Goal: Information Seeking & Learning: Check status

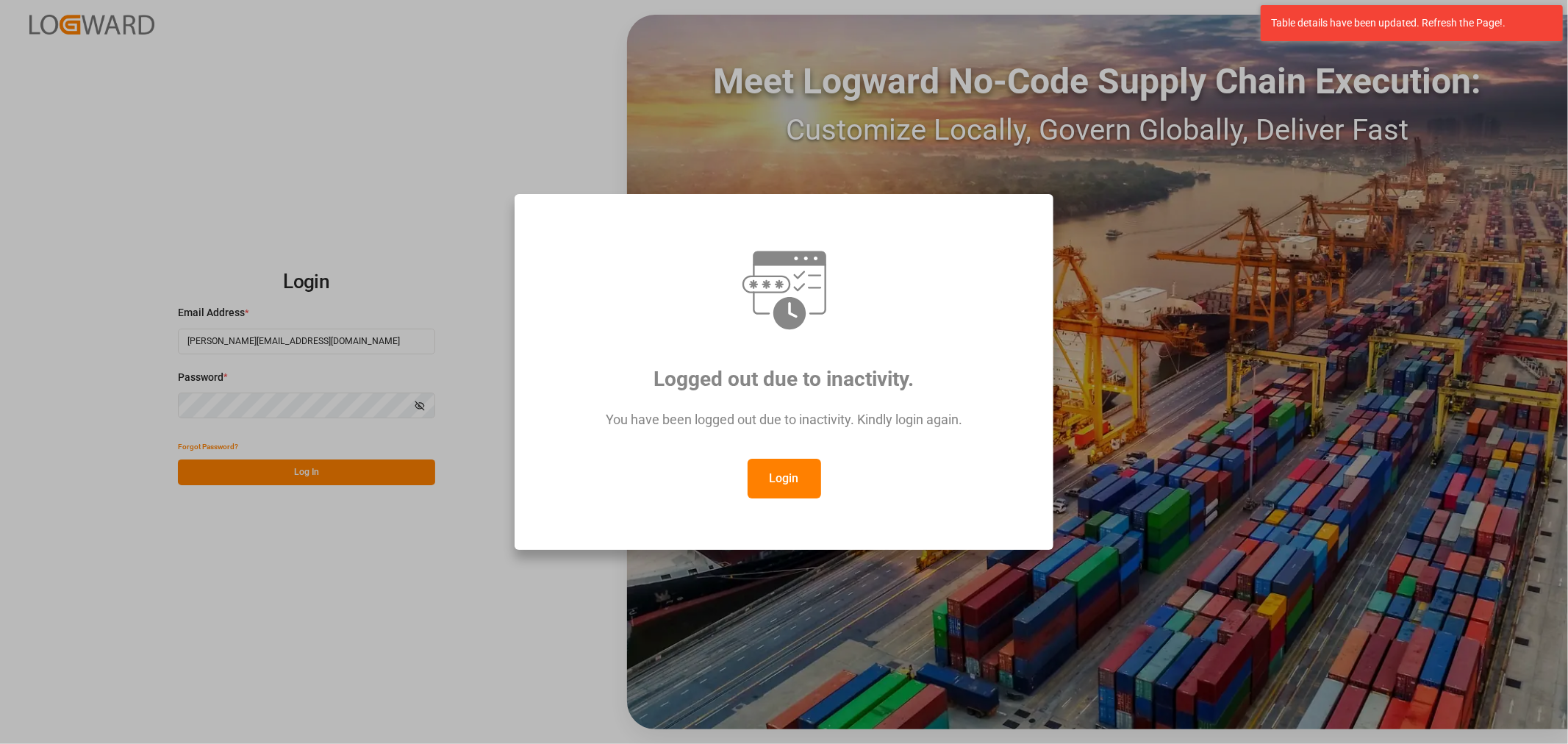
click at [765, 473] on button "Login" at bounding box center [784, 478] width 73 height 39
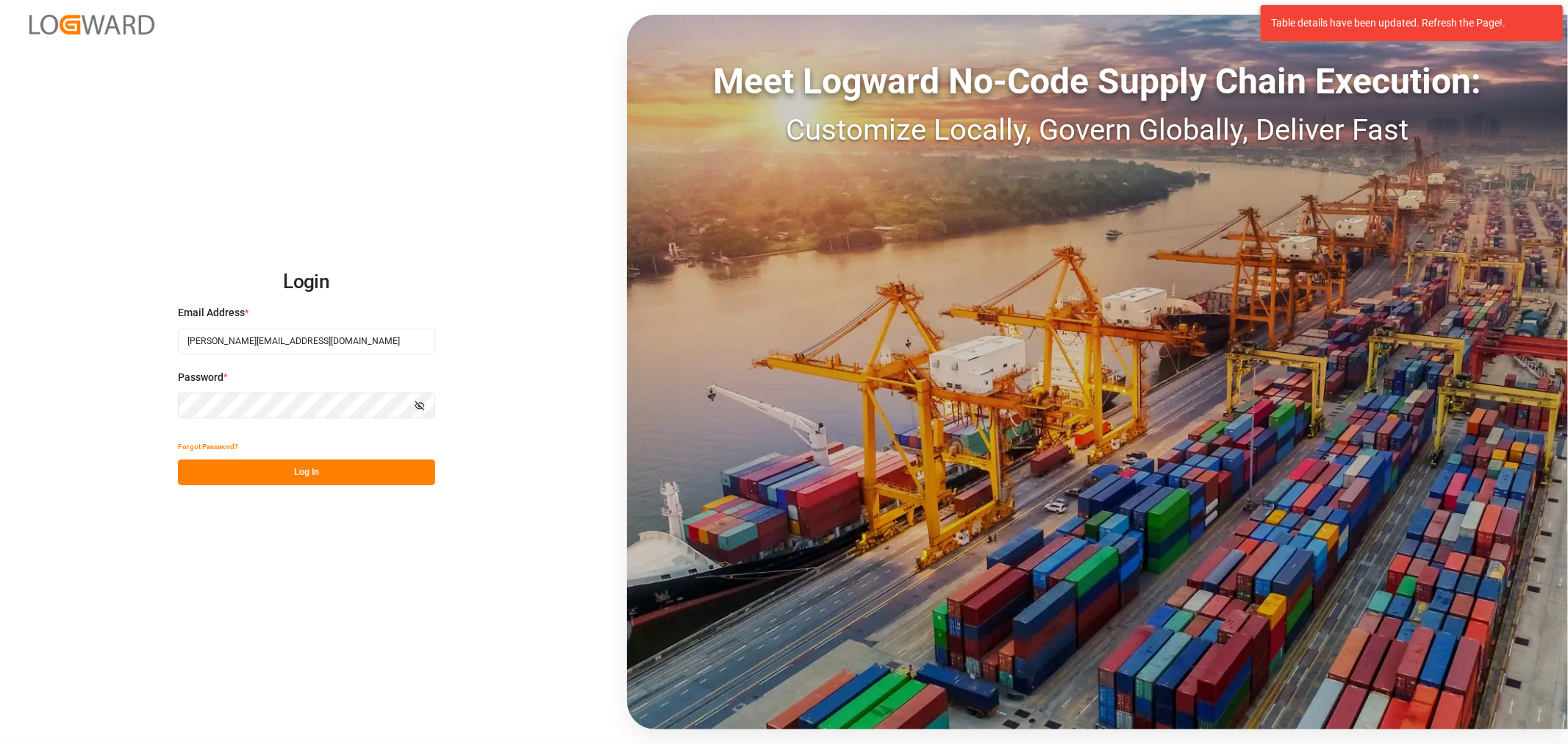
click at [277, 456] on div "Forgot Password?" at bounding box center [307, 446] width 257 height 26
click at [288, 472] on button "Log In" at bounding box center [307, 472] width 257 height 26
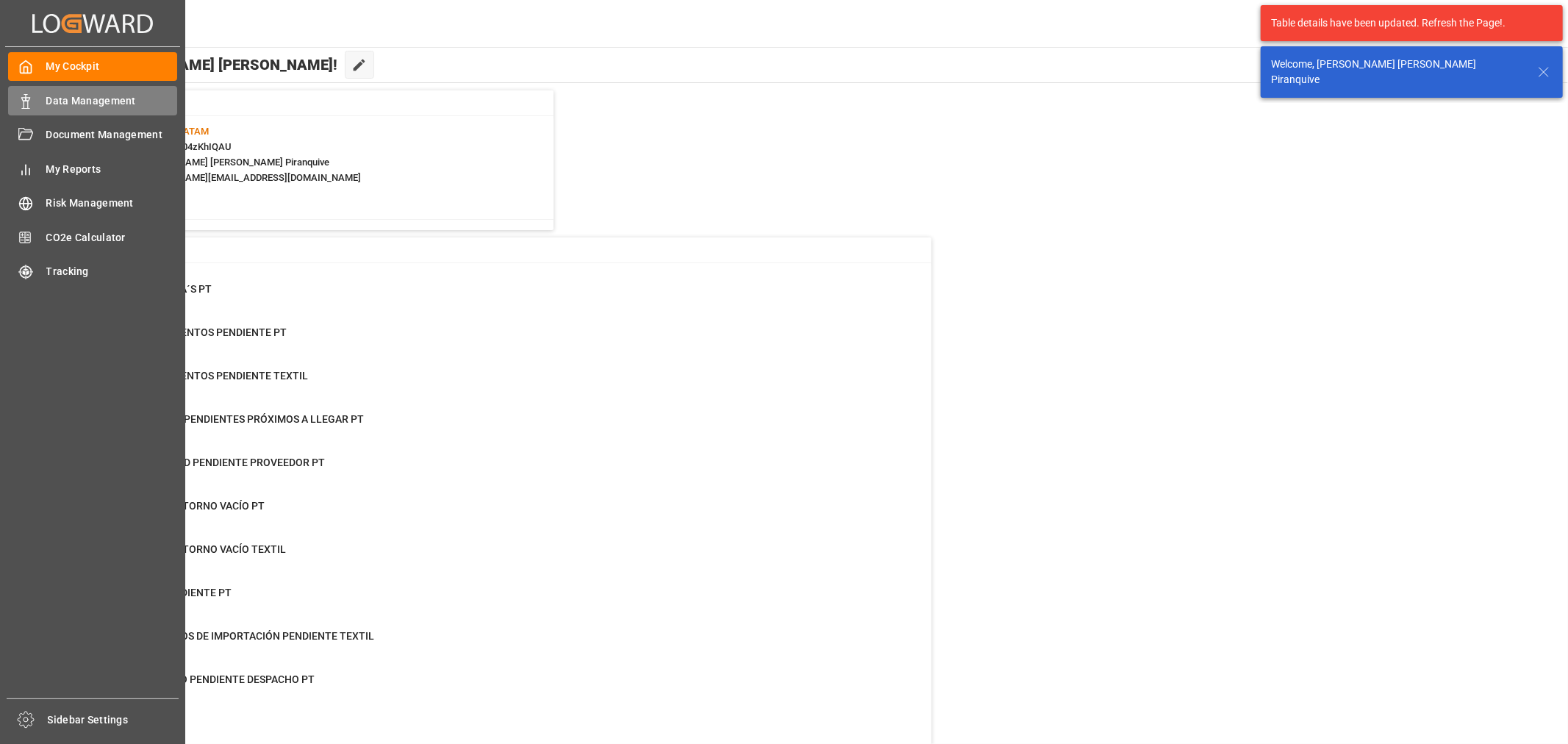
click at [71, 101] on span "Data Management" at bounding box center [112, 101] width 132 height 16
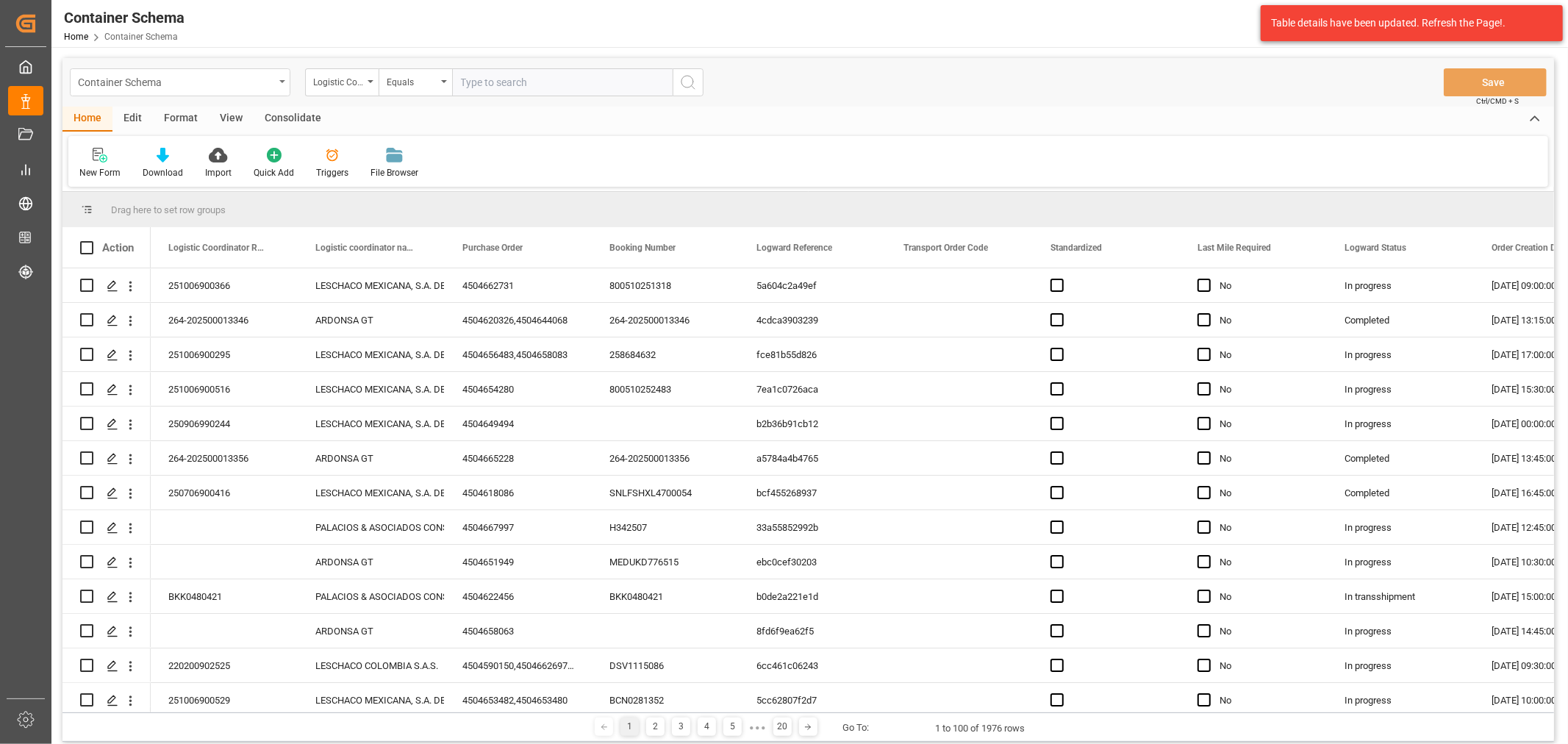
click at [250, 90] on div "Container Schema" at bounding box center [176, 80] width 196 height 18
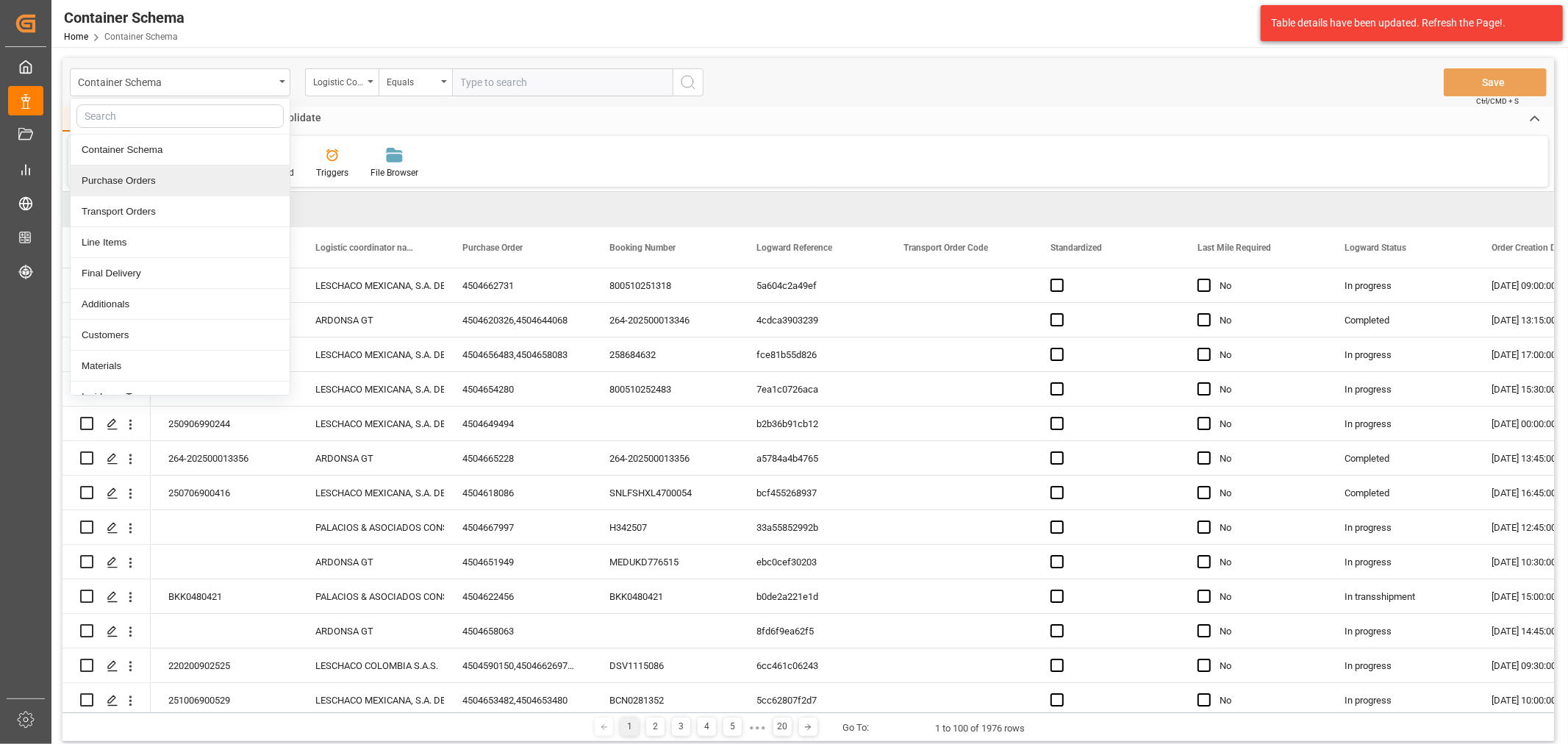
drag, startPoint x: 188, startPoint y: 177, endPoint x: 196, endPoint y: 166, distance: 13.6
click at [188, 177] on div "Purchase Orders" at bounding box center [181, 180] width 219 height 31
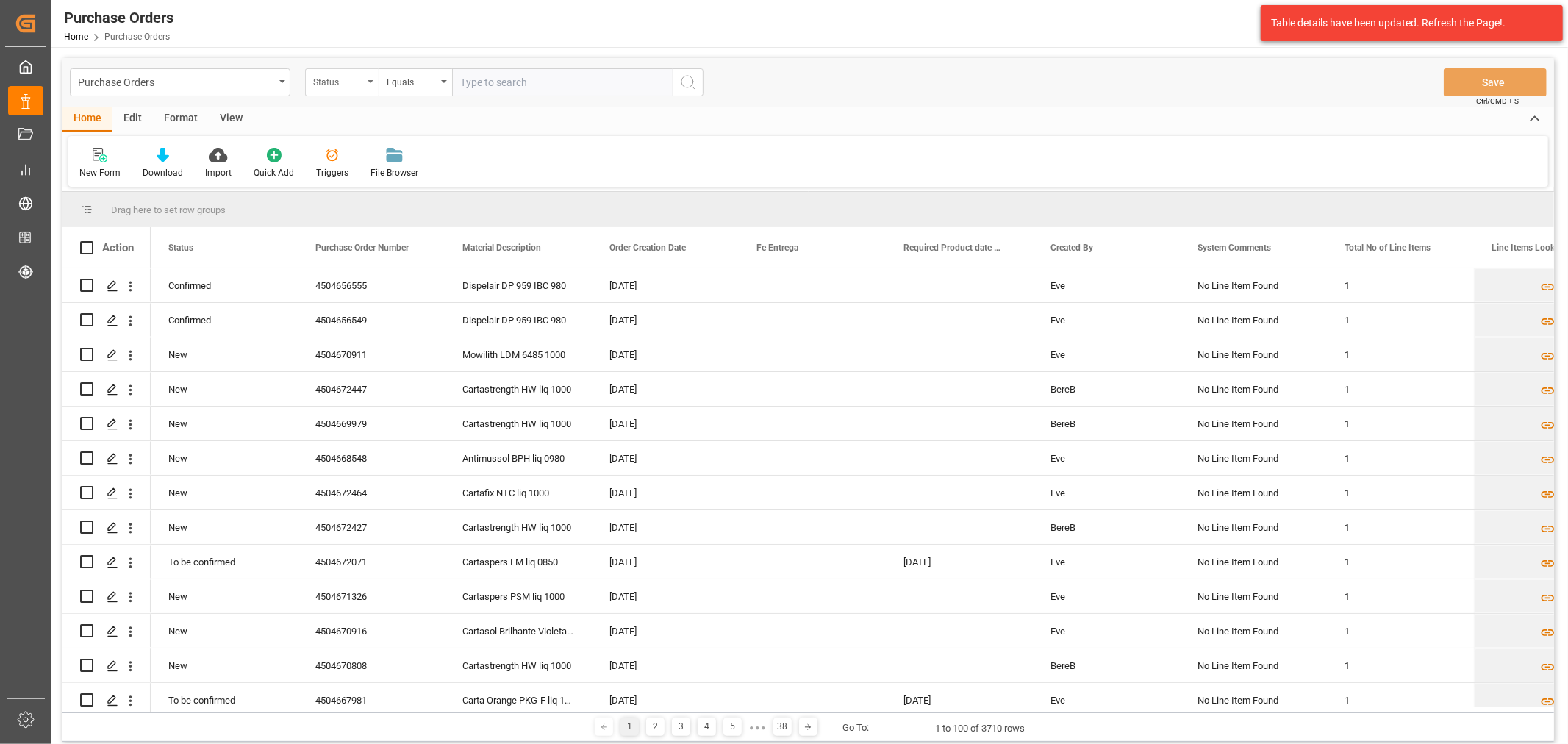
click at [336, 84] on div "Status" at bounding box center [337, 80] width 50 height 17
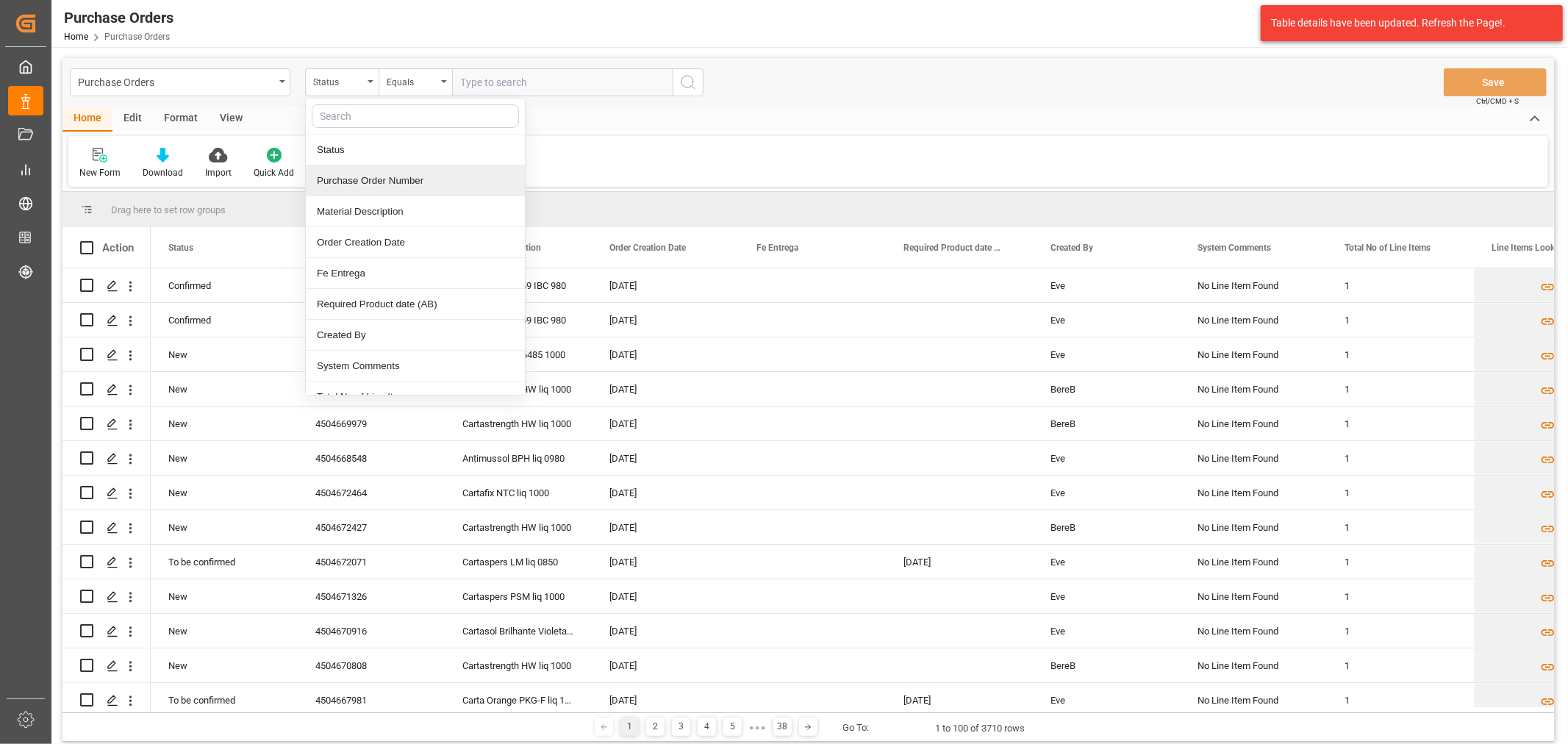
click at [398, 188] on div "Purchase Order Number" at bounding box center [415, 180] width 219 height 31
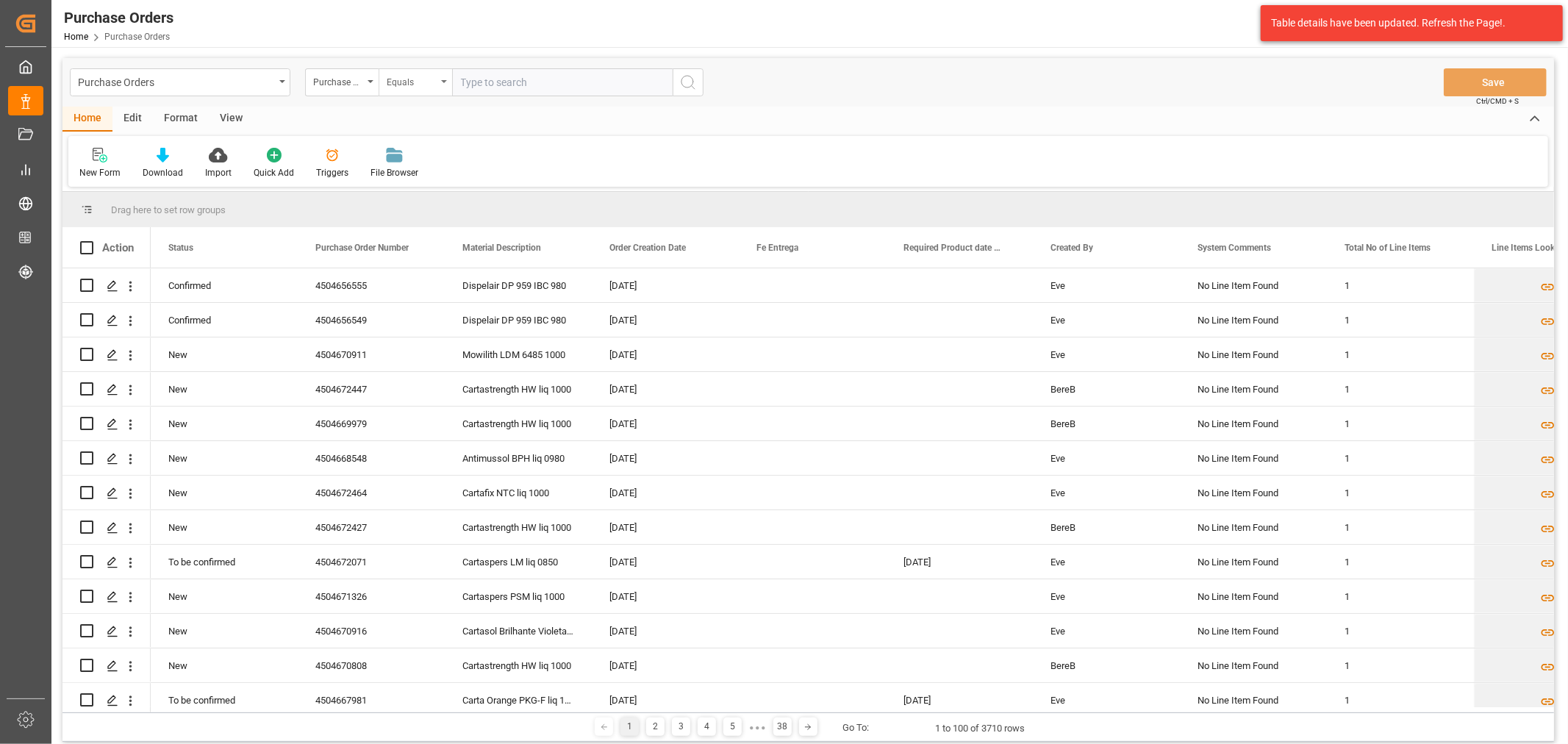
click at [407, 85] on div "Equals" at bounding box center [411, 80] width 50 height 17
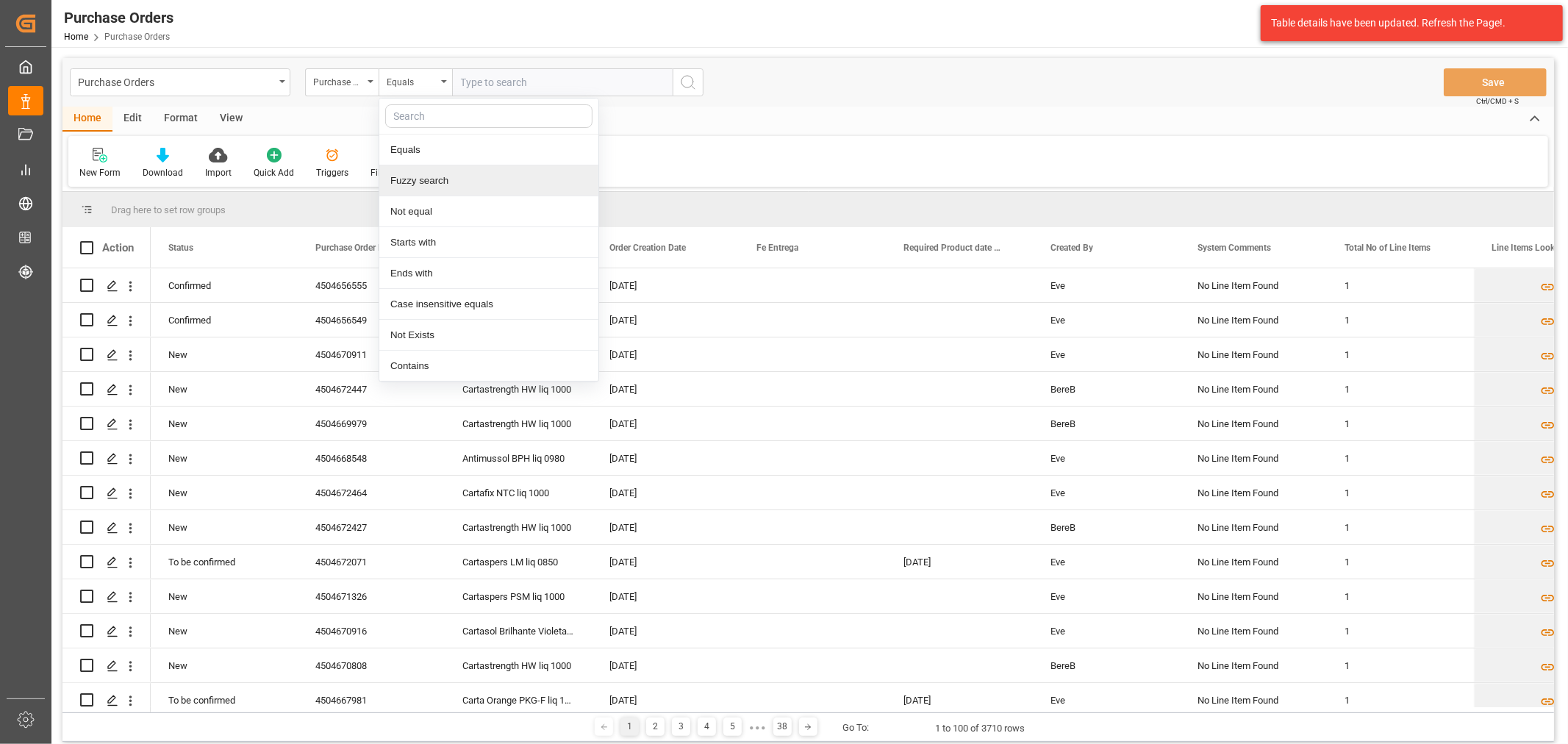
click at [450, 174] on div "Fuzzy search" at bounding box center [489, 180] width 219 height 31
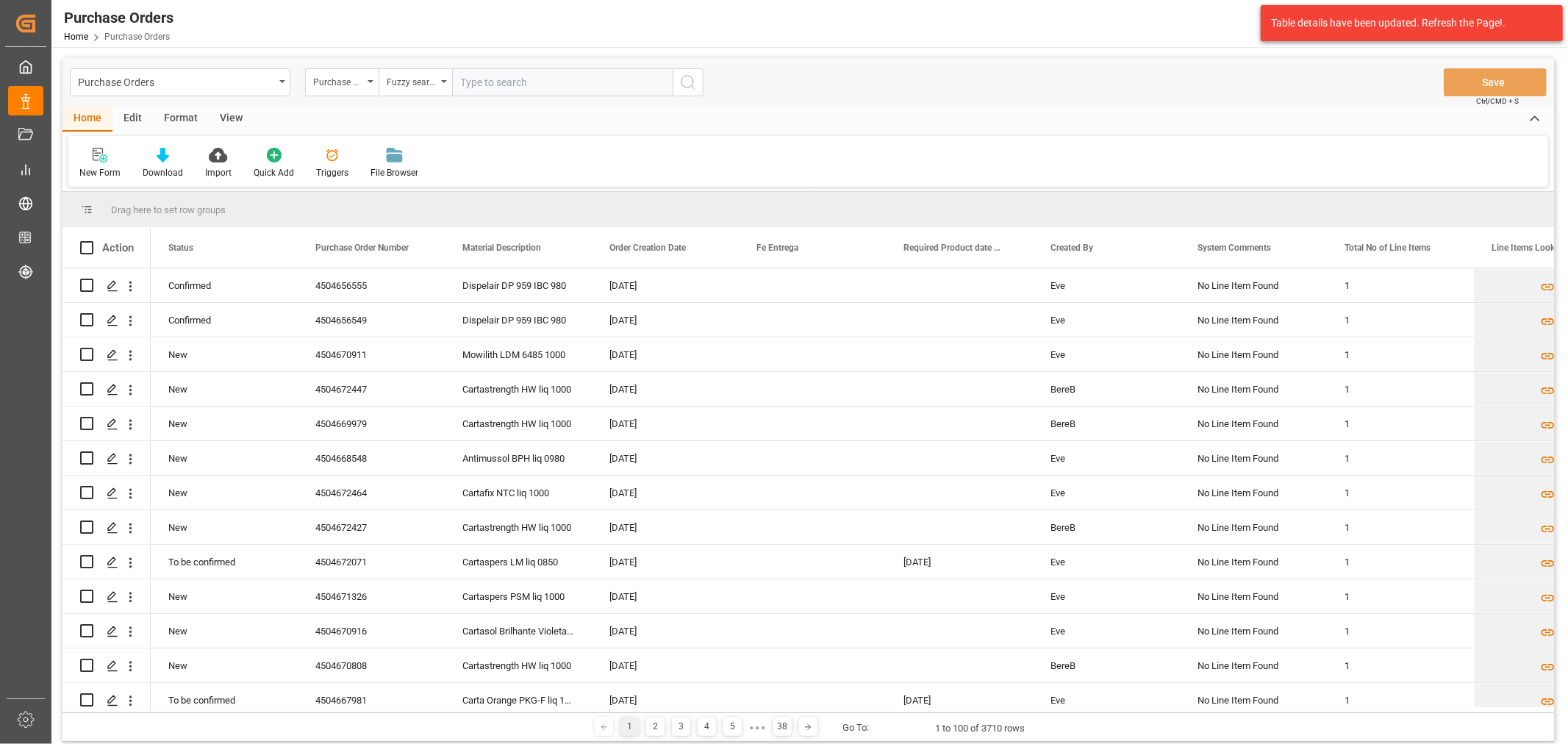
click at [505, 86] on input "text" at bounding box center [562, 82] width 221 height 28
paste input "4504638888"
type input "4504638888"
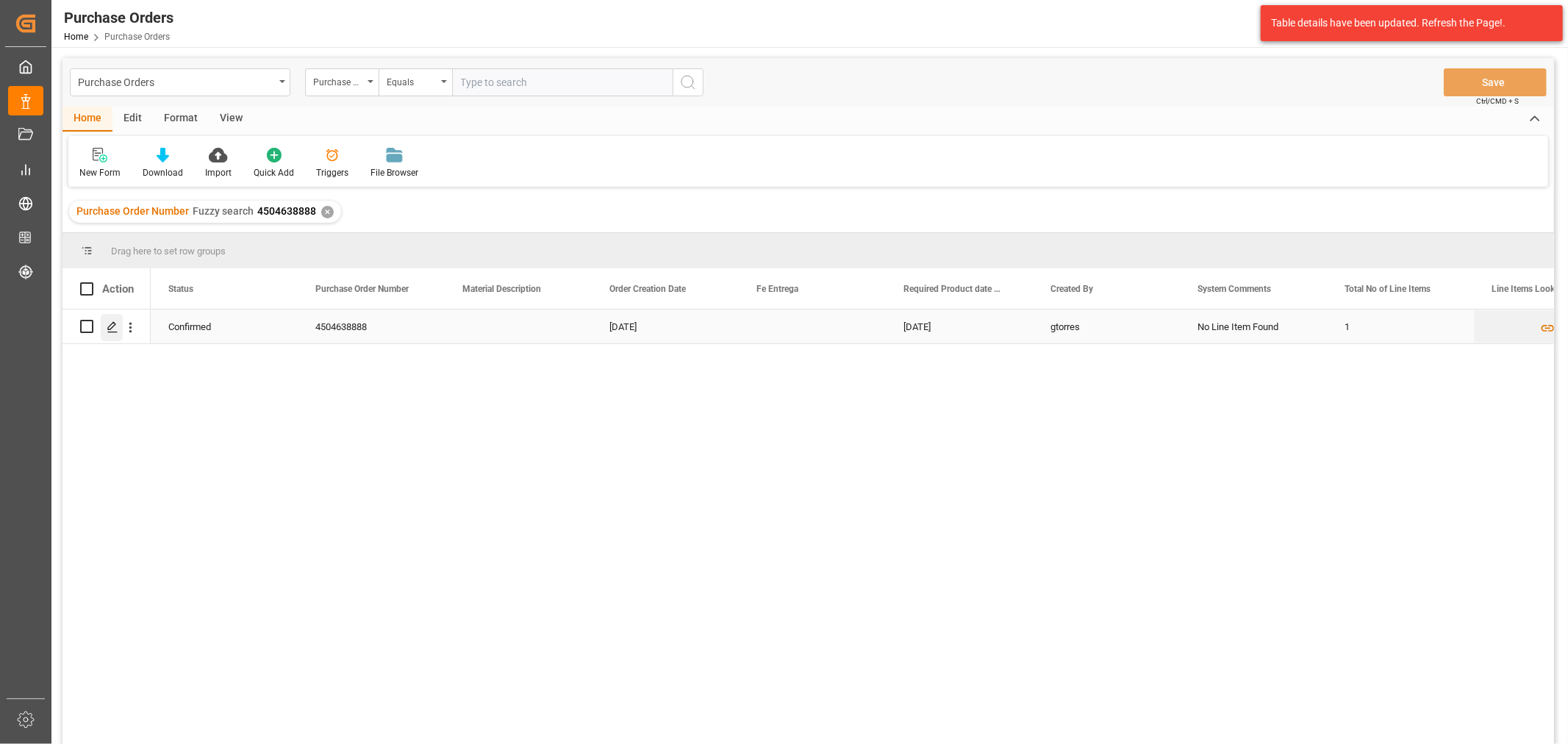
click at [114, 331] on line "Press SPACE to select this row." at bounding box center [112, 331] width 9 height 0
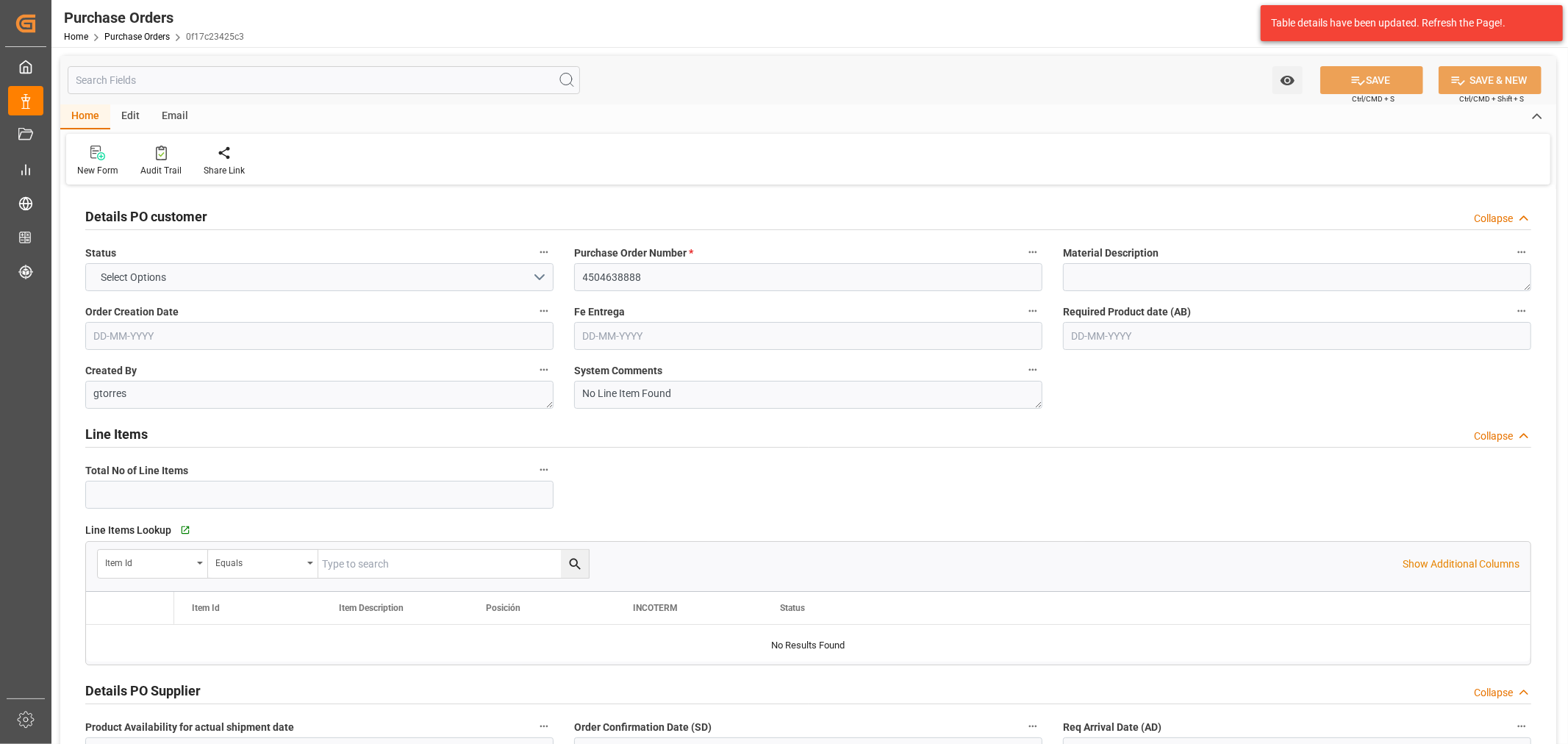
type input "1"
type input "03-07-2025"
type input "06-09-2025"
type input "29-09-2025"
type input "09-10-2025"
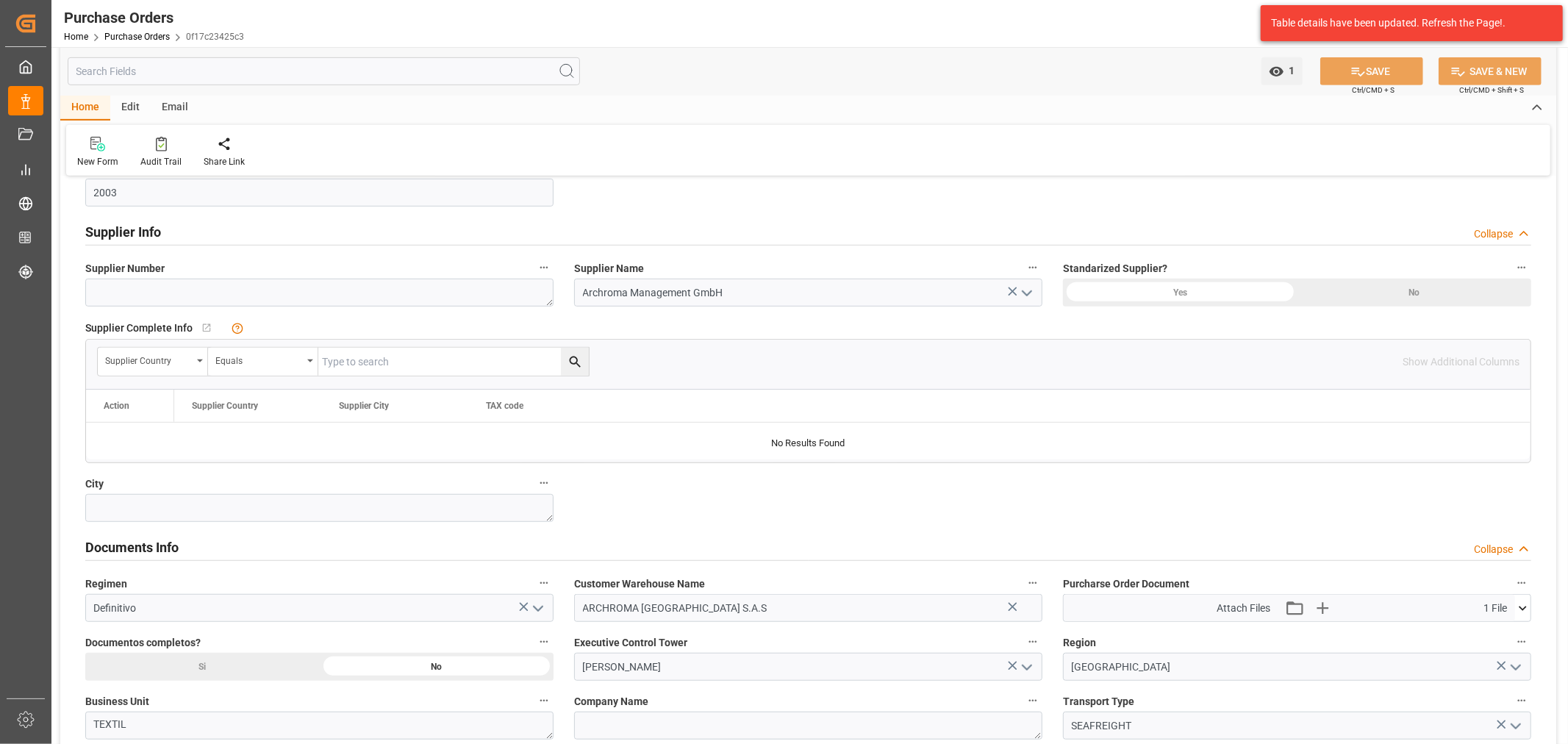
scroll to position [735, 0]
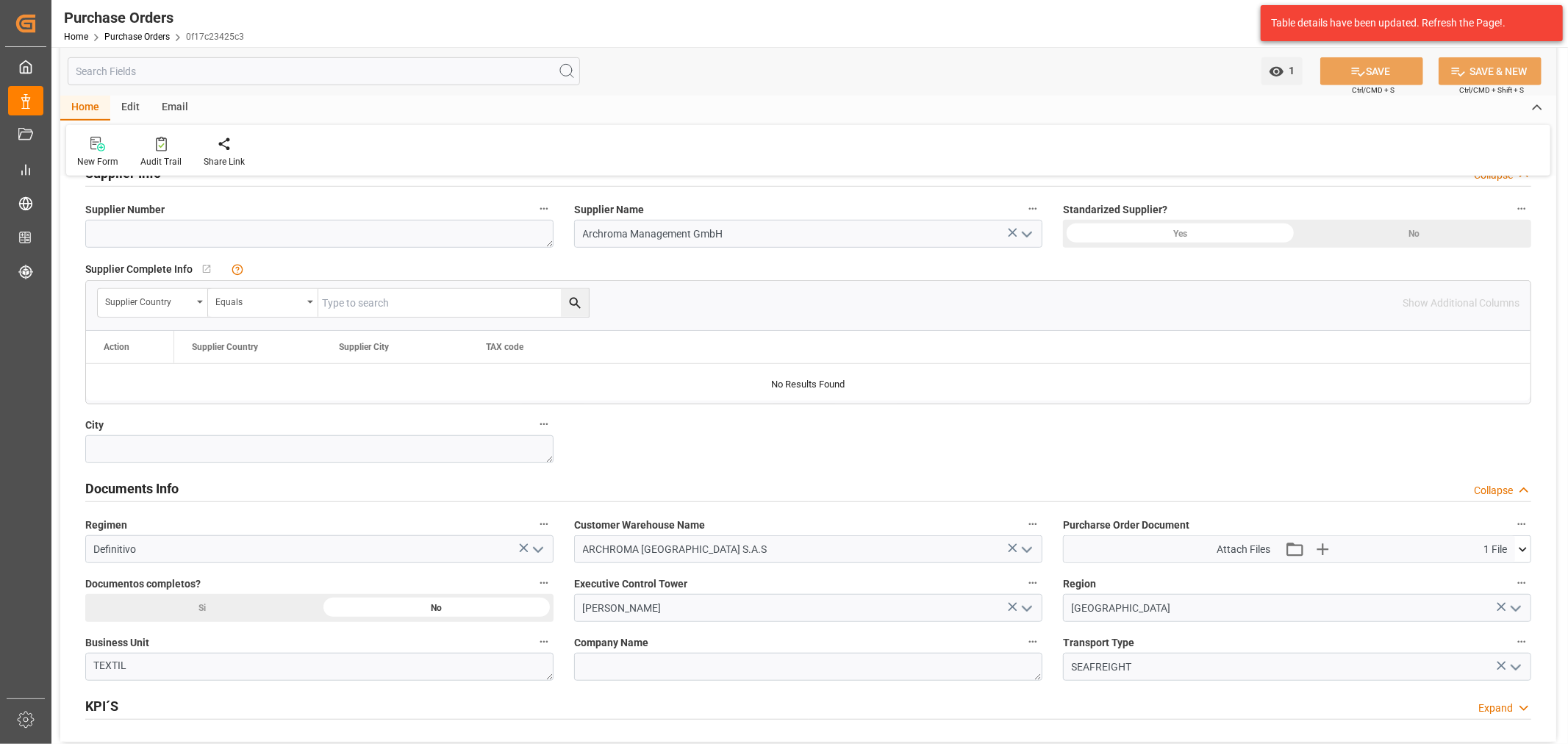
click at [1519, 549] on icon at bounding box center [1522, 549] width 8 height 5
click at [153, 37] on link "Purchase Orders" at bounding box center [136, 36] width 65 height 10
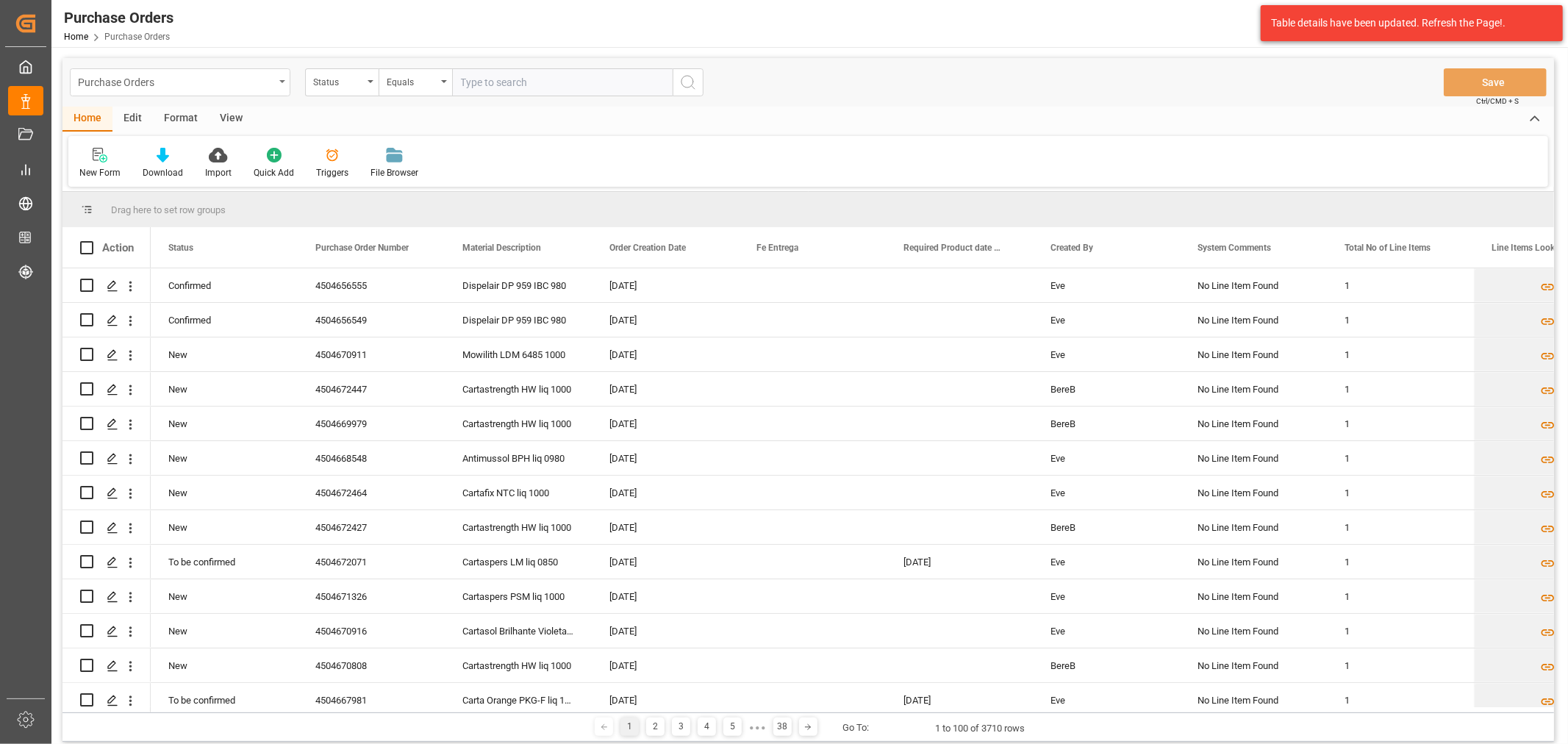
click at [224, 92] on div "Purchase Orders" at bounding box center [181, 82] width 221 height 28
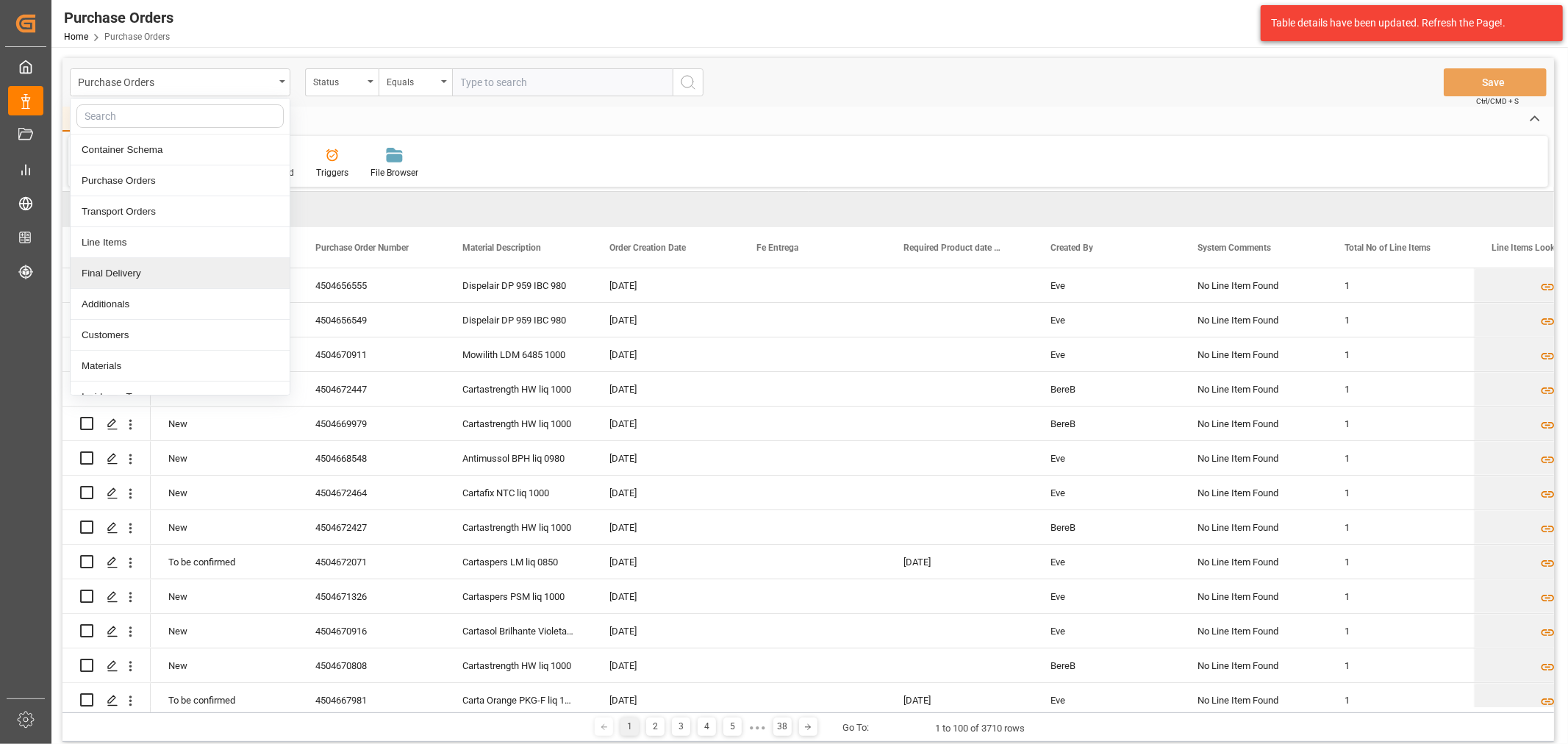
click at [157, 279] on div "Final Delivery" at bounding box center [181, 273] width 219 height 31
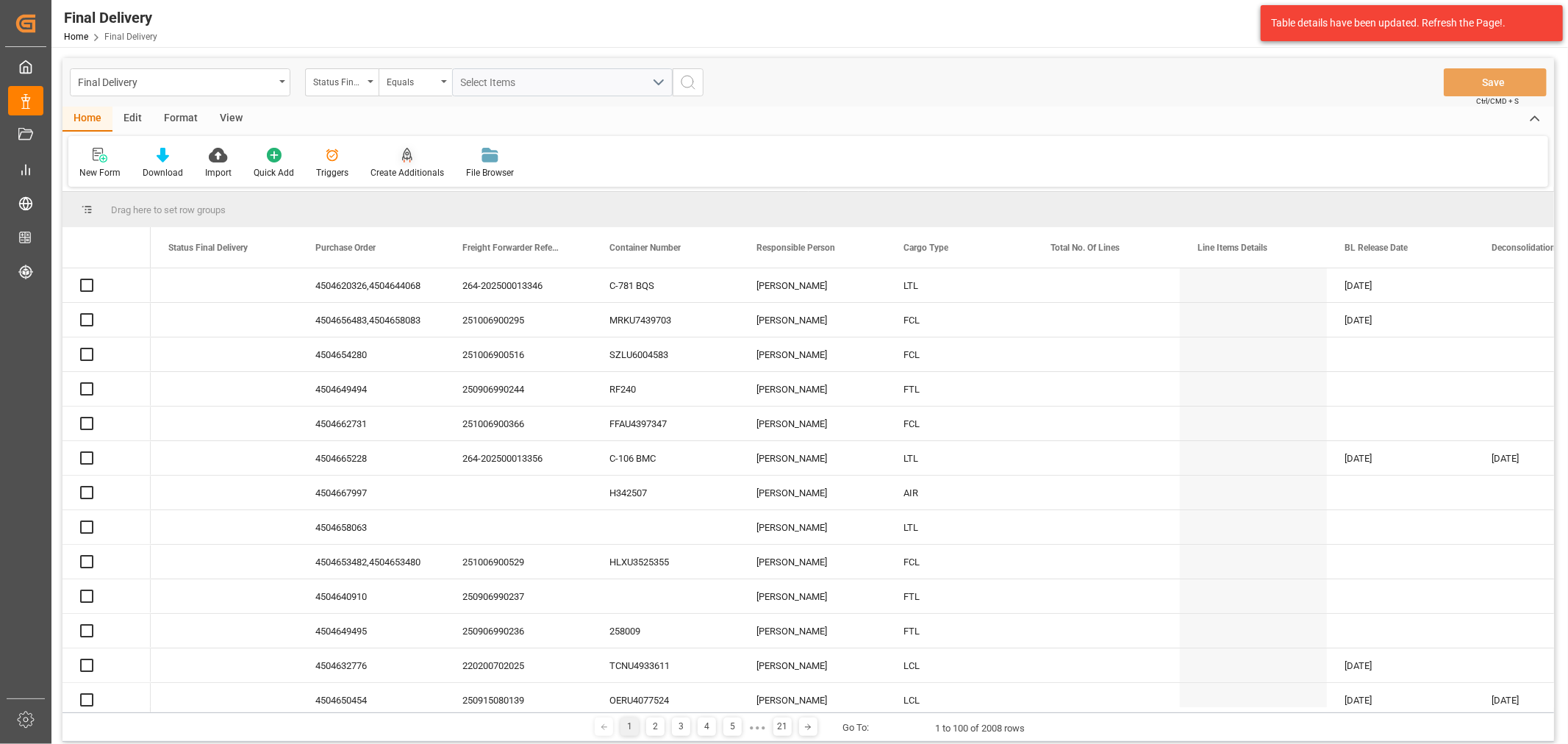
click at [341, 86] on div "Status Final Delivery" at bounding box center [337, 80] width 50 height 17
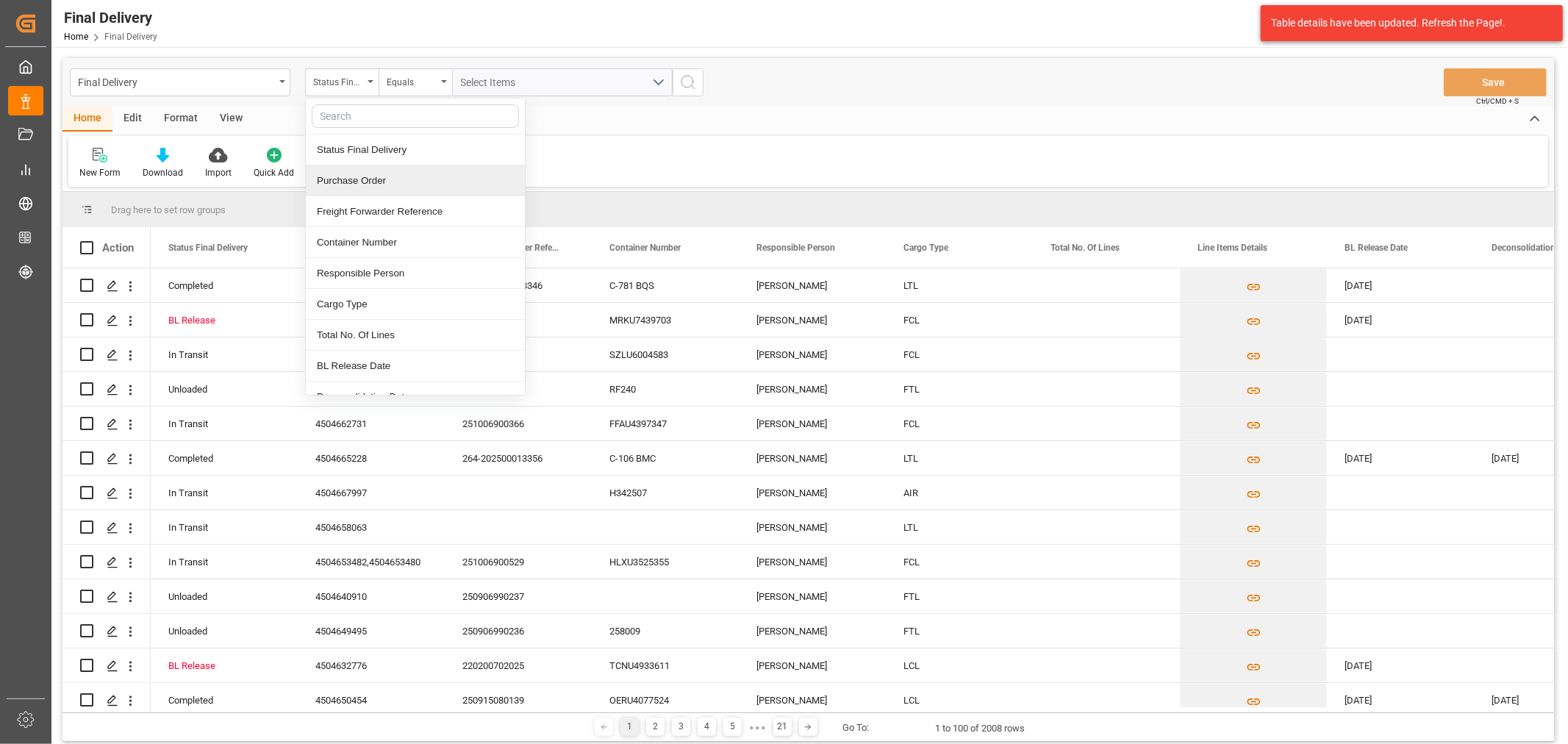
click at [385, 177] on div "Purchase Order" at bounding box center [415, 180] width 219 height 31
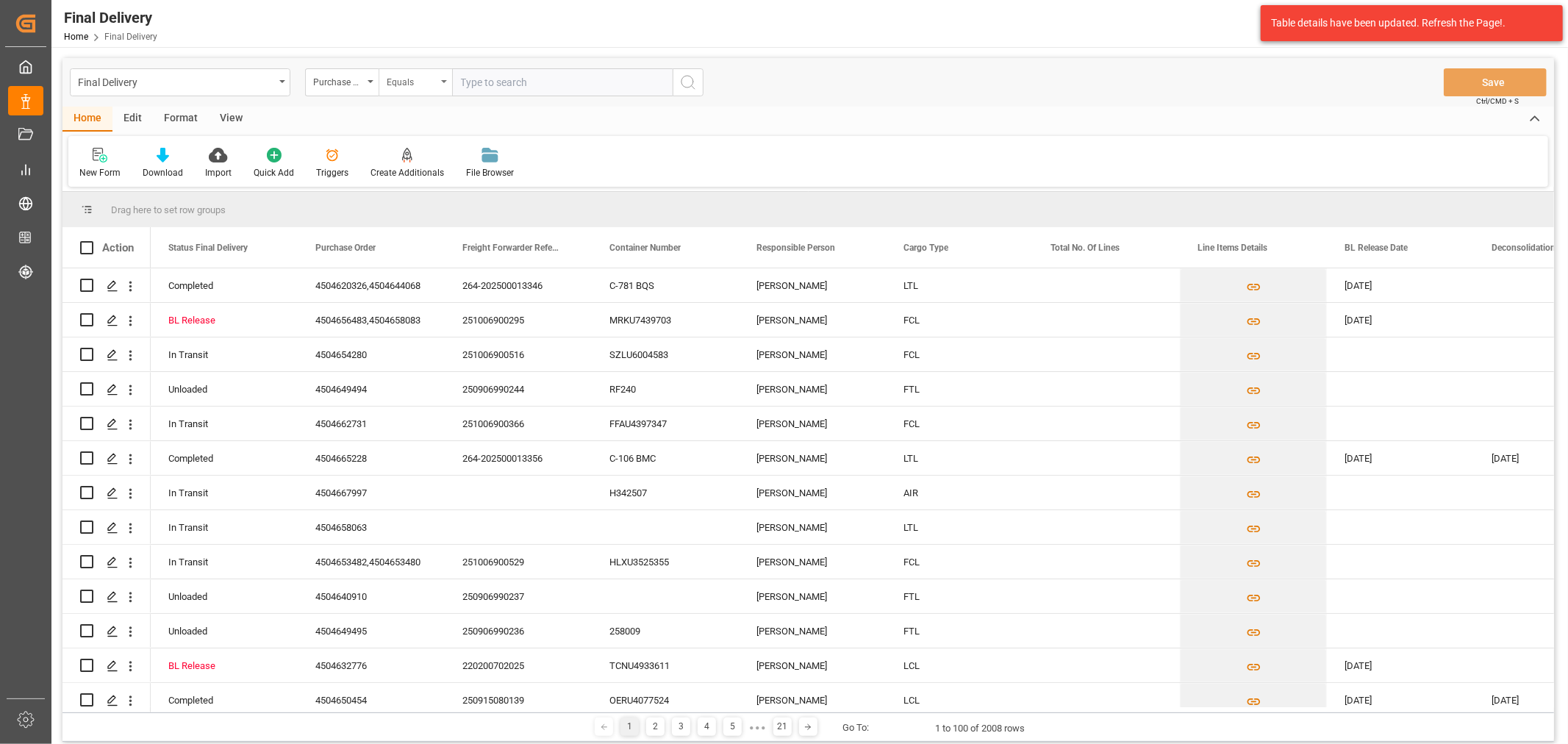
click at [408, 91] on div "Equals" at bounding box center [415, 82] width 73 height 28
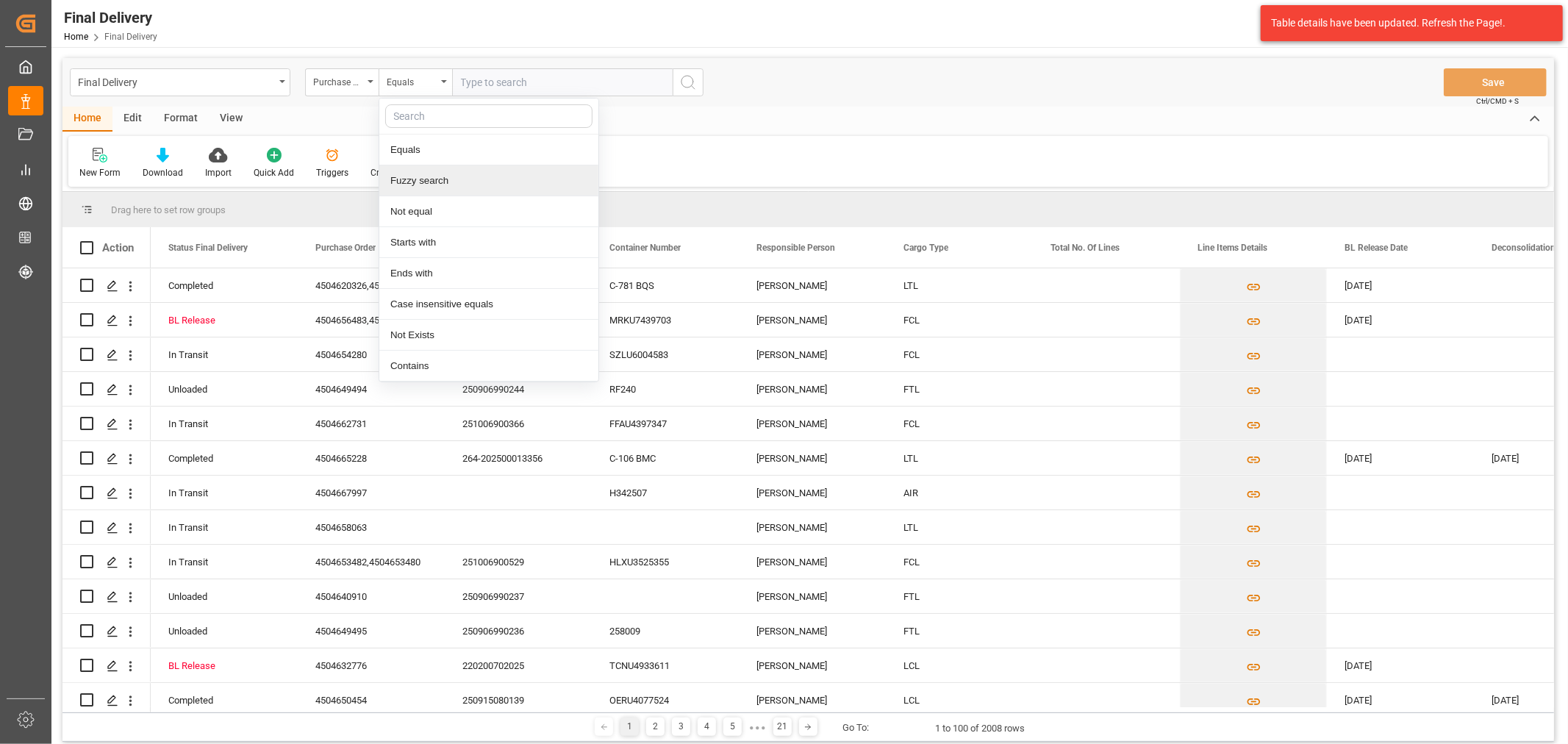
click at [458, 192] on div "Fuzzy search" at bounding box center [489, 180] width 219 height 31
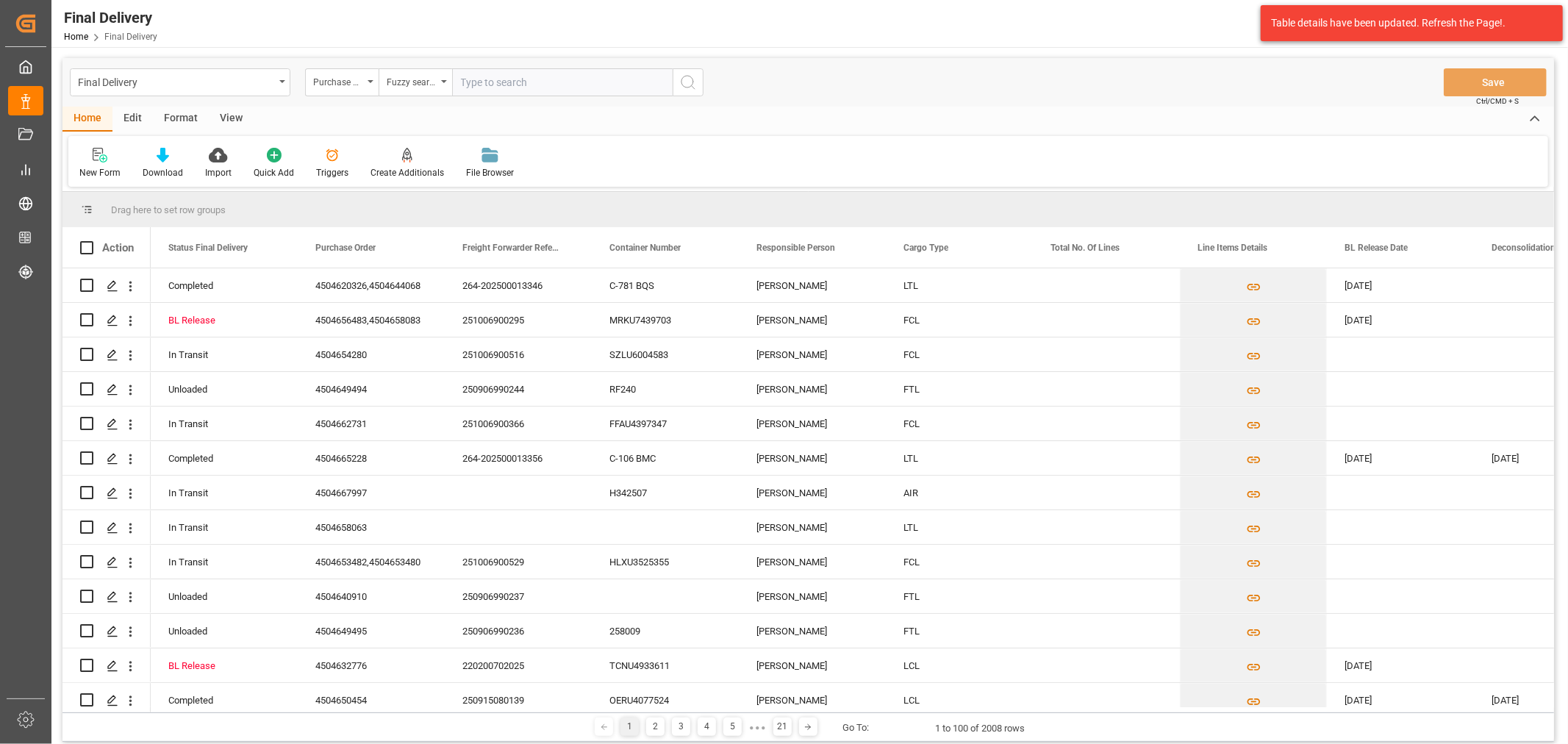
click at [512, 78] on input "text" at bounding box center [562, 82] width 221 height 28
paste input "4504622452"
type input "4504622452"
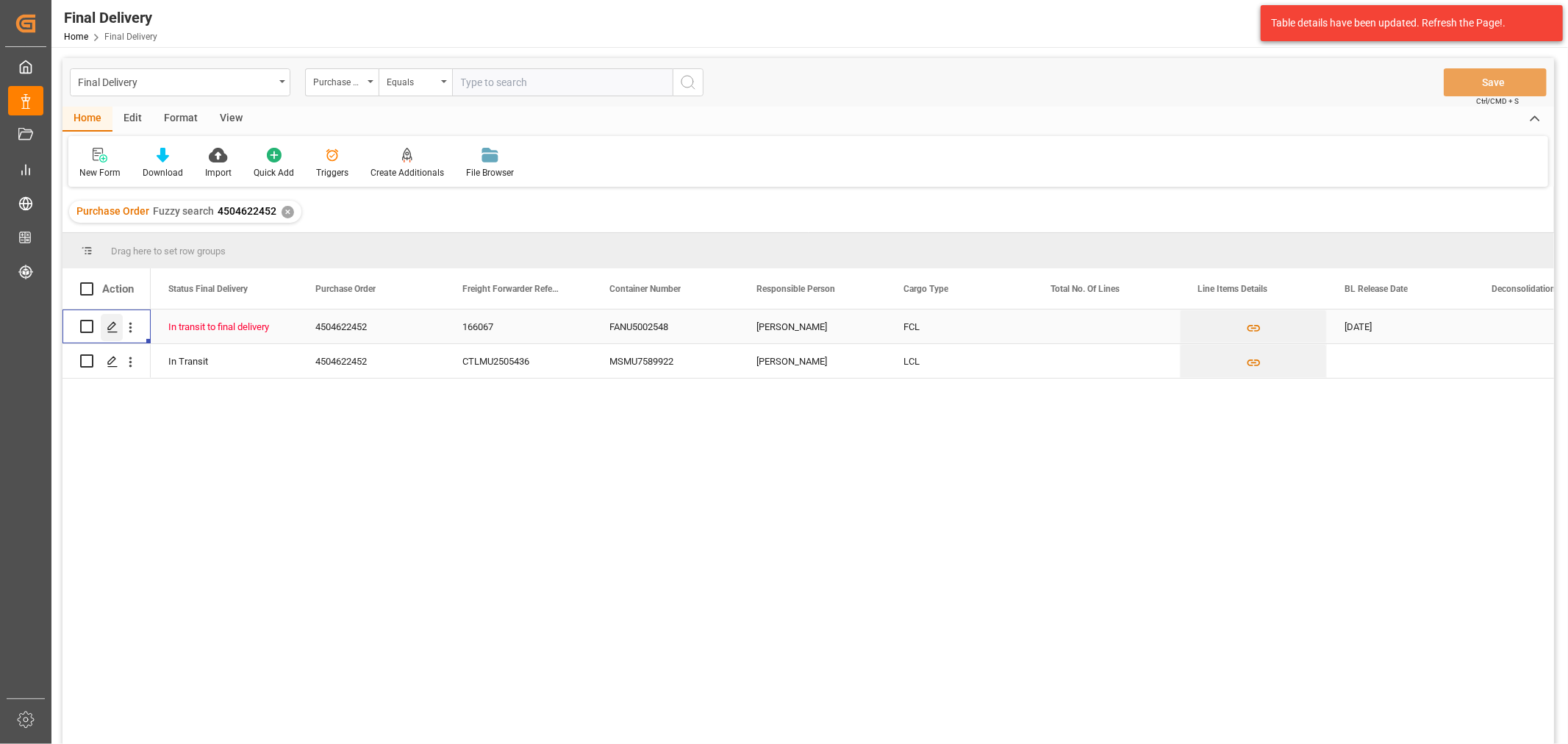
click at [106, 329] on icon "Press SPACE to select this row." at bounding box center [112, 326] width 12 height 12
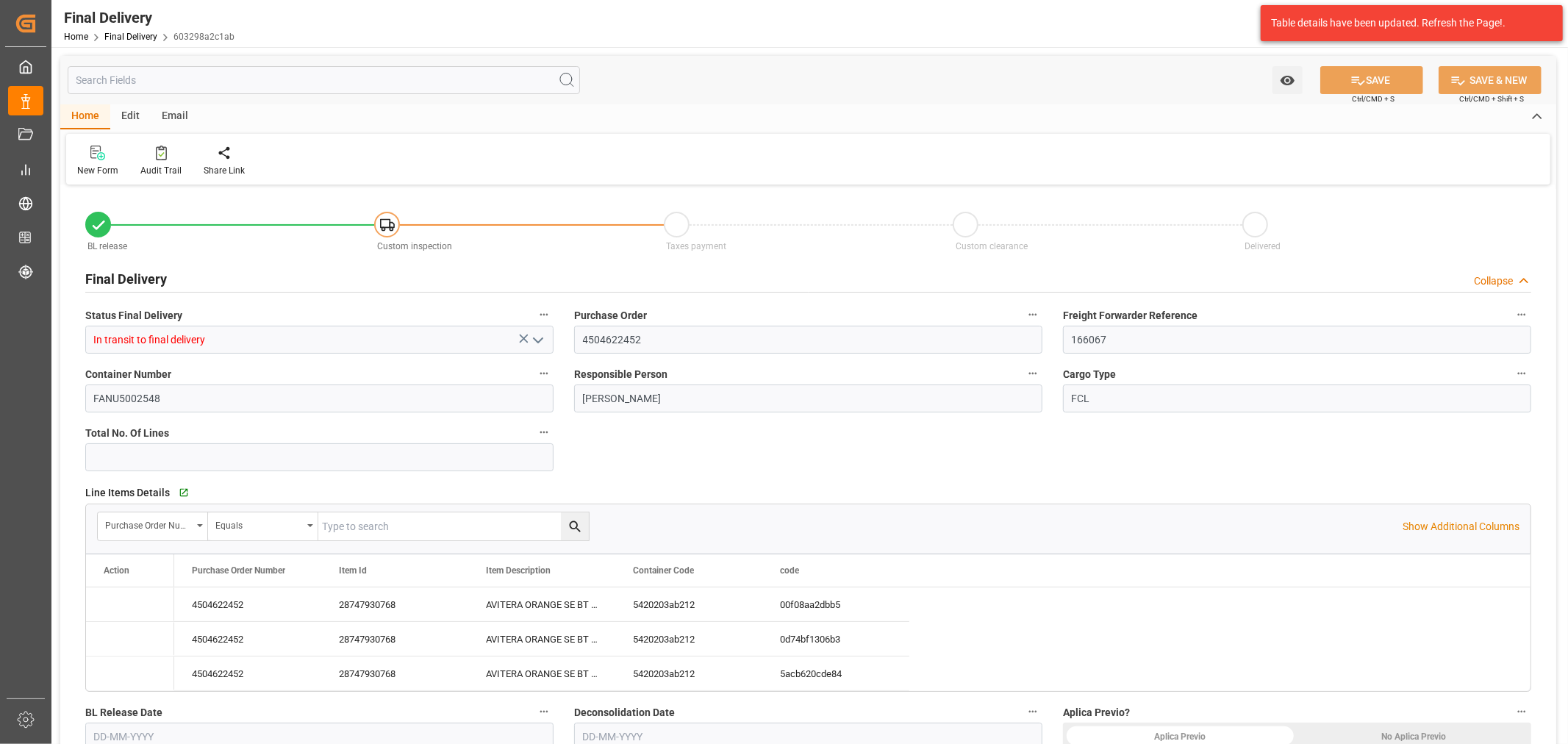
type input "29-09-2025"
type input "02-10-2025"
type input "30-09-2025"
type input "25-09-2025"
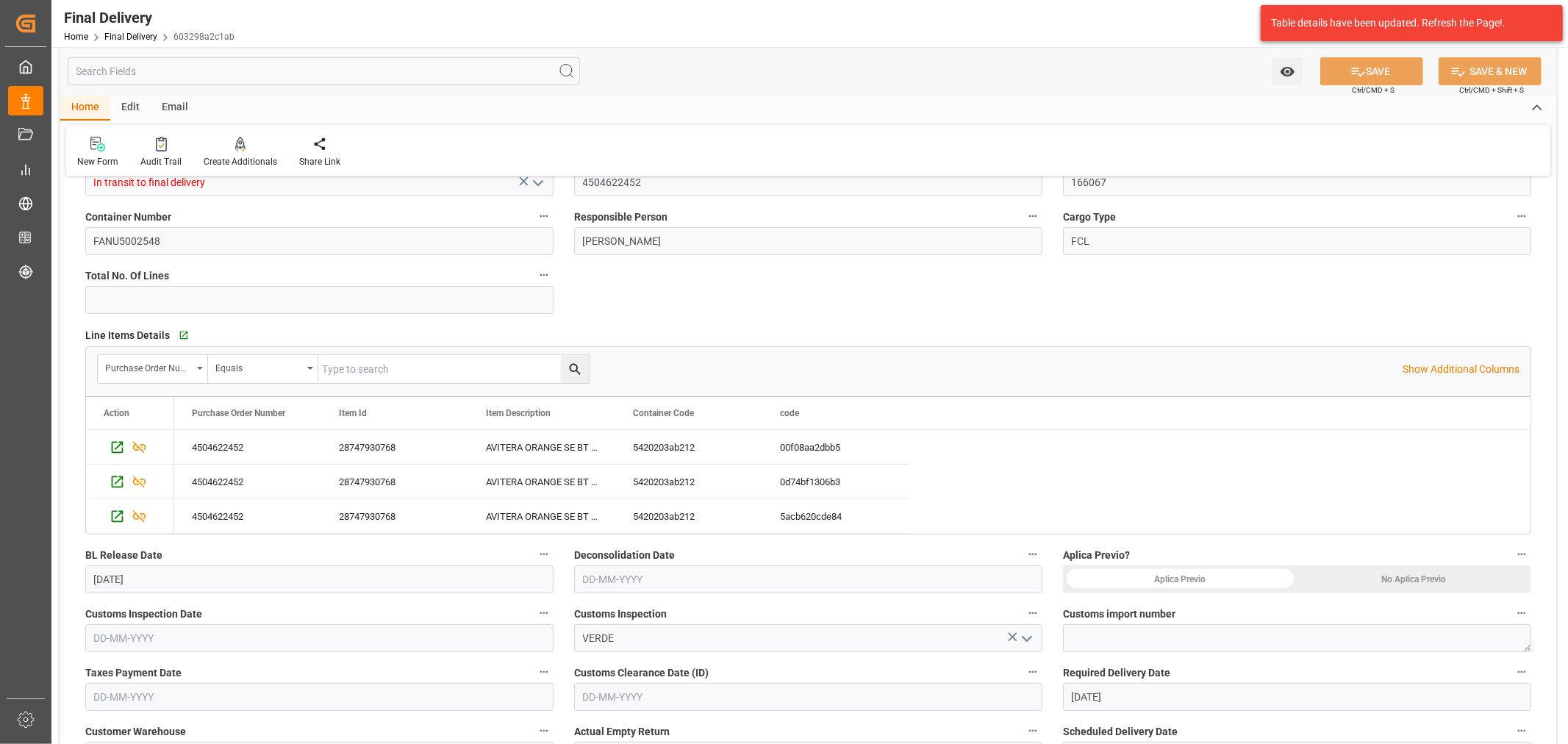
scroll to position [326, 0]
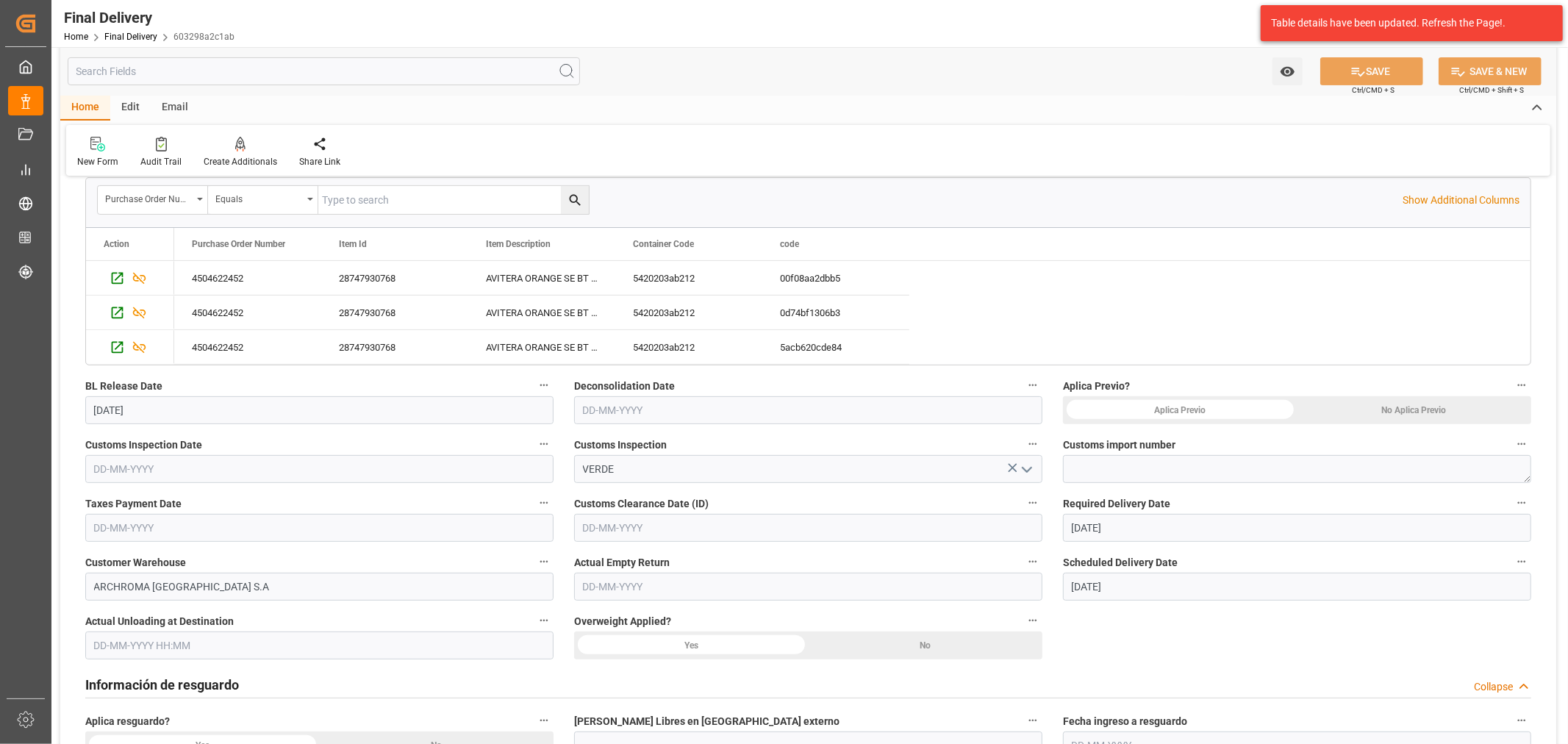
click at [914, 522] on input "text" at bounding box center [808, 527] width 468 height 28
click at [590, 314] on button "Previous Month" at bounding box center [586, 311] width 9 height 9
click at [613, 479] on div "30" at bounding box center [622, 482] width 18 height 17
type input "30-09-2025"
click at [1261, 476] on textarea at bounding box center [1297, 468] width 468 height 28
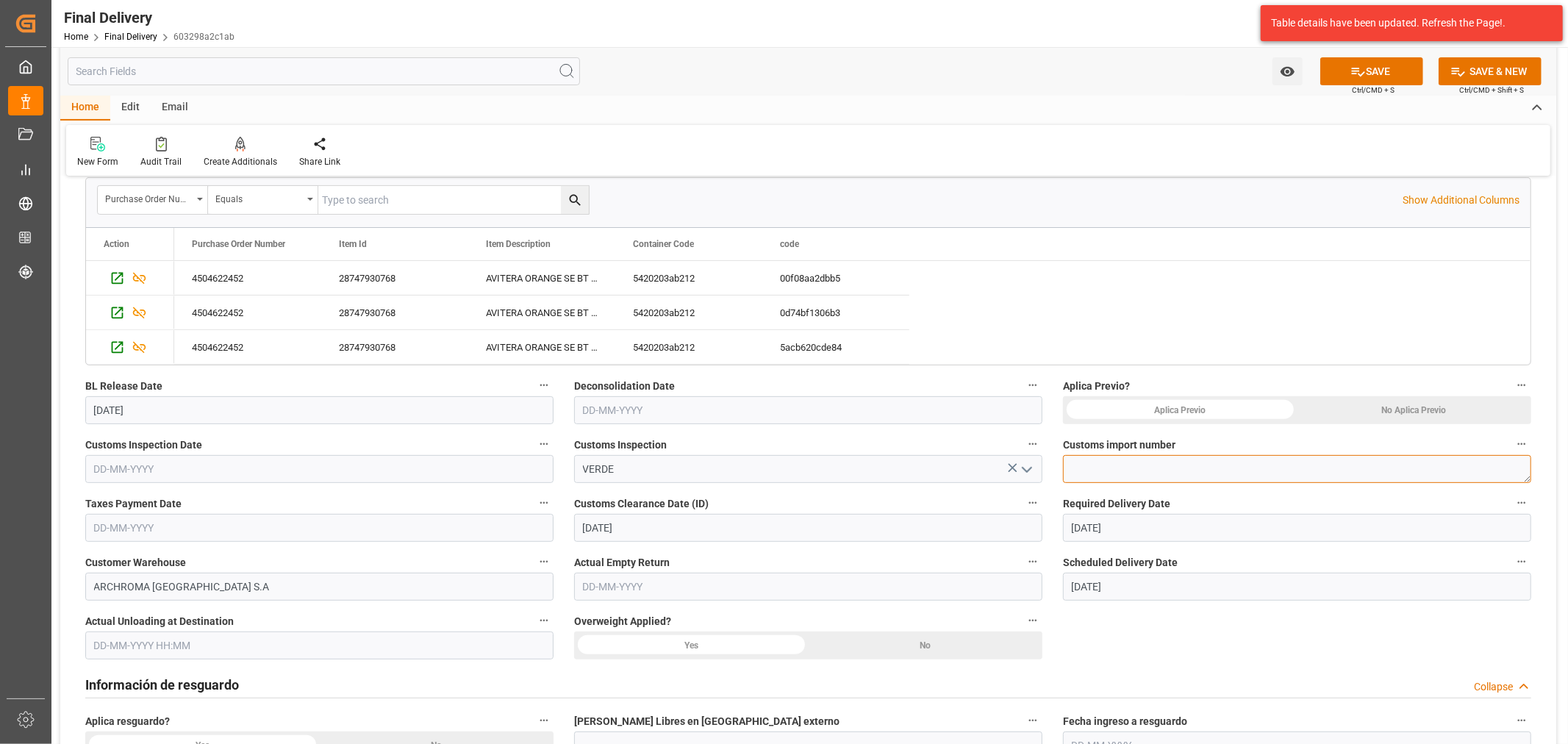
paste textarea "118-2025-10-406062-01-5-00"
type textarea "118-2025-10-406062-01-5-00"
click at [380, 642] on input "text" at bounding box center [319, 645] width 468 height 28
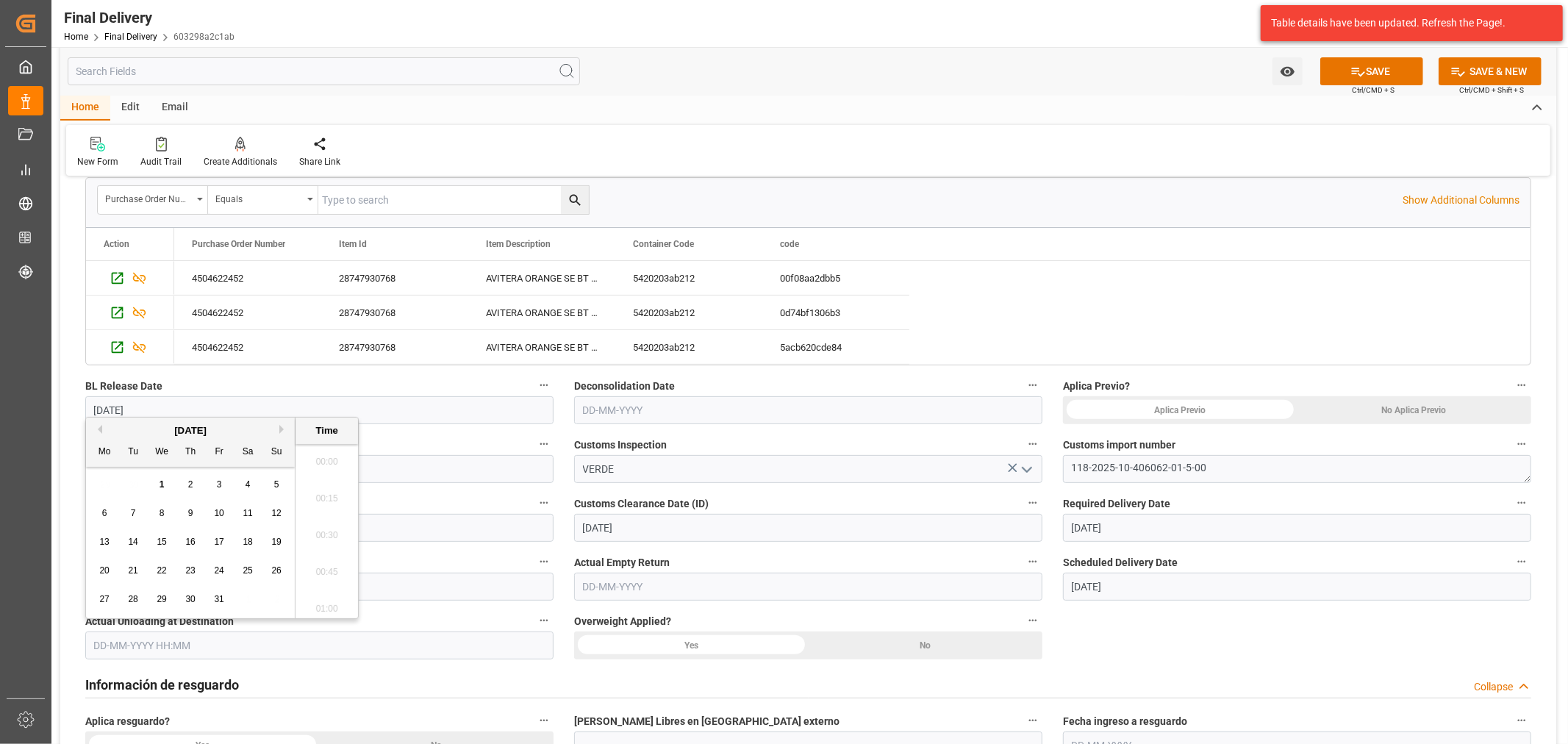
scroll to position [2062, 0]
click at [133, 475] on div "29 30 1 2 3 4 5" at bounding box center [191, 485] width 201 height 28
click at [98, 430] on button "Previous Month" at bounding box center [97, 429] width 9 height 9
click at [130, 598] on span "30" at bounding box center [132, 598] width 9 height 10
click at [318, 540] on li "14:30" at bounding box center [326, 531] width 62 height 37
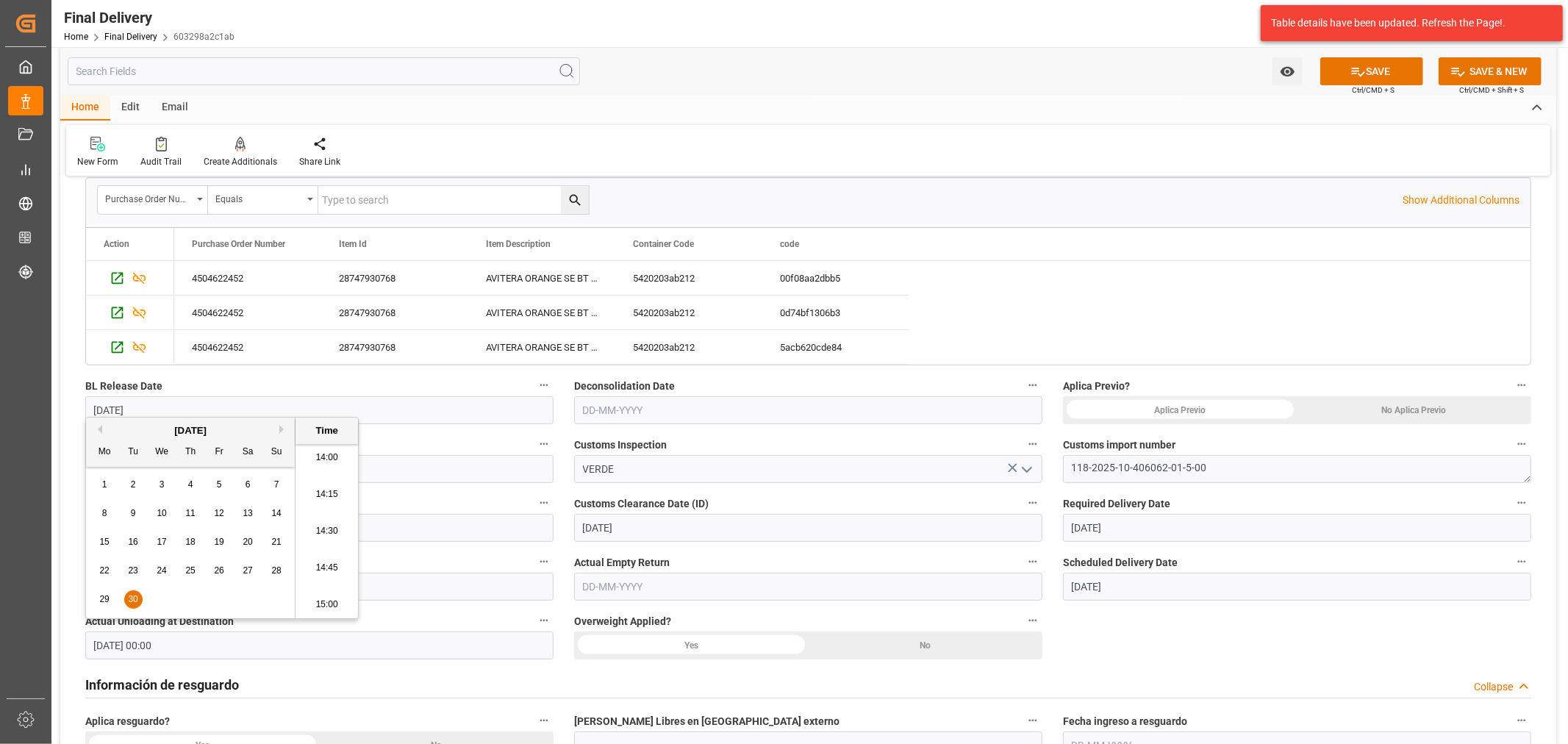
type input "30-09-2025 14:30"
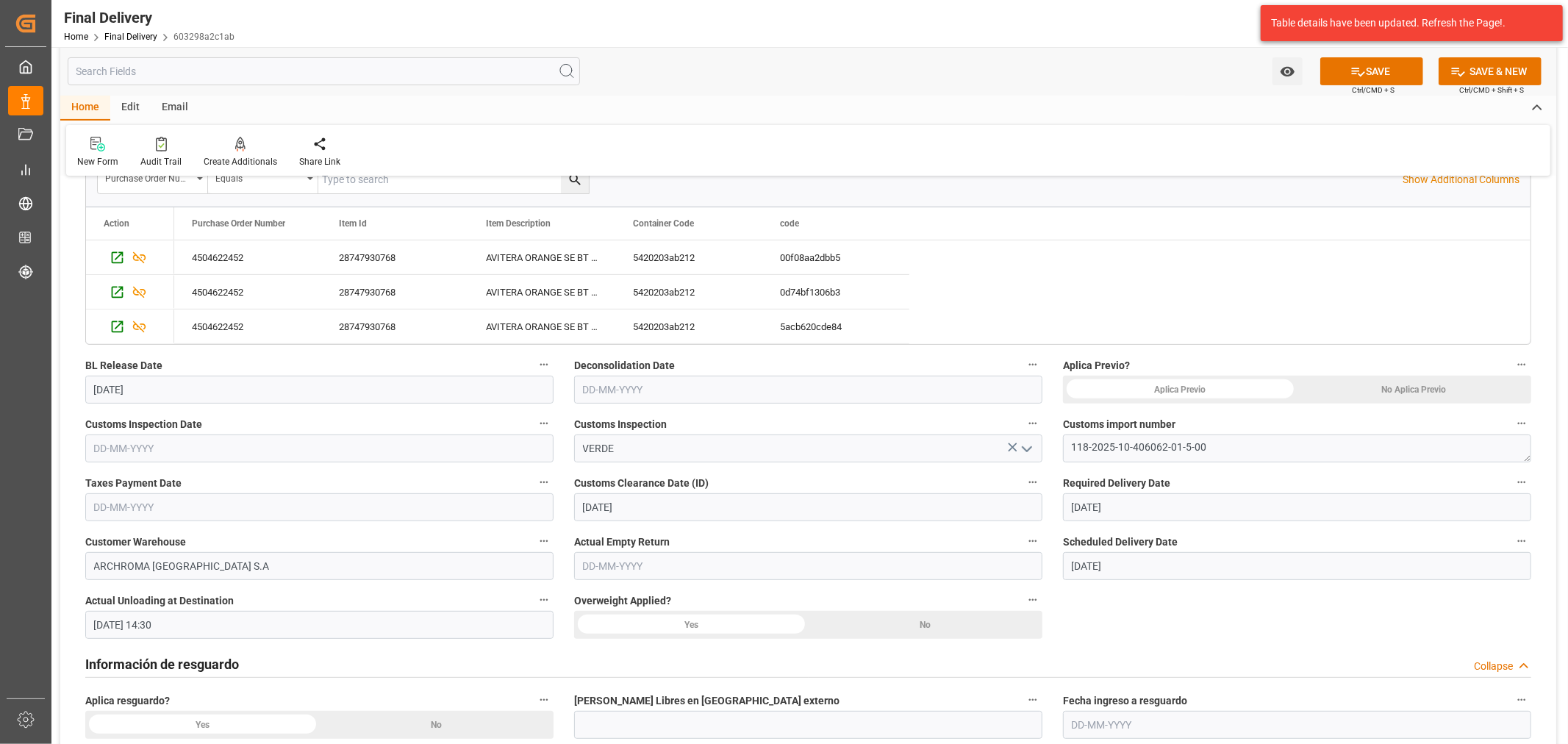
scroll to position [407, 0]
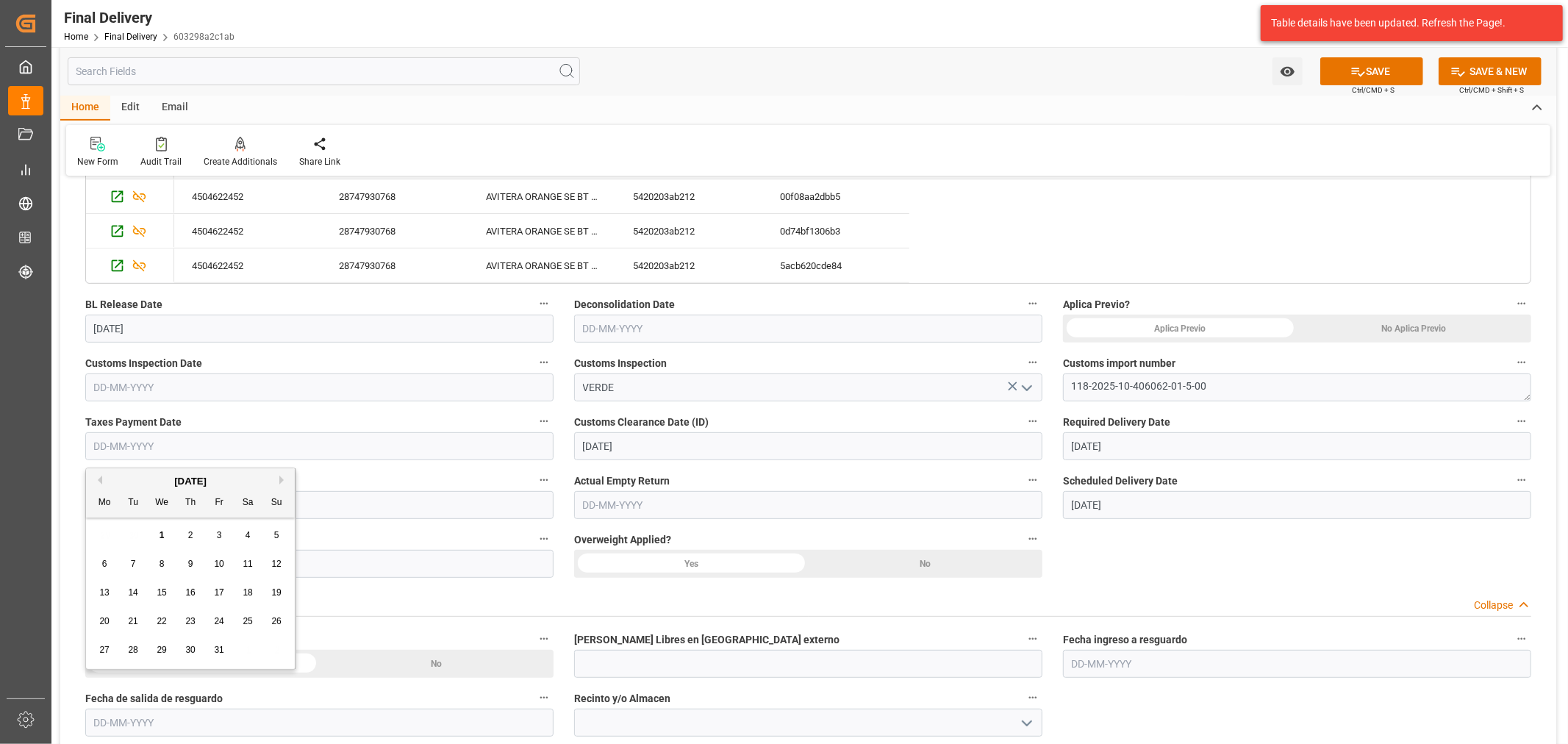
click at [232, 444] on input "text" at bounding box center [319, 445] width 468 height 28
click at [145, 545] on div "29 30 1 2 3 4 5" at bounding box center [191, 535] width 201 height 28
click at [96, 478] on button "Previous Month" at bounding box center [97, 479] width 9 height 9
click at [233, 593] on div "15 16 17 18 19 20 21" at bounding box center [191, 593] width 201 height 28
click at [214, 587] on span "19" at bounding box center [218, 592] width 9 height 10
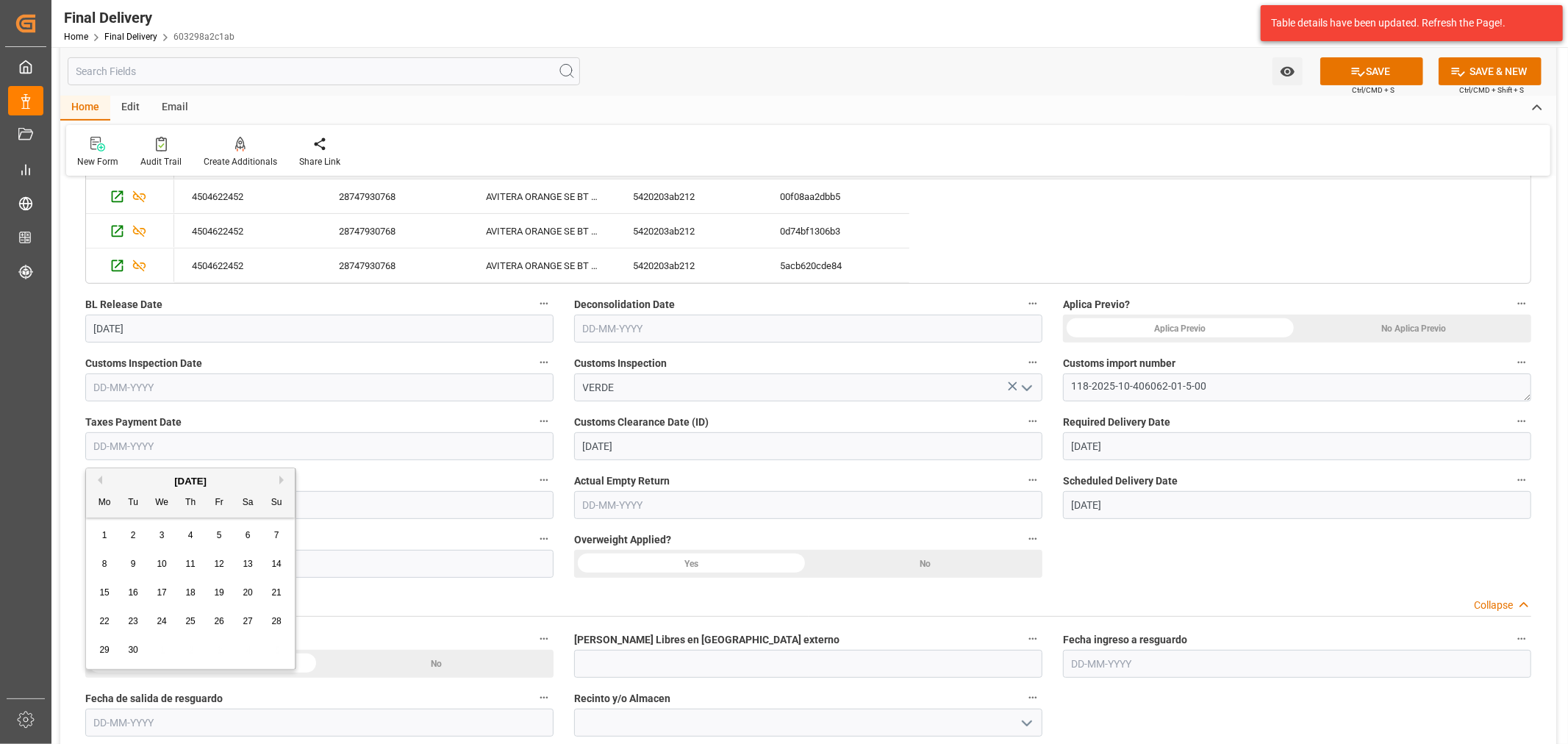
type input "19-09-2025"
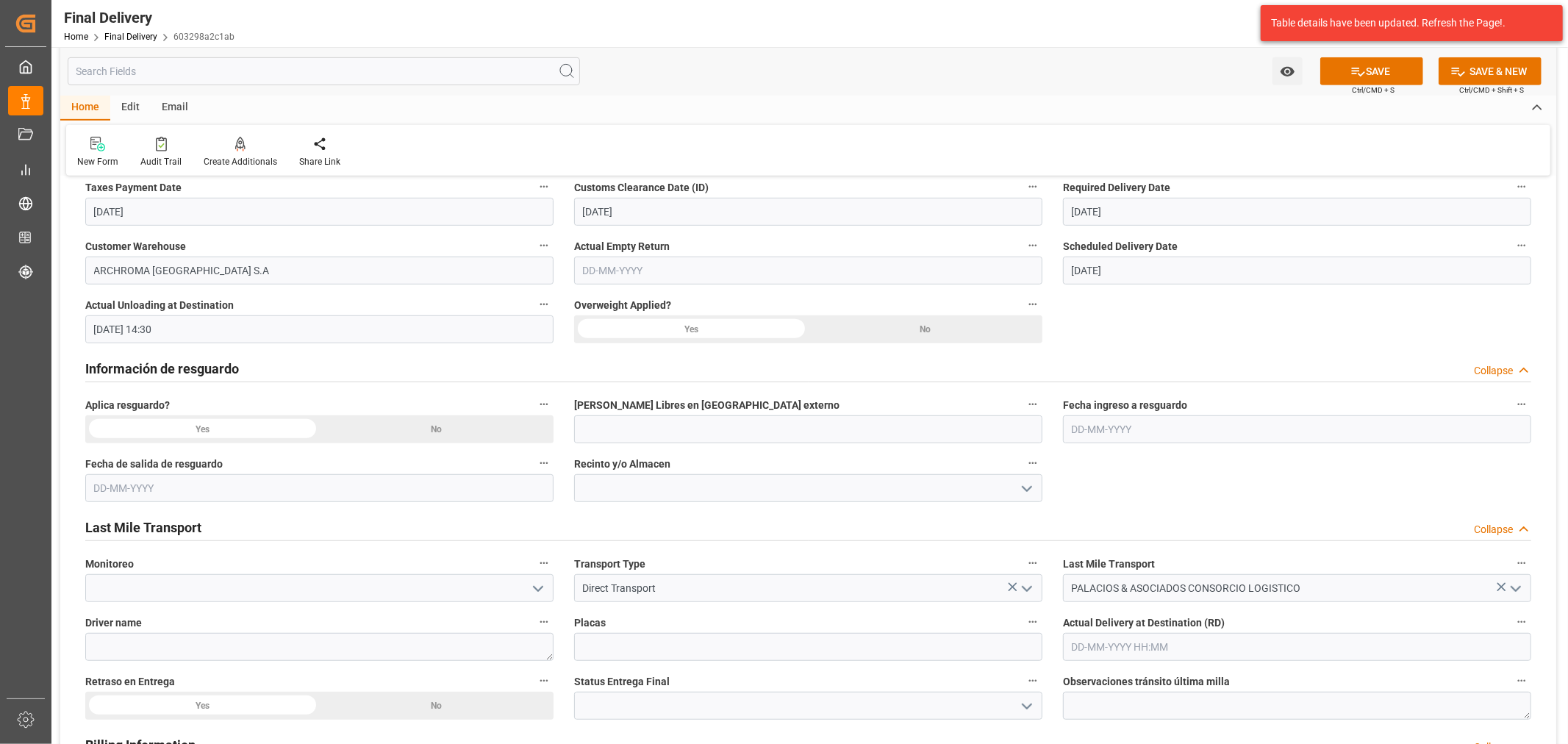
scroll to position [653, 0]
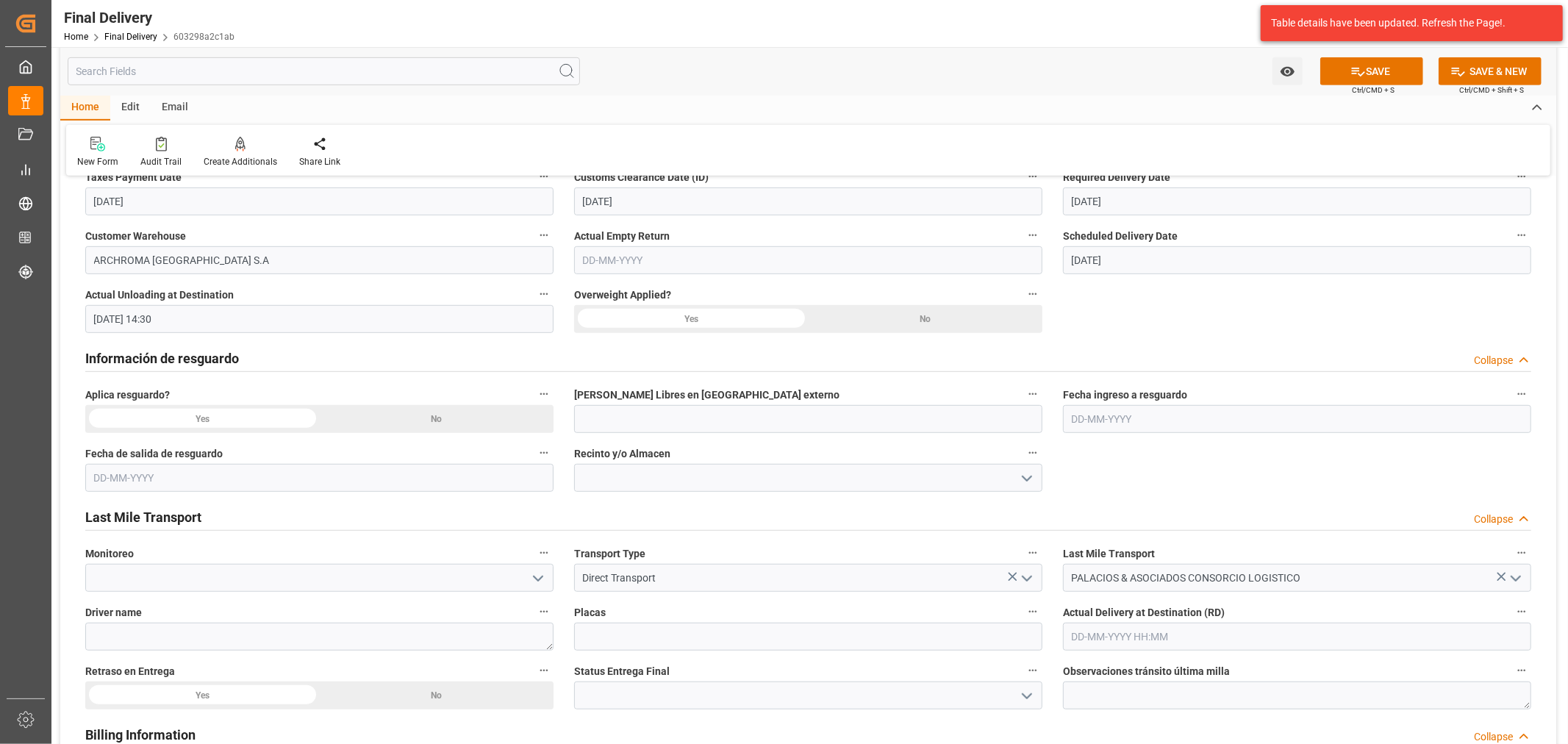
click at [928, 329] on div "No" at bounding box center [926, 318] width 234 height 28
click at [447, 422] on div "No" at bounding box center [437, 418] width 234 height 28
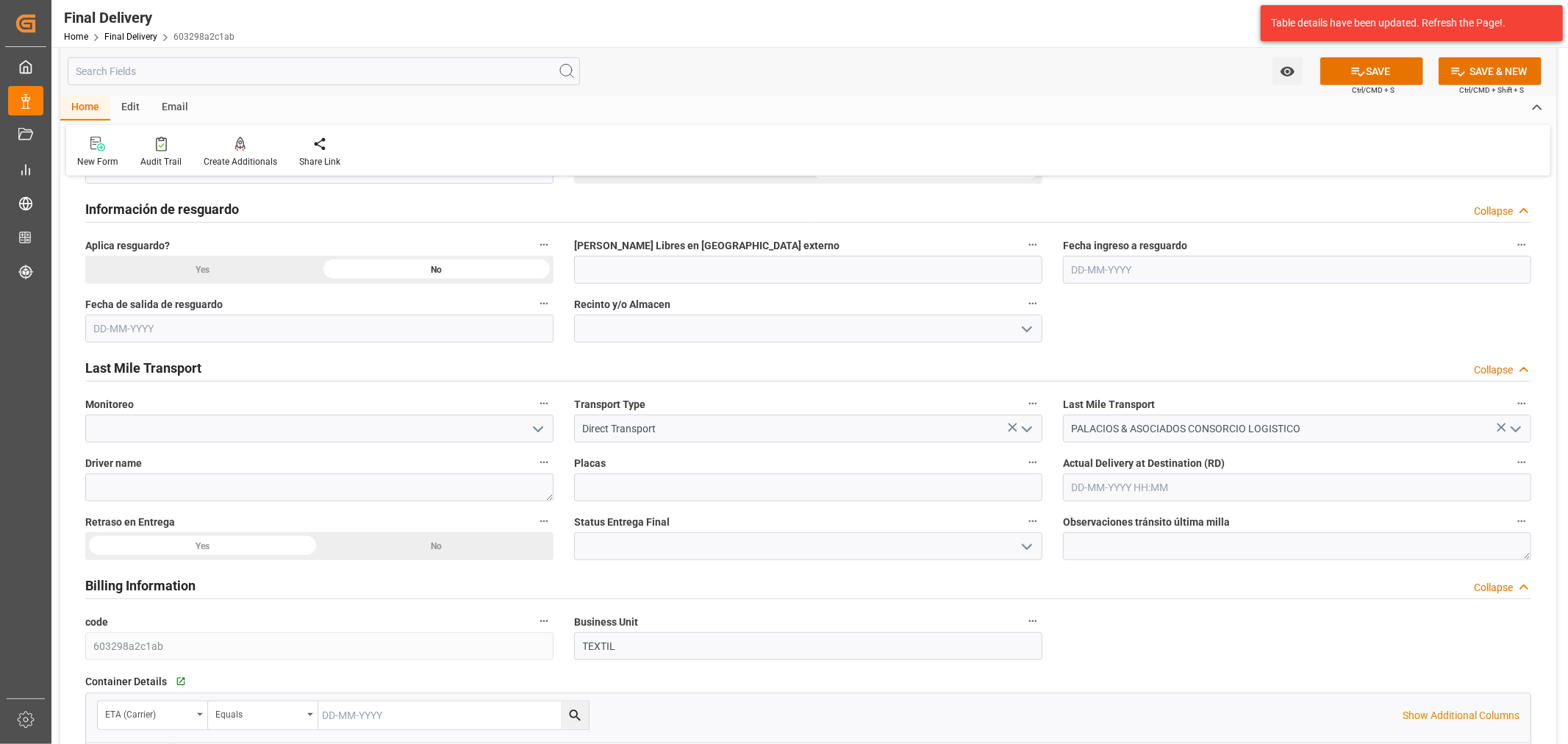
scroll to position [817, 0]
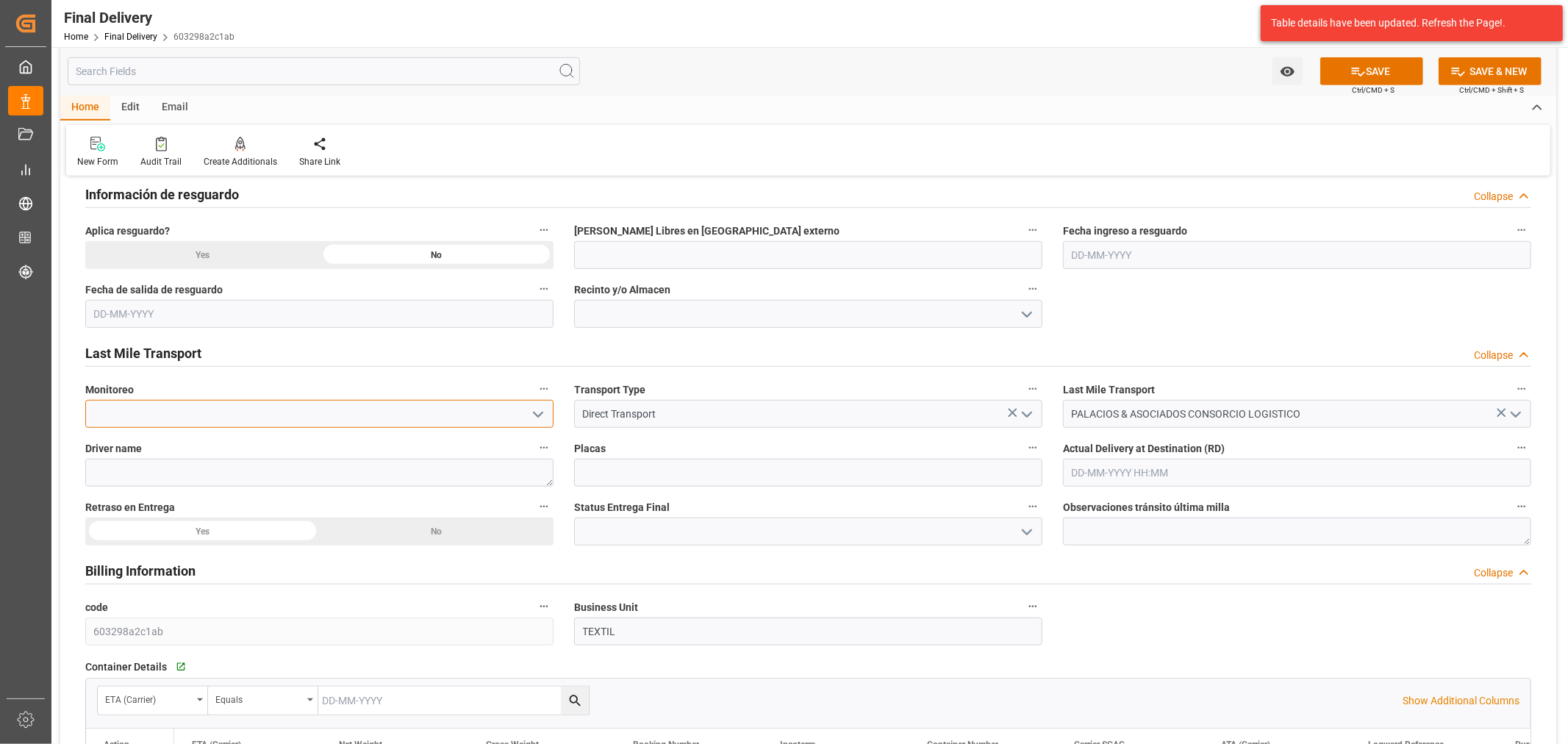
click at [520, 415] on input at bounding box center [319, 413] width 468 height 28
click at [529, 415] on icon "open menu" at bounding box center [538, 415] width 17 height 17
click at [527, 416] on button "close menu" at bounding box center [538, 414] width 22 height 23
click at [1200, 461] on input "text" at bounding box center [1297, 472] width 468 height 28
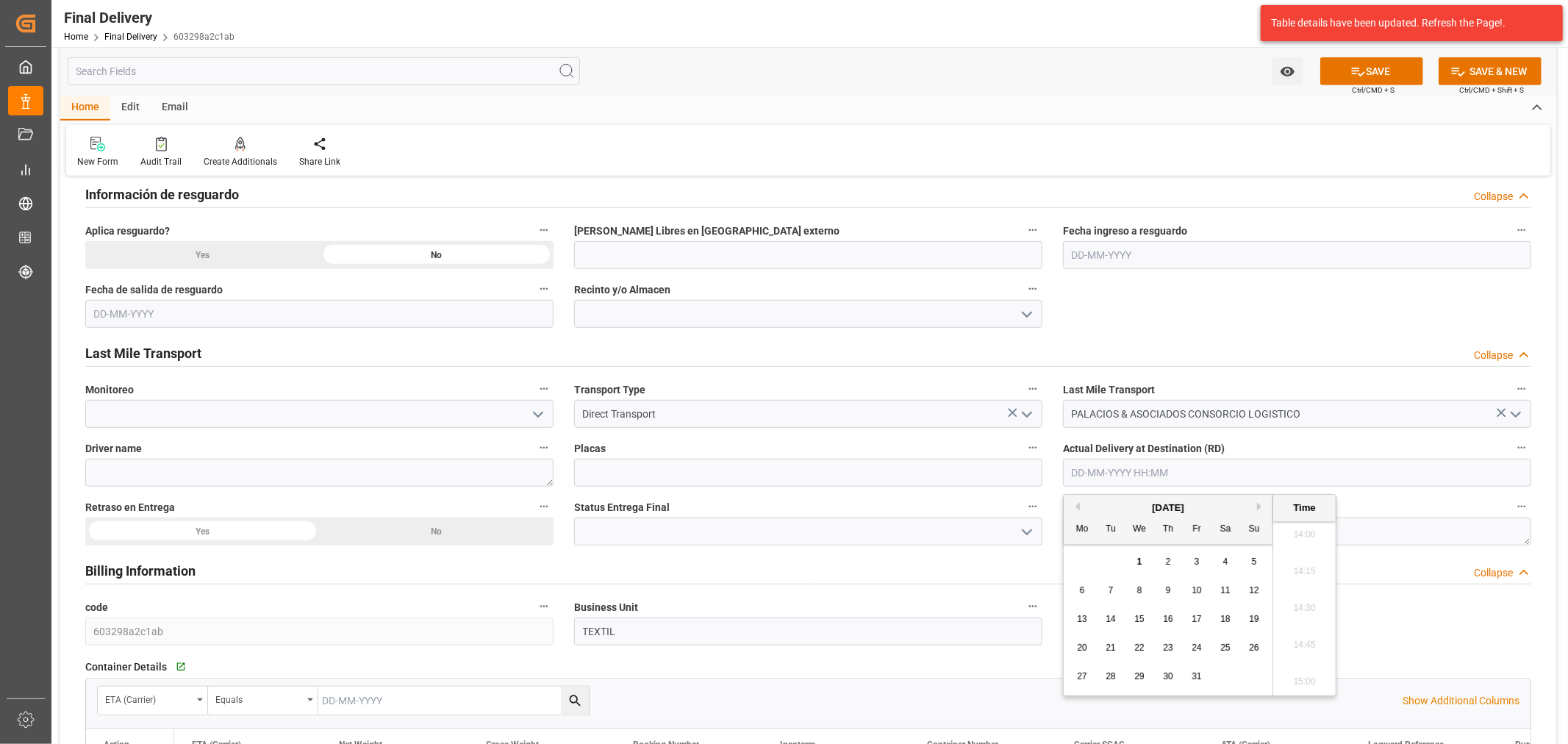
click at [1123, 549] on div "29 30 1 2 3 4 5" at bounding box center [1168, 562] width 201 height 28
click at [1078, 507] on button "Previous Month" at bounding box center [1075, 506] width 9 height 9
click at [1114, 679] on span "30" at bounding box center [1110, 675] width 9 height 10
click at [1298, 614] on li "14:30" at bounding box center [1304, 608] width 62 height 37
type input "30-09-2025 14:30"
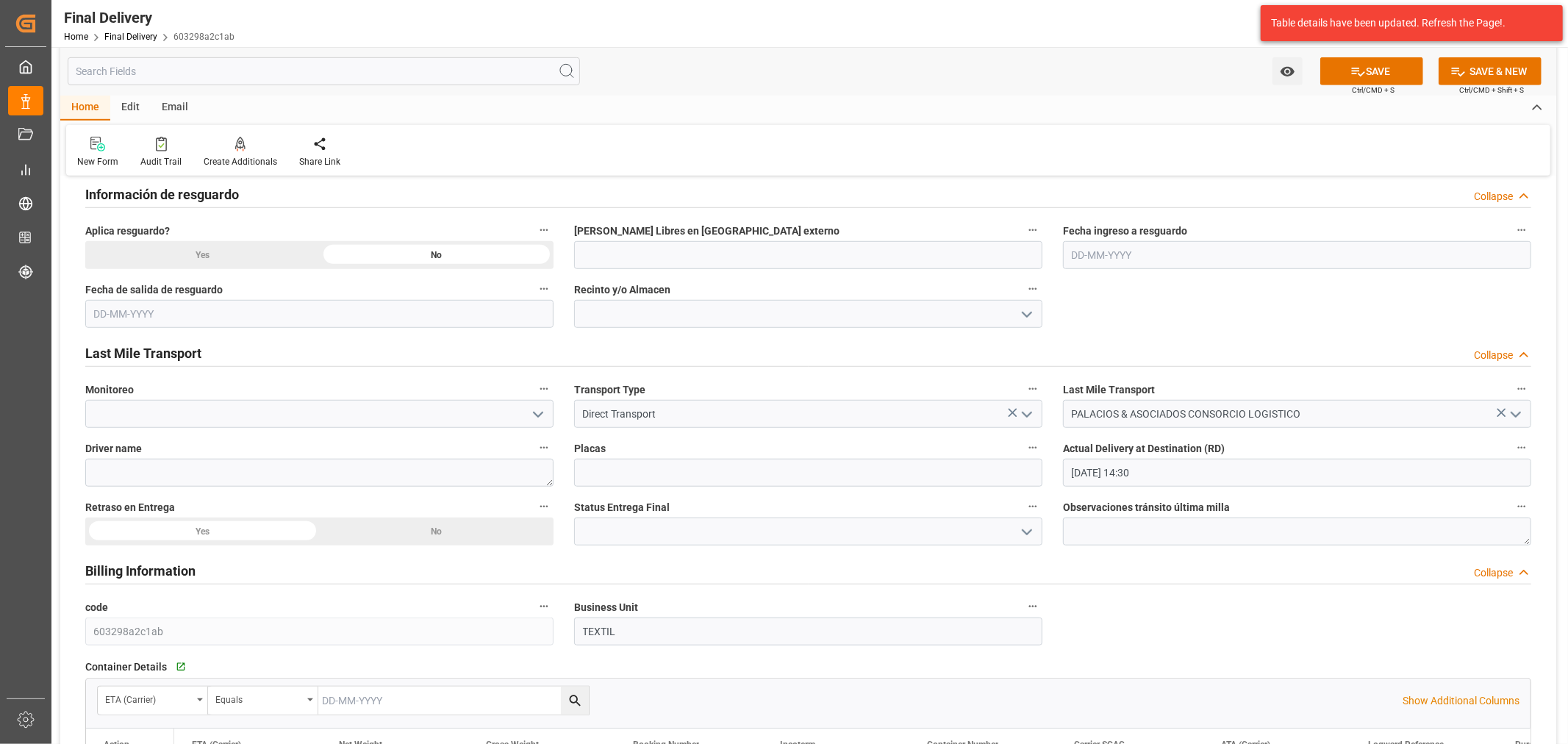
scroll to position [898, 0]
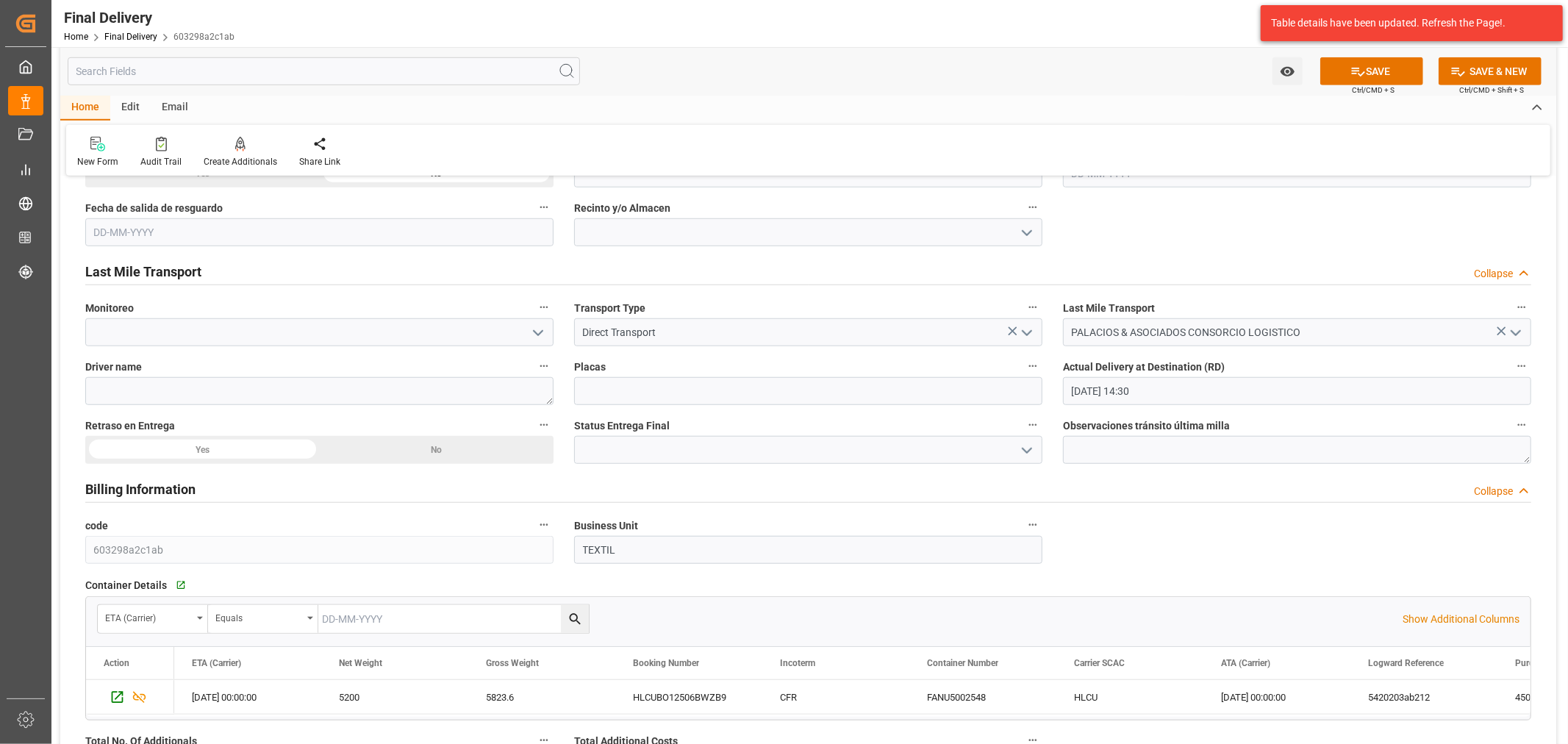
click at [401, 456] on div "No" at bounding box center [437, 449] width 234 height 28
click at [1027, 452] on icon "open menu" at bounding box center [1026, 450] width 17 height 17
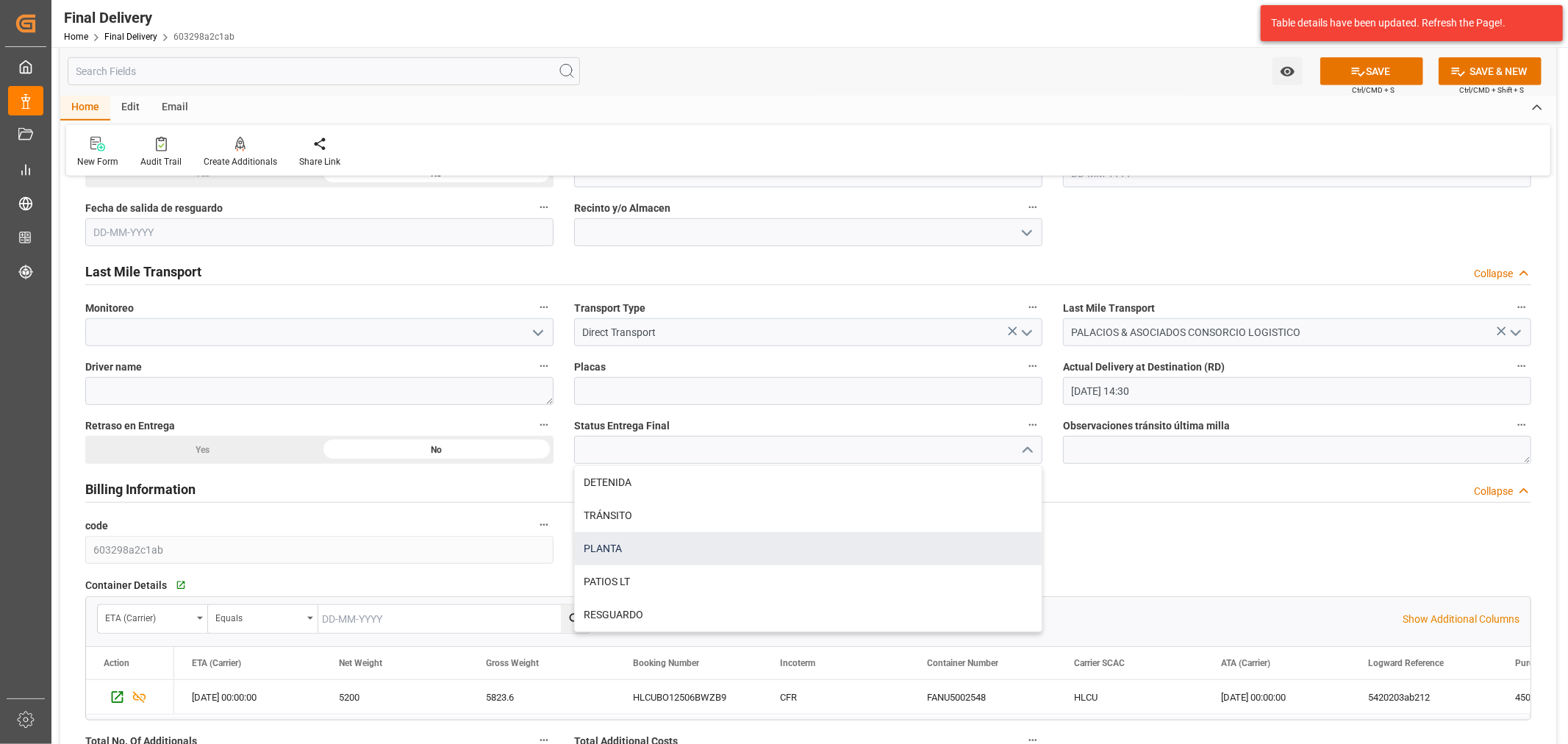
click at [650, 555] on div "PLANTA" at bounding box center [808, 549] width 467 height 33
type input "PLANTA"
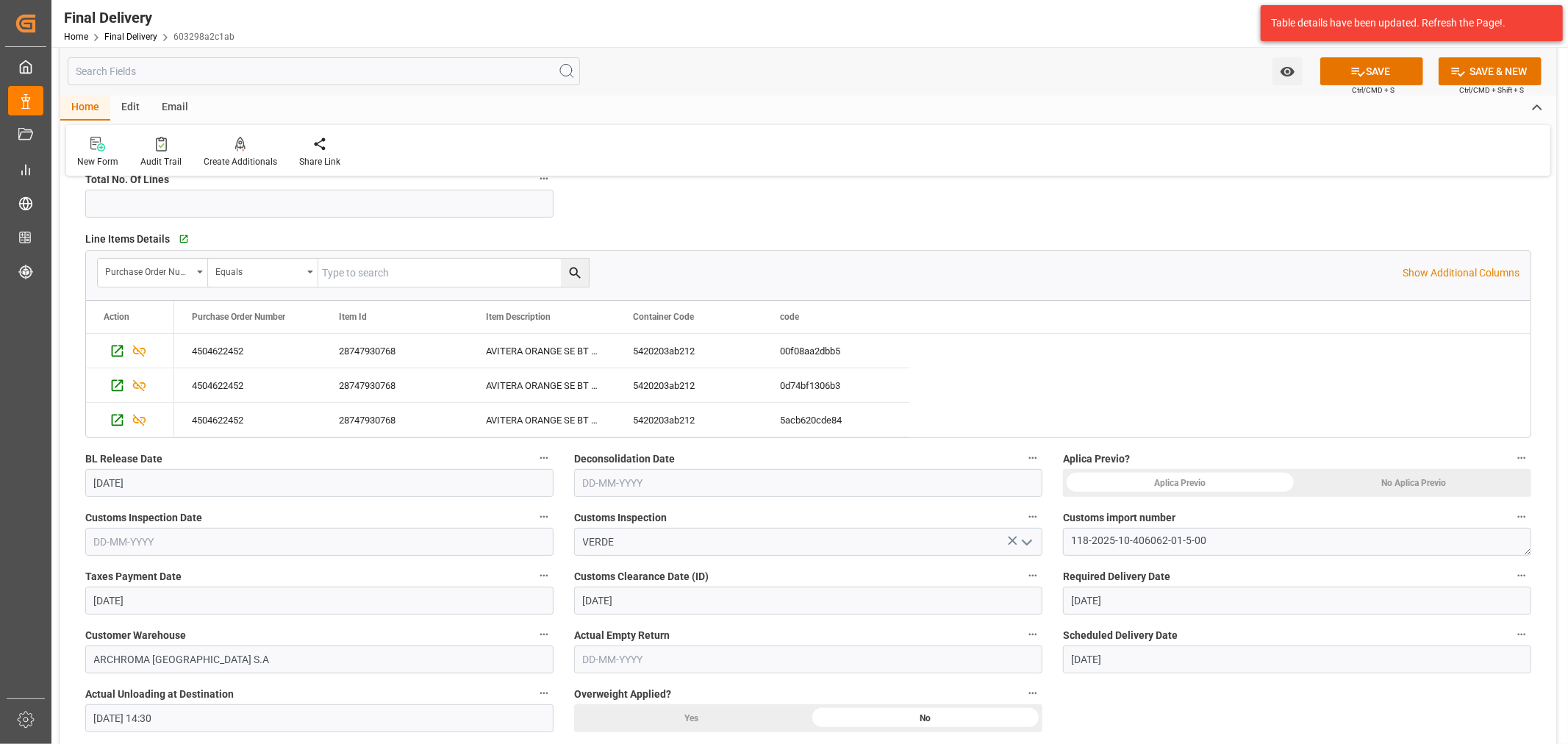
scroll to position [407, 0]
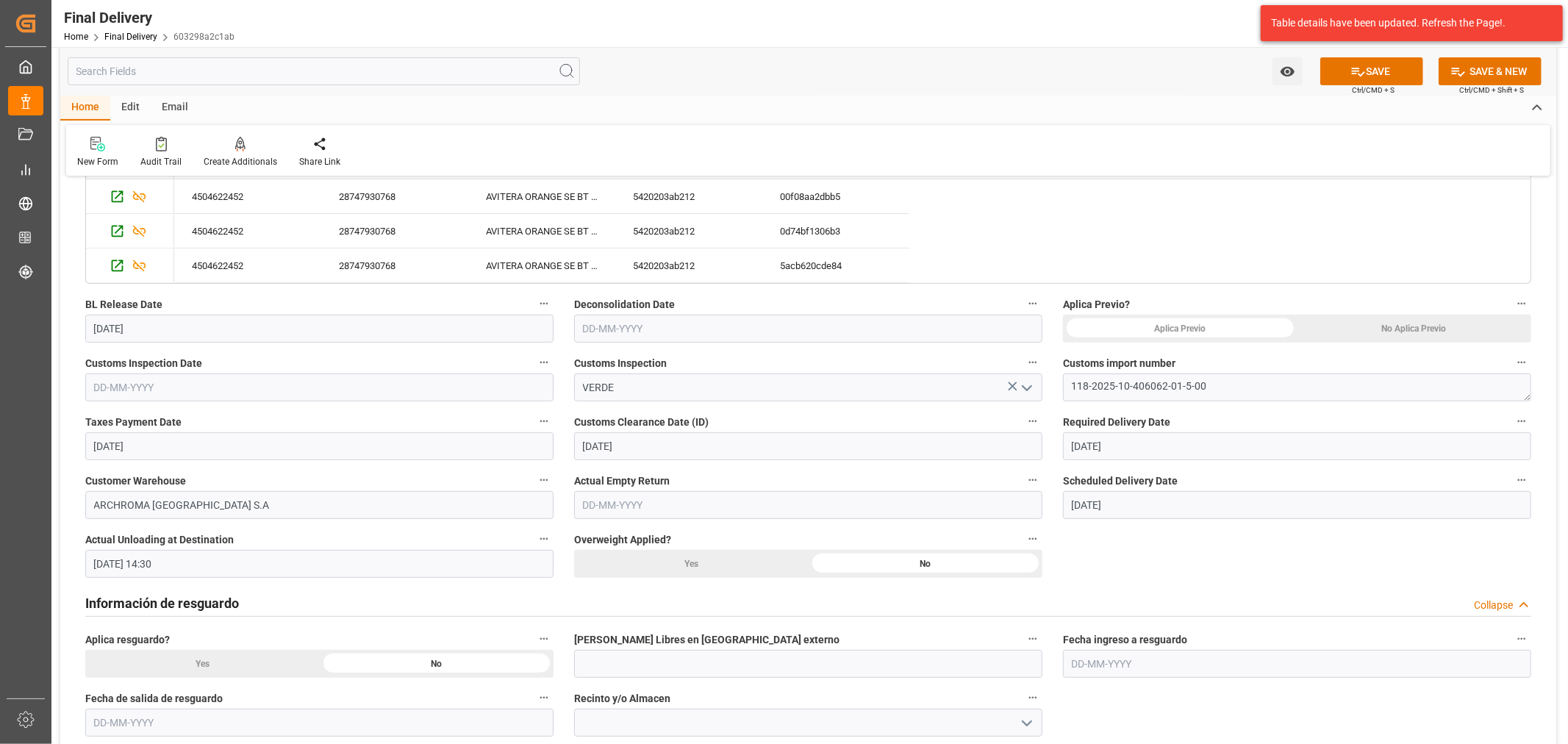
click at [322, 388] on input "text" at bounding box center [319, 387] width 468 height 28
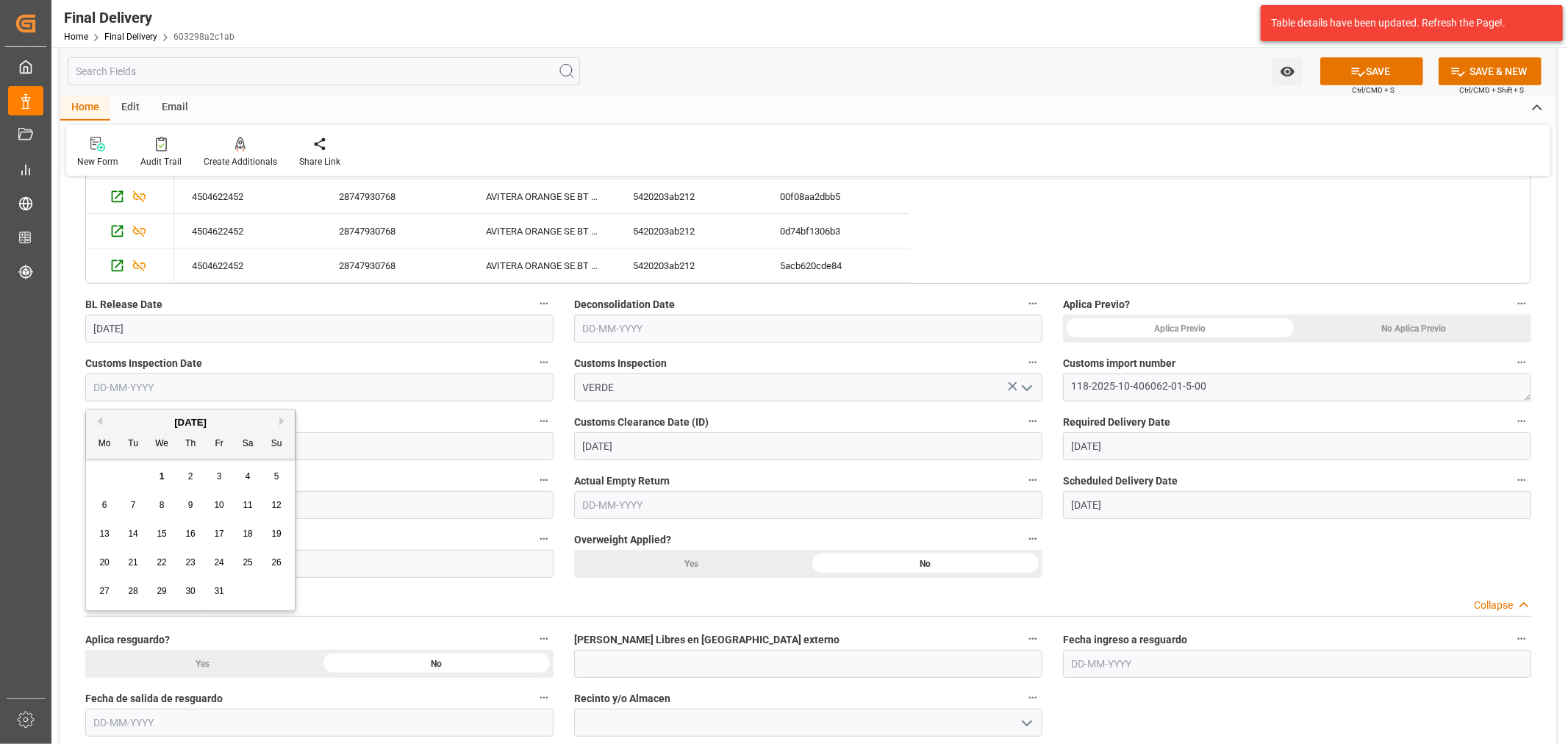
click at [147, 463] on div "29 30 1 2 3 4 5" at bounding box center [191, 476] width 201 height 28
click at [96, 422] on button "Previous Month" at bounding box center [97, 421] width 9 height 9
click at [136, 590] on span "30" at bounding box center [132, 590] width 9 height 10
type input "30-09-2025"
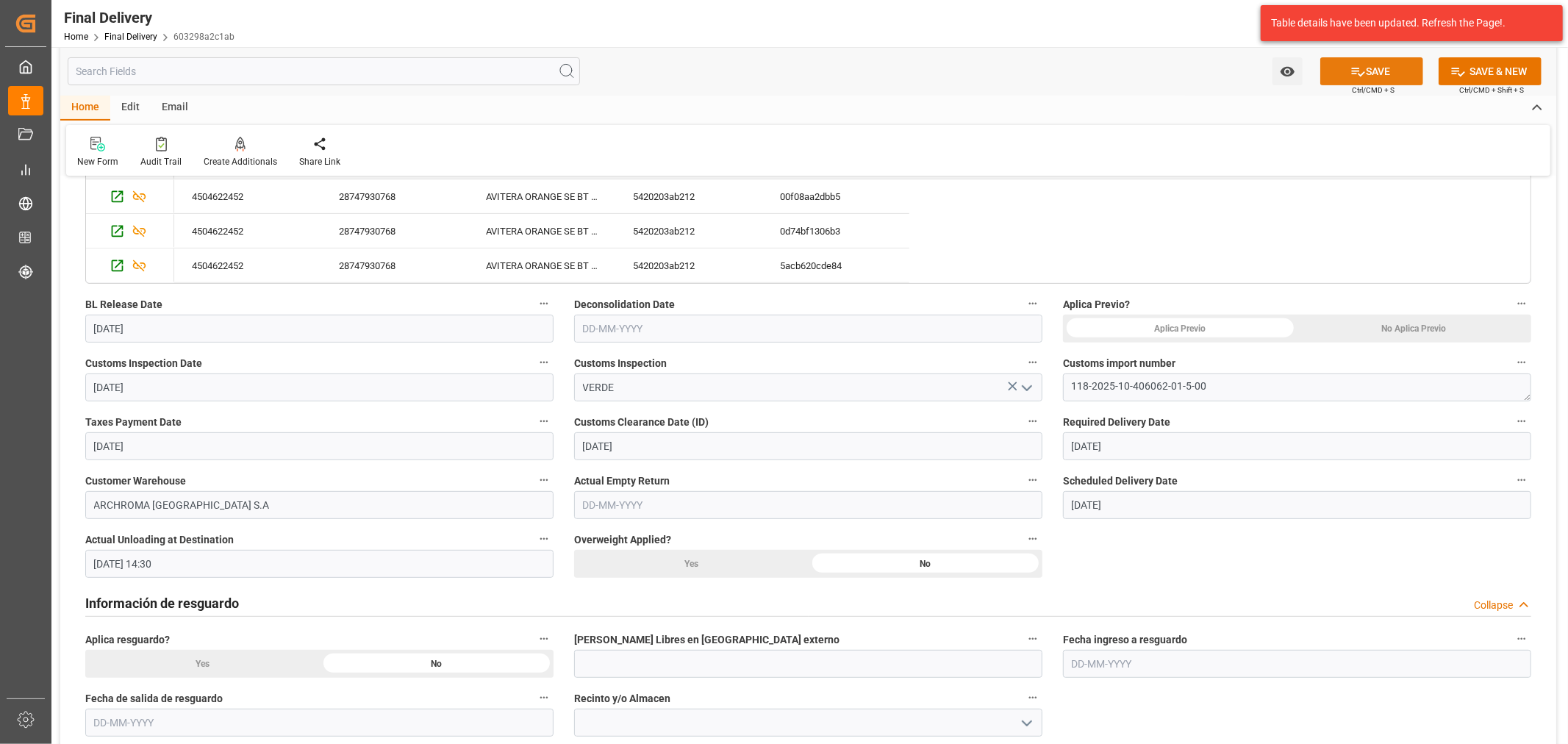
click at [1380, 80] on button "SAVE" at bounding box center [1371, 71] width 103 height 28
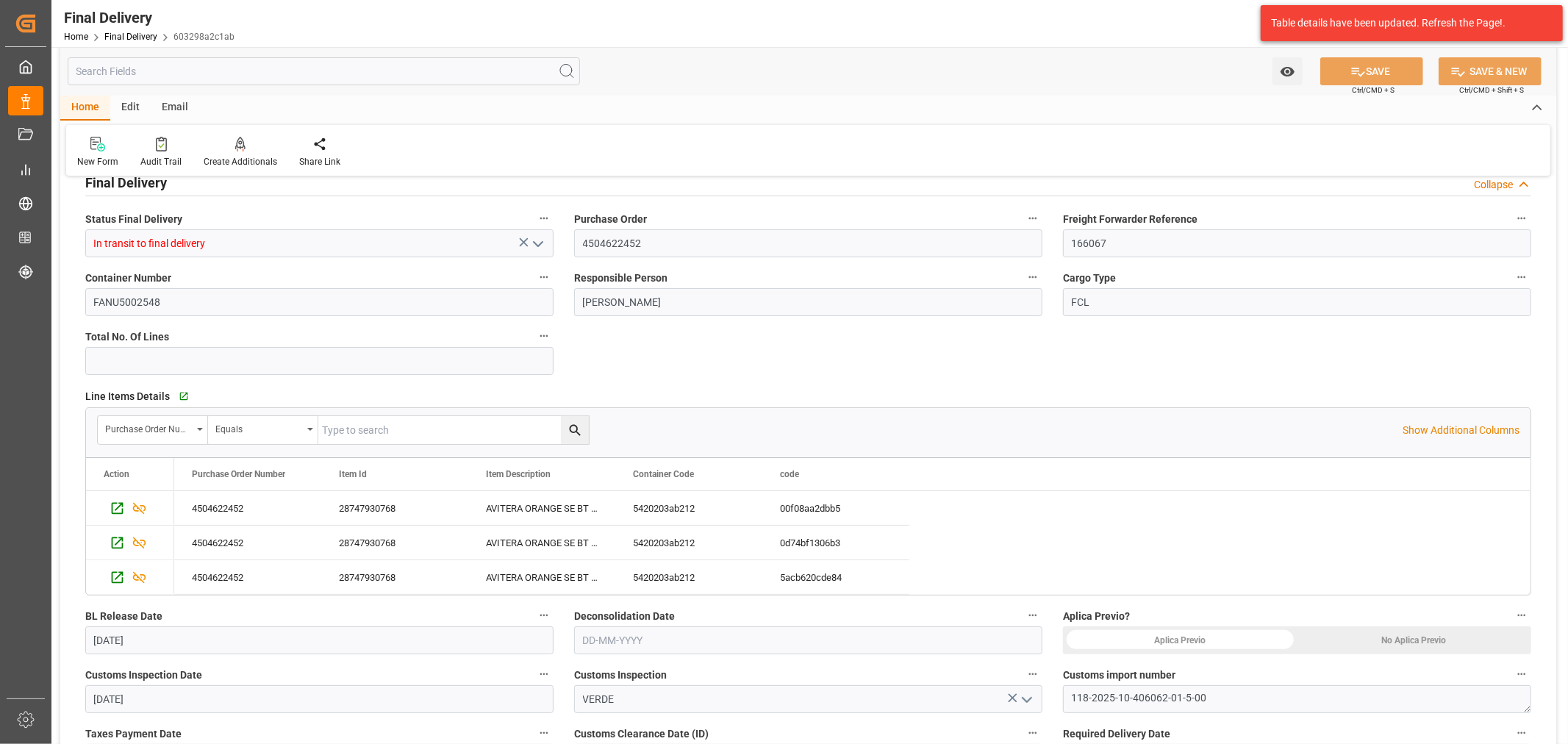
scroll to position [0, 0]
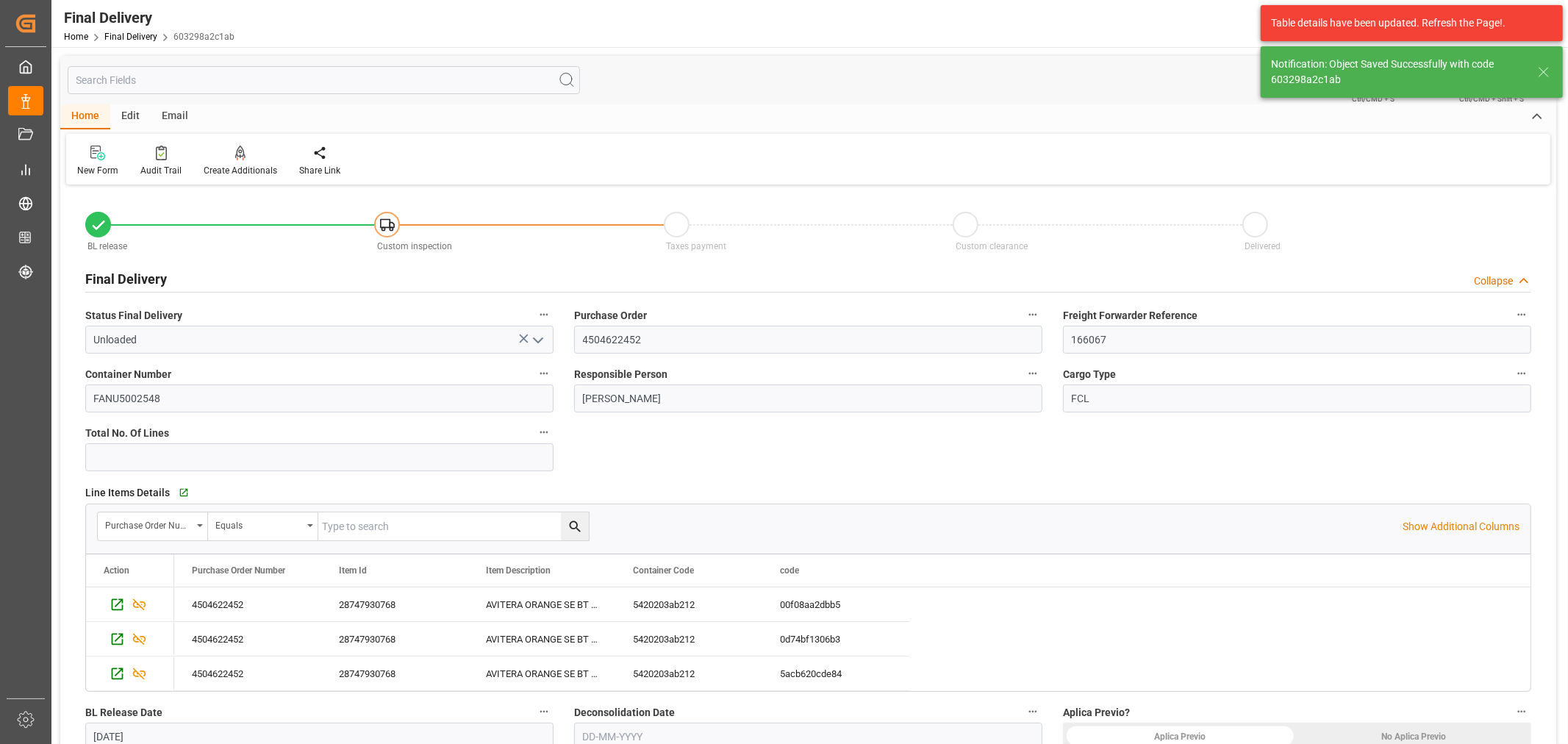
type input "Unloaded"
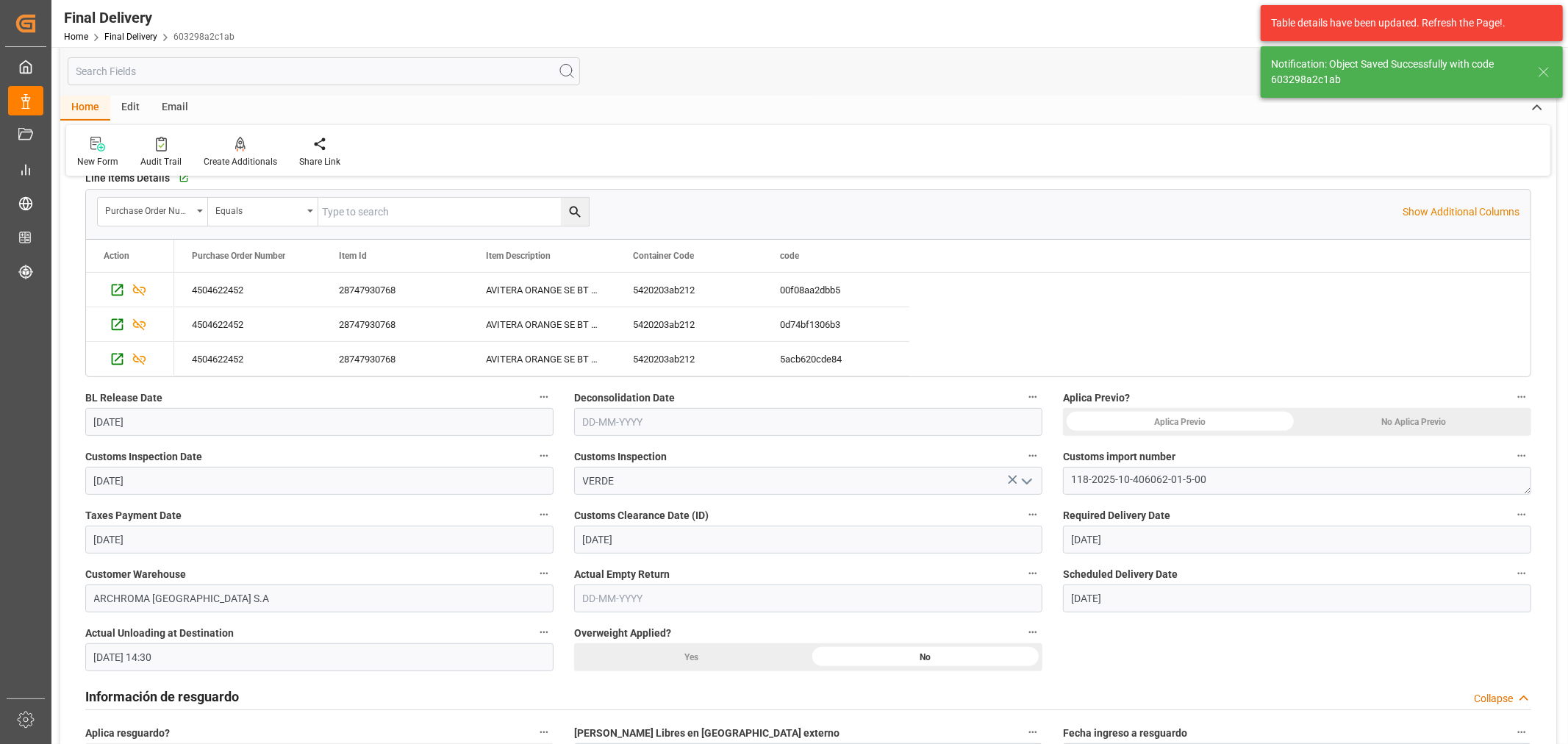
scroll to position [326, 0]
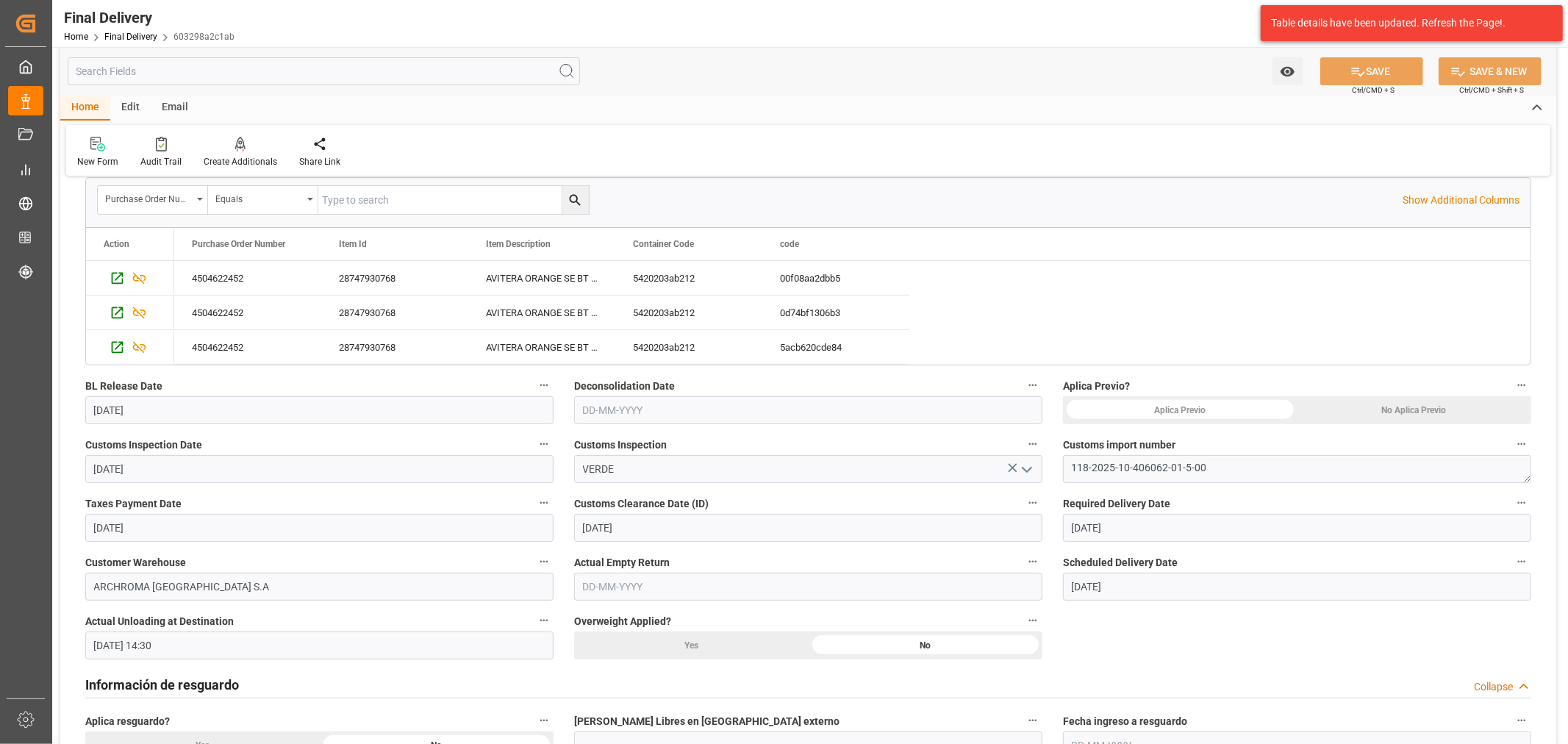
click at [662, 593] on input "text" at bounding box center [808, 586] width 468 height 28
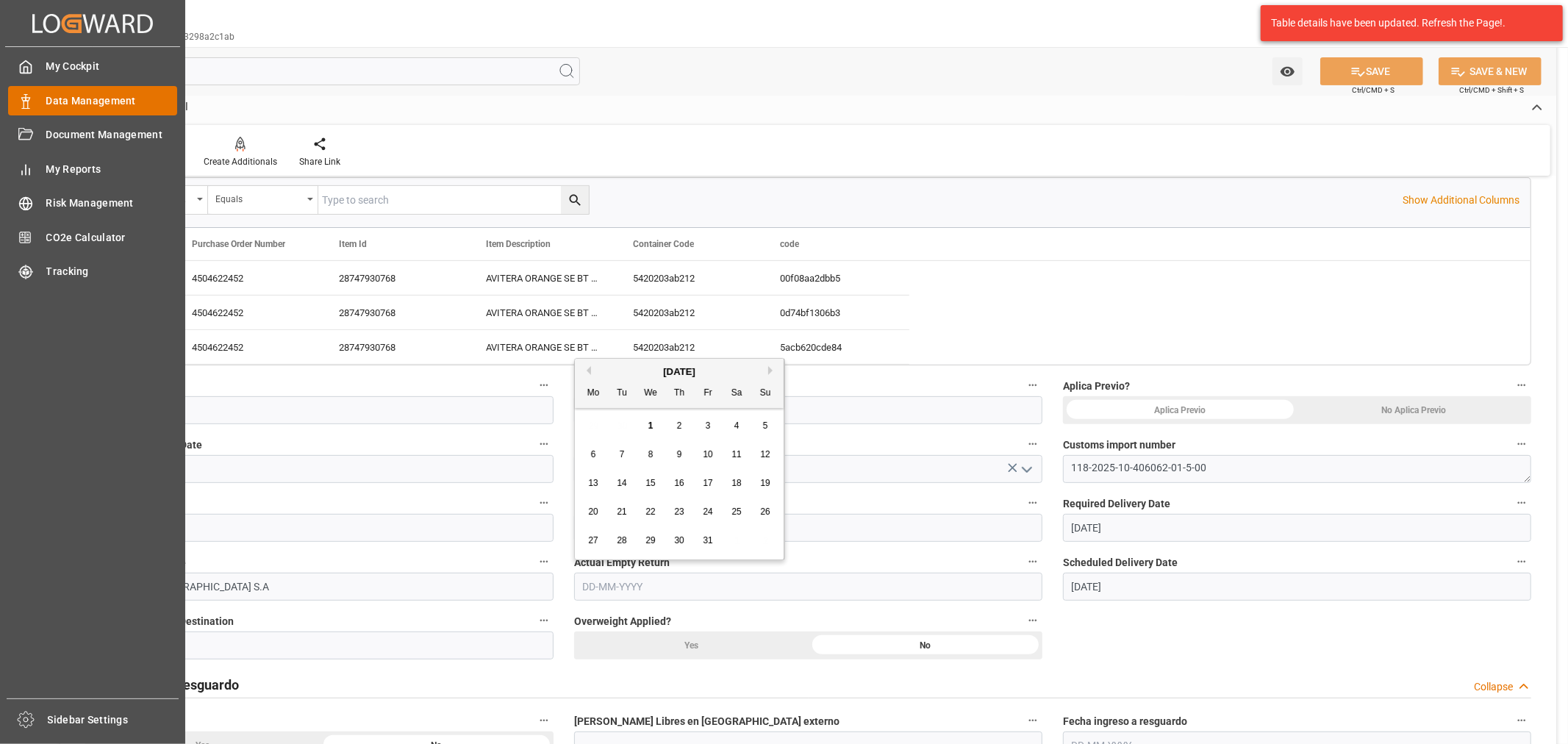
click at [95, 100] on span "Data Management" at bounding box center [112, 101] width 132 height 16
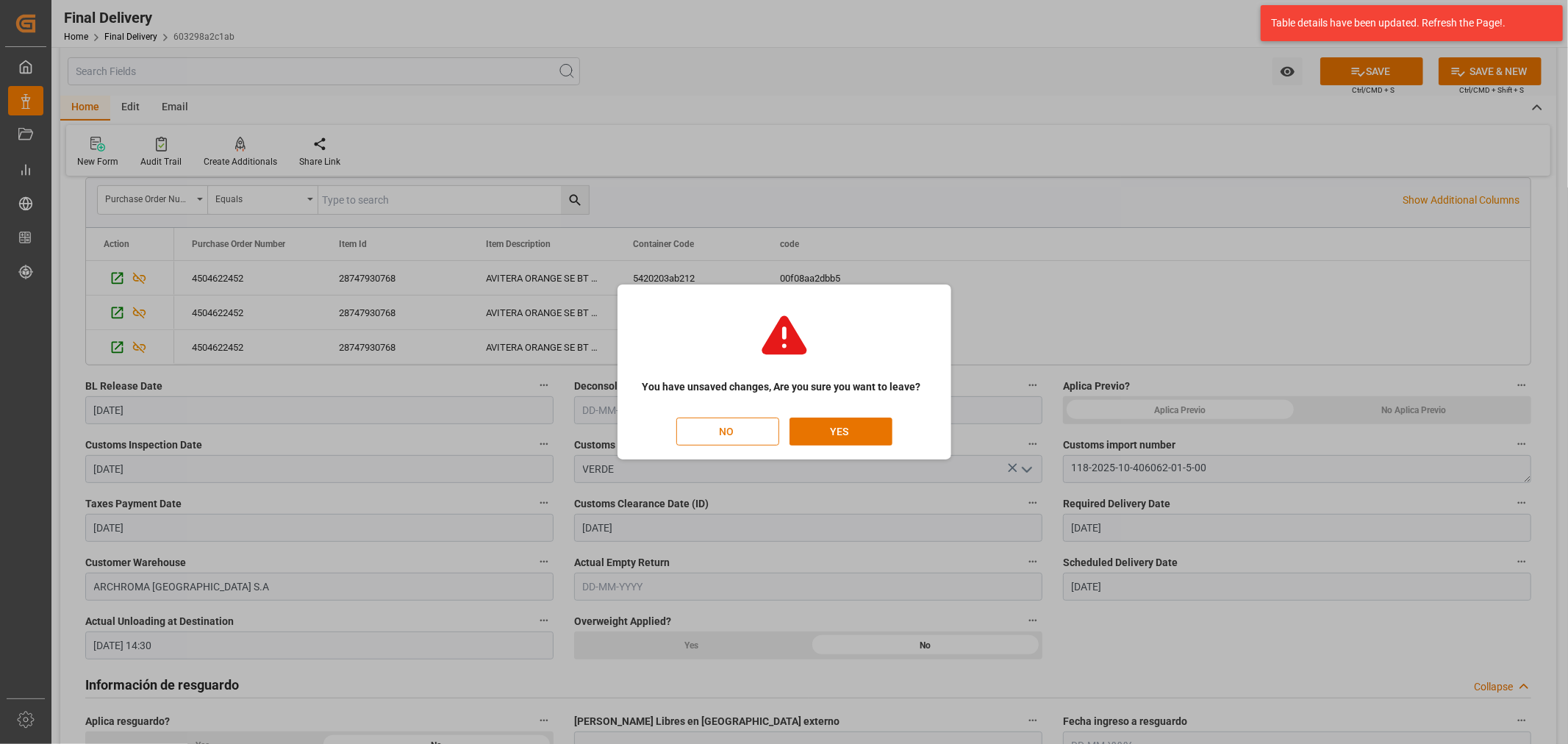
click at [743, 428] on button "NO" at bounding box center [728, 431] width 103 height 28
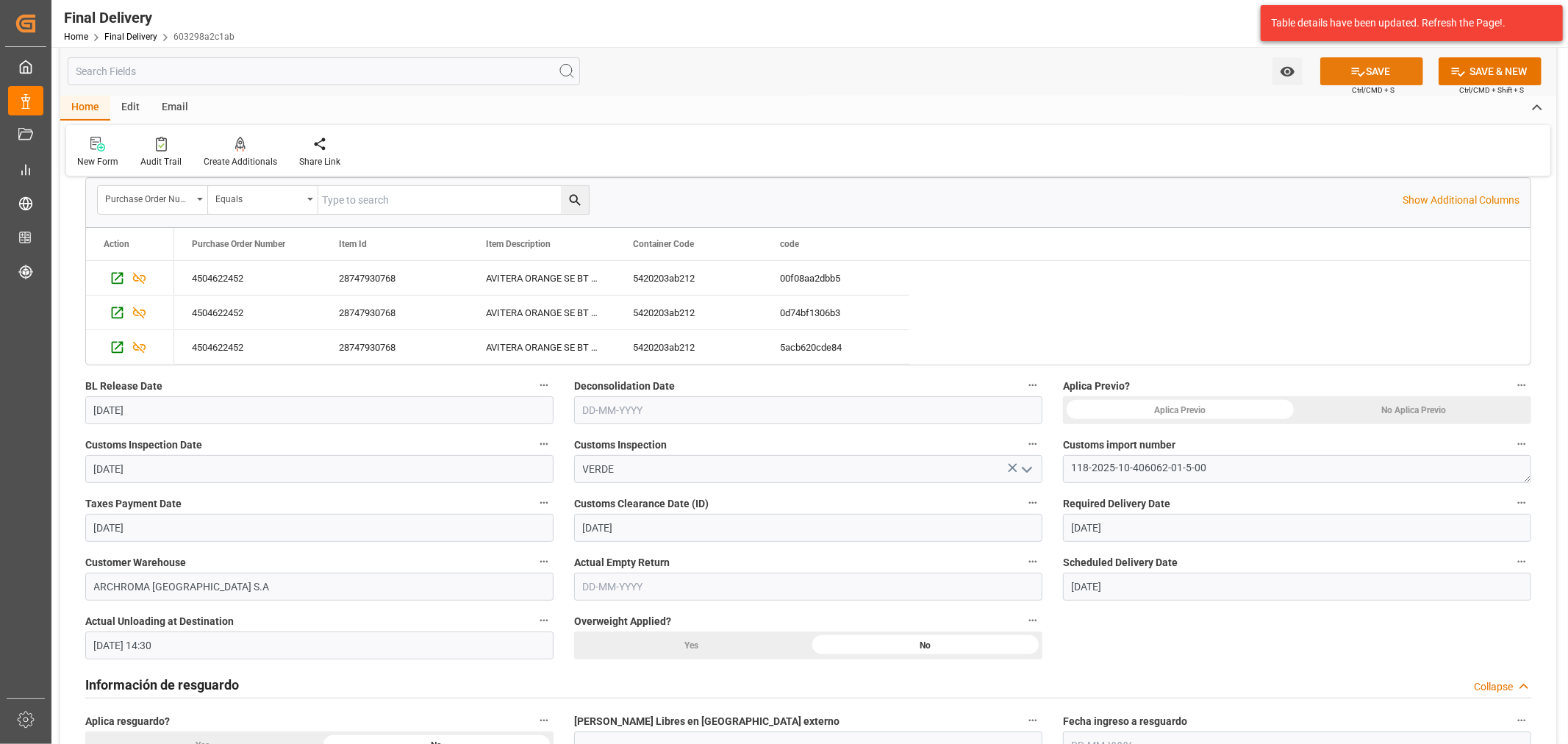
click at [1352, 69] on icon at bounding box center [1358, 72] width 16 height 16
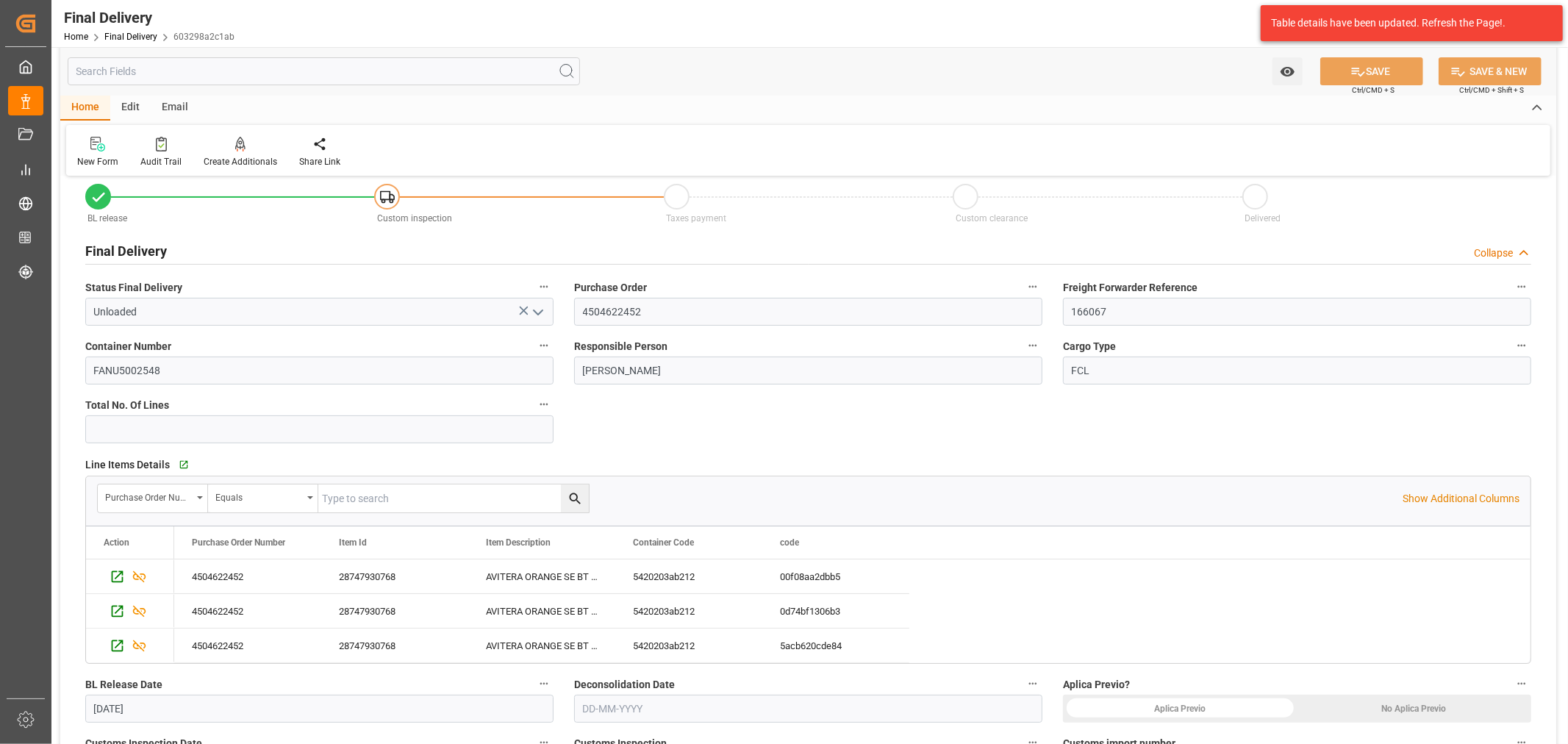
scroll to position [0, 0]
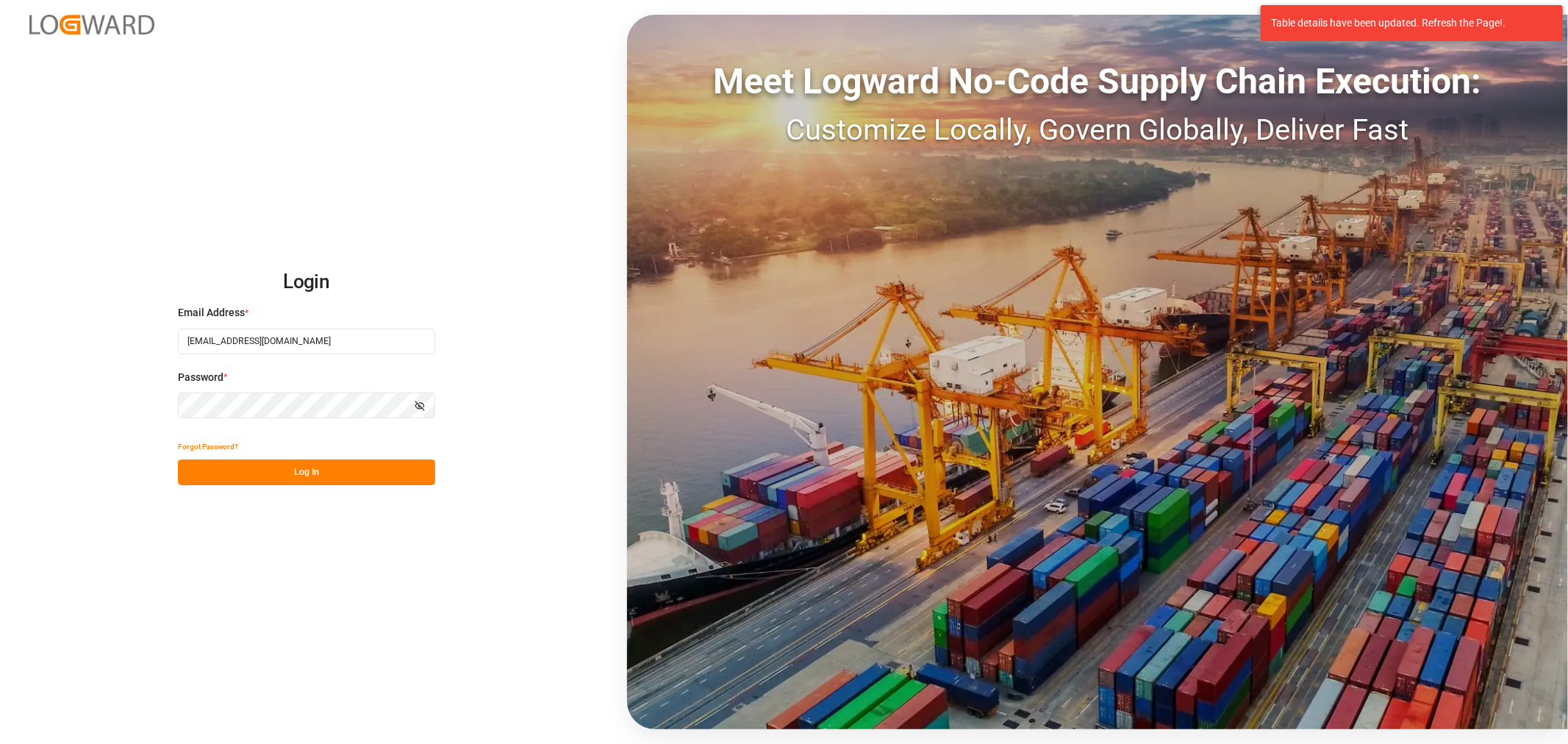
click at [314, 476] on button "Log In" at bounding box center [307, 472] width 257 height 26
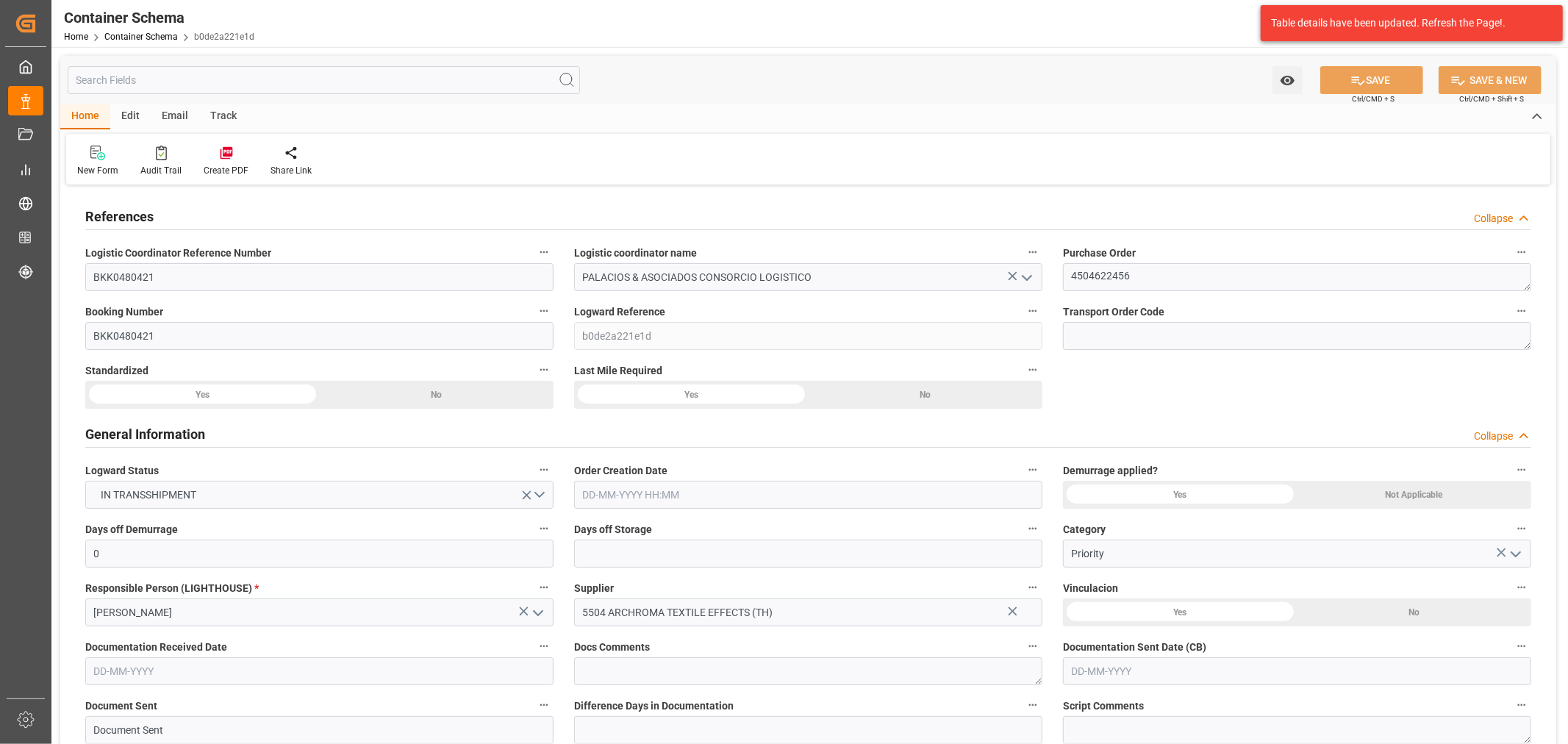
type input "0"
type input "8"
type input "247"
type input "6175"
type input "6594.9"
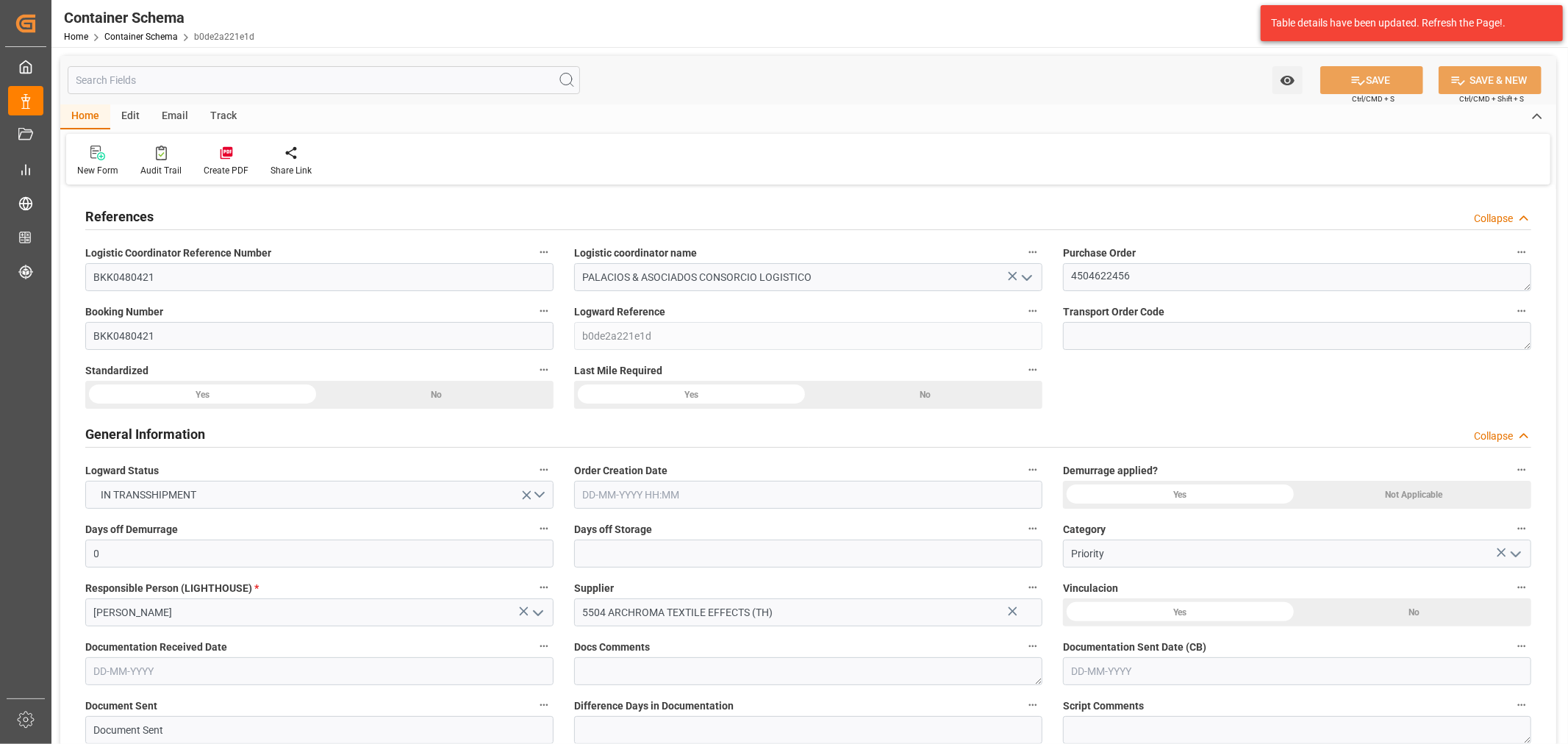
type input "MSC"
type input "Mediterranean Shipping Company"
type input "THLCH"
type input "PECLL"
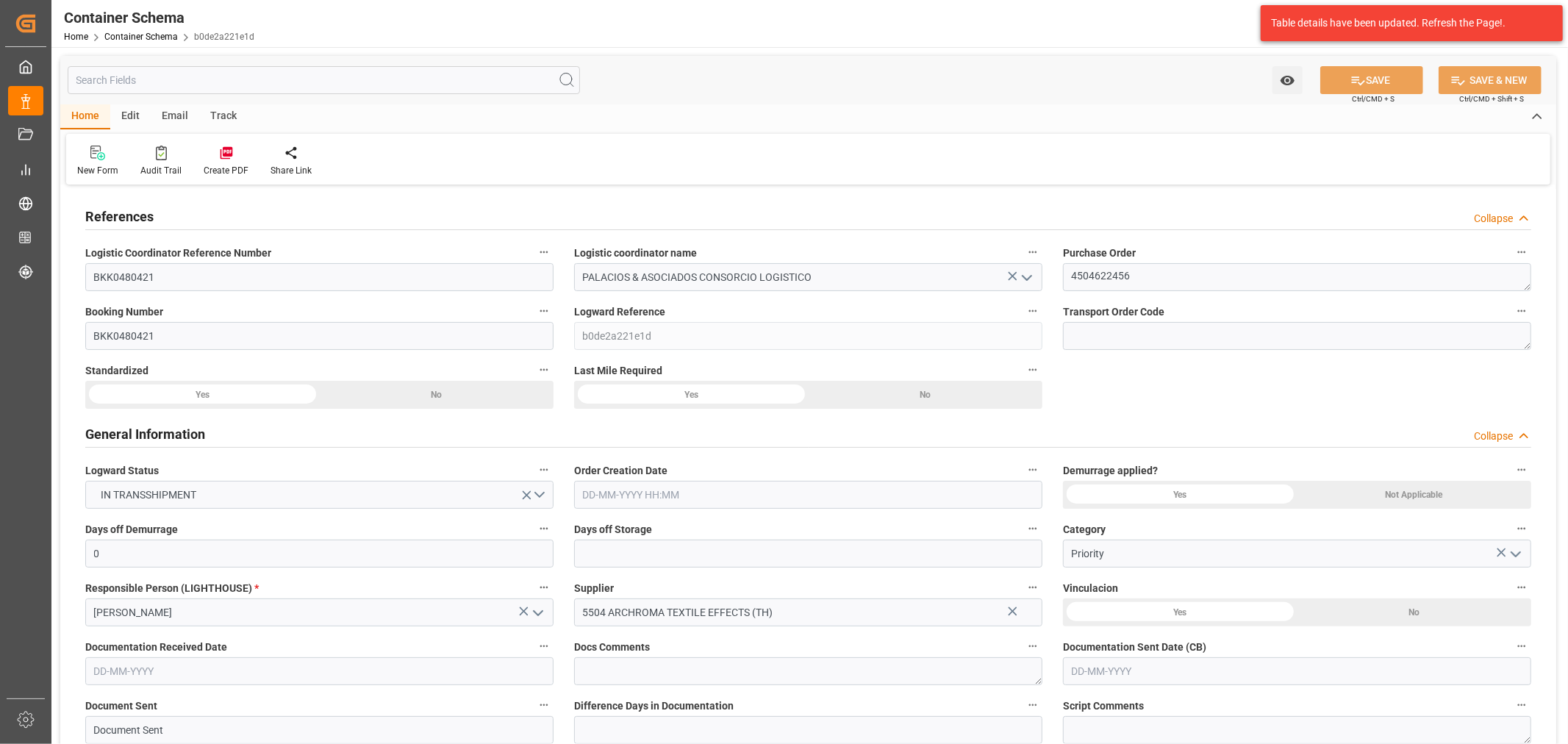
type input "PECLL"
type input "9253014"
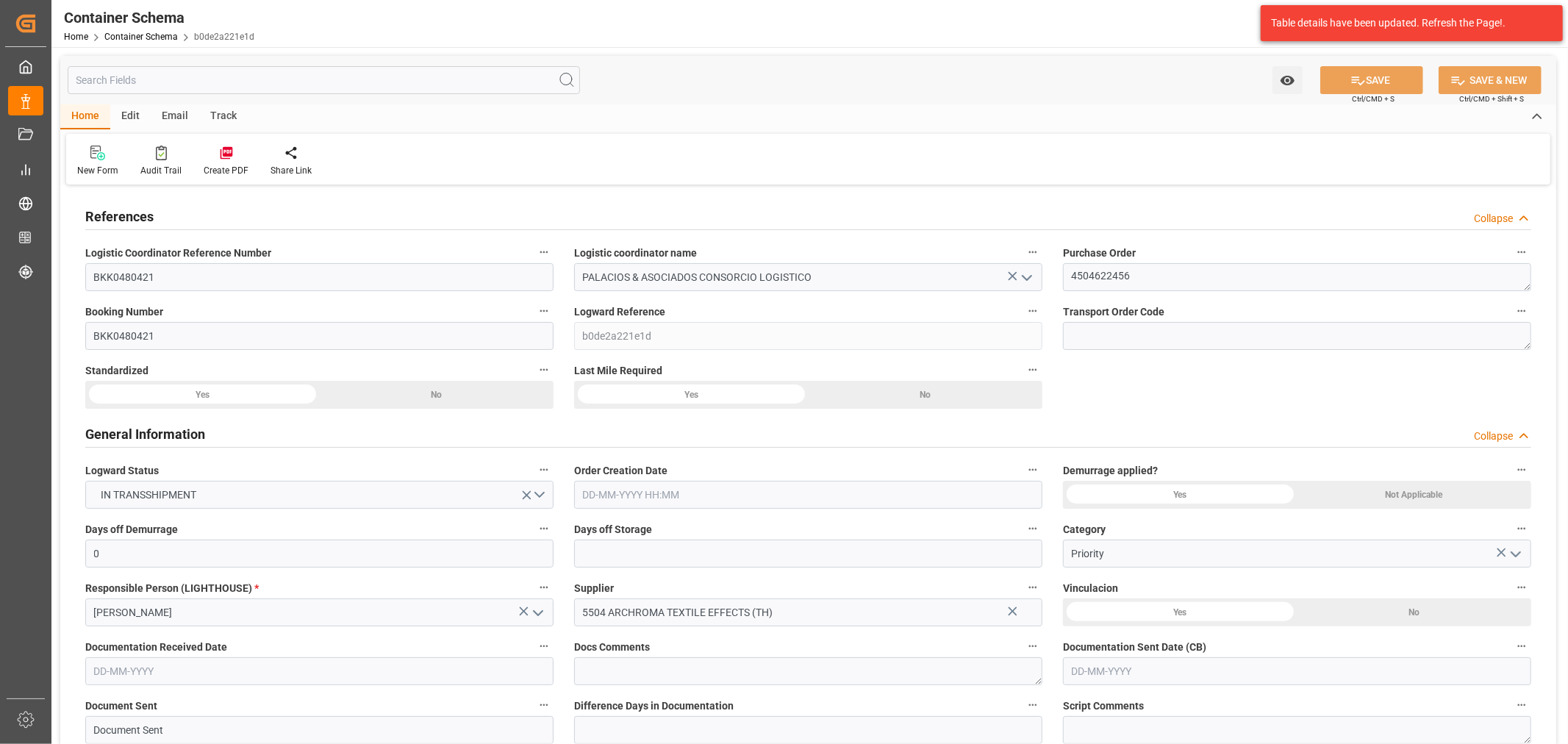
type input "0"
type input "04-08-2025 15:00"
type input "04-08-2025"
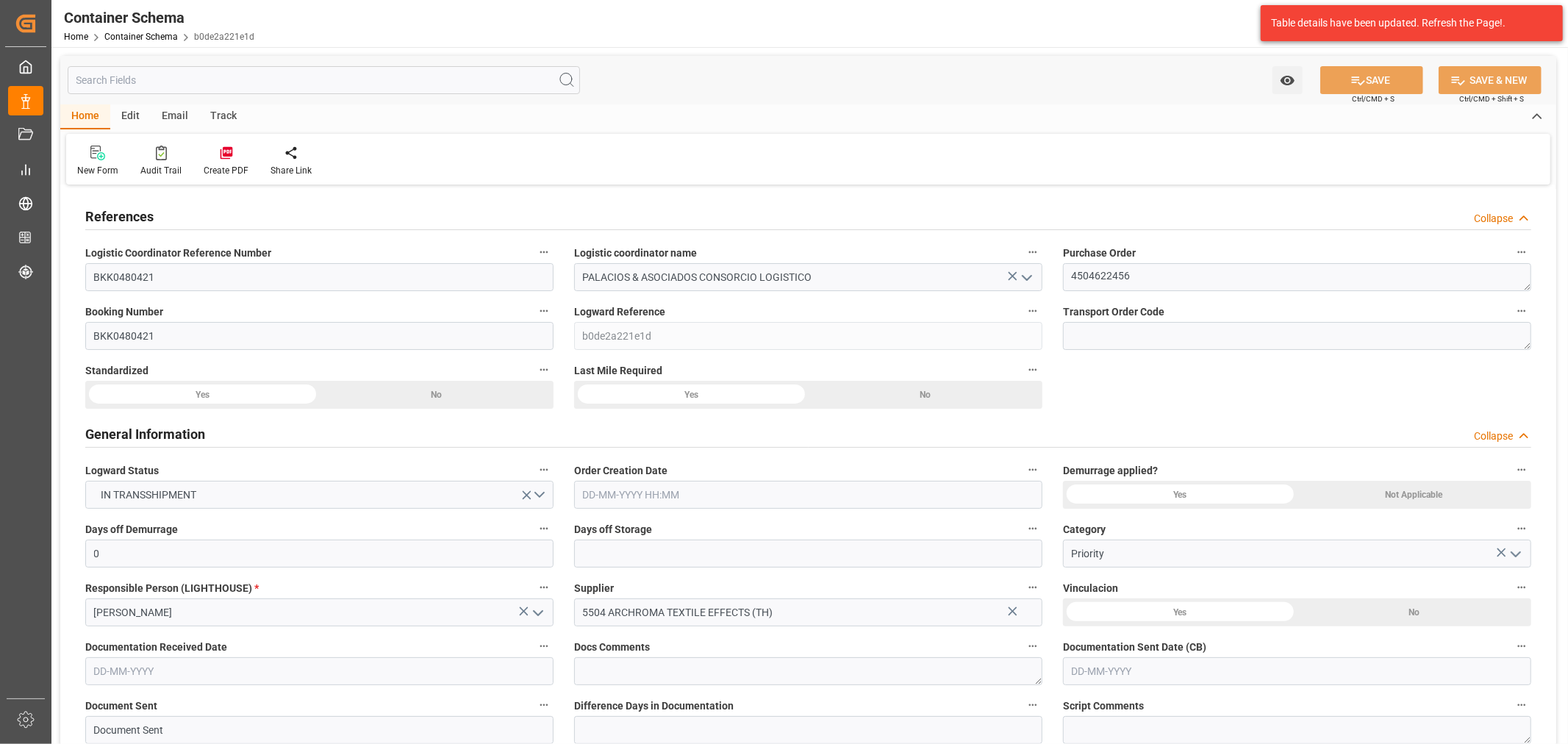
type input "04-10-2025"
type input "29-09-2025"
type input "01-10-2025"
type input "01-10-2025 17:03"
type input "04-08-2025 20:04"
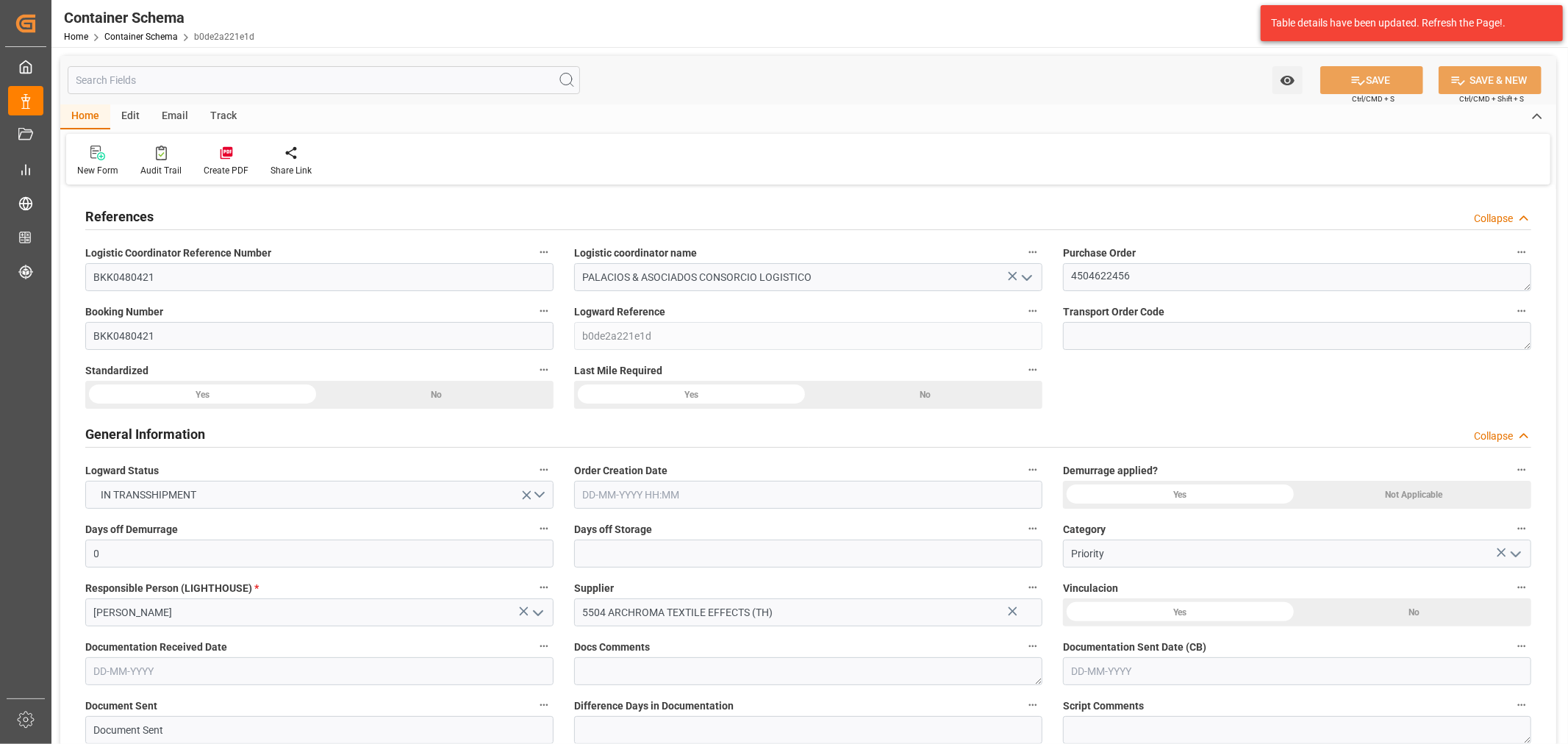
type input "01-10-2025"
click at [181, 113] on div "Email" at bounding box center [175, 117] width 49 height 25
click at [91, 162] on div "Send Email" at bounding box center [99, 161] width 67 height 32
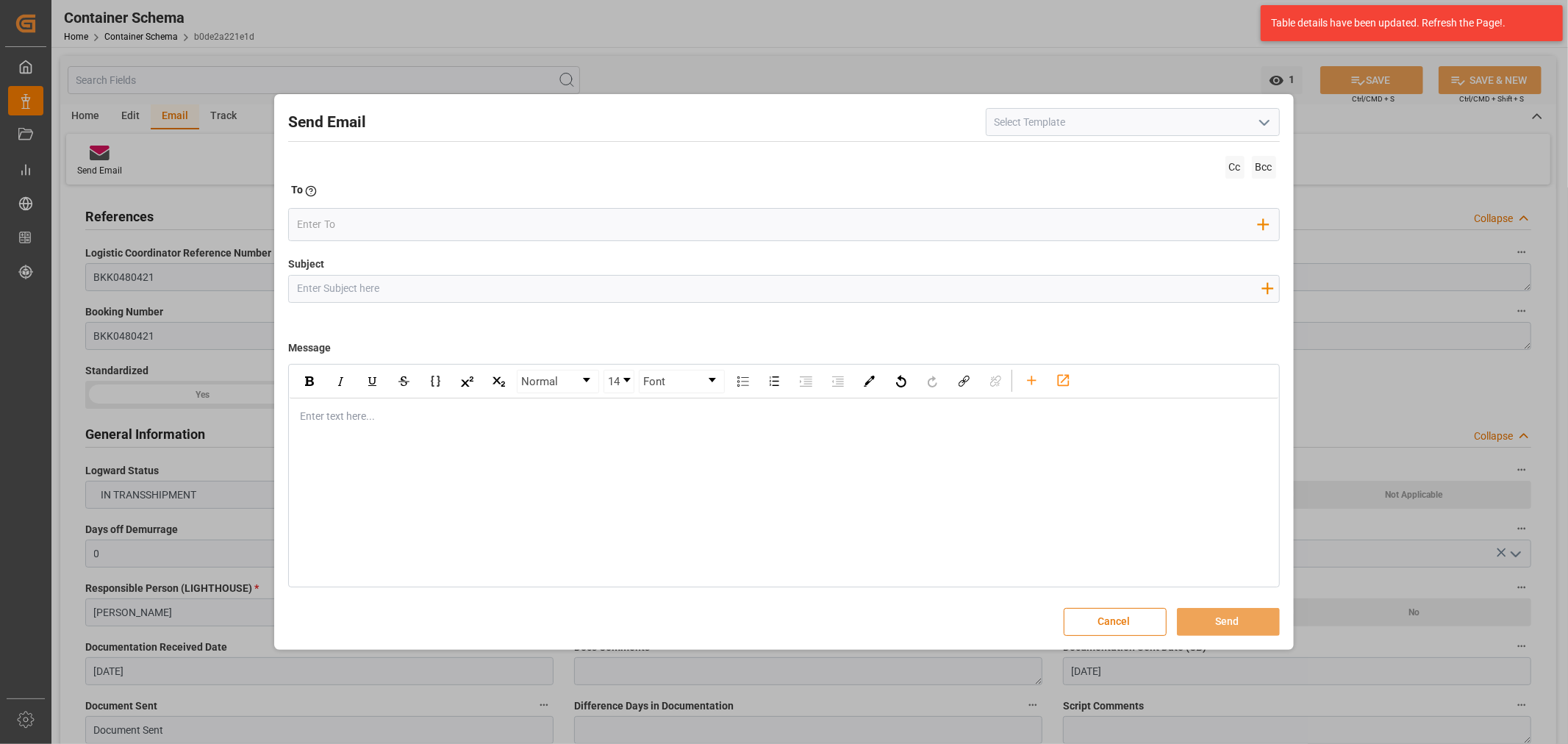
click at [1107, 630] on button "Cancel" at bounding box center [1115, 621] width 103 height 28
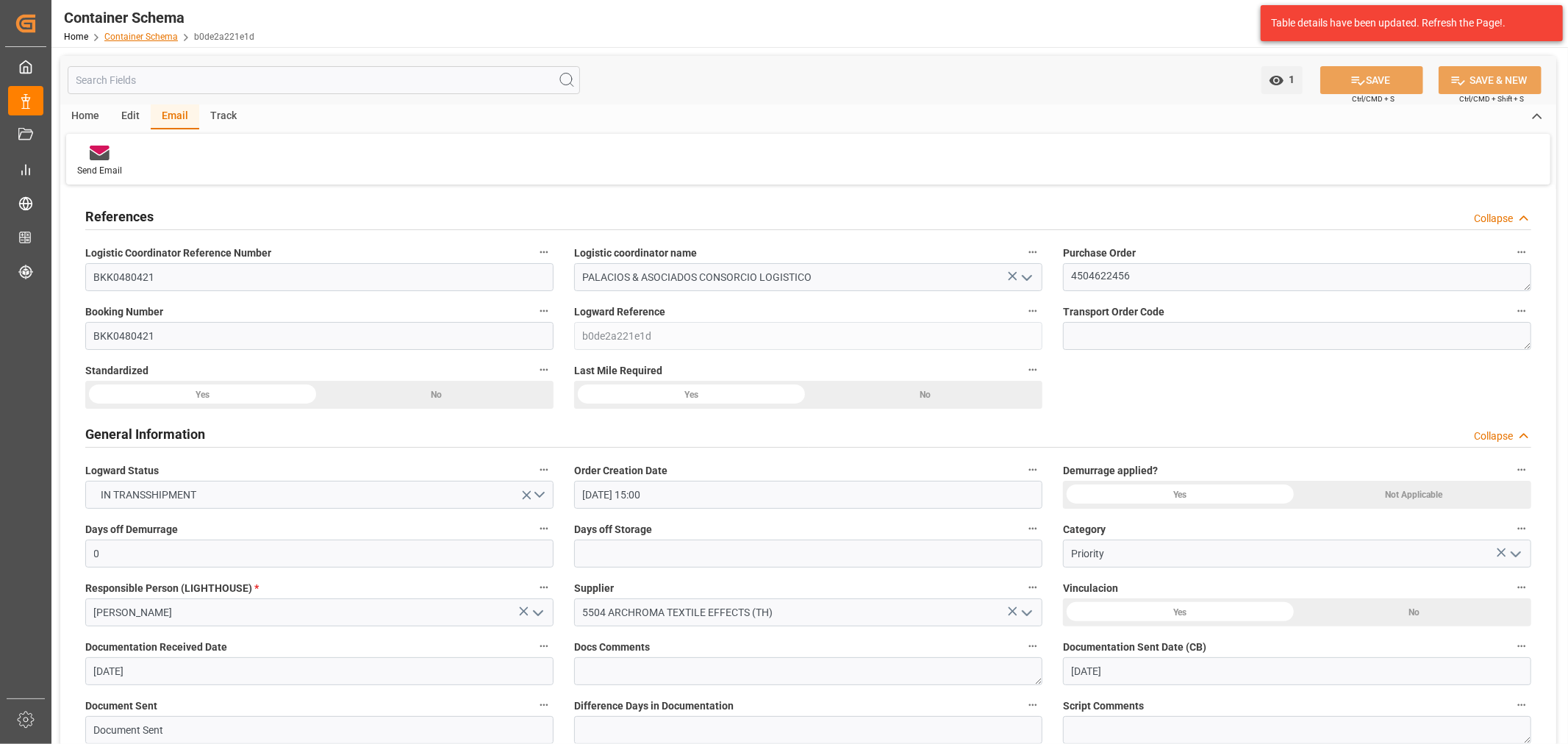
click at [148, 40] on link "Container Schema" at bounding box center [140, 36] width 73 height 10
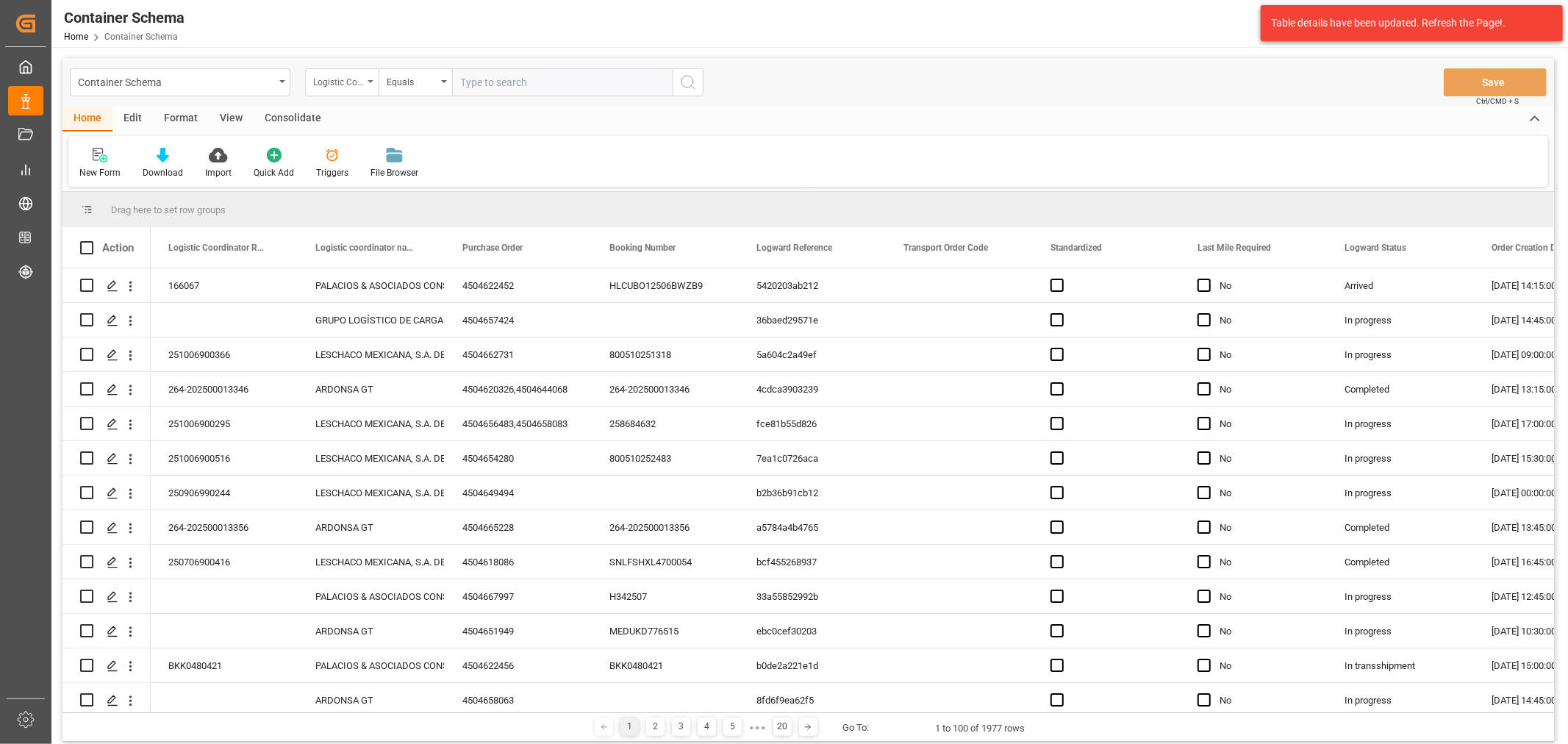
click at [356, 78] on div "Logistic Coordinator Reference Number" at bounding box center [337, 80] width 50 height 17
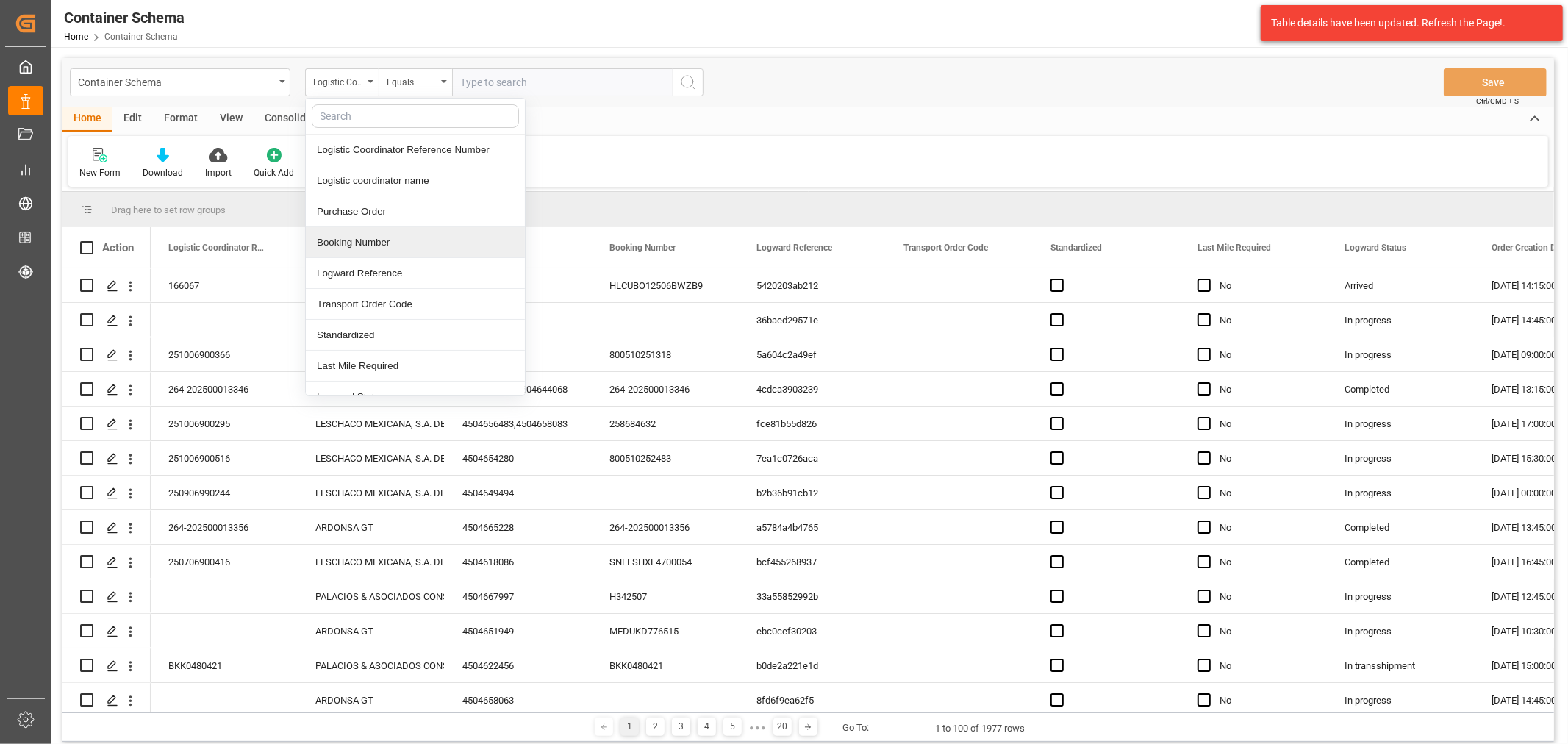
click at [412, 236] on div "Booking Number" at bounding box center [415, 242] width 219 height 31
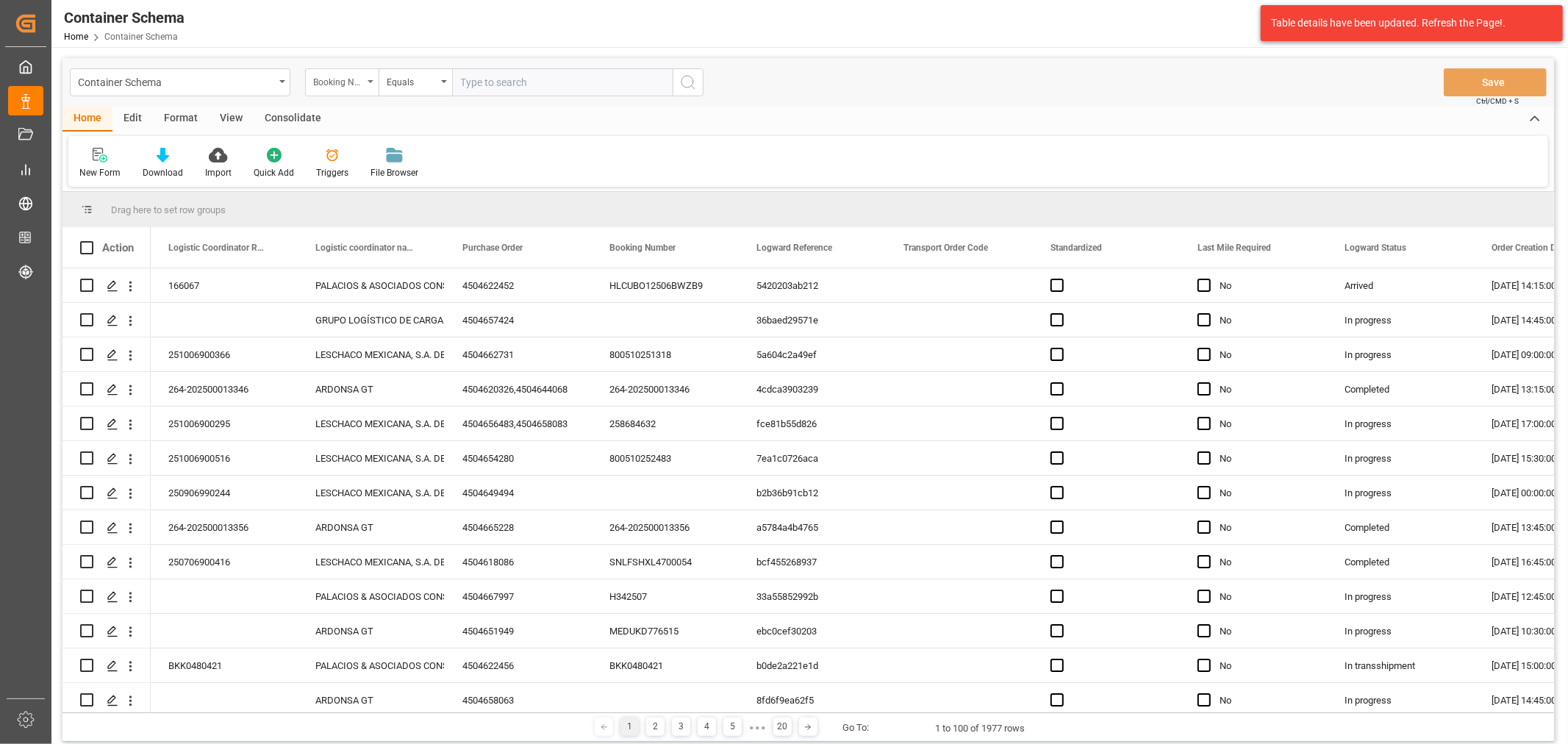
click at [356, 83] on div "Booking Number" at bounding box center [337, 80] width 50 height 17
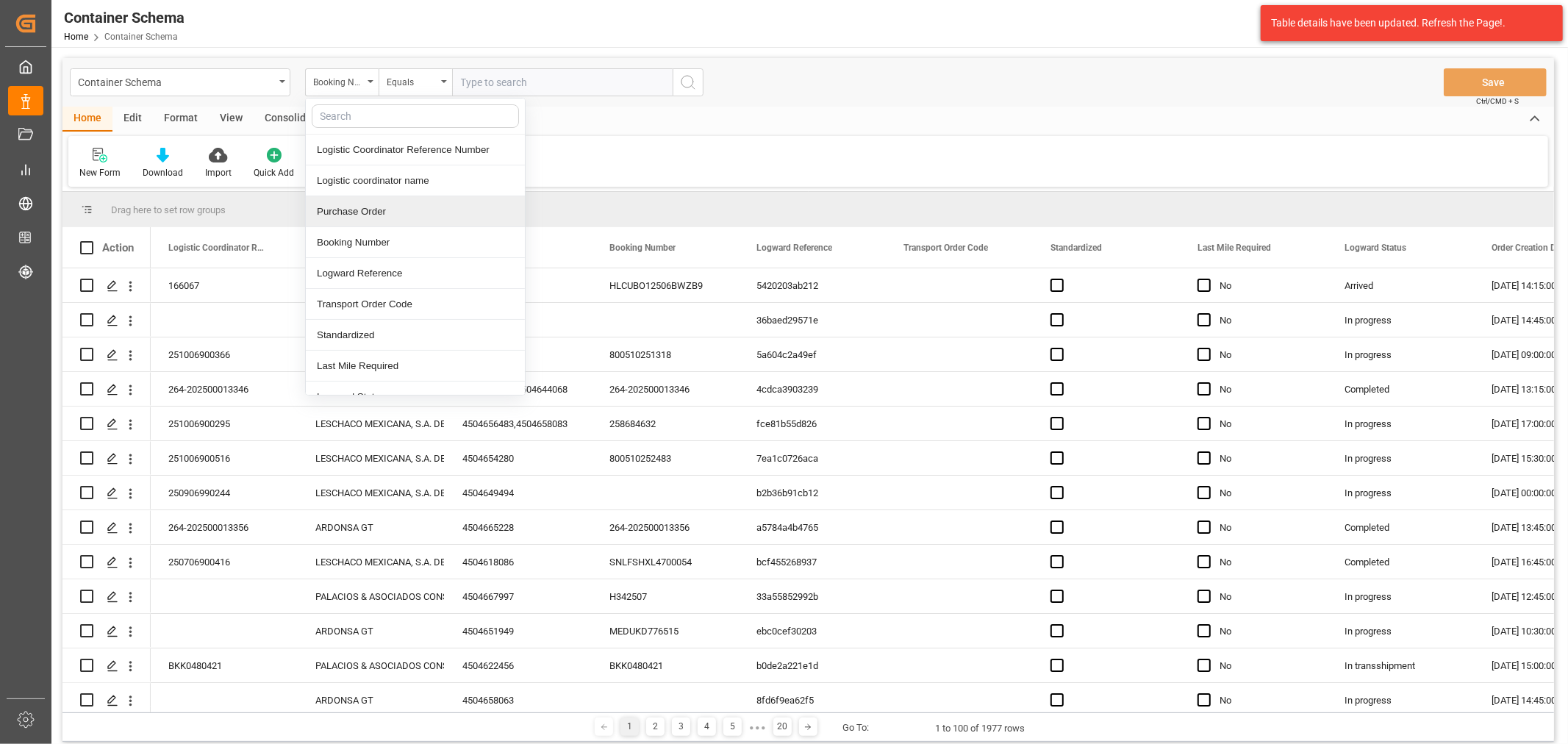
click at [398, 203] on div "Purchase Order" at bounding box center [415, 211] width 219 height 31
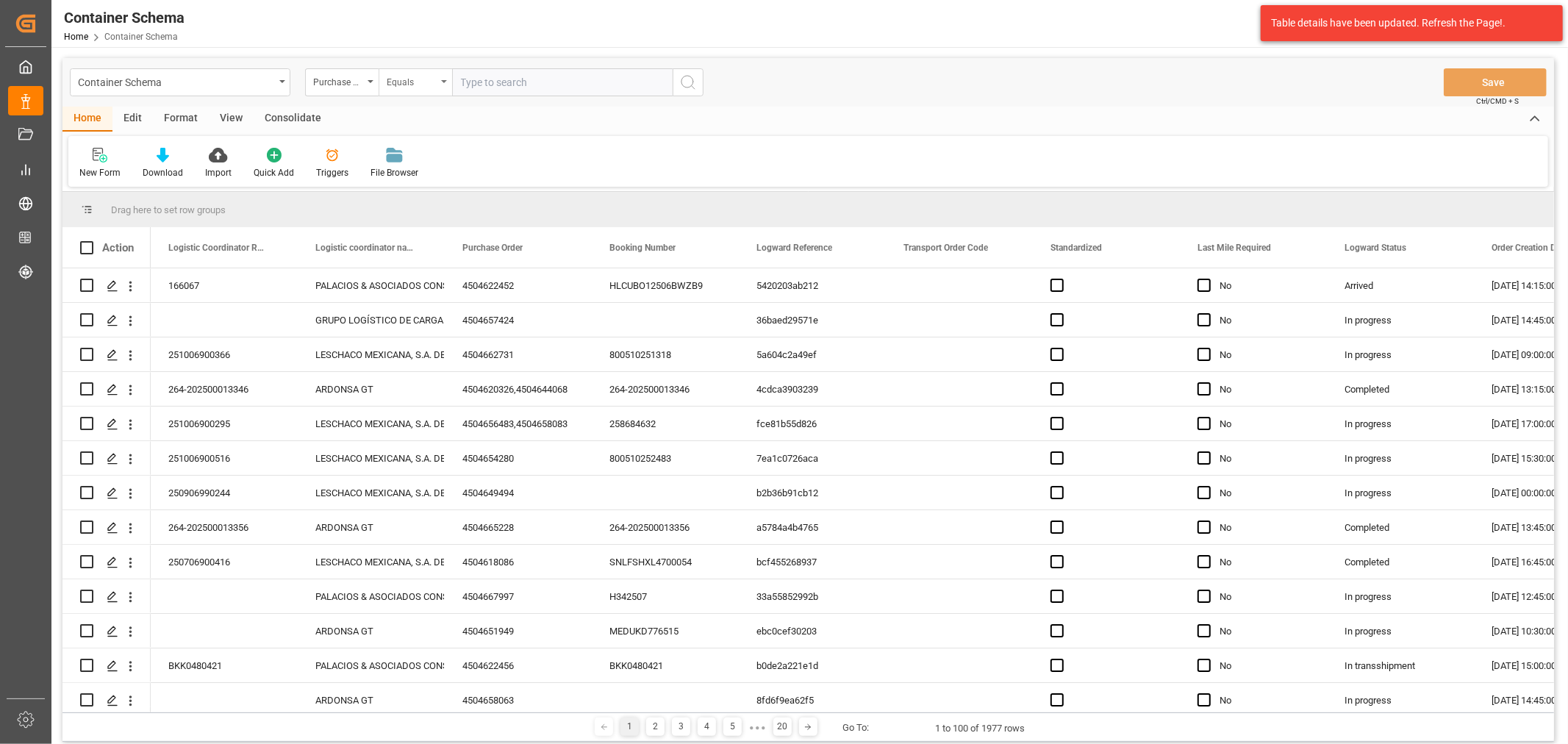
click at [391, 83] on div "Equals" at bounding box center [411, 80] width 50 height 17
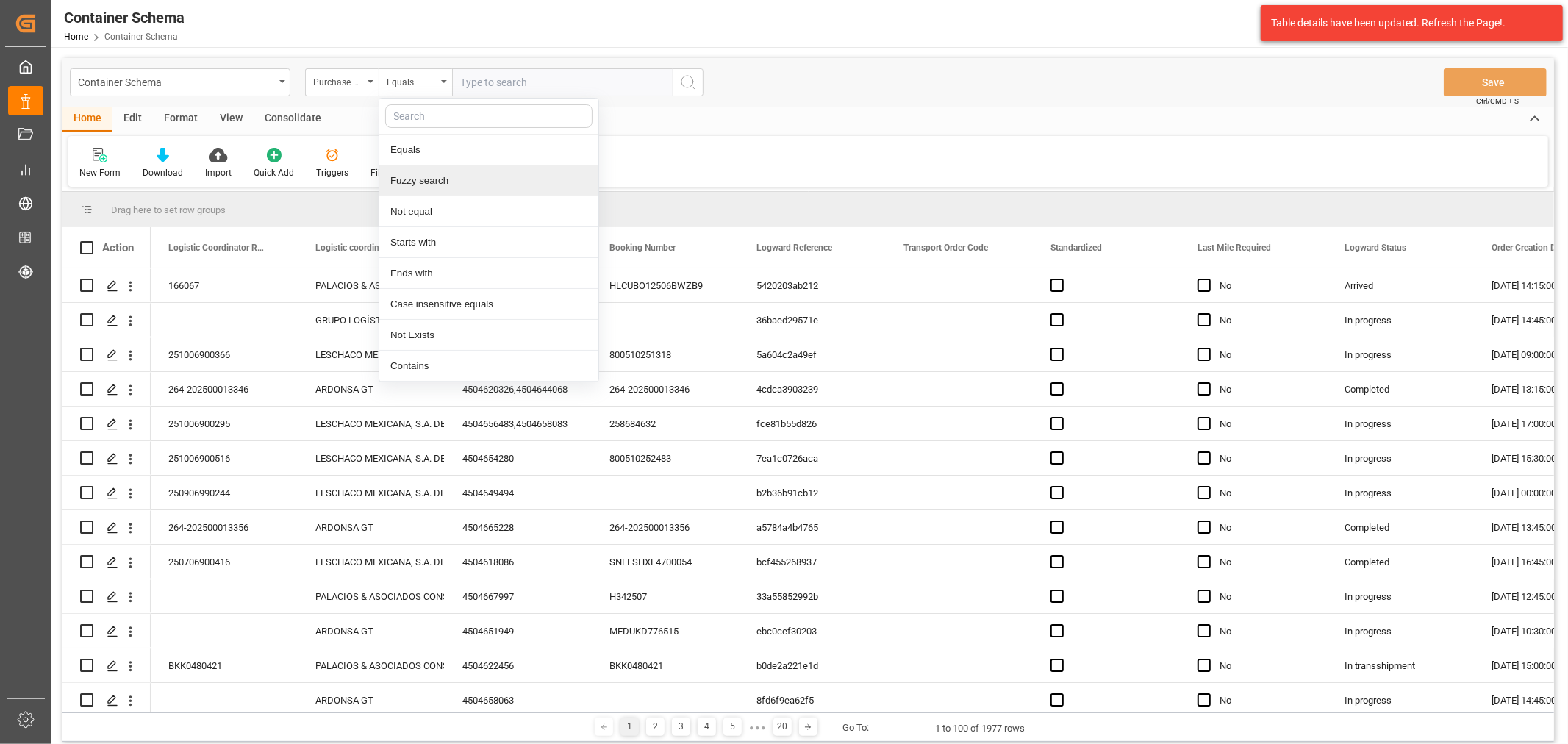
click at [435, 177] on div "Fuzzy search" at bounding box center [489, 180] width 219 height 31
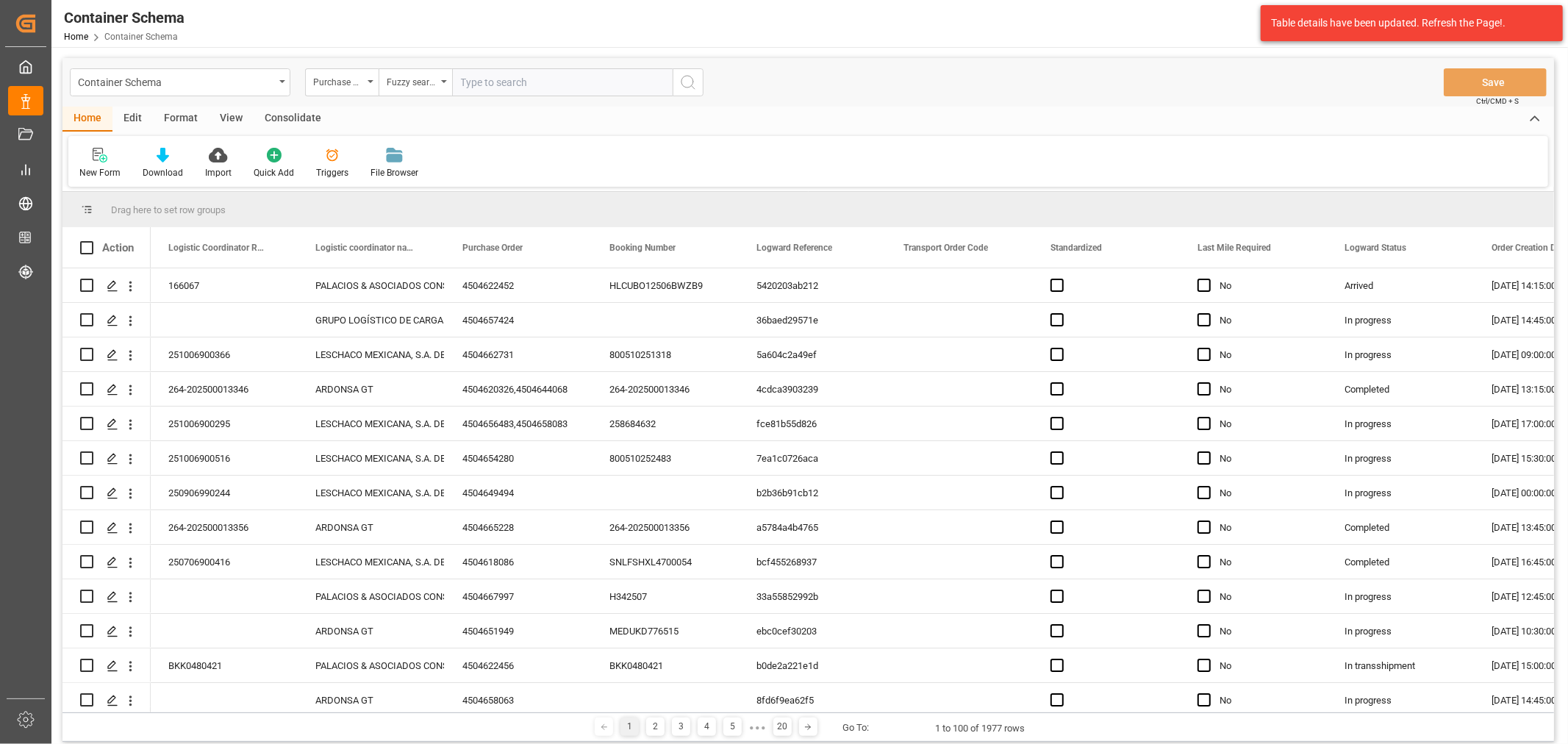
click at [508, 73] on input "text" at bounding box center [562, 82] width 221 height 28
paste input "4504649433"
type input "4504649433"
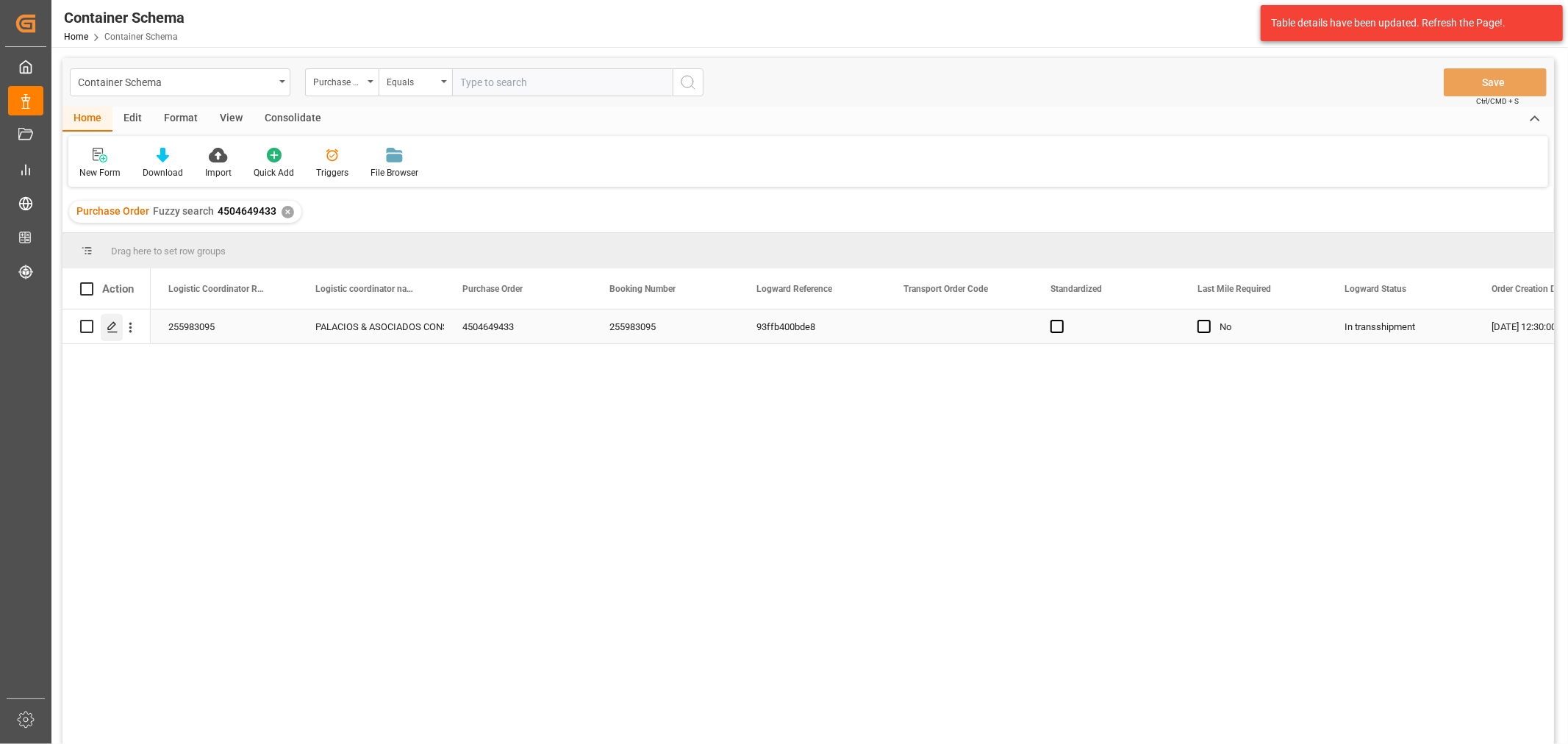
click at [114, 324] on polygon "Press SPACE to select this row." at bounding box center [111, 325] width 7 height 7
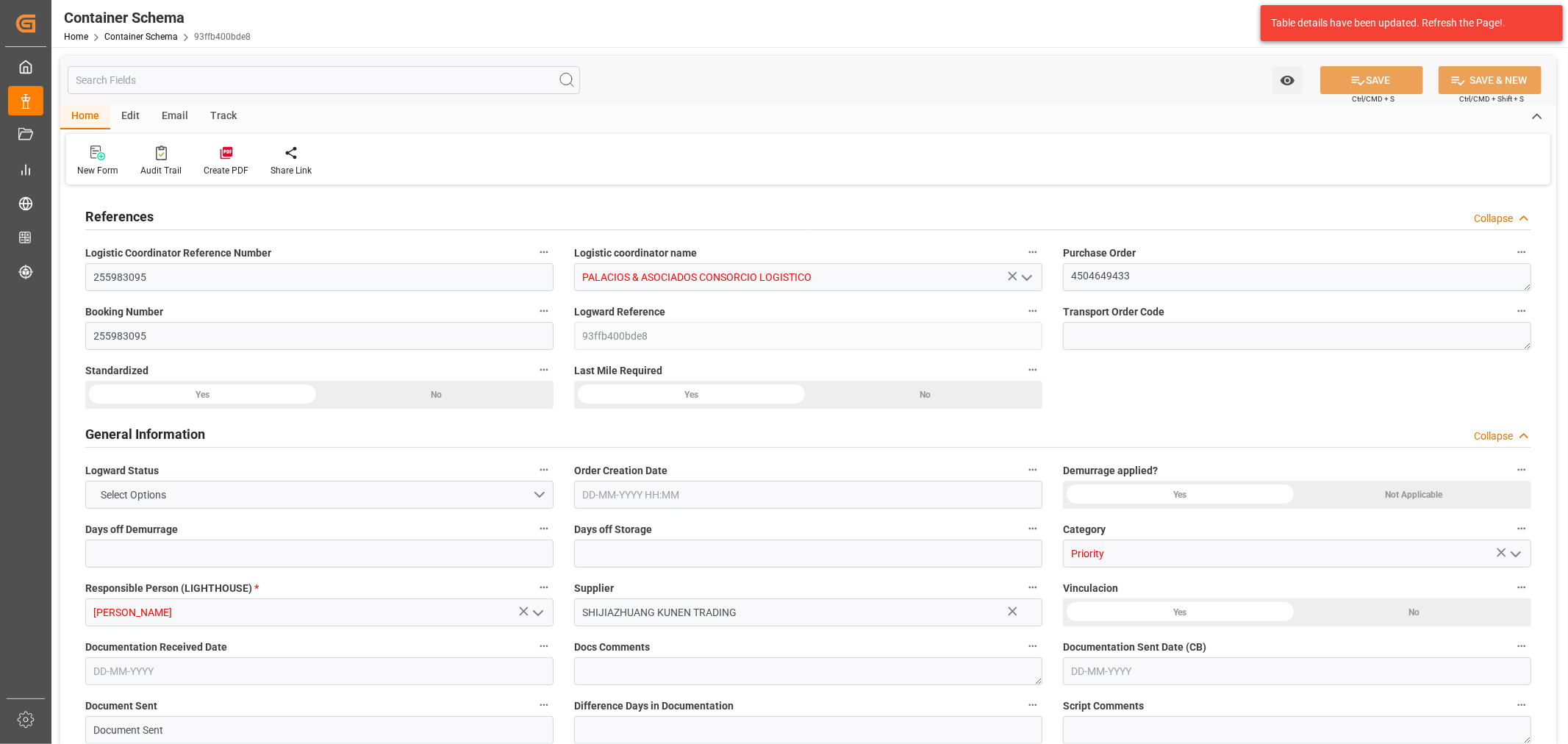
type input "0"
type input "1"
type input "20"
type input "13500"
type input "14000"
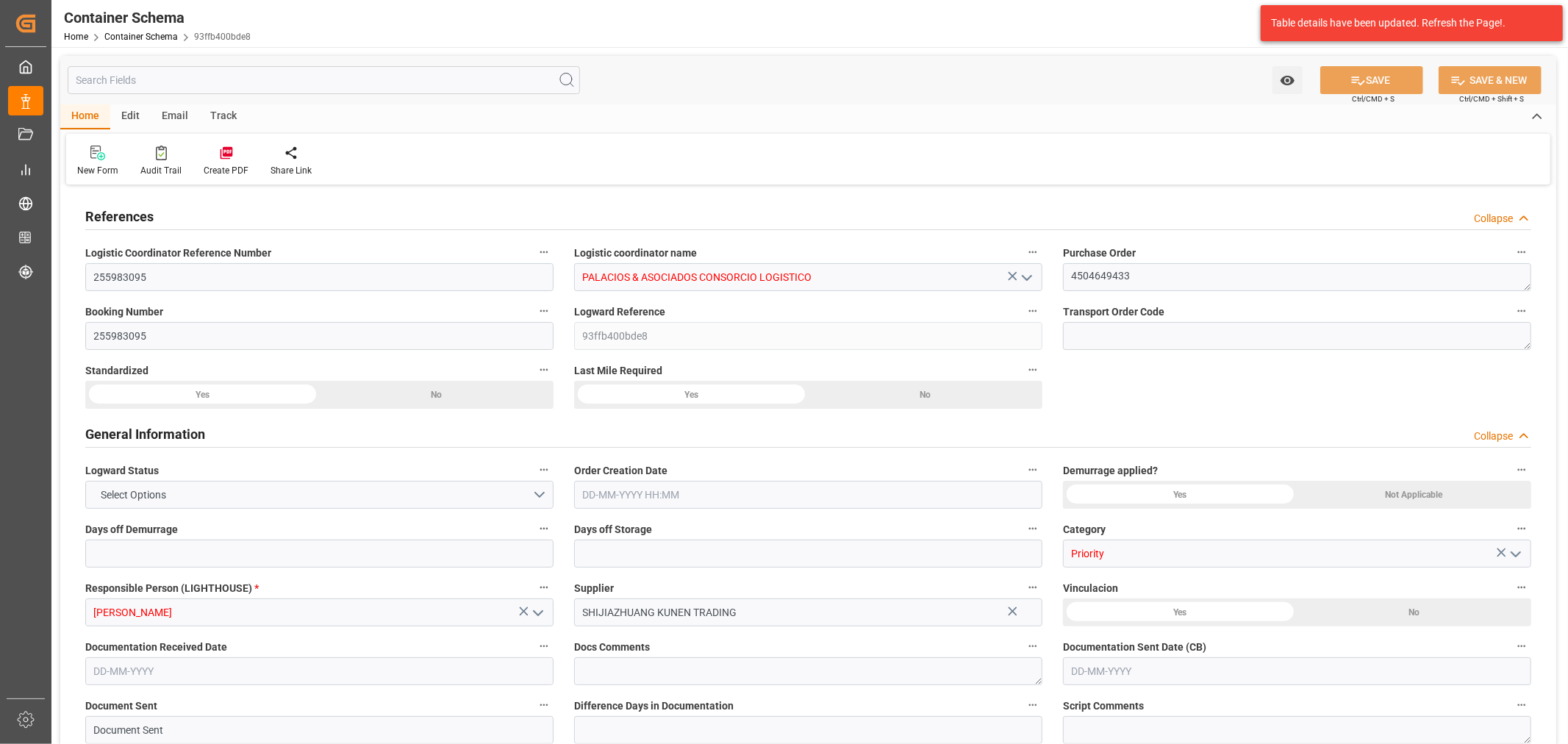
type input "Maersk"
type input "Maersk Line AS"
type input "CNTXG"
type input "PECLL"
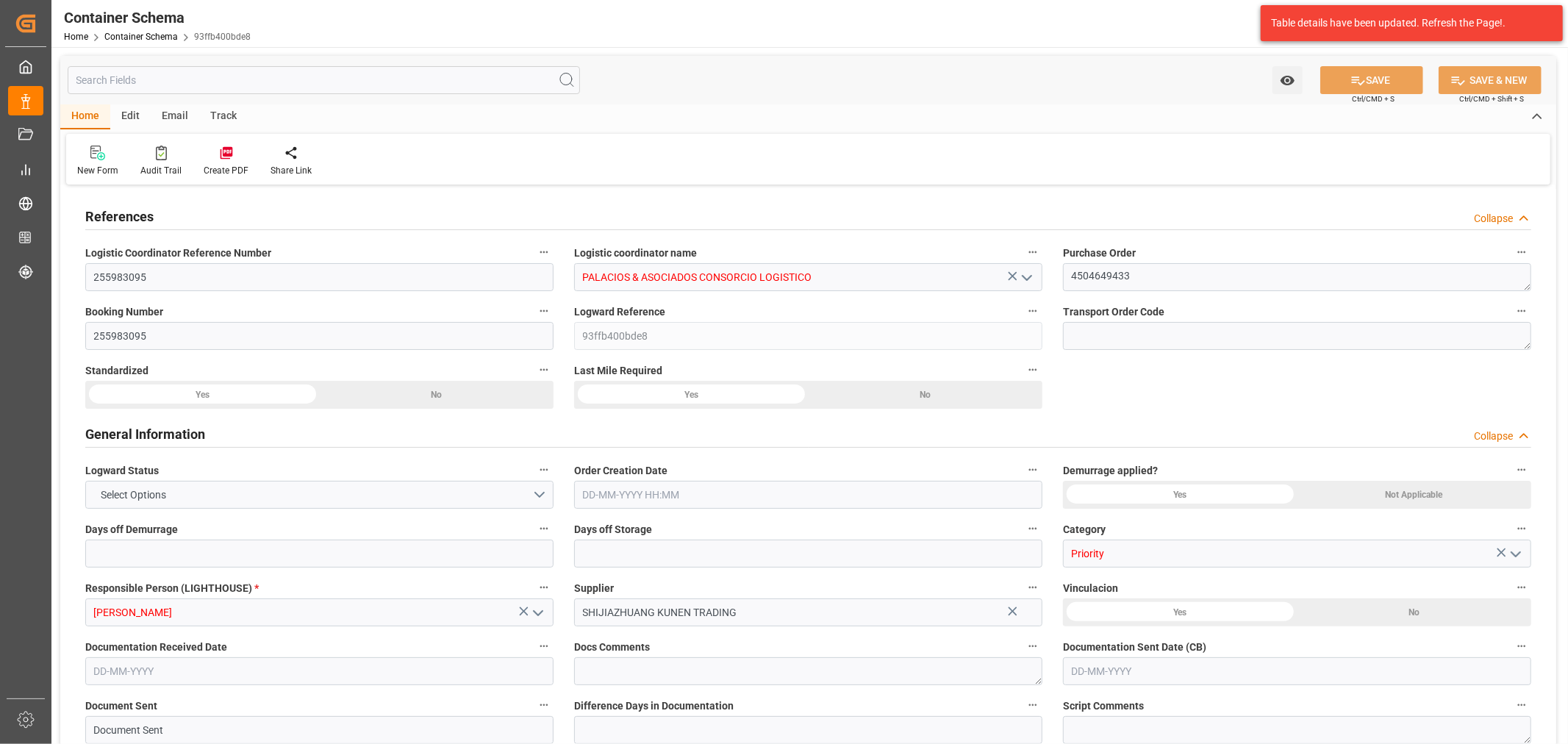
type input "PECLL"
type input "9623661"
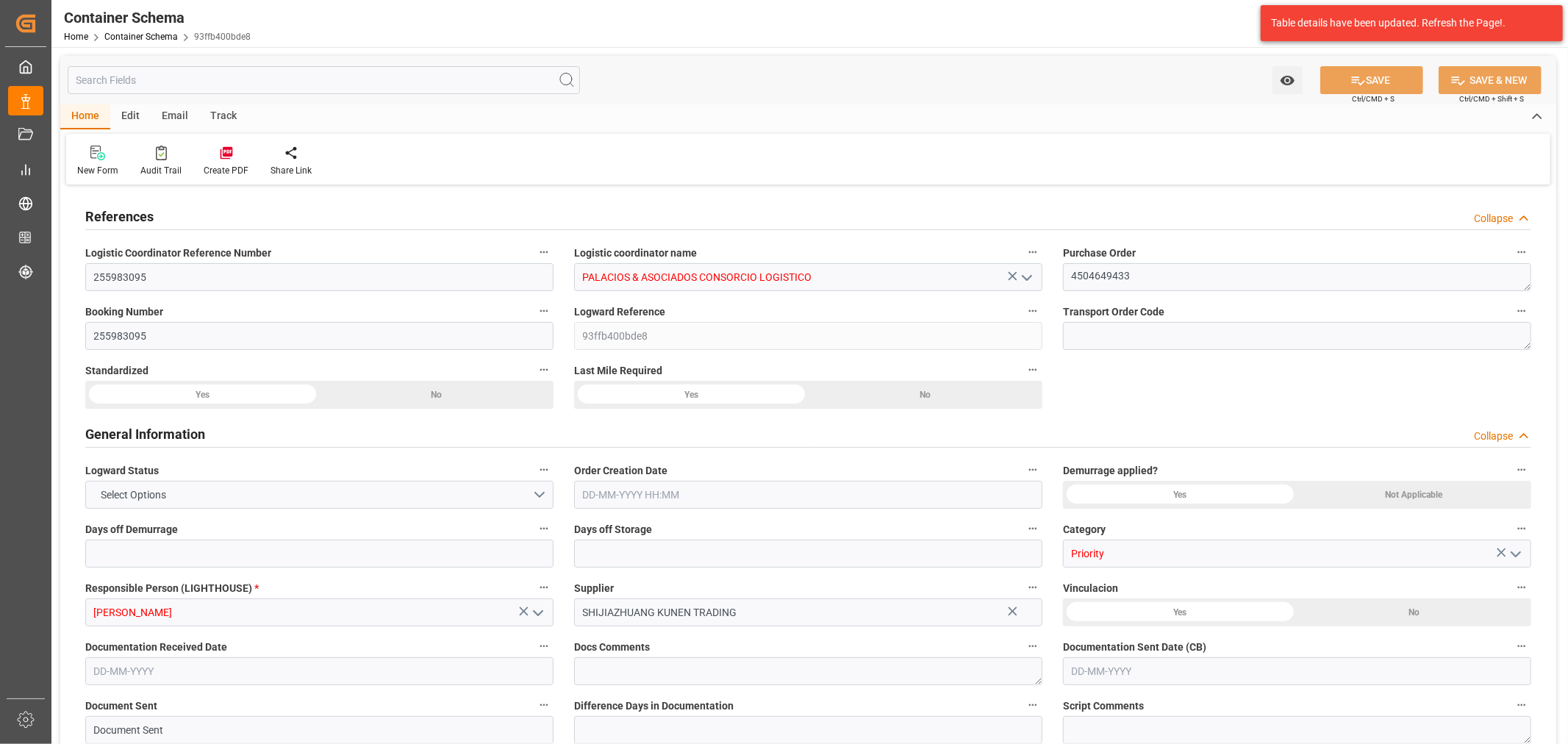
type input "0"
type input "CNTXG"
type input "PECLL"
type input "9725706"
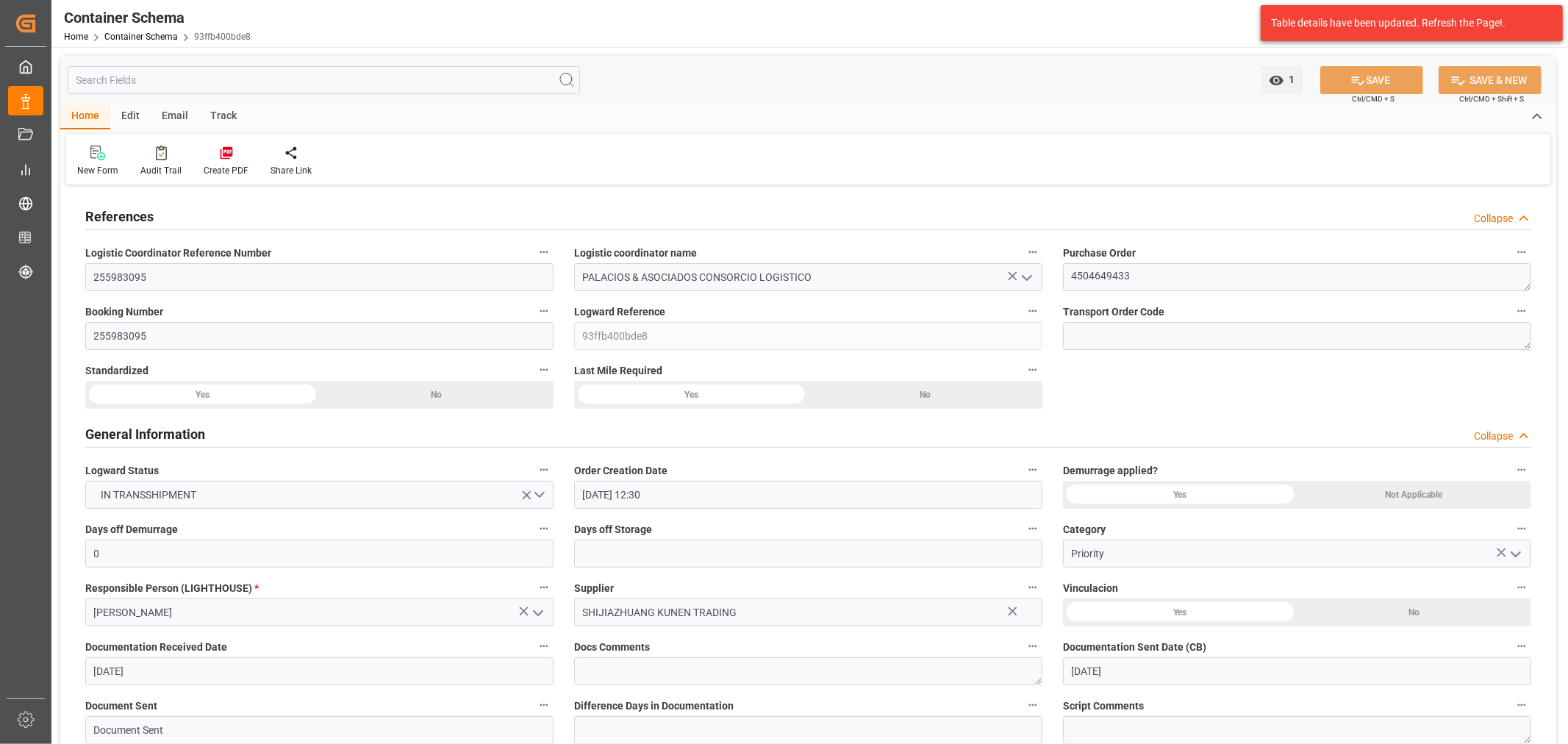
type input "29-08-2025 12:30"
type input "29-08-2025"
type input "05-10-2025"
type input "29-09-2025"
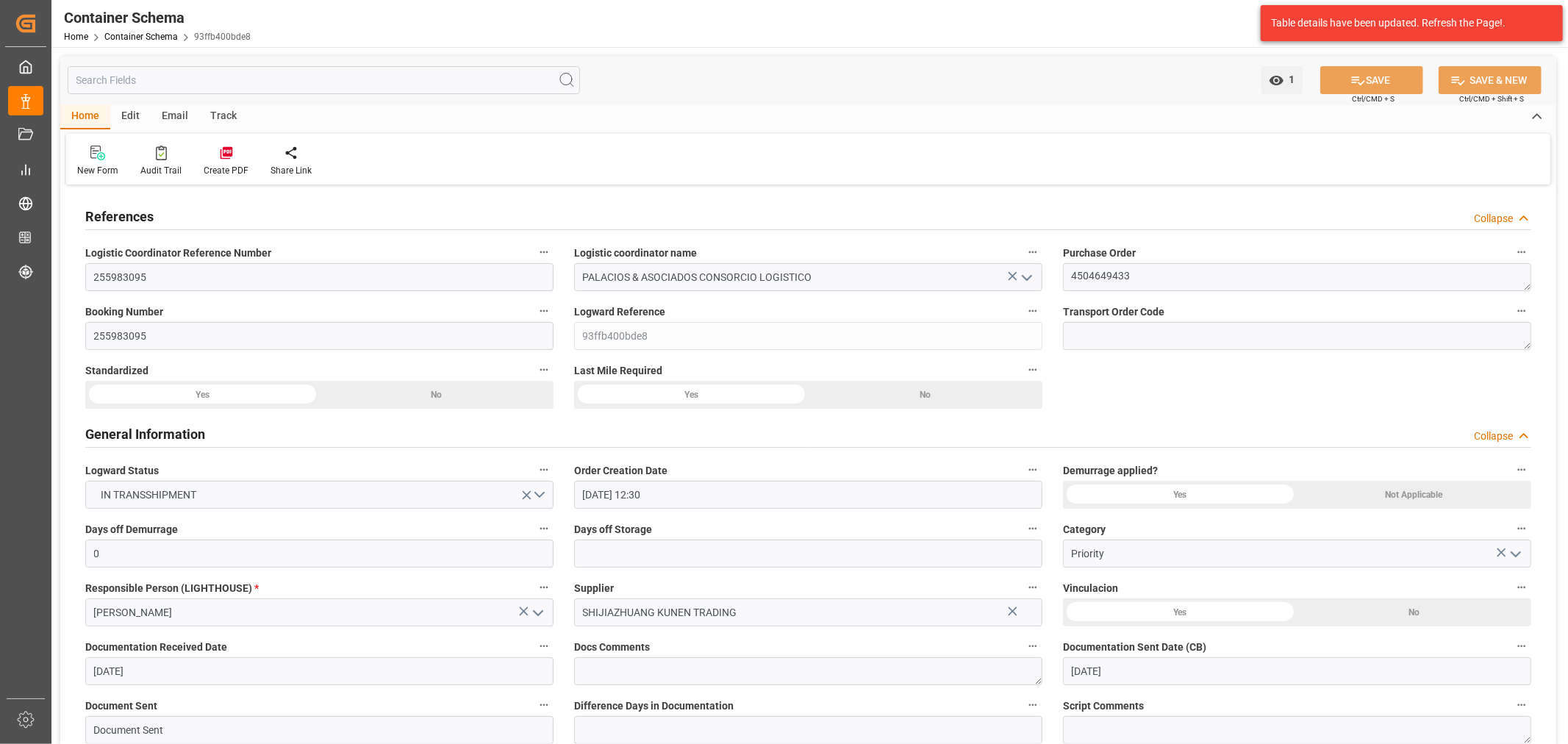
type input "30-09-2025"
type input "30-09-2025 17:56"
type input "29-08-2025 17:31"
type input "01-10-2025"
type input "22-08-2025 15:54"
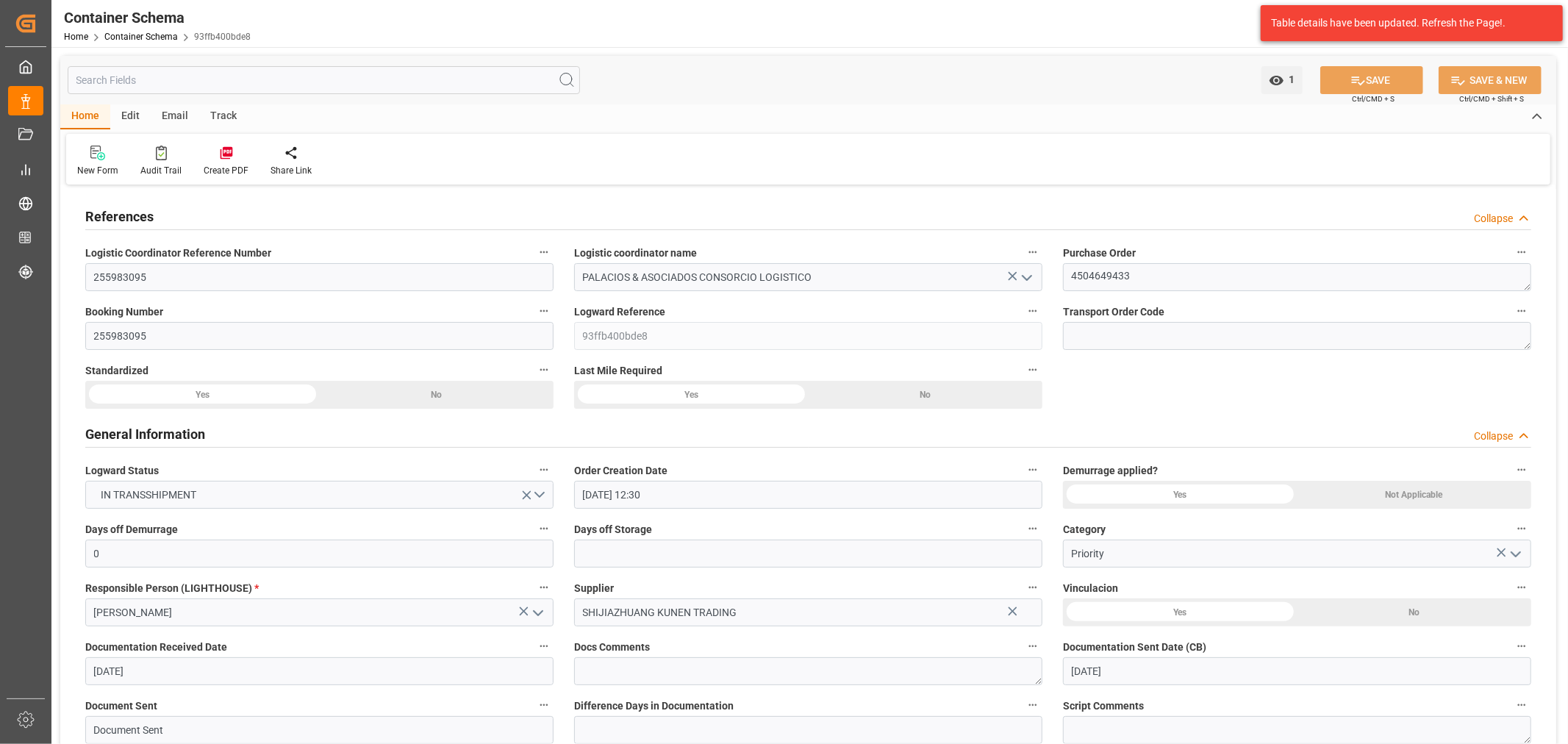
type input "23-08-2025 00:51"
type input "25-08-2025 12:28"
type input "26-08-2025 16:35"
type input "09-09-2025 00:28"
type input "09-09-2025 16:00"
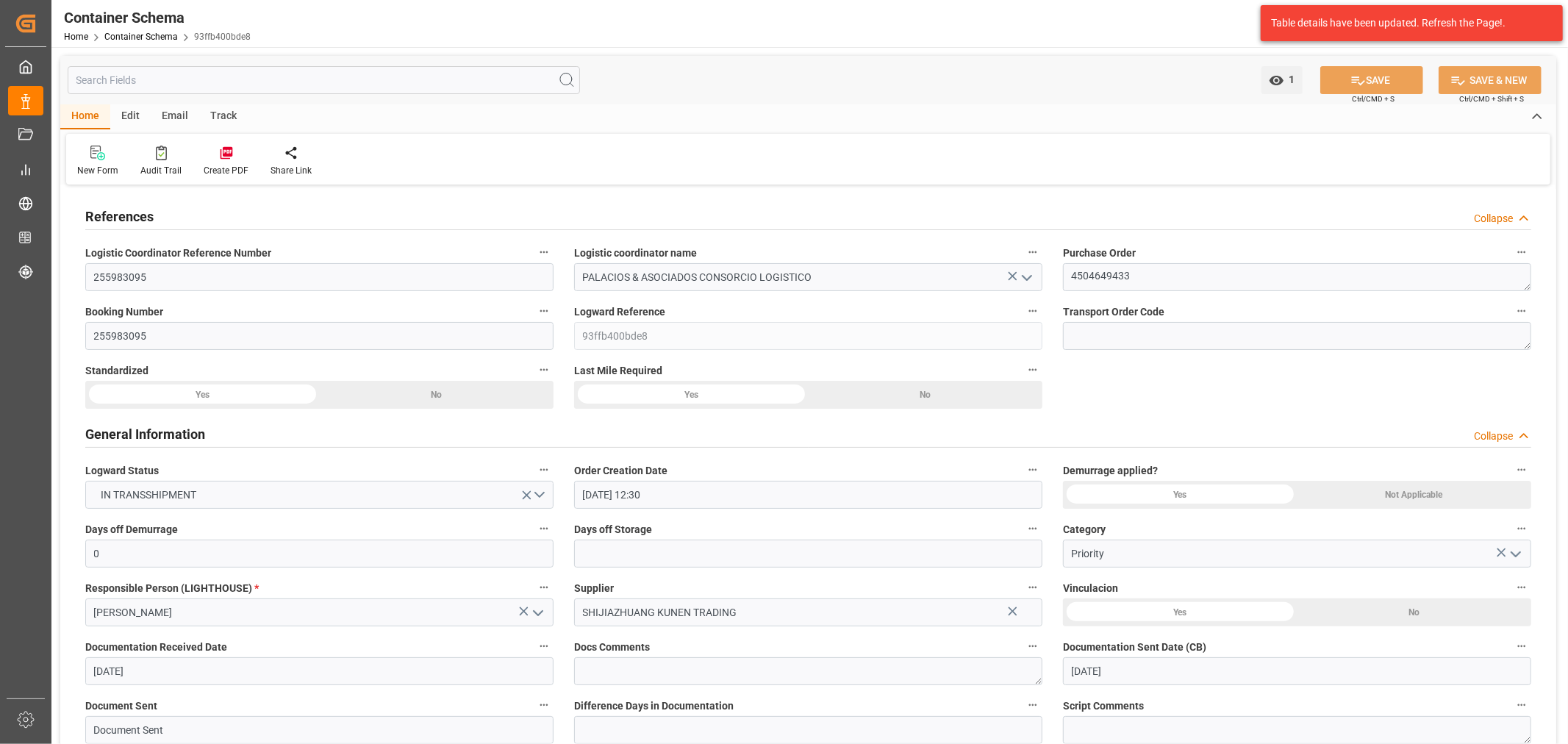
type input "09-09-2025 19:10"
type input "05-10-2025 23:00"
type input "06-10-2025 11:23"
type input "10-10-2025 11:23"
click at [229, 118] on div "Track" at bounding box center [224, 117] width 49 height 25
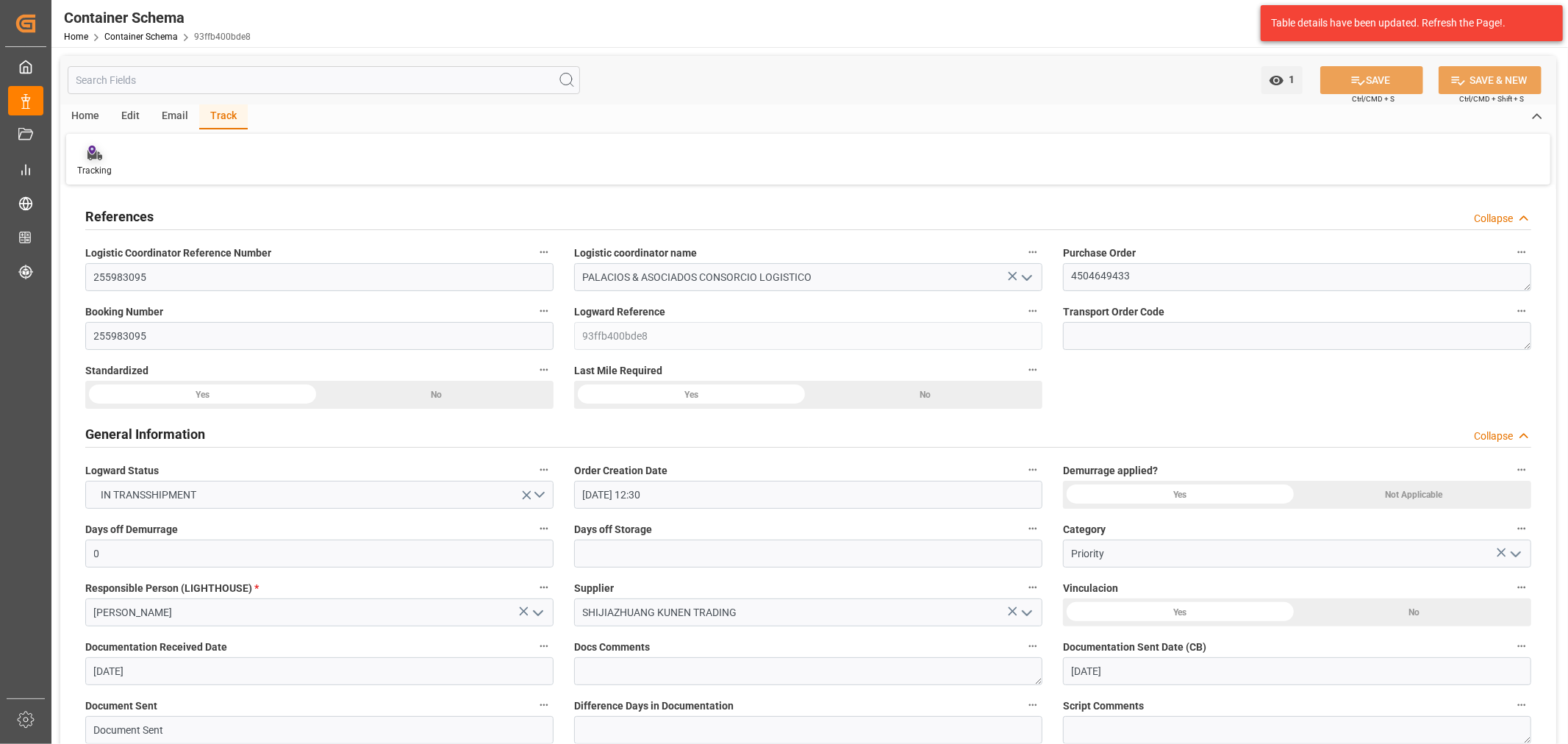
click at [93, 160] on div "Tracking" at bounding box center [95, 161] width 57 height 32
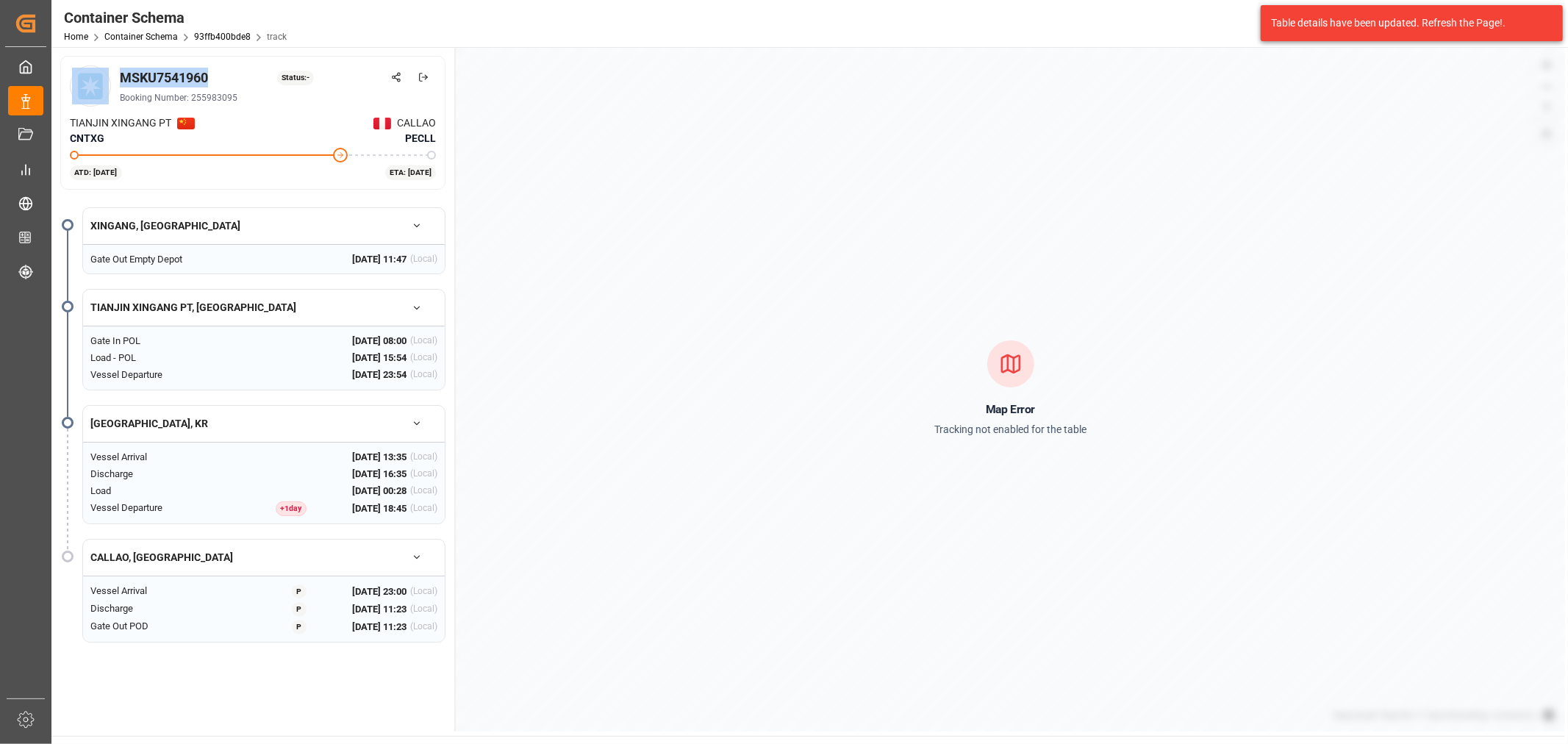
drag, startPoint x: 226, startPoint y: 72, endPoint x: 114, endPoint y: 68, distance: 112.1
click at [114, 68] on div "MSKU7541960 Status: - Booking Number: 255983095" at bounding box center [253, 86] width 366 height 41
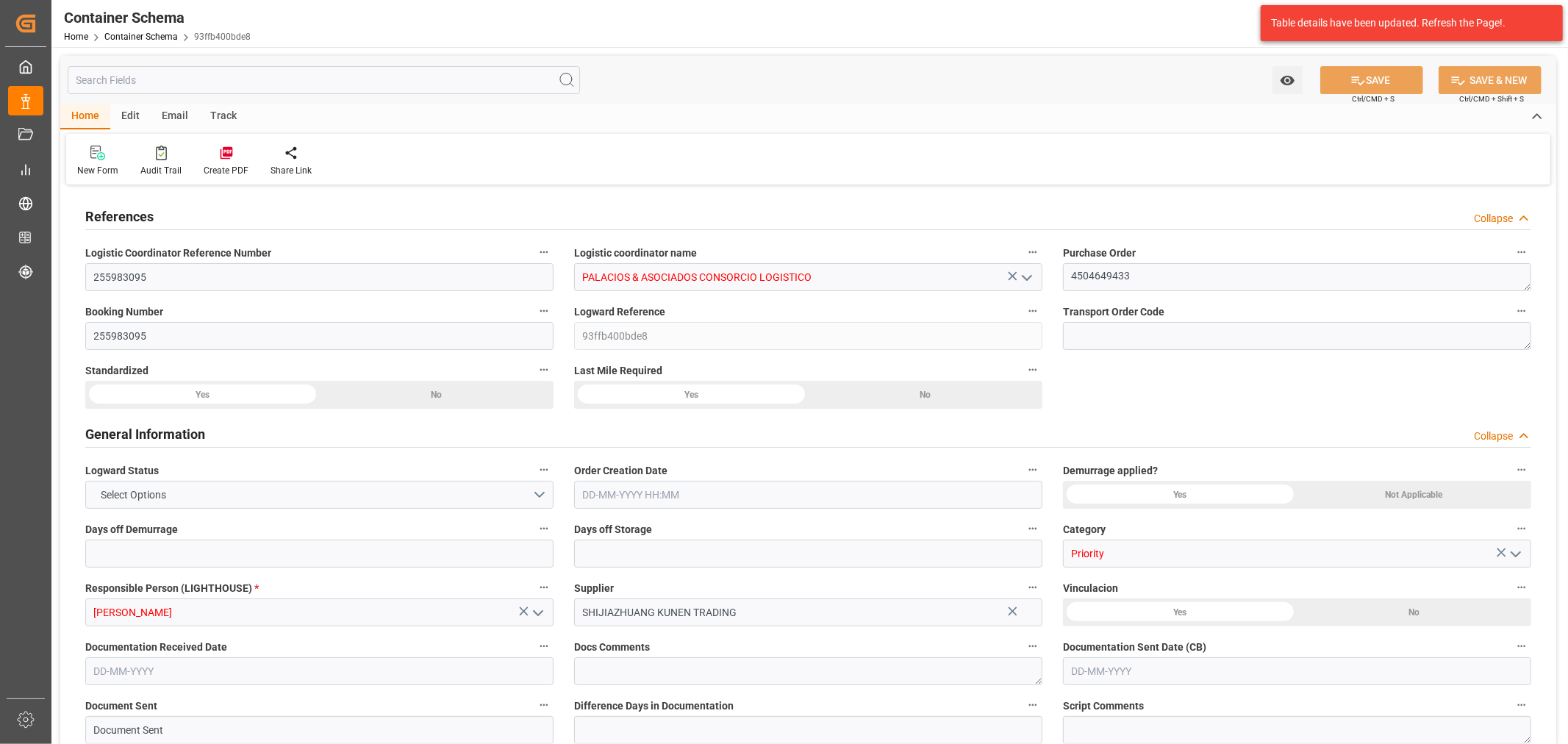
type input "0"
type input "1"
type input "20"
type input "13500"
type input "14000"
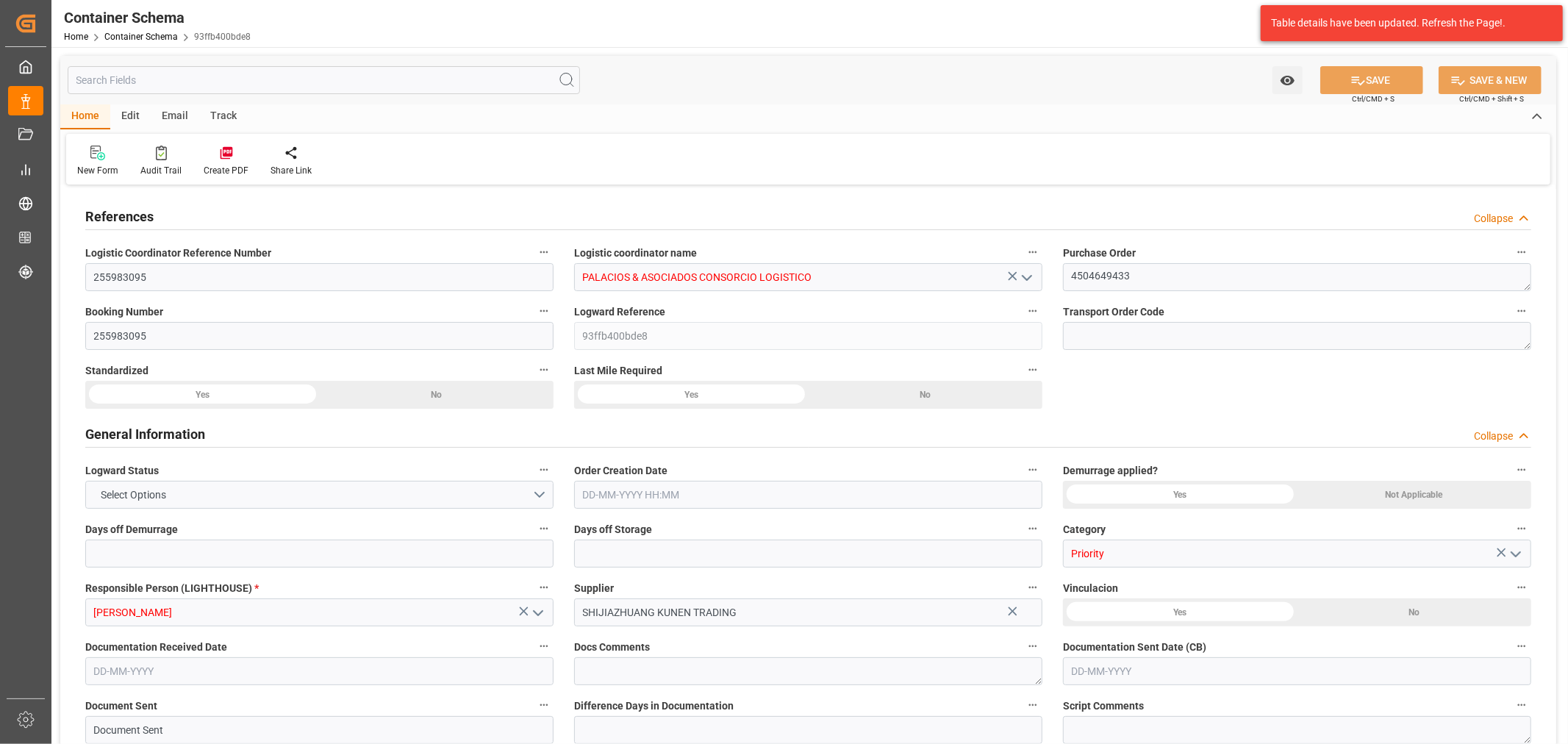
type input "Maersk"
type input "Maersk Line AS"
type input "CNTXG"
type input "PECLL"
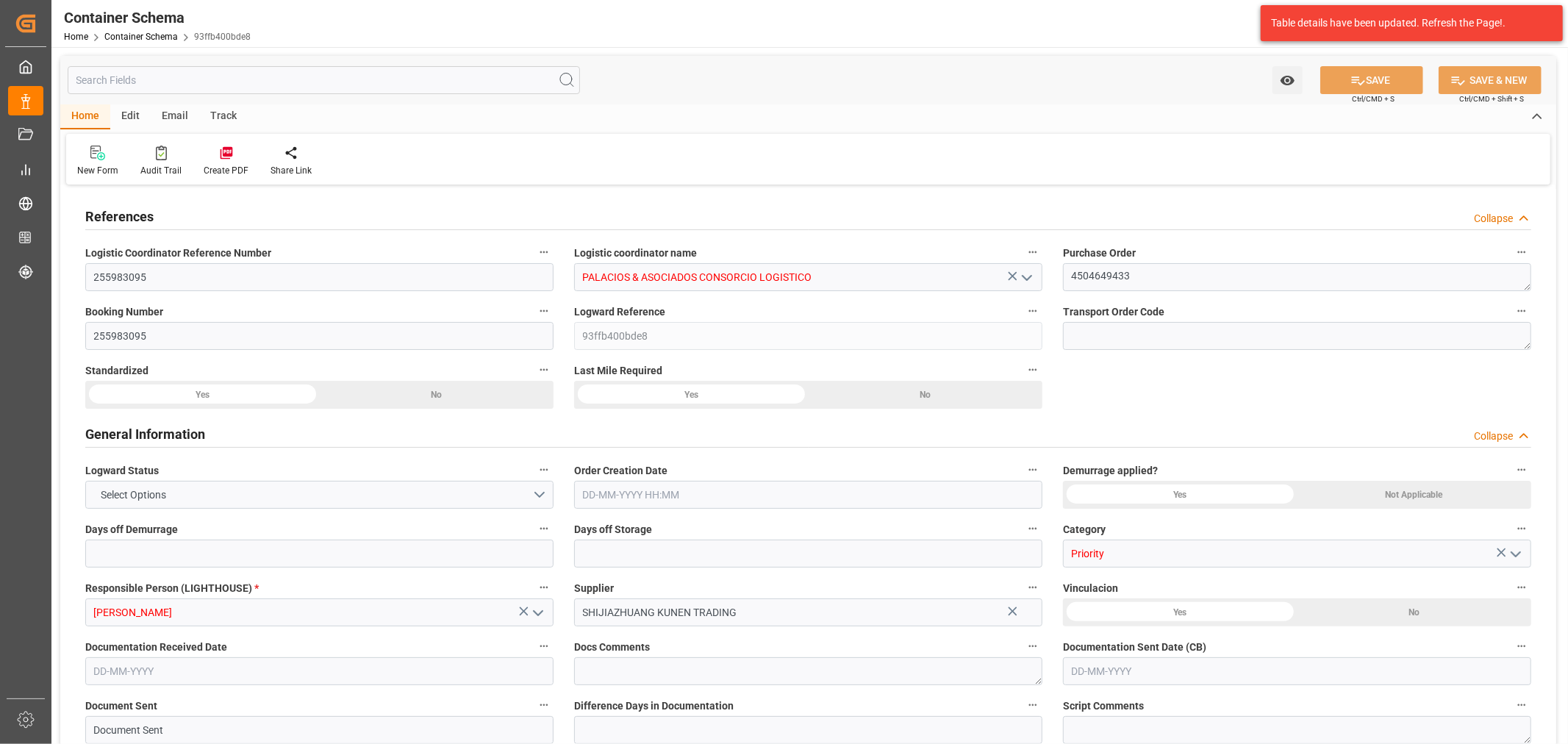
type input "PECLL"
type input "9623661"
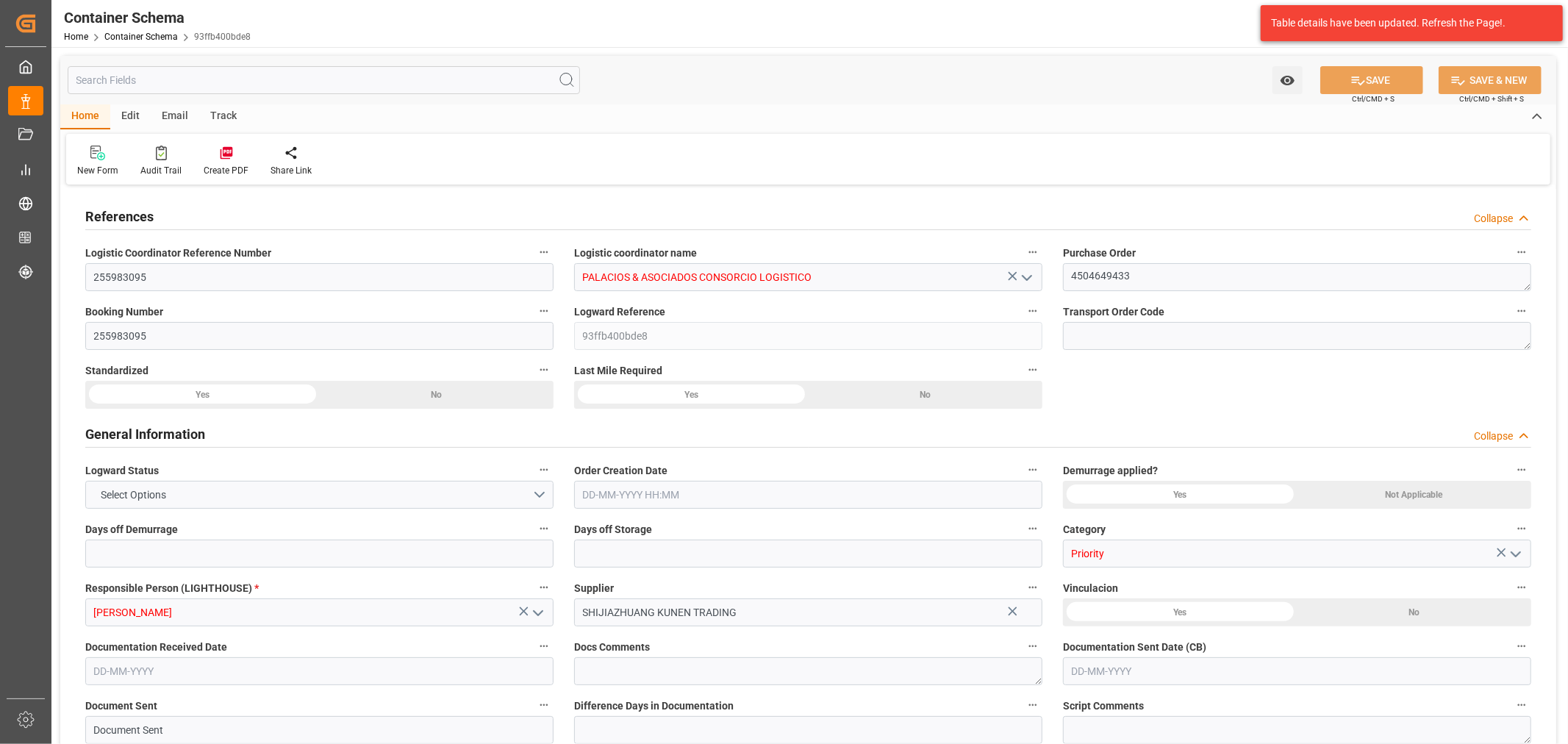
type input "0"
type input "CNTXG"
type input "PECLL"
type input "9725706"
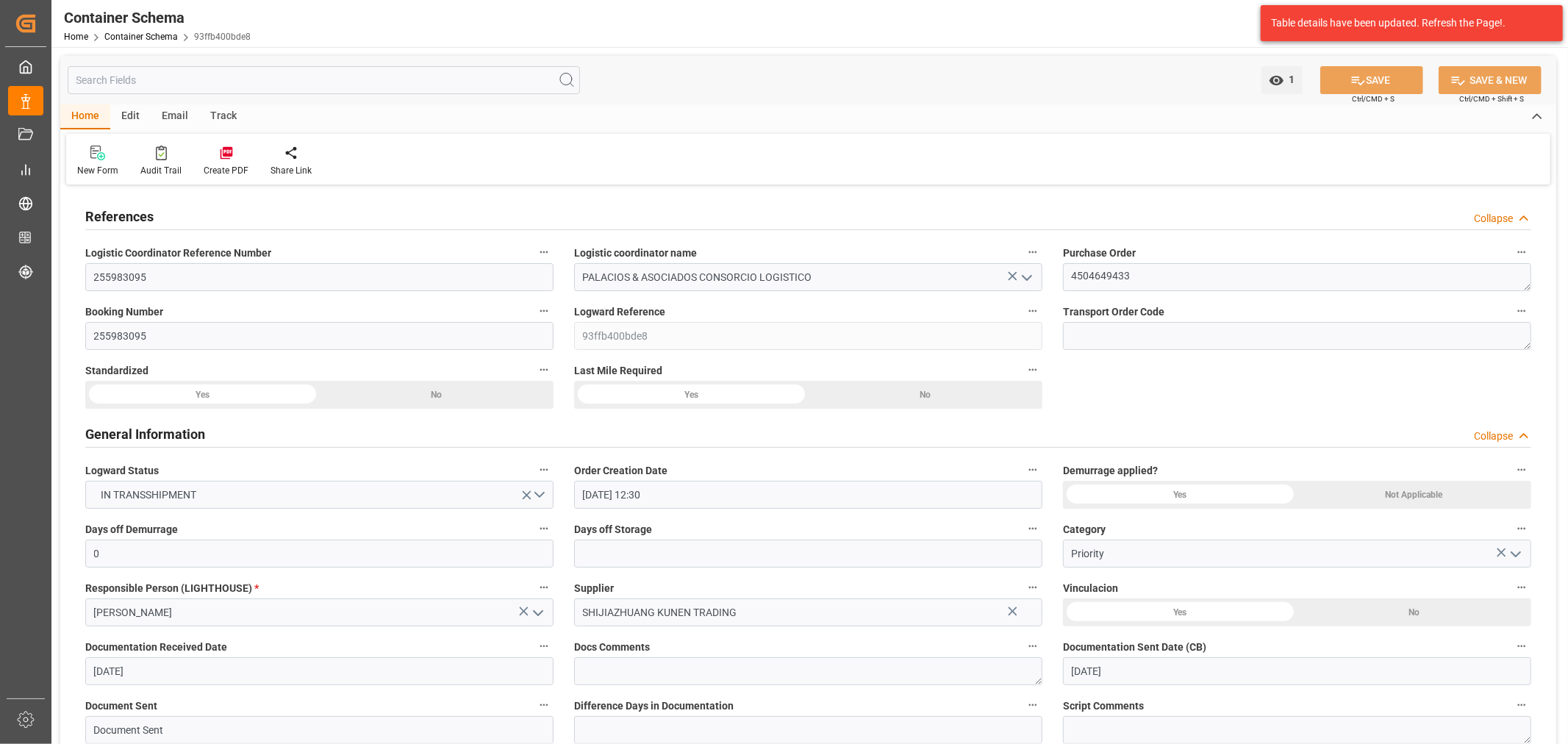
type input "29-08-2025 12:30"
type input "29-08-2025"
type input "05-10-2025"
type input "29-09-2025"
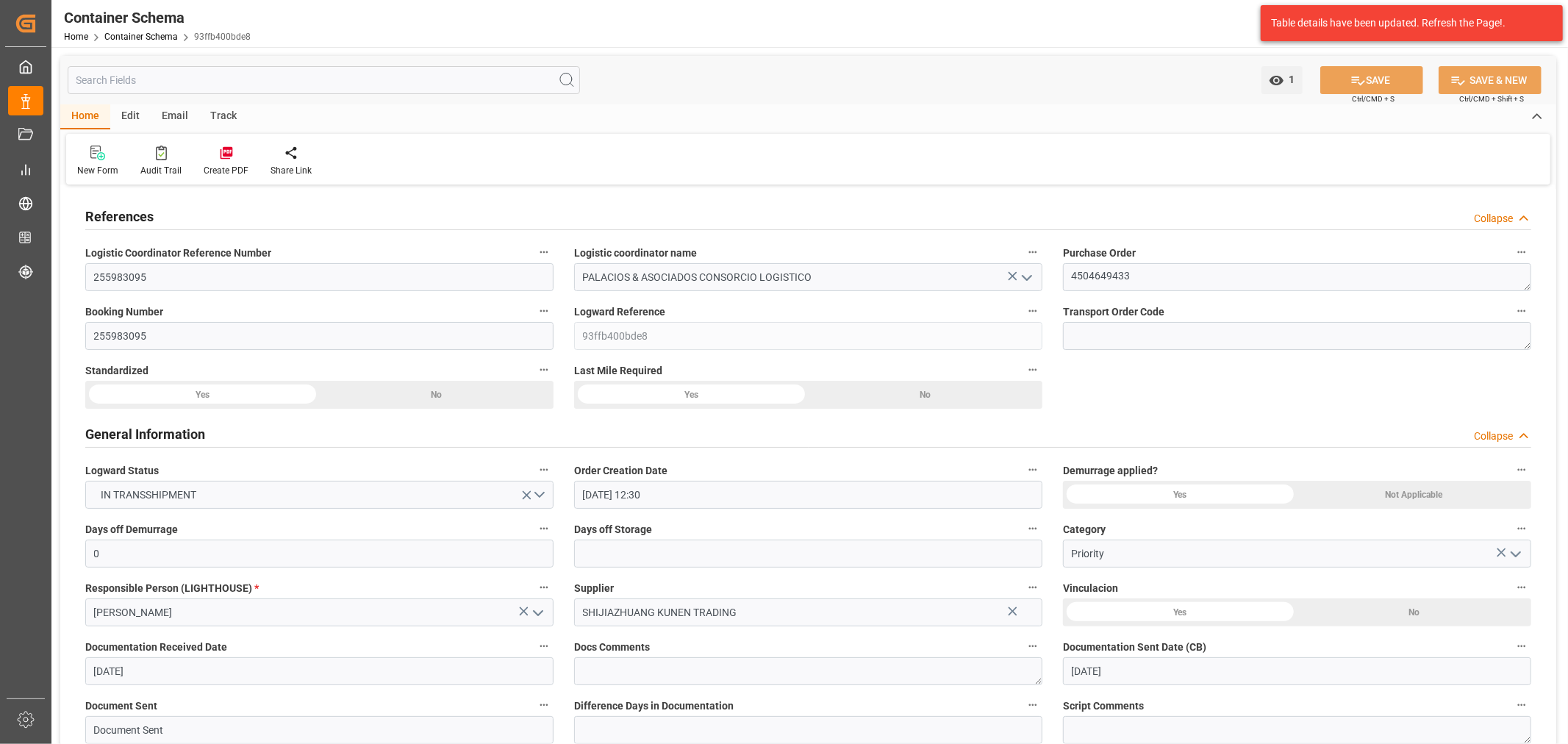
type input "30-09-2025"
type input "30-09-2025 17:56"
type input "29-08-2025 17:31"
type input "01-10-2025"
type input "22-08-2025 15:54"
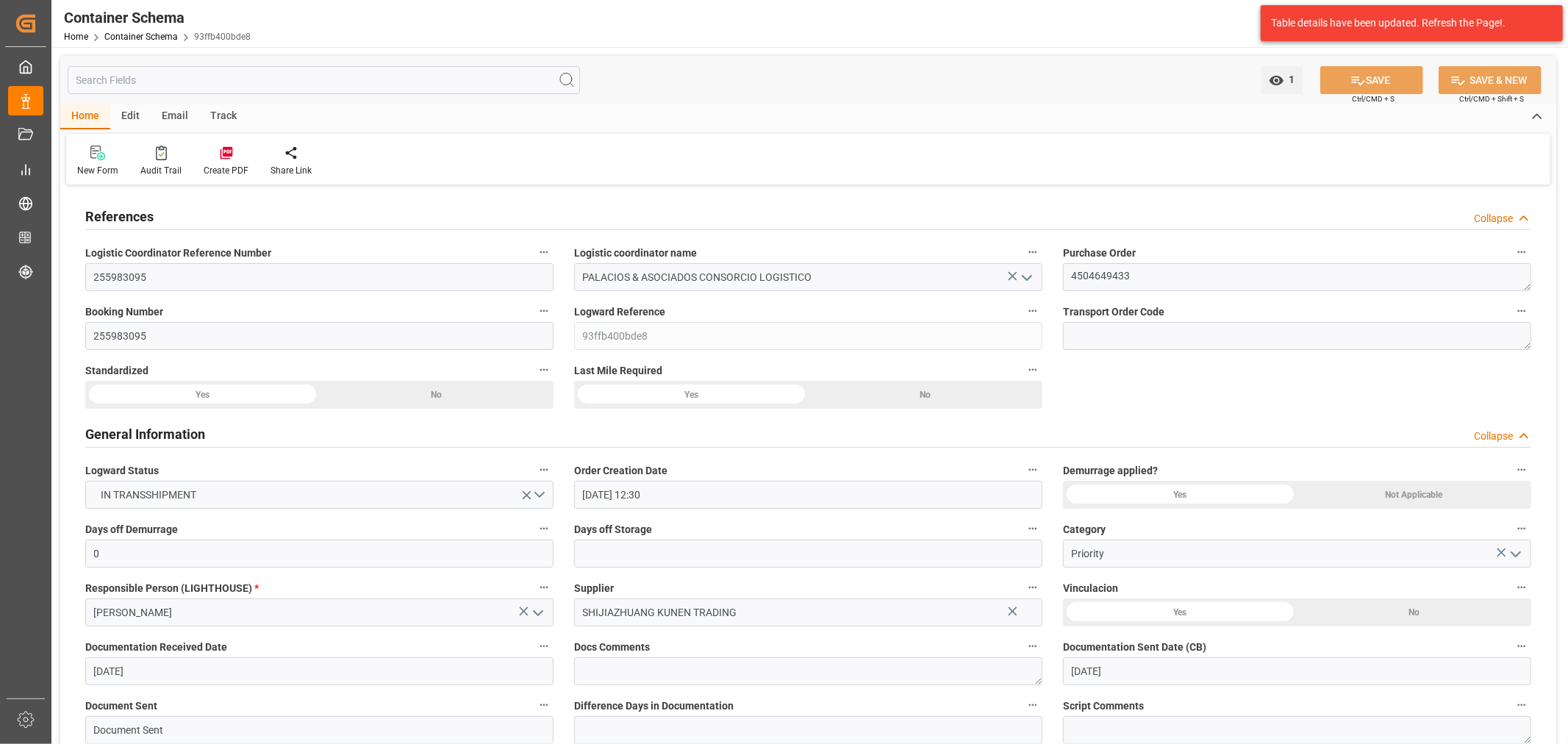
type input "23-08-2025 00:51"
type input "25-08-2025 12:28"
type input "26-08-2025 16:35"
type input "09-09-2025 00:28"
type input "09-09-2025 16:00"
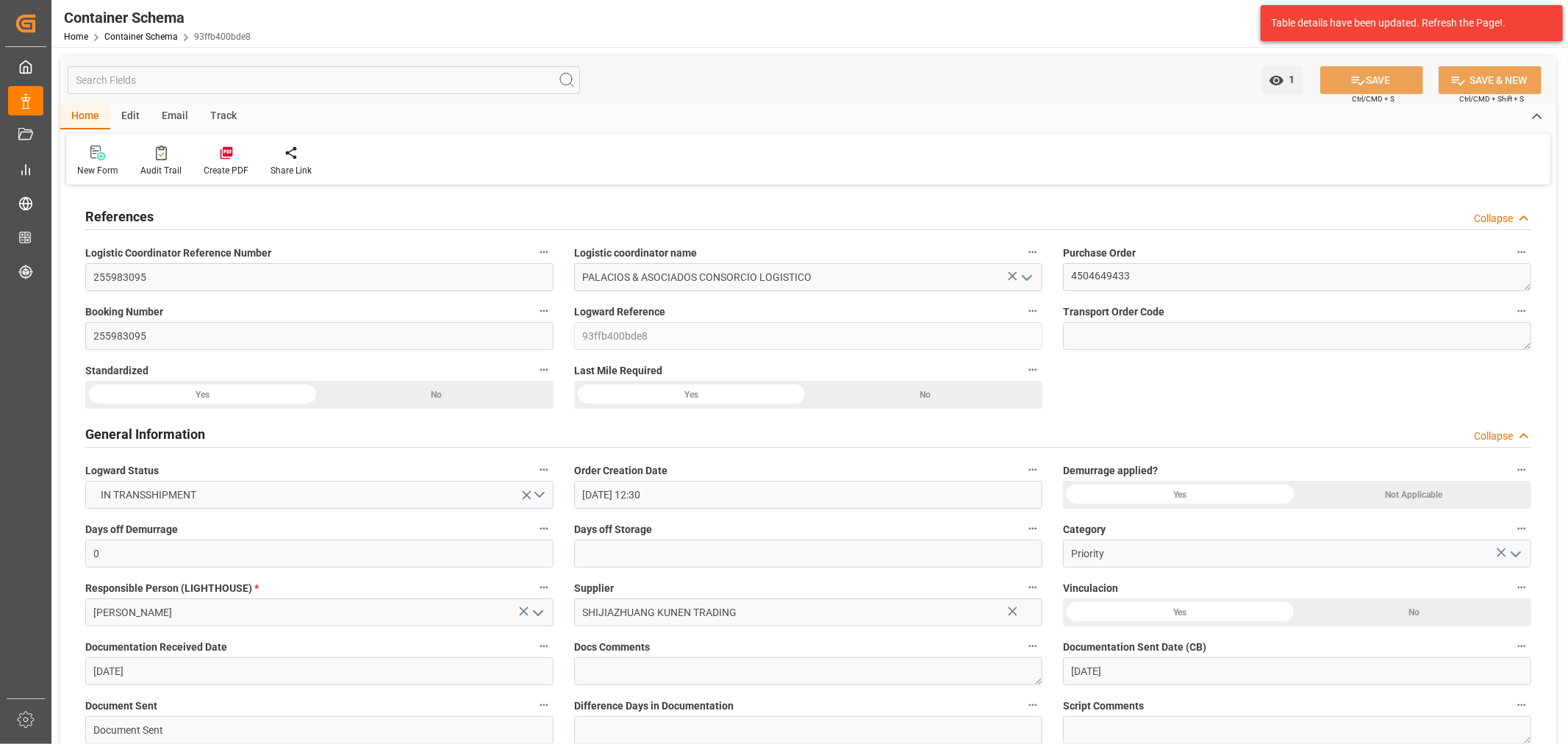
type input "09-09-2025 19:10"
type input "05-10-2025 23:00"
type input "06-10-2025 11:23"
type input "10-10-2025 11:23"
drag, startPoint x: 184, startPoint y: 115, endPoint x: 177, endPoint y: 135, distance: 21.2
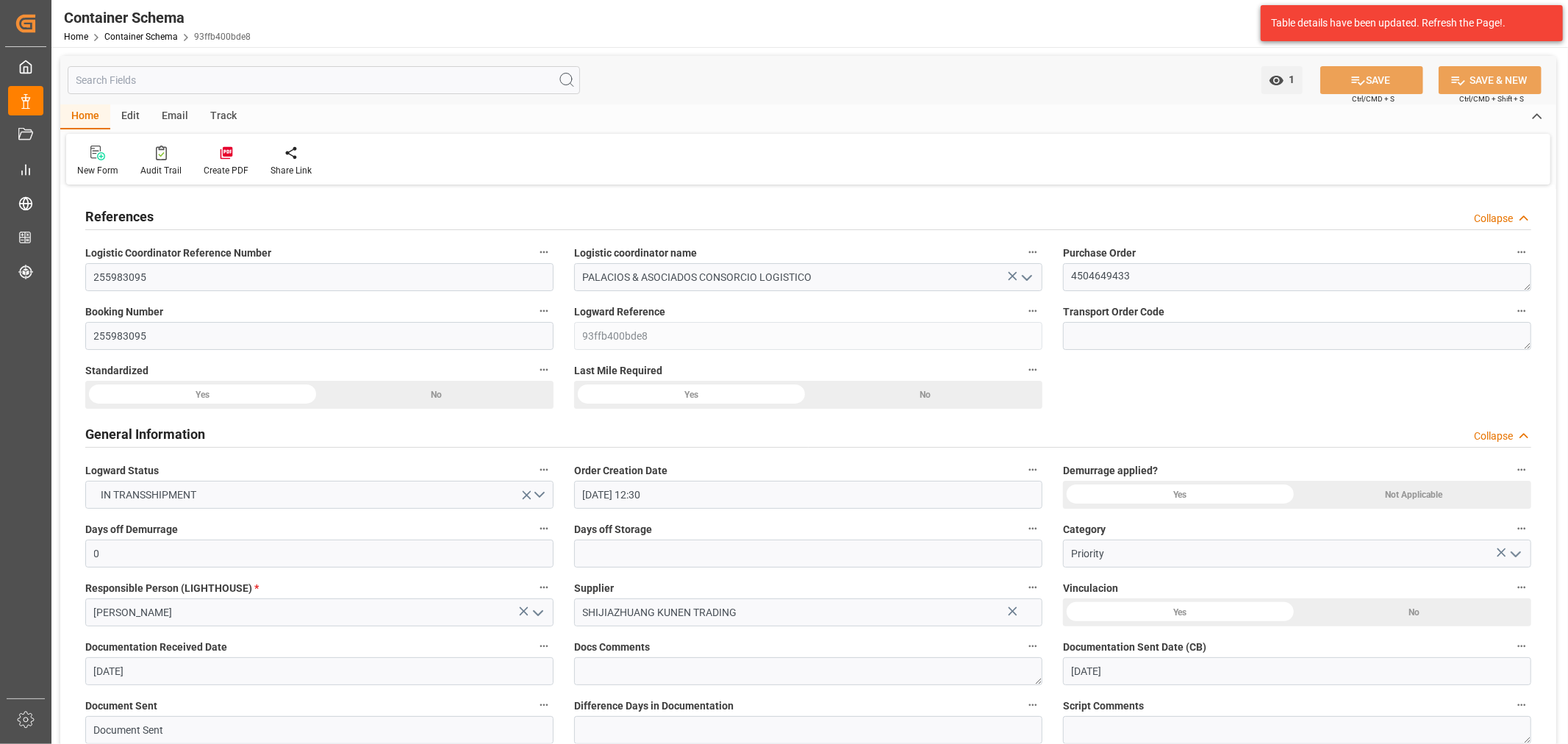
click at [184, 116] on div "Email" at bounding box center [175, 117] width 49 height 25
click at [114, 170] on div "Send Email" at bounding box center [99, 170] width 45 height 13
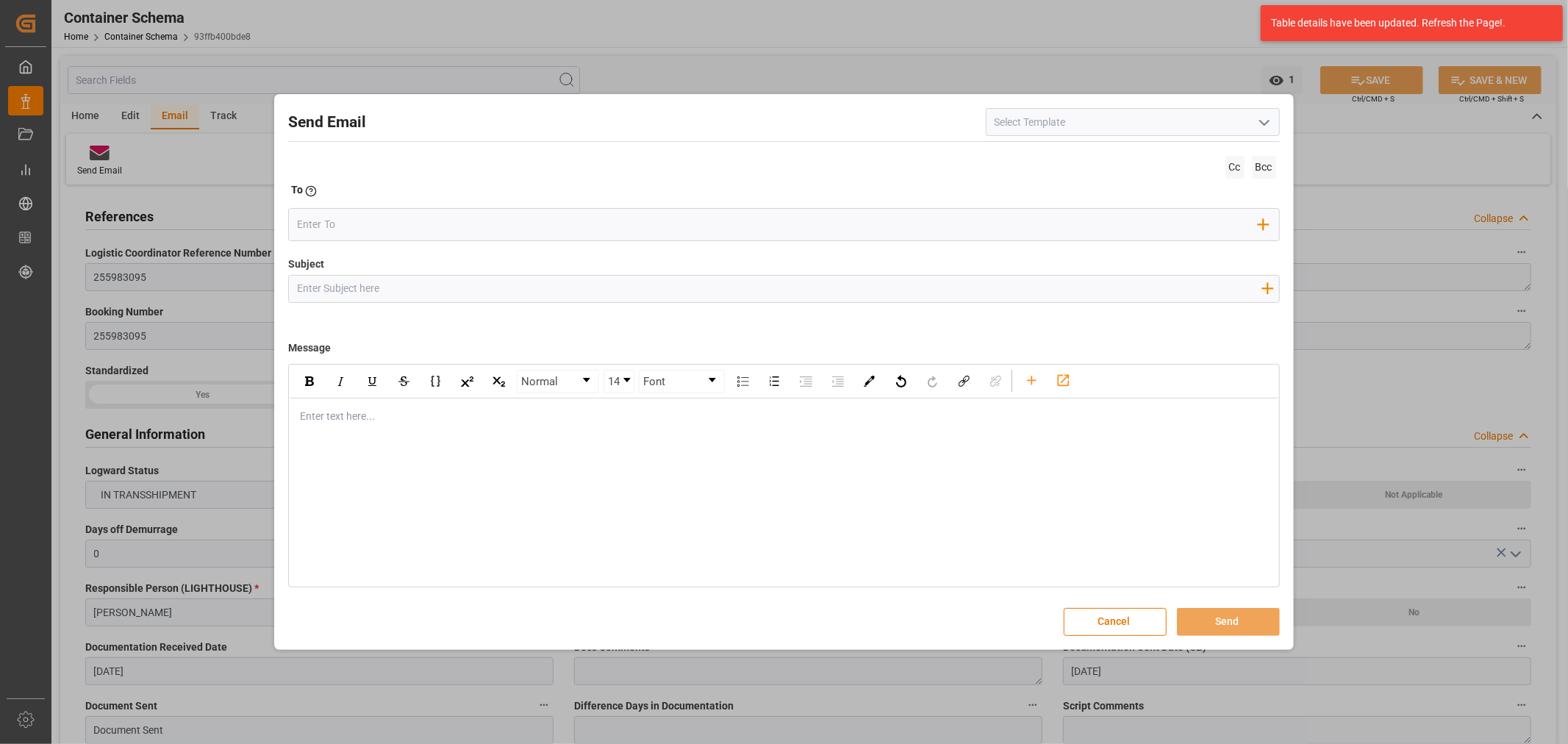
drag, startPoint x: 505, startPoint y: 283, endPoint x: 486, endPoint y: 255, distance: 33.8
click at [505, 283] on input "Subject" at bounding box center [778, 288] width 980 height 26
paste input "PE || LOGWARD STATUS| PO 4504649433 | Contenedor MSKU7541960 | TEXTIL | Priorid…"
type input "PE || LOGWARD STATUS| PO 4504649433 | Contenedor MSKU7541960 | TEXTIL | Priorid…"
click at [438, 425] on div "Enter text here..." at bounding box center [783, 416] width 988 height 36
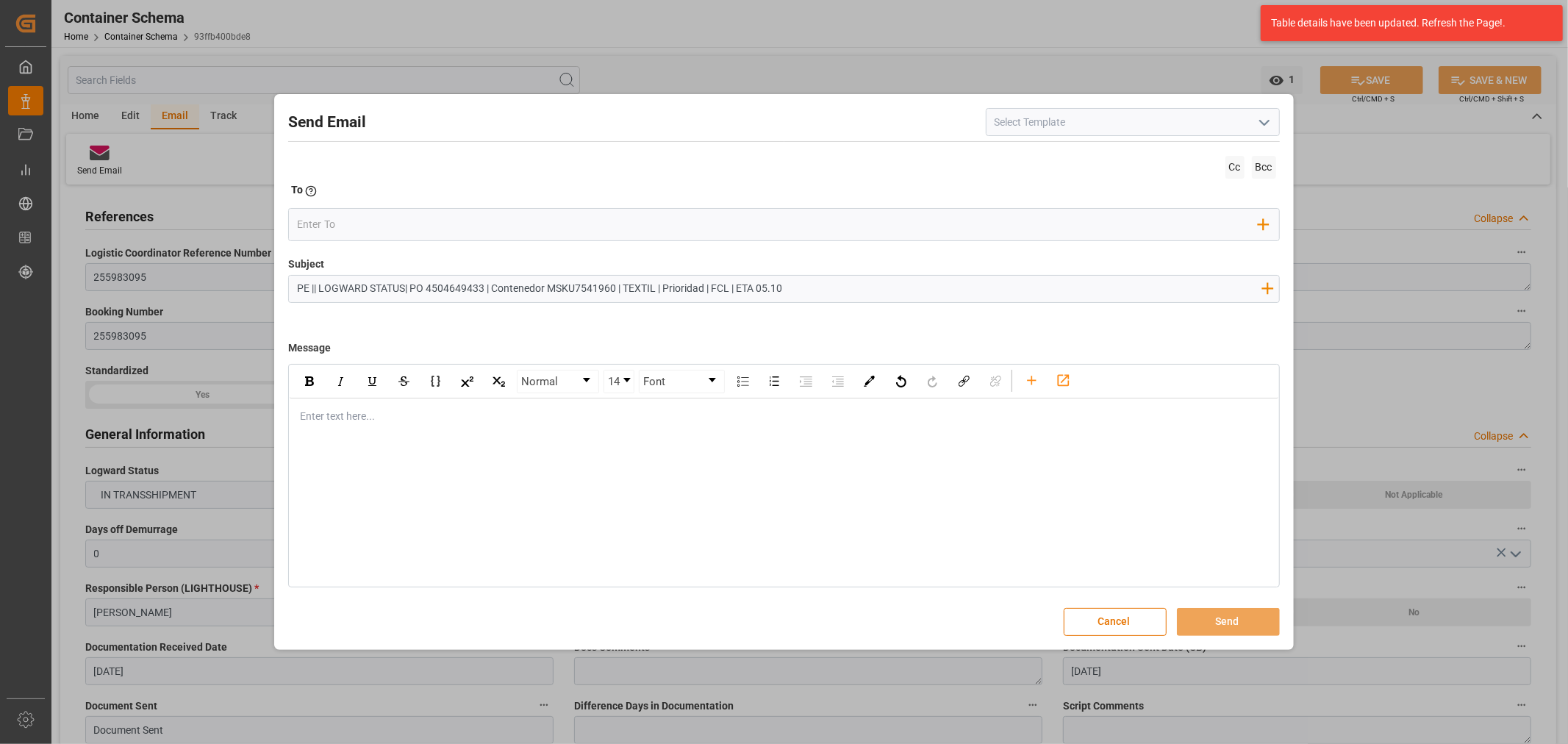
click at [416, 423] on div "rdw-editor" at bounding box center [784, 416] width 966 height 16
paste div "rdw-editor"
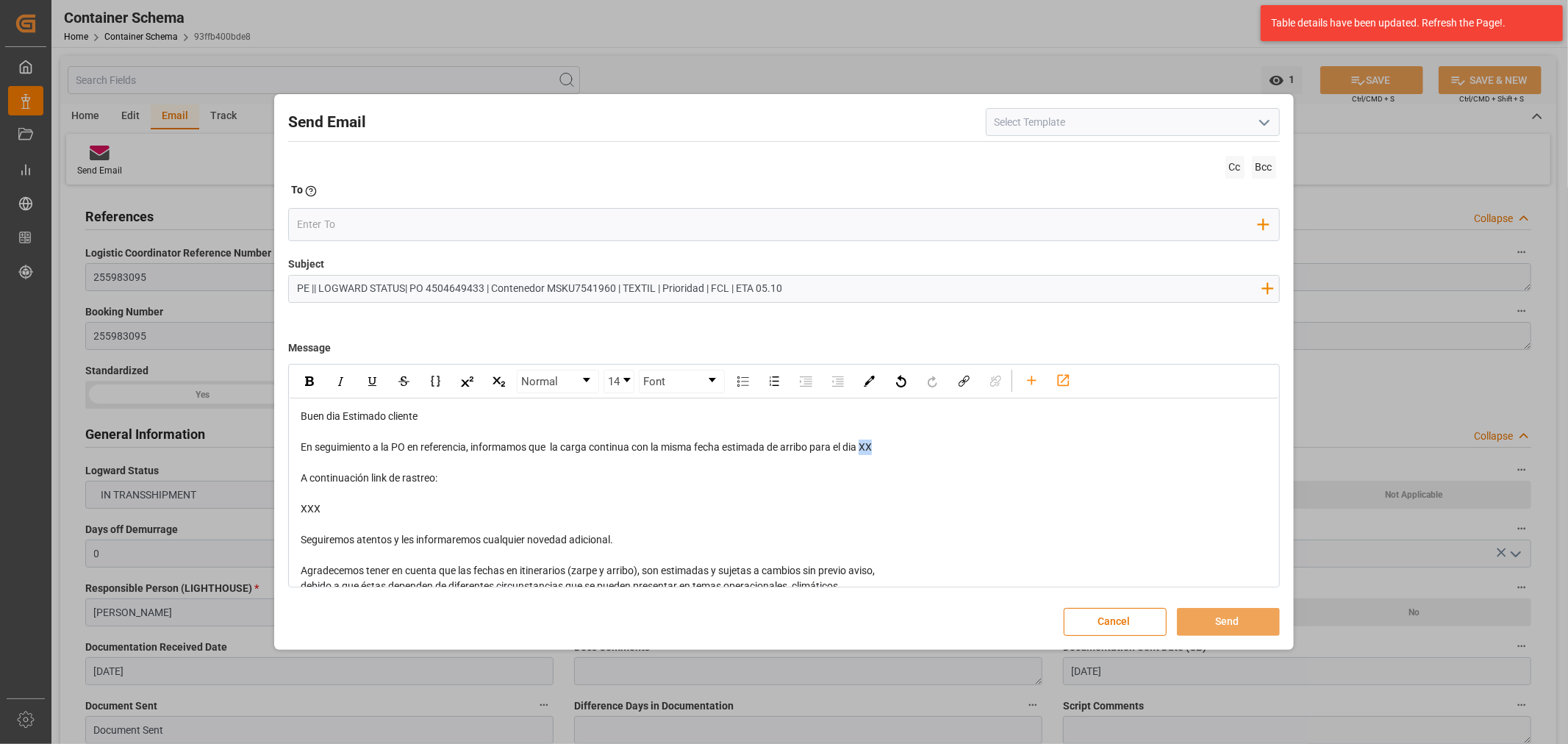
drag, startPoint x: 877, startPoint y: 448, endPoint x: 865, endPoint y: 451, distance: 12.4
click at [865, 451] on span "En seguimiento a la PO en referencia, informamos que la carga continua con la m…" at bounding box center [586, 446] width 571 height 12
drag, startPoint x: 350, startPoint y: 509, endPoint x: 298, endPoint y: 478, distance: 60.5
click at [298, 478] on div "Buen dia Estimado cliente En seguimiento a la PO en referencia, informamos que …" at bounding box center [783, 547] width 988 height 299
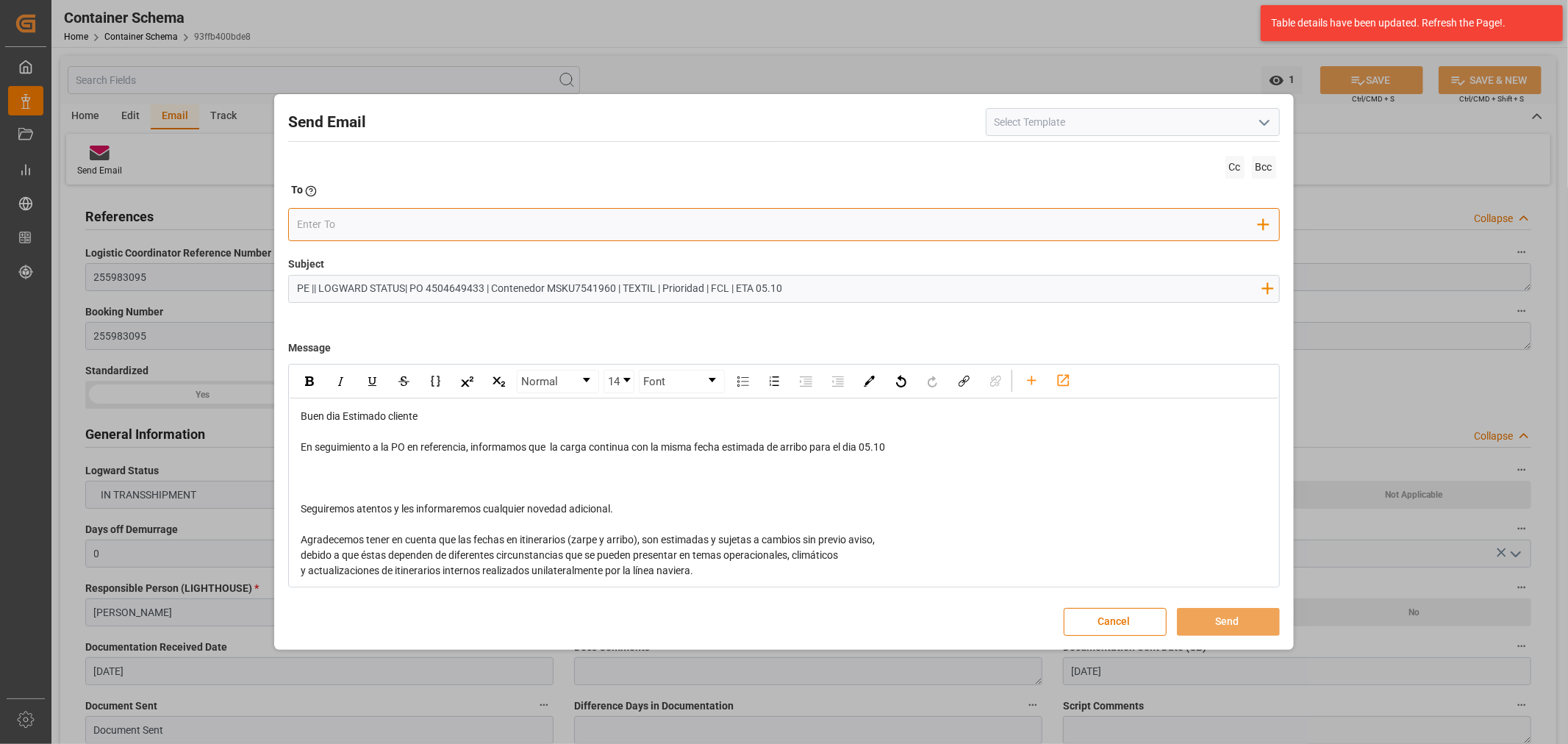
click at [386, 229] on input "email" at bounding box center [777, 225] width 961 height 22
type input "angie"
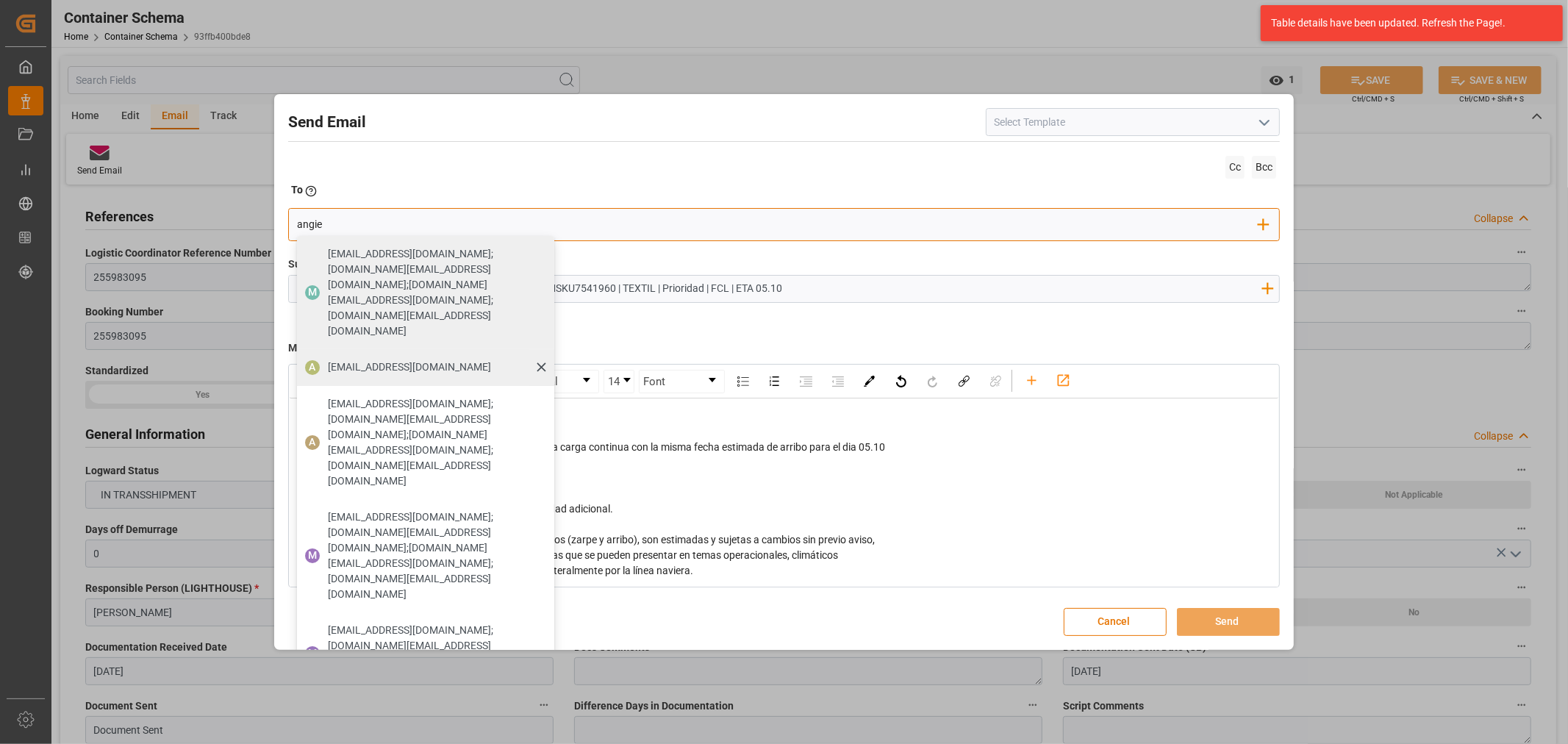
click at [419, 359] on span "angiee.lamilla@archroma.com" at bounding box center [409, 367] width 163 height 16
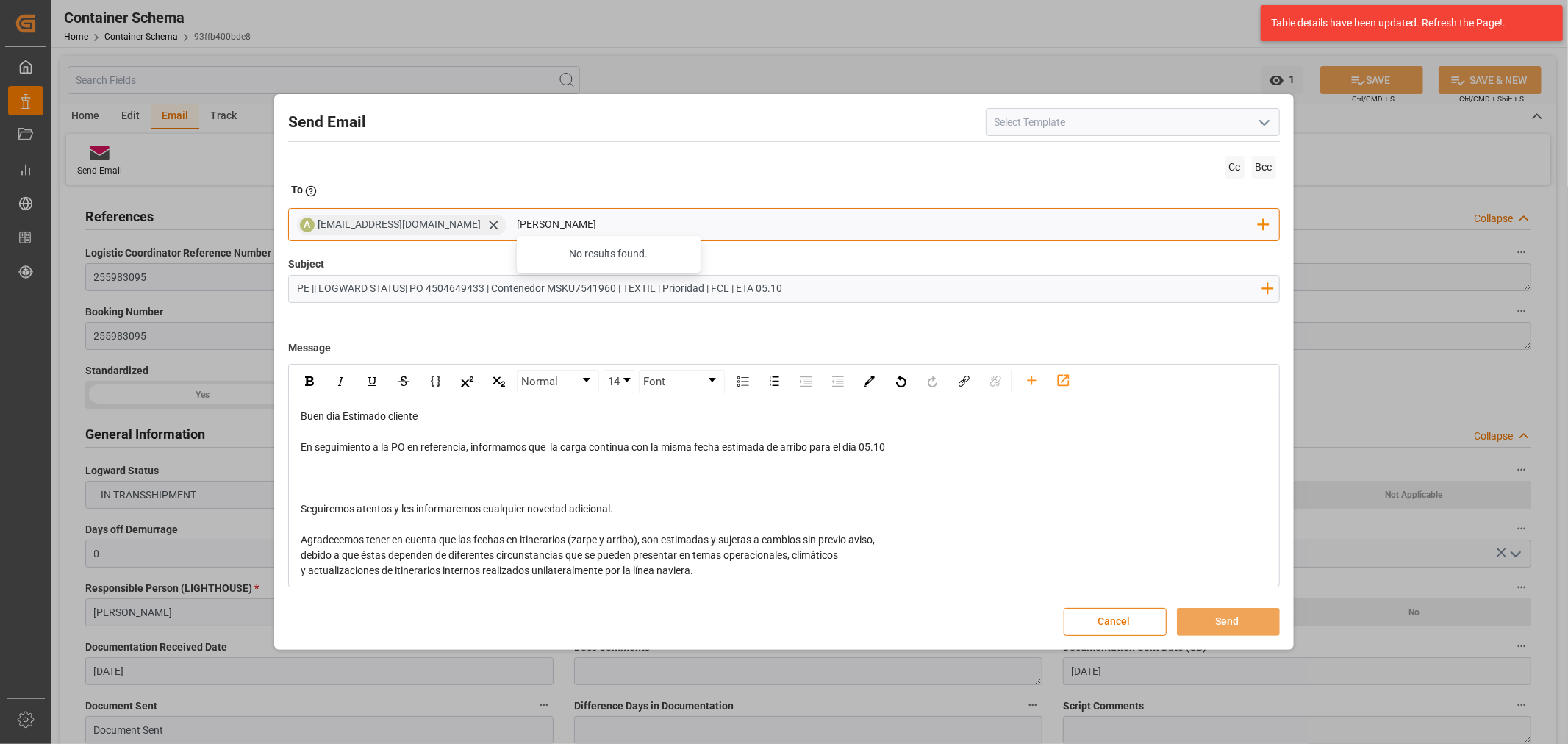
type input "maria"
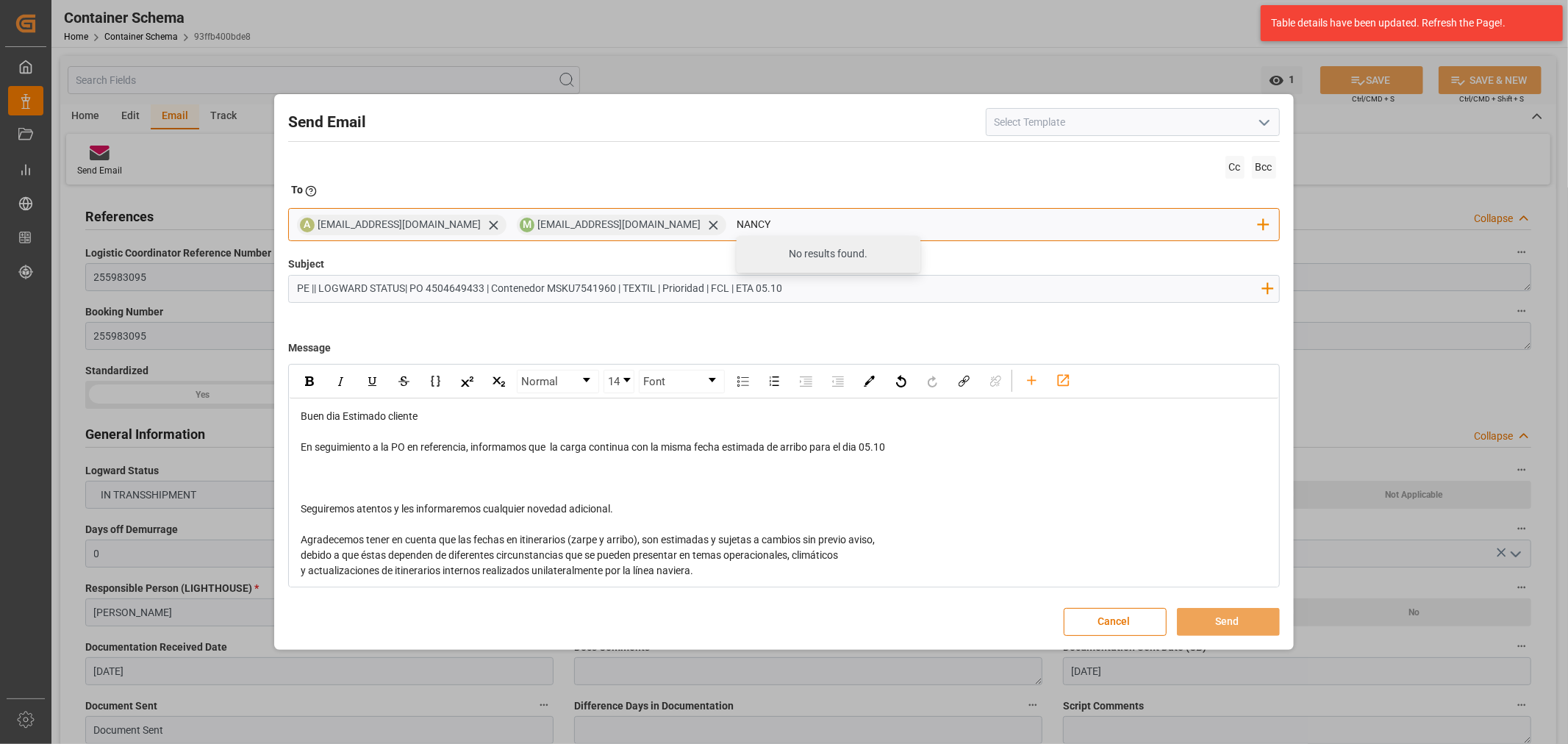
type input "nancy"
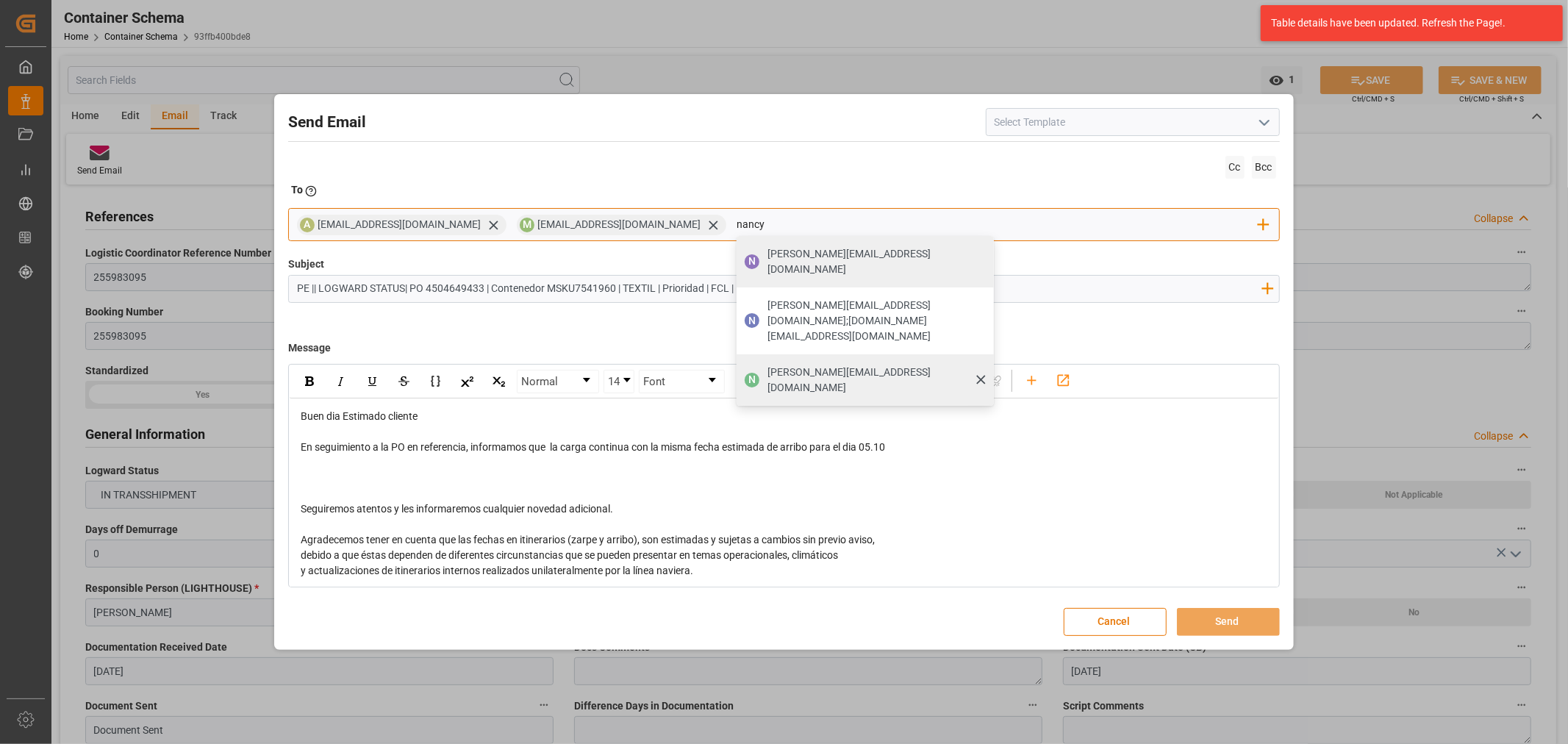
click at [798, 364] on span "nancy.castellanos@archroma.com" at bounding box center [875, 379] width 216 height 31
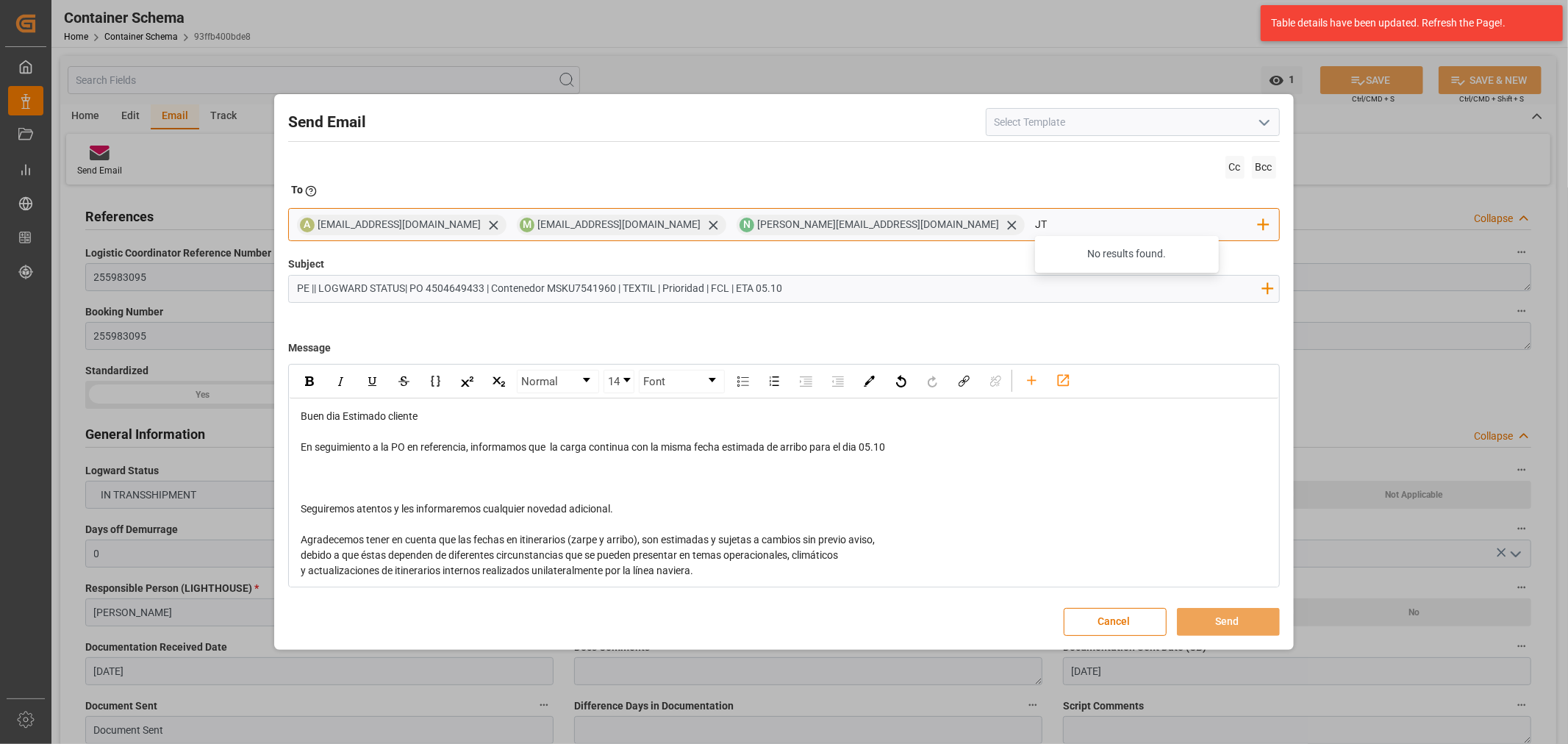
type input "jto"
click at [1060, 262] on div "jtoribio@pasoc.pe" at bounding box center [1147, 254] width 173 height 26
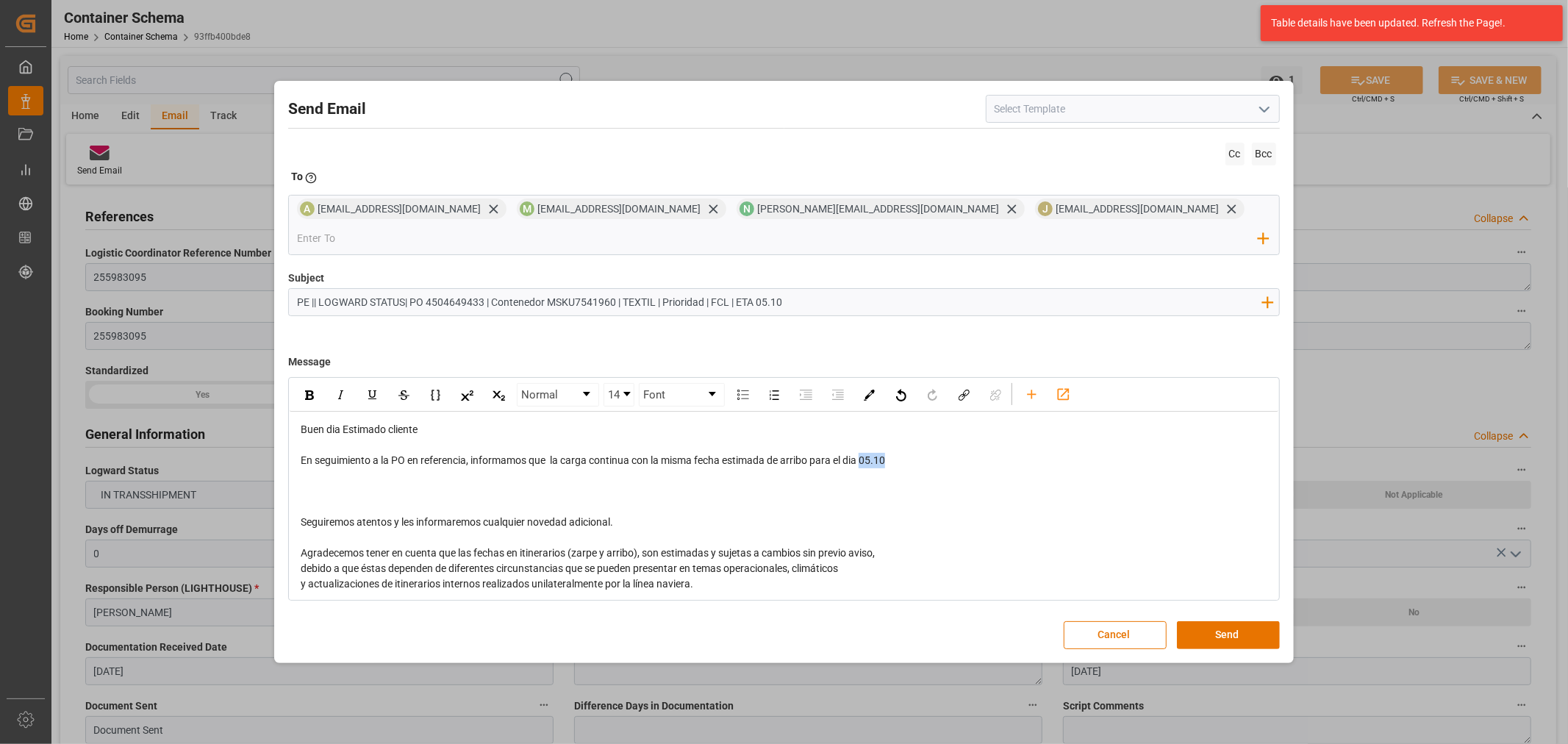
drag, startPoint x: 907, startPoint y: 445, endPoint x: 864, endPoint y: 447, distance: 43.0
click at [864, 452] on div "En seguimiento a la PO en referencia, informamos que la carga continua con la m…" at bounding box center [784, 460] width 966 height 16
click at [310, 390] on img "rdw-inline-control" at bounding box center [309, 395] width 9 height 9
click at [373, 483] on div "rdw-editor" at bounding box center [784, 491] width 966 height 16
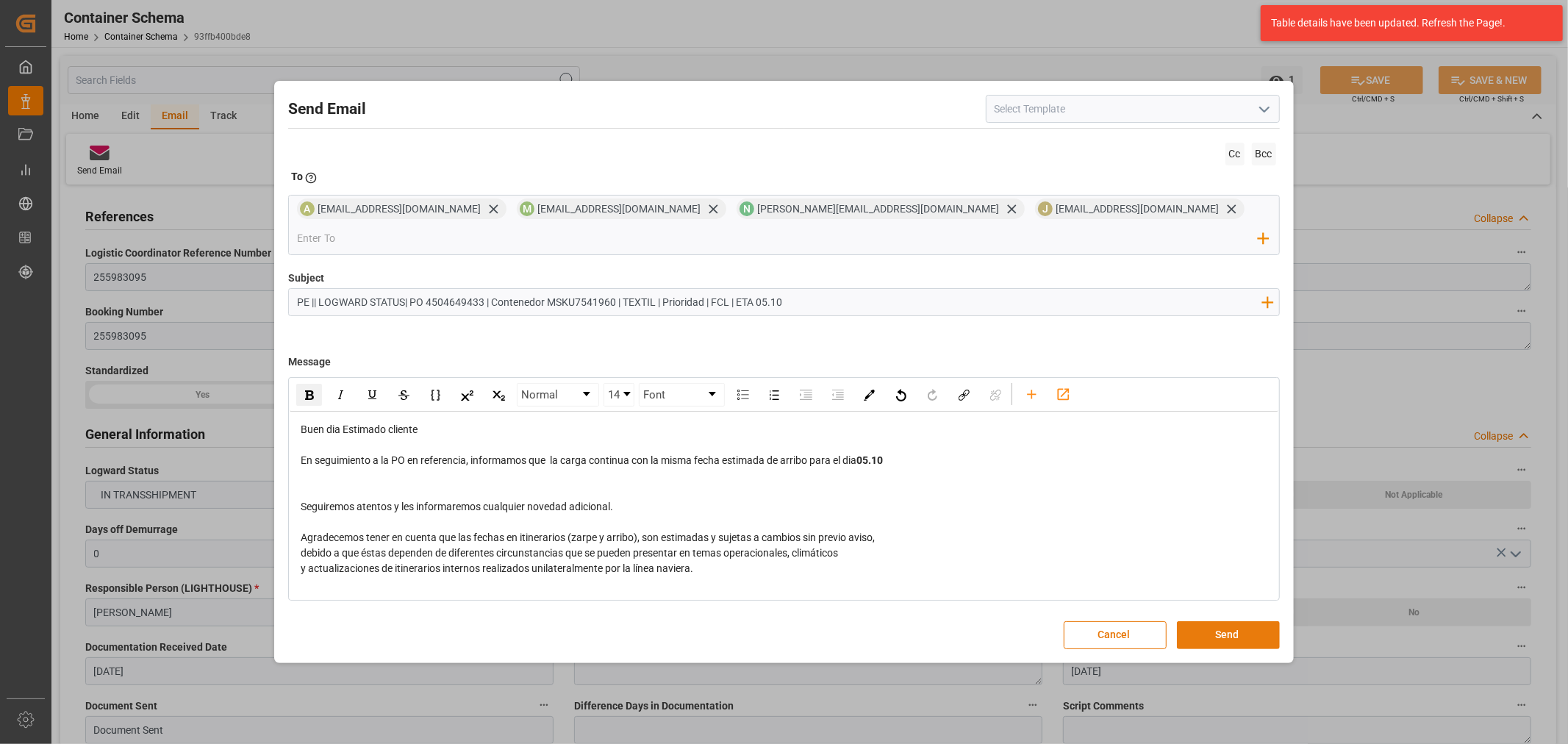
click at [1229, 621] on button "Send" at bounding box center [1228, 634] width 103 height 28
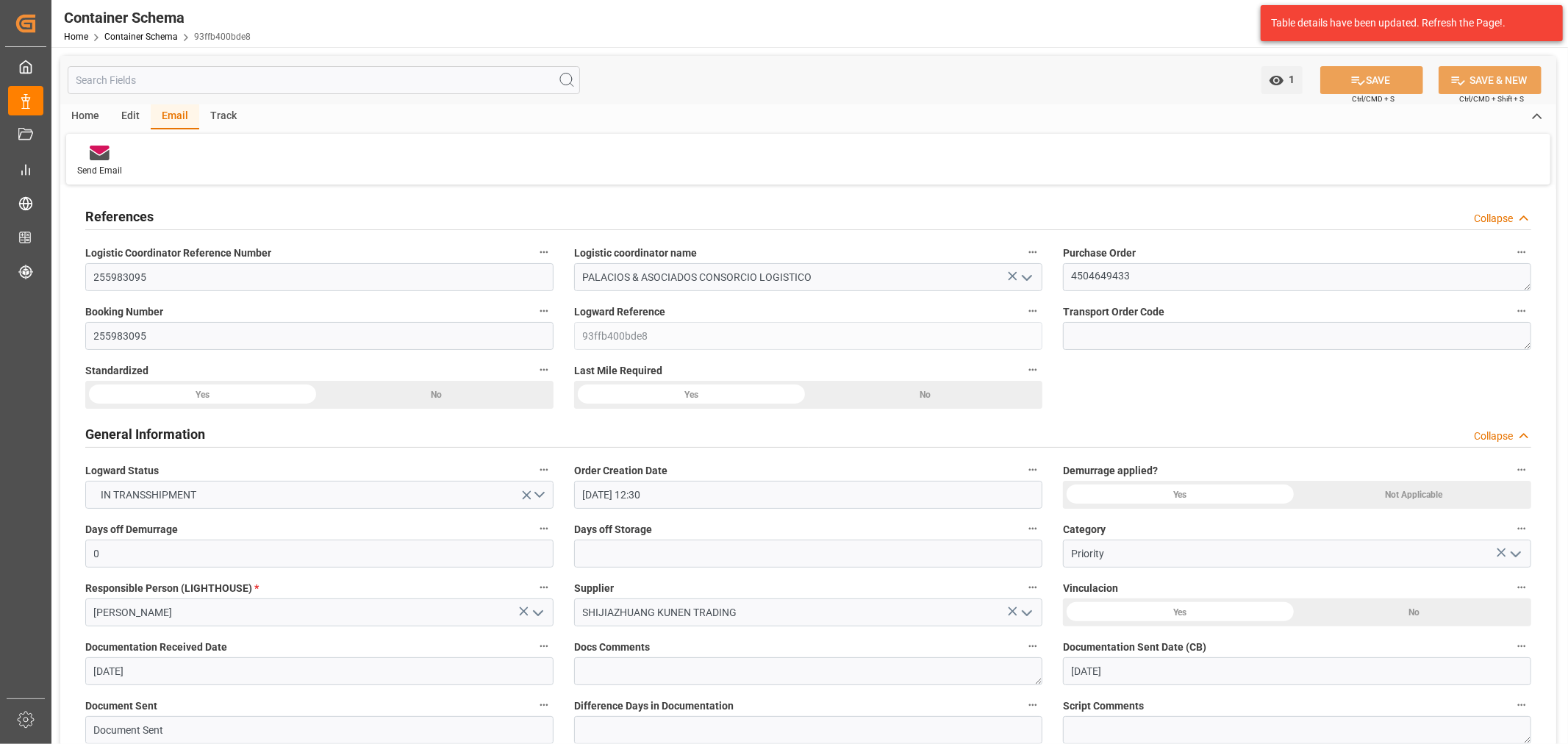
click at [181, 31] on div "Home Container Schema 93ffb400bde8" at bounding box center [157, 36] width 187 height 16
click at [171, 33] on link "Container Schema" at bounding box center [140, 36] width 73 height 10
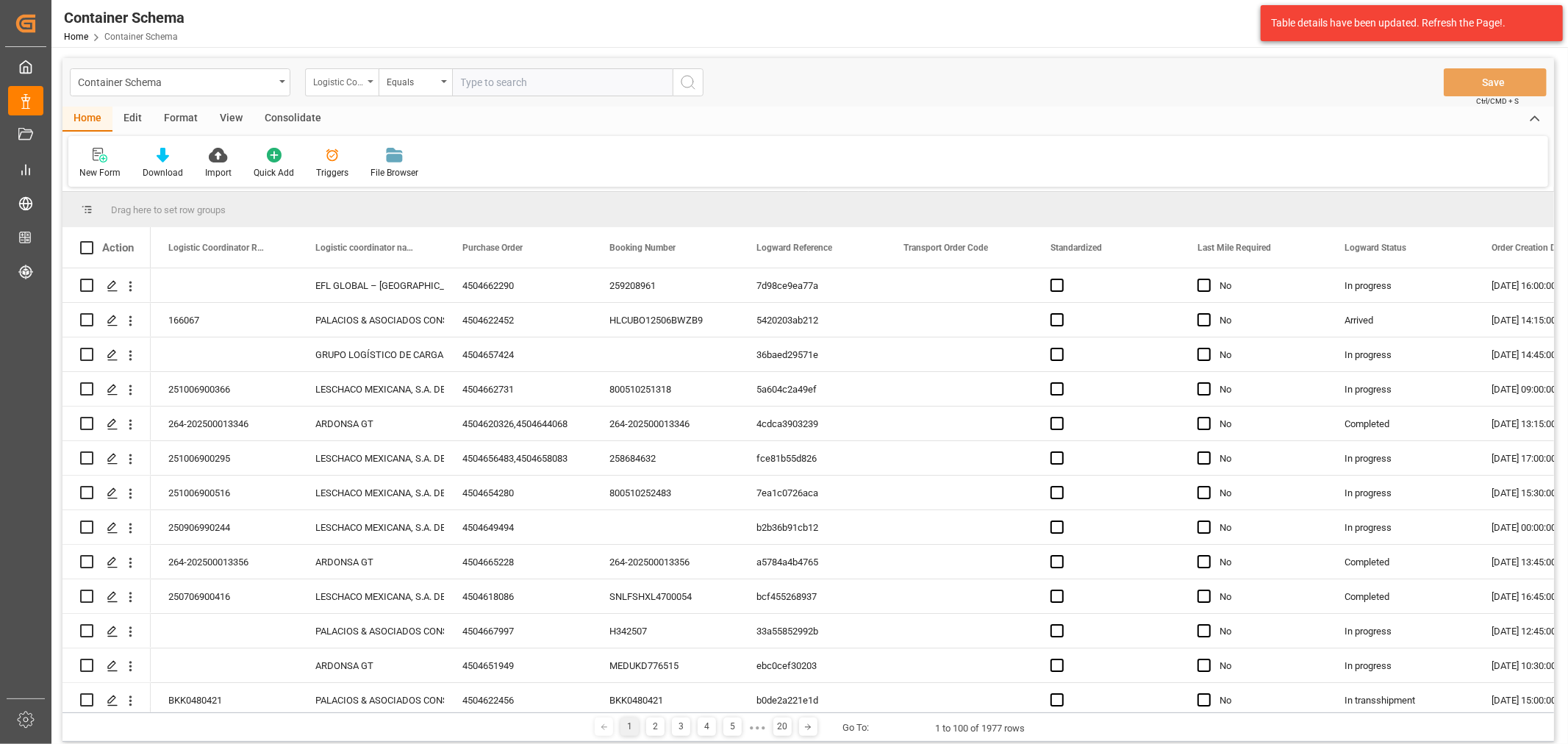
click at [371, 72] on div "Logistic Coordinator Reference Number" at bounding box center [341, 82] width 73 height 28
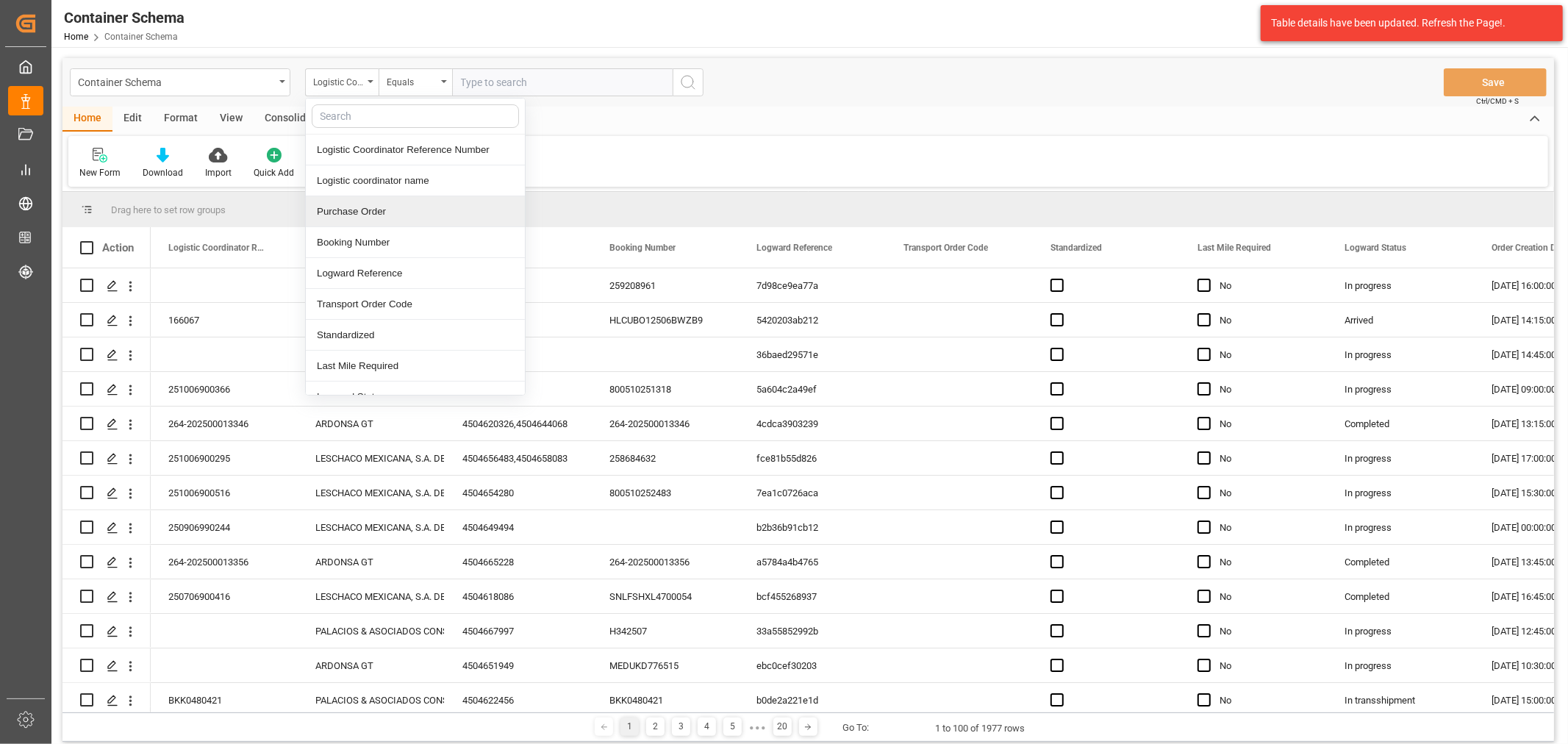
click at [392, 208] on div "Purchase Order" at bounding box center [415, 211] width 219 height 31
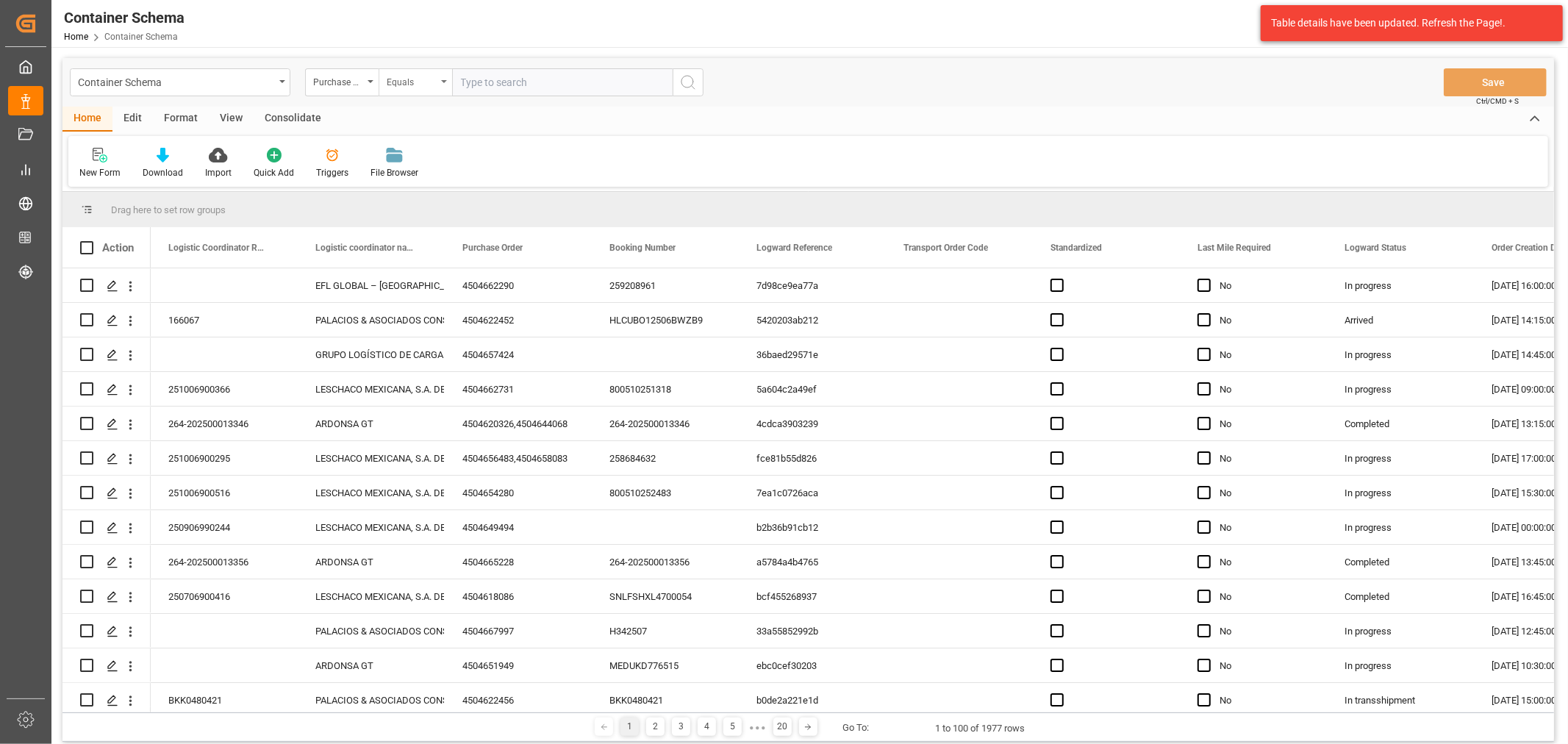
click at [393, 81] on div "Equals" at bounding box center [411, 80] width 50 height 17
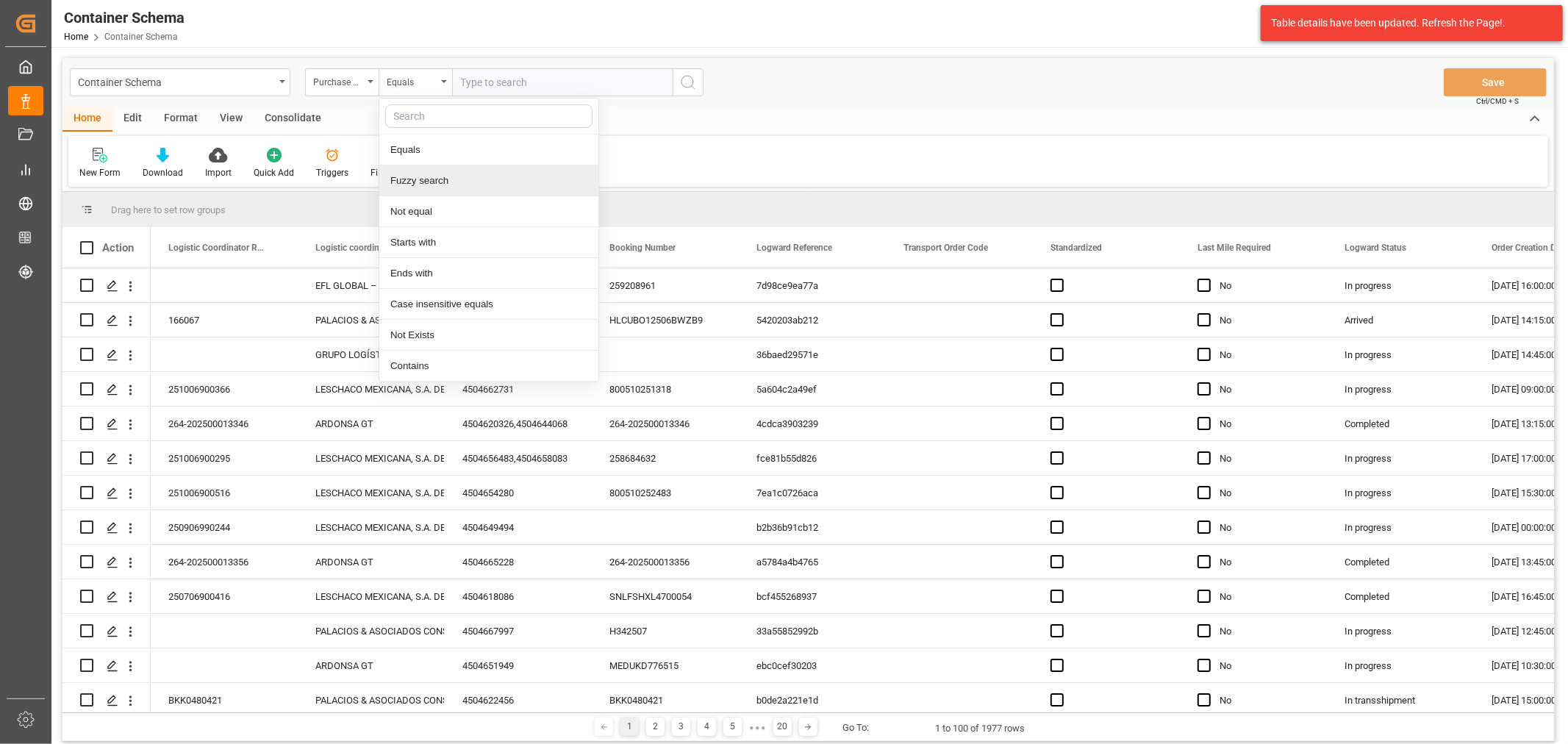
click at [475, 179] on div "Fuzzy search" at bounding box center [489, 180] width 219 height 31
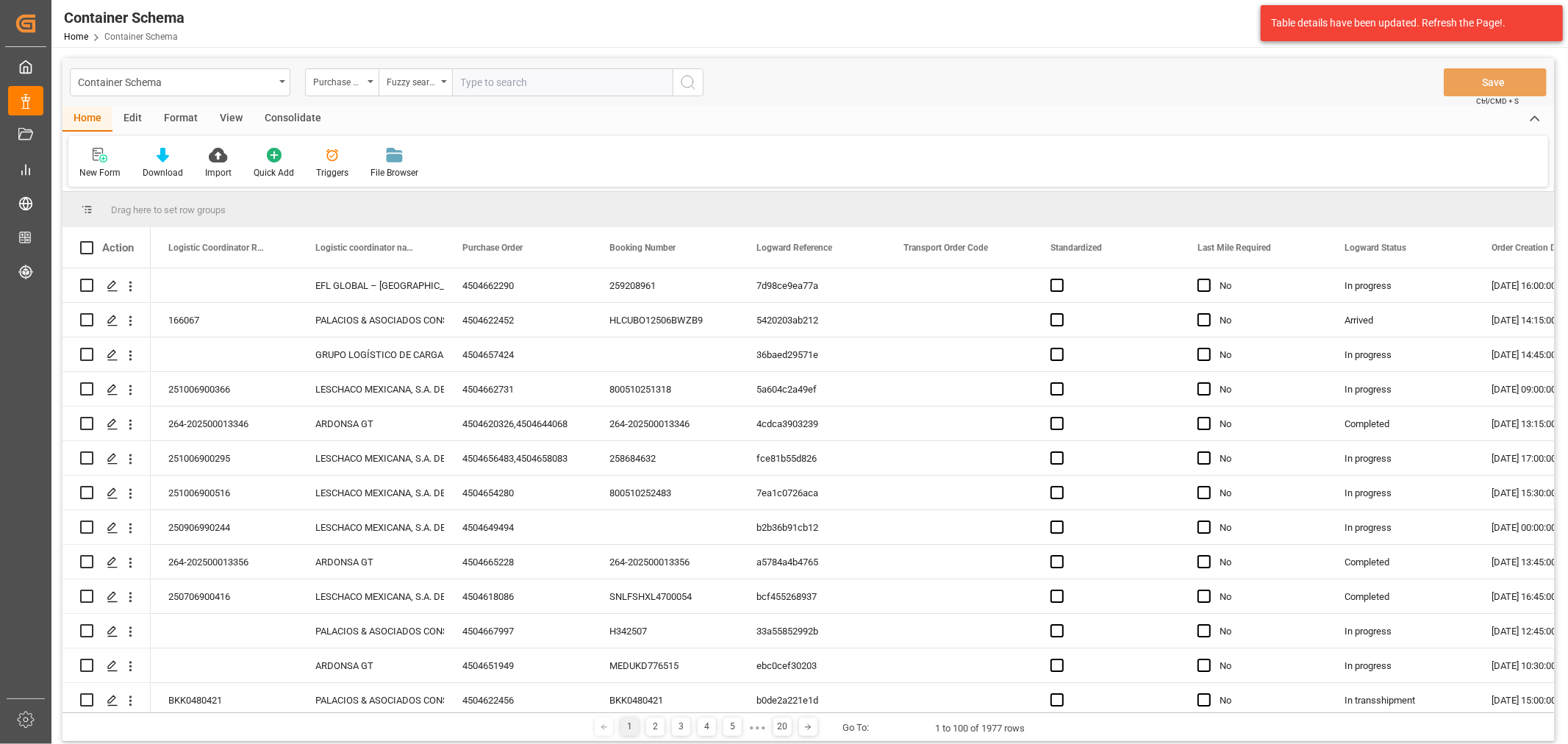
click at [531, 76] on input "text" at bounding box center [562, 82] width 221 height 28
paste input "4504637766"
type input "4504637766"
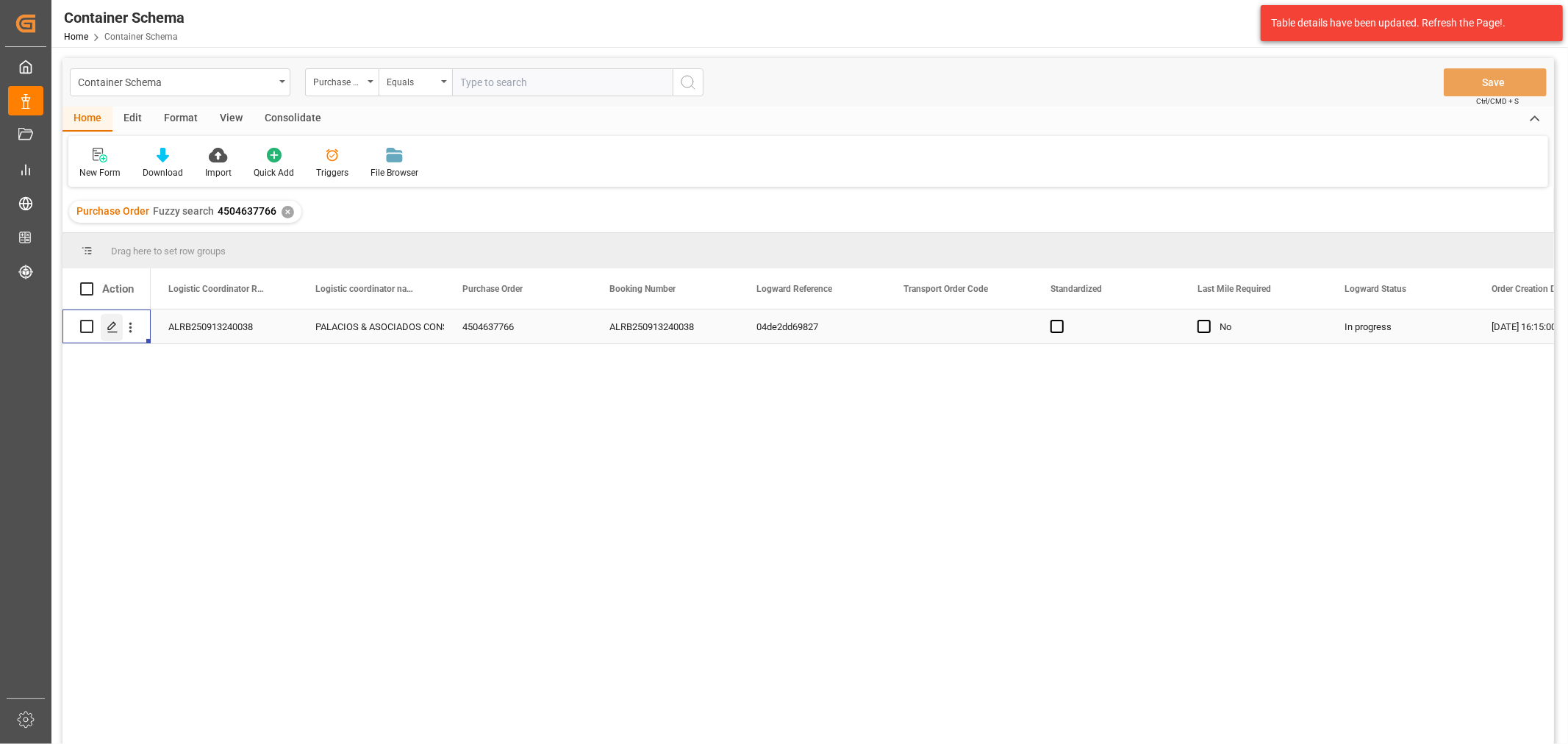
click at [111, 328] on icon "Press SPACE to select this row." at bounding box center [112, 326] width 12 height 12
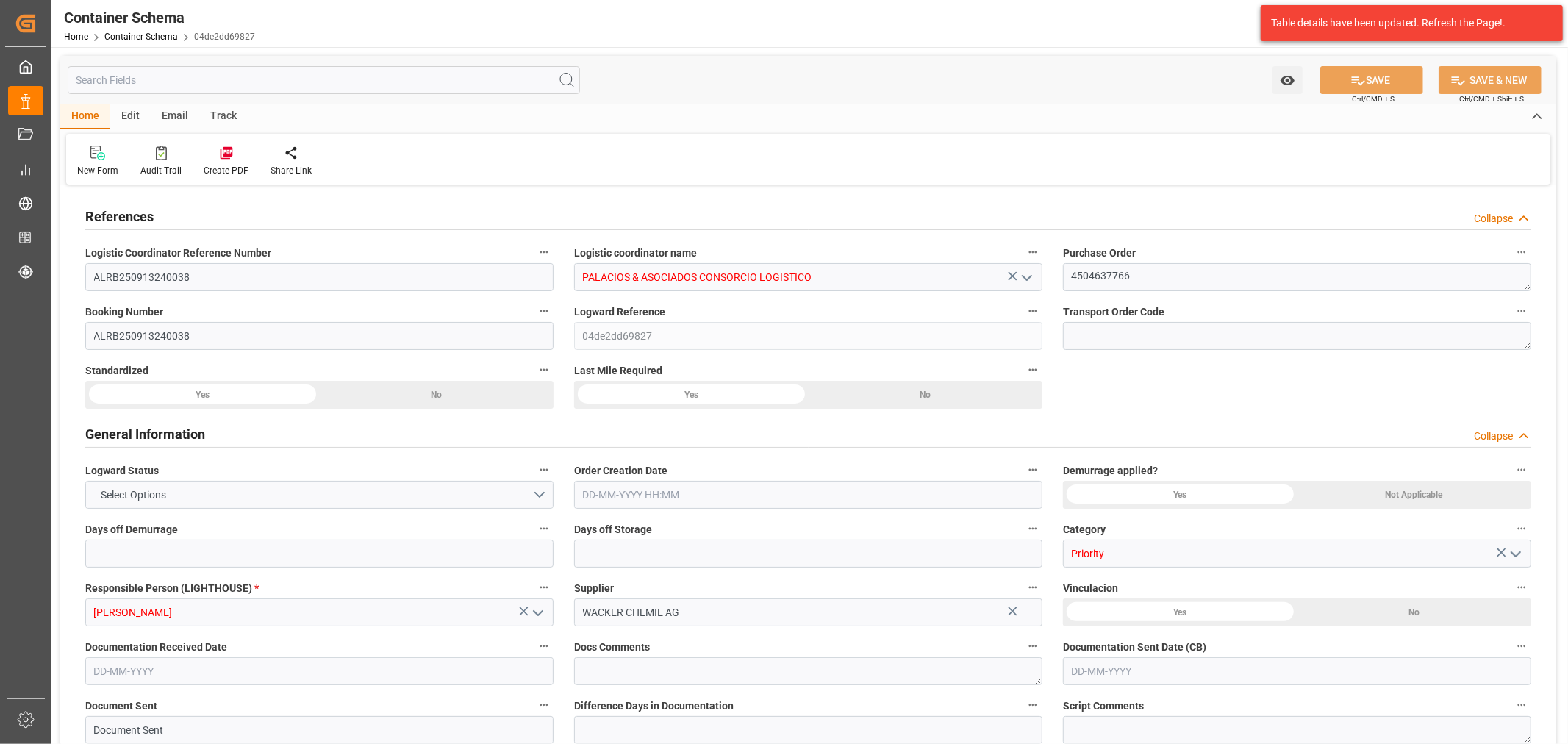
type input "0"
type input "3"
type input "1"
type input "800"
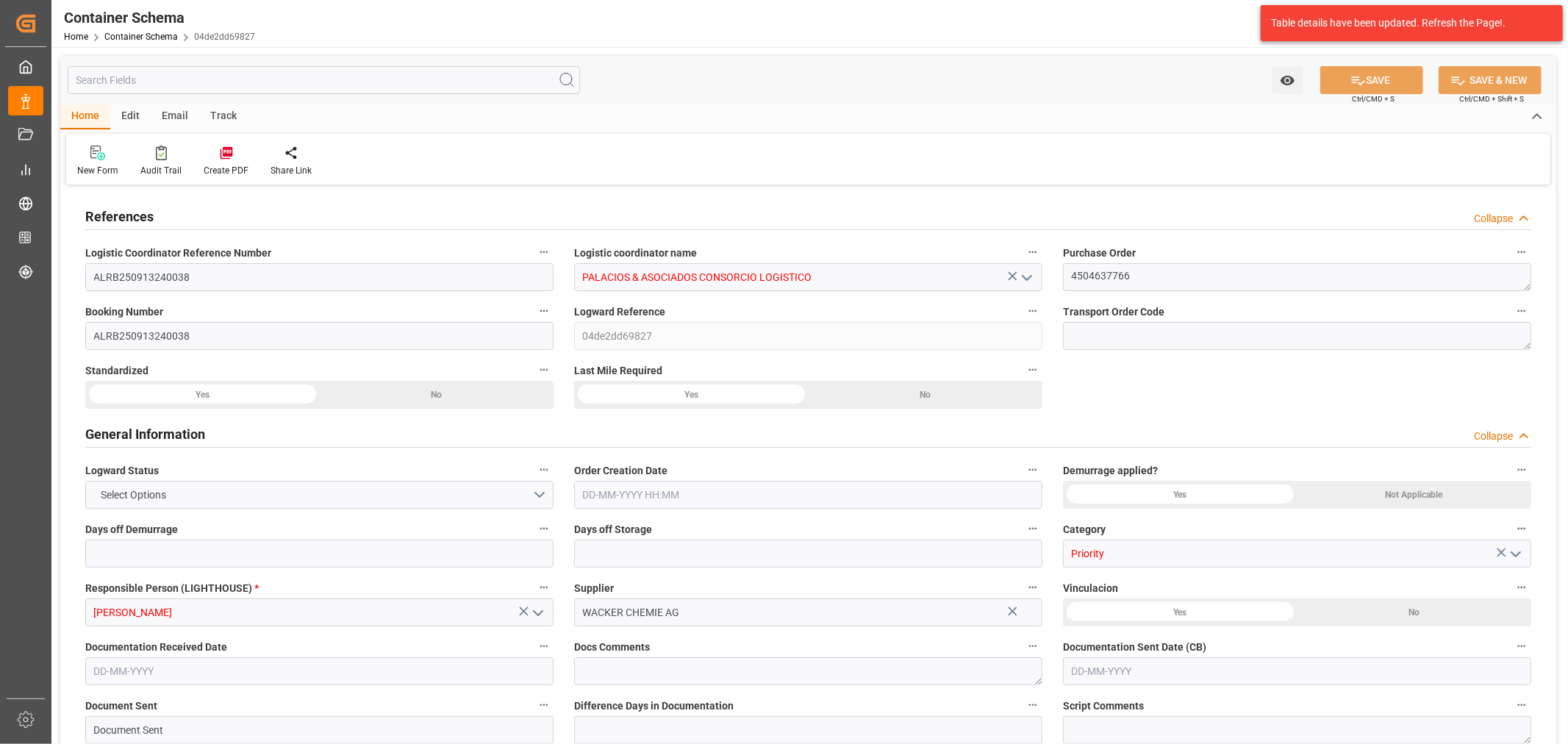
type input "858.2"
type input "Maersk"
type input "Maersk Line AS"
type input "DEHAM"
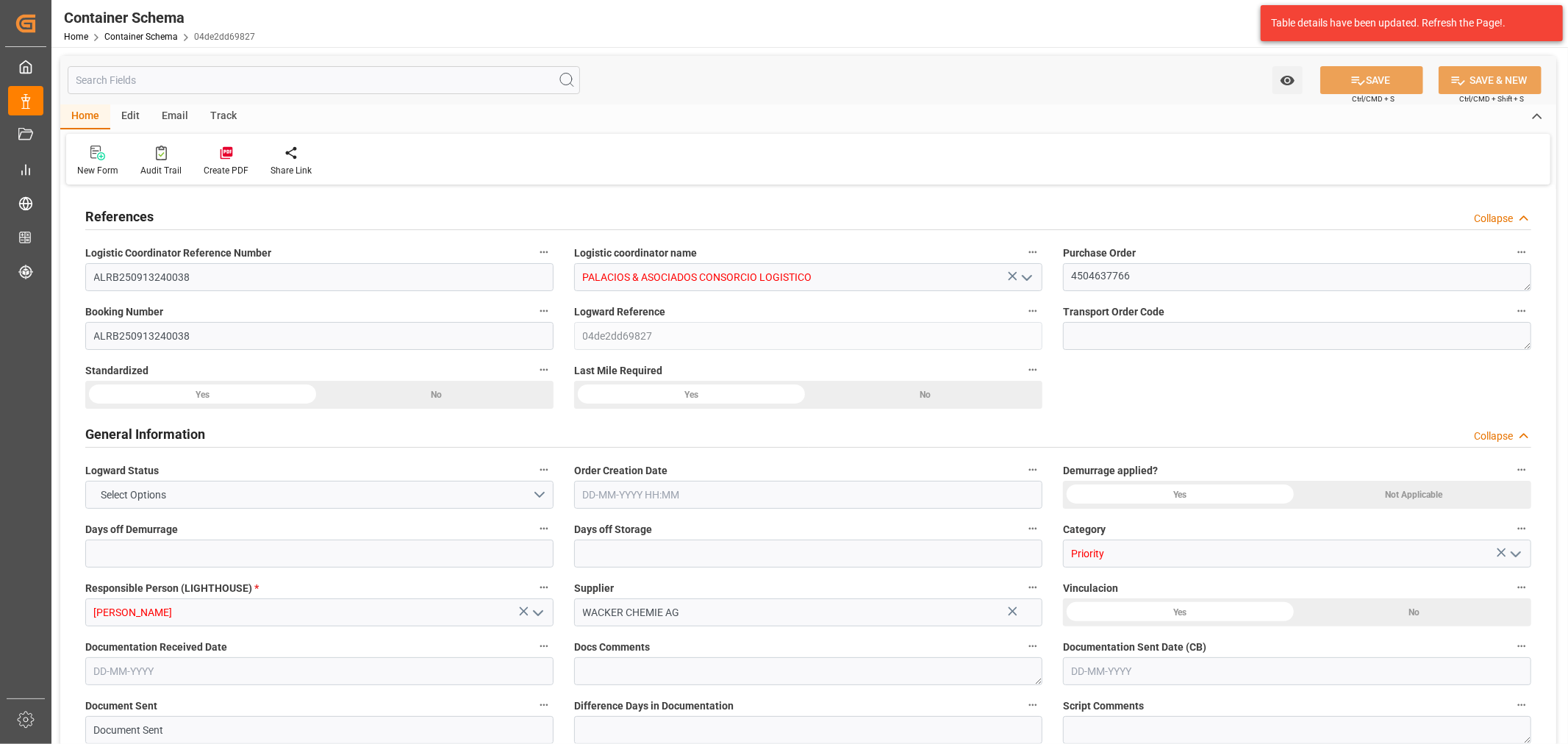
type input "PECLL"
type input "9355331"
type input "9402029"
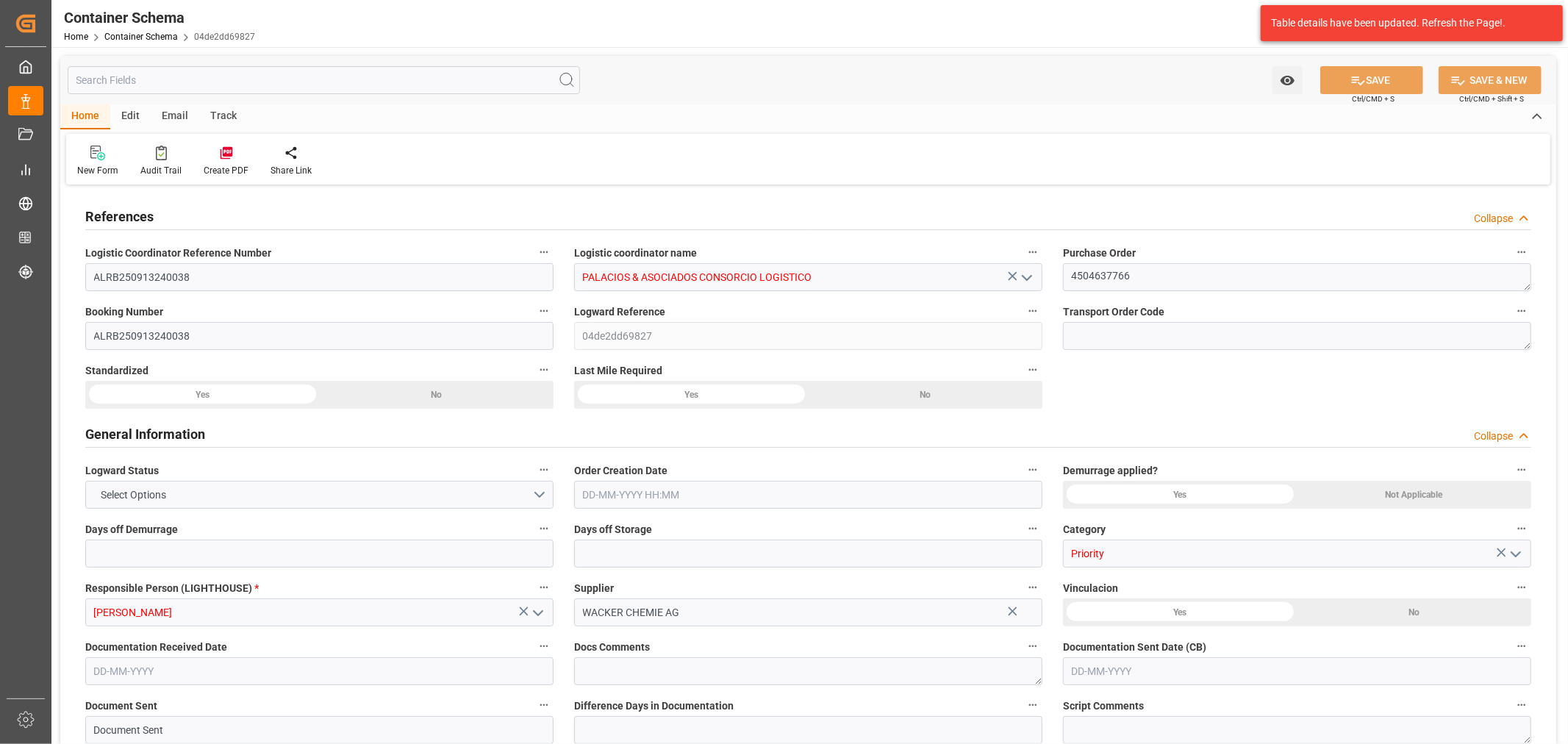
type input "9355331"
type input "0"
type input "27-08-2025 16:15"
type input "27-08-2025"
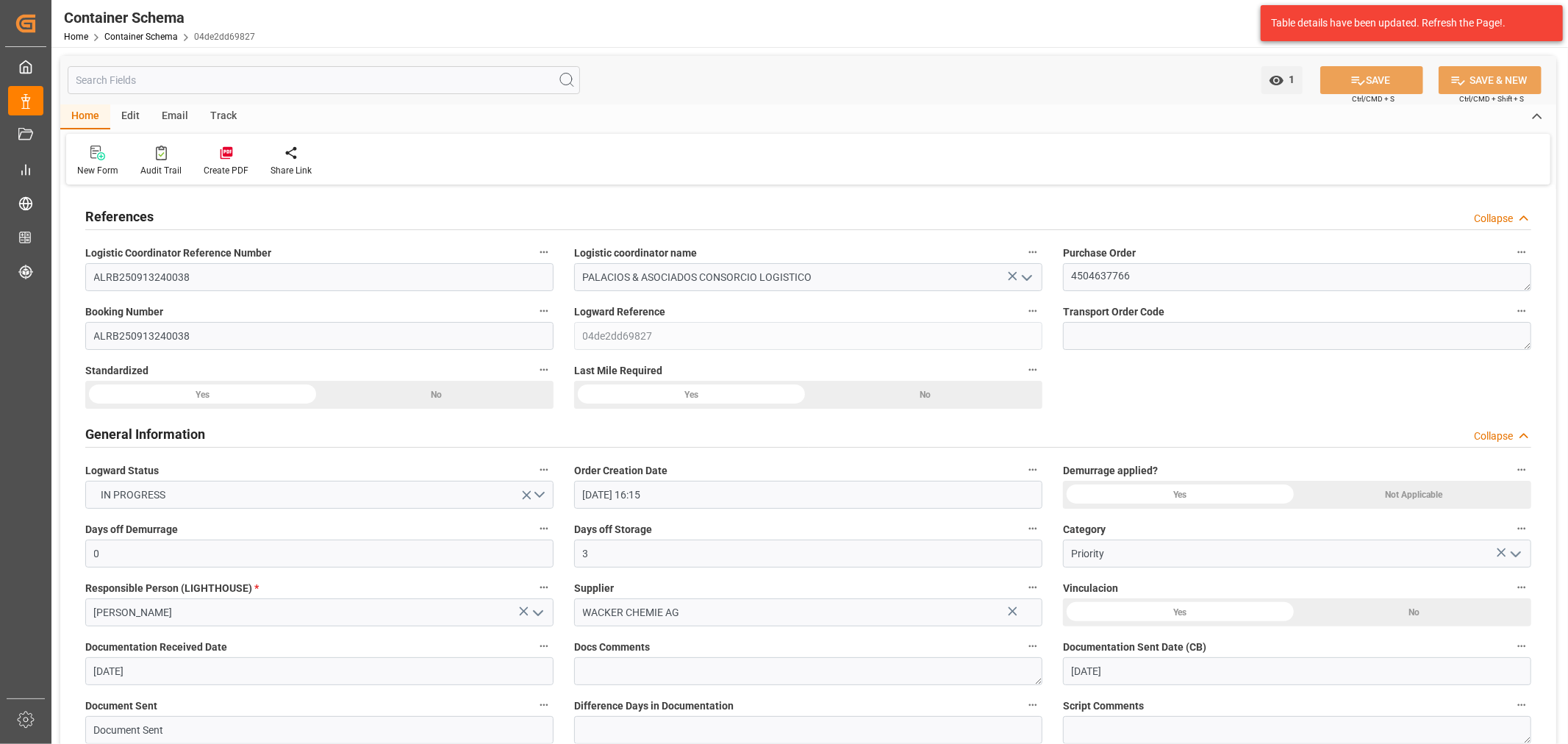
type input "27-08-2025"
type input "10-10-2025"
type input "29-09-2025"
type input "30-09-2025"
type input "30-09-2025 08:48"
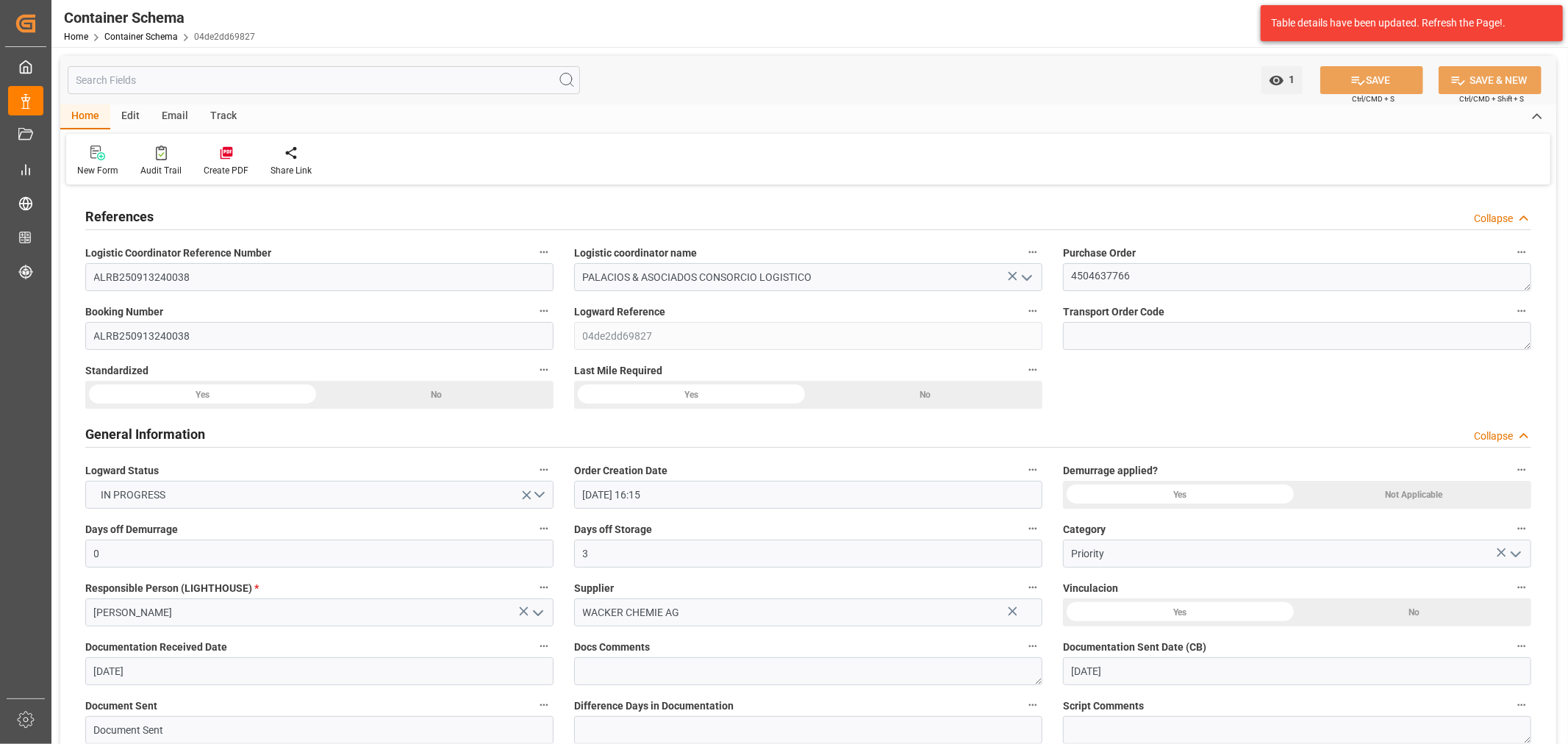
type input "27-08-2025 21:07"
type input "01-10-2025"
click at [226, 121] on div "Track" at bounding box center [224, 117] width 49 height 25
click at [92, 172] on div "Tracking" at bounding box center [95, 170] width 35 height 13
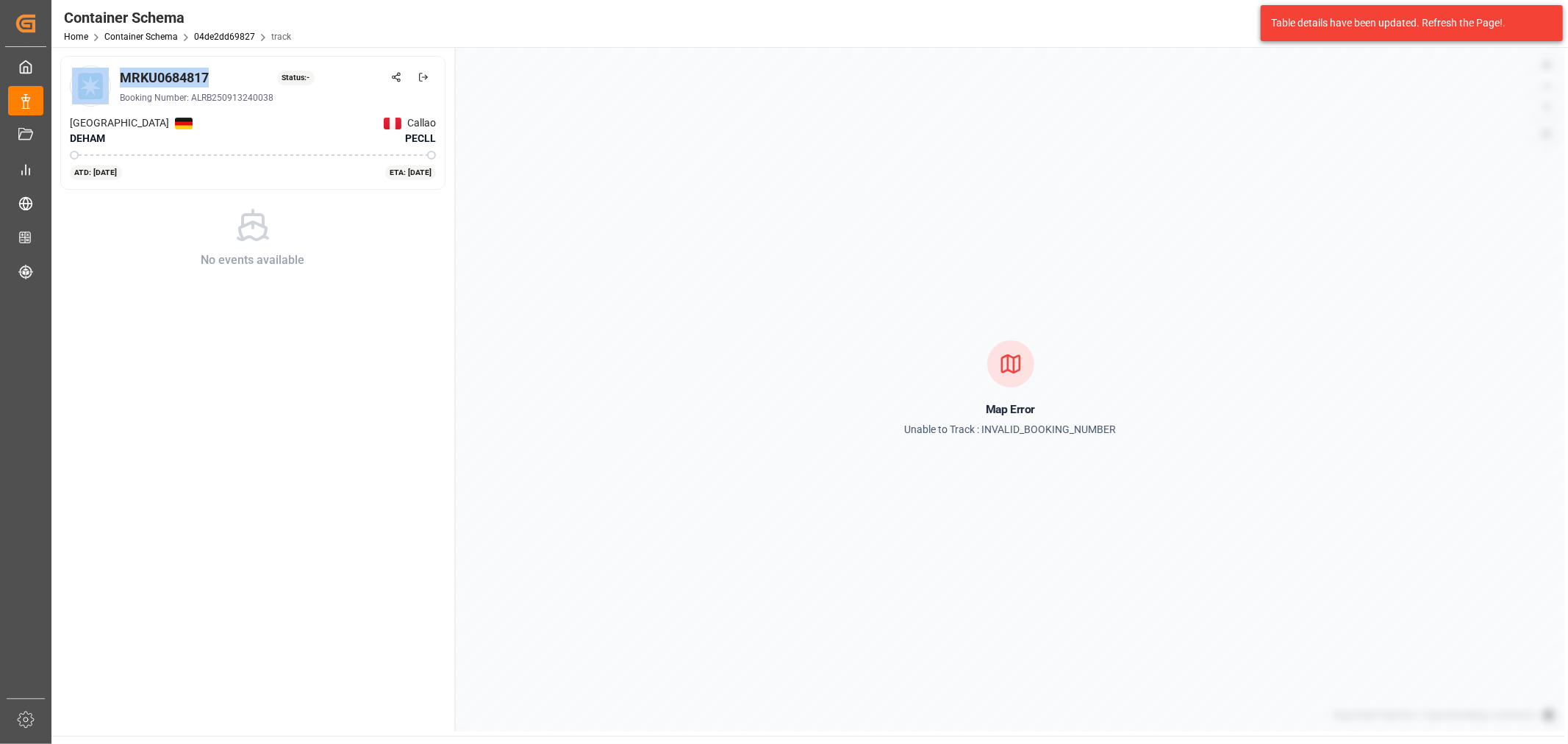
drag, startPoint x: 213, startPoint y: 74, endPoint x: 111, endPoint y: 75, distance: 102.0
click at [111, 75] on div "MRKU0684817 Status: - Booking Number: ALRB250913240038" at bounding box center [253, 86] width 366 height 41
copy div "MRKU0684817"
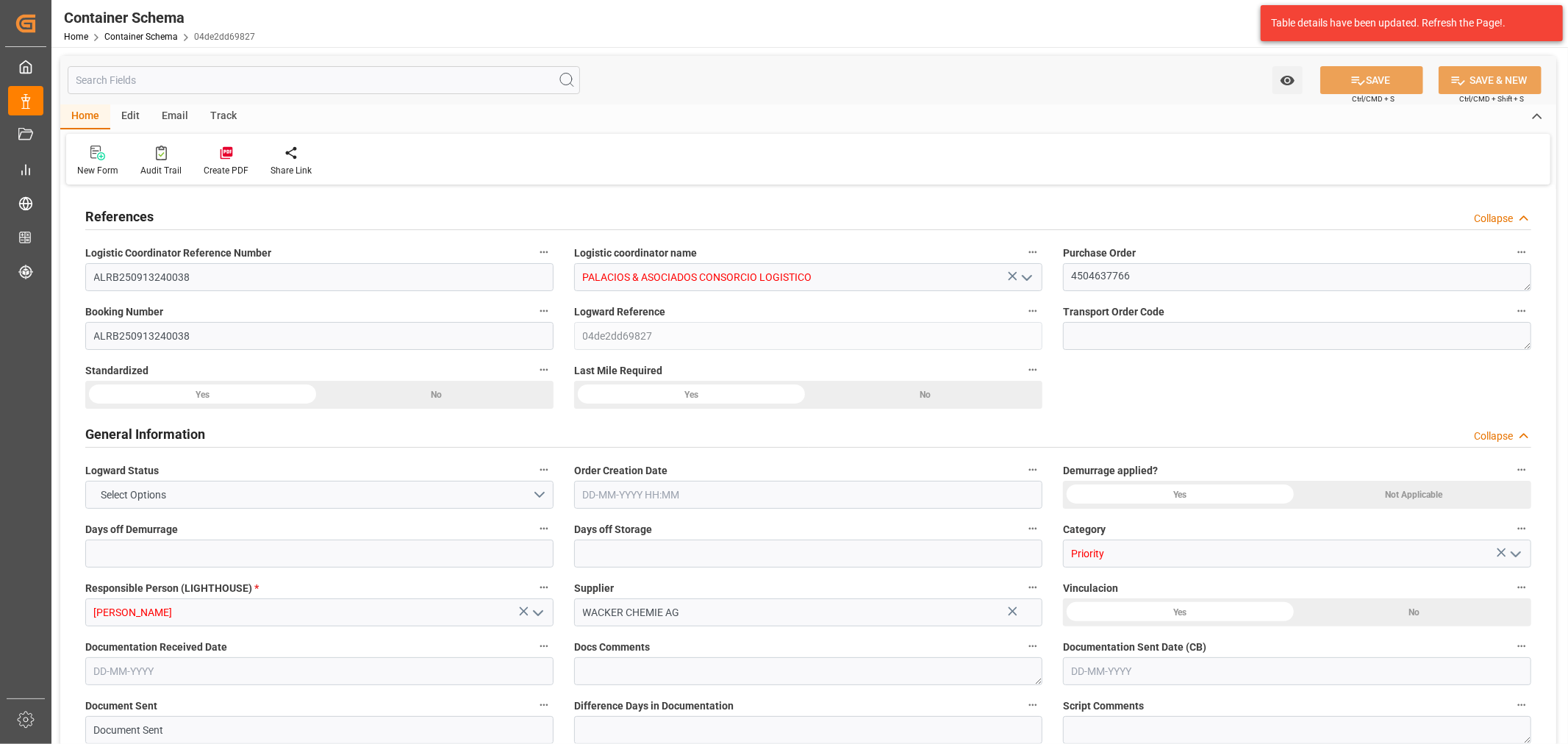
type input "0"
type input "3"
type input "1"
type input "800"
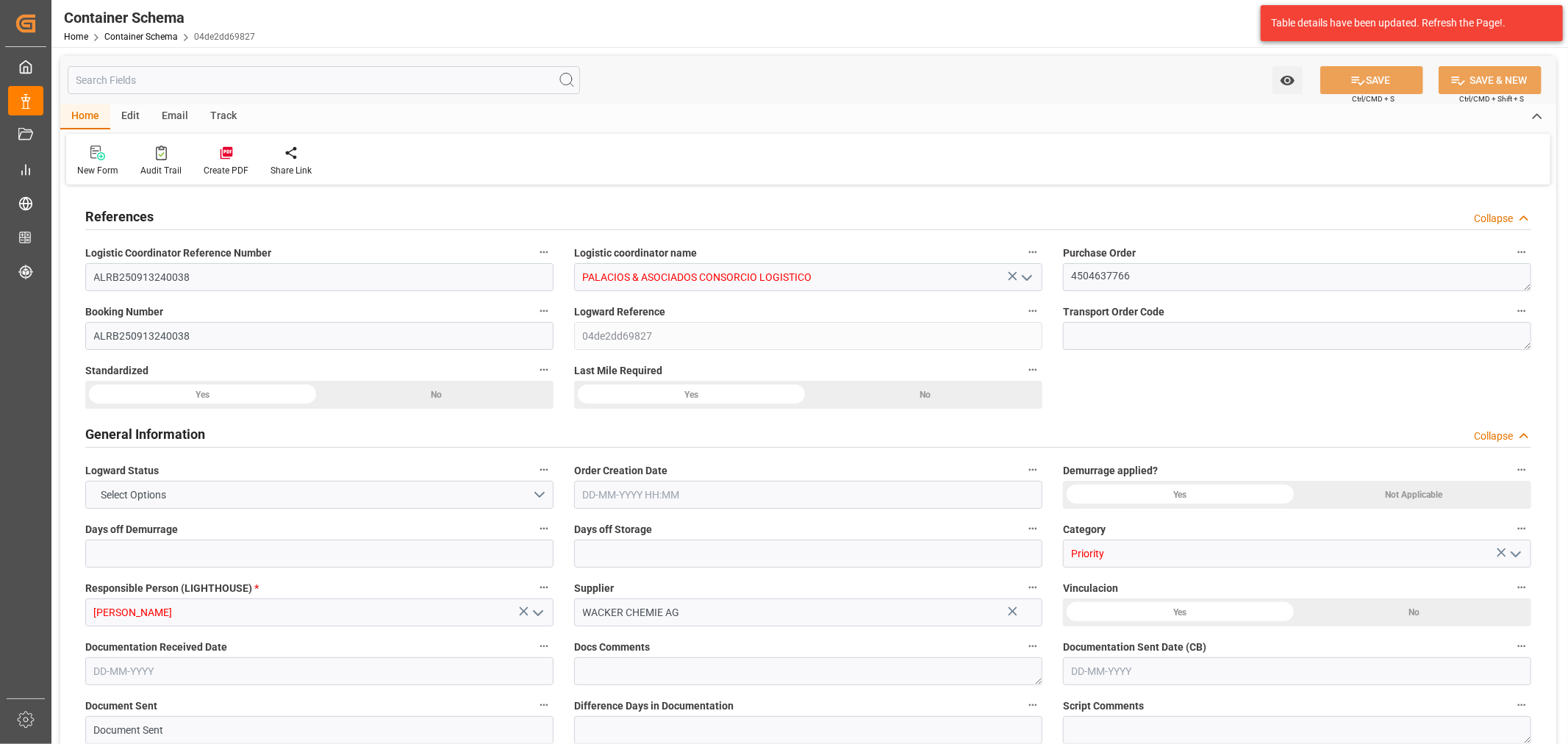
type input "858.2"
type input "Maersk"
type input "Maersk Line AS"
type input "DEHAM"
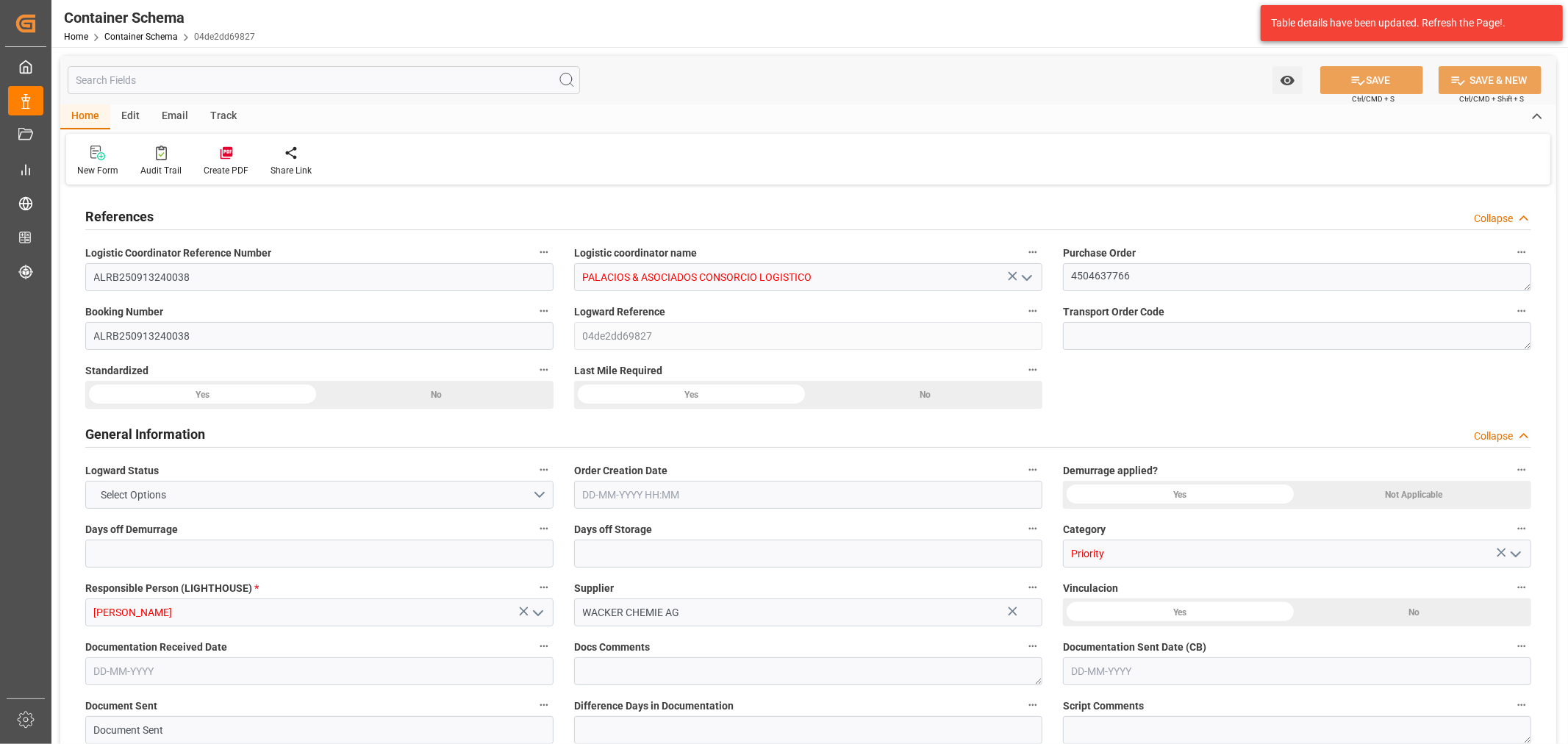
type input "PECLL"
type input "9355331"
type input "9402029"
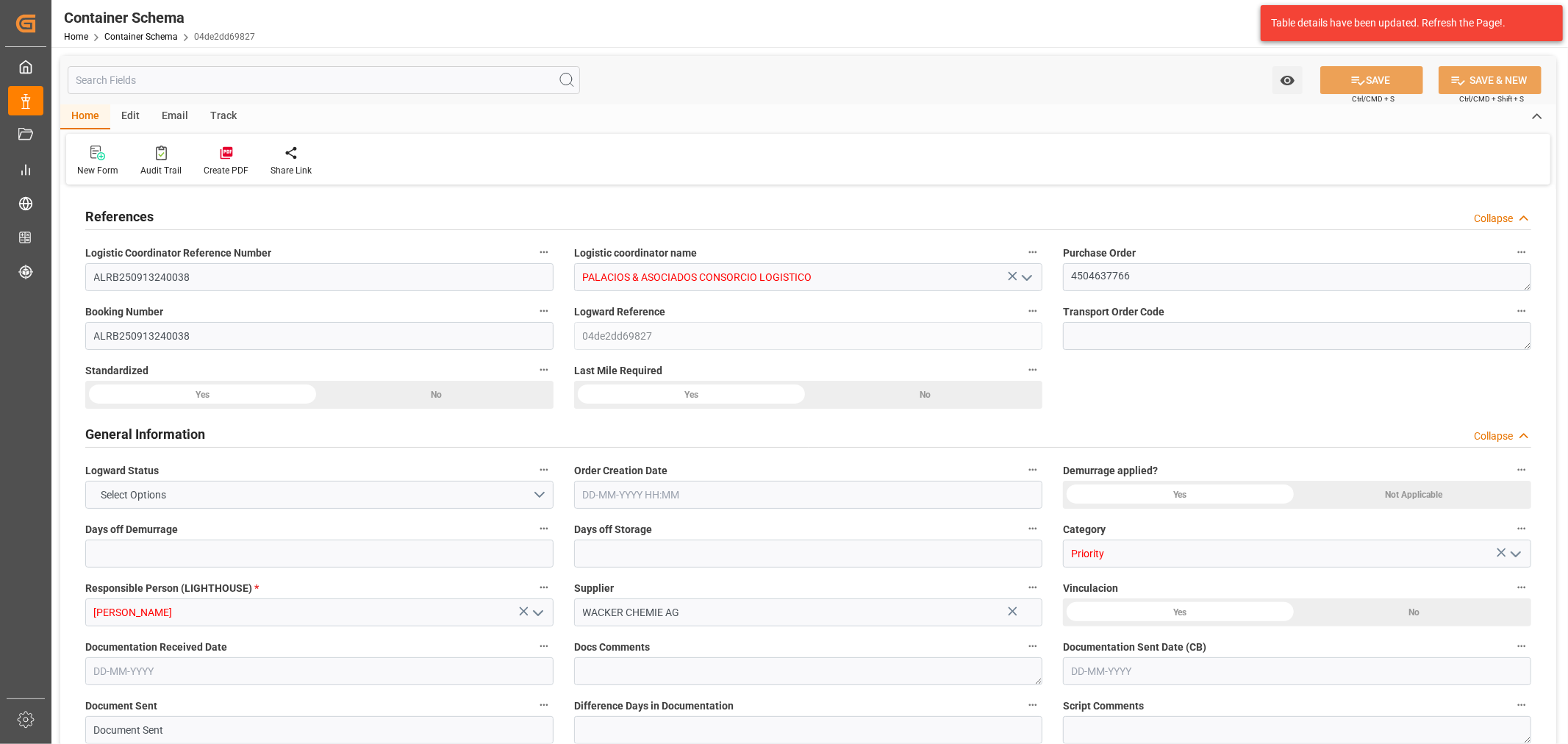
type input "9355331"
type input "0"
type input "27-08-2025 16:15"
type input "27-08-2025"
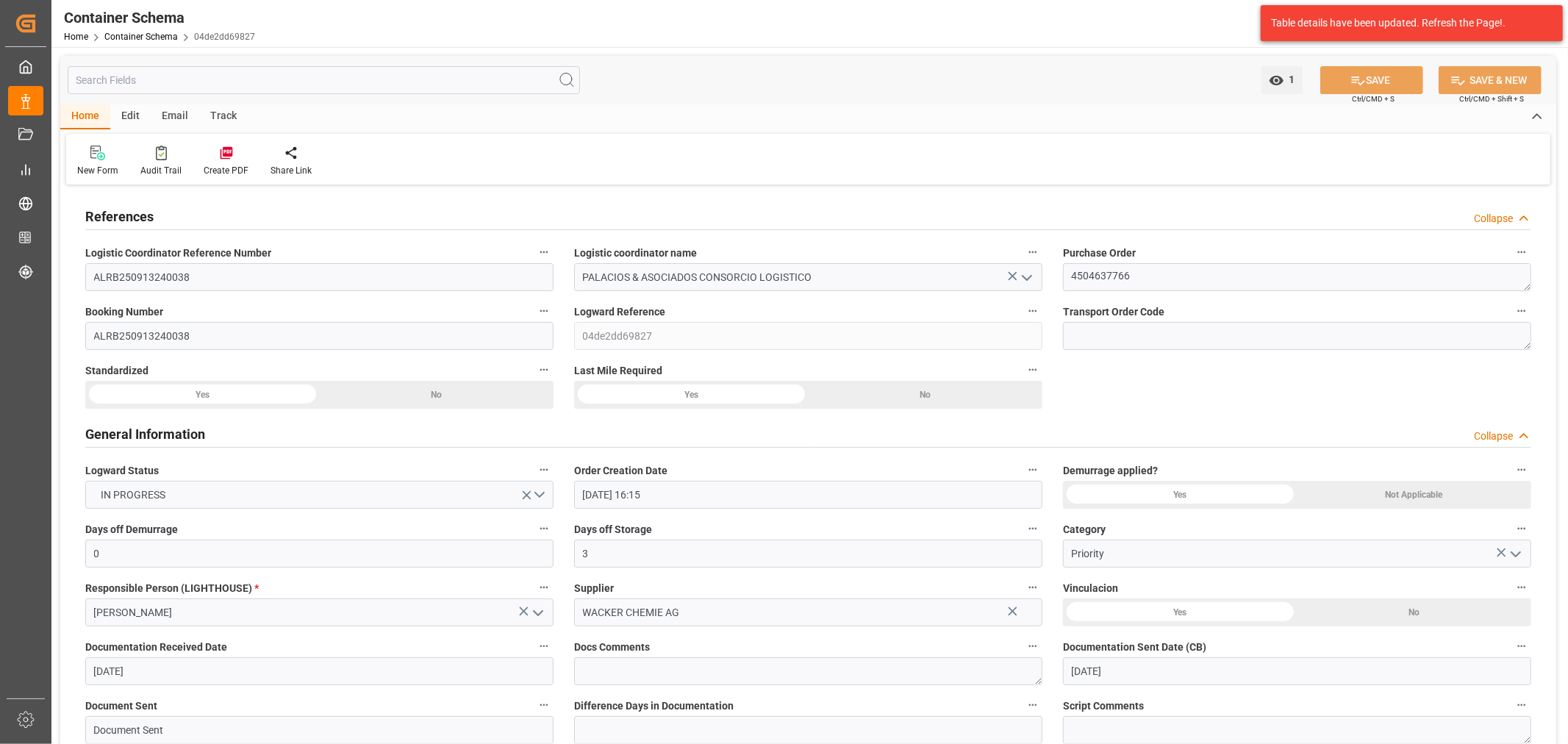
type input "27-08-2025"
type input "10-10-2025"
type input "29-09-2025"
type input "30-09-2025"
type input "30-09-2025 08:48"
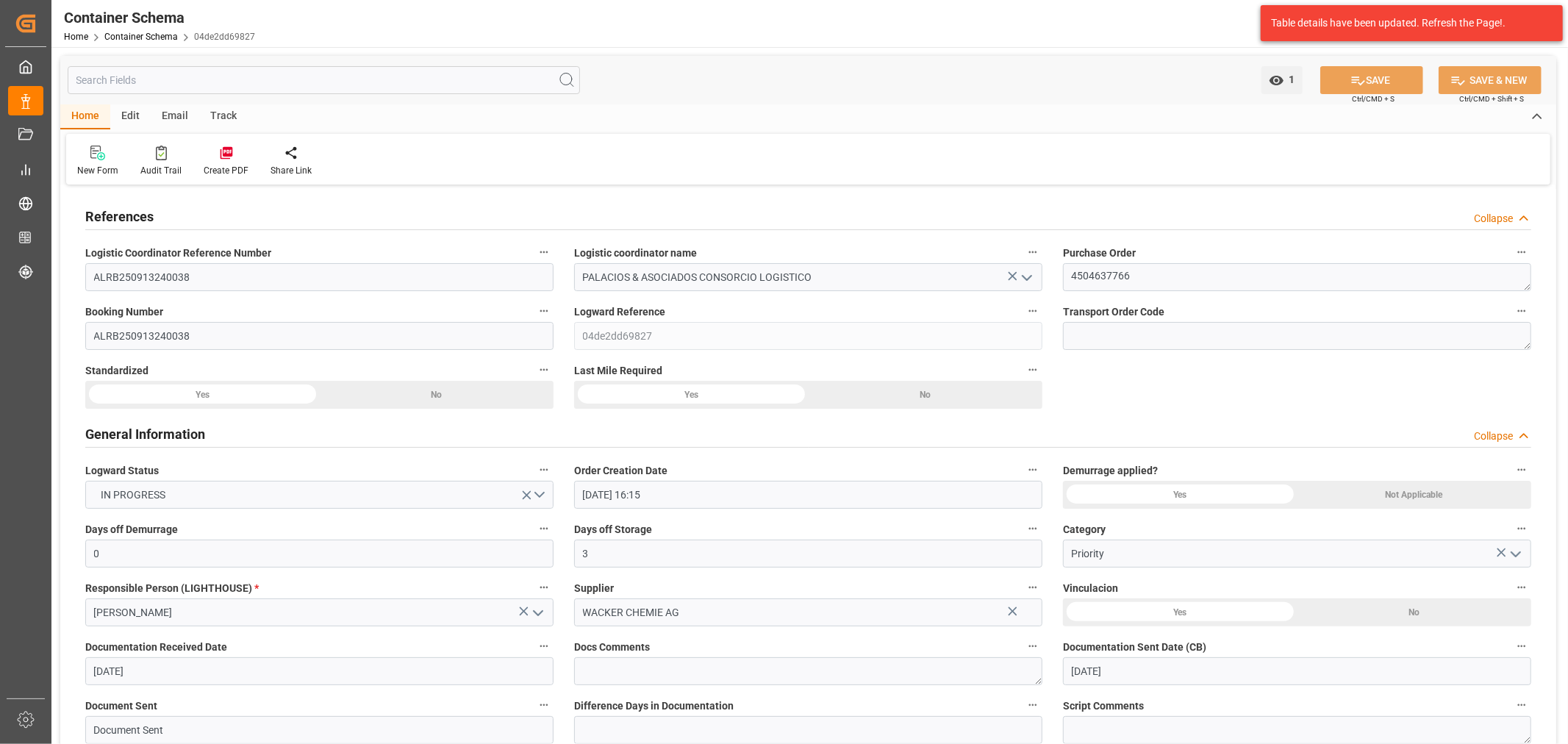
type input "27-08-2025 21:07"
type input "01-10-2025"
click at [175, 109] on div "Email" at bounding box center [175, 117] width 49 height 25
click at [91, 166] on div "Send Email" at bounding box center [99, 170] width 45 height 13
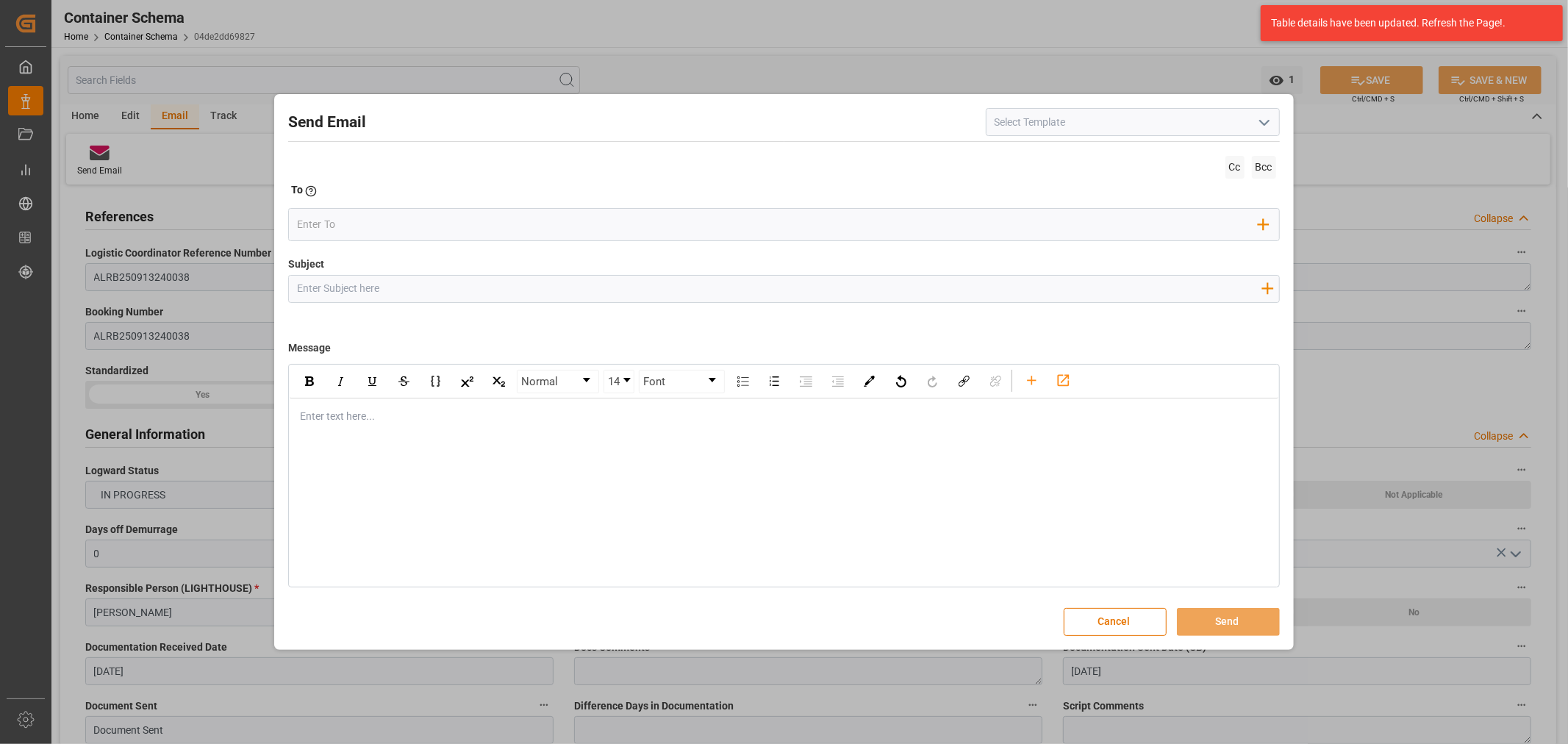
drag, startPoint x: 604, startPoint y: 294, endPoint x: 538, endPoint y: 244, distance: 82.8
click at [604, 294] on input "Subject" at bounding box center [778, 288] width 980 height 26
click at [563, 277] on input "Subject" at bounding box center [778, 288] width 980 height 26
paste input "PO 4504637766 //TE//LOGWARD STATUS// WACKER CHEMIE AG// ARCHROMA PERU//FACT 148…"
type input "PO 4504637766 //TE//LOGWARD STATUS// WACKER CHEMIE AG// ARCHROMA PERU//FACT 148…"
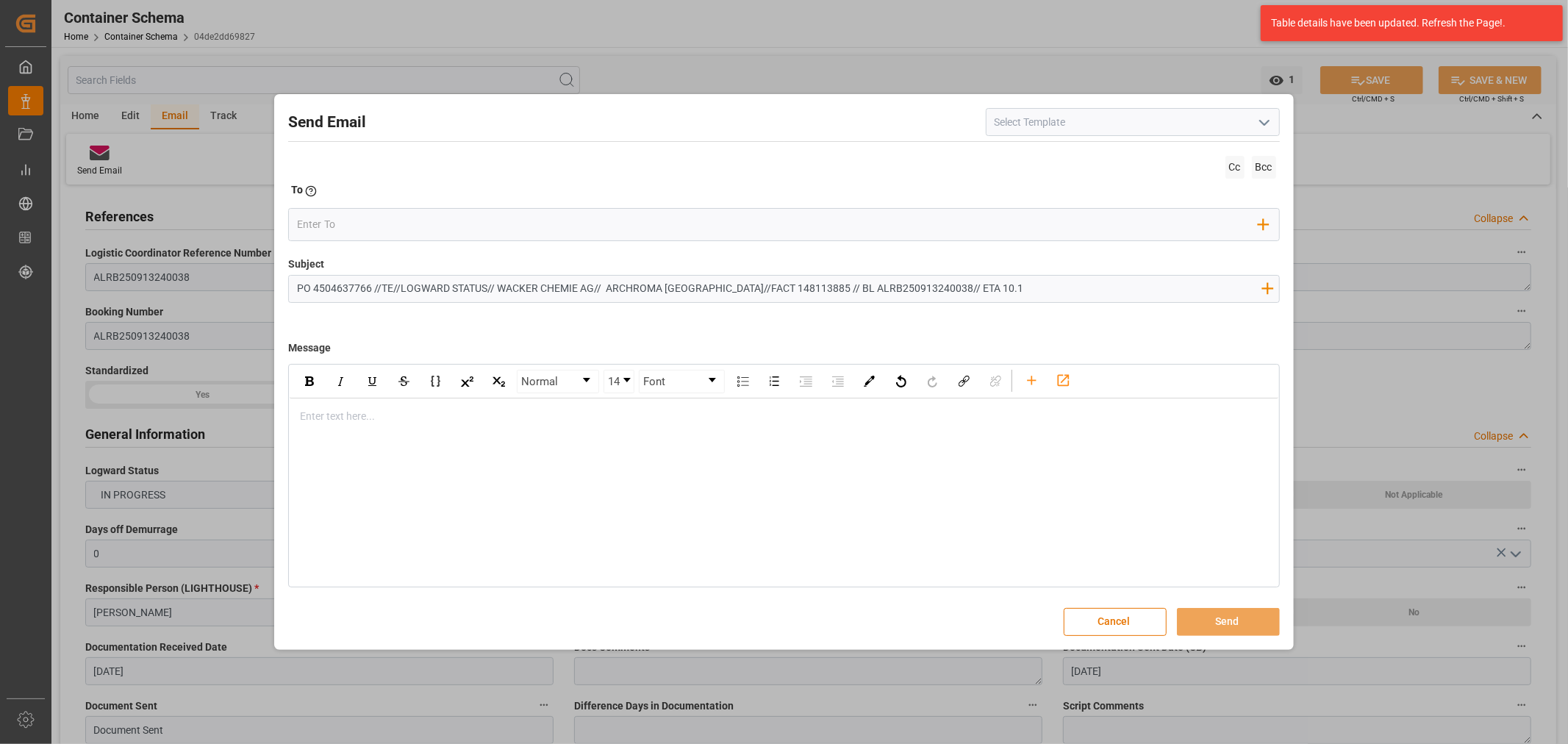
click at [357, 412] on div "rdw-editor" at bounding box center [784, 416] width 966 height 16
drag, startPoint x: 388, startPoint y: 418, endPoint x: 135, endPoint y: 409, distance: 253.2
click at [135, 409] on div "Send Email Cc Bcc To Enter the TO Email address Add Field to To Subject PO 4504…" at bounding box center [784, 372] width 1568 height 744
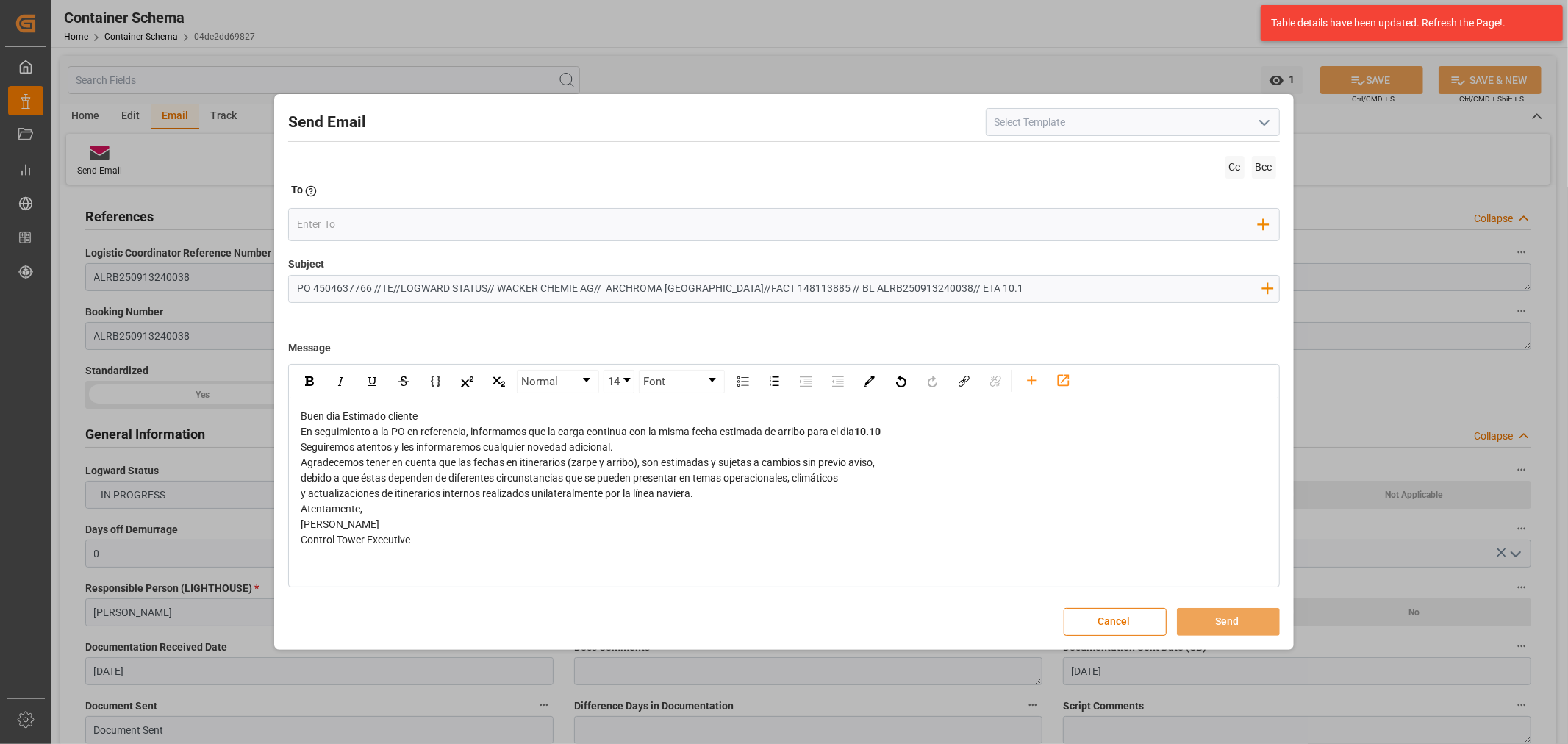
click at [475, 415] on div "Buen dia Estimado cliente" at bounding box center [784, 416] width 966 height 16
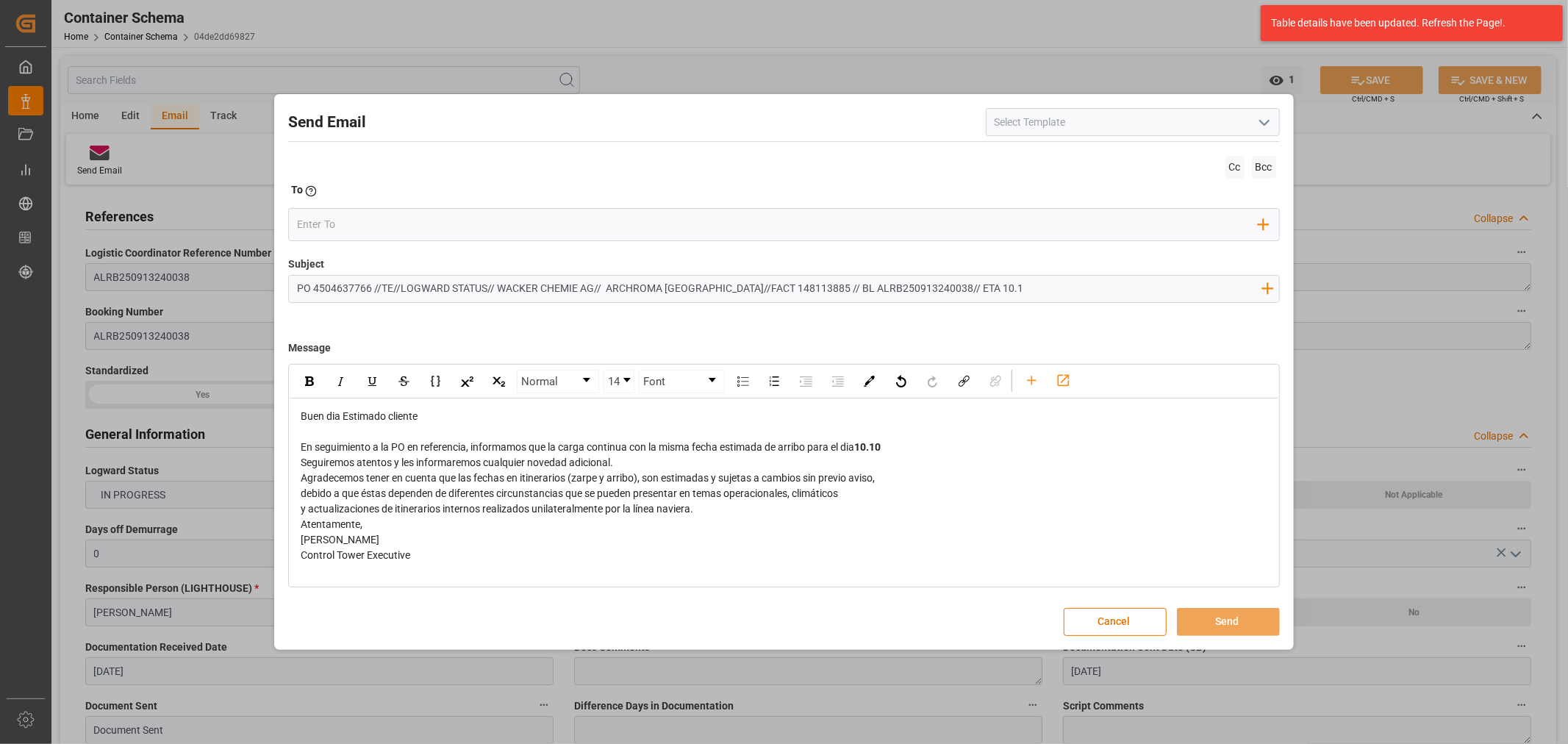
click at [924, 447] on div "En seguimiento a la PO en referencia, informamos que la carga continua con la m…" at bounding box center [784, 448] width 966 height 16
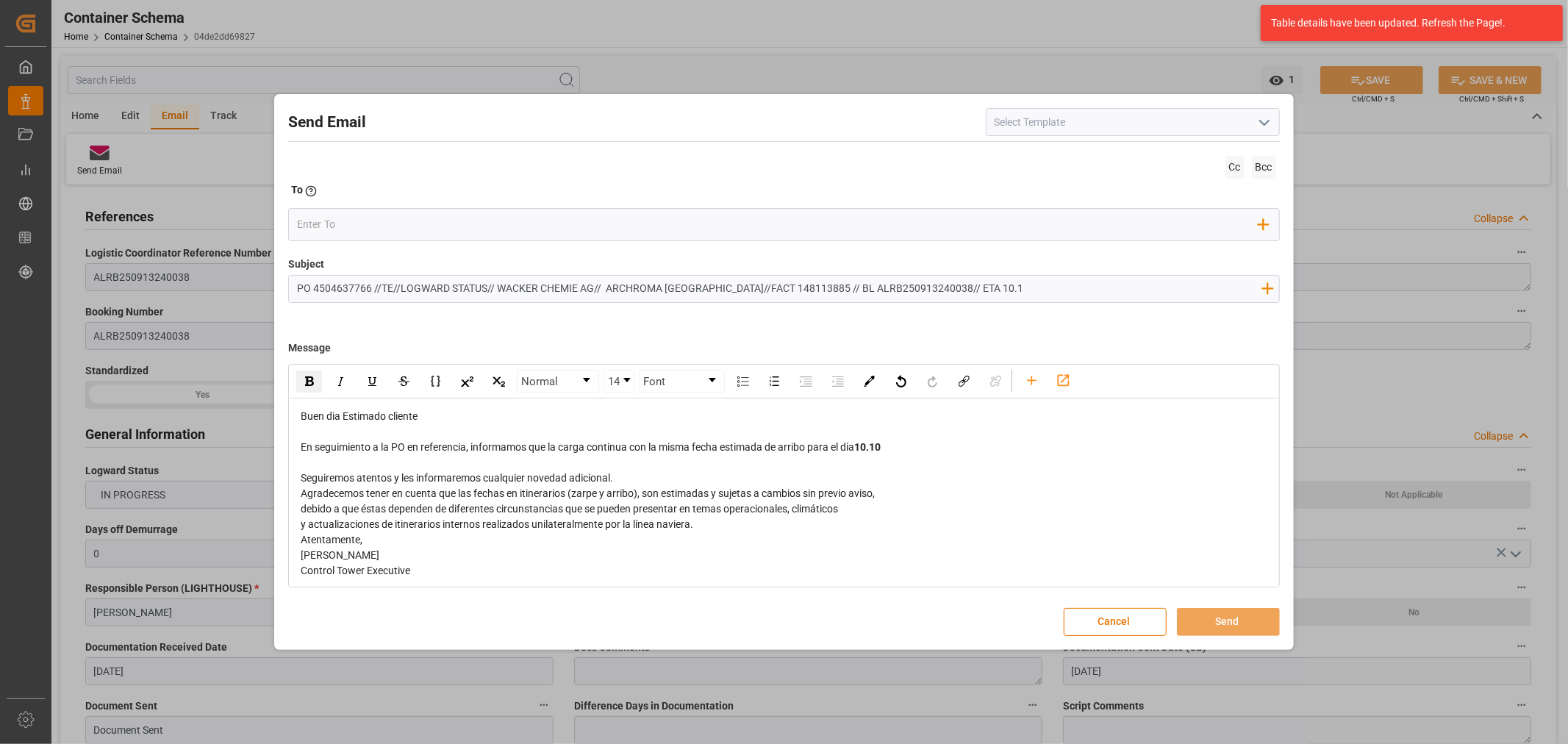
click at [619, 481] on div "Seguiremos atentos y les informaremos cualquier novedad adicional." at bounding box center [784, 478] width 966 height 16
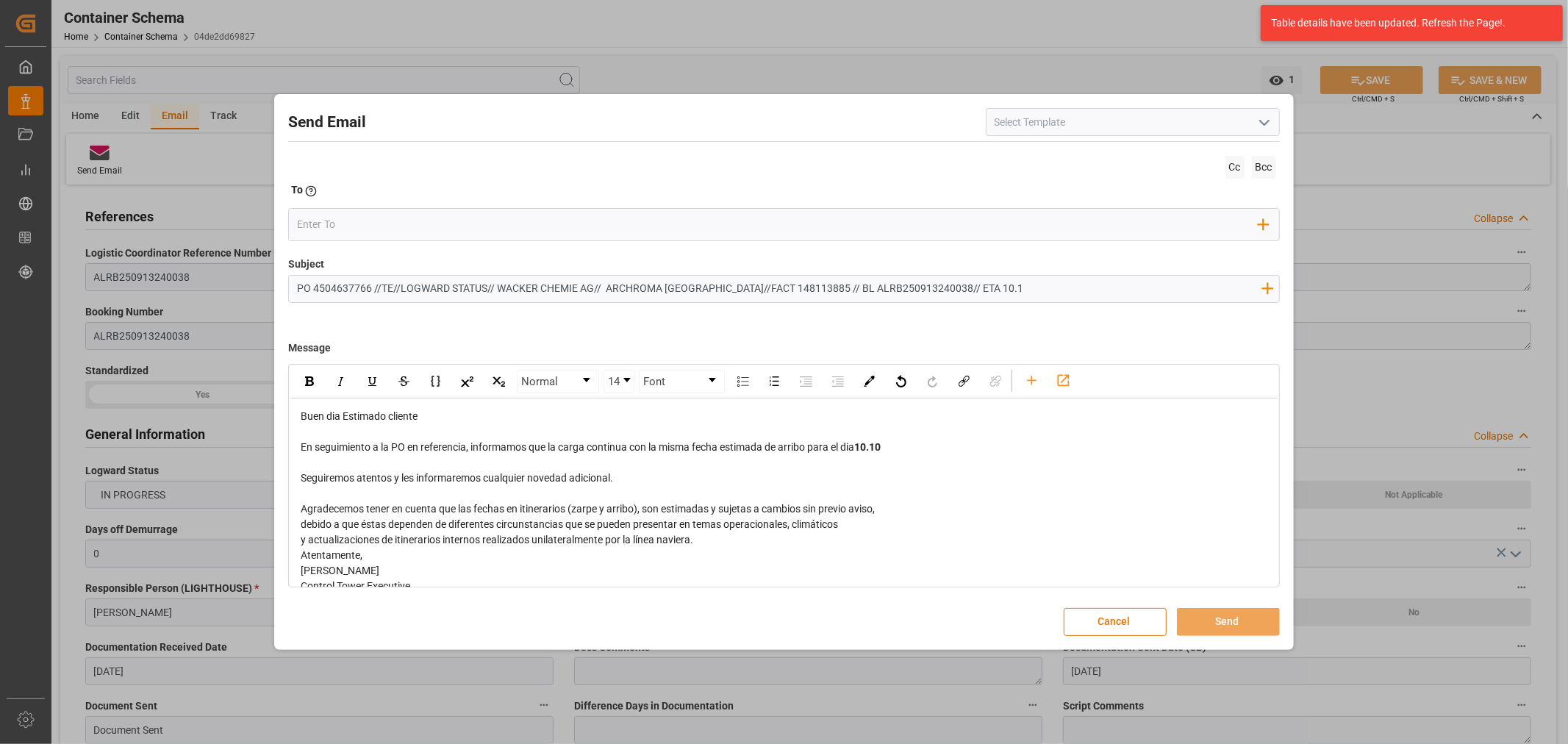
click at [702, 541] on div "y actualizaciones de itinerarios internos realizados unilateralmente por la lín…" at bounding box center [784, 540] width 966 height 16
click at [413, 219] on input "email" at bounding box center [777, 225] width 961 height 22
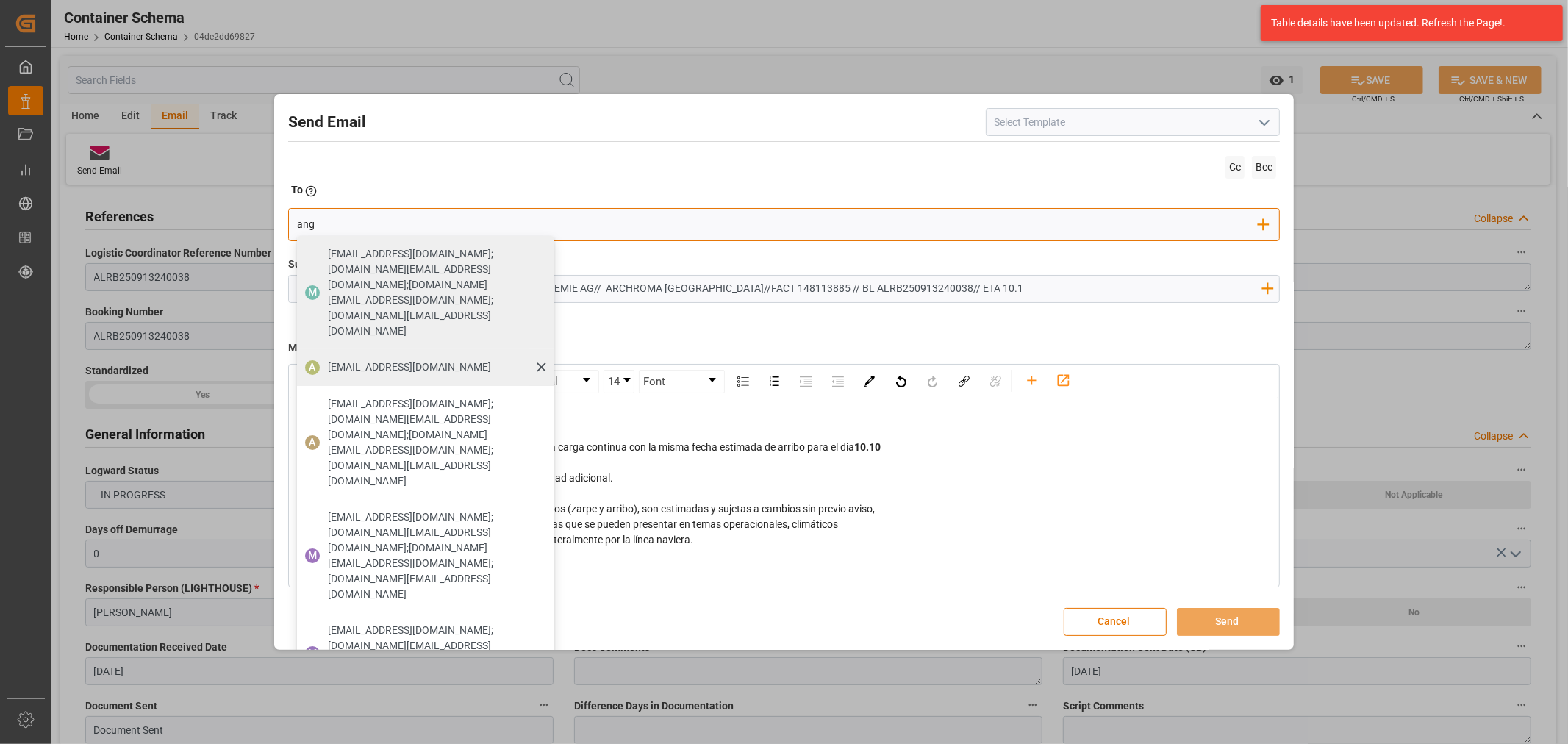
type input "ang"
click at [342, 359] on span "angiee.lamilla@archroma.com" at bounding box center [409, 367] width 163 height 16
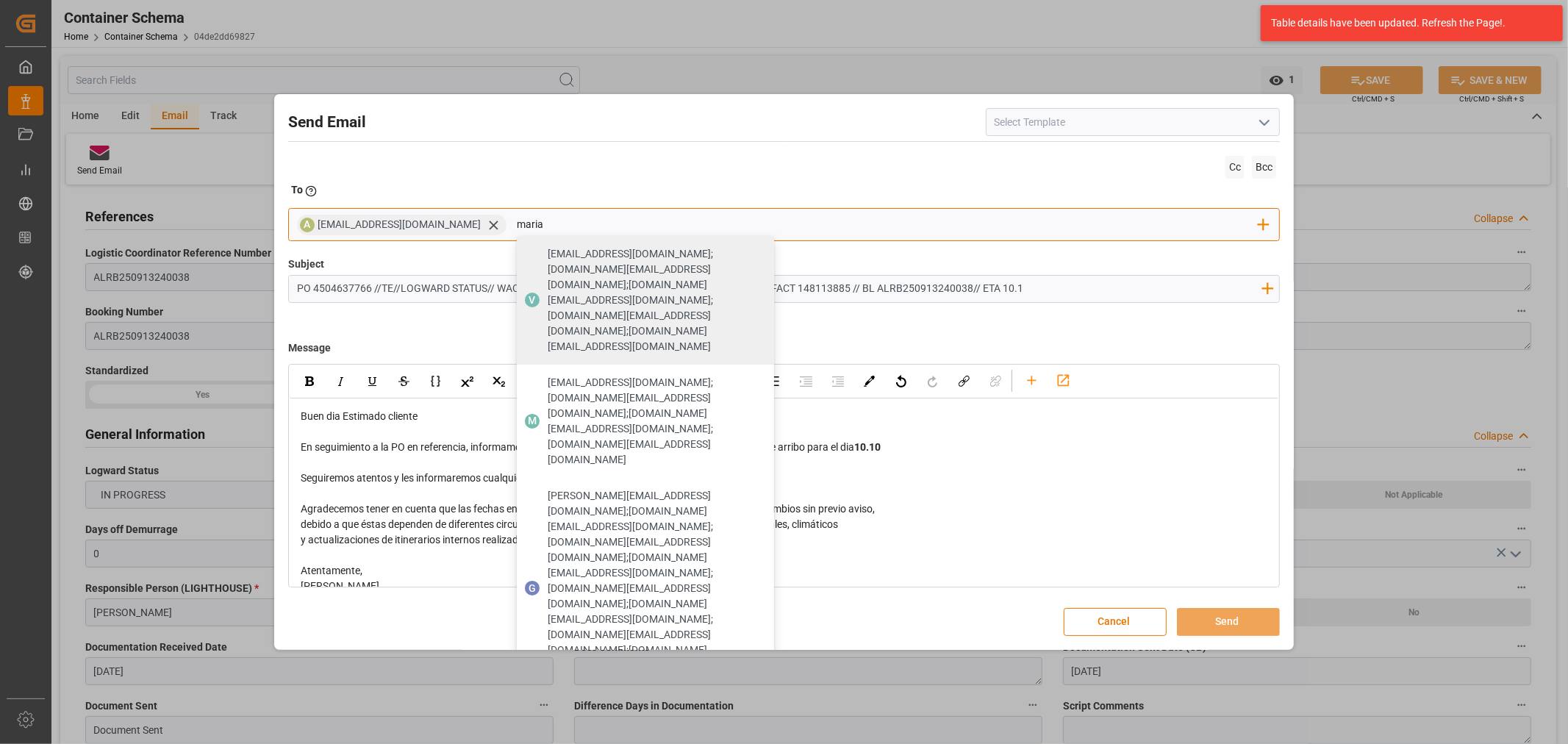
type input "maria"
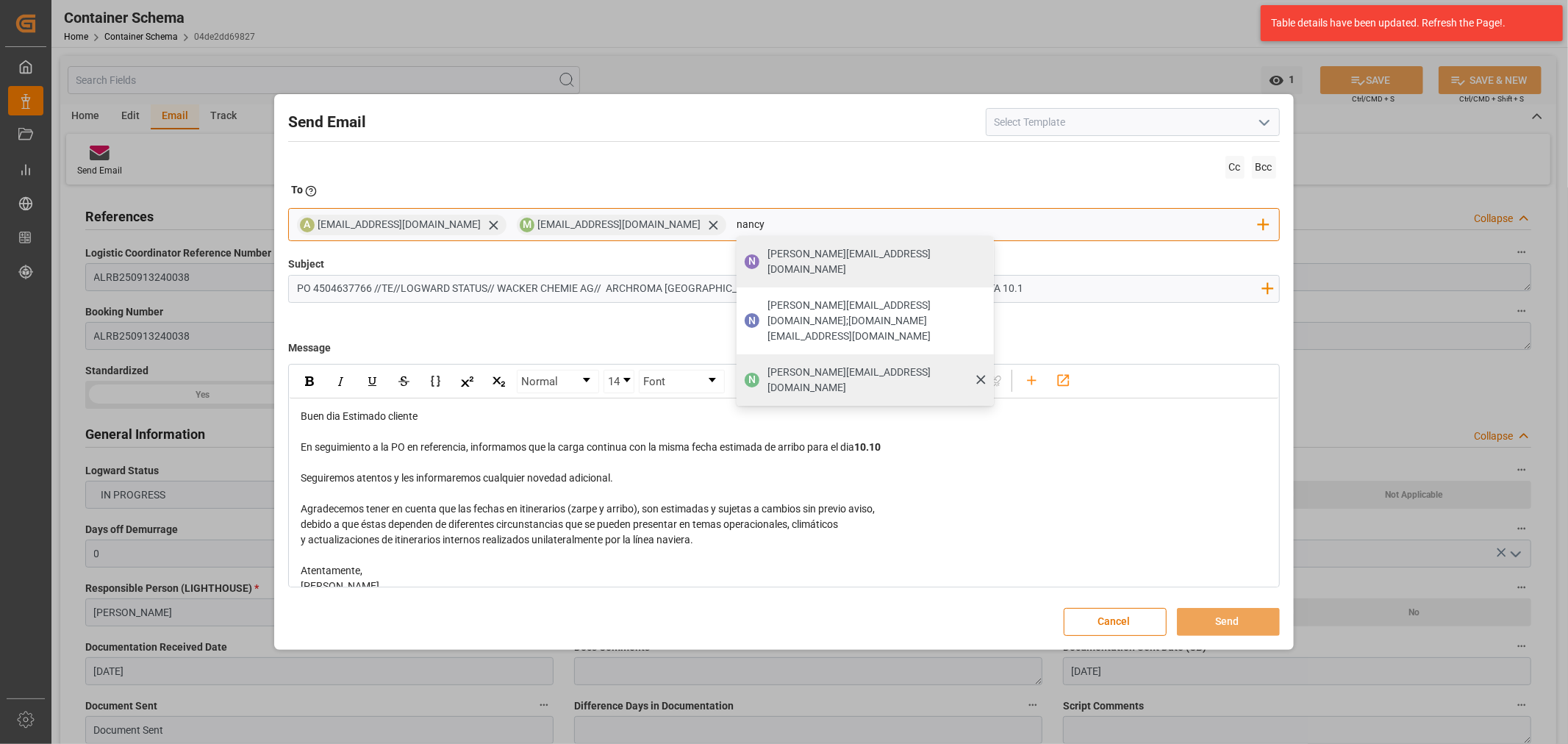
type input "nancy"
click at [853, 364] on span "nancy.castellanos@archroma.com" at bounding box center [875, 379] width 216 height 31
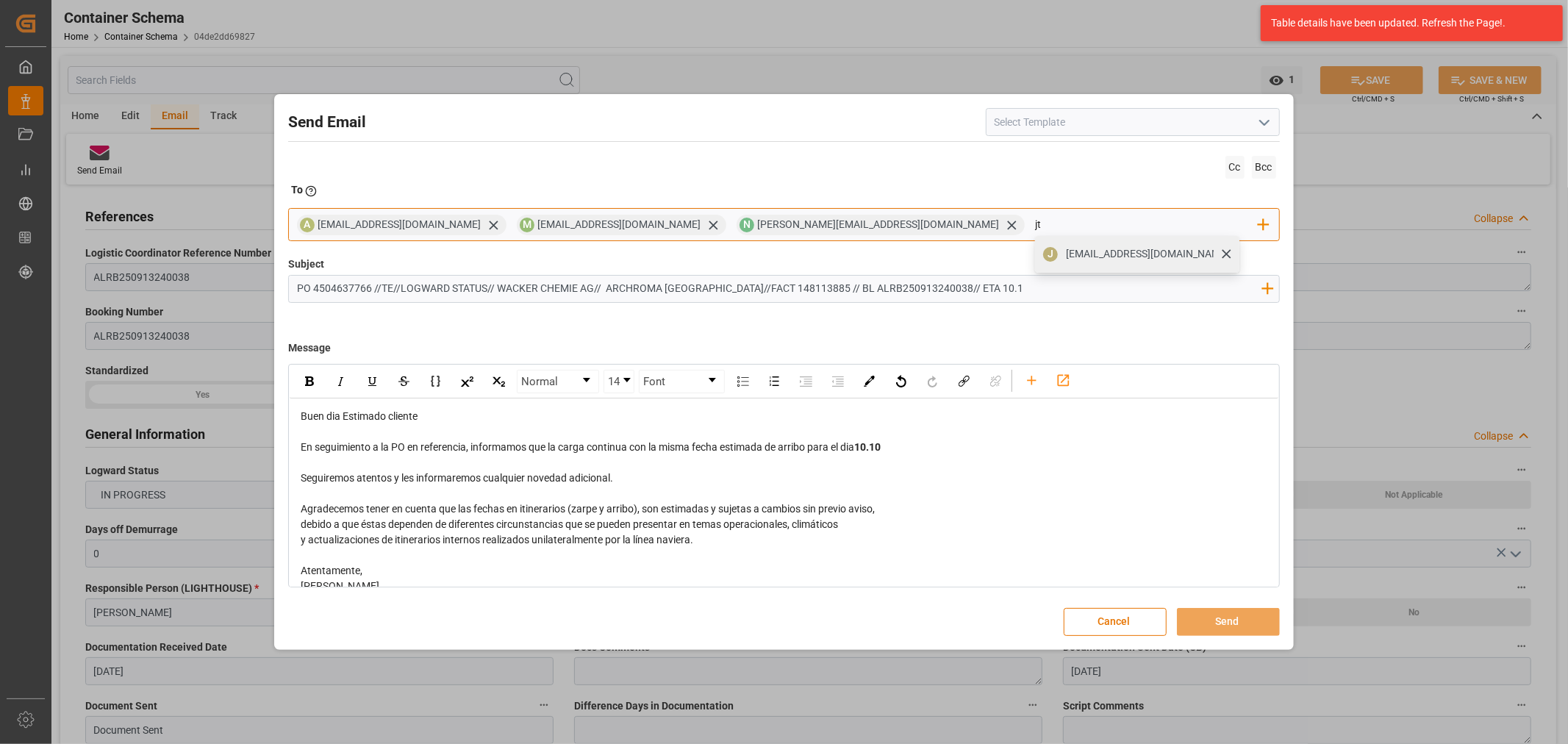
type input "jt"
click at [1066, 255] on span "jtoribio@pasoc.pe" at bounding box center [1147, 254] width 163 height 16
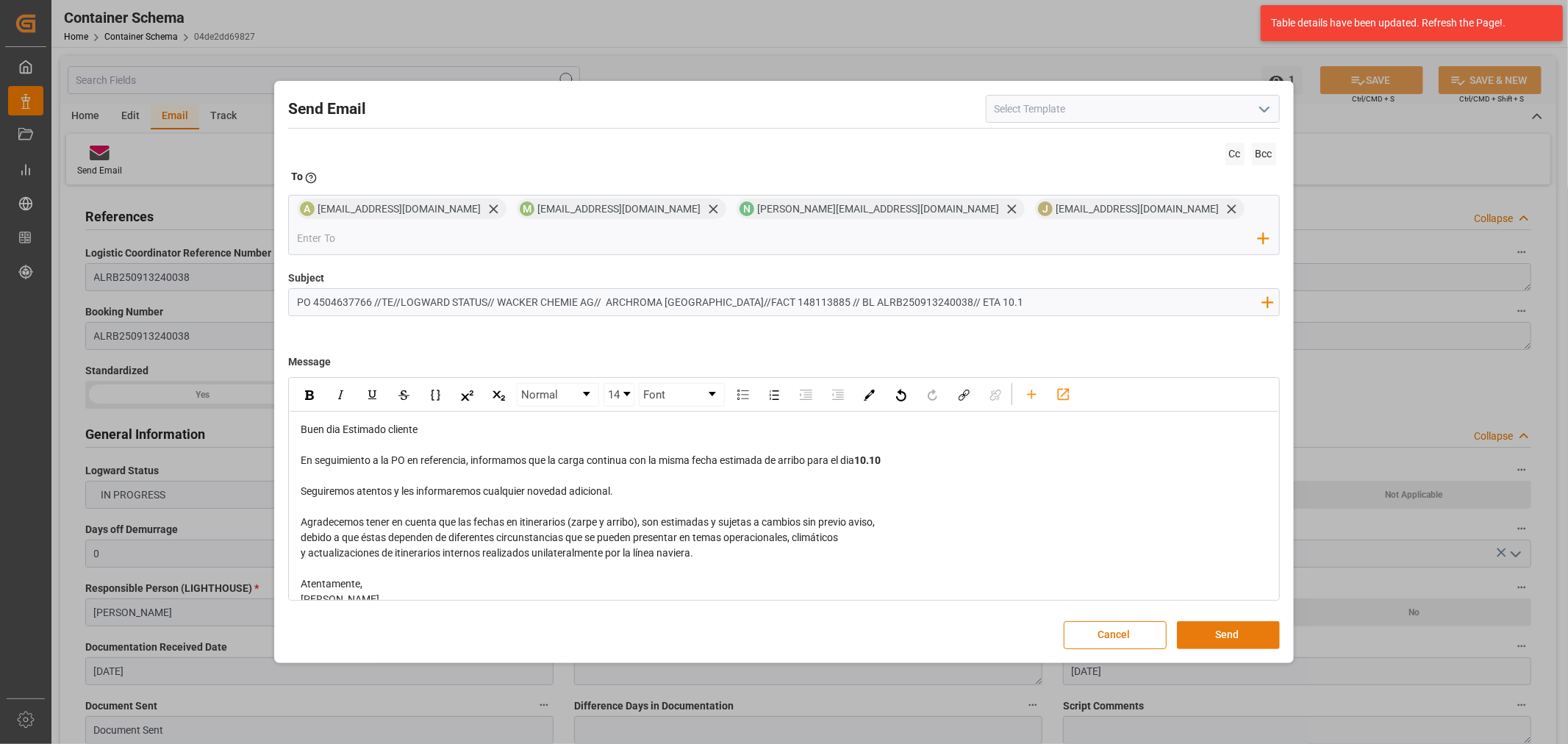
click at [1237, 627] on button "Send" at bounding box center [1228, 634] width 103 height 28
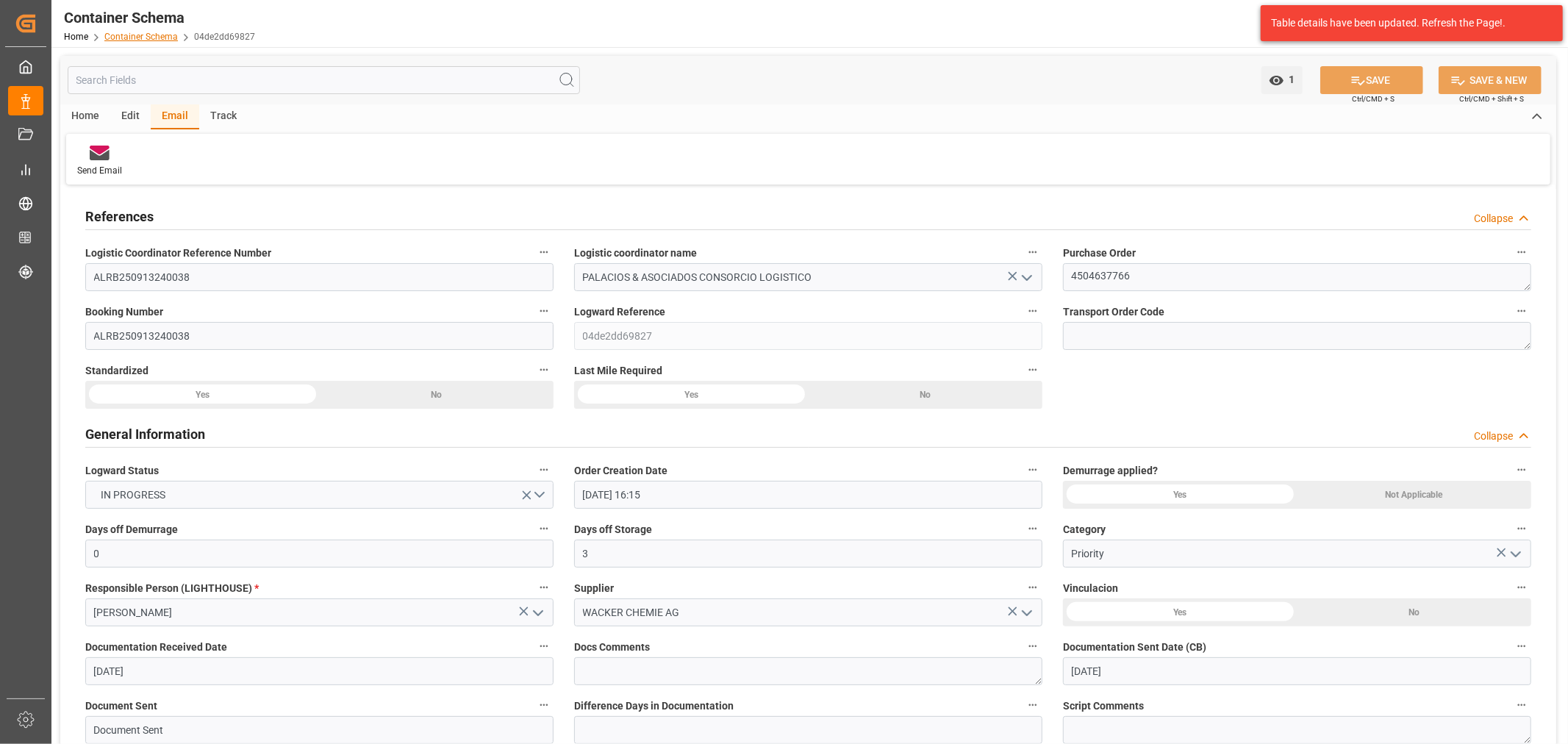
click at [145, 37] on link "Container Schema" at bounding box center [140, 36] width 73 height 10
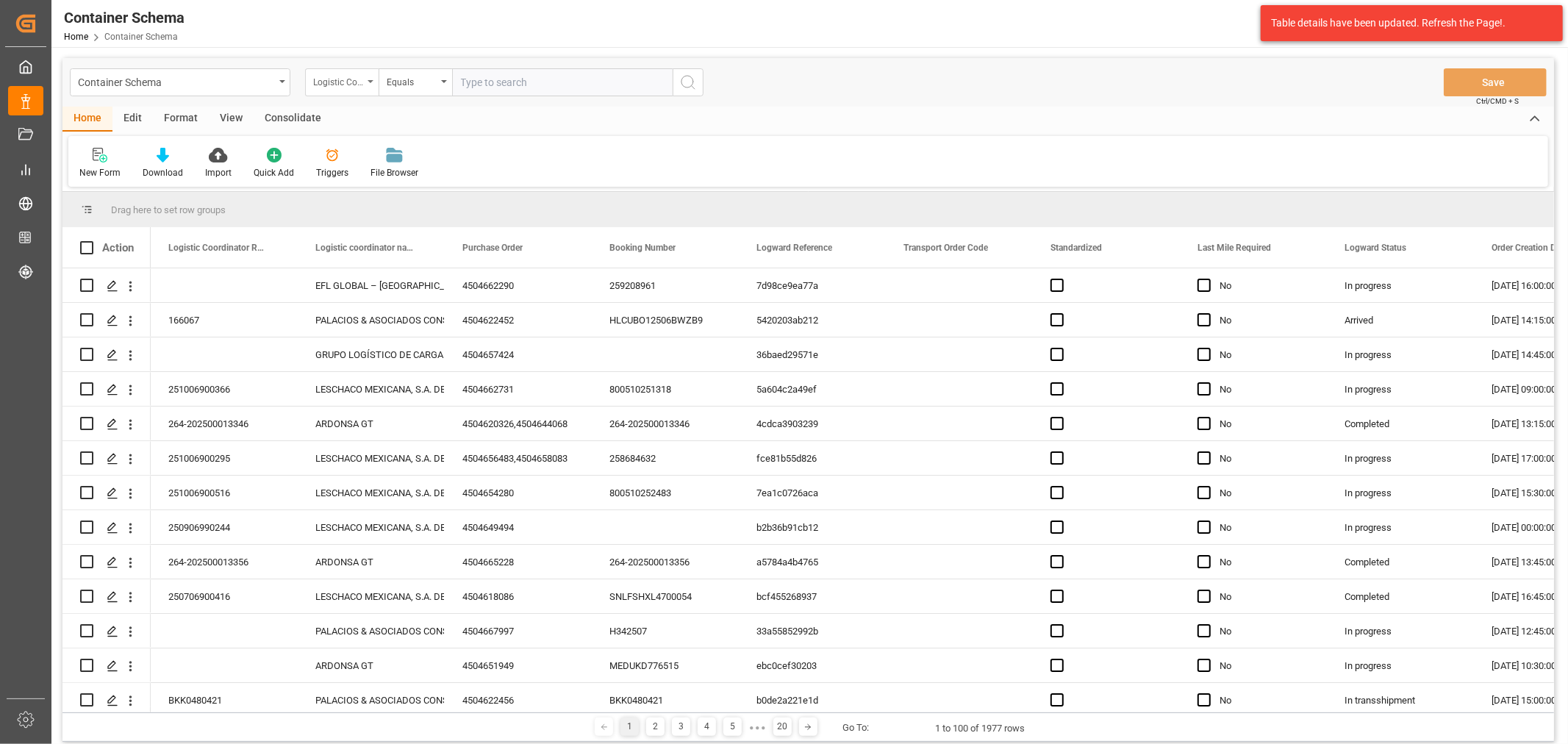
click at [346, 78] on div "Logistic Coordinator Reference Number" at bounding box center [337, 80] width 50 height 17
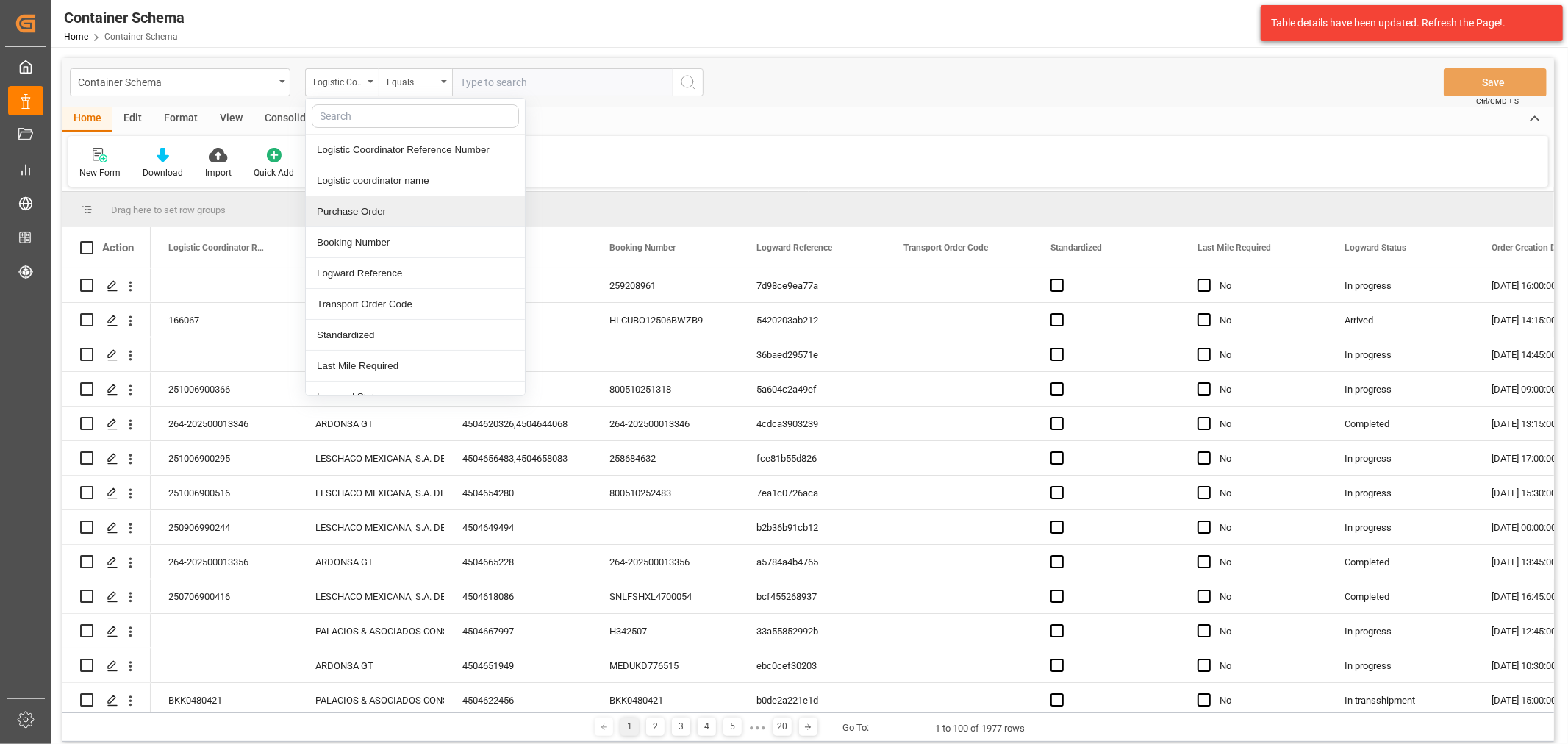
click at [360, 210] on div "Purchase Order" at bounding box center [415, 211] width 219 height 31
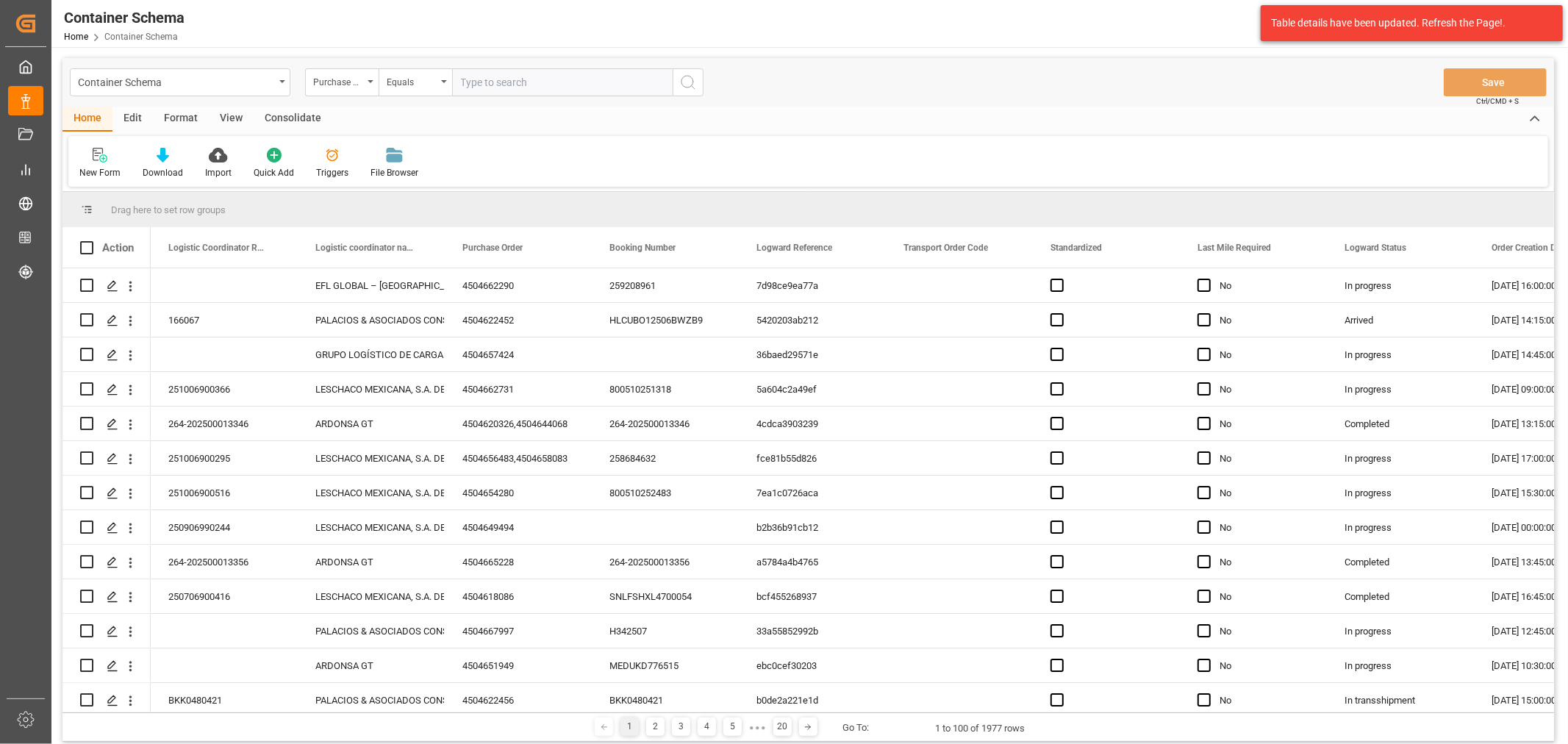
click at [423, 100] on div "Container Schema Purchase Order Equals Save Ctrl/CMD + S" at bounding box center [808, 83] width 1492 height 49
click at [423, 80] on div "Equals" at bounding box center [411, 80] width 50 height 17
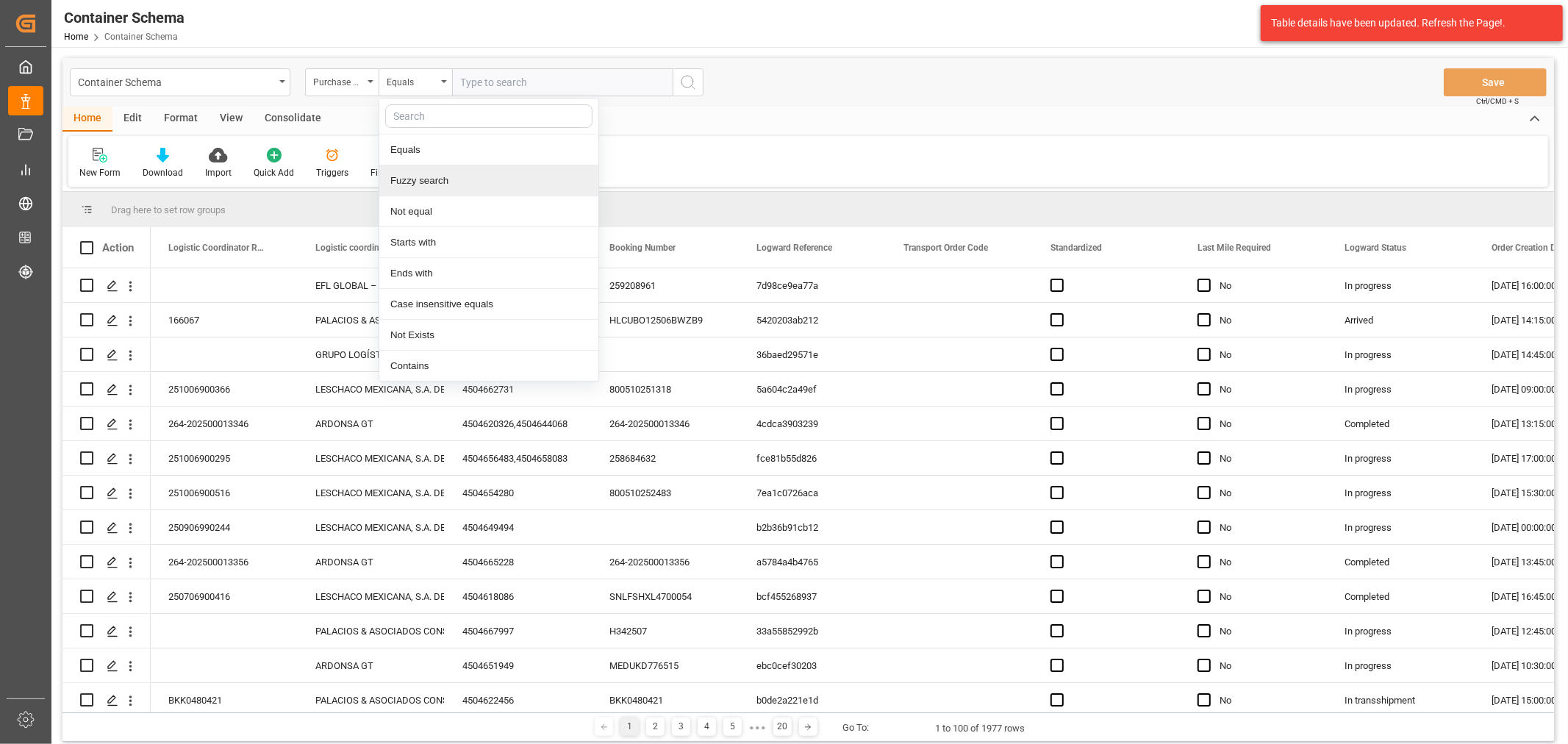
click at [469, 173] on div "Fuzzy search" at bounding box center [489, 180] width 219 height 31
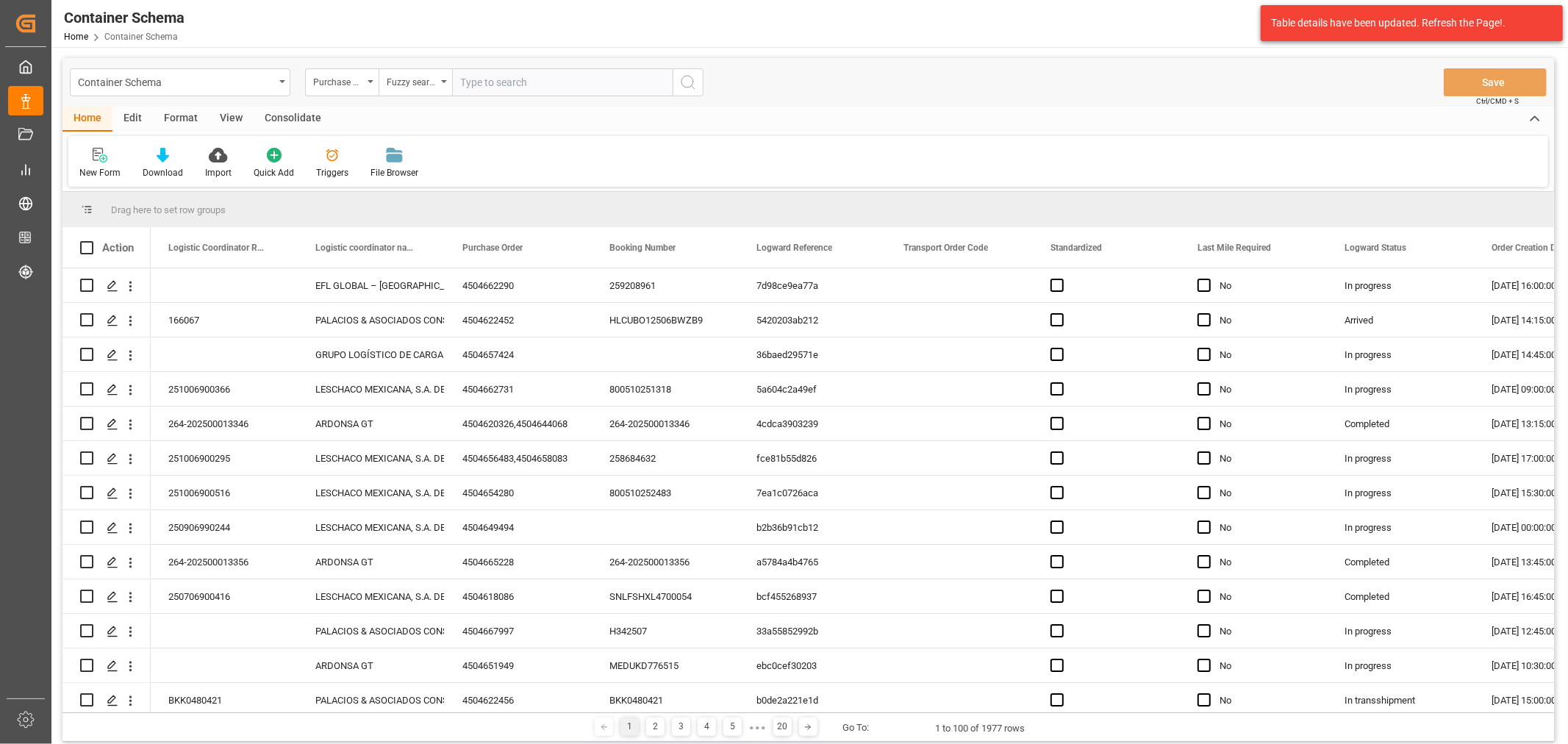
click at [502, 90] on input "text" at bounding box center [562, 82] width 221 height 28
paste input "4504641910"
type input "4504641910"
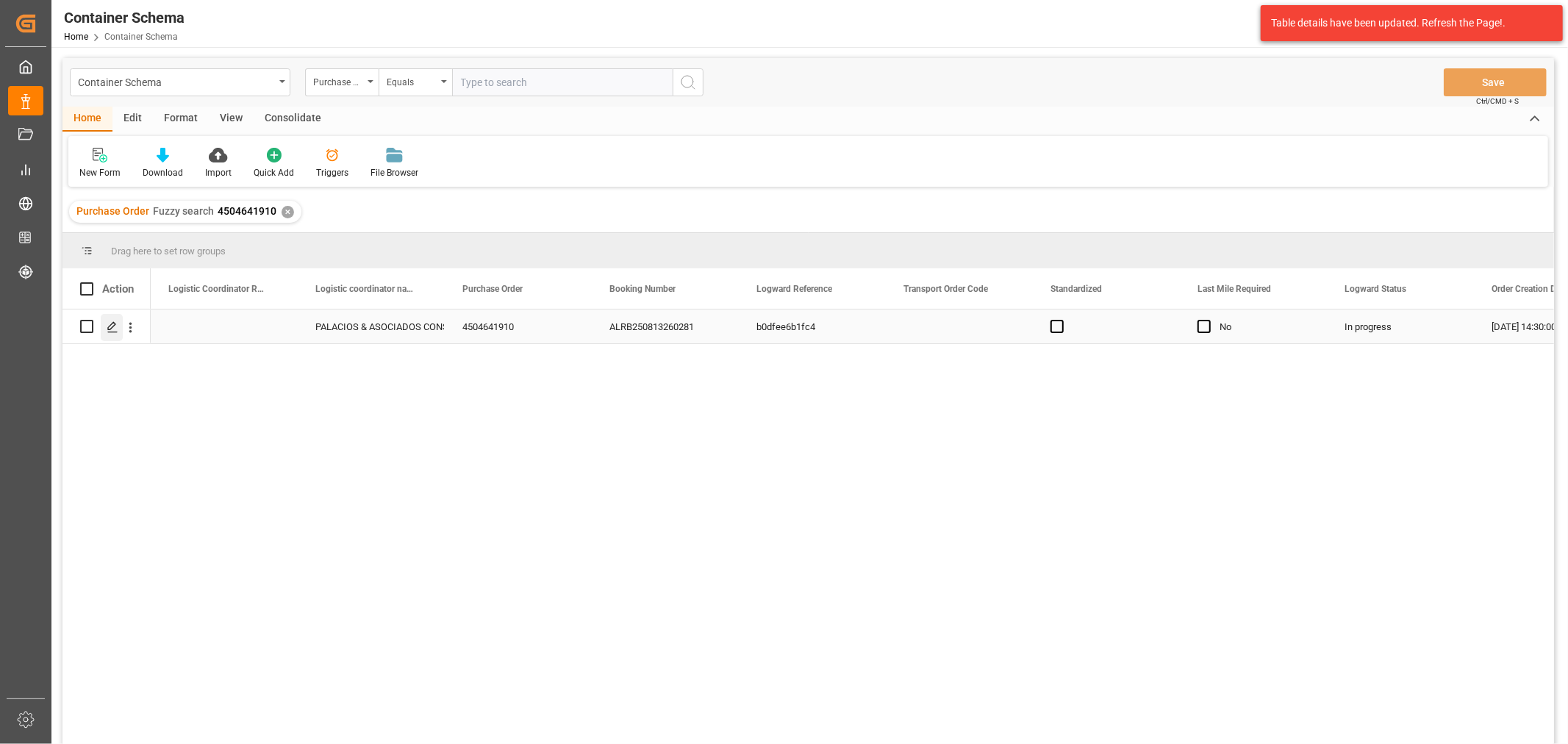
click at [114, 329] on icon "Press SPACE to select this row." at bounding box center [112, 326] width 12 height 12
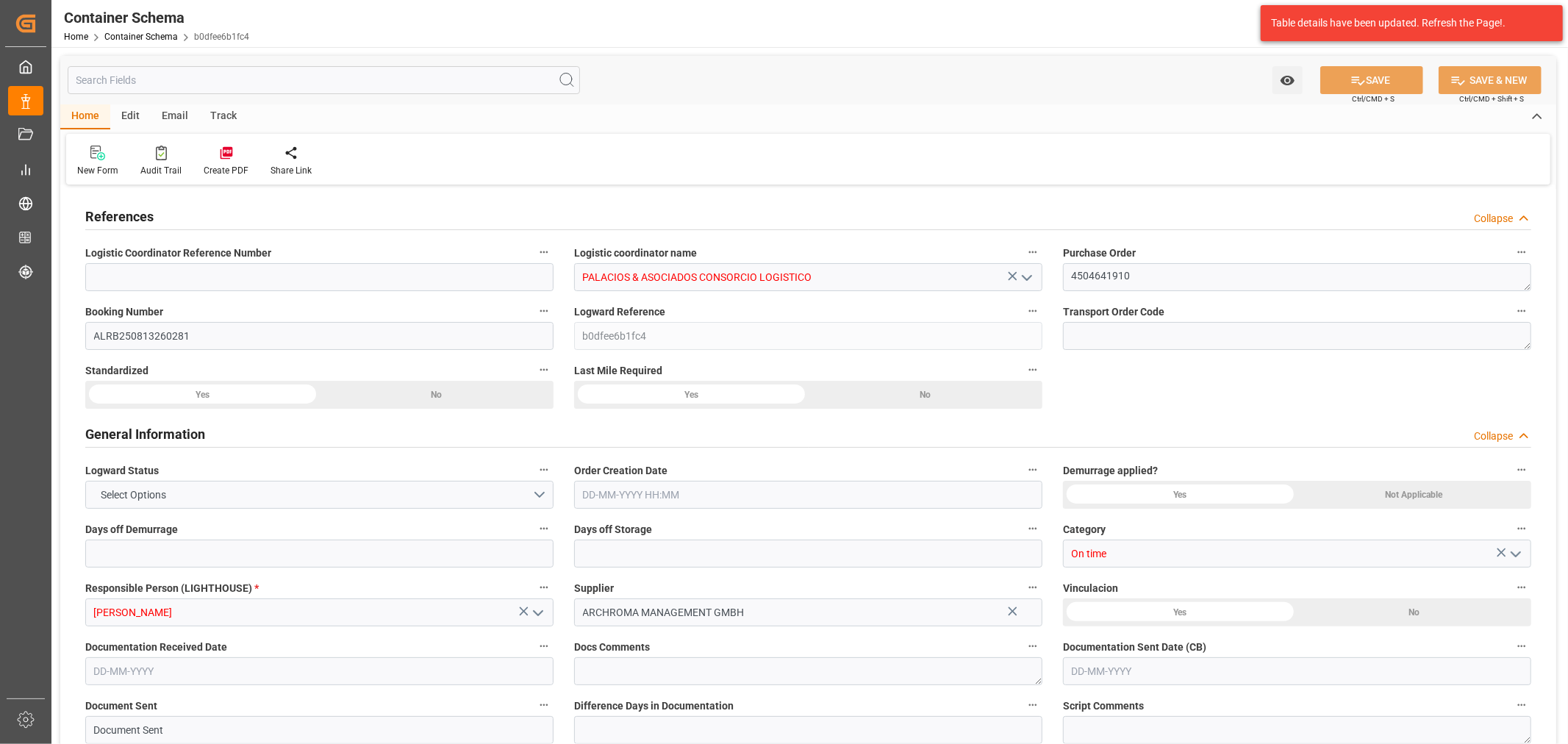
type input "0"
type input "3"
type input "1"
type input "1000"
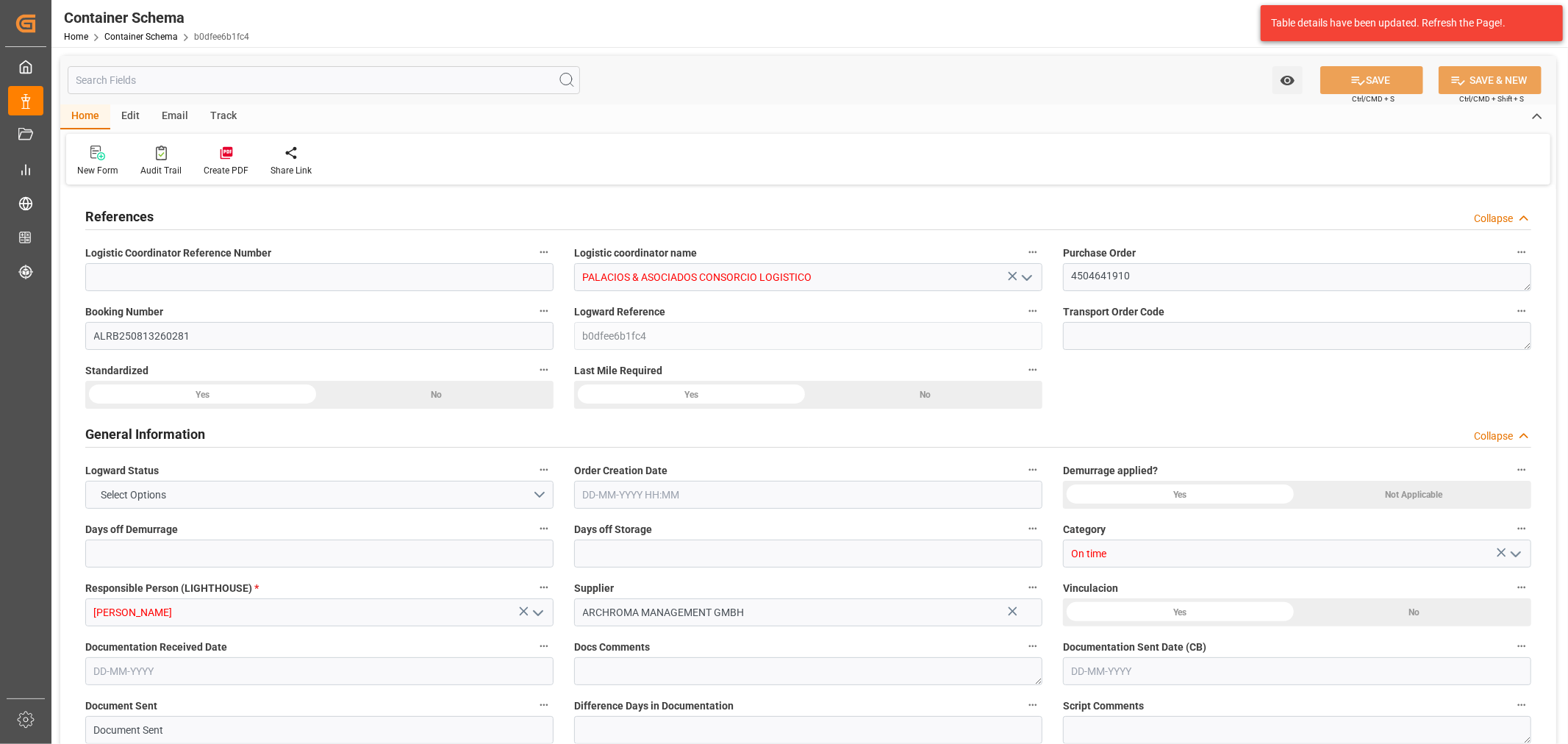
type input "1065"
type input "Maersk"
type input "Maersk Line AS"
type input "DEHAM"
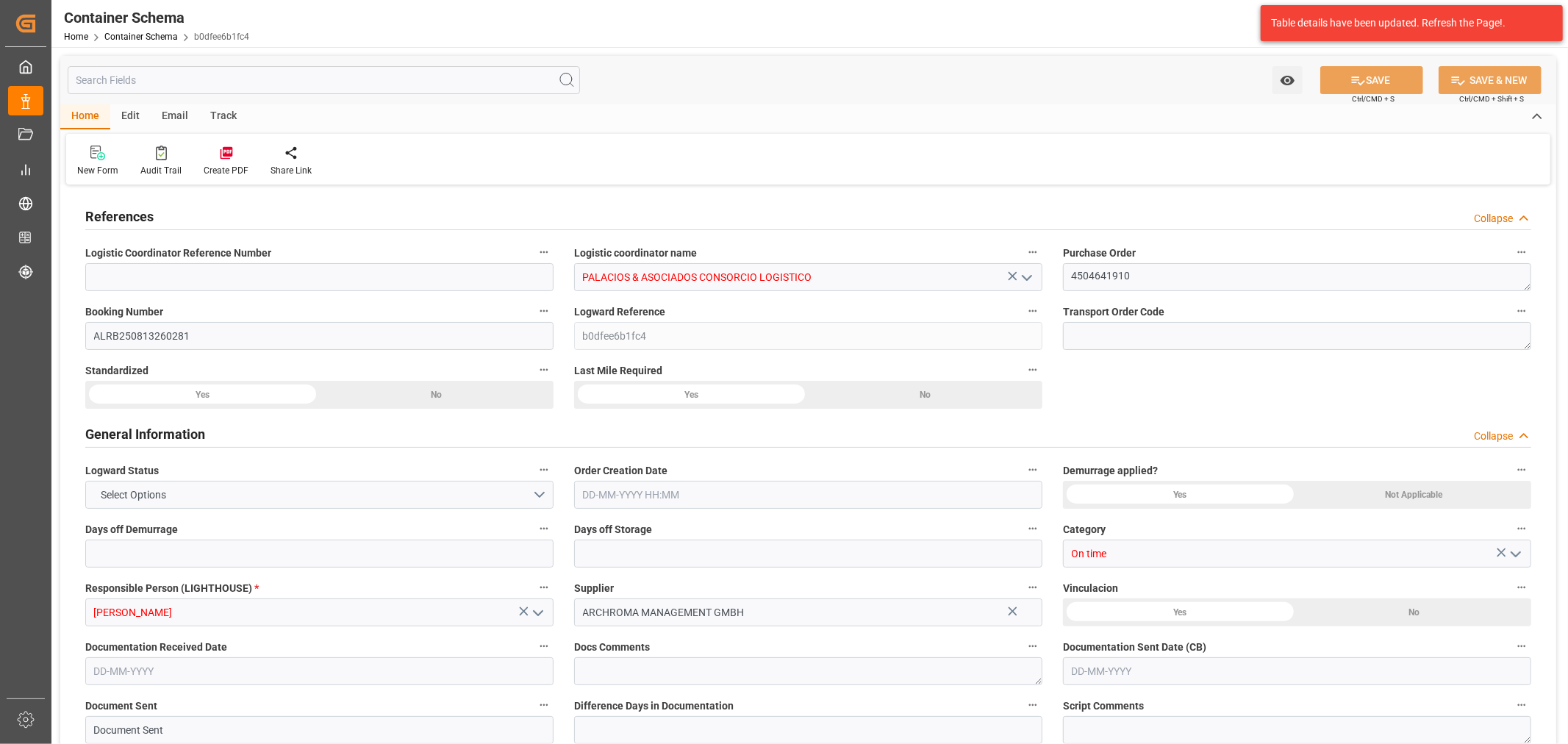
type input "PECLL"
type input "9355331"
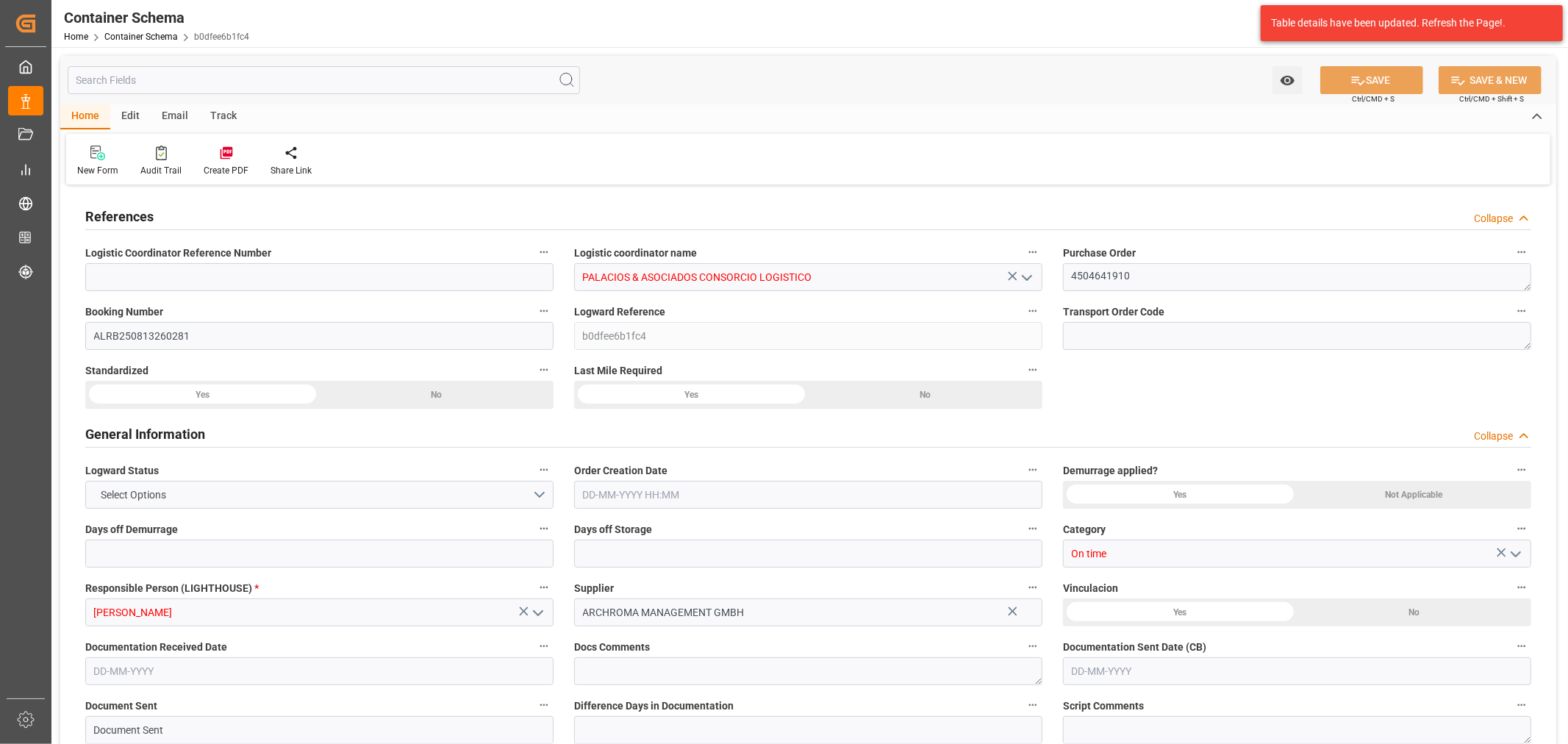
type input "9355331"
type input "0"
type input "15-09-2025 14:30"
type input "15-09-2025"
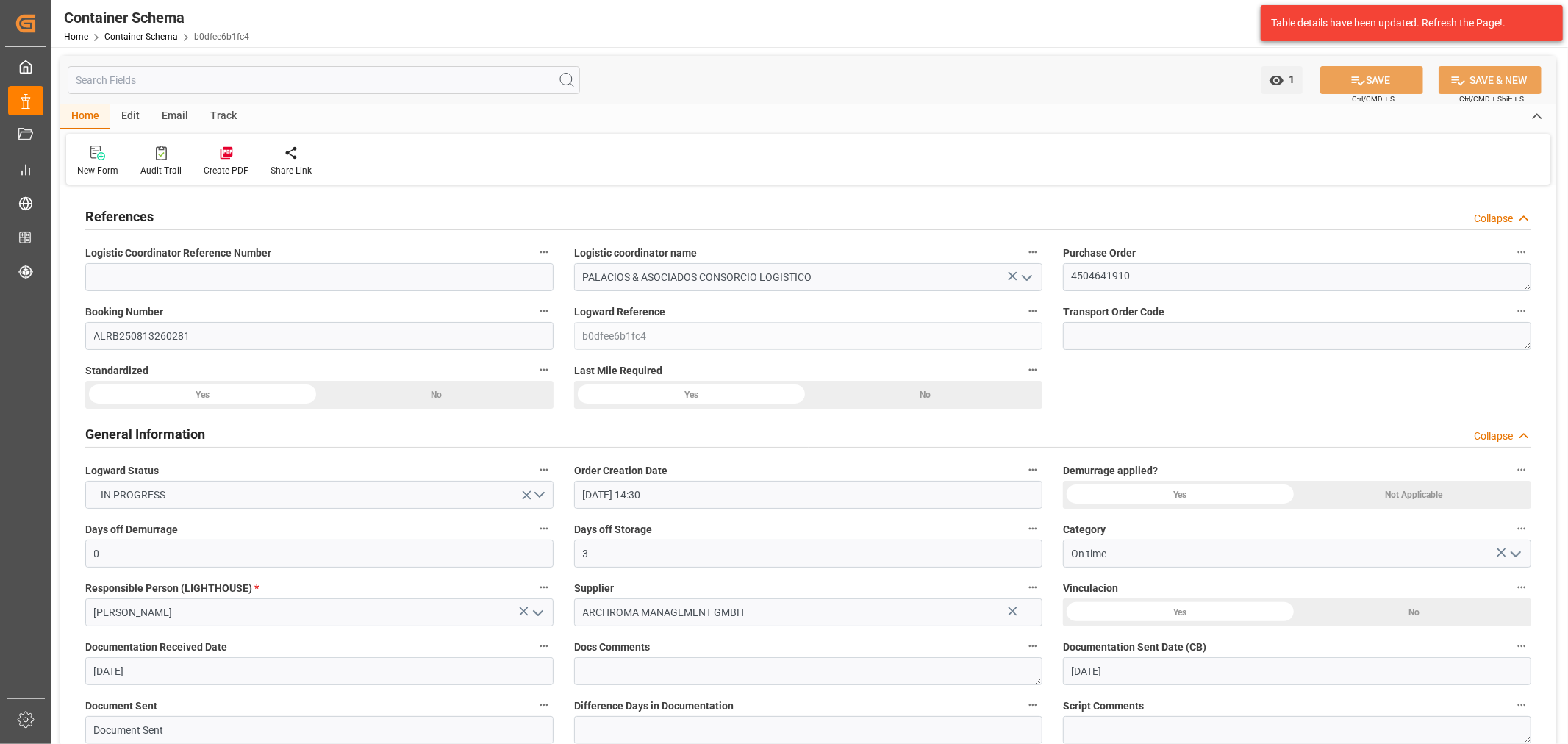
click at [217, 111] on div "Track" at bounding box center [224, 117] width 49 height 25
click at [86, 179] on div "Tracking" at bounding box center [808, 159] width 1484 height 50
click at [90, 173] on div "Tracking" at bounding box center [95, 170] width 35 height 13
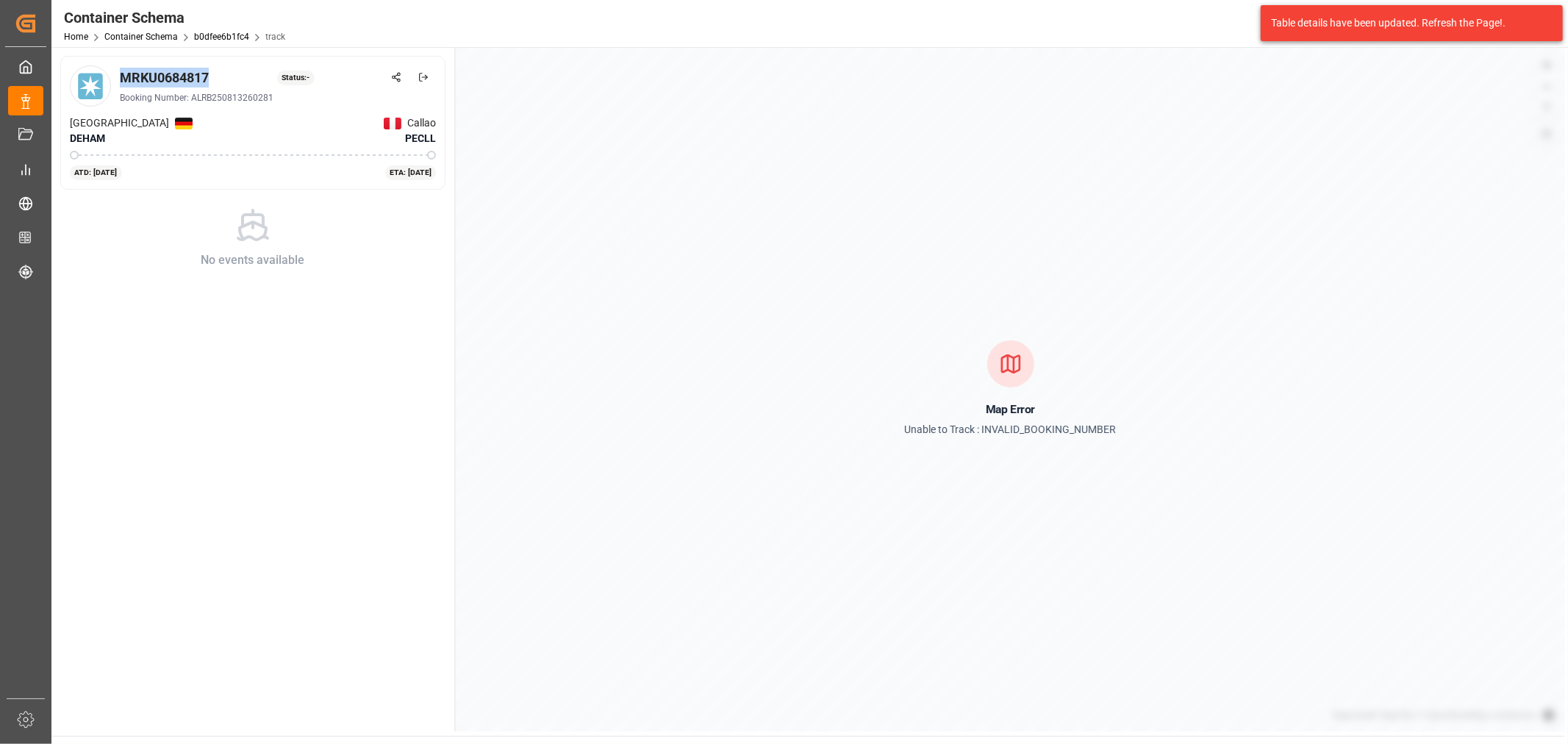
drag, startPoint x: 225, startPoint y: 72, endPoint x: 120, endPoint y: 77, distance: 105.1
click at [120, 78] on div "MRKU0684817 Status: -" at bounding box center [277, 77] width 316 height 20
copy div "MRKU0684817"
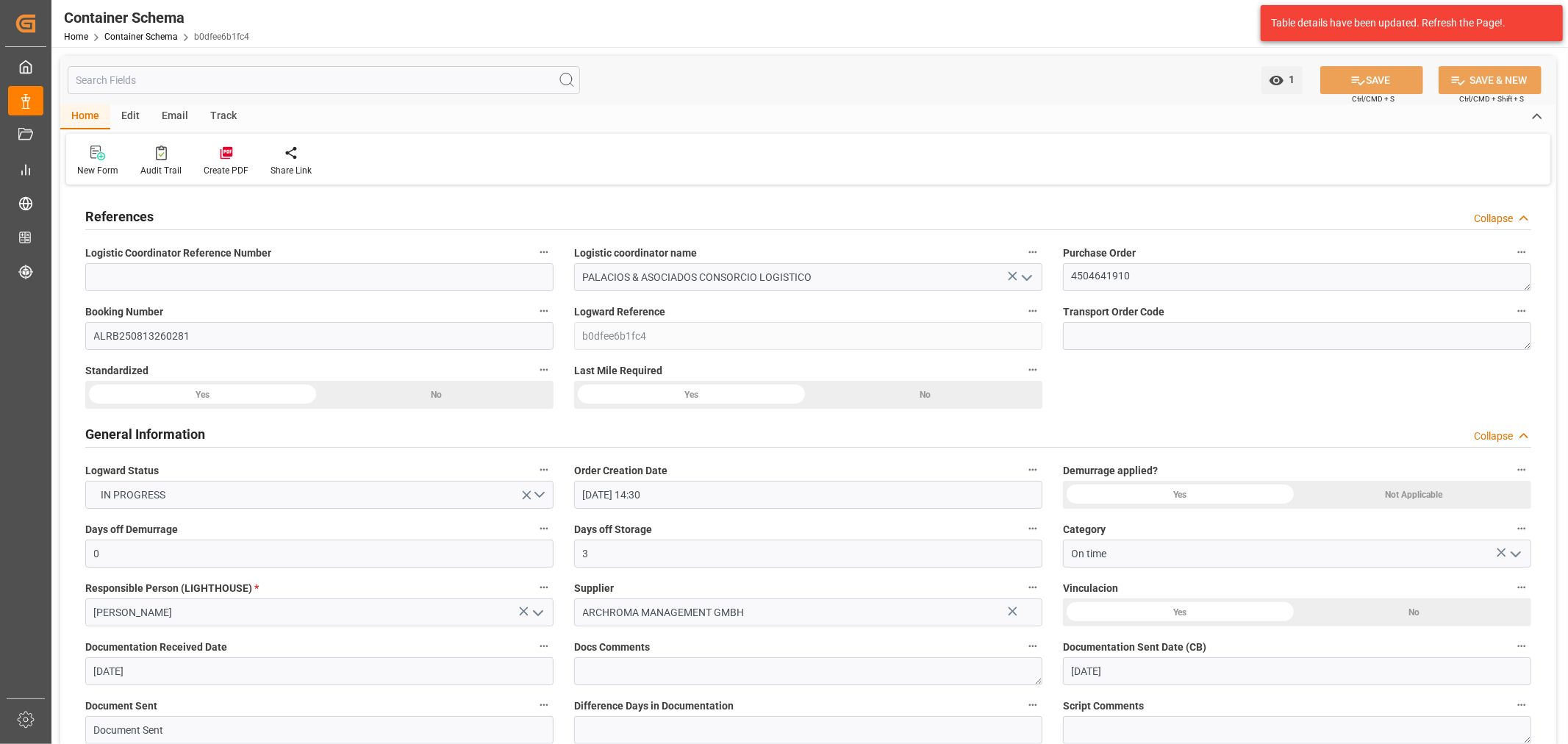
click at [168, 110] on div "Email" at bounding box center [175, 117] width 49 height 25
click at [84, 162] on div "Send Email" at bounding box center [99, 161] width 67 height 32
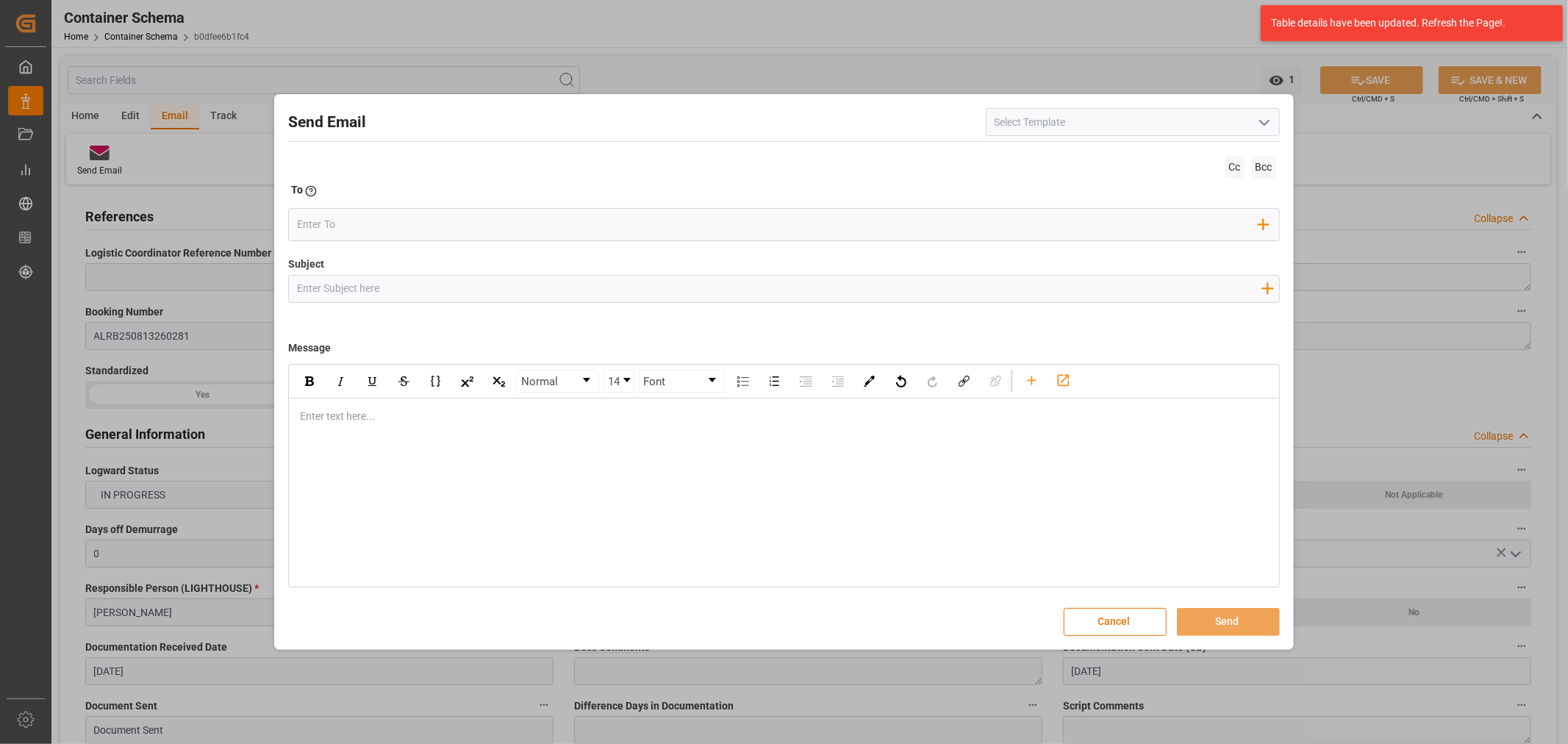
drag, startPoint x: 435, startPoint y: 292, endPoint x: 342, endPoint y: 203, distance: 128.7
click at [435, 292] on input "Subject" at bounding box center [778, 288] width 980 height 26
paste input "PO 4504641910// LOGWARD STATUS//ARCHROMA MANAGEMENT//ARCHROMA PERU//LCL/ETA 10.…"
click at [333, 418] on div "rdw-editor" at bounding box center [784, 416] width 966 height 16
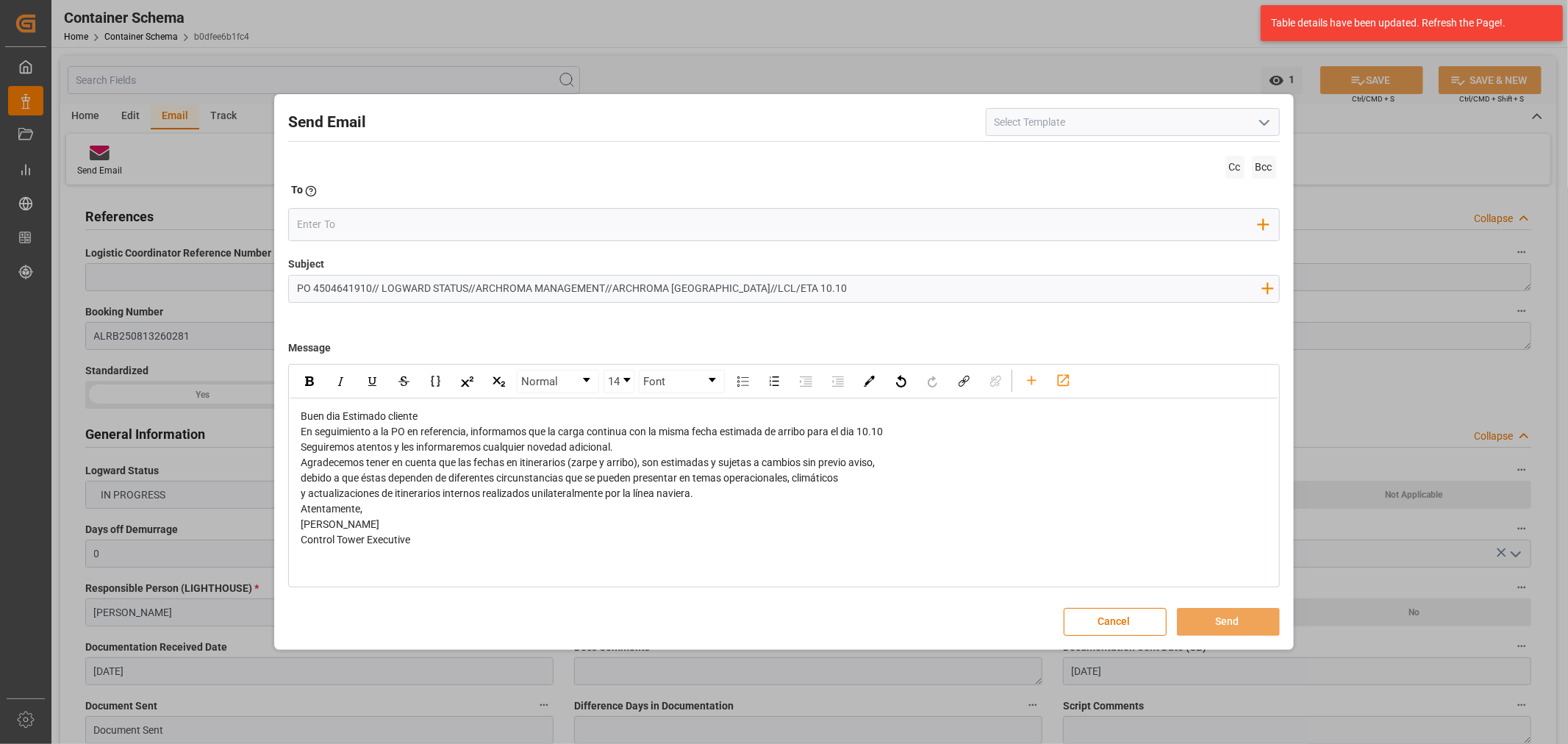
click at [427, 418] on div "Buen dia Estimado cliente" at bounding box center [784, 416] width 966 height 16
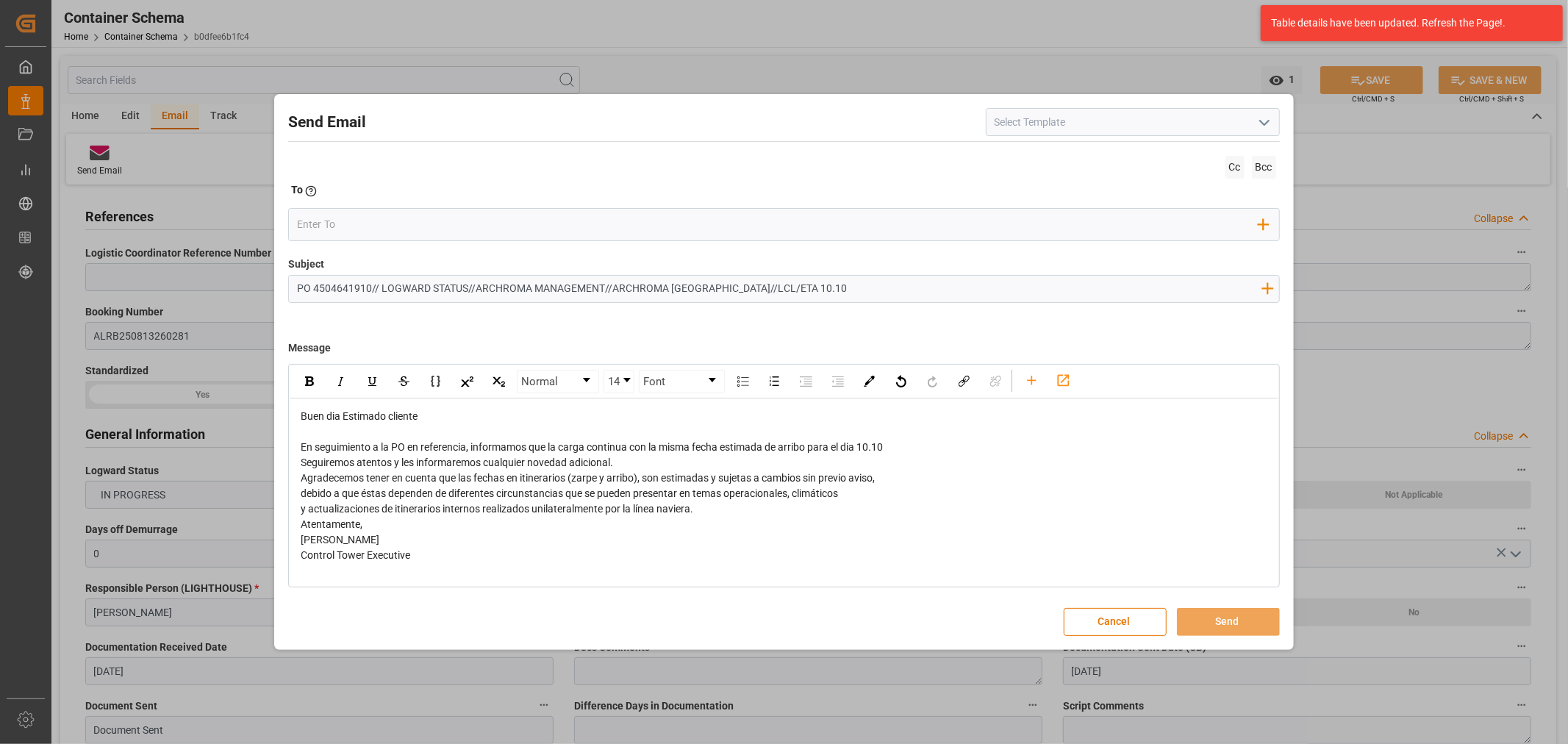
click at [907, 445] on div "En seguimiento a la PO en referencia, informamos que la carga continua con la m…" at bounding box center [784, 448] width 966 height 16
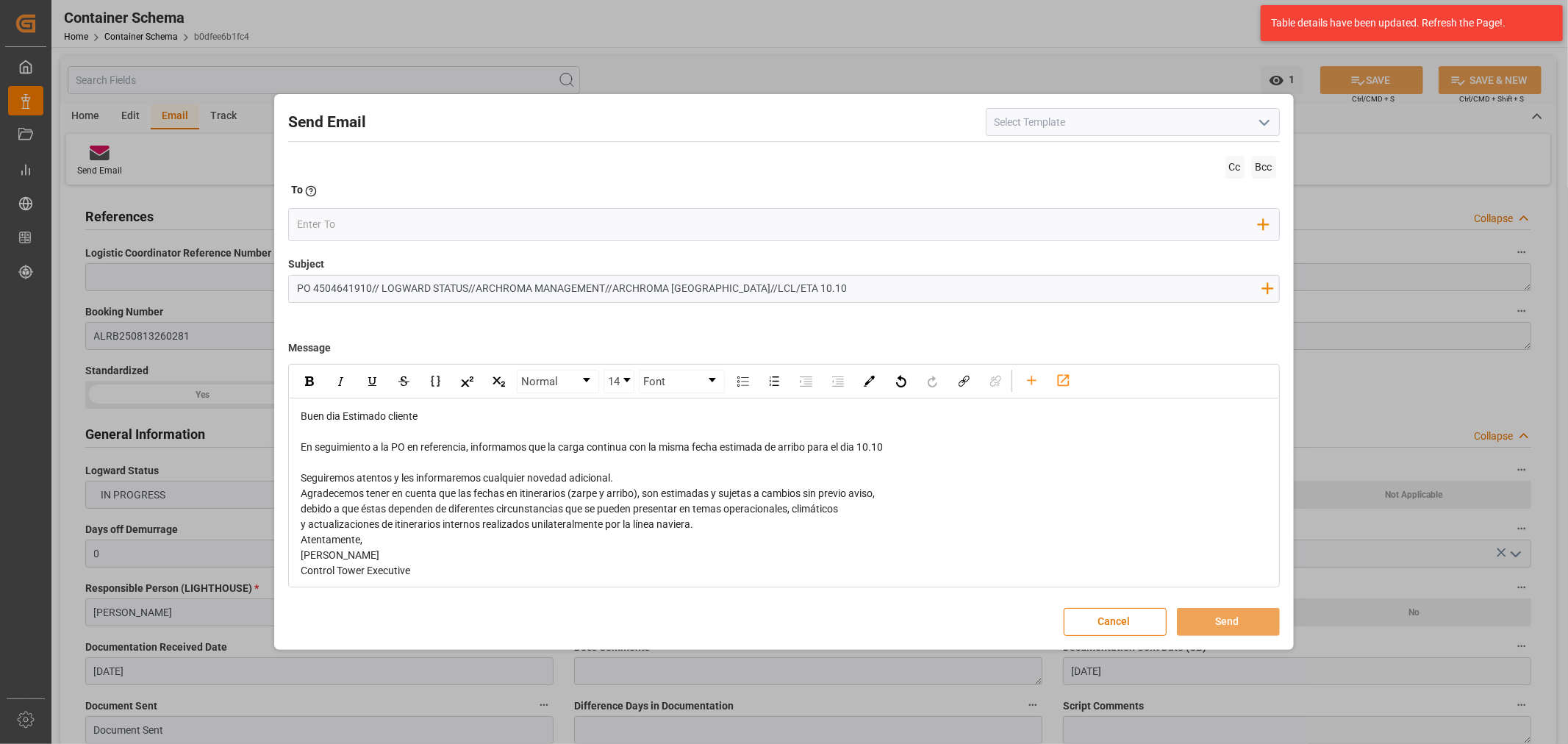
click at [719, 468] on div "rdw-editor" at bounding box center [784, 463] width 966 height 16
click at [711, 480] on div "Seguiremos atentos y les informaremos cualquier novedad adicional." at bounding box center [784, 478] width 966 height 16
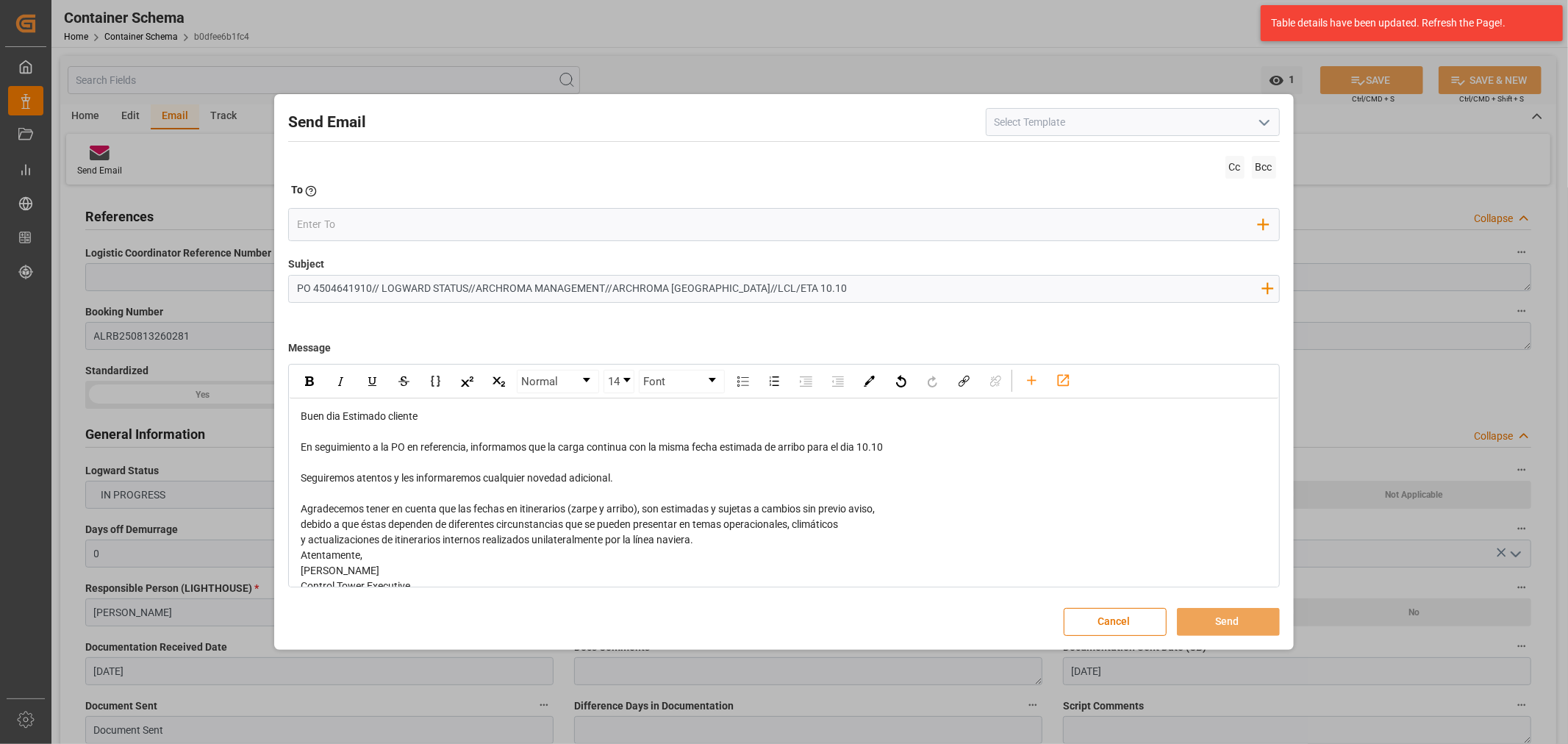
click at [714, 541] on div "y actualizaciones de itinerarios internos realizados unilateralmente por la lín…" at bounding box center [784, 540] width 966 height 16
drag, startPoint x: 907, startPoint y: 447, endPoint x: 862, endPoint y: 449, distance: 45.0
click at [862, 449] on div "En seguimiento a la PO en referencia, informamos que la carga continua con la m…" at bounding box center [784, 448] width 966 height 16
click at [315, 384] on div "rdw-inline-control" at bounding box center [309, 381] width 26 height 22
click at [355, 223] on input "email" at bounding box center [777, 225] width 961 height 22
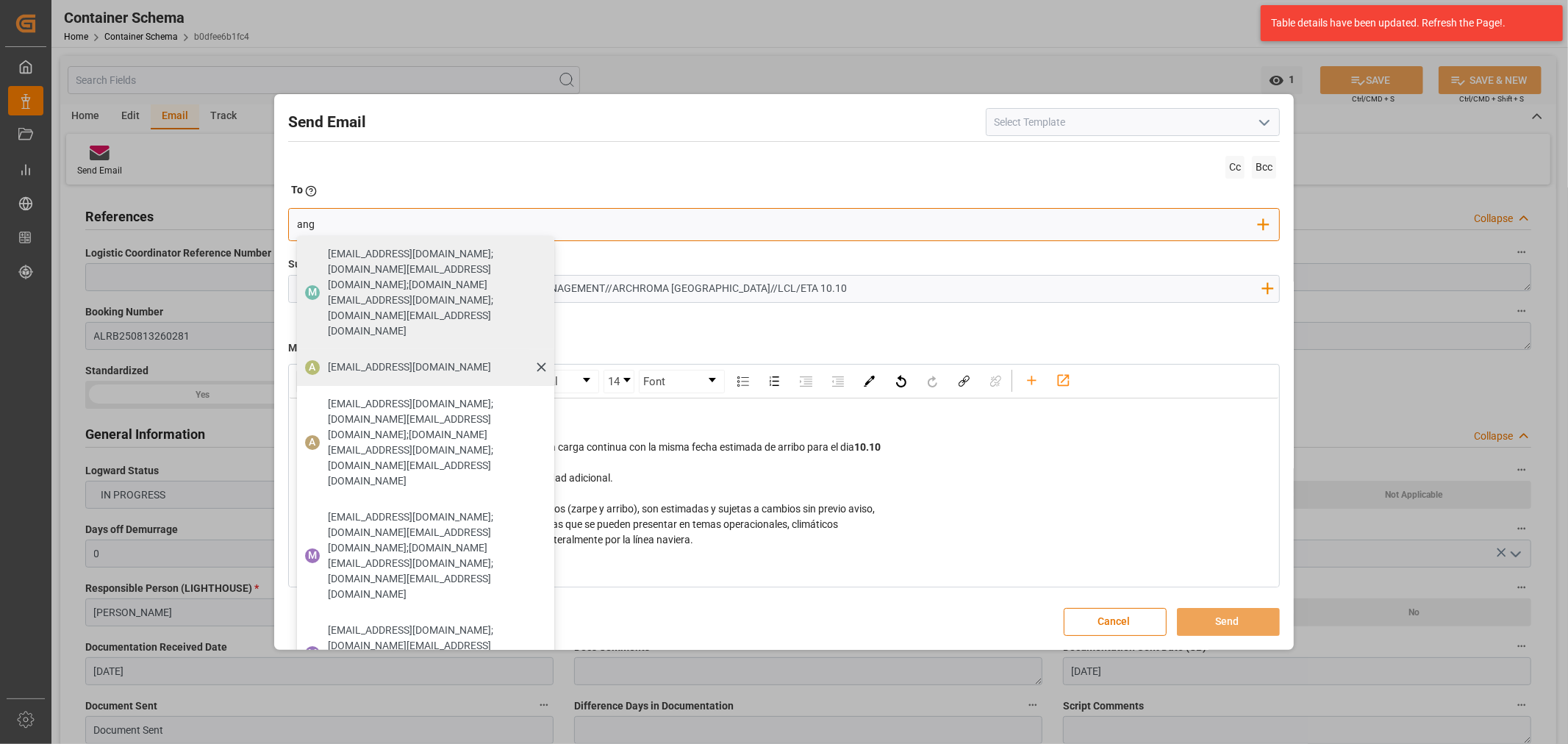
drag, startPoint x: 339, startPoint y: 288, endPoint x: 351, endPoint y: 281, distance: 13.9
click at [339, 359] on span "angiee.lamilla@archroma.com" at bounding box center [409, 367] width 163 height 16
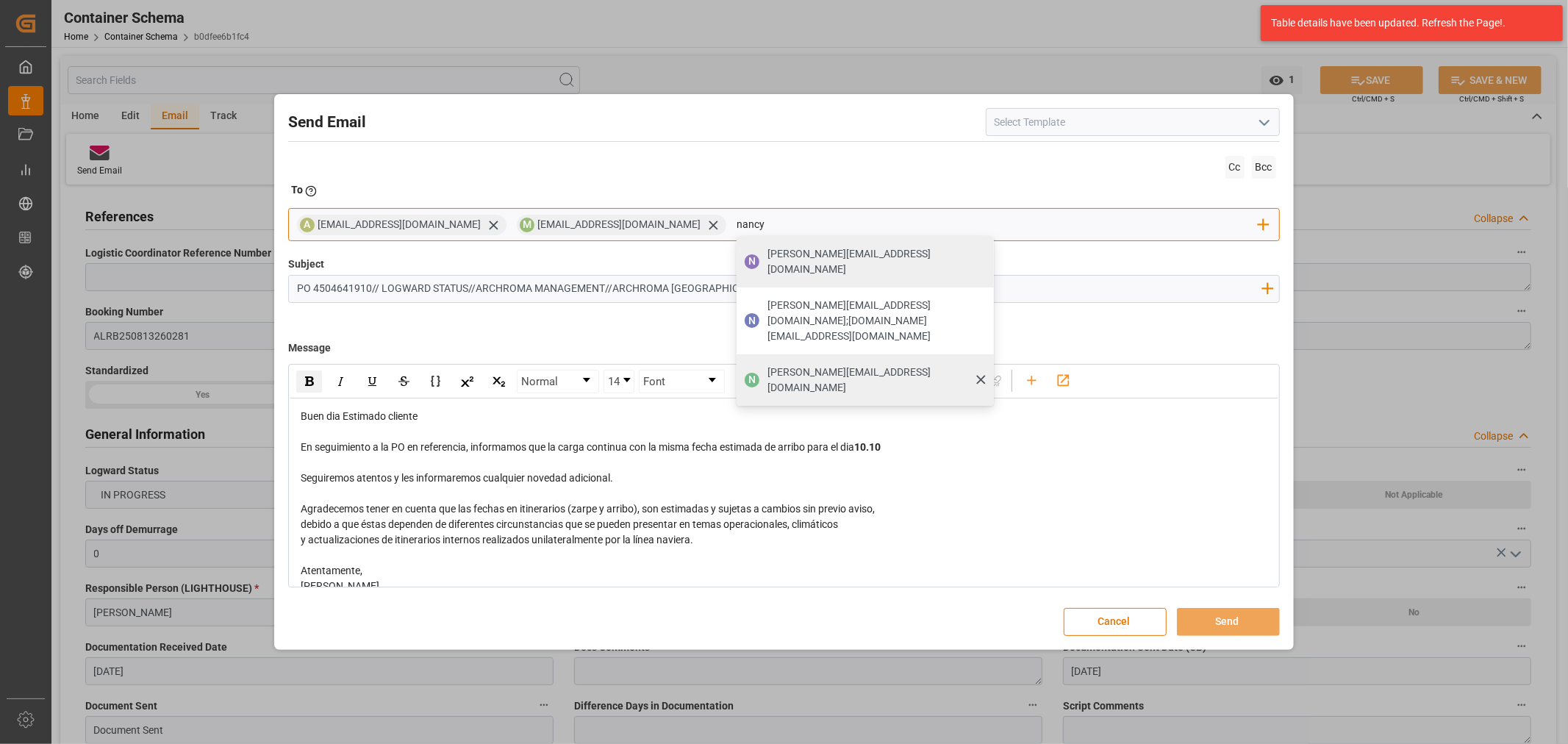
click at [801, 364] on span "nancy.castellanos@archroma.com" at bounding box center [875, 379] width 216 height 31
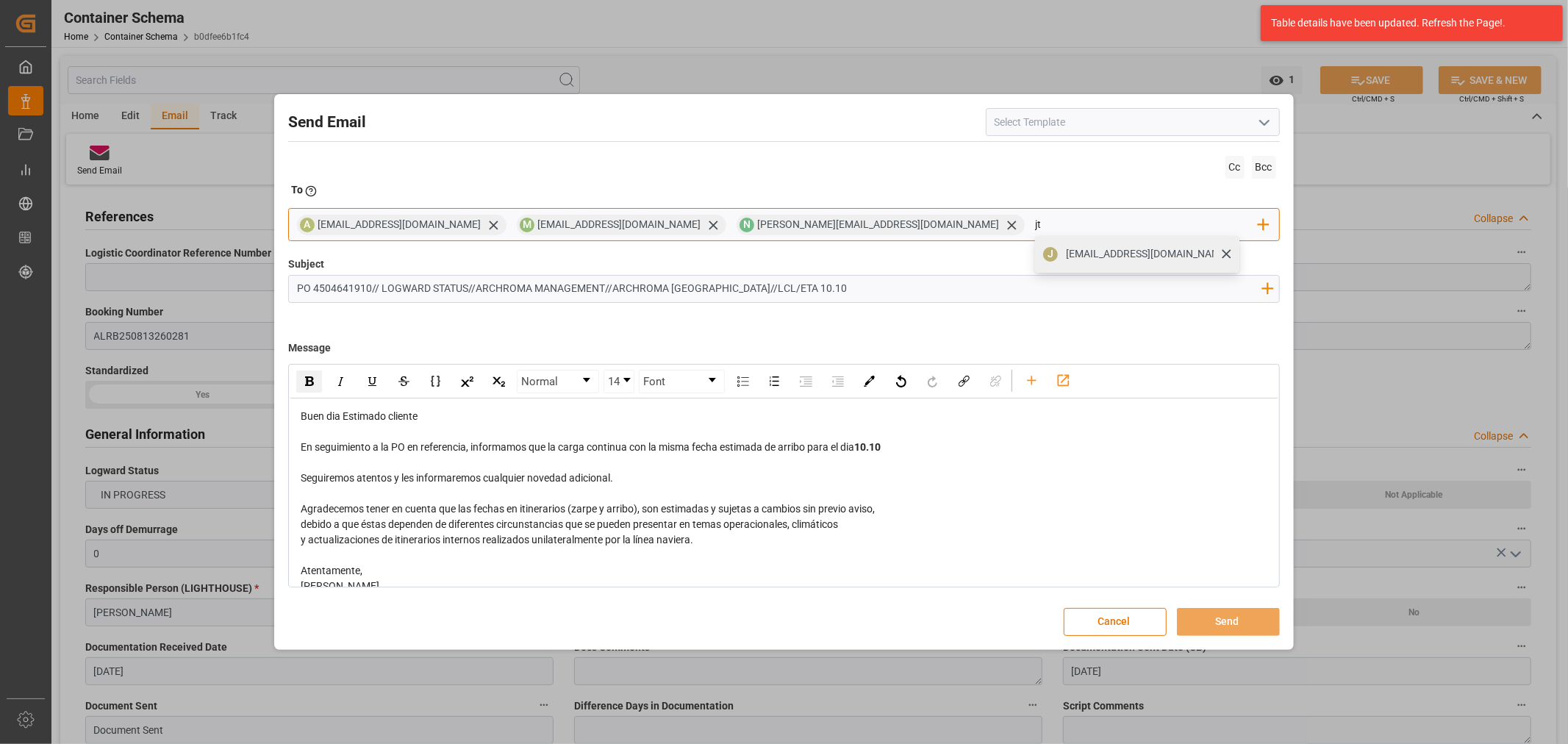
click at [1066, 246] on span "jtoribio@pasoc.pe" at bounding box center [1147, 254] width 163 height 16
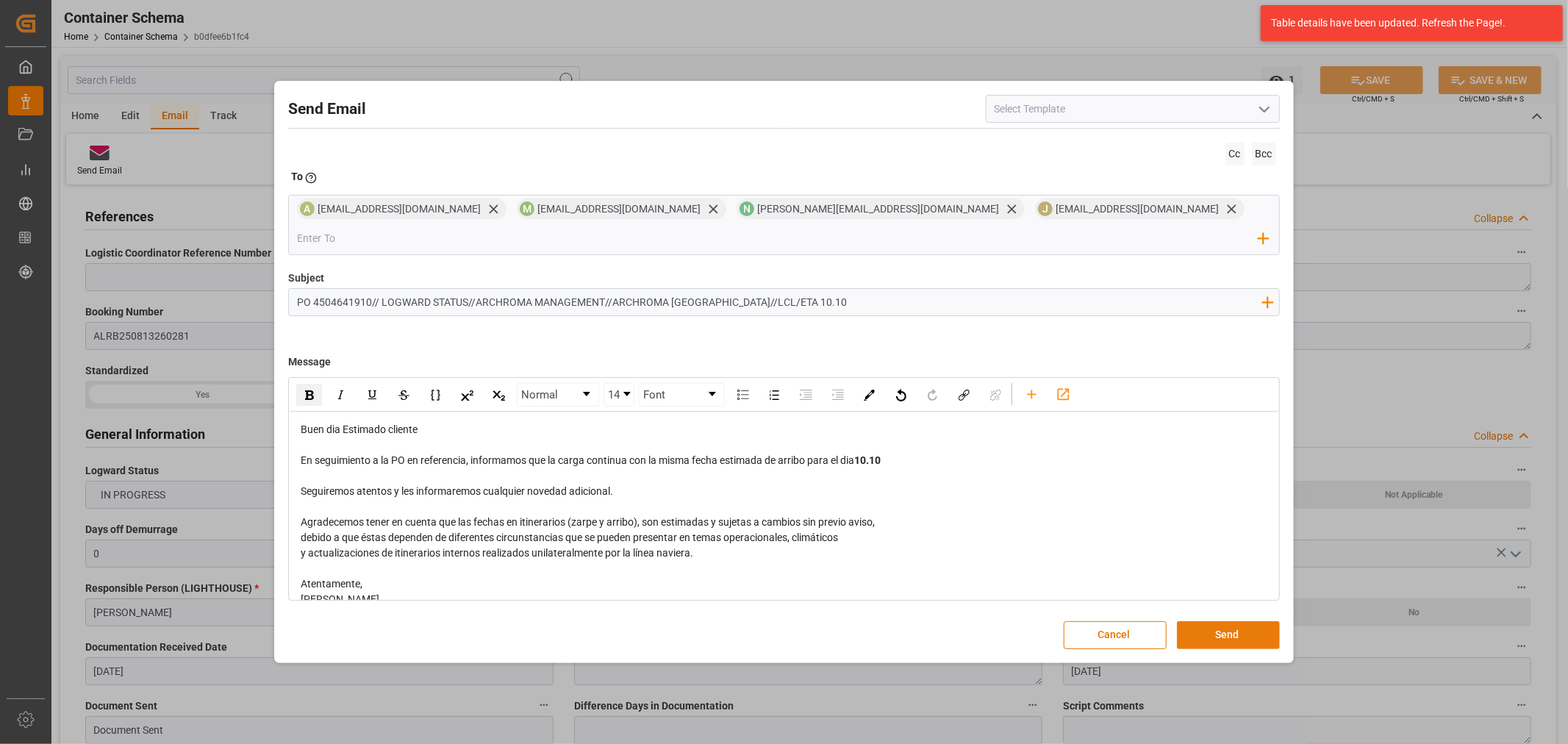
click at [1218, 623] on button "Send" at bounding box center [1228, 634] width 103 height 28
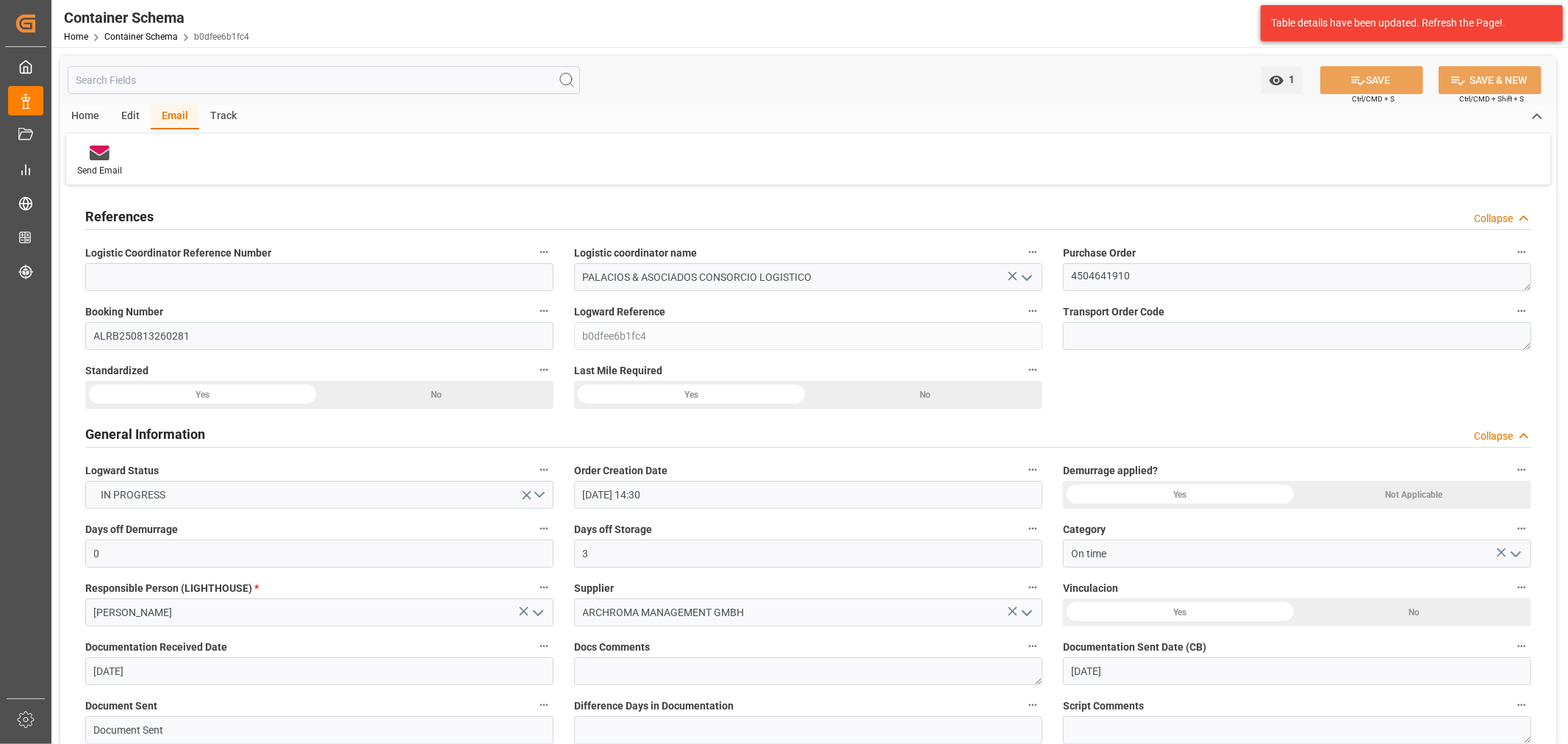
click at [148, 48] on div "Container Schema Home Container Schema b0dfee6b1fc4 Archroma LATAM 99+ Notifica…" at bounding box center [808, 372] width 1514 height 744
click at [158, 38] on link "Container Schema" at bounding box center [140, 36] width 73 height 10
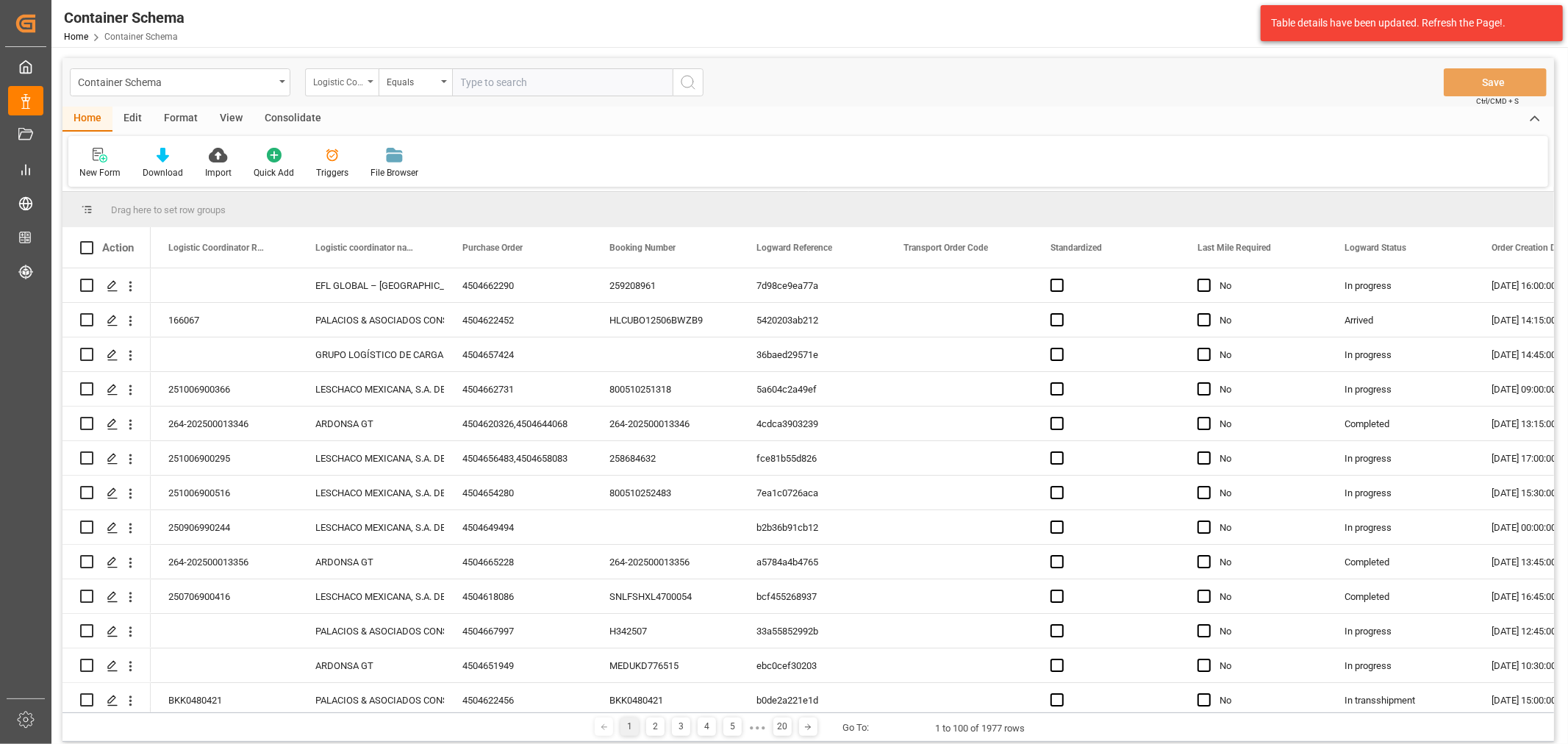
click at [340, 89] on div "Logistic Coordinator Reference Number" at bounding box center [341, 82] width 73 height 28
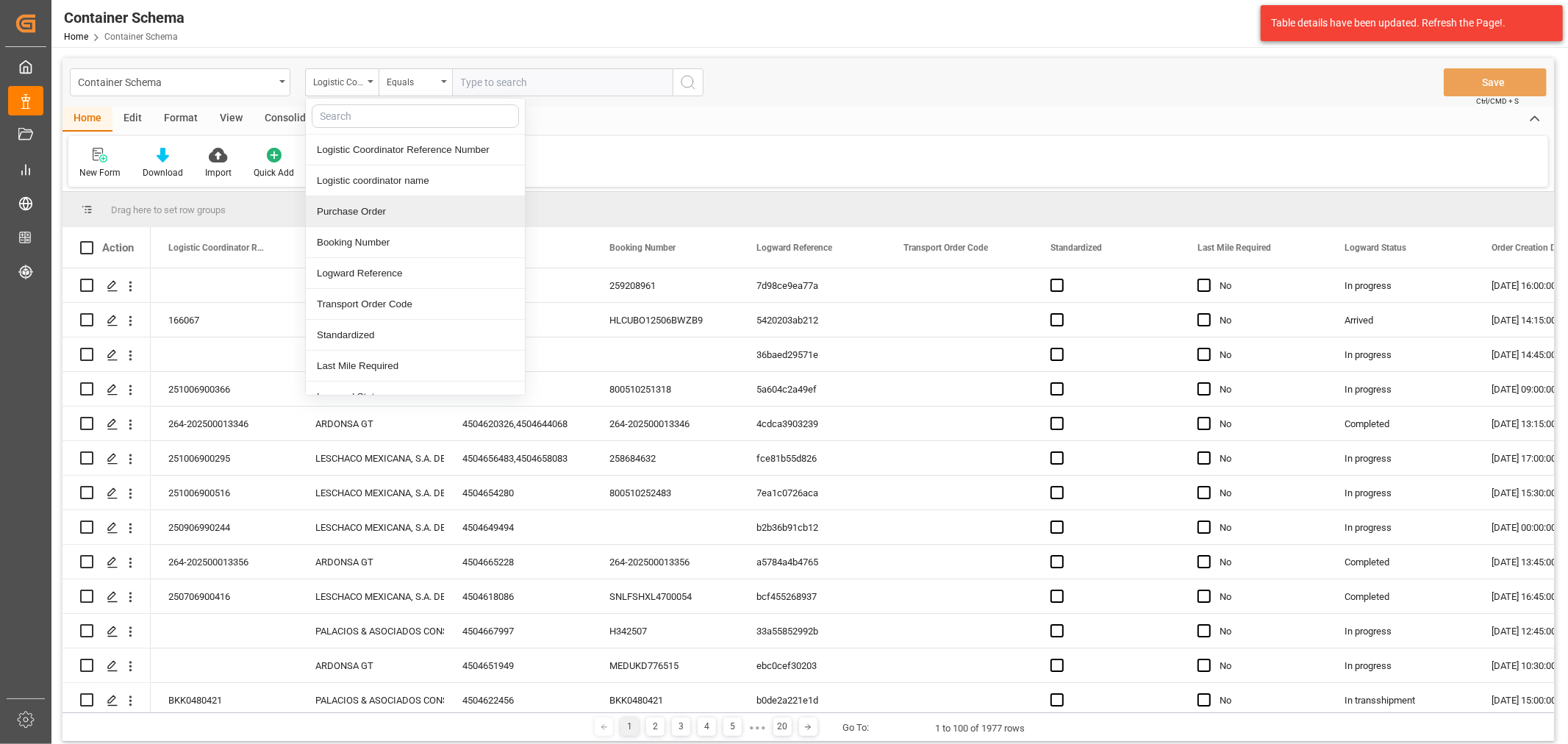
click at [379, 213] on div "Purchase Order" at bounding box center [415, 211] width 219 height 31
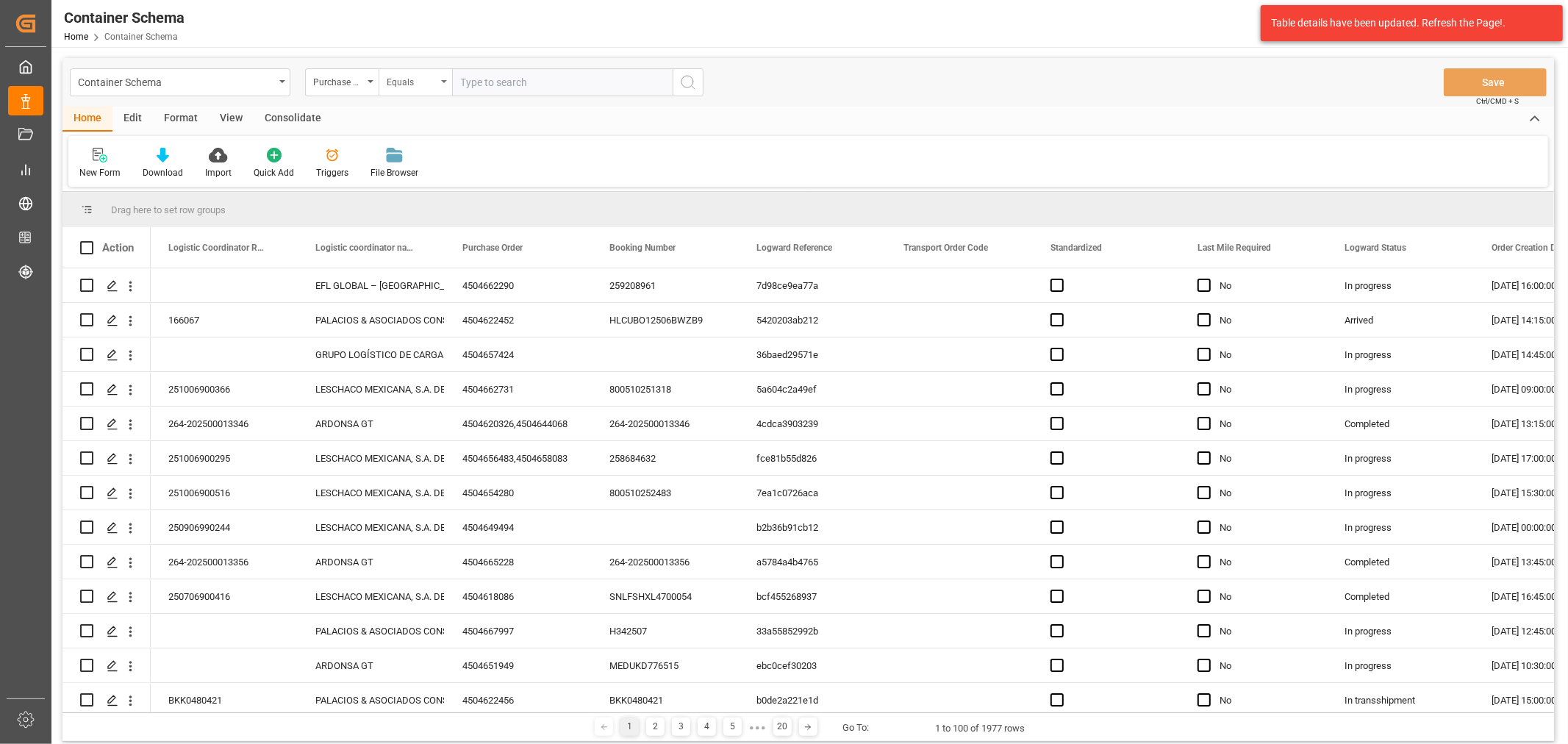
click at [403, 77] on div "Equals" at bounding box center [411, 80] width 50 height 17
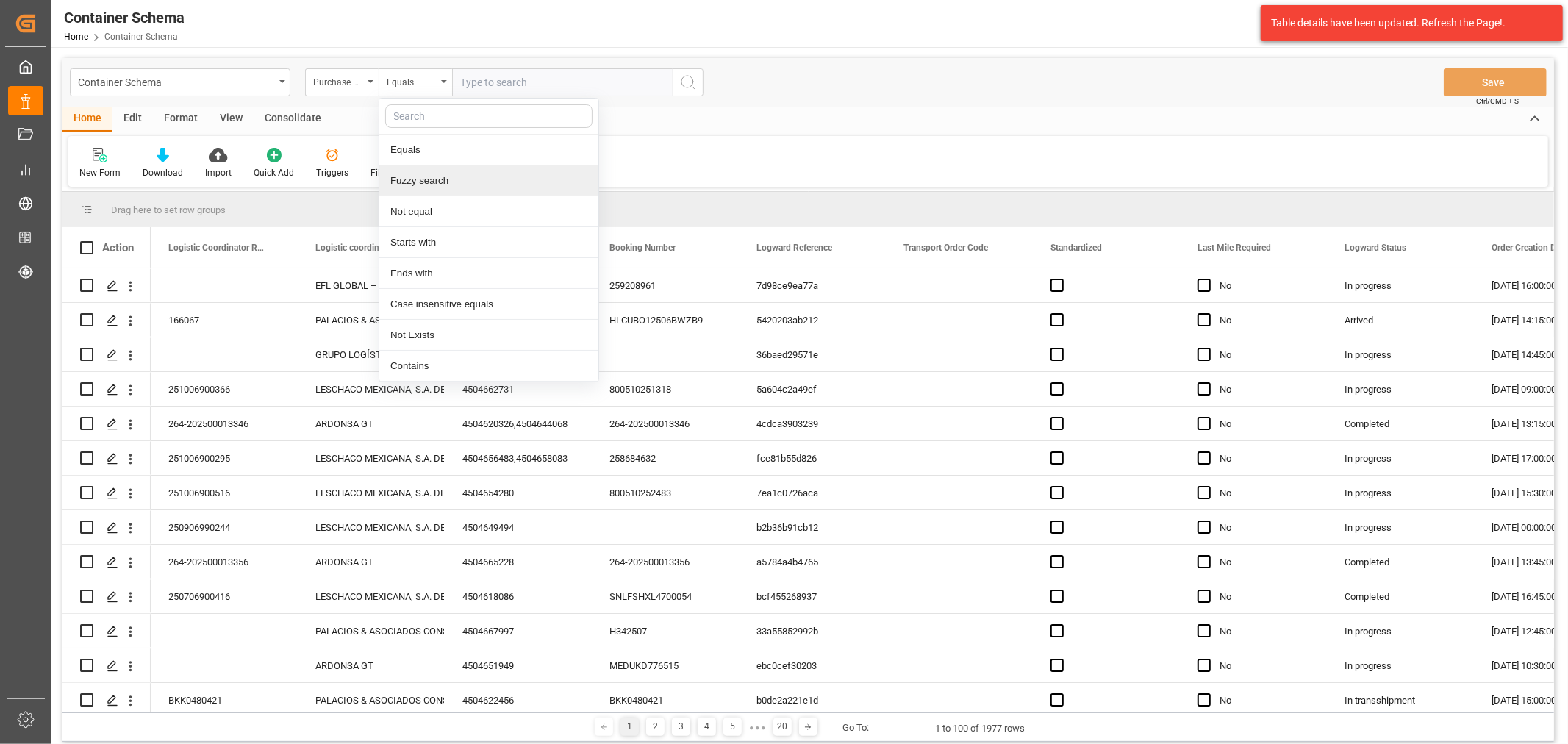
click at [453, 171] on div "Fuzzy search" at bounding box center [489, 180] width 219 height 31
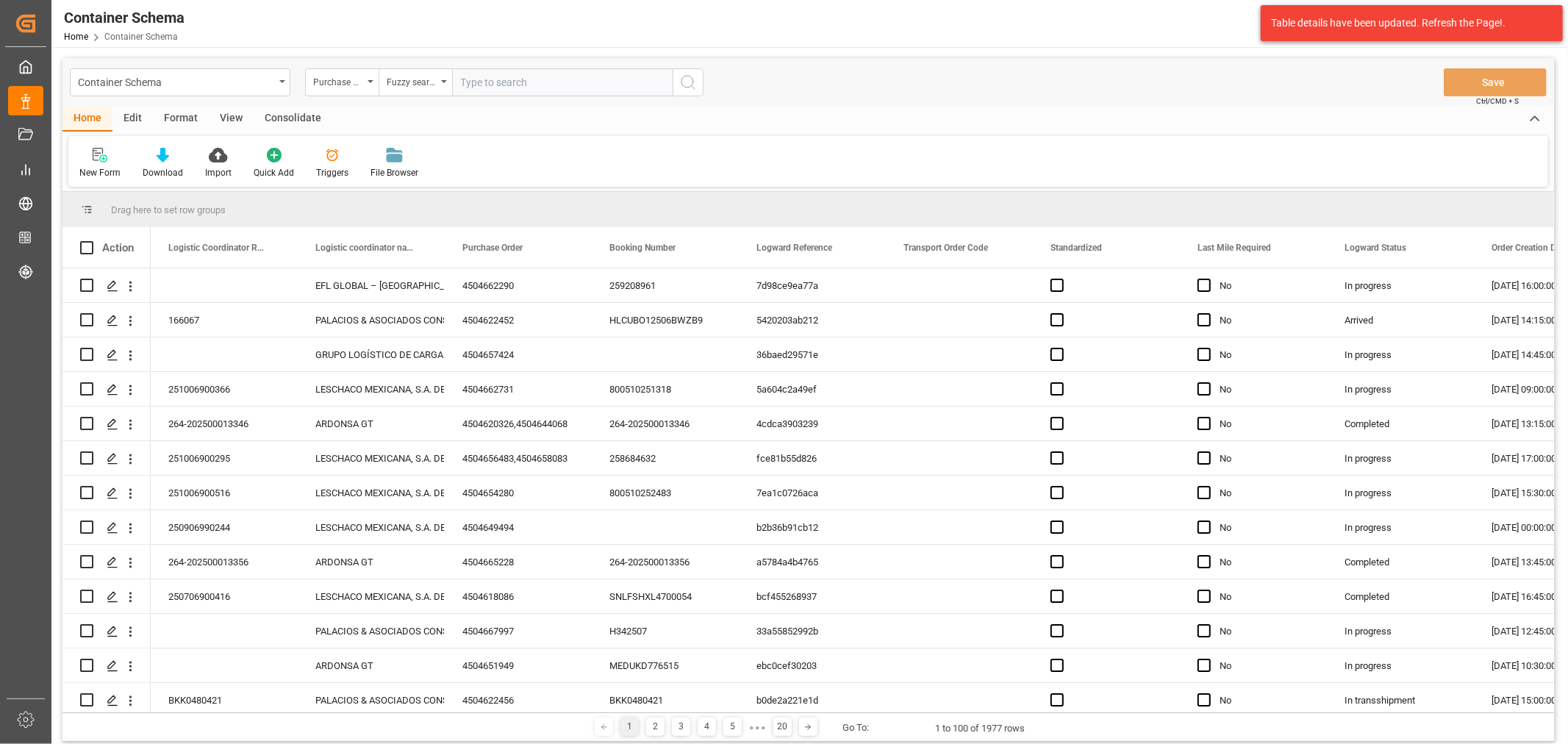
click at [495, 83] on input "text" at bounding box center [562, 82] width 221 height 28
paste input "4504651378"
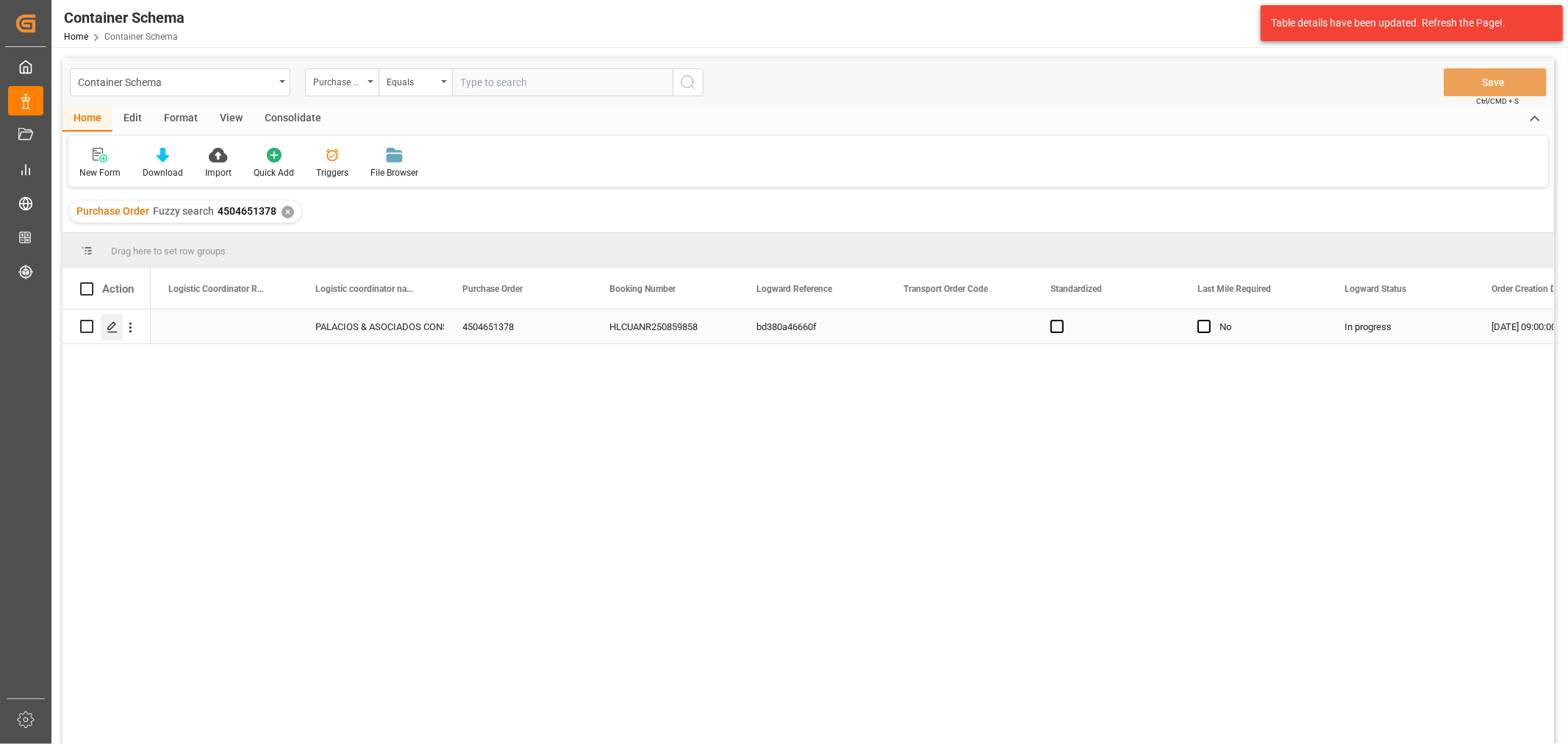
click at [115, 329] on icon "Press SPACE to select this row." at bounding box center [112, 326] width 12 height 12
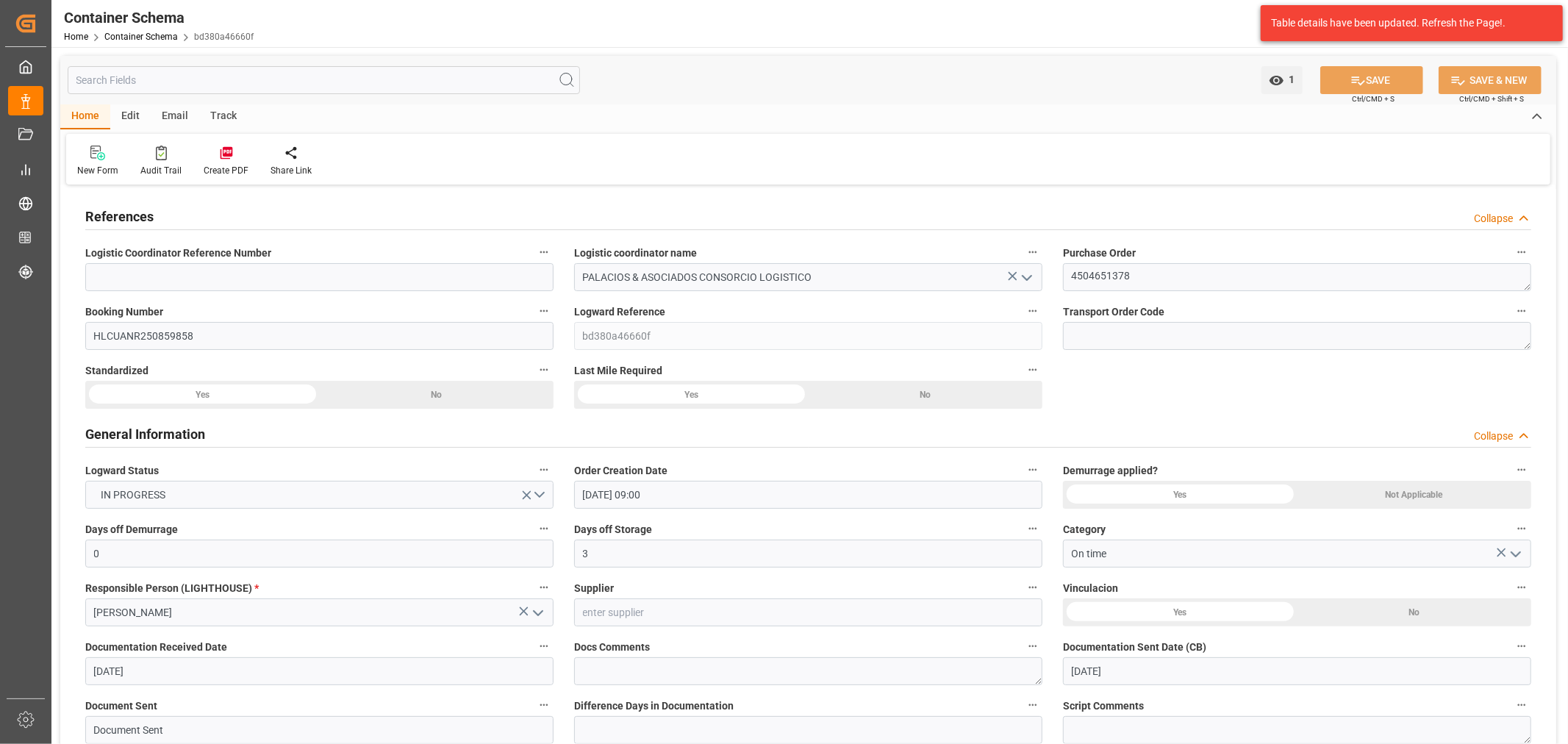
click at [222, 111] on div "Track" at bounding box center [224, 117] width 49 height 25
click at [103, 166] on div "Tracking" at bounding box center [95, 170] width 35 height 13
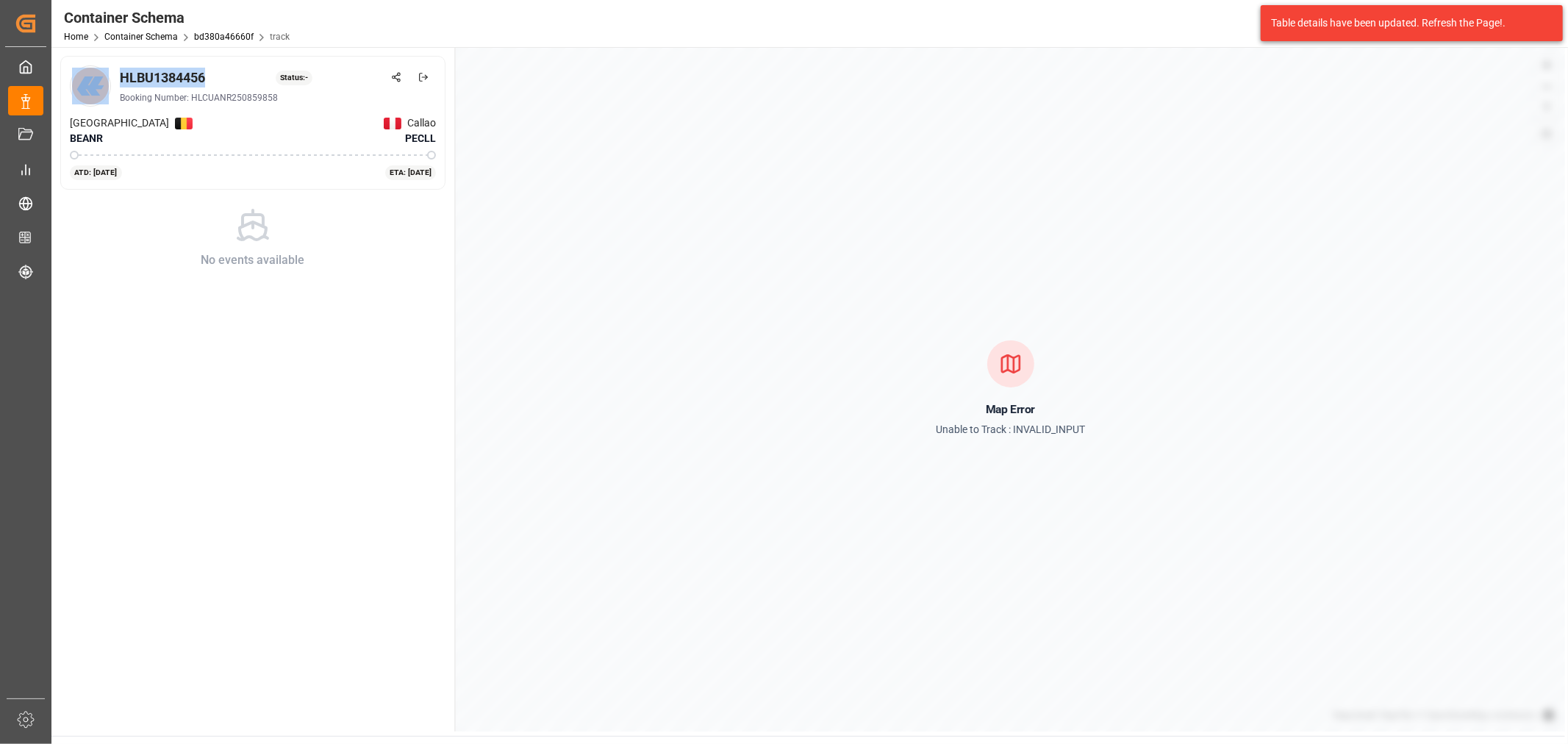
drag, startPoint x: 210, startPoint y: 74, endPoint x: 114, endPoint y: 76, distance: 96.0
click at [114, 76] on div "HLBU1384456 Status: - Booking Number: HLCUANR250859858" at bounding box center [253, 86] width 366 height 41
copy div "HLBU1384456"
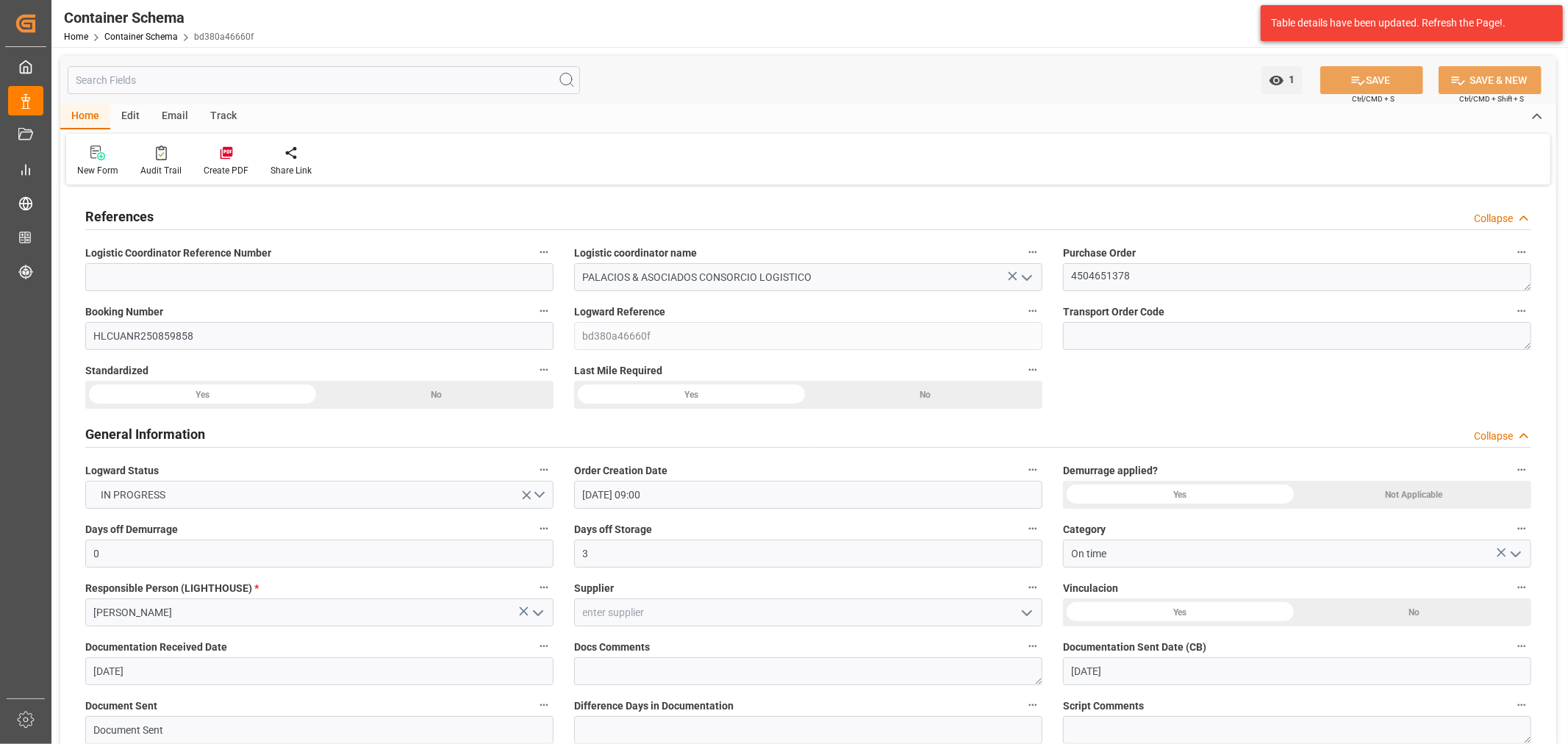
click at [163, 114] on div "Email" at bounding box center [175, 117] width 49 height 25
click at [92, 165] on div "Send Email" at bounding box center [99, 170] width 45 height 13
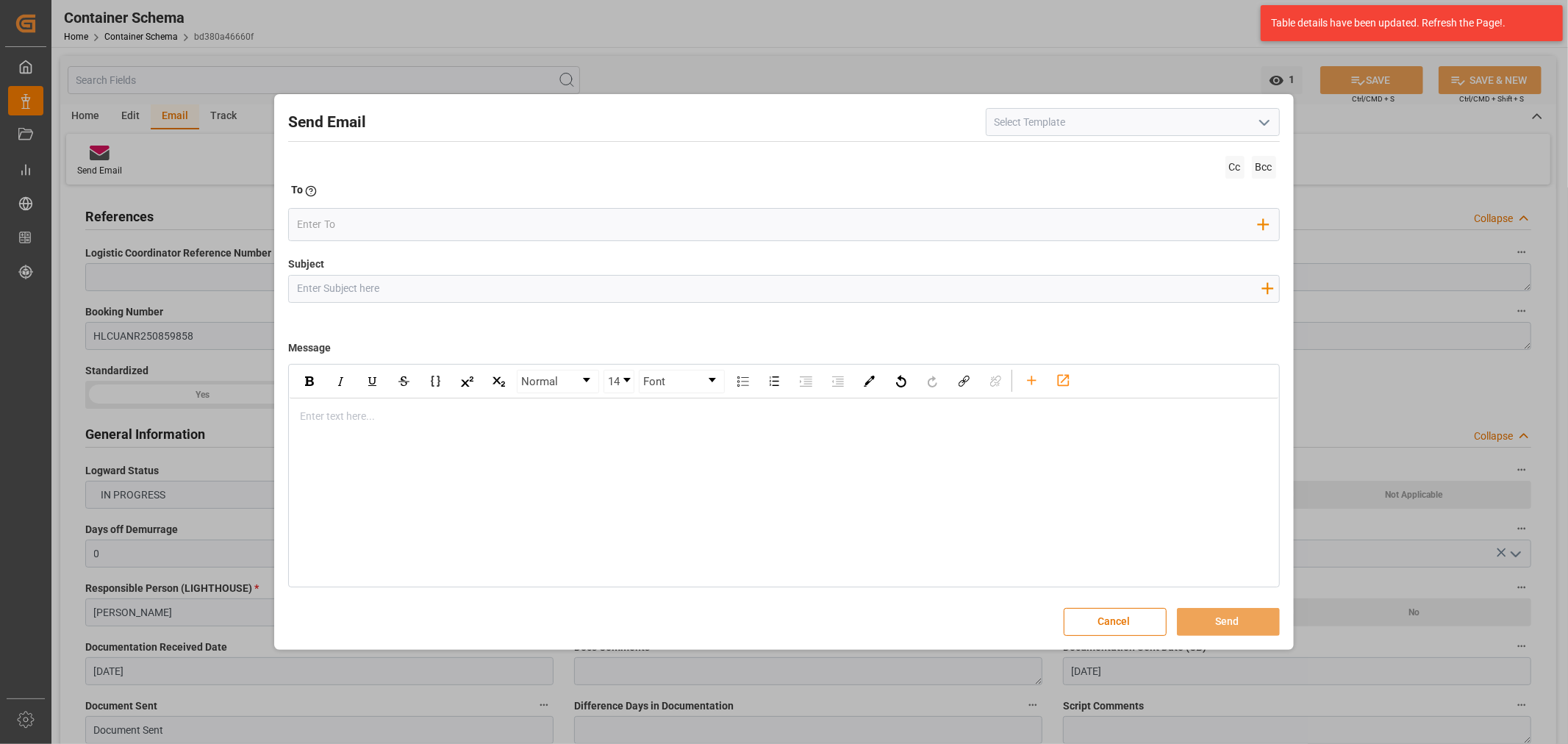
click at [573, 421] on div "rdw-editor" at bounding box center [784, 416] width 966 height 16
click at [383, 415] on div "rdw-editor" at bounding box center [784, 416] width 966 height 16
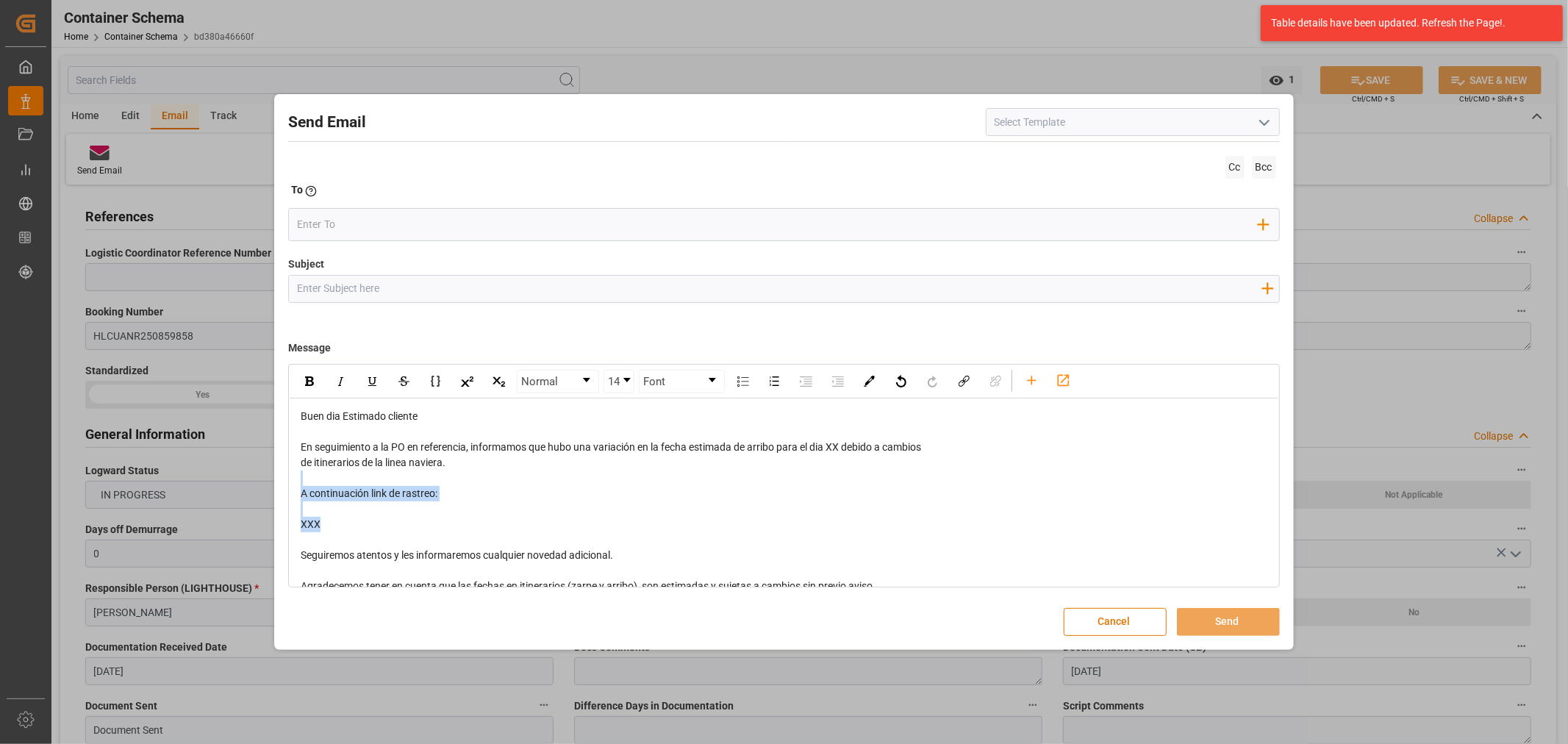
drag, startPoint x: 429, startPoint y: 524, endPoint x: 282, endPoint y: 483, distance: 152.6
click at [282, 483] on div "Send Email Cc Bcc To Enter the TO Email address Add Field to To Subject Add fie…" at bounding box center [783, 371] width 1011 height 548
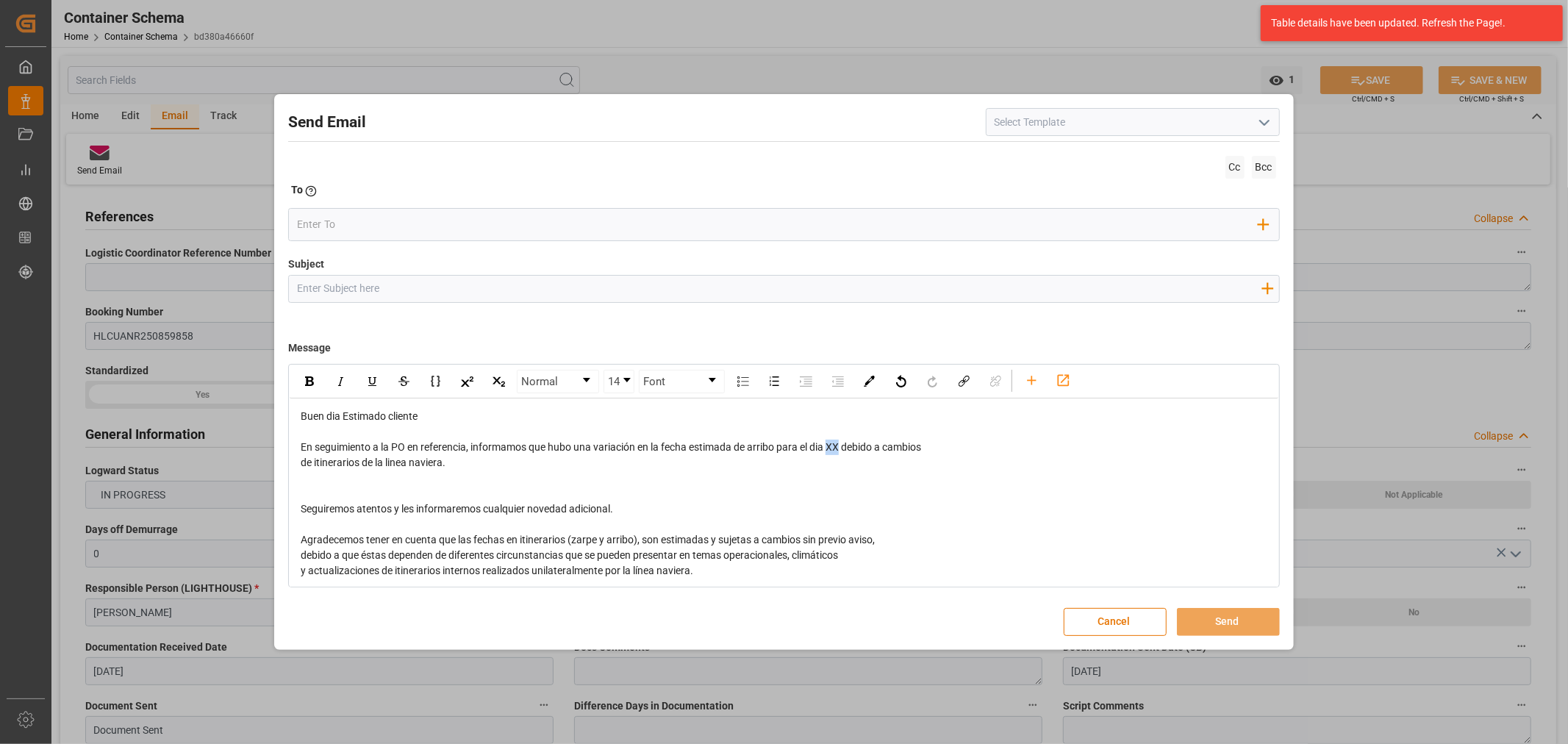
drag, startPoint x: 841, startPoint y: 450, endPoint x: 832, endPoint y: 453, distance: 9.5
click at [832, 453] on div "En seguimiento a la PO en referencia, informamos que hubo una variación en la f…" at bounding box center [784, 448] width 966 height 16
click at [369, 288] on input "Subject" at bounding box center [778, 288] width 980 height 26
click at [408, 288] on input "Subject" at bounding box center [778, 288] width 980 height 26
paste input "PO 4504651378 //TE//LOGWARD STATUS // BASF SE // ARCHROMA PERU// FCL//ETA 10.10"
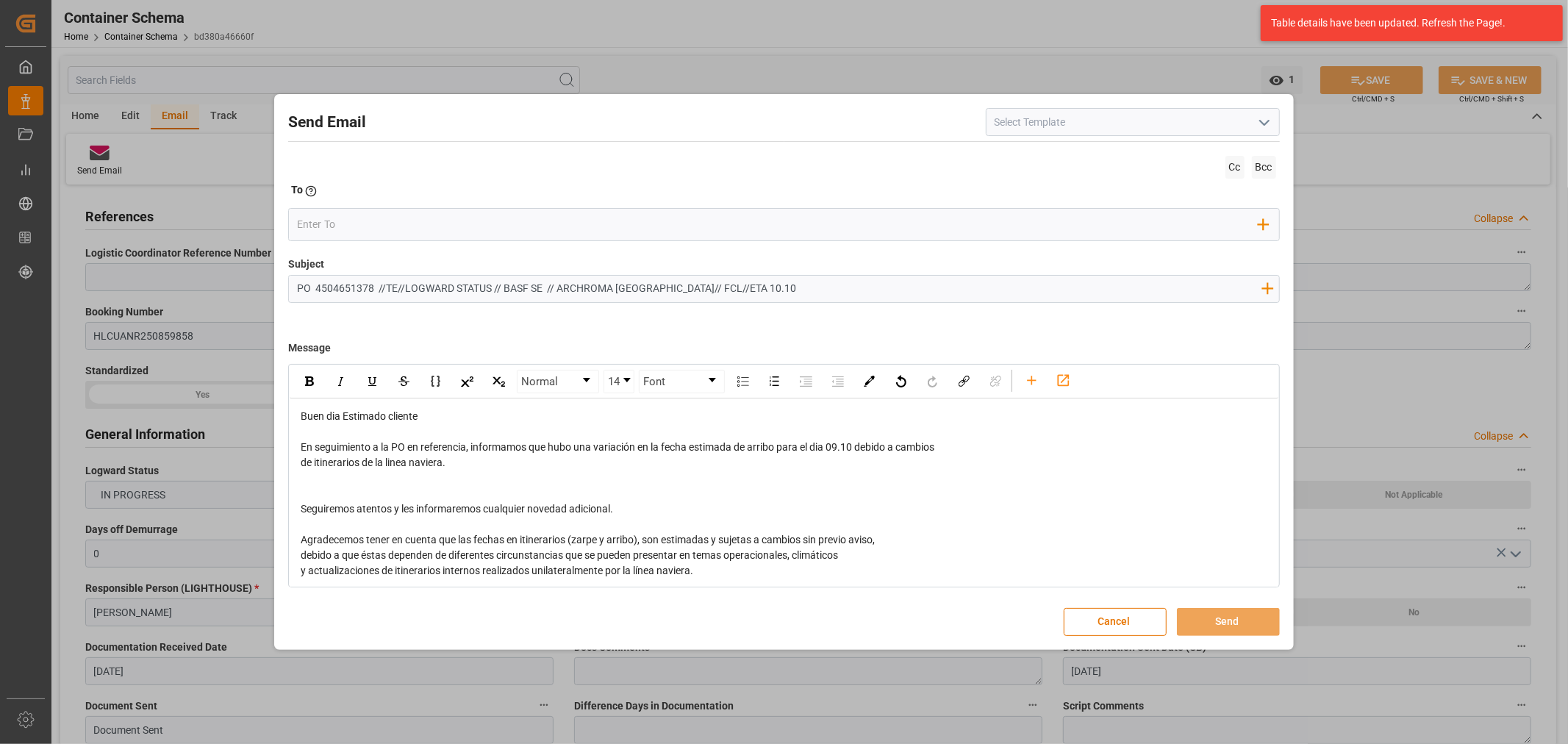
drag, startPoint x: 494, startPoint y: 289, endPoint x: 406, endPoint y: 288, distance: 88.0
click at [406, 288] on input "PO 4504651378 //TE//LOGWARD STATUS // BASF SE // ARCHROMA PERU// FCL//ETA 10.10" at bounding box center [778, 288] width 980 height 26
drag, startPoint x: 717, startPoint y: 291, endPoint x: 684, endPoint y: 288, distance: 33.1
click at [684, 288] on input "PO 4504651378 //TE//VARIACION ETA// BASF SE // ARCHROMA PERU// FCL//ETA 10.10" at bounding box center [778, 288] width 980 height 26
click at [307, 384] on img "rdw-inline-control" at bounding box center [309, 381] width 9 height 9
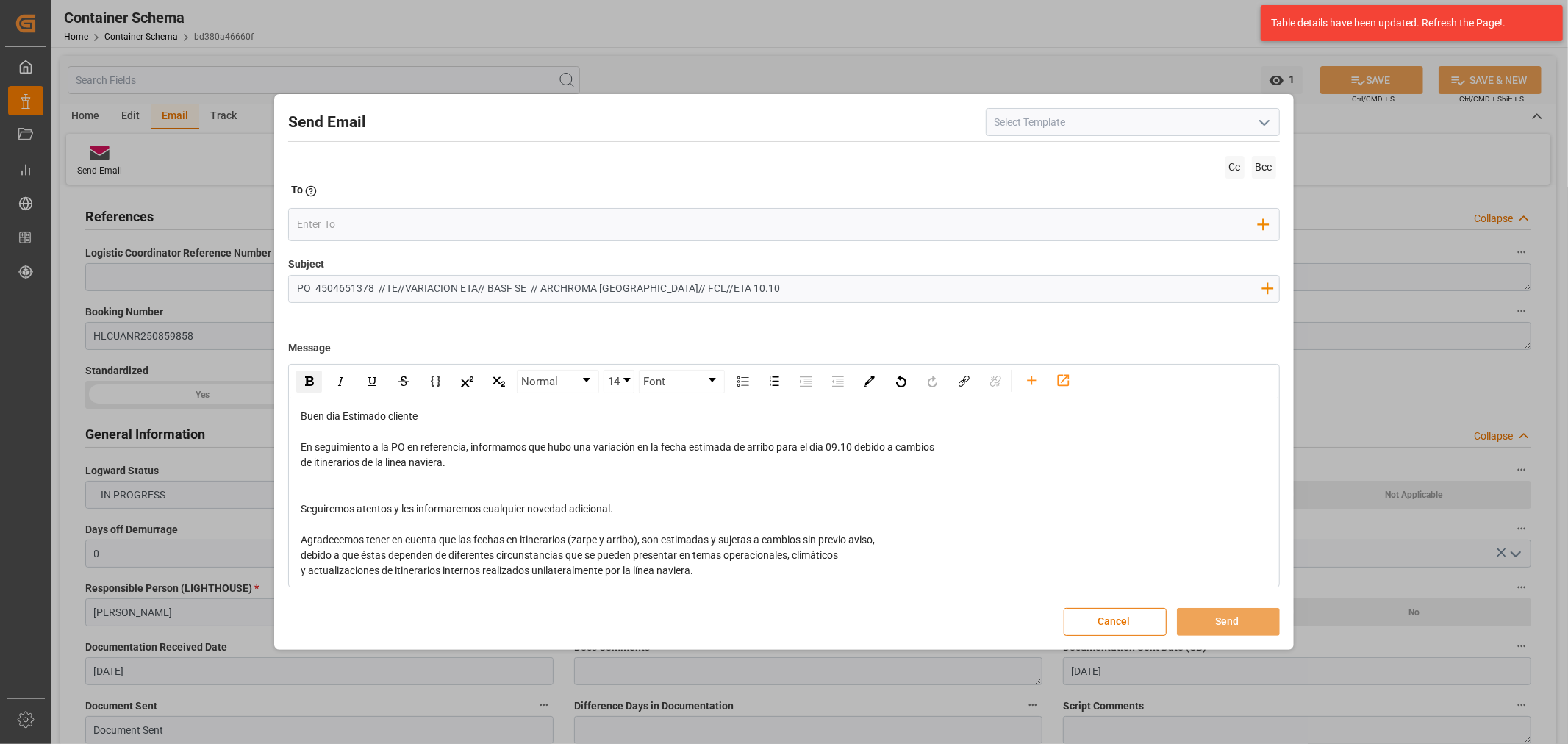
click at [398, 482] on div "rdw-editor" at bounding box center [784, 478] width 966 height 16
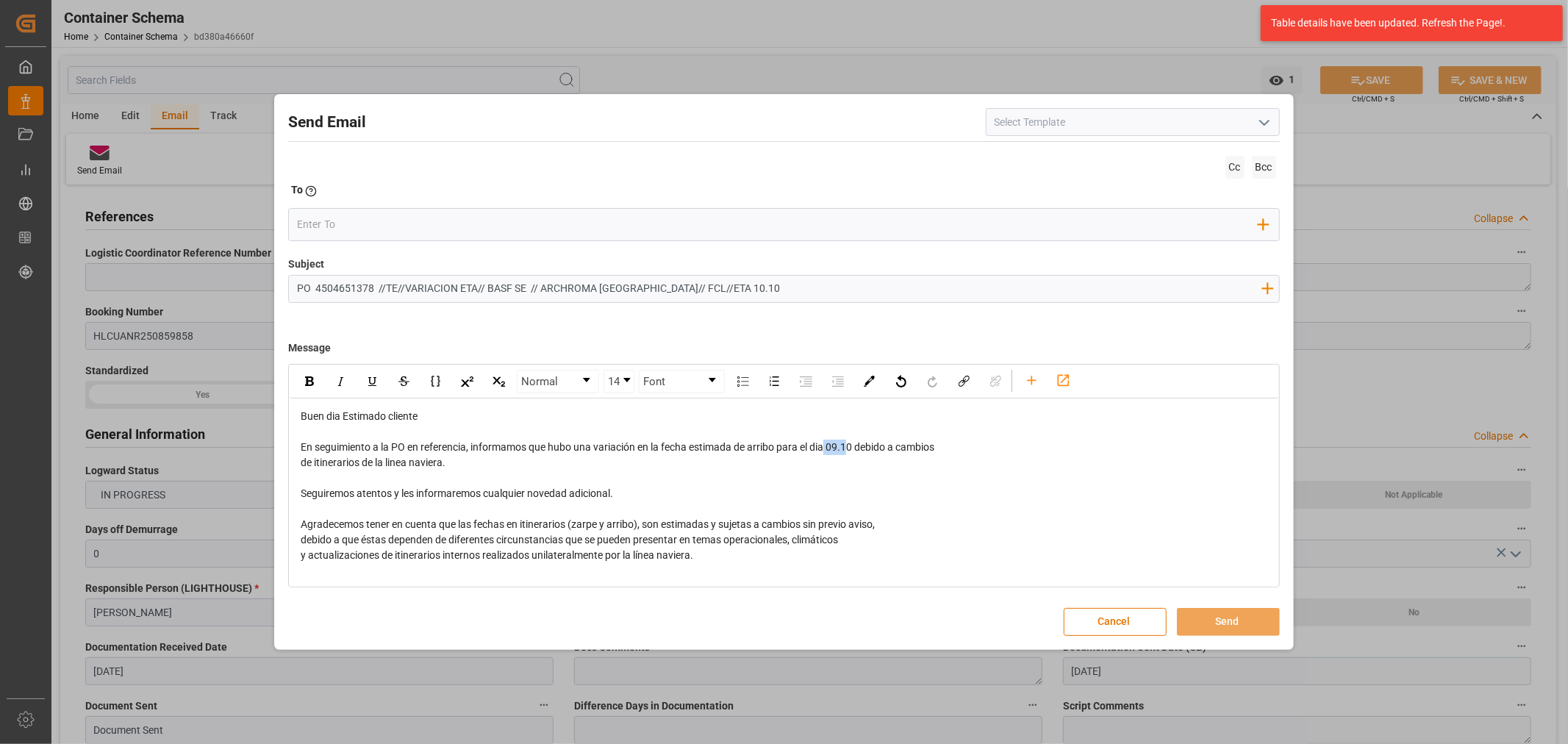
drag, startPoint x: 853, startPoint y: 450, endPoint x: 834, endPoint y: 448, distance: 19.1
click at [831, 449] on span "En seguimiento a la PO en referencia, informamos que hubo una variación en la f…" at bounding box center [617, 446] width 634 height 12
drag, startPoint x: 858, startPoint y: 448, endPoint x: 832, endPoint y: 451, distance: 26.2
click at [832, 451] on span "En seguimiento a la PO en referencia, informamos que hubo una variación en la f…" at bounding box center [617, 446] width 634 height 12
click at [294, 379] on div "rdw-inline-control" at bounding box center [404, 381] width 222 height 24
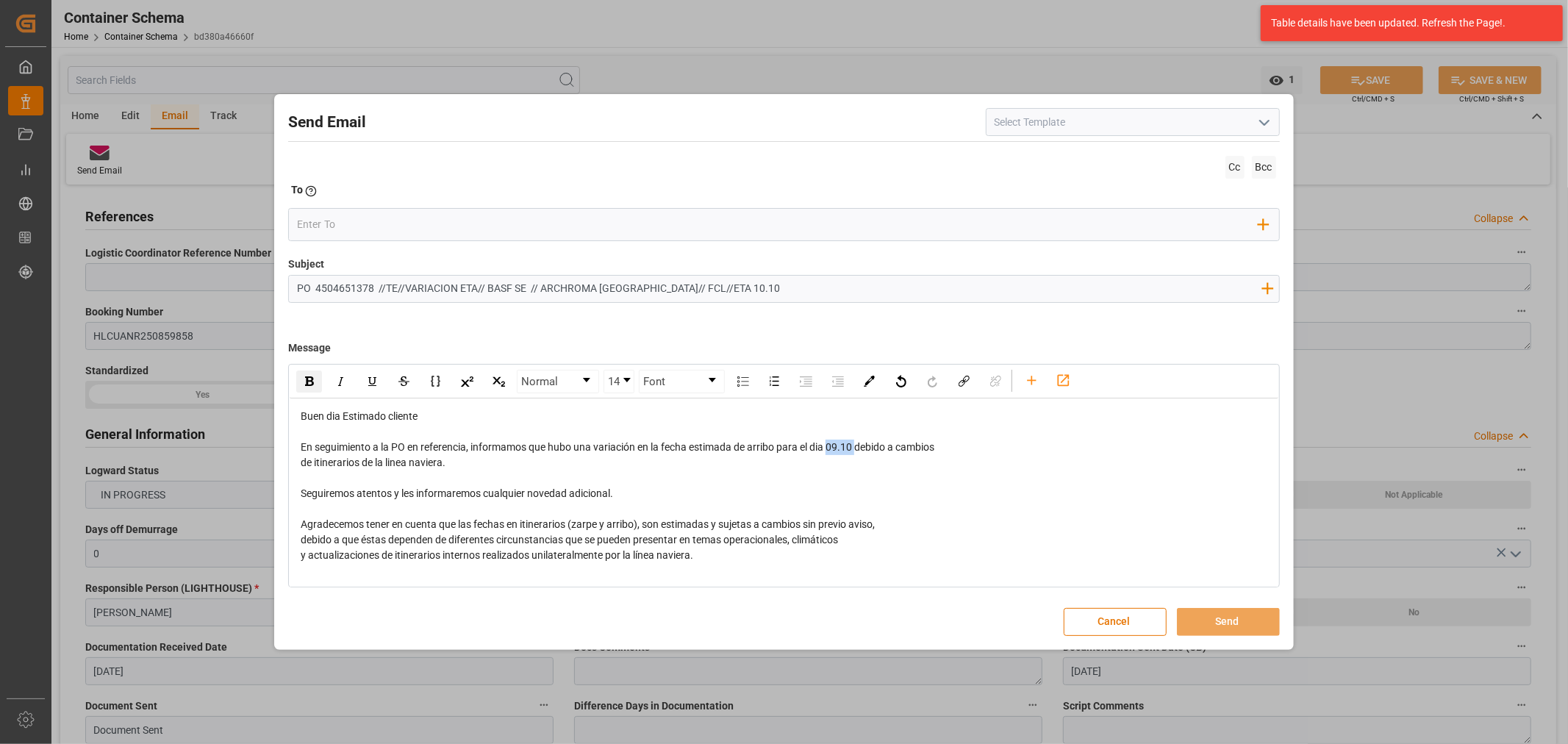
click at [304, 380] on div "rdw-inline-control" at bounding box center [309, 381] width 26 height 22
click at [695, 289] on input "PO 4504651378 //TE//VARIACION ETA// BASF SE // ARCHROMA PERU// FCL//ETA 10.10" at bounding box center [778, 288] width 980 height 26
click at [414, 218] on input "email" at bounding box center [777, 225] width 961 height 22
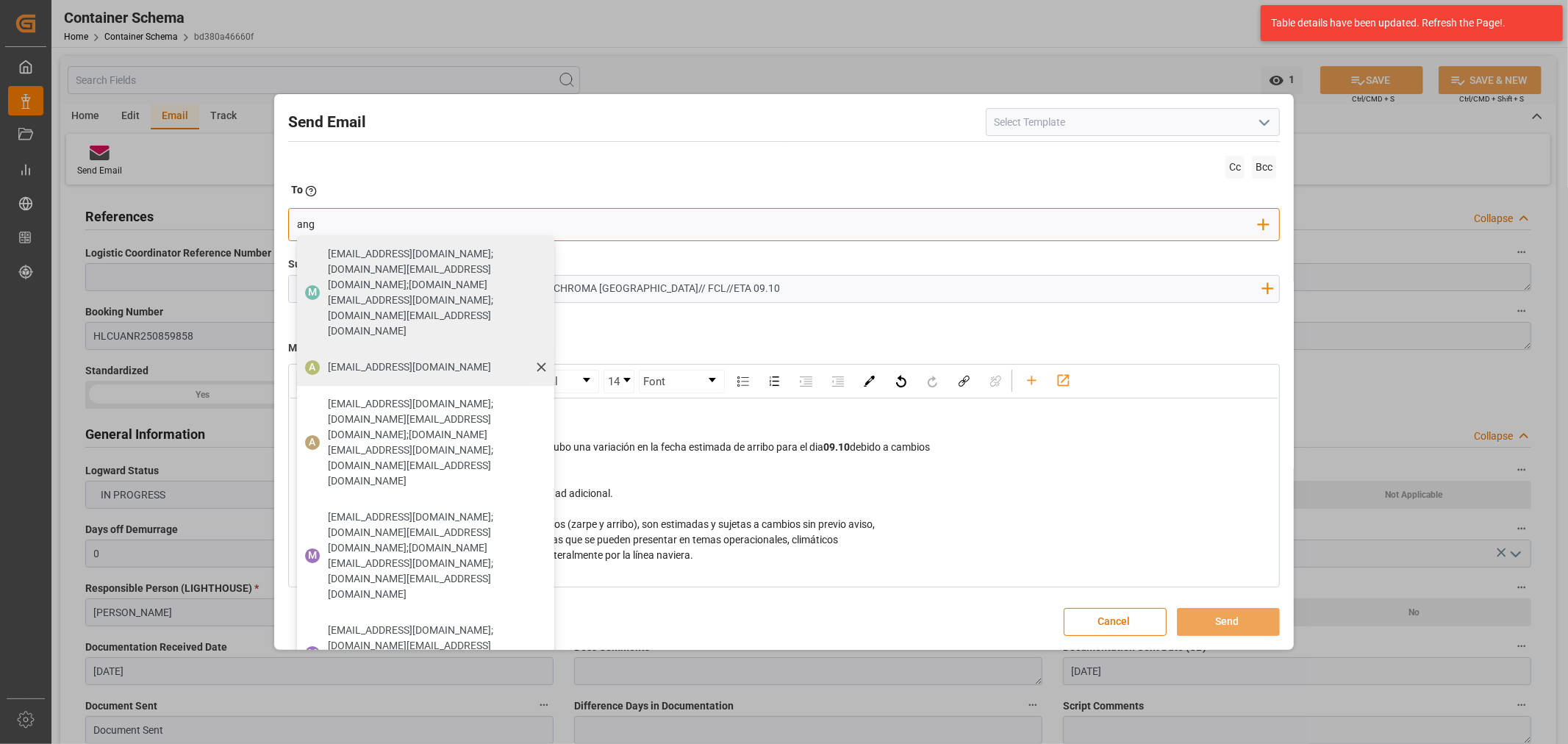
click at [370, 359] on span "angiee.lamilla@archroma.com" at bounding box center [409, 367] width 163 height 16
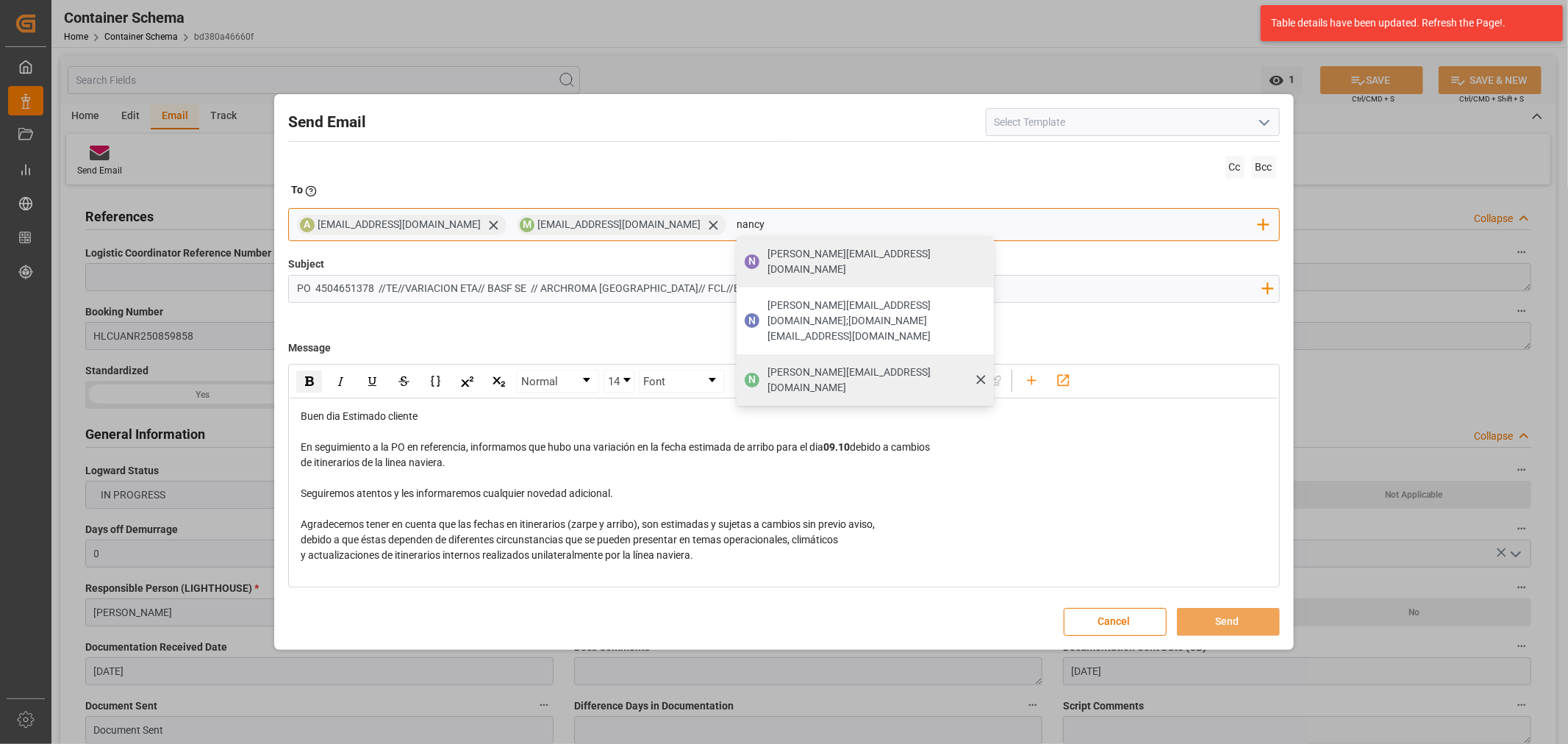
click at [762, 359] on div "nancy.castellanos@archroma.com" at bounding box center [875, 380] width 226 height 41
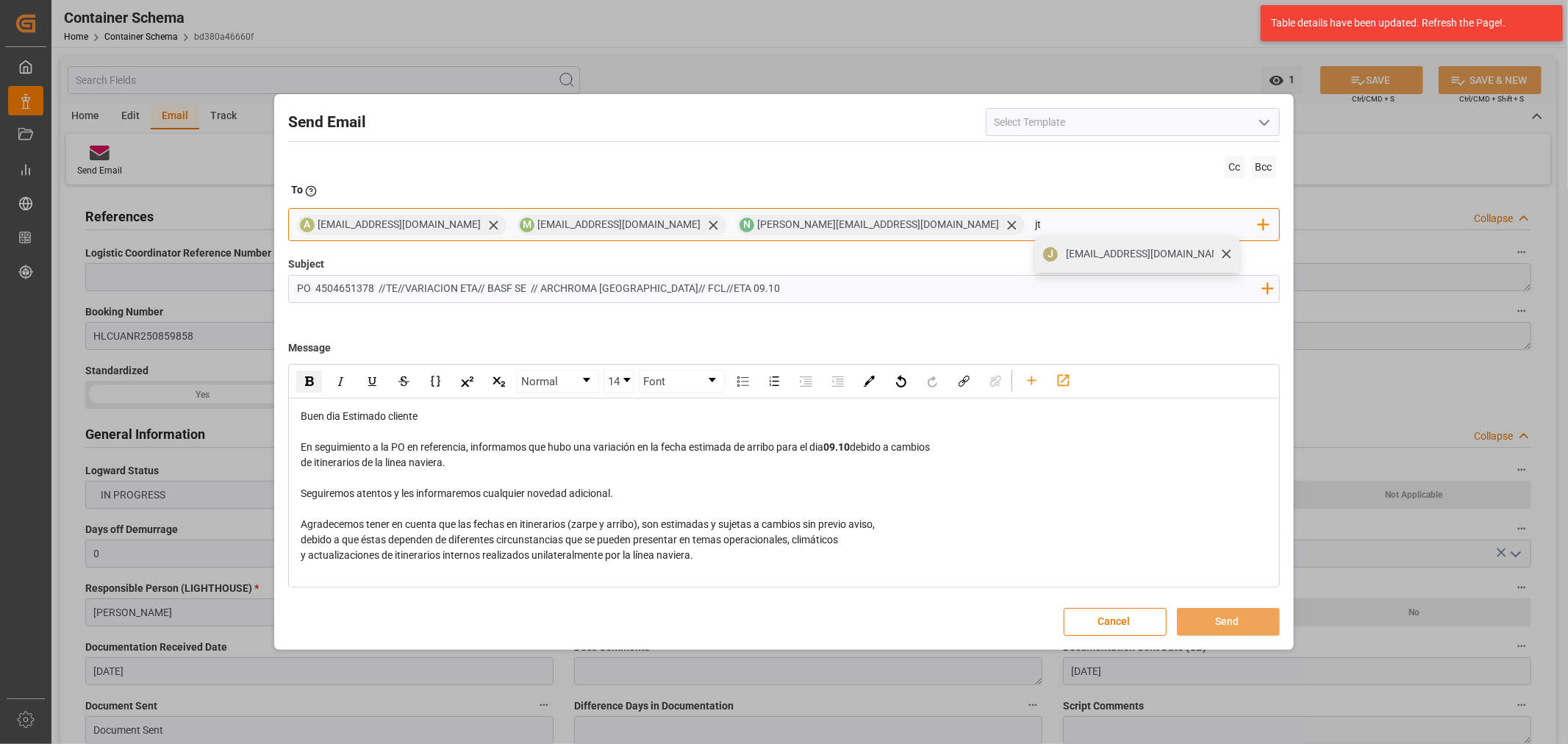
click at [1060, 261] on div "jtoribio@pasoc.pe" at bounding box center [1147, 254] width 173 height 26
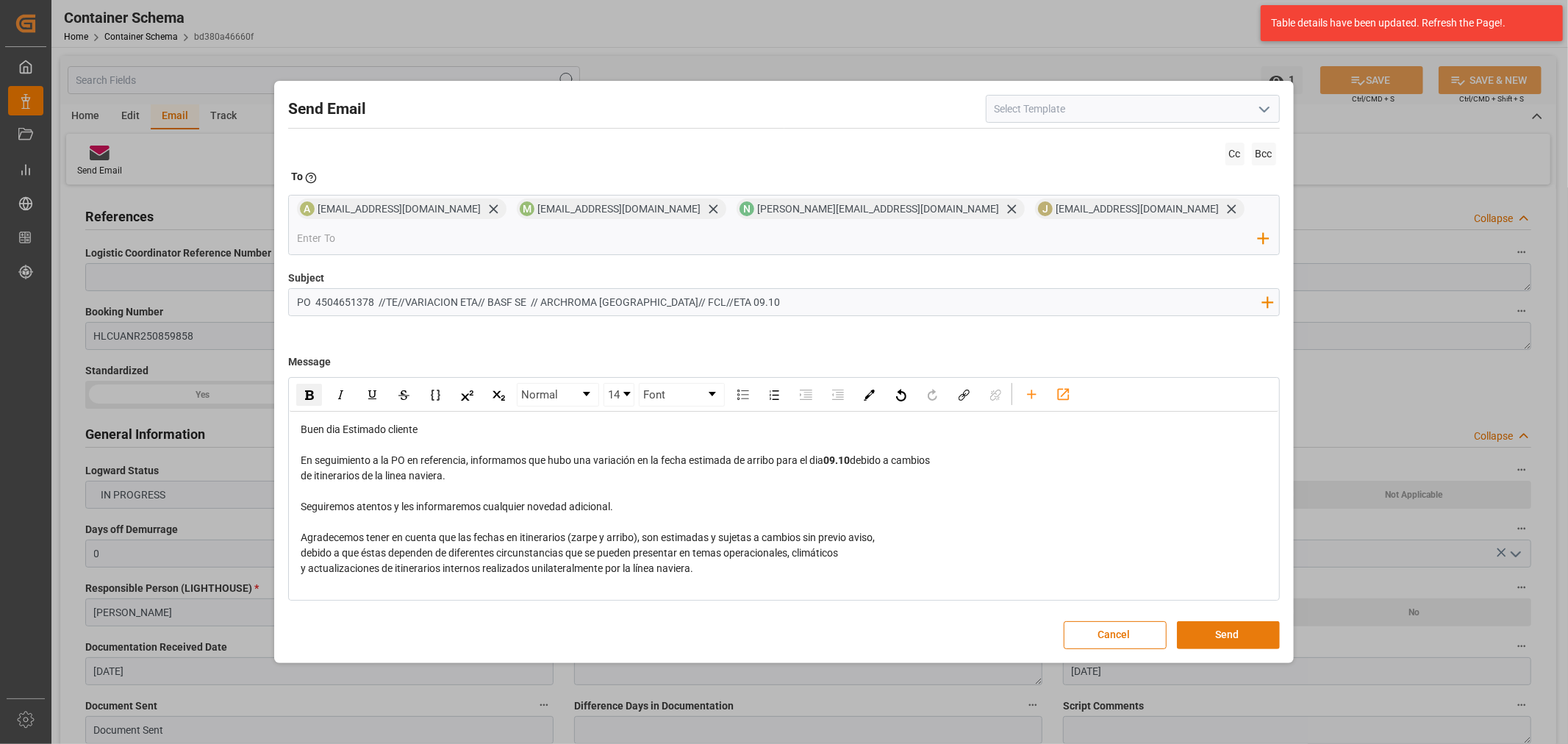
click at [1214, 621] on button "Send" at bounding box center [1228, 634] width 103 height 28
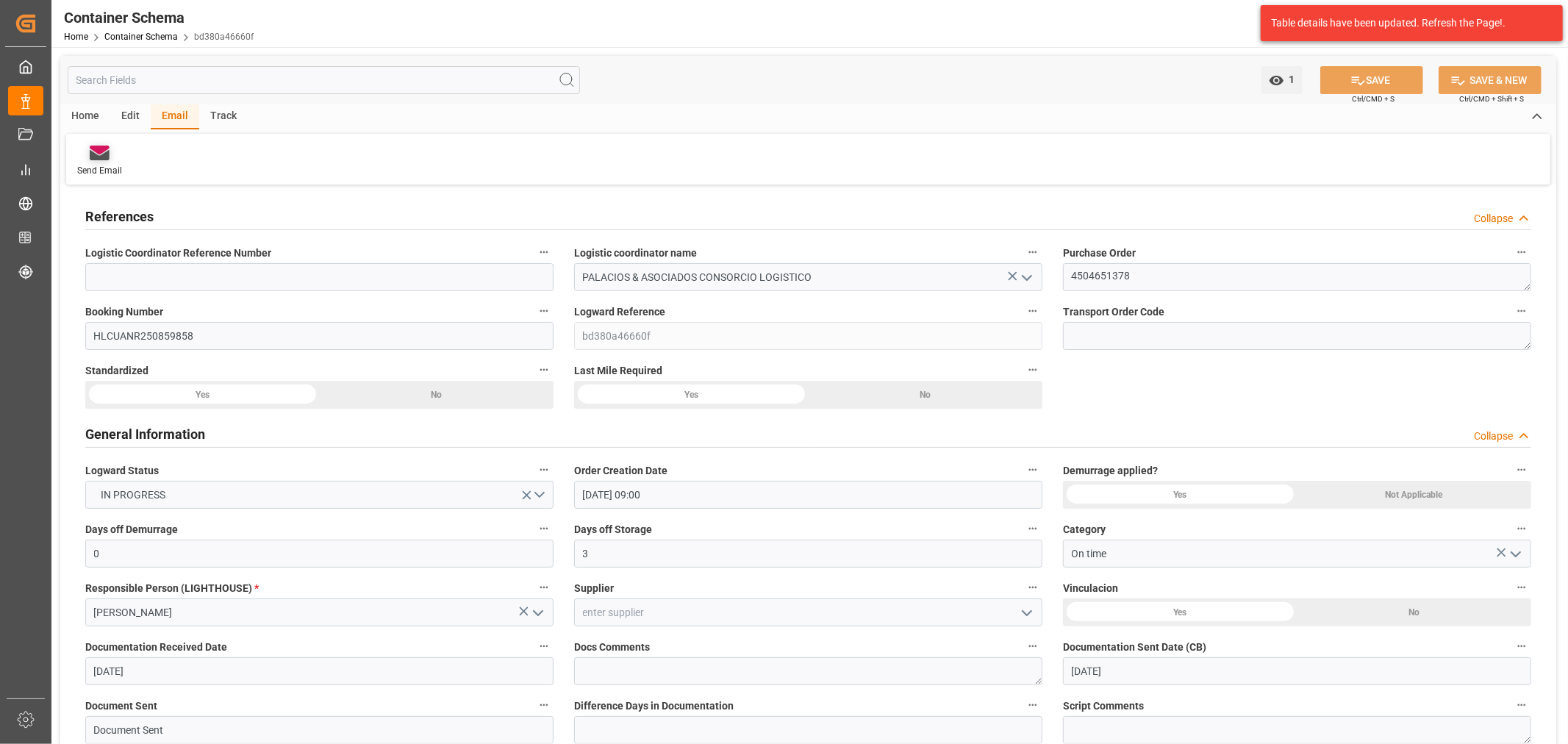
click at [115, 151] on div at bounding box center [99, 153] width 45 height 16
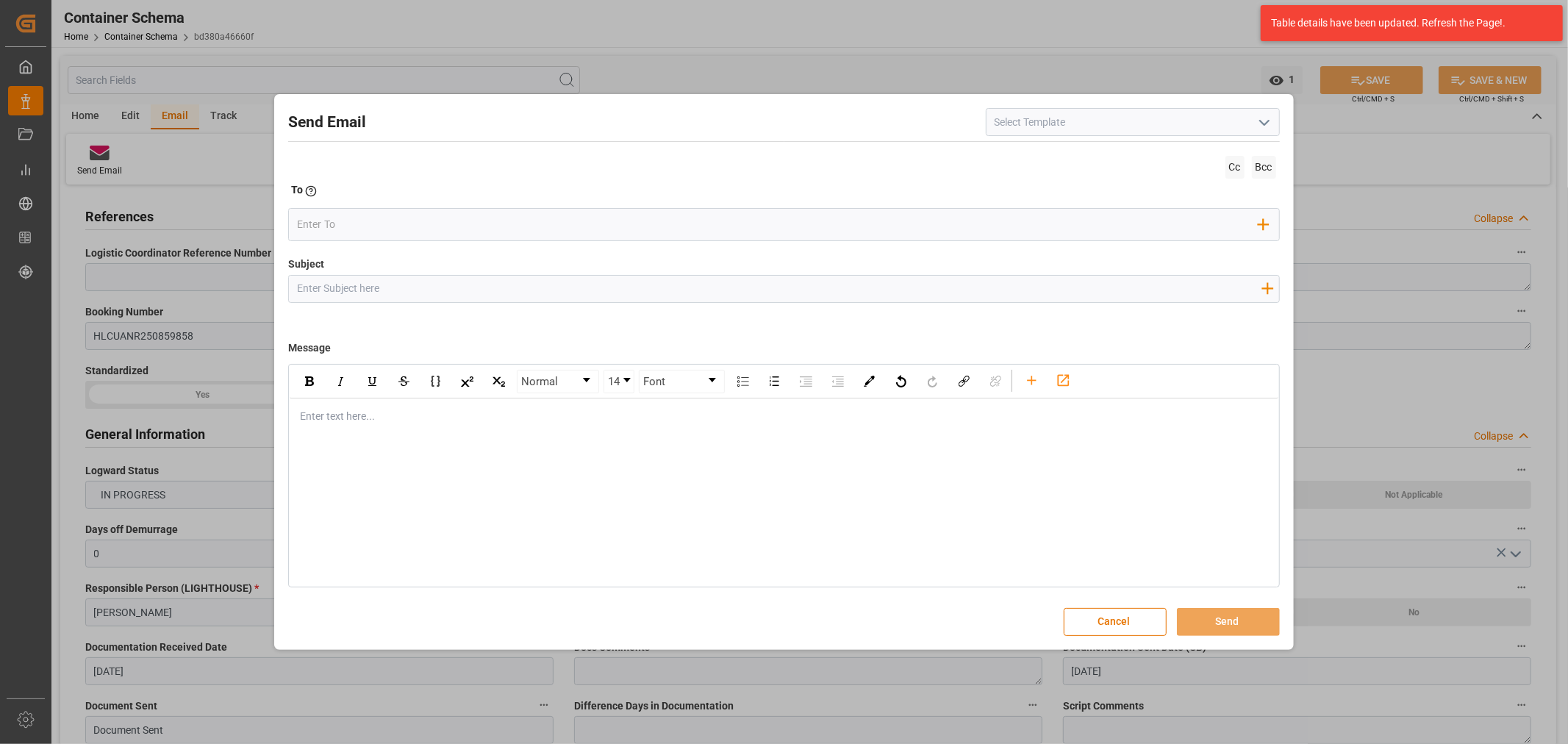
click at [358, 297] on input "Subject" at bounding box center [778, 288] width 980 height 26
click at [480, 281] on div "Add field to Subject" at bounding box center [783, 288] width 991 height 28
click at [478, 290] on input "Subject" at bounding box center [778, 288] width 980 height 26
paste input "PE || LOGWARD STATUS | PO 4504645854 | Contenedor ZMOU8889667 | TEXTIL | LCL//E…"
click at [415, 429] on div "Enter text here..." at bounding box center [783, 416] width 988 height 36
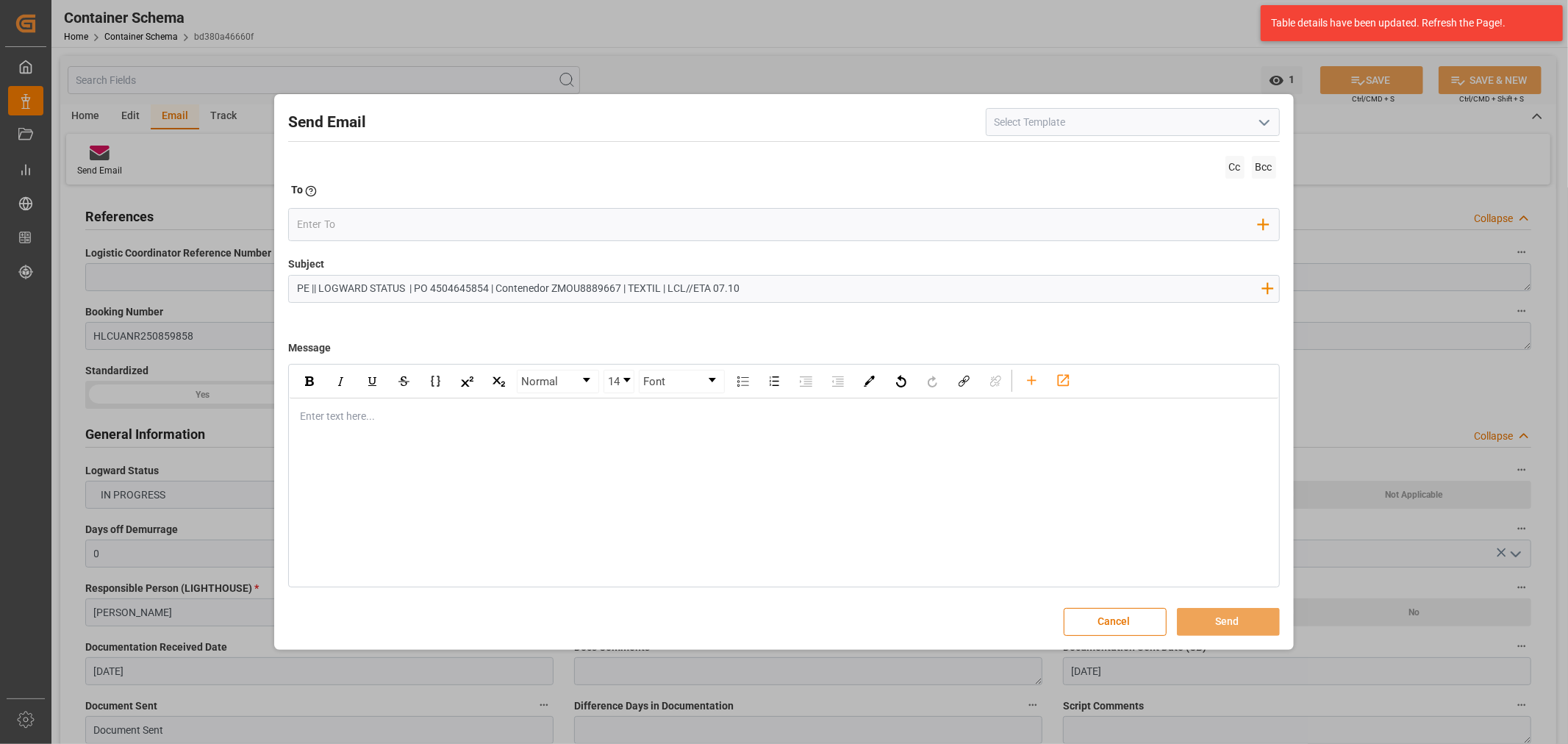
click at [404, 418] on div "rdw-editor" at bounding box center [784, 416] width 966 height 16
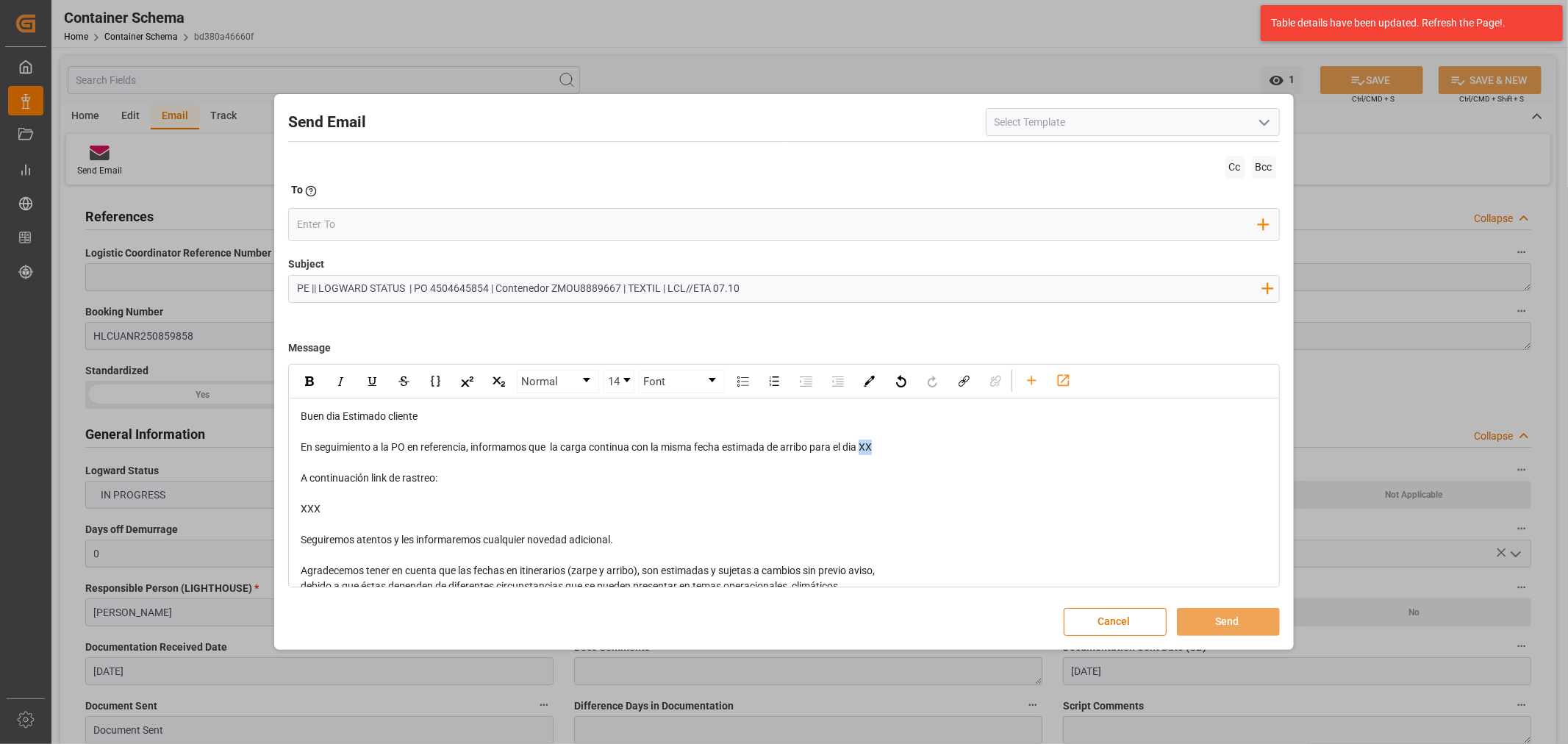
drag, startPoint x: 885, startPoint y: 447, endPoint x: 865, endPoint y: 448, distance: 20.0
click at [865, 448] on div "En seguimiento a la PO en referencia, informamos que la carga continua con la m…" at bounding box center [784, 448] width 966 height 16
click at [867, 445] on span "En seguimiento a la PO en referencia, informamos que la carga continua con la m…" at bounding box center [592, 446] width 584 height 12
drag, startPoint x: 412, startPoint y: 511, endPoint x: 295, endPoint y: 476, distance: 122.1
click at [296, 476] on div "Buen dia Estimado cliente En seguimiento a la PO en referencia, informamos que …" at bounding box center [783, 547] width 988 height 299
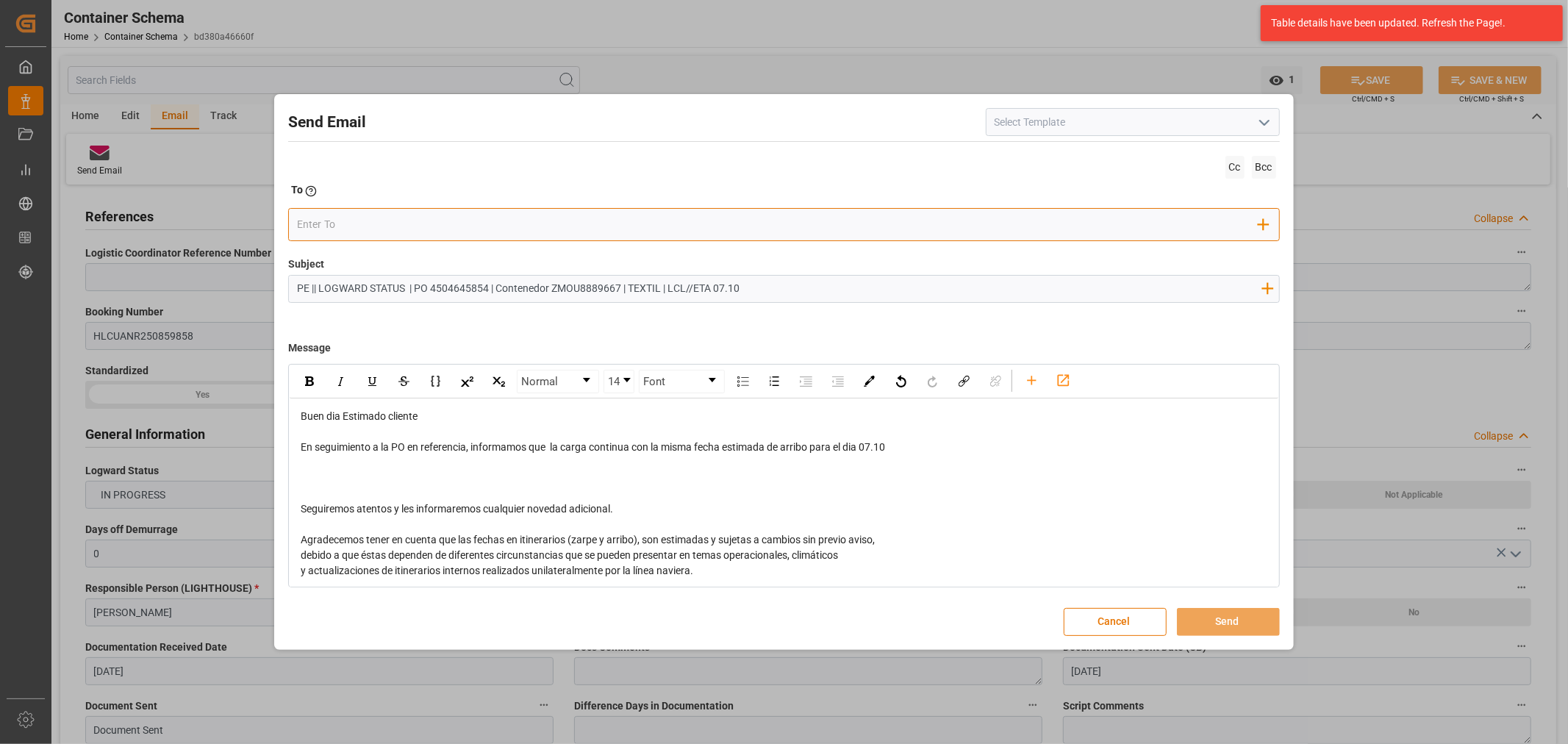
click at [353, 221] on input "email" at bounding box center [777, 225] width 961 height 22
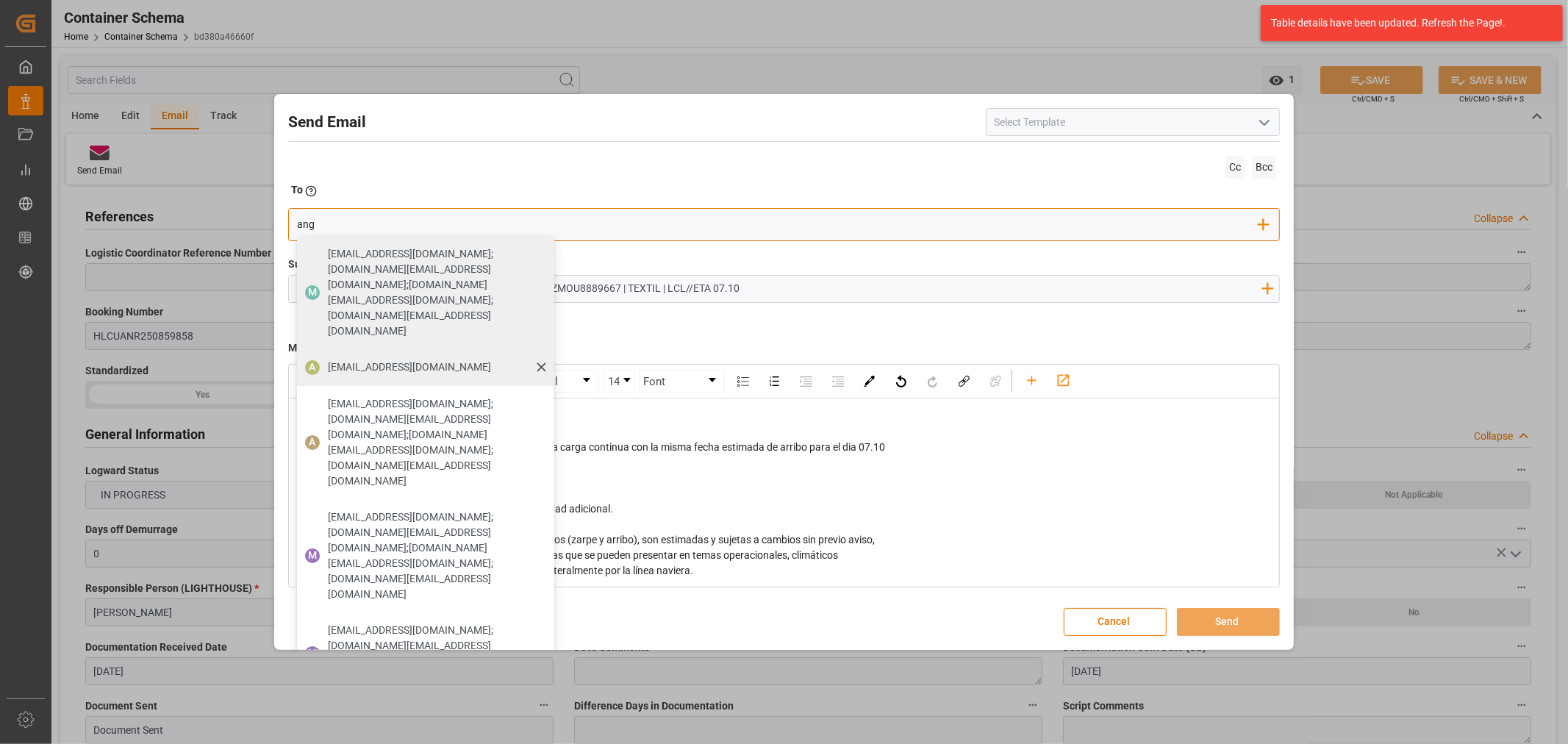
click at [356, 359] on span "angiee.lamilla@archroma.com" at bounding box center [409, 367] width 163 height 16
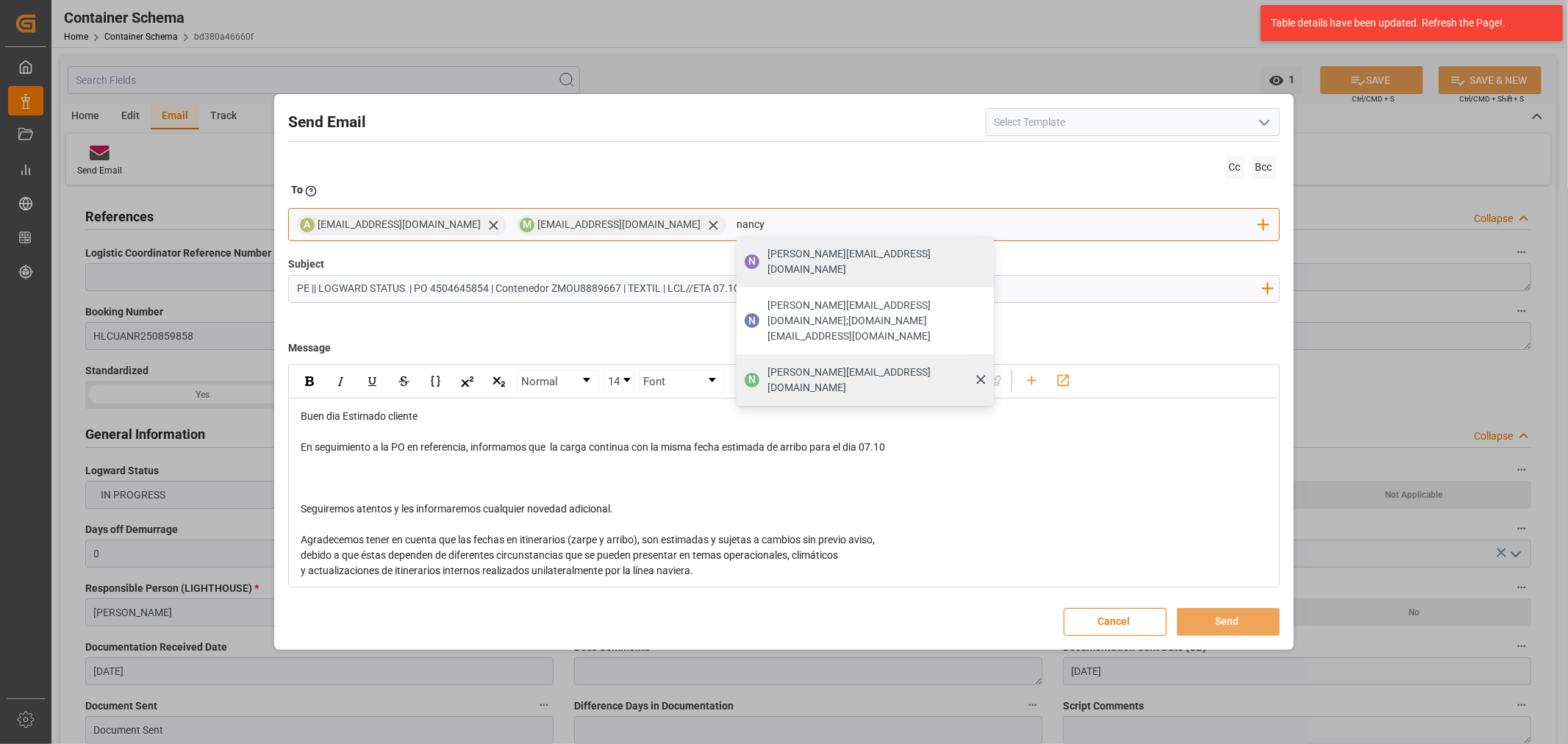
click at [820, 364] on span "nancy.castellanos@archroma.com" at bounding box center [875, 379] width 216 height 31
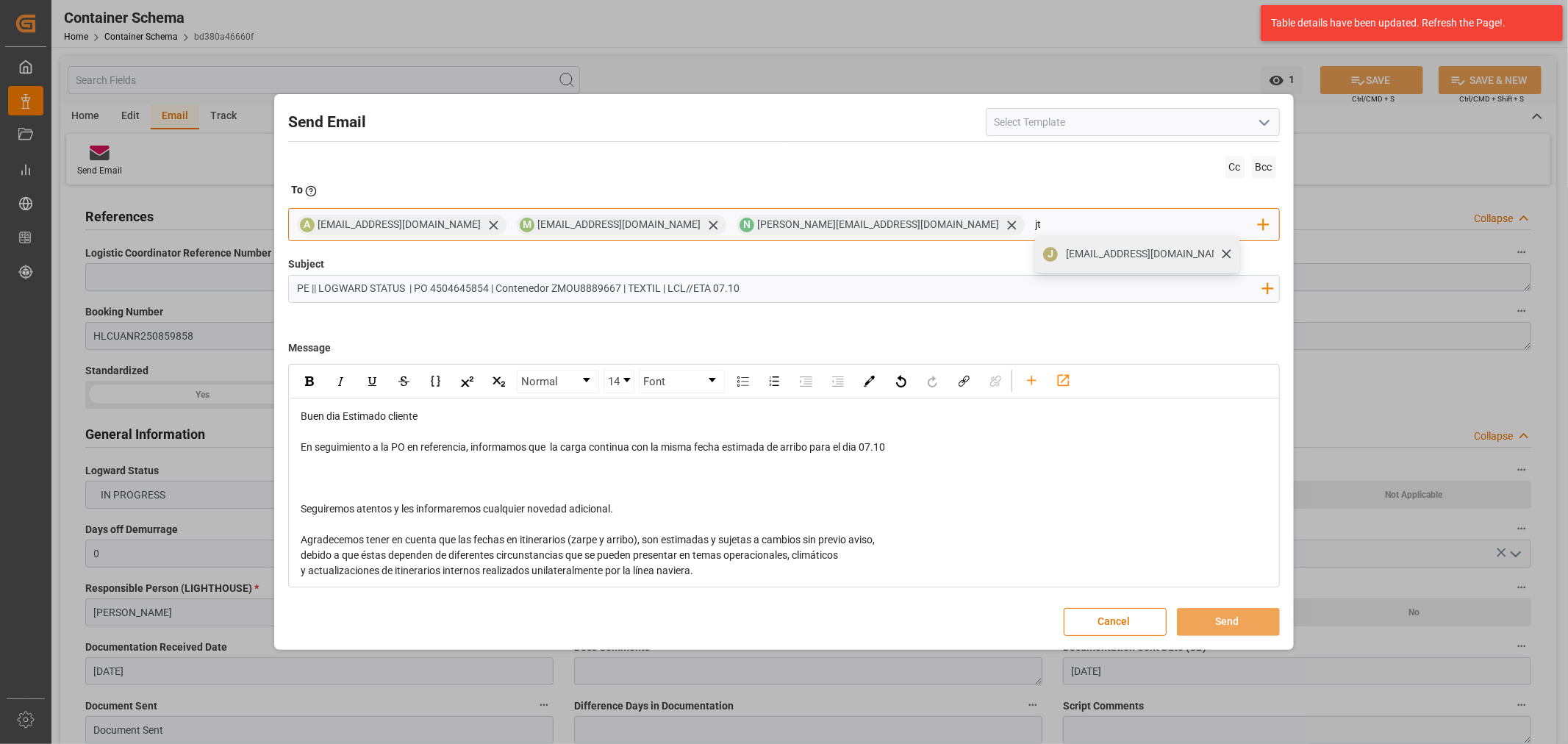
click at [1060, 262] on div "jtoribio@pasoc.pe" at bounding box center [1147, 254] width 173 height 26
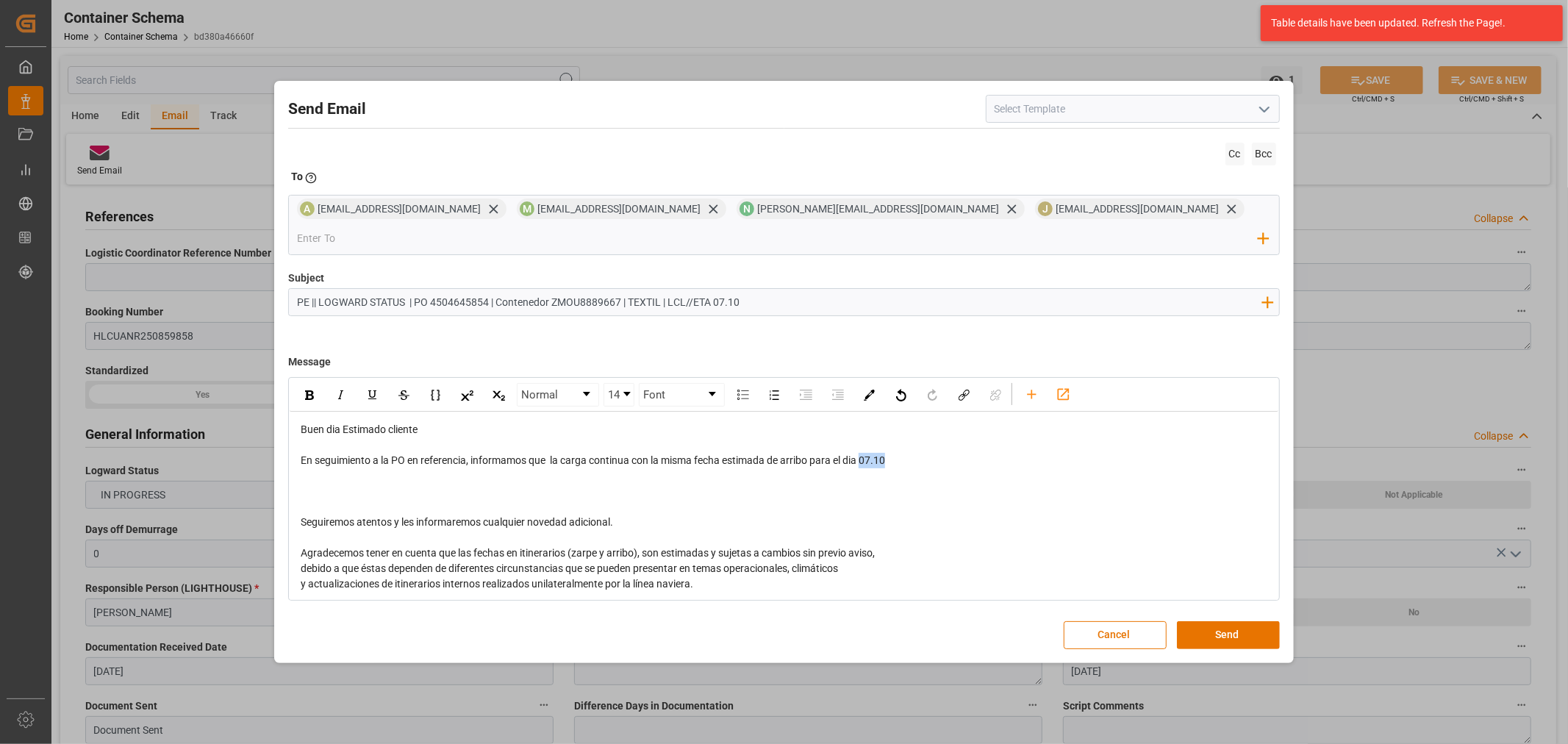
drag, startPoint x: 912, startPoint y: 445, endPoint x: 865, endPoint y: 446, distance: 47.0
click at [865, 452] on div "En seguimiento a la PO en referencia, informamos que la carga continua con la m…" at bounding box center [784, 460] width 966 height 16
click at [315, 384] on div "rdw-inline-control" at bounding box center [309, 395] width 26 height 22
click at [378, 483] on div "rdw-editor" at bounding box center [784, 491] width 966 height 16
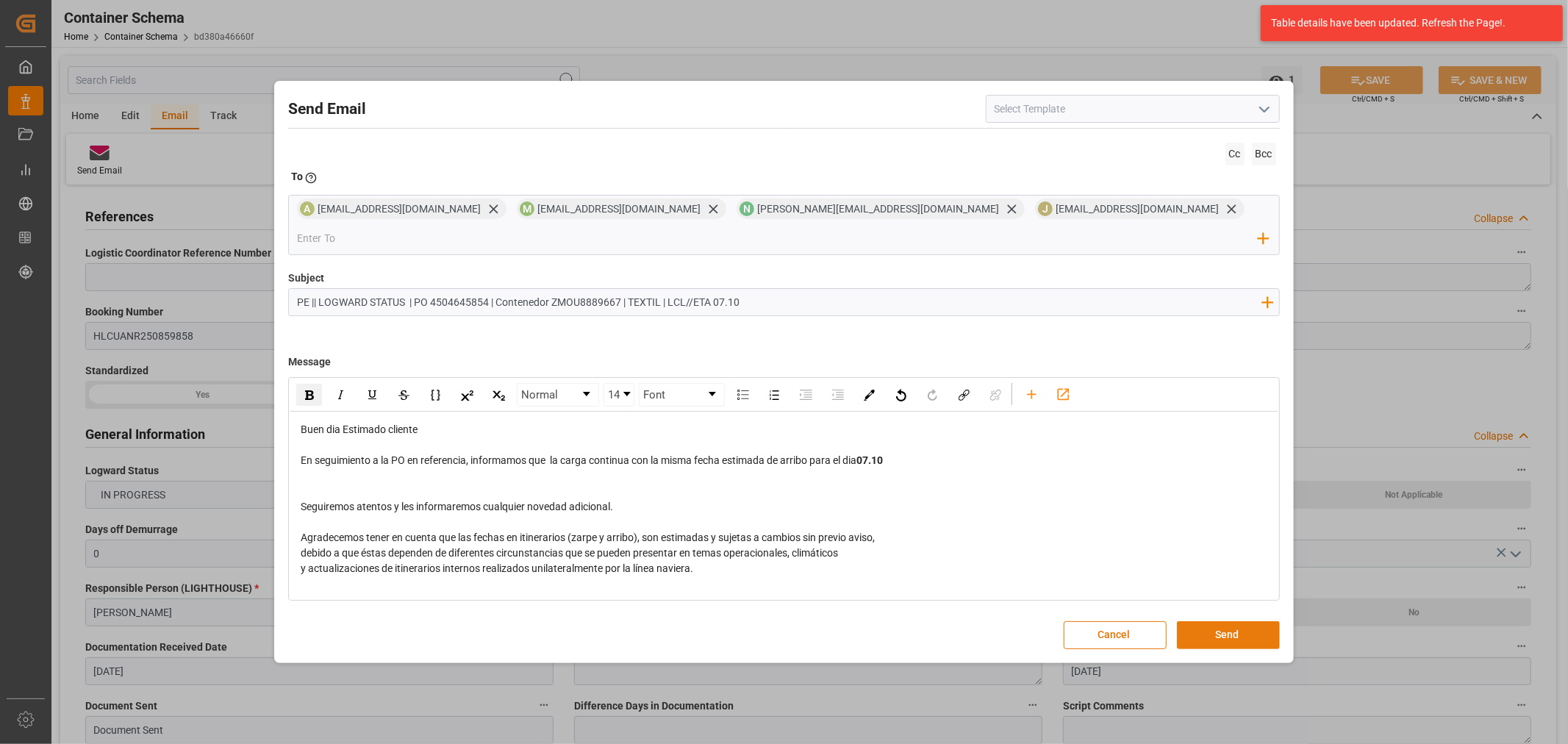
click at [1254, 621] on button "Send" at bounding box center [1228, 634] width 103 height 28
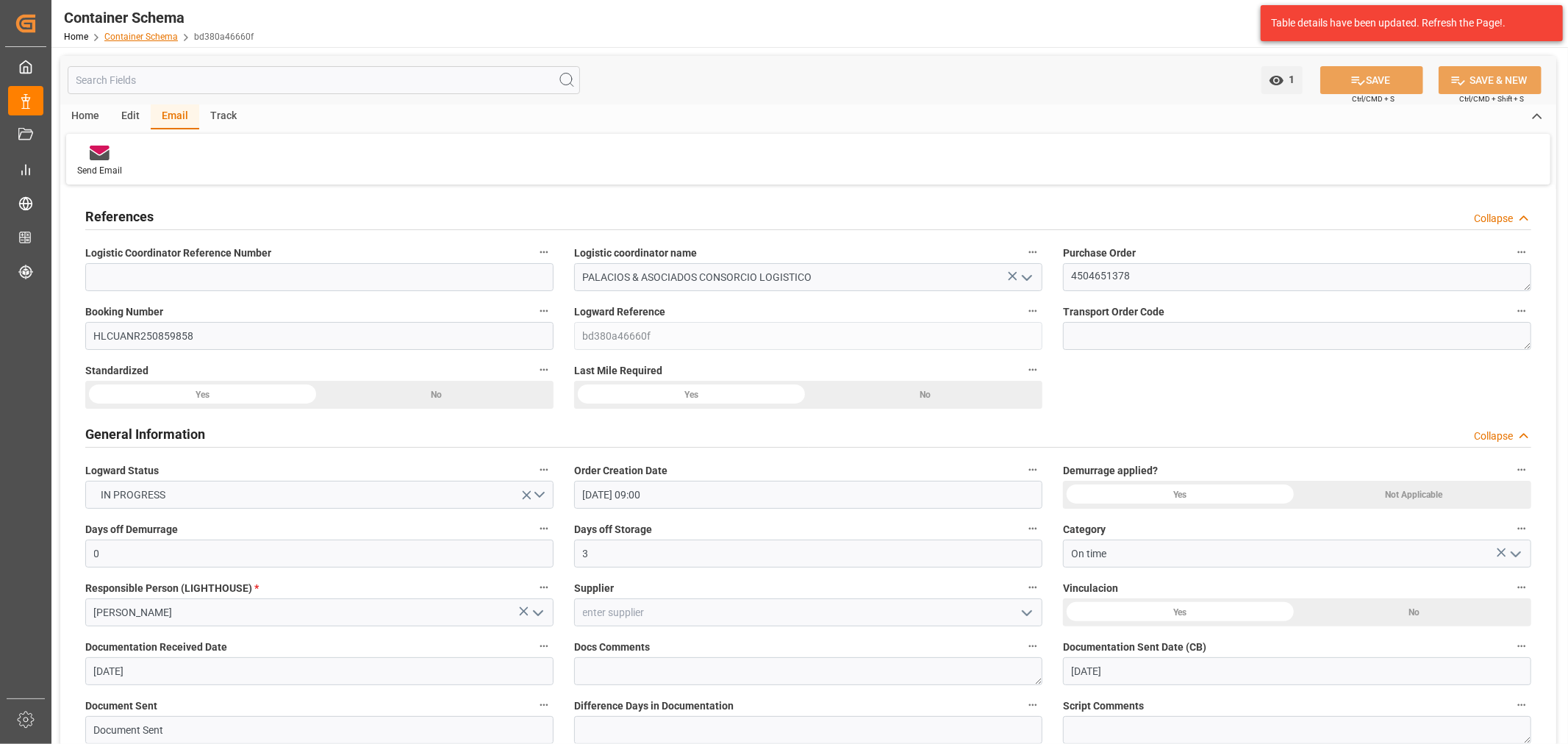
click at [159, 35] on link "Container Schema" at bounding box center [140, 36] width 73 height 10
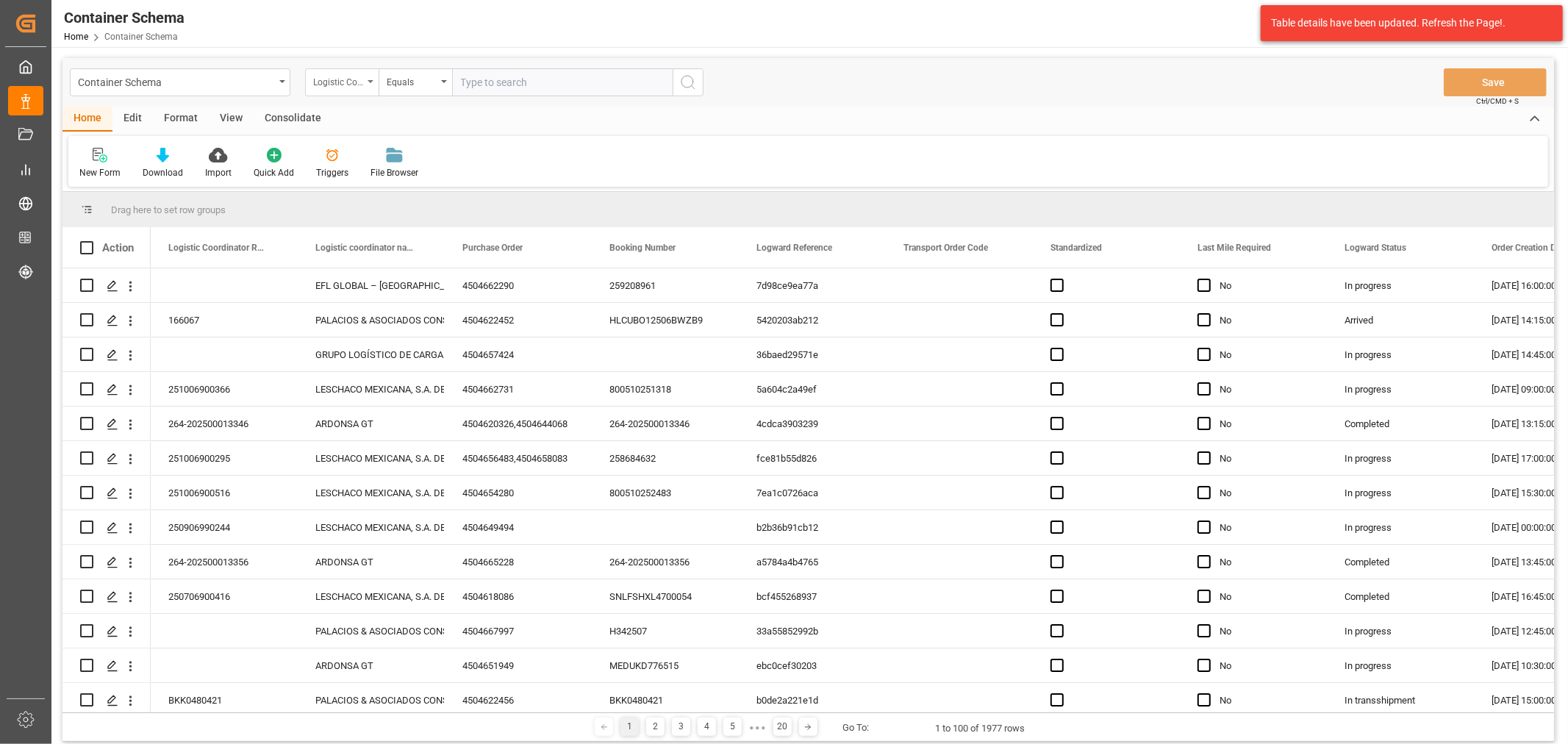
click at [341, 81] on div "Logistic Coordinator Reference Number" at bounding box center [337, 80] width 50 height 17
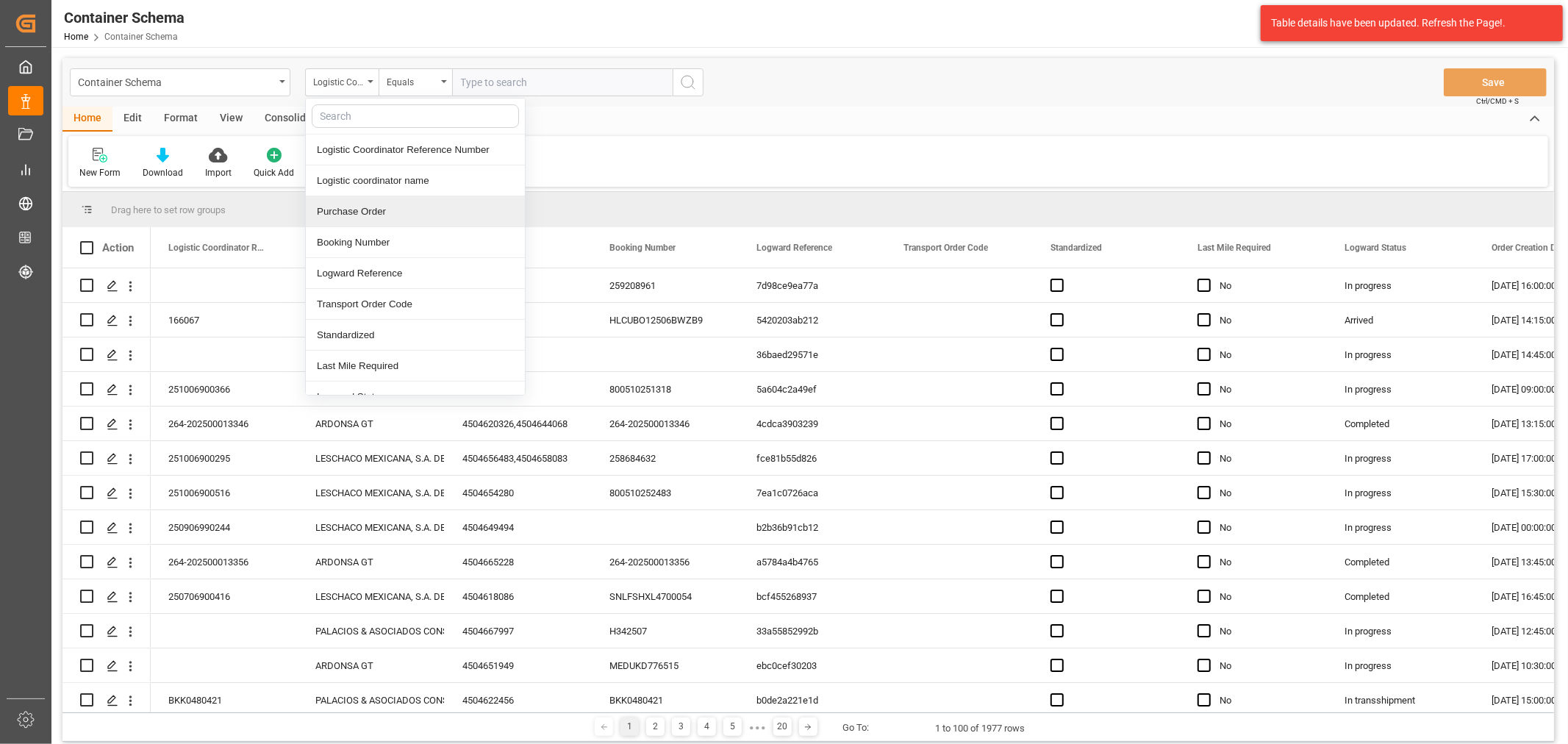
click at [371, 211] on div "Purchase Order" at bounding box center [415, 211] width 219 height 31
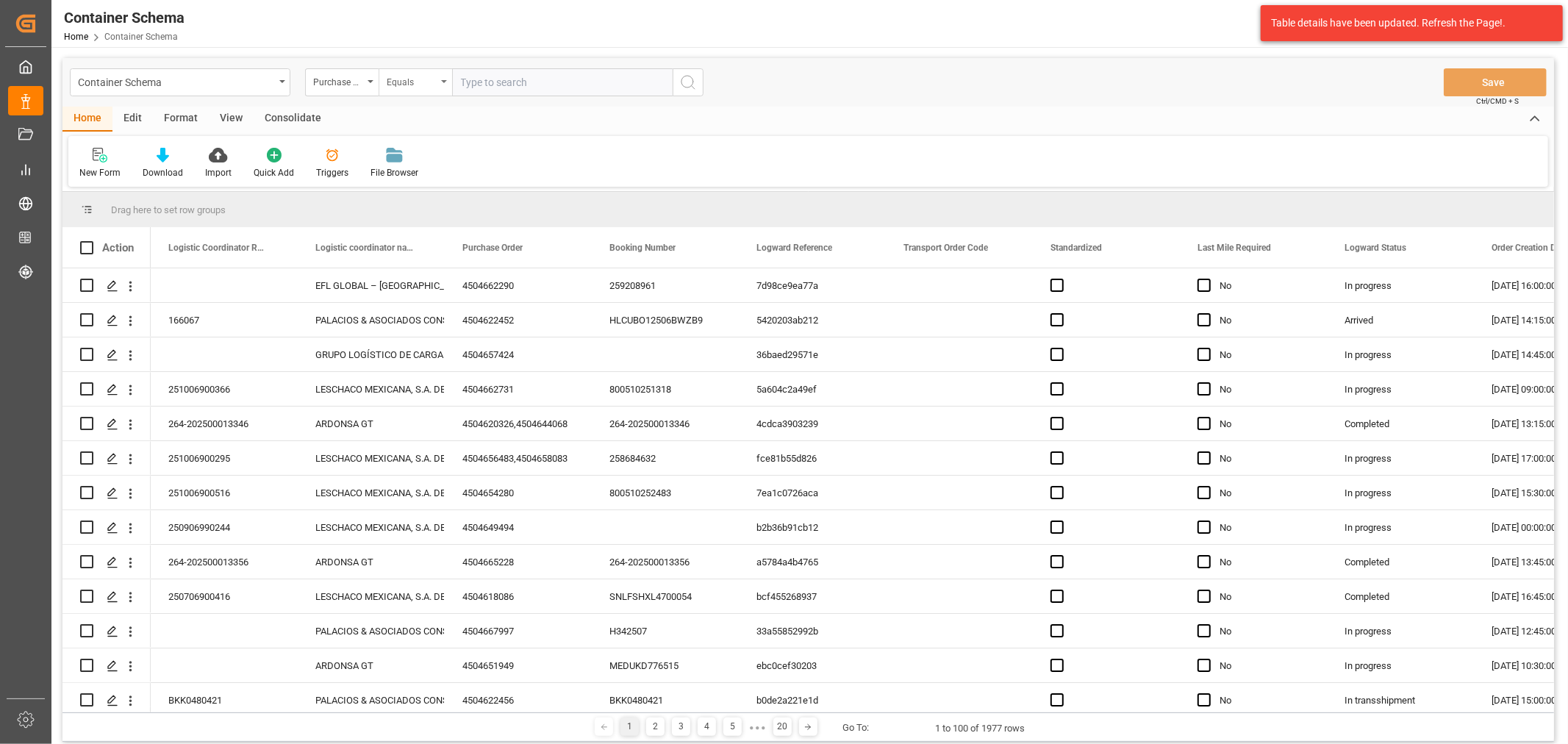
drag, startPoint x: 392, startPoint y: 86, endPoint x: 393, endPoint y: 94, distance: 8.1
click at [392, 85] on div "Equals" at bounding box center [411, 80] width 50 height 17
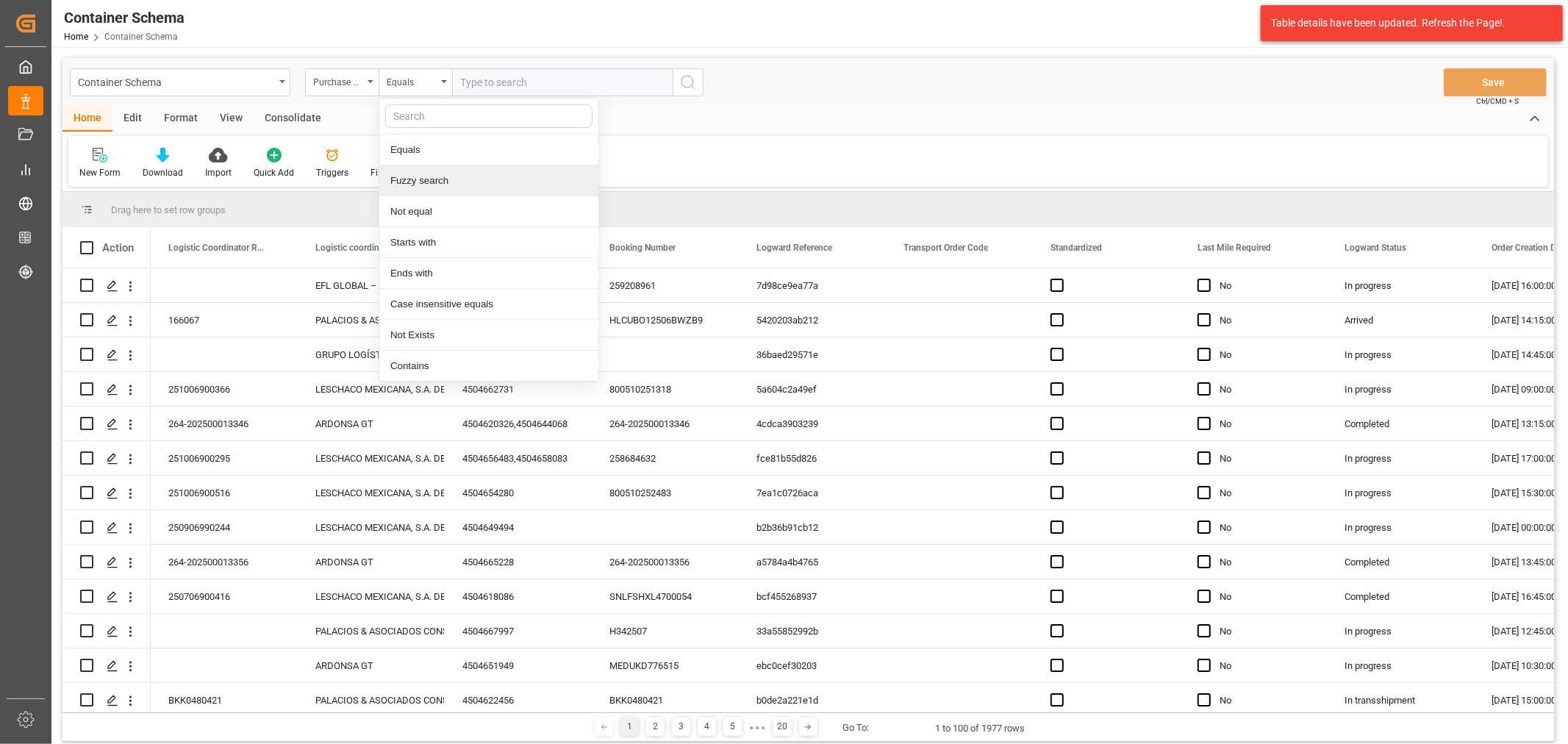
click at [450, 178] on div "Fuzzy search" at bounding box center [489, 180] width 219 height 31
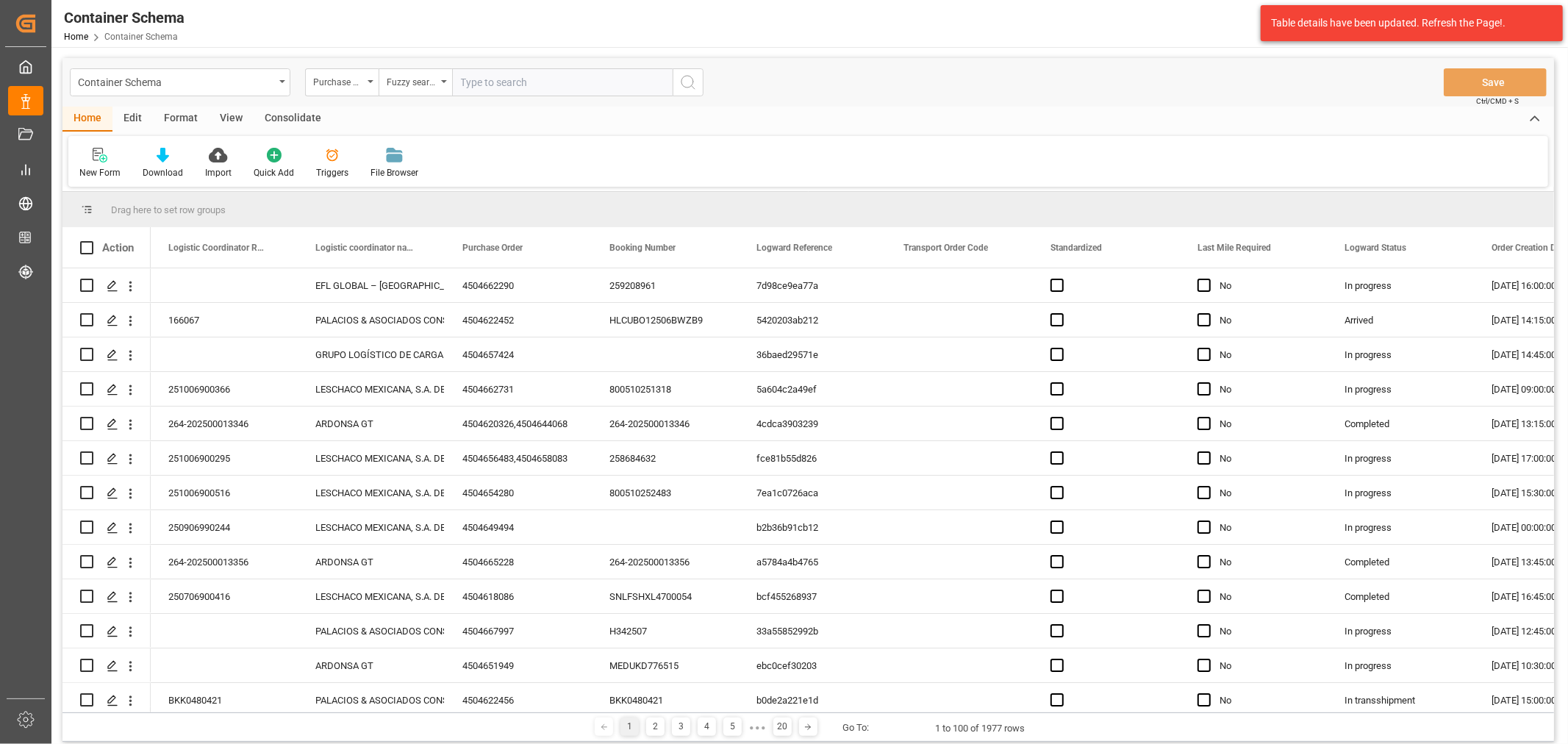
click at [483, 88] on input "text" at bounding box center [562, 82] width 221 height 28
paste input "4504653036"
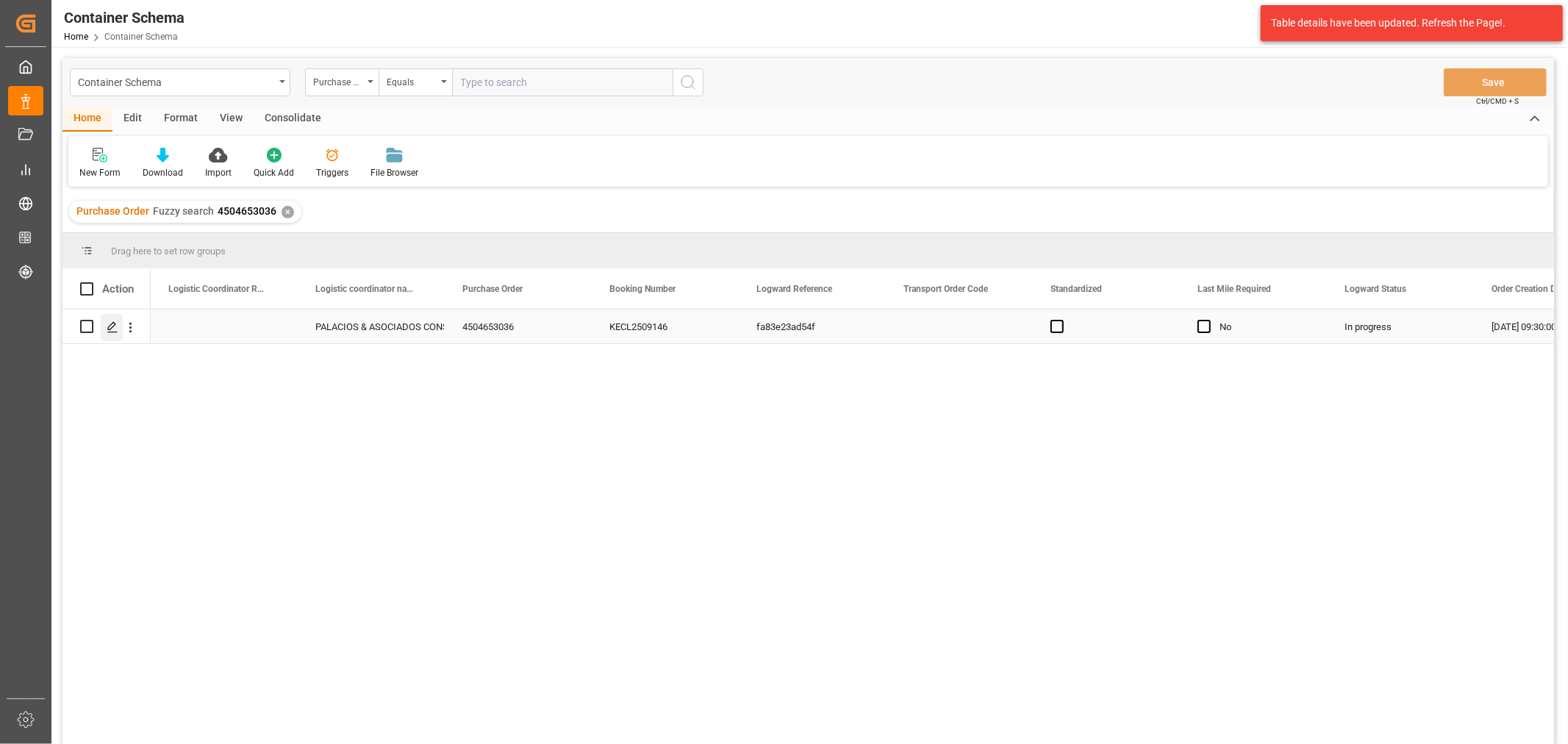
click at [106, 326] on icon "Press SPACE to select this row." at bounding box center [112, 326] width 12 height 12
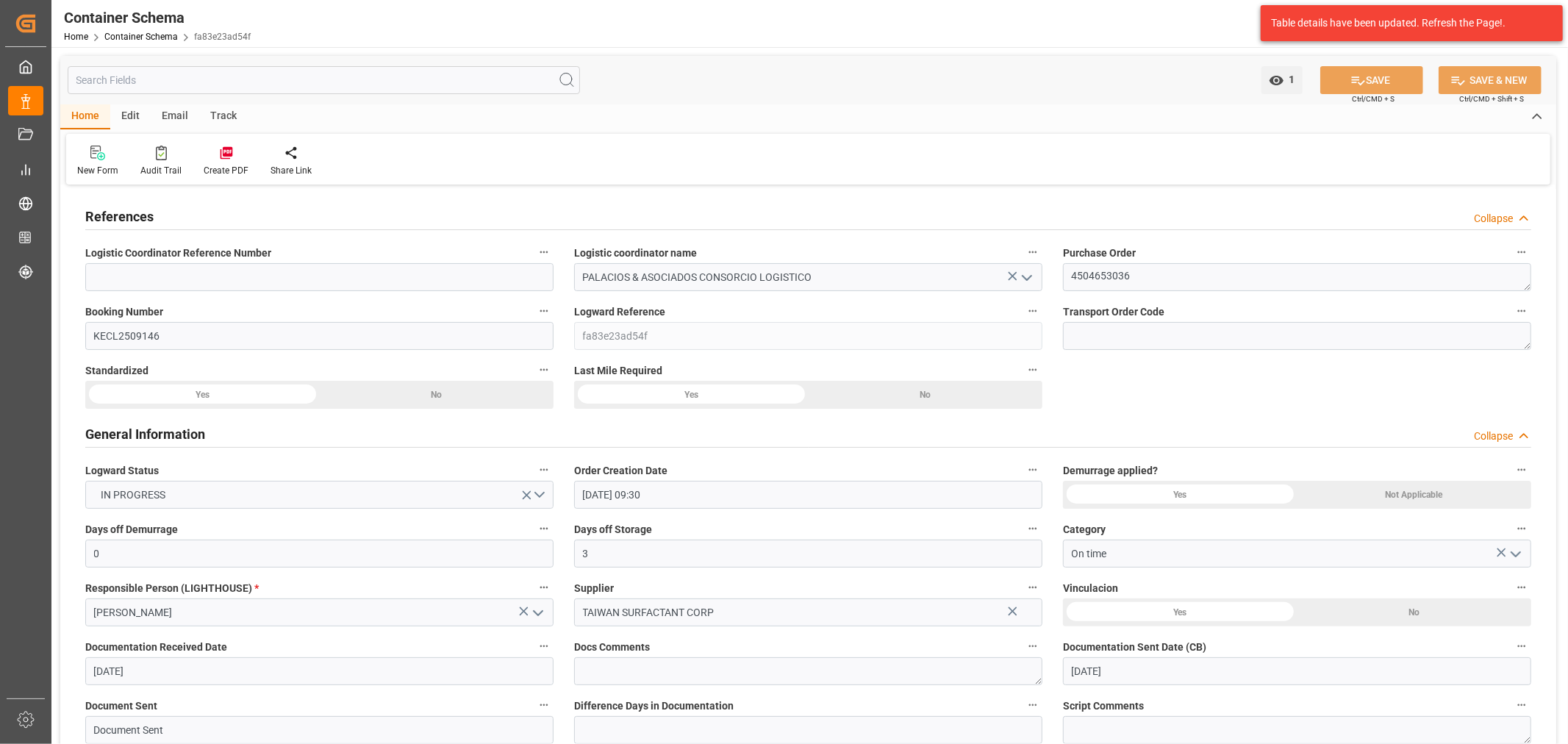
click at [219, 114] on div "Track" at bounding box center [224, 117] width 49 height 25
click at [104, 156] on div at bounding box center [95, 153] width 35 height 16
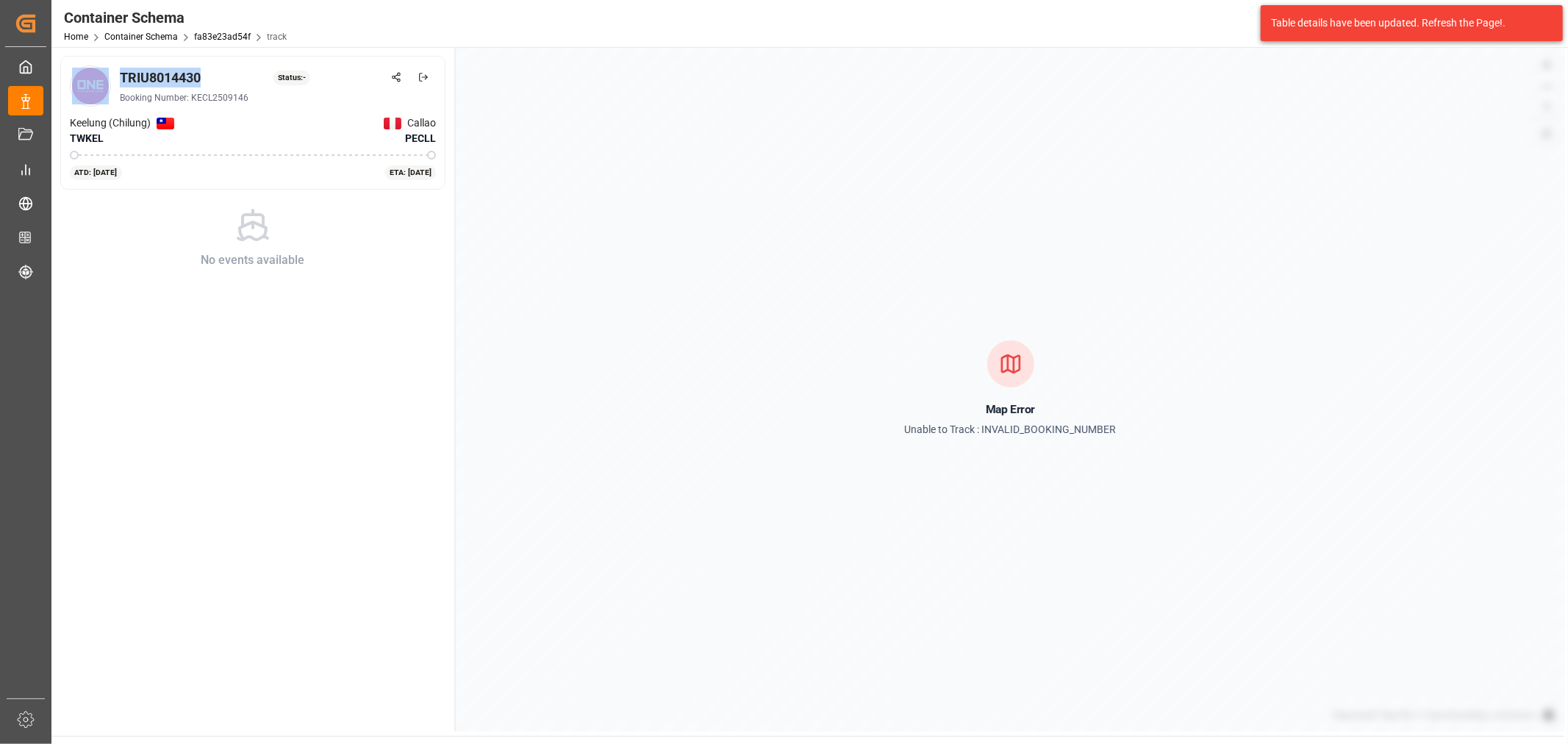
drag, startPoint x: 216, startPoint y: 77, endPoint x: 102, endPoint y: 76, distance: 114.0
click at [102, 76] on div "TRIU8014430 Status: - Booking Number: KECL2509146" at bounding box center [253, 86] width 366 height 41
copy div "TRIU8014430"
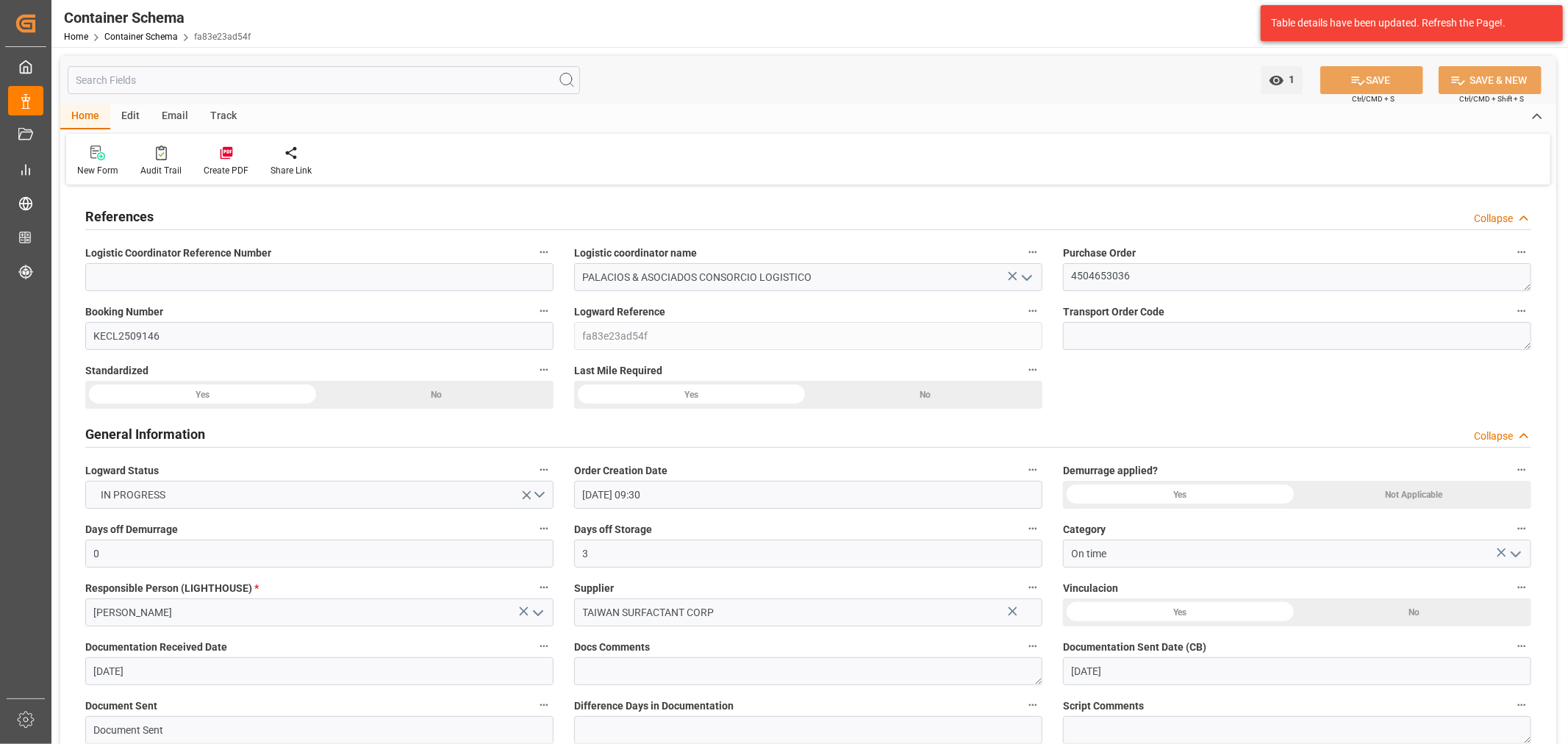
click at [170, 117] on div "Email" at bounding box center [175, 117] width 49 height 25
click at [109, 162] on div "Send Email" at bounding box center [99, 161] width 67 height 32
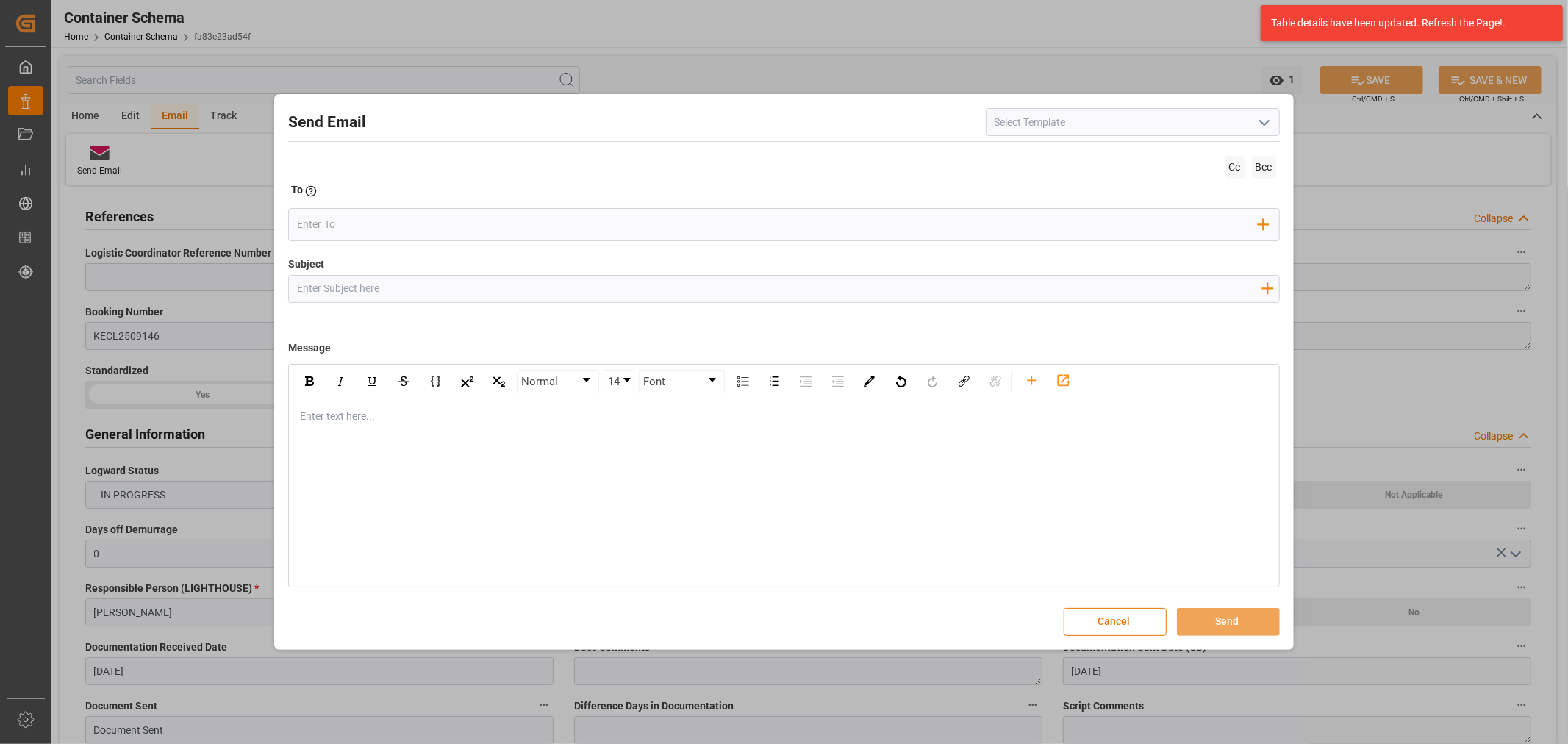
click at [673, 287] on input "Subject" at bounding box center [778, 288] width 980 height 26
paste input "PO 4504653036 10,20//TE//LOGWARD STATUS//TAIWAN SURFACTANT CORP//ARCHROMA PERU/…"
click at [516, 418] on div "rdw-editor" at bounding box center [784, 416] width 966 height 16
click at [397, 422] on div "rdw-editor" at bounding box center [784, 416] width 966 height 16
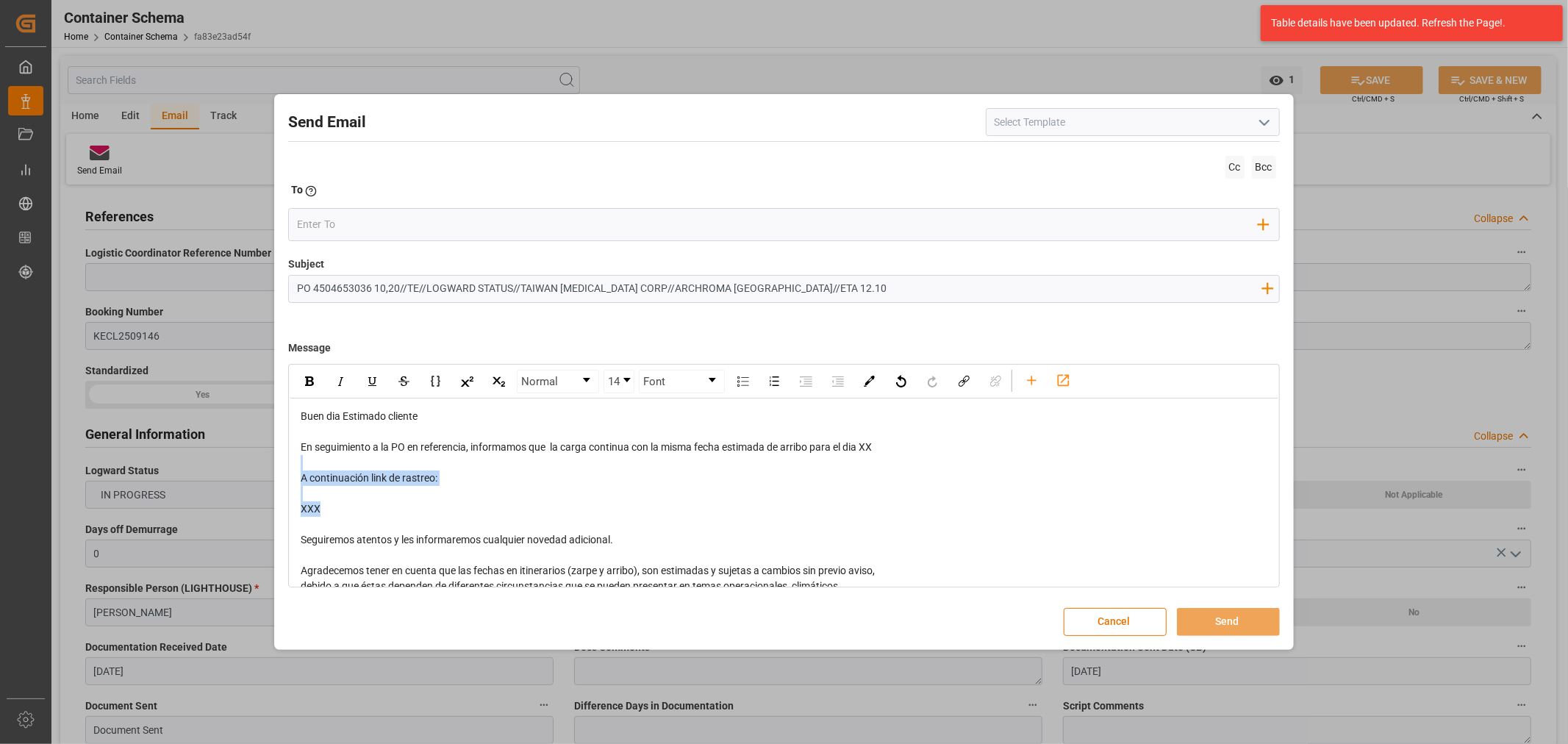
drag, startPoint x: 356, startPoint y: 507, endPoint x: 305, endPoint y: 465, distance: 66.1
click at [305, 465] on div "Buen dia Estimado cliente En seguimiento a la PO en referencia, informamos que …" at bounding box center [784, 547] width 966 height 277
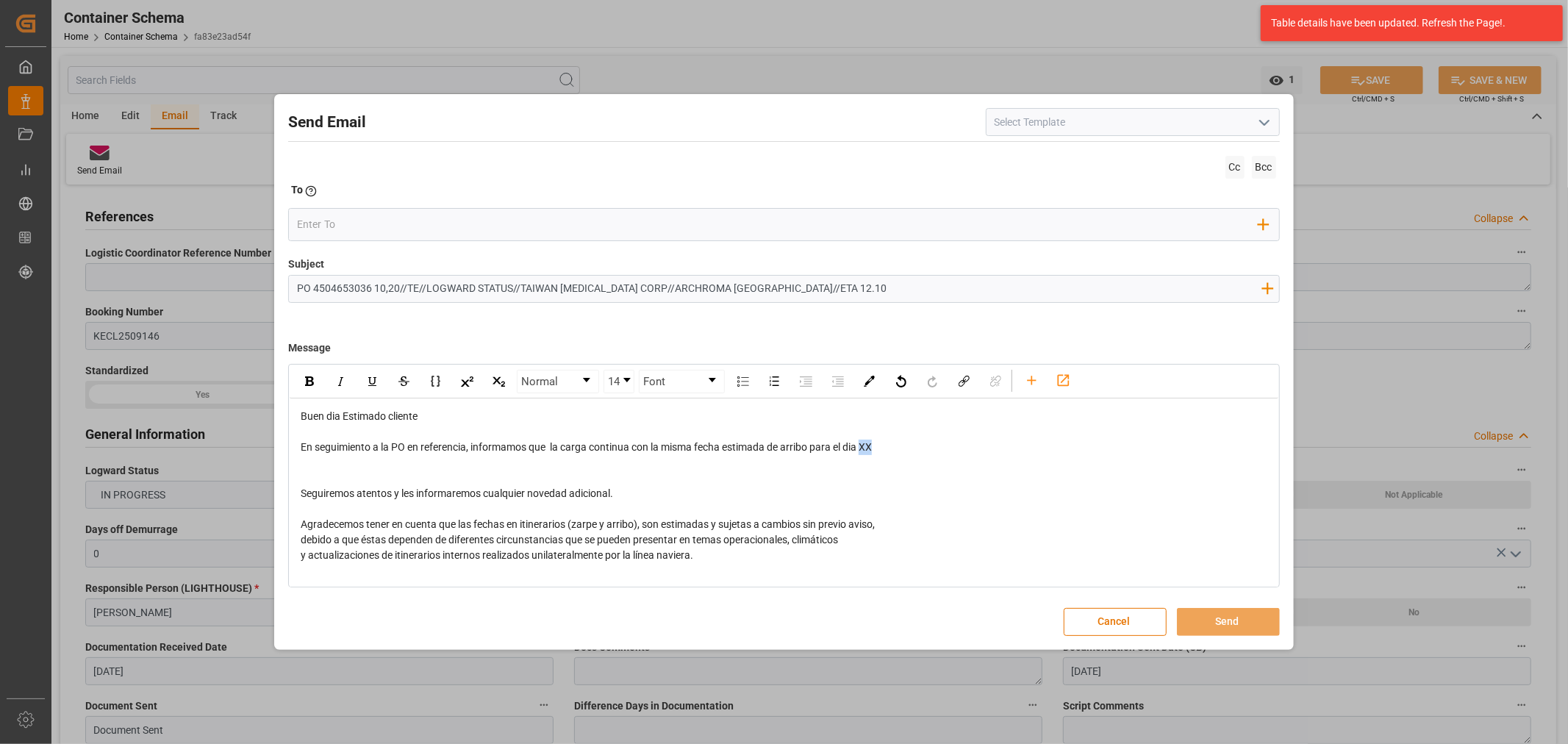
drag, startPoint x: 878, startPoint y: 448, endPoint x: 864, endPoint y: 446, distance: 14.1
click at [864, 446] on div "En seguimiento a la PO en referencia, informamos que la carga continua con la m…" at bounding box center [784, 448] width 966 height 16
click at [376, 232] on input "email" at bounding box center [777, 225] width 961 height 22
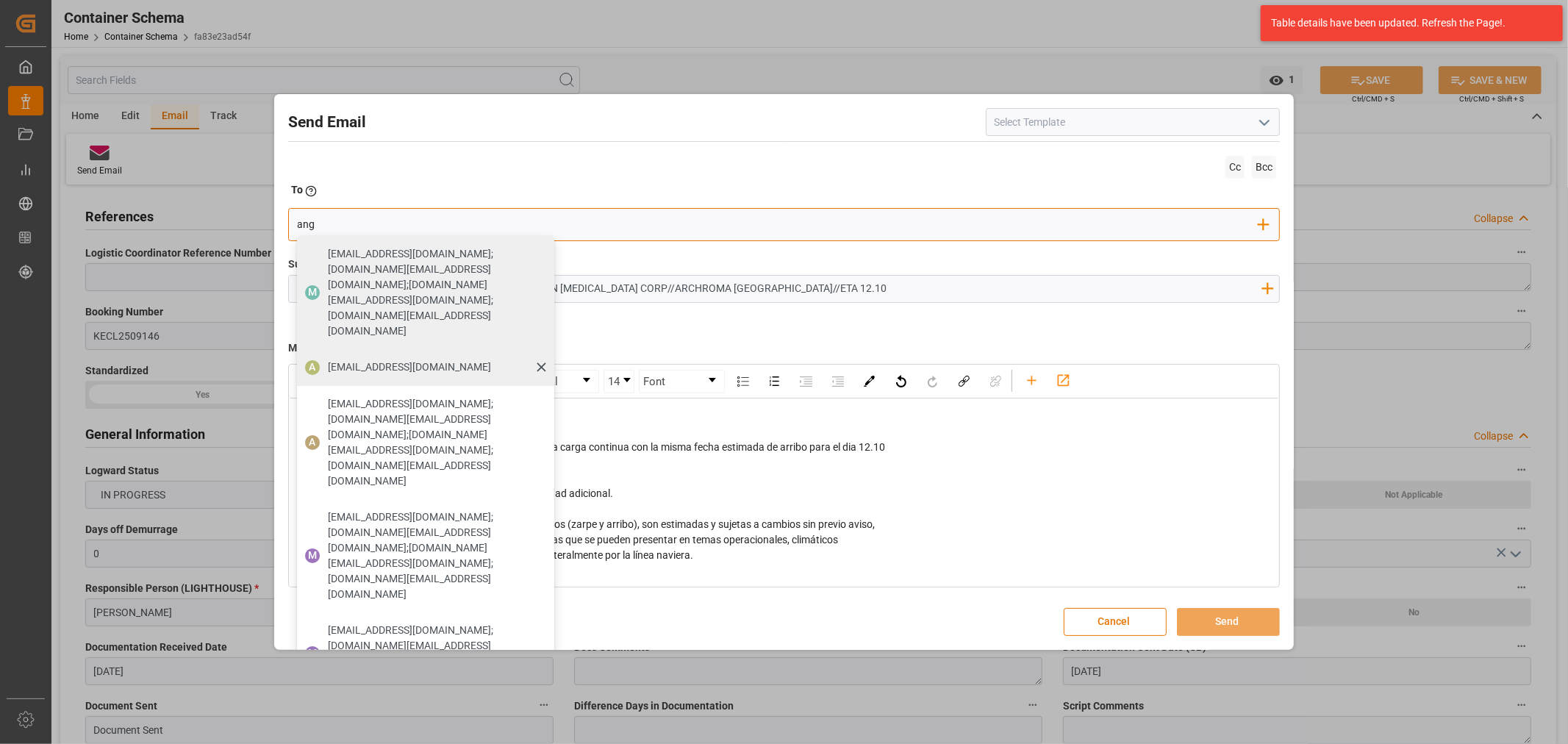
click at [341, 359] on span "angiee.lamilla@archroma.com" at bounding box center [409, 367] width 163 height 16
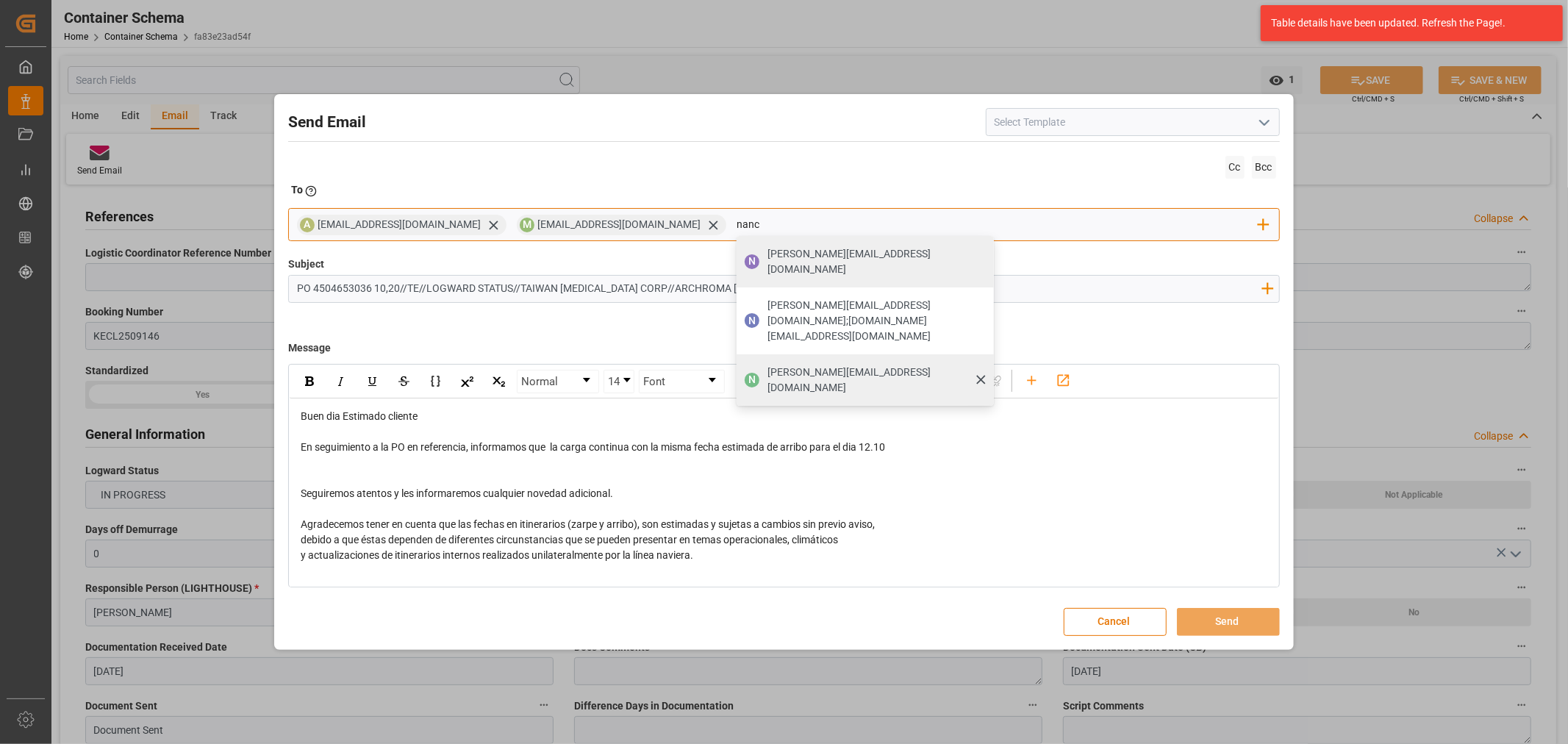
click at [762, 359] on div "nancy.castellanos@archroma.com" at bounding box center [875, 380] width 226 height 41
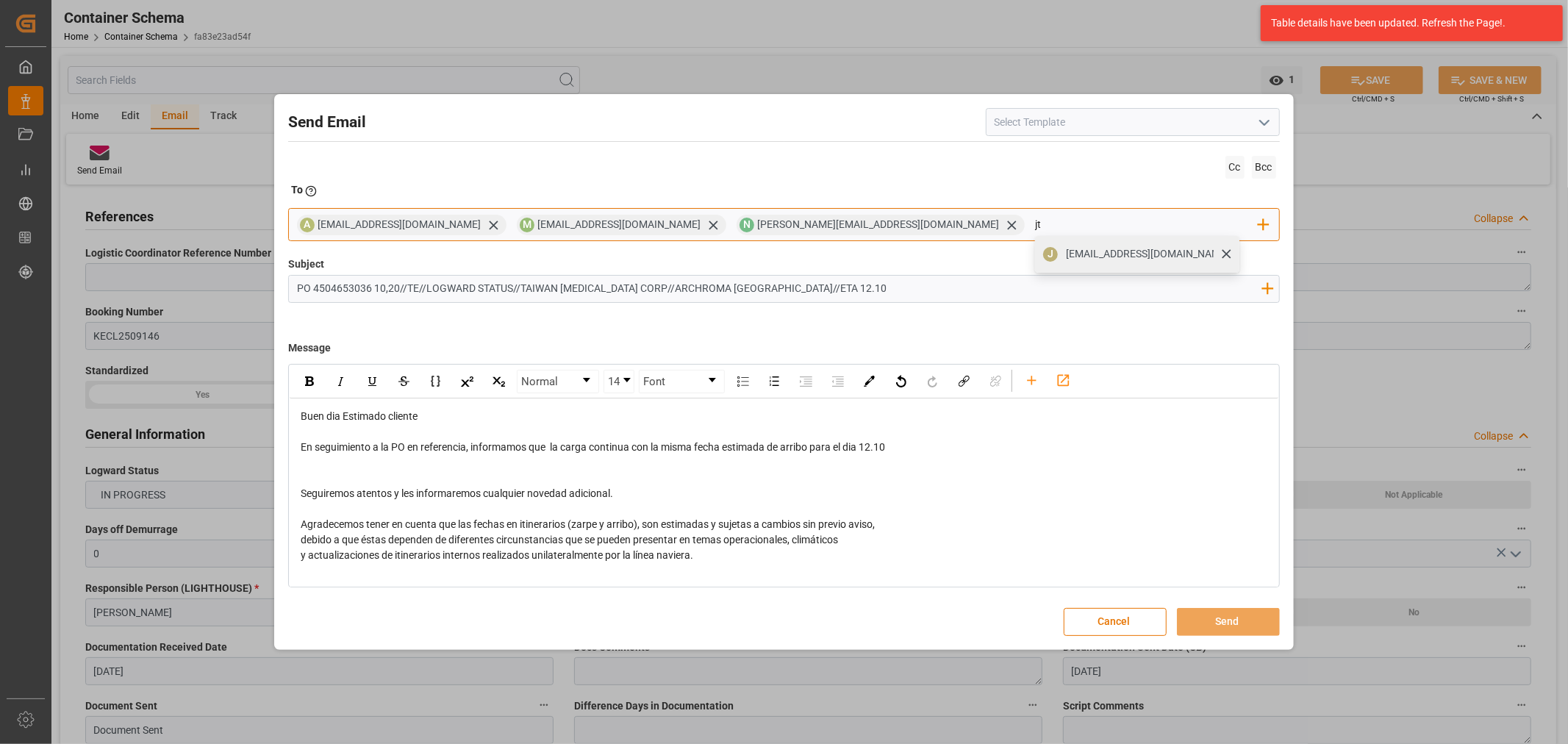
click at [1066, 257] on span "jtoribio@pasoc.pe" at bounding box center [1147, 254] width 163 height 16
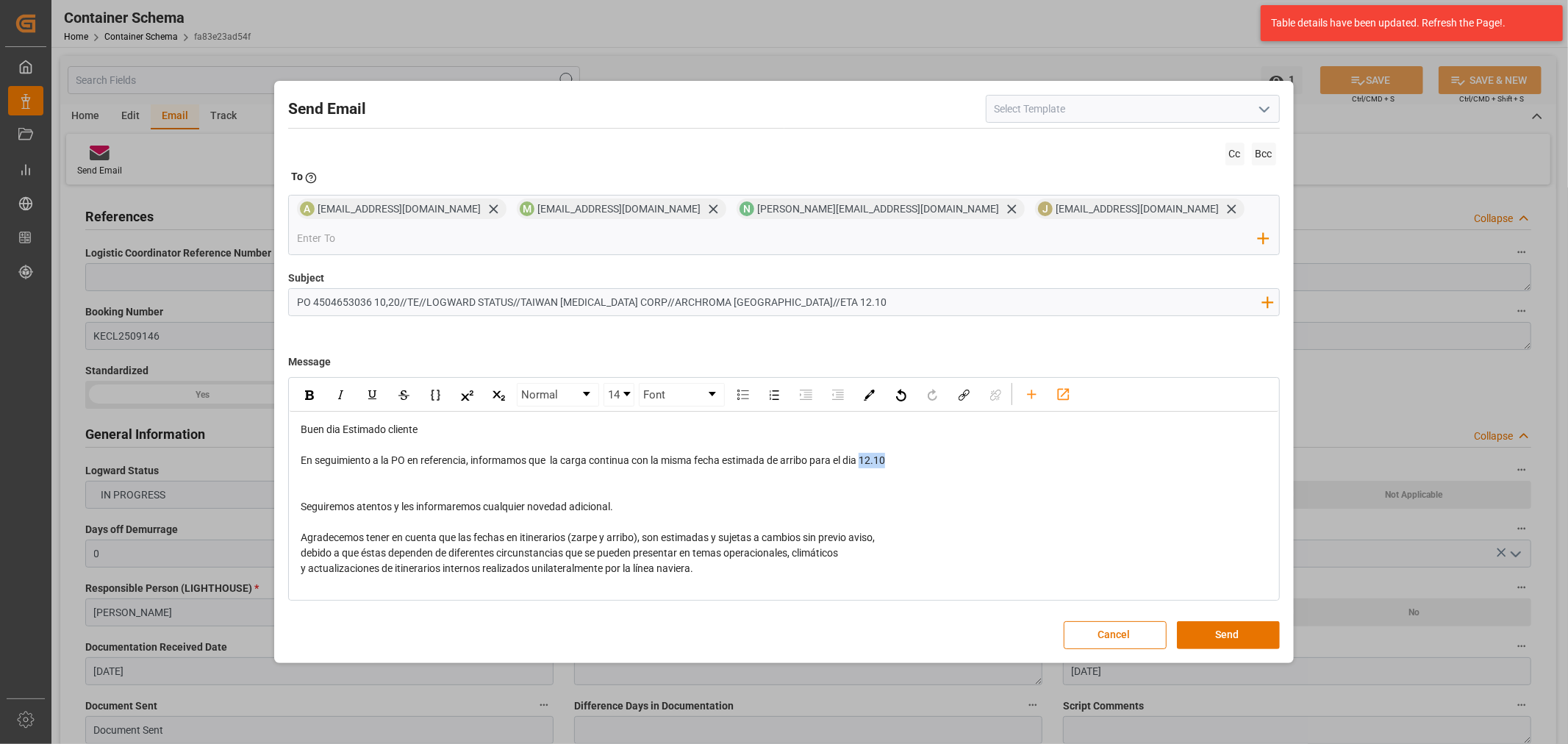
drag, startPoint x: 910, startPoint y: 445, endPoint x: 864, endPoint y: 452, distance: 46.5
click at [864, 452] on div "En seguimiento a la PO en referencia, informamos que la carga continua con la m…" at bounding box center [784, 460] width 966 height 16
click at [307, 390] on img "rdw-inline-control" at bounding box center [309, 395] width 9 height 9
click at [1099, 468] on div "rdw-editor" at bounding box center [784, 476] width 966 height 16
click at [1231, 621] on button "Send" at bounding box center [1228, 634] width 103 height 28
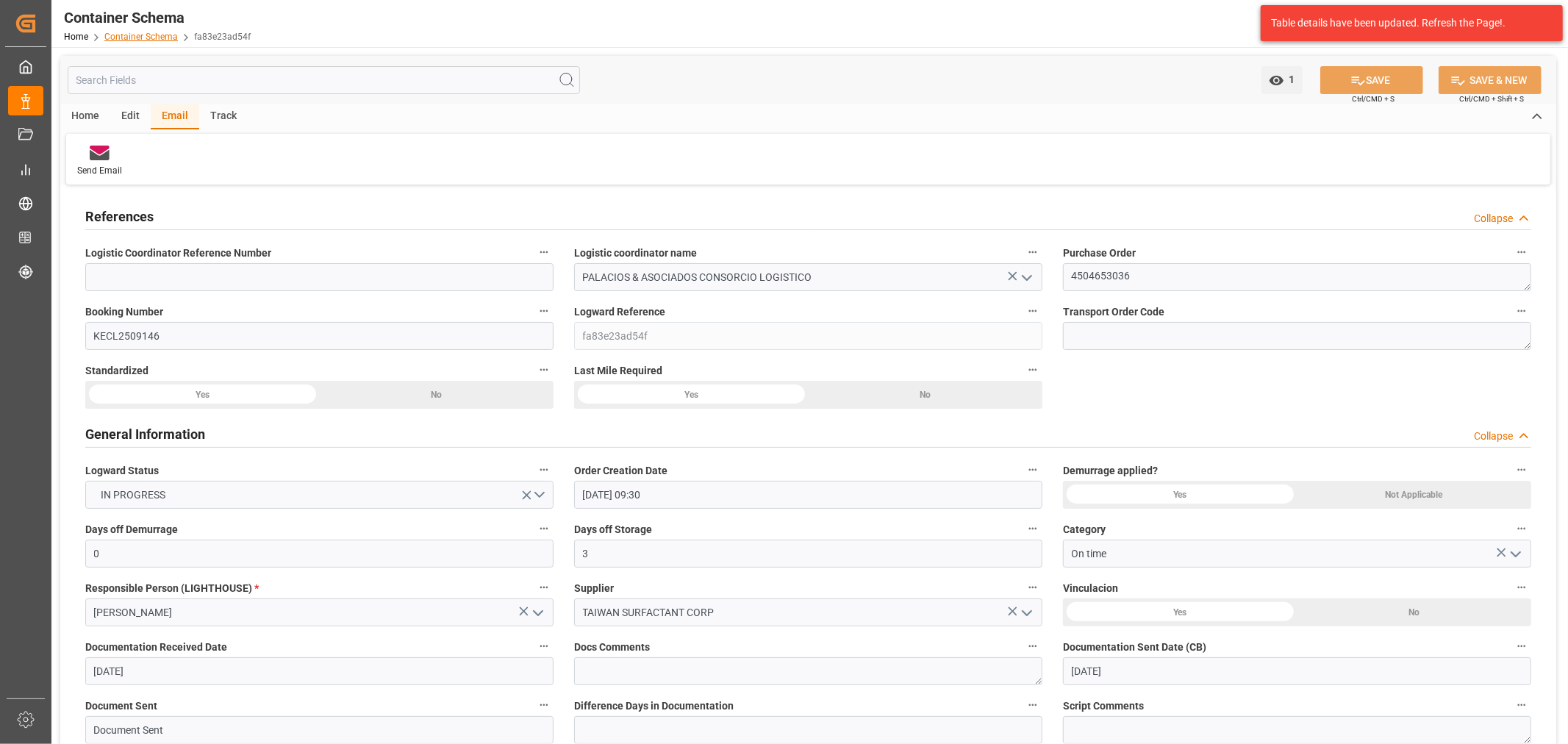
click at [136, 37] on link "Container Schema" at bounding box center [140, 36] width 73 height 10
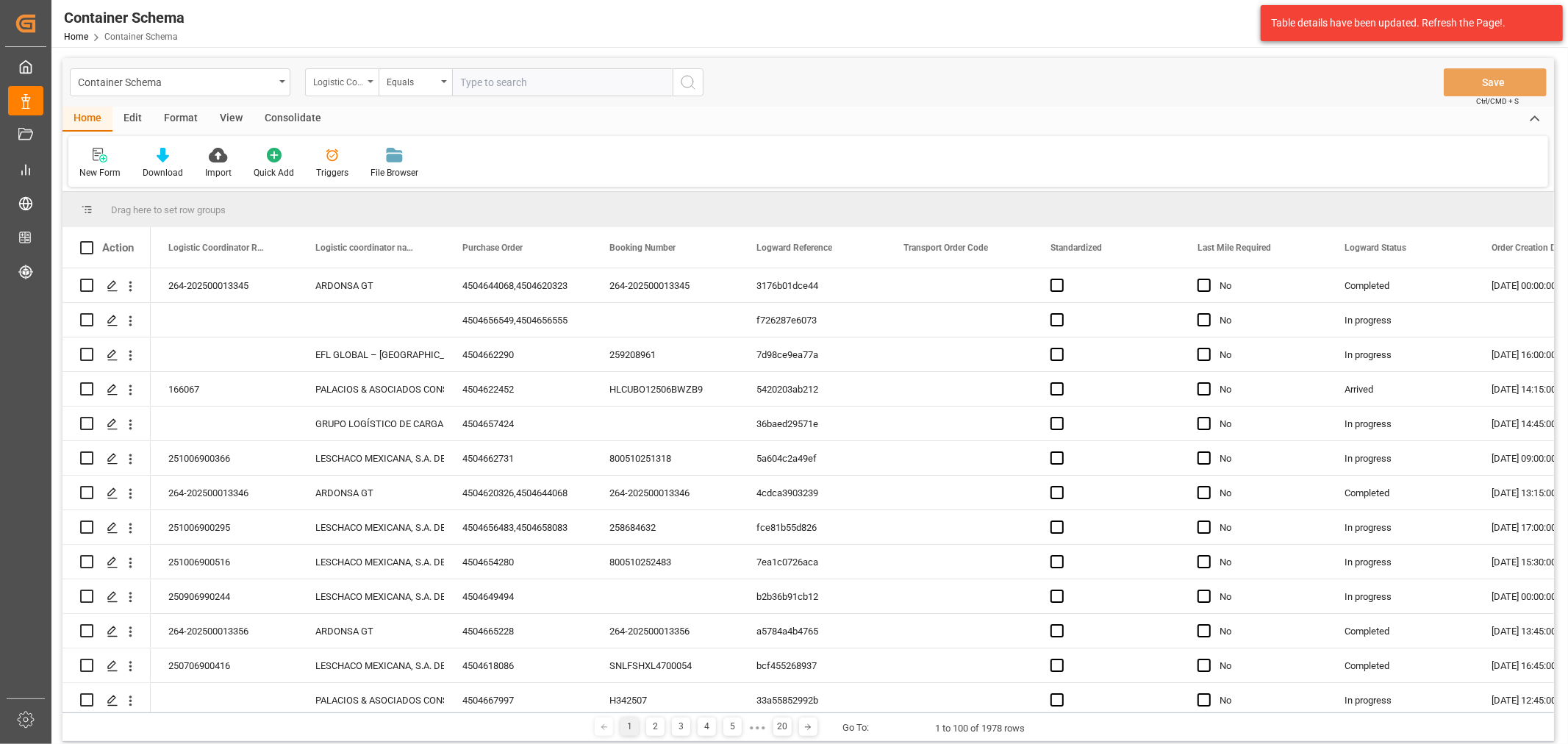
click at [331, 84] on div "Logistic Coordinator Reference Number" at bounding box center [337, 80] width 50 height 17
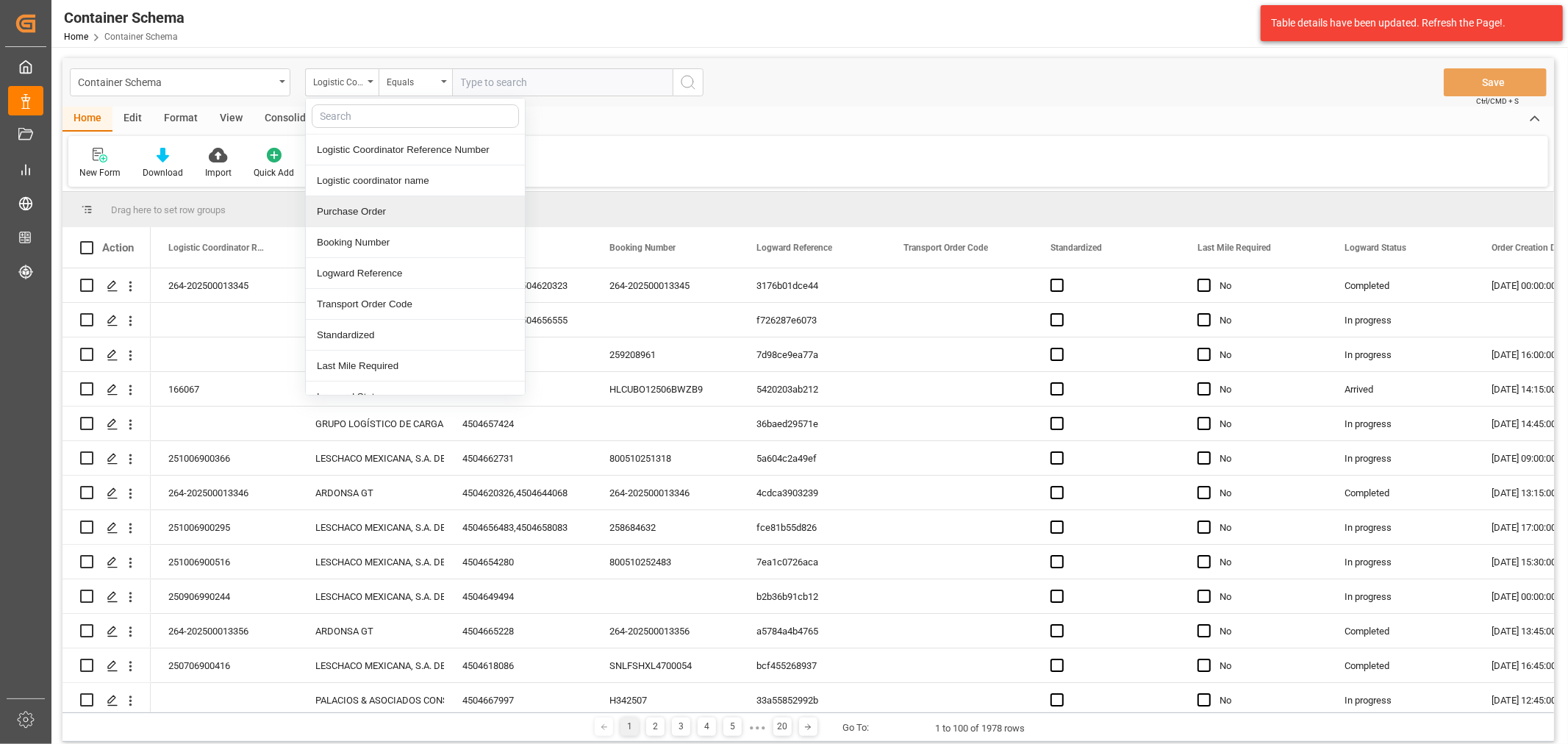
click at [371, 216] on div "Purchase Order" at bounding box center [415, 211] width 219 height 31
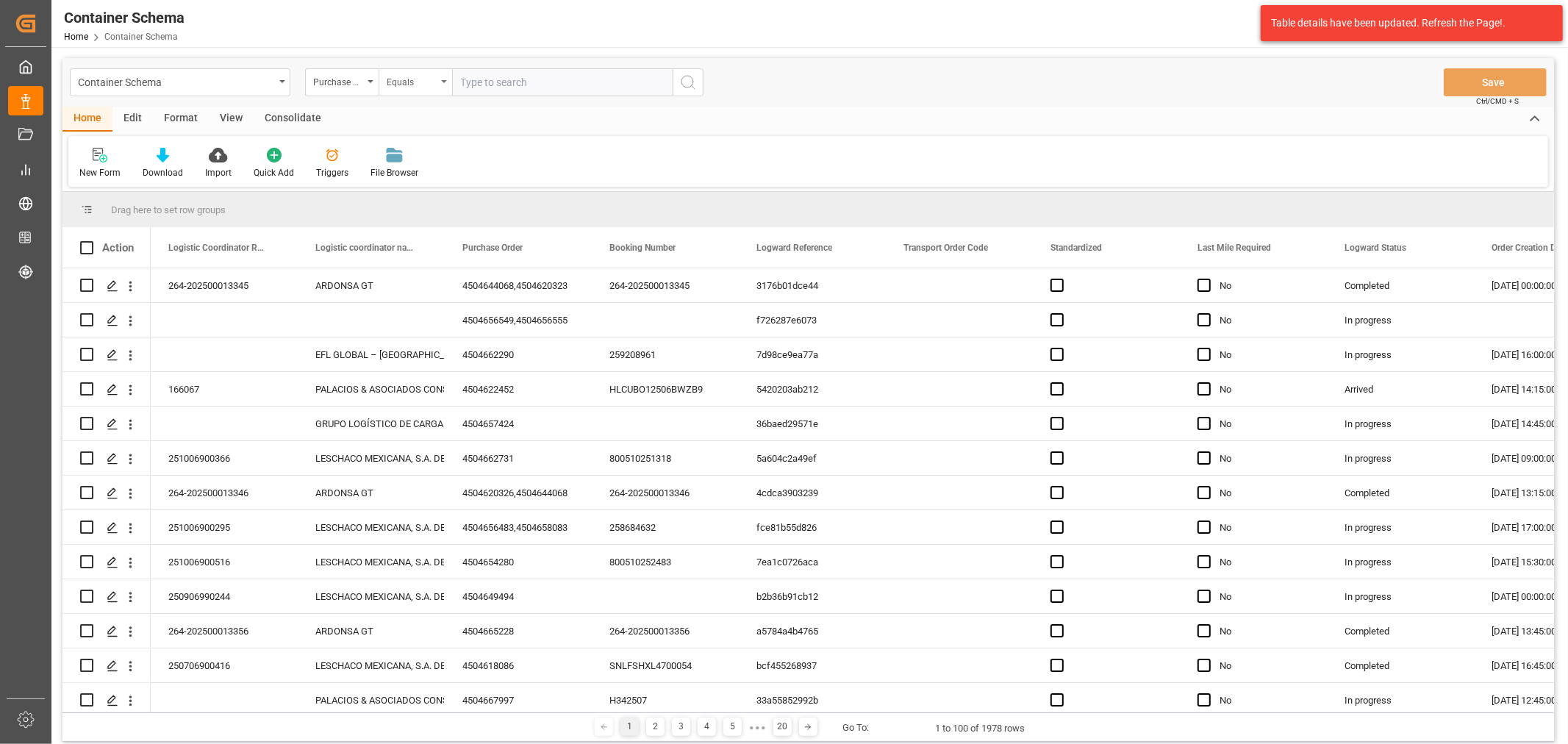
click at [413, 86] on div "Equals" at bounding box center [411, 80] width 50 height 17
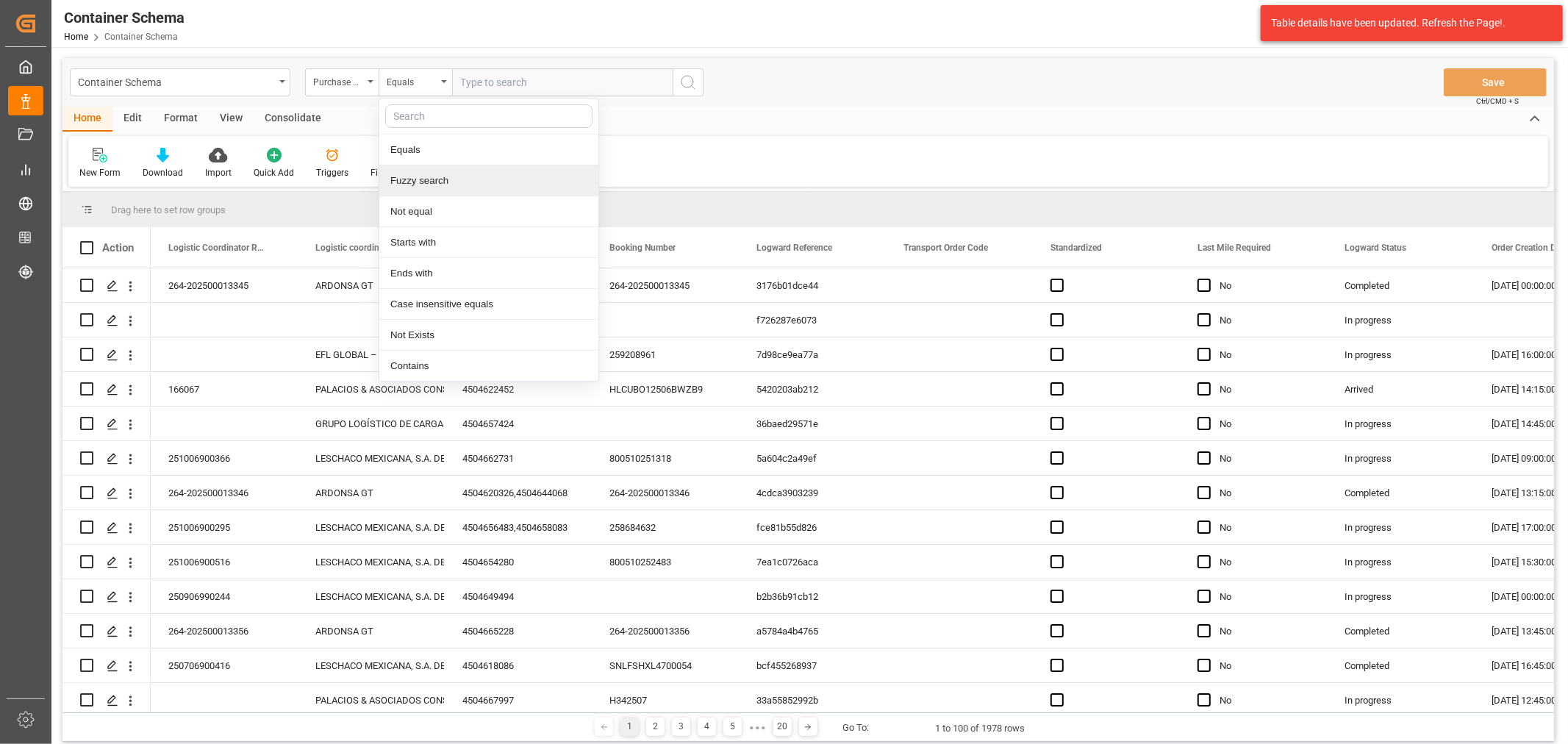
click at [460, 179] on div "Fuzzy search" at bounding box center [489, 180] width 219 height 31
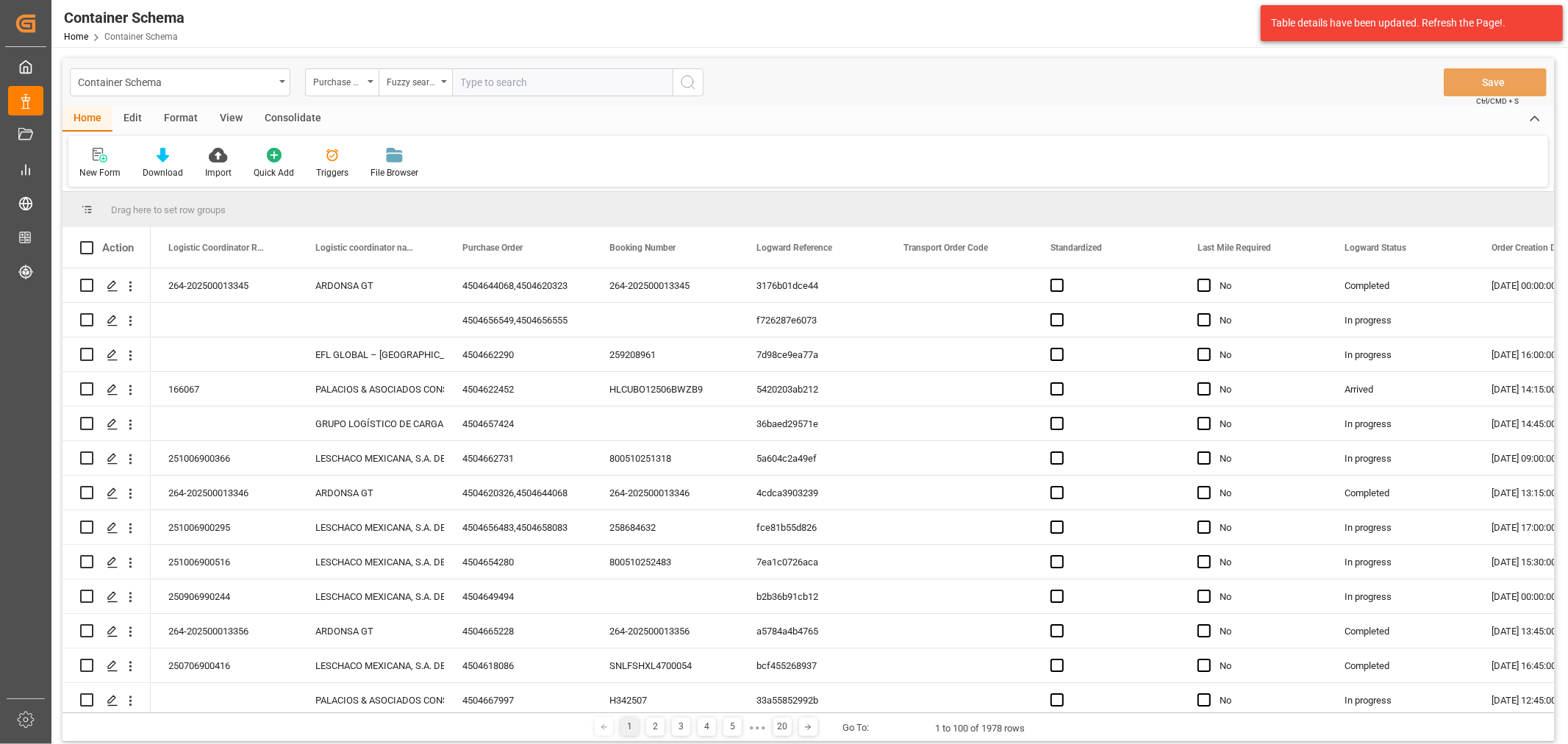
paste input "4504645822,4504645823,4504645824"
drag, startPoint x: 645, startPoint y: 86, endPoint x: 517, endPoint y: 82, distance: 128.1
click at [517, 82] on input "4504645822,4504645823,4504645824" at bounding box center [562, 82] width 221 height 28
click at [695, 86] on icon "search button" at bounding box center [687, 82] width 17 height 17
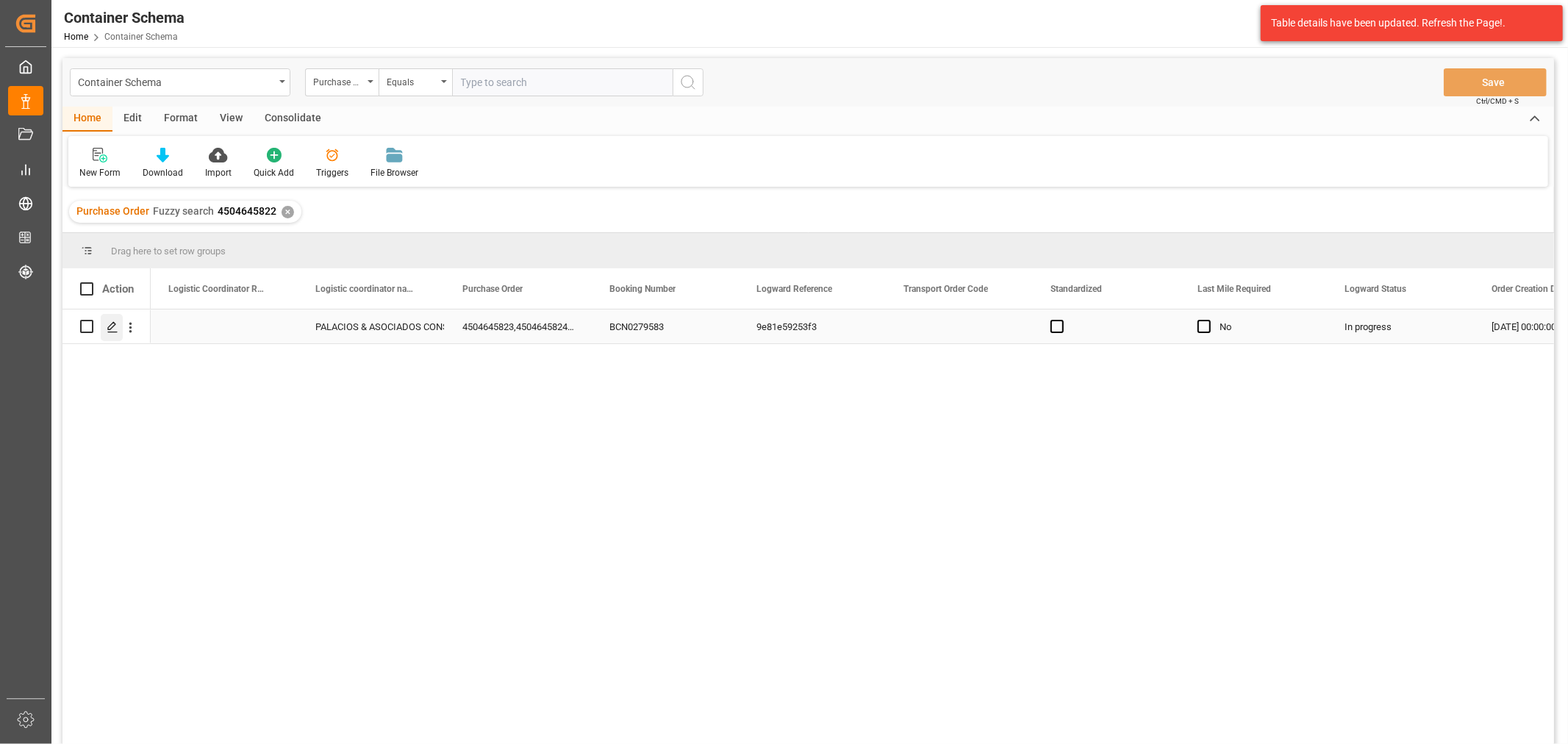
click at [116, 329] on icon "Press SPACE to select this row." at bounding box center [112, 326] width 12 height 12
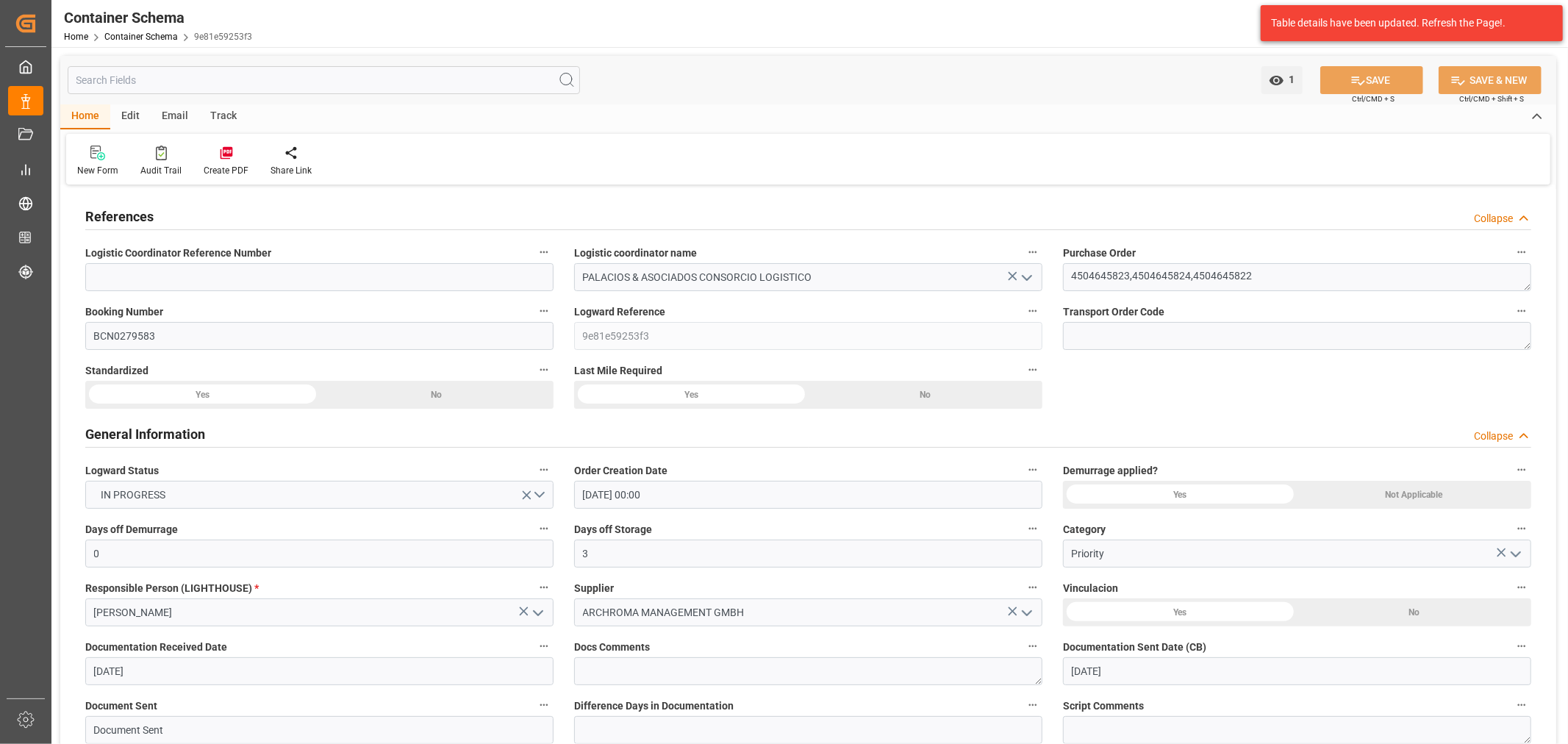
click at [225, 115] on div "Track" at bounding box center [224, 117] width 49 height 25
click at [81, 165] on div "Tracking" at bounding box center [95, 170] width 35 height 13
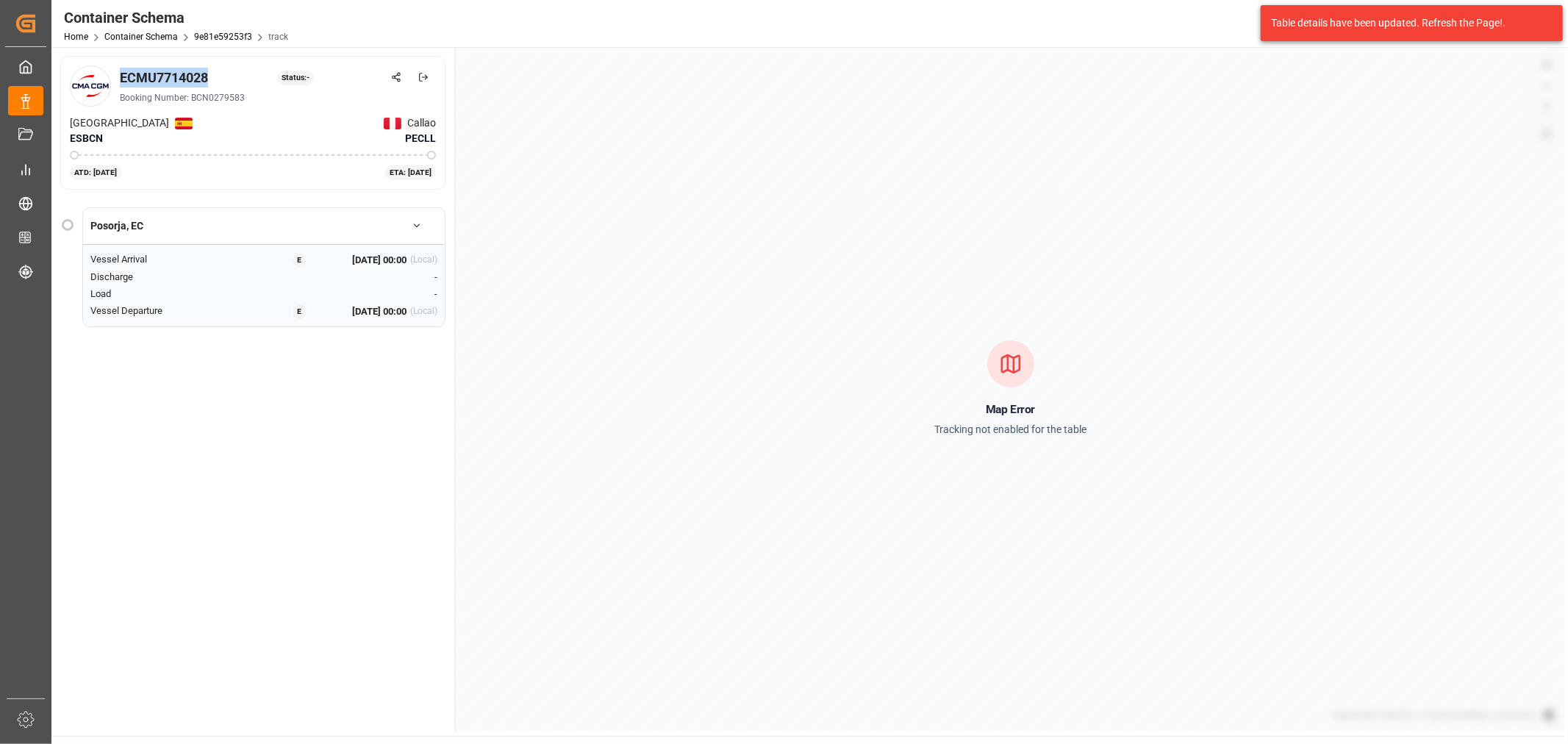
drag, startPoint x: 216, startPoint y: 76, endPoint x: 123, endPoint y: 76, distance: 93.0
click at [123, 76] on div "ECMU7714028 Status: -" at bounding box center [277, 77] width 316 height 20
copy div "ECMU7714028"
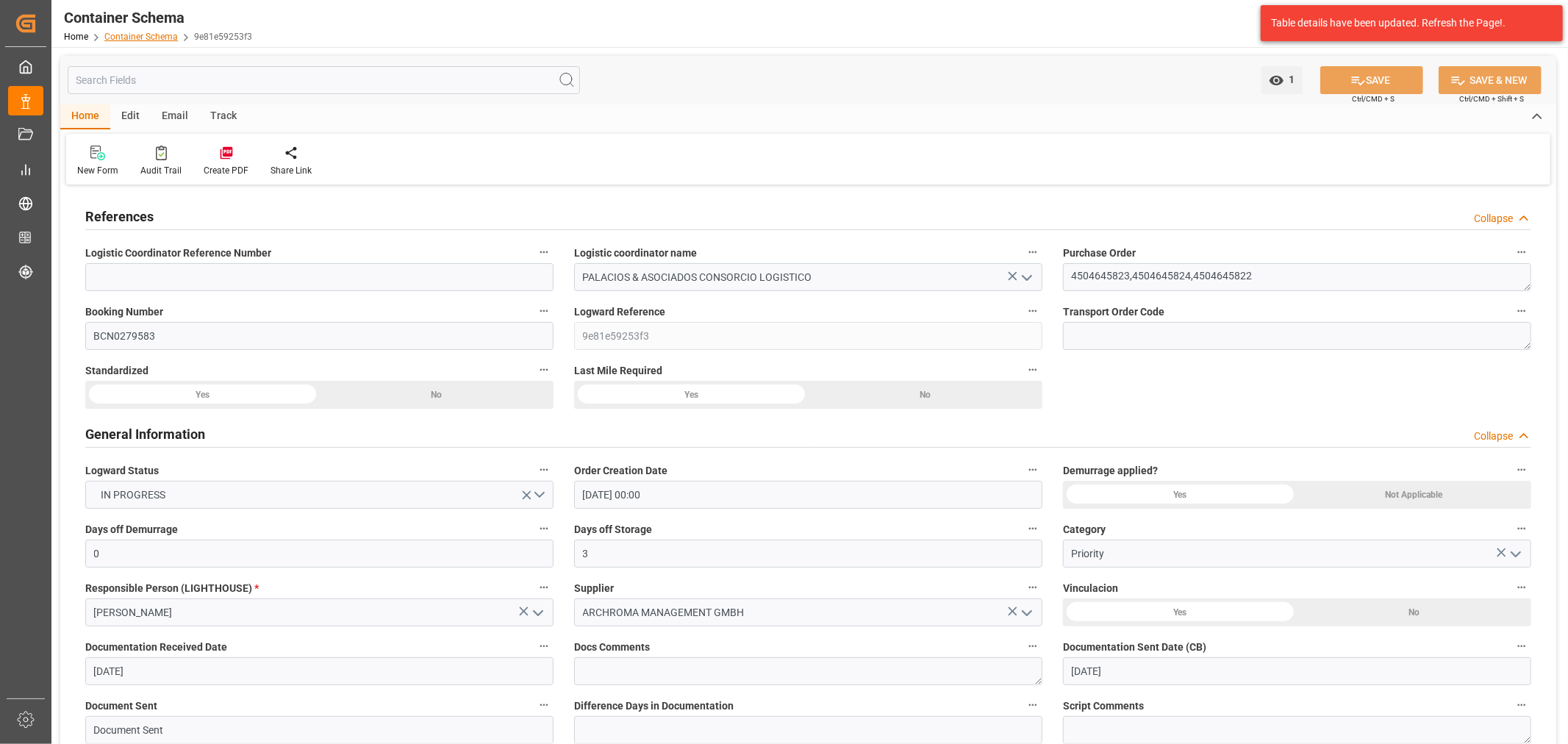
click at [136, 35] on link "Container Schema" at bounding box center [140, 36] width 73 height 10
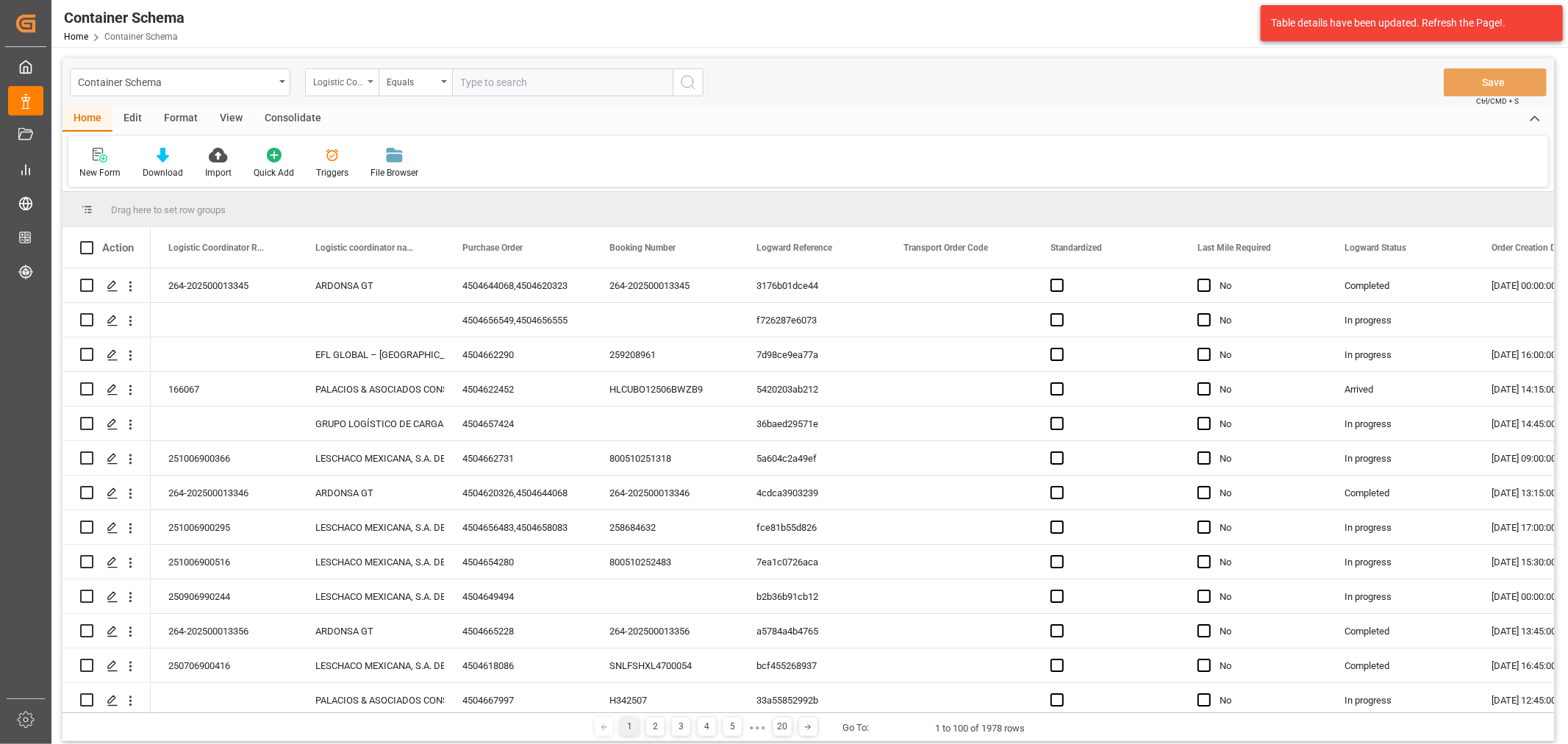
click at [322, 81] on div "Logistic Coordinator Reference Number" at bounding box center [337, 80] width 50 height 17
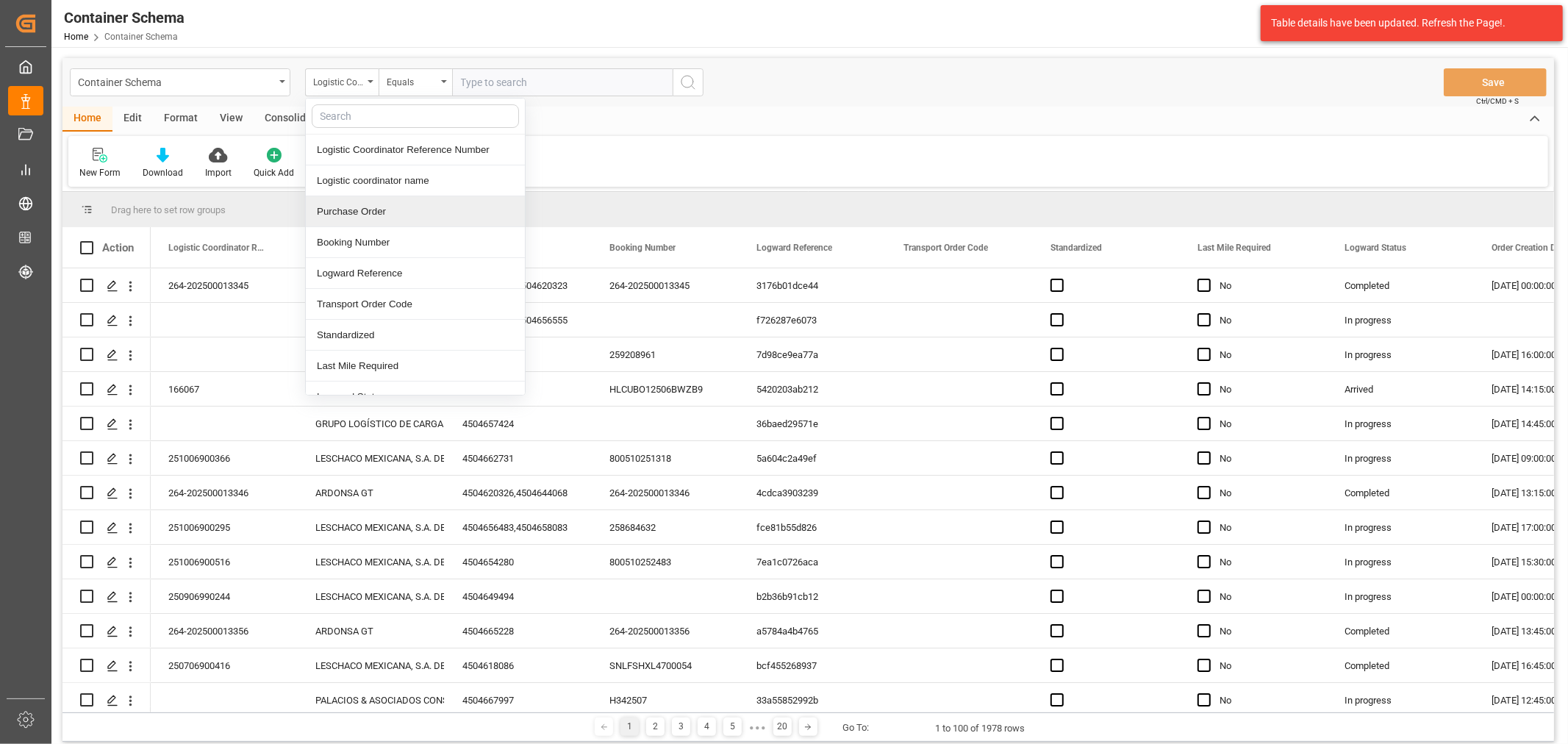
click at [380, 217] on div "Purchase Order" at bounding box center [415, 211] width 219 height 31
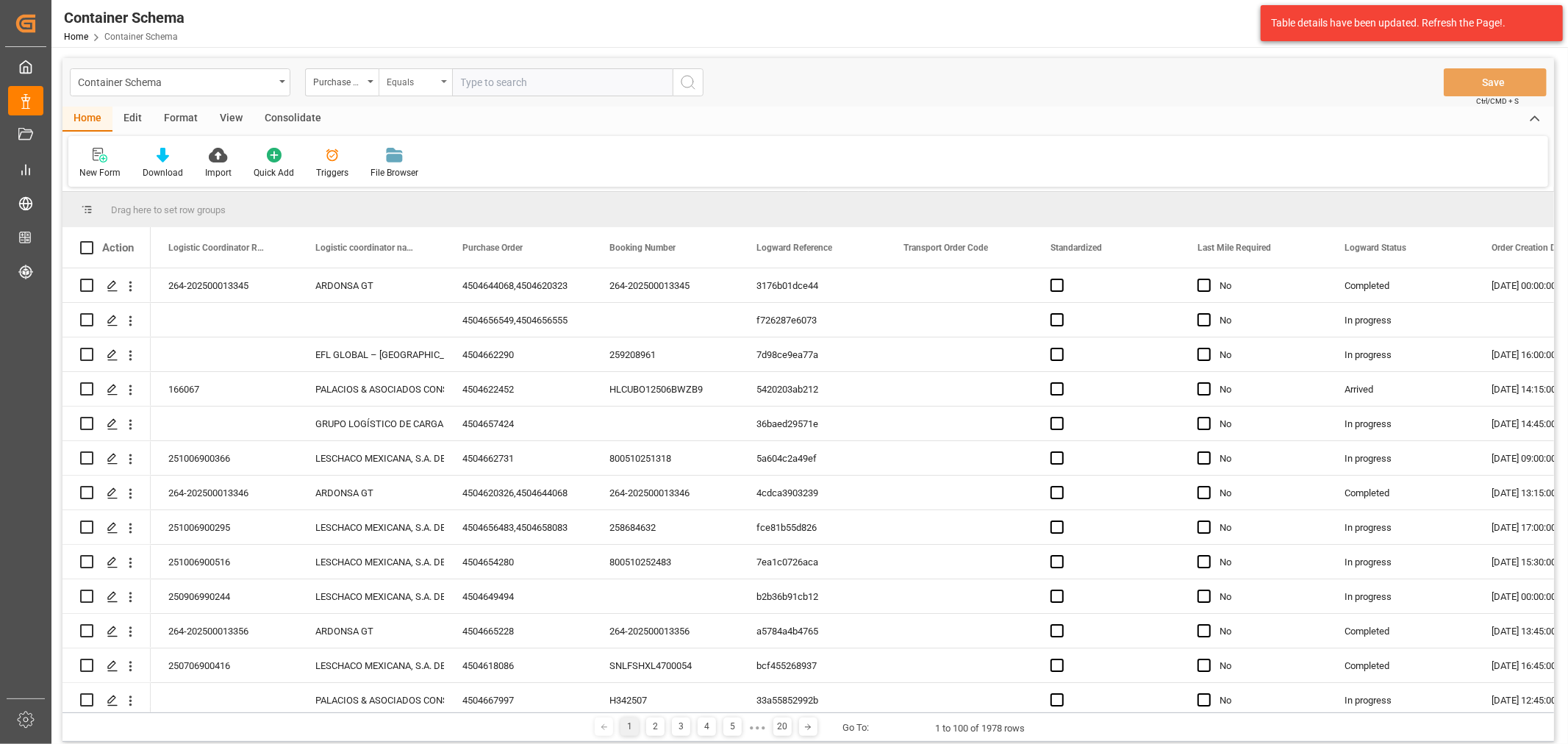
click at [387, 84] on div "Equals" at bounding box center [411, 80] width 50 height 17
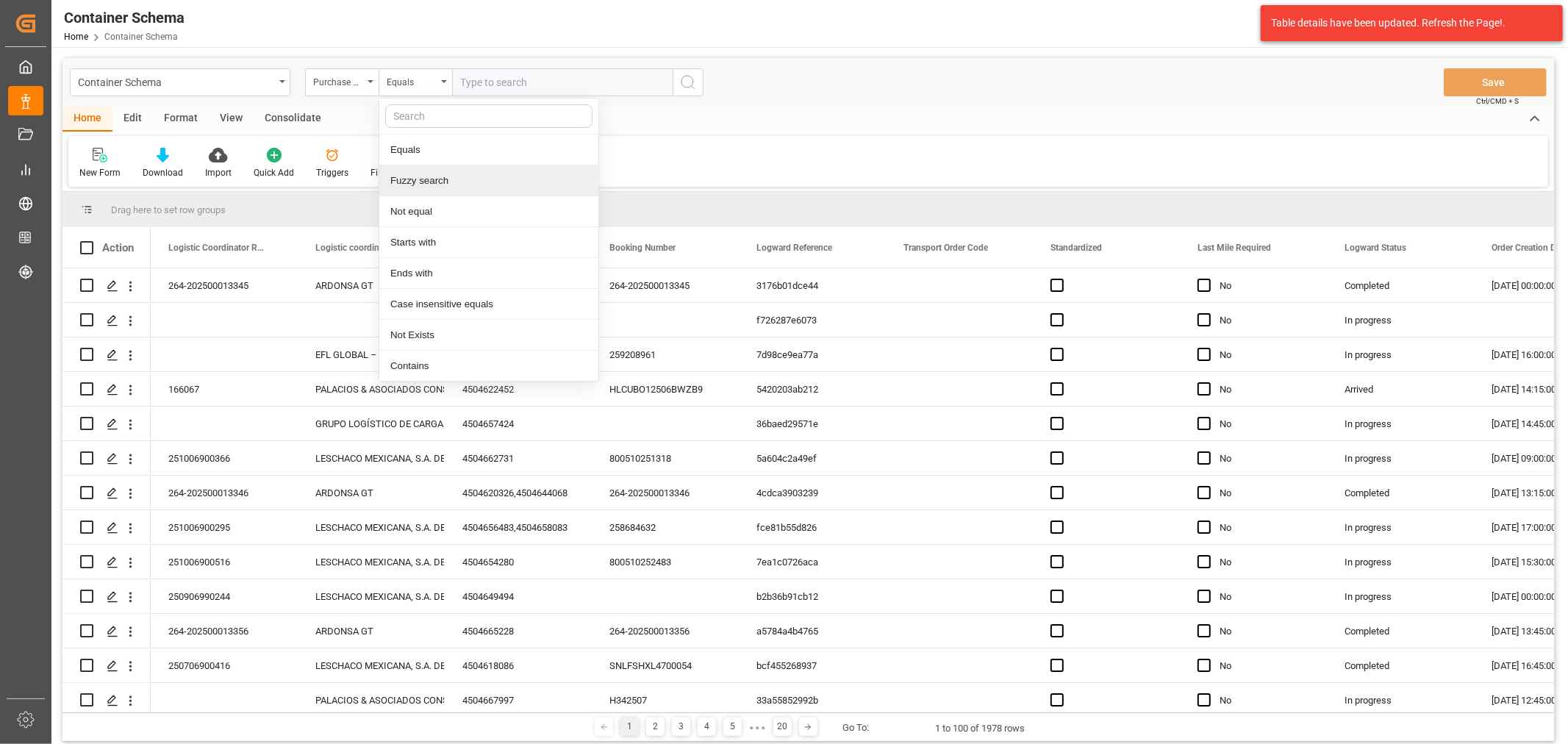
click at [429, 178] on div "Fuzzy search" at bounding box center [489, 180] width 219 height 31
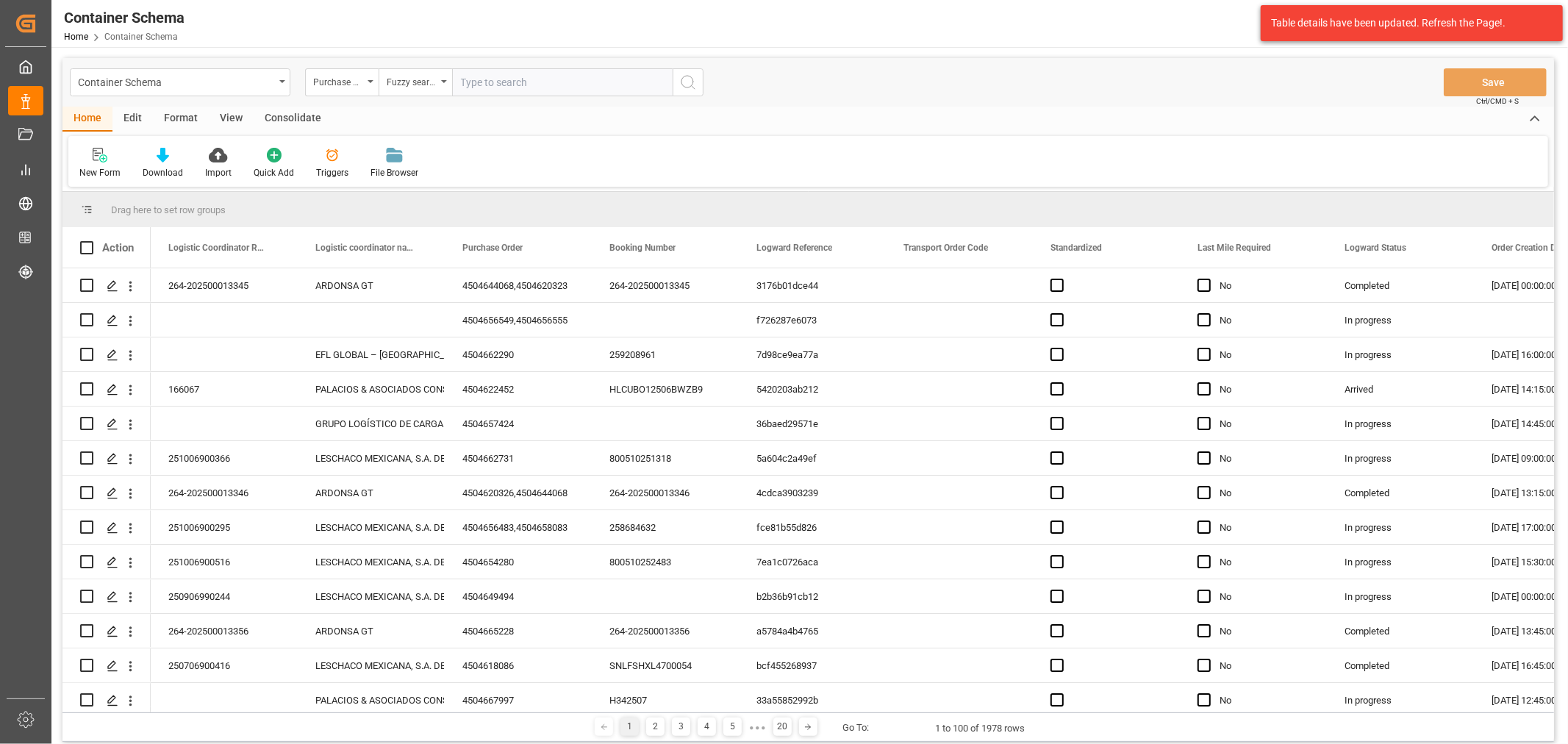
click at [522, 84] on input "text" at bounding box center [562, 82] width 221 height 28
paste input "ECMU7714028"
drag, startPoint x: 535, startPoint y: 81, endPoint x: 230, endPoint y: 64, distance: 305.5
click at [230, 64] on div "Container Schema Purchase Order Fuzzy search ECMU7714028 Save Ctrl/CMD + S" at bounding box center [808, 83] width 1492 height 49
paste input "4504645822"
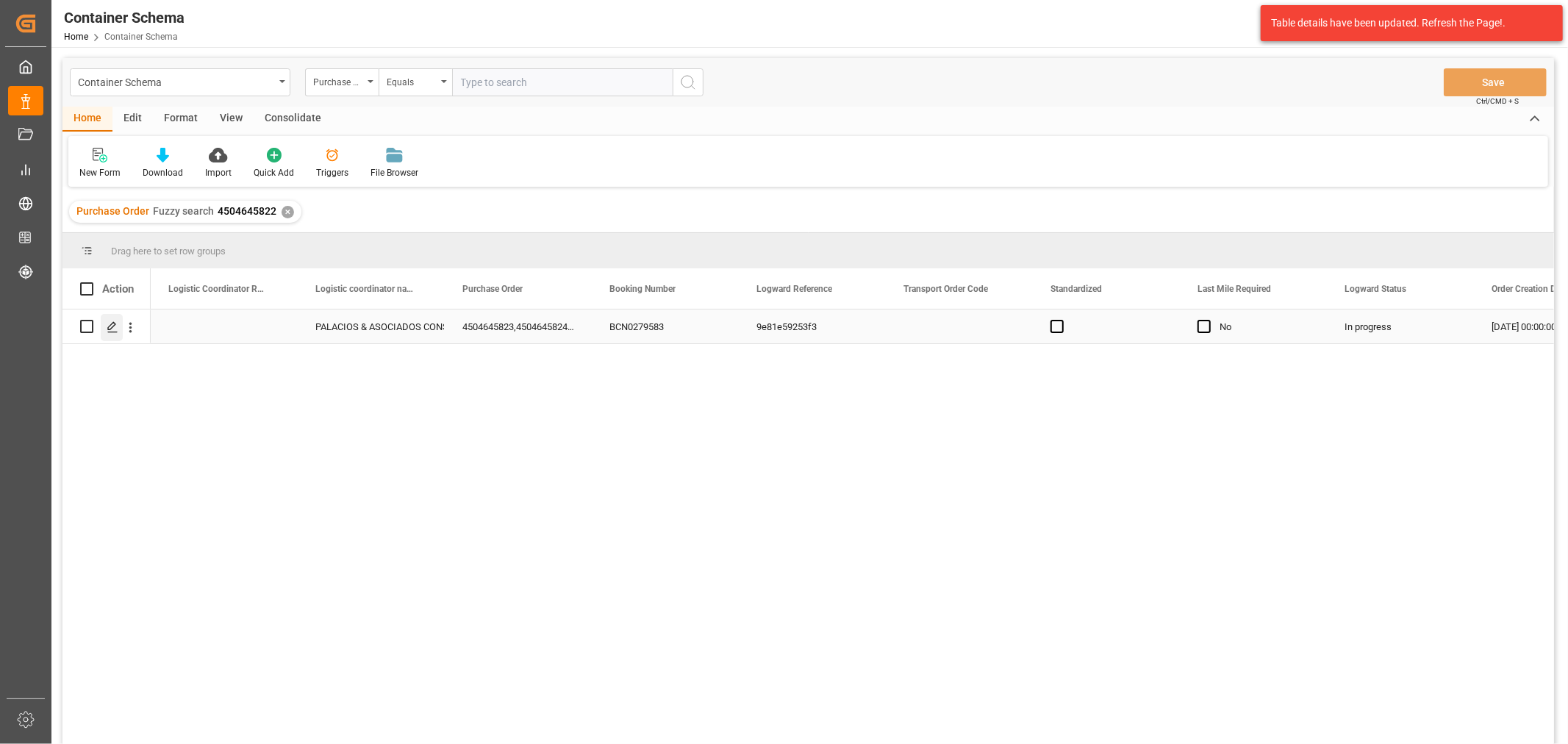
click at [117, 331] on icon "Press SPACE to select this row." at bounding box center [112, 326] width 12 height 12
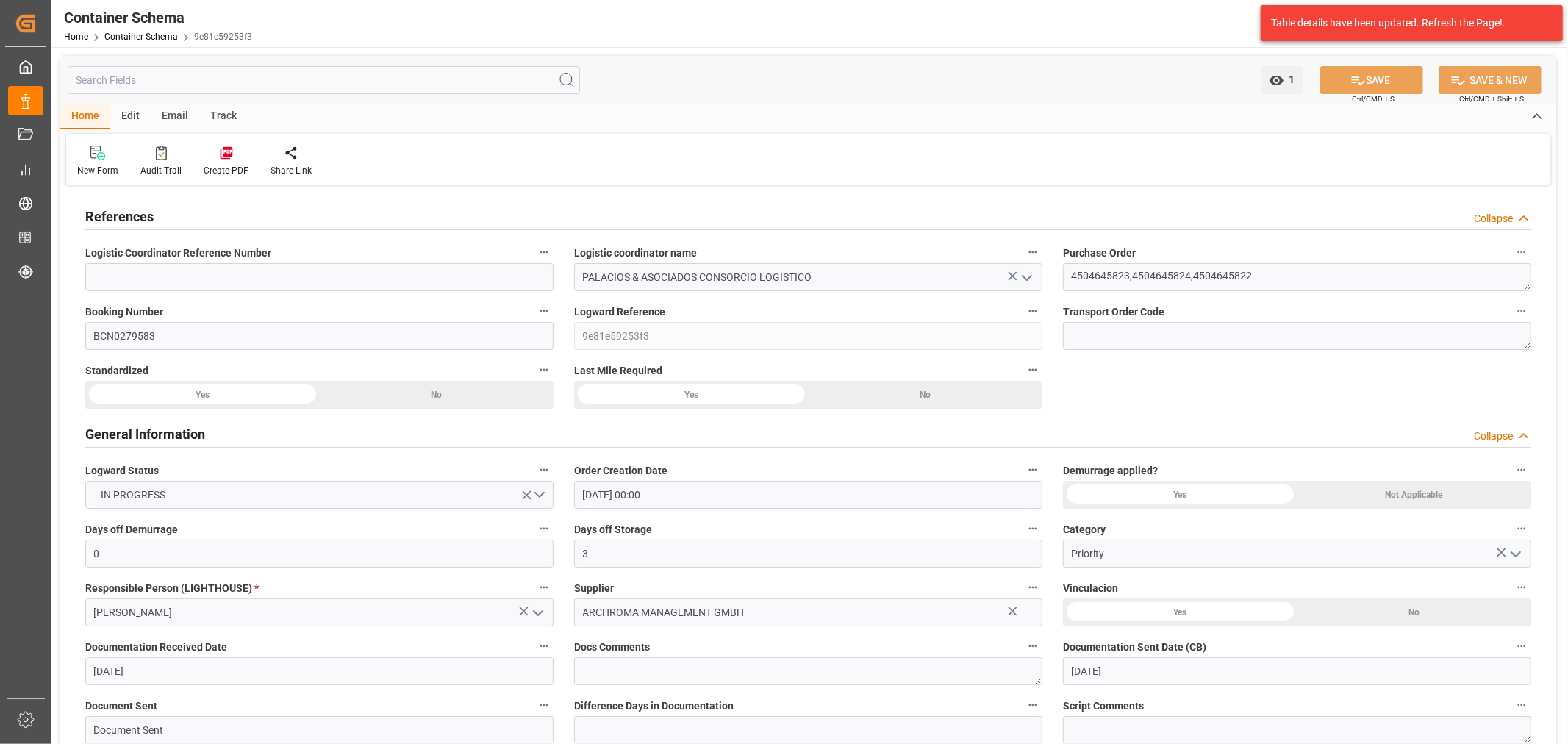
click at [214, 115] on div "Track" at bounding box center [224, 117] width 49 height 25
click at [93, 166] on div "Tracking" at bounding box center [95, 170] width 35 height 13
click at [172, 118] on div "Email" at bounding box center [175, 117] width 49 height 25
click at [109, 170] on div "Send Email" at bounding box center [99, 170] width 45 height 13
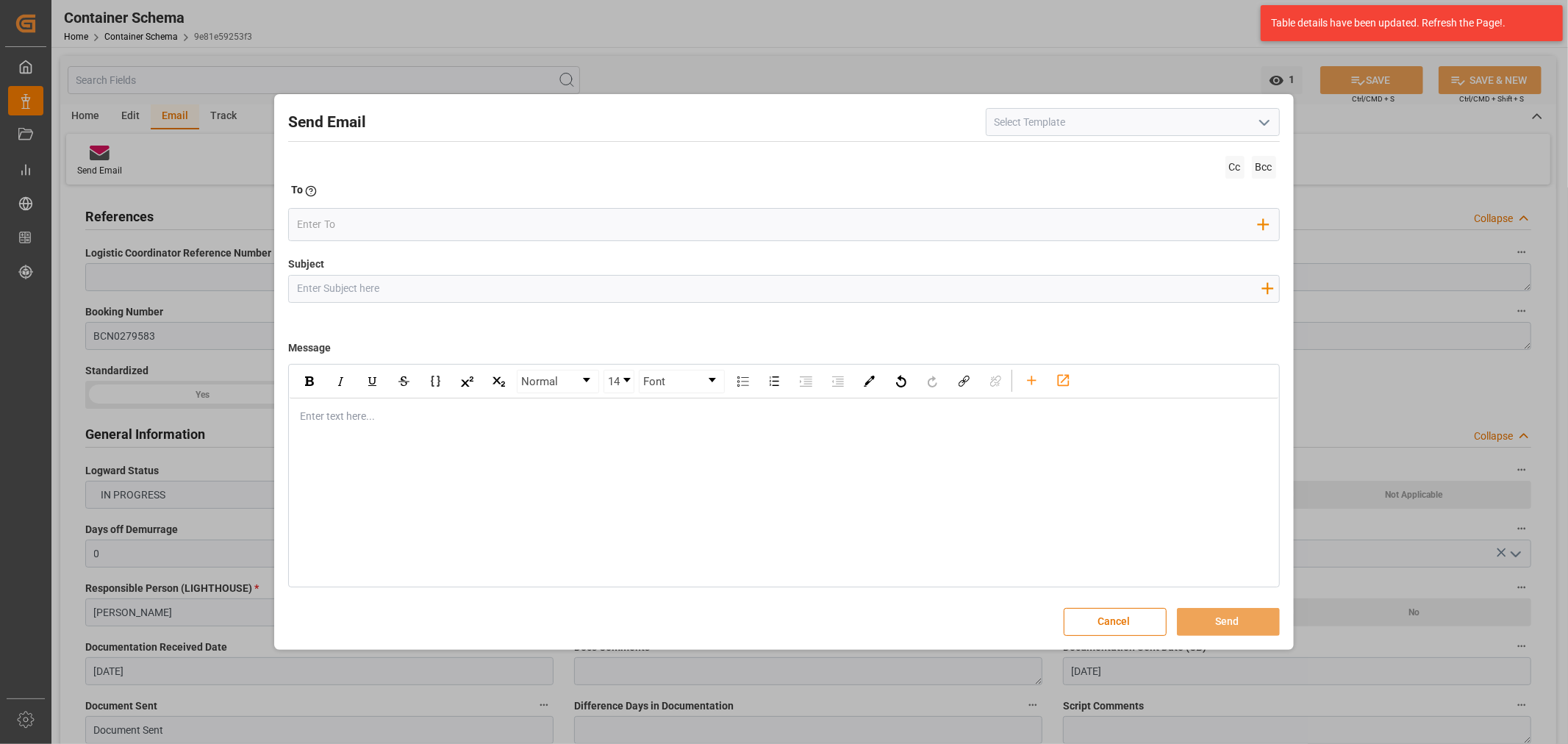
click at [560, 277] on input "Subject" at bounding box center [778, 288] width 980 height 26
paste input "PO 4504645822,4504645823,4504645824//TE//VARIACION ETA//ARCHROMA MANAGEMENT GMB…"
drag, startPoint x: 592, startPoint y: 288, endPoint x: 516, endPoint y: 283, distance: 76.2
click at [516, 283] on input "PO 4504645822,4504645823,4504645824//TE//VARIACION ETA//ARCHROMA MANAGEMENT GMB…" at bounding box center [778, 288] width 980 height 26
drag, startPoint x: 385, startPoint y: 426, endPoint x: 442, endPoint y: 418, distance: 57.6
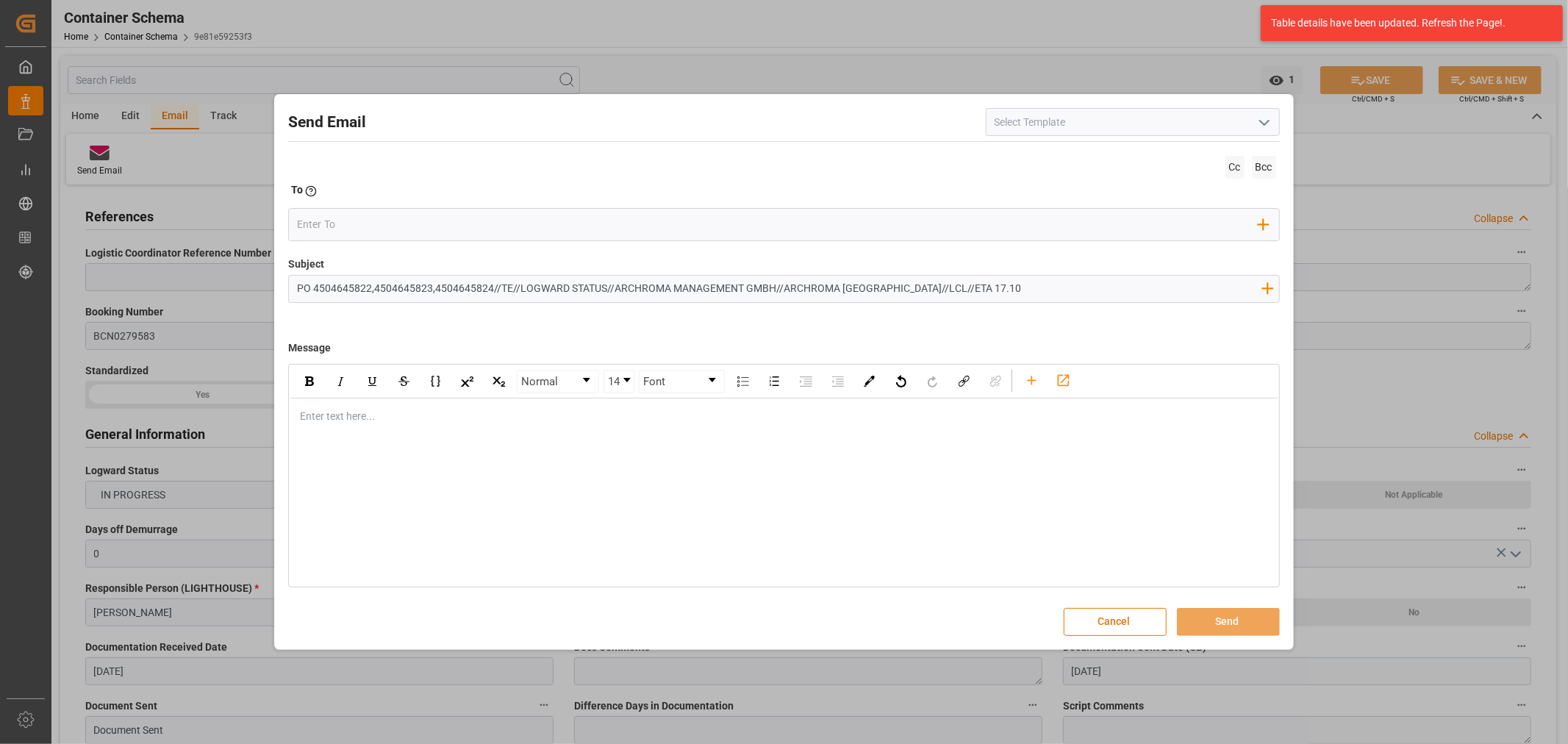
click at [385, 425] on div "Enter text here..." at bounding box center [783, 416] width 988 height 36
click at [489, 415] on div "rdw-editor" at bounding box center [784, 416] width 966 height 16
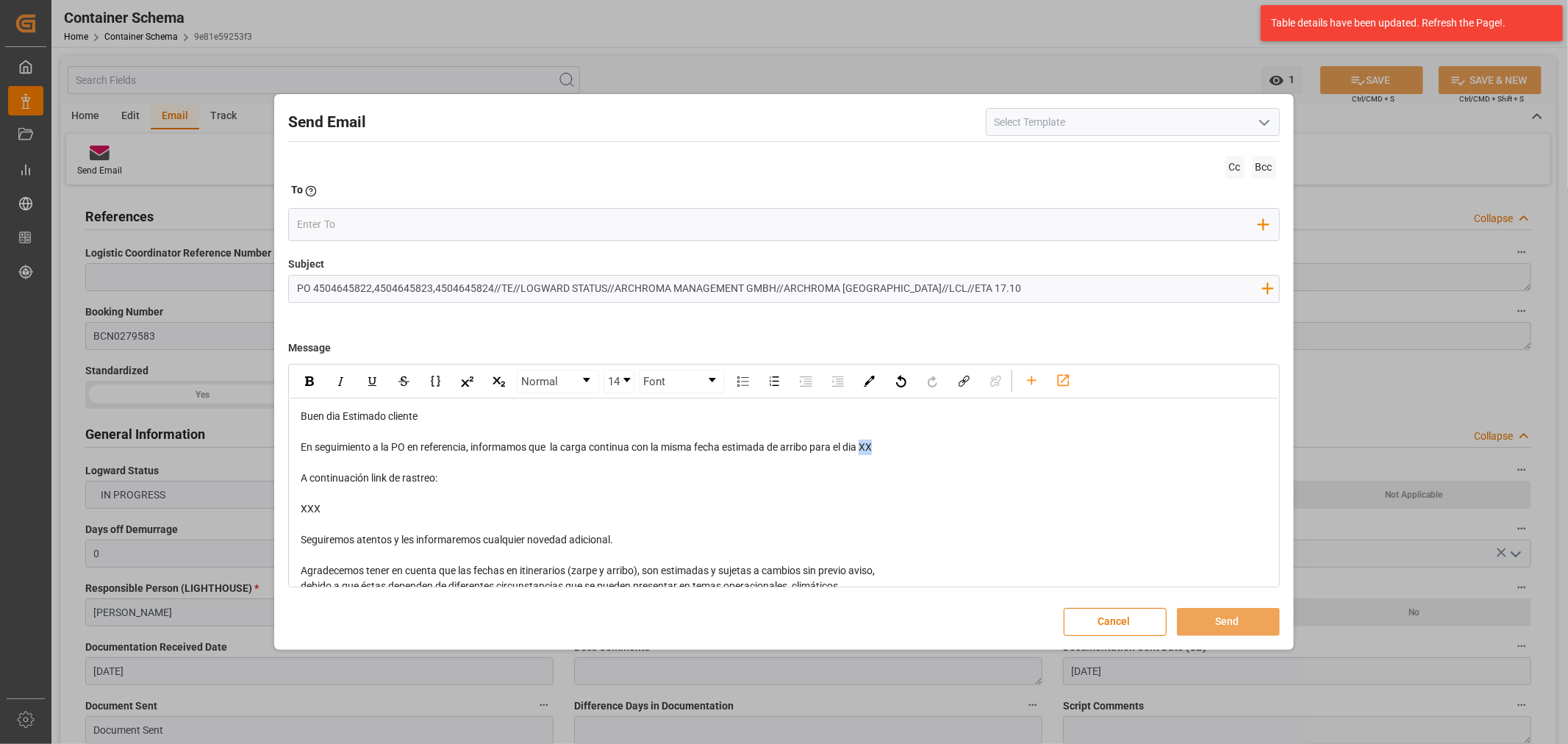
drag, startPoint x: 887, startPoint y: 442, endPoint x: 867, endPoint y: 444, distance: 20.1
click at [867, 444] on div "En seguimiento a la PO en referencia, informamos que la carga continua con la m…" at bounding box center [784, 448] width 966 height 16
drag, startPoint x: 356, startPoint y: 510, endPoint x: 282, endPoint y: 471, distance: 83.6
click at [281, 473] on div "Send Email Cc Bcc To Enter the TO Email address Add Field to To Subject PO 4504…" at bounding box center [783, 371] width 1011 height 548
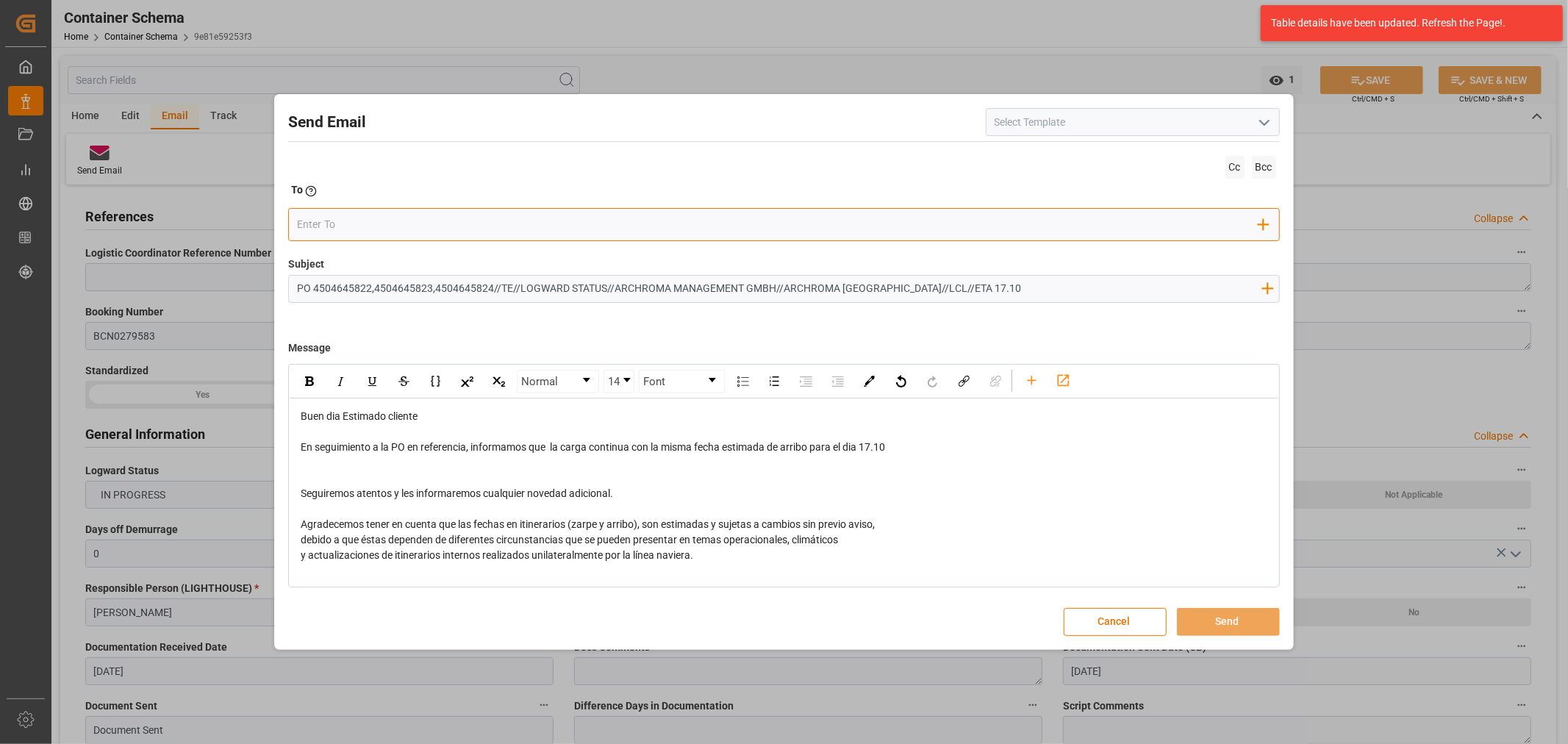
click at [342, 210] on div "Add Field to To" at bounding box center [783, 225] width 991 height 33
click at [345, 222] on input "email" at bounding box center [777, 225] width 961 height 22
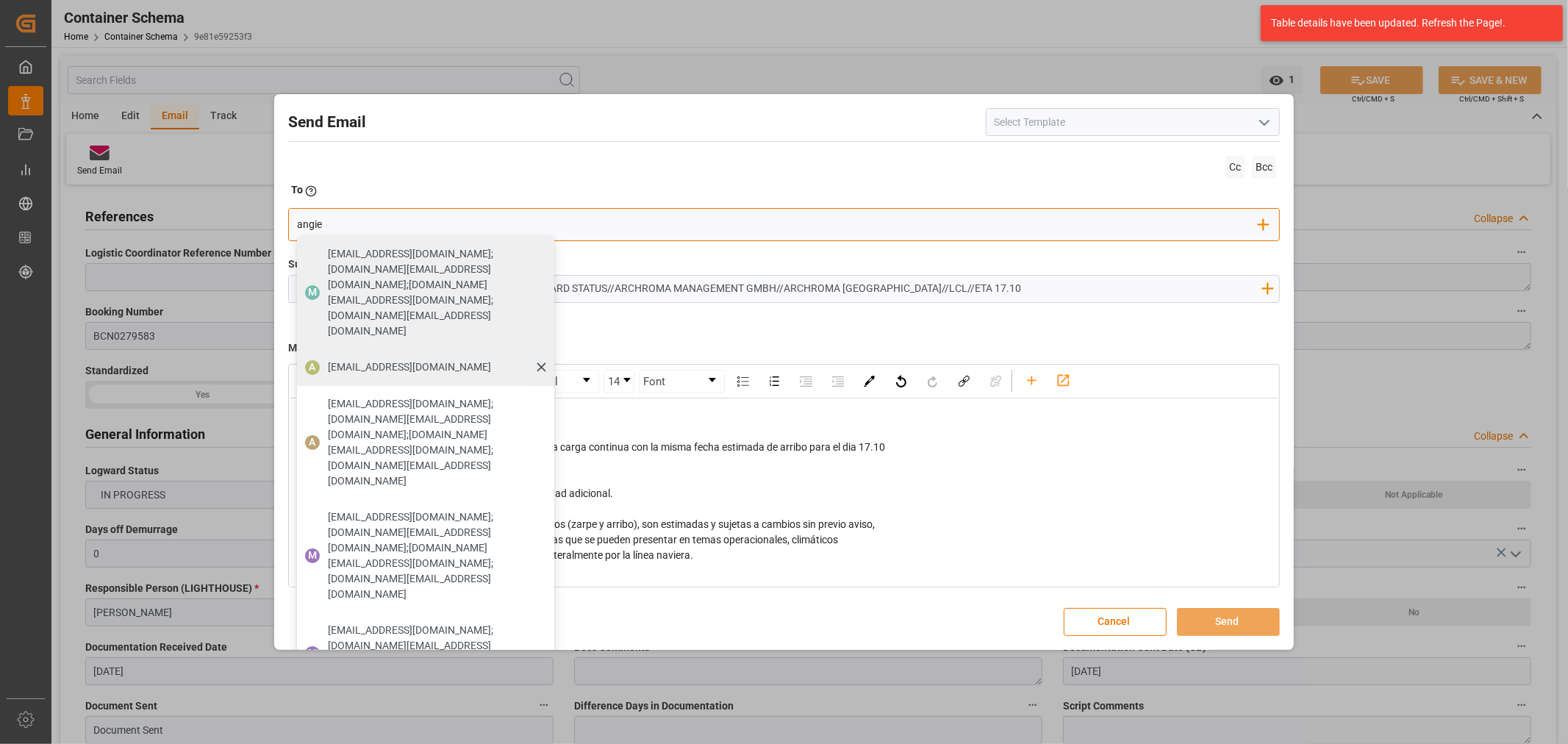
click at [403, 354] on div "angiee.lamilla@archroma.com" at bounding box center [409, 366] width 173 height 26
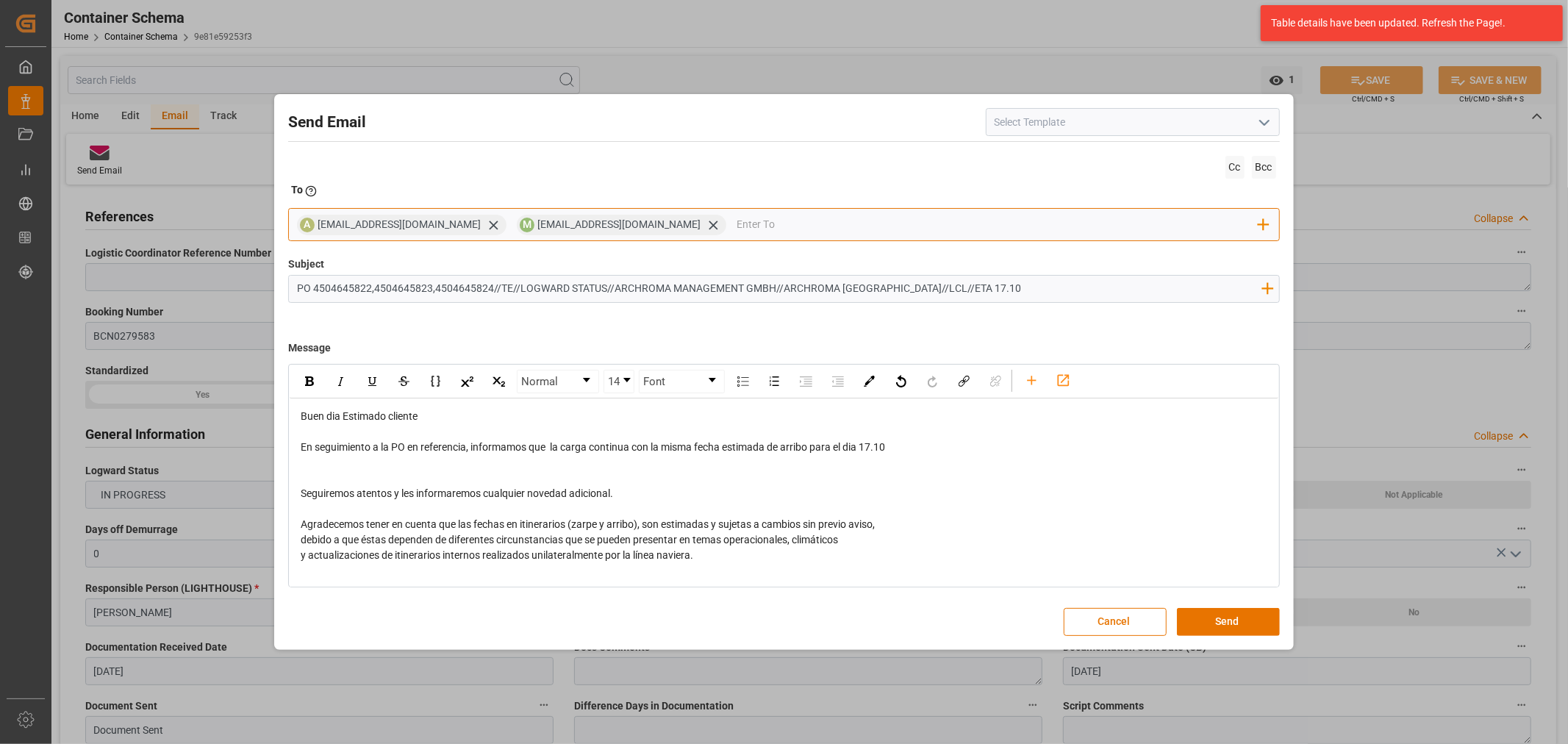
click at [747, 229] on input "email" at bounding box center [997, 225] width 522 height 22
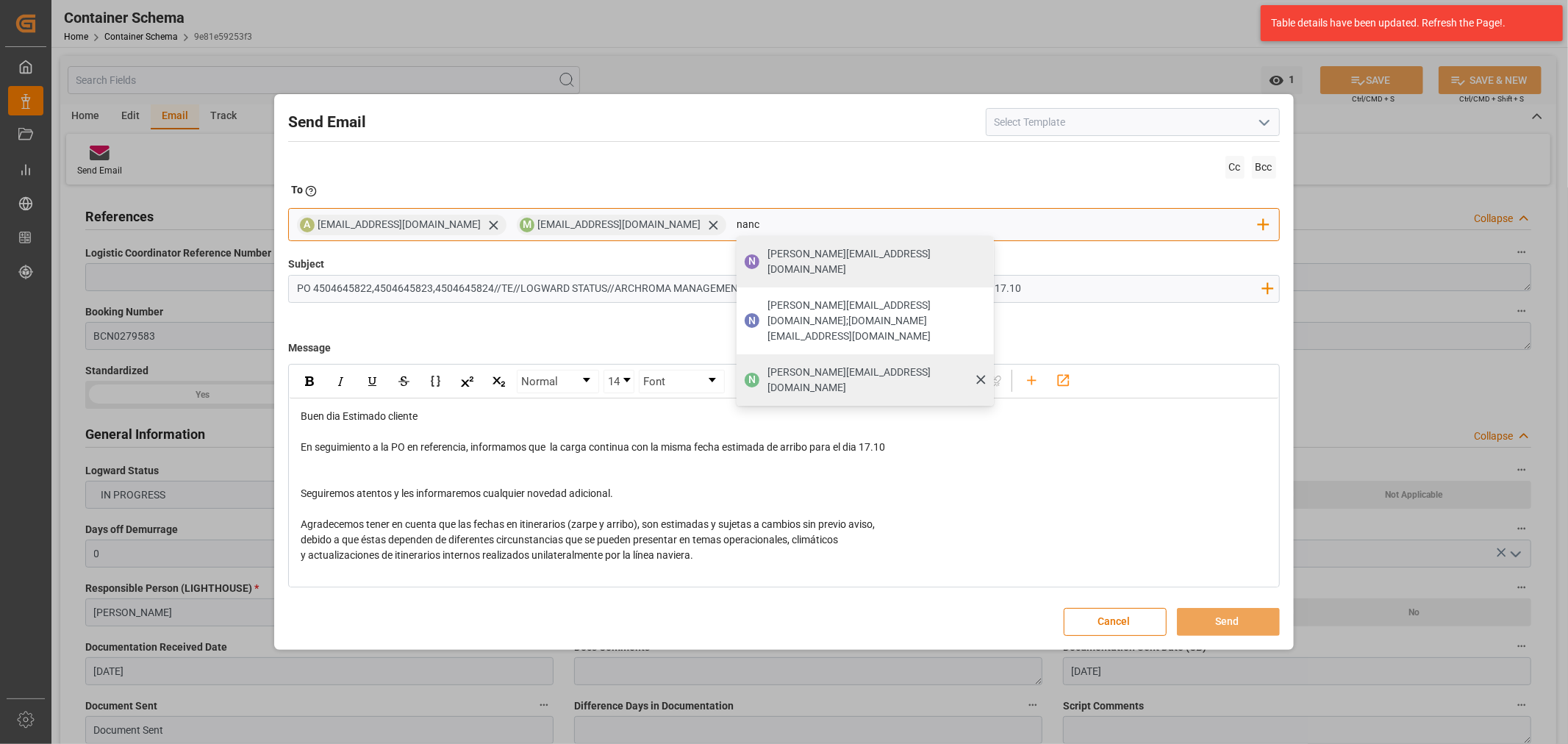
click at [772, 364] on span "nancy.castellanos@archroma.com" at bounding box center [875, 379] width 216 height 31
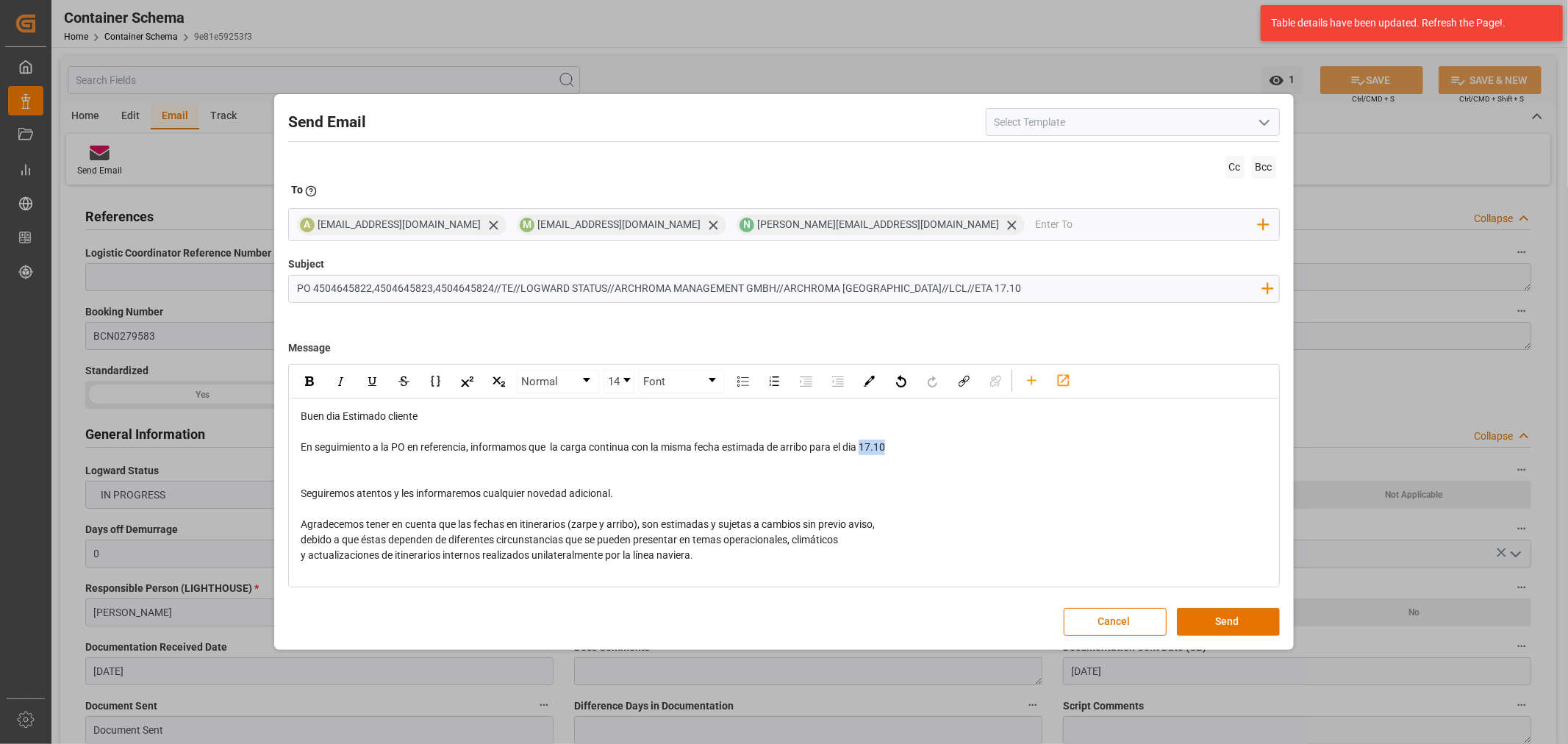
drag, startPoint x: 893, startPoint y: 446, endPoint x: 868, endPoint y: 450, distance: 25.3
click at [868, 450] on div "En seguimiento a la PO en referencia, informamos que la carga continua con la m…" at bounding box center [784, 448] width 966 height 16
click at [310, 385] on img "rdw-inline-control" at bounding box center [309, 381] width 9 height 9
click at [404, 466] on div "rdw-editor" at bounding box center [784, 463] width 966 height 16
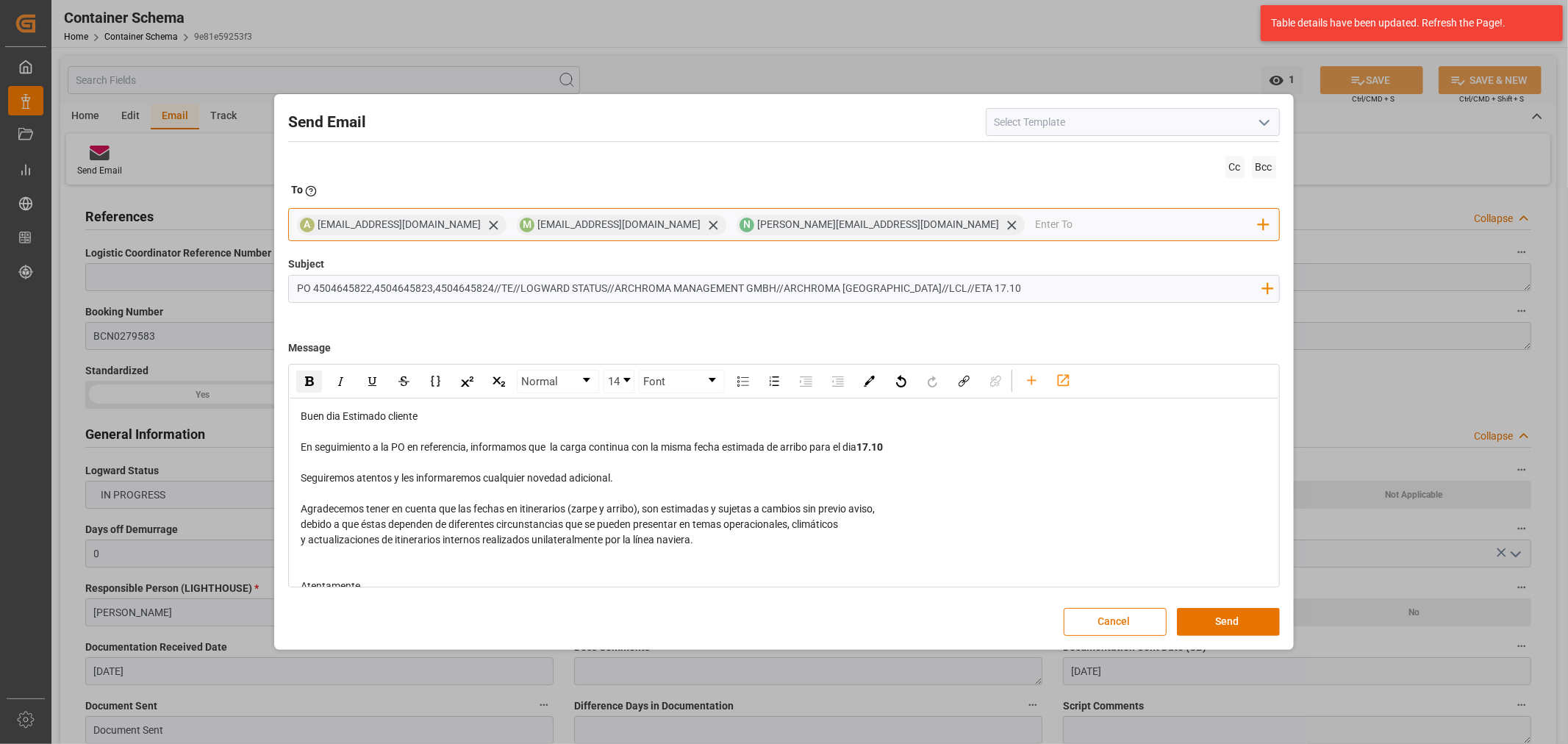
click at [1035, 221] on input "email" at bounding box center [1146, 225] width 223 height 22
drag, startPoint x: 971, startPoint y: 247, endPoint x: 959, endPoint y: 263, distance: 20.0
click at [1060, 263] on div "jtoribio@pasoc.pe" at bounding box center [1147, 254] width 173 height 26
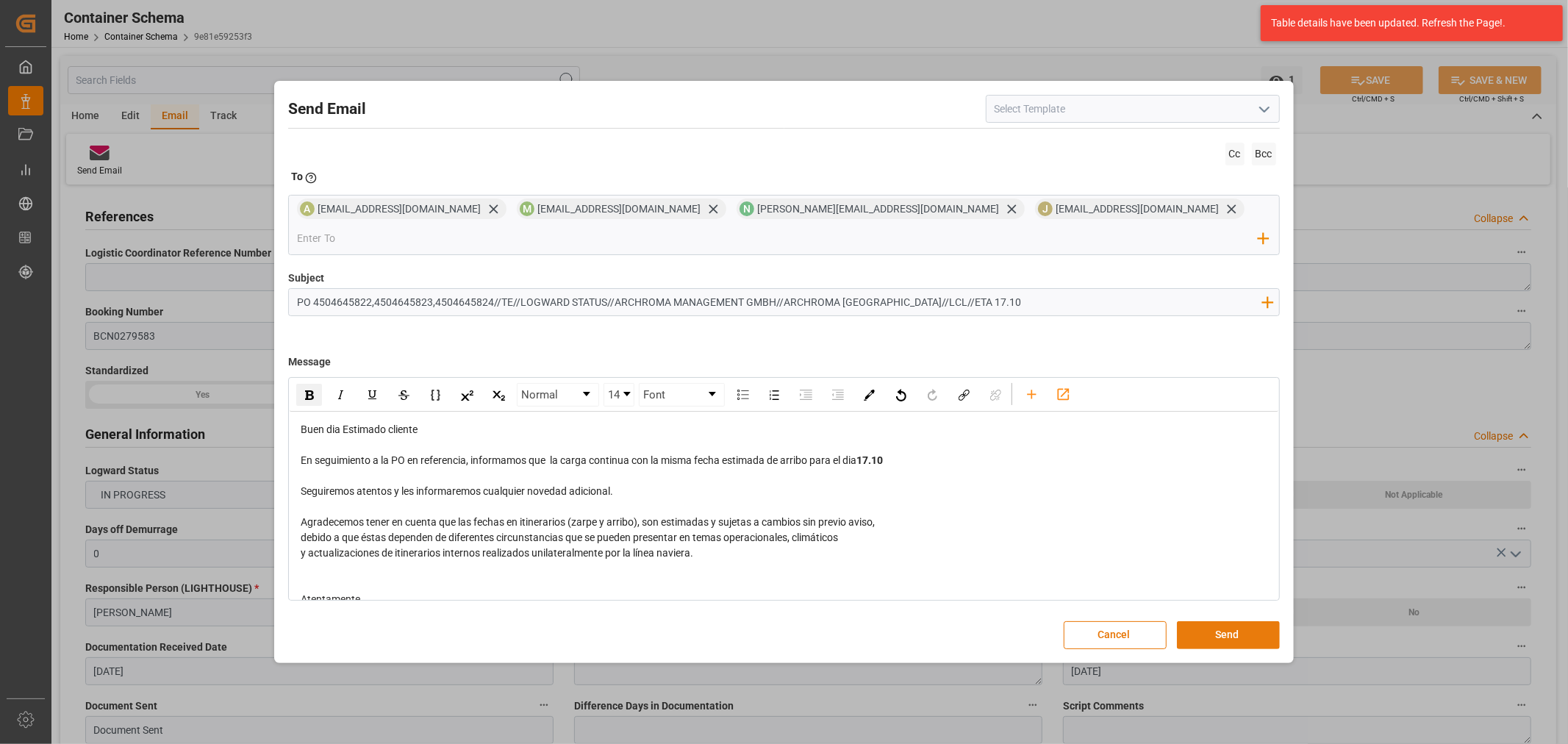
click at [1231, 621] on button "Send" at bounding box center [1228, 634] width 103 height 28
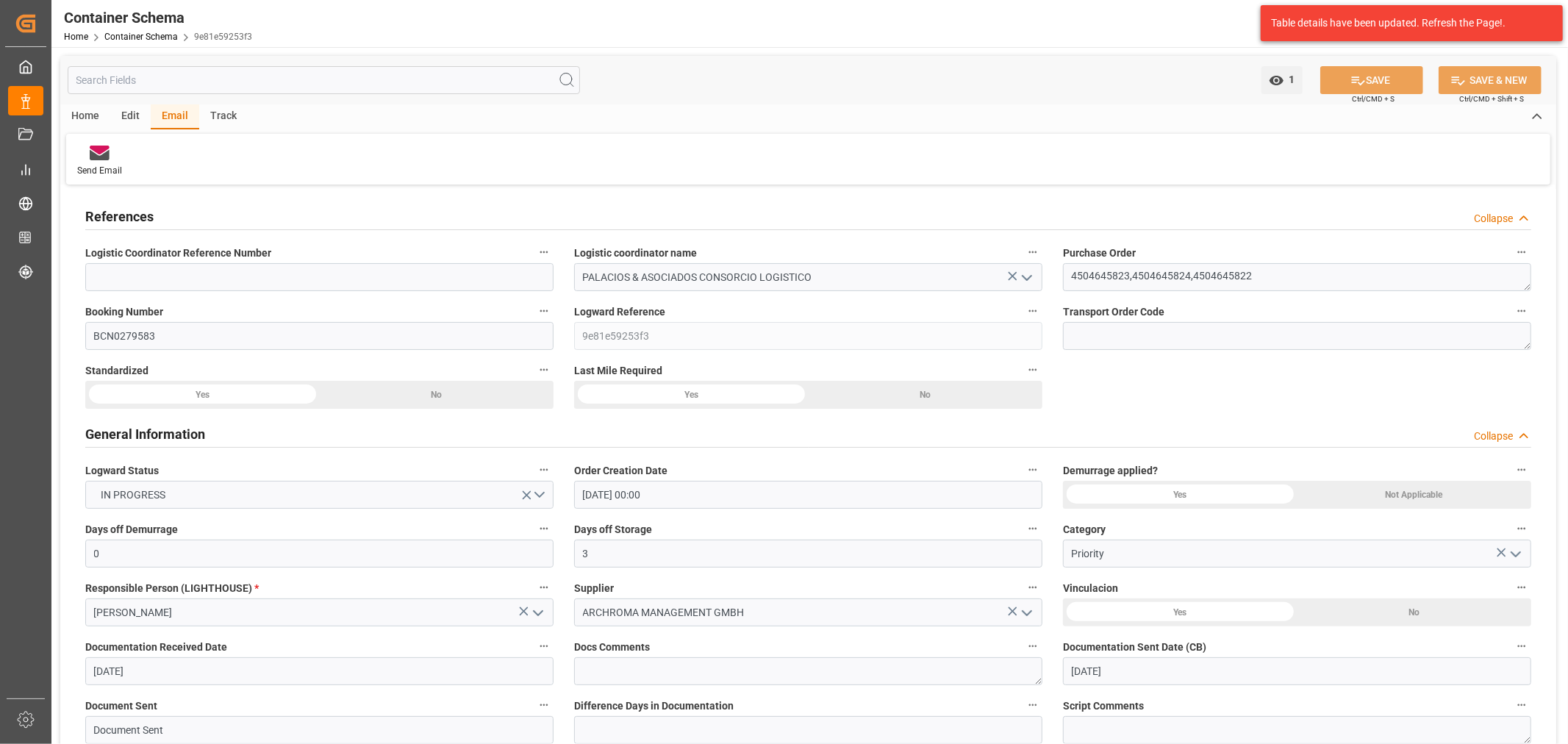
click at [151, 45] on div "Container Schema Home Container Schema 9e81e59253f3" at bounding box center [158, 24] width 199 height 47
click at [151, 38] on link "Container Schema" at bounding box center [140, 36] width 73 height 10
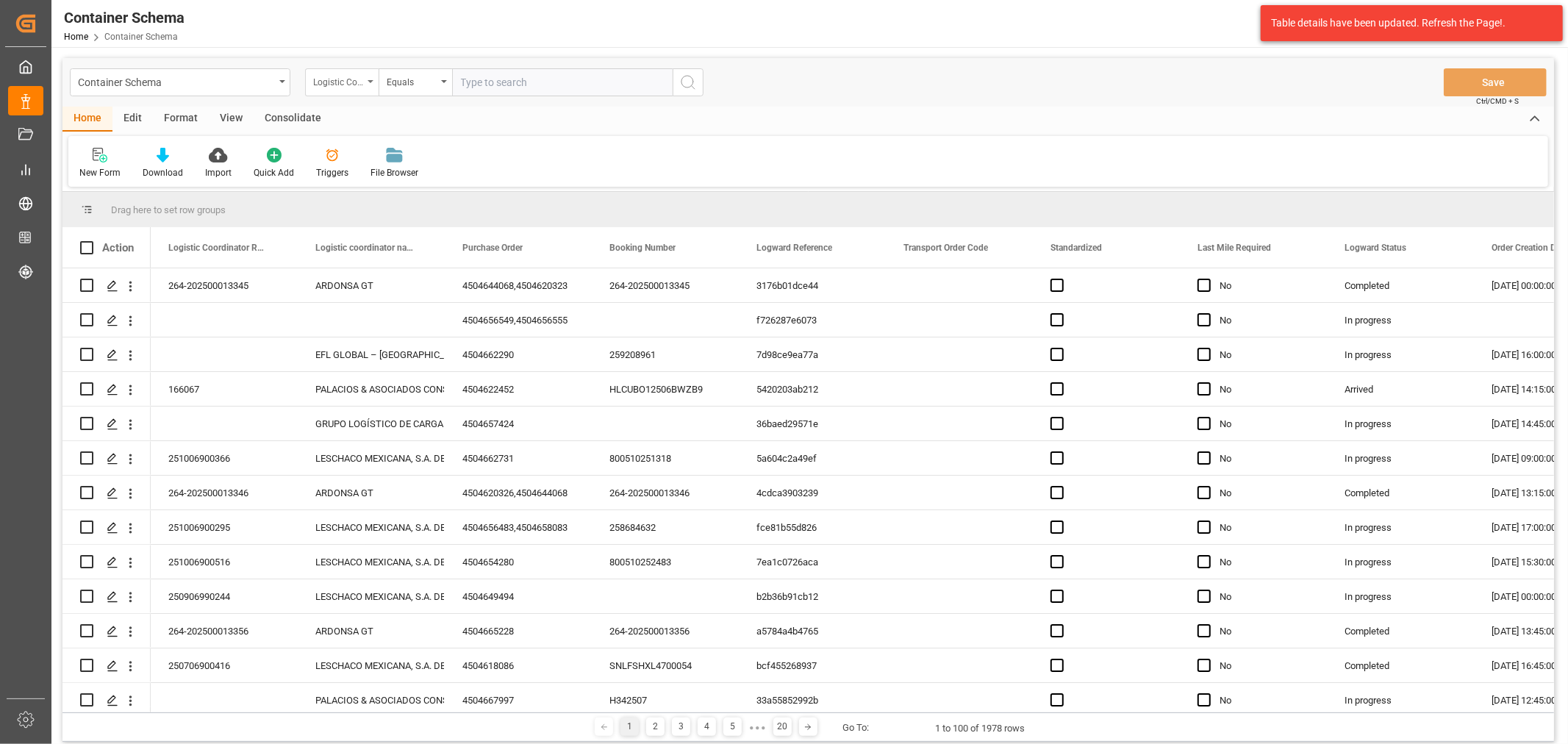
click at [326, 80] on div "Logistic Coordinator Reference Number" at bounding box center [337, 80] width 50 height 17
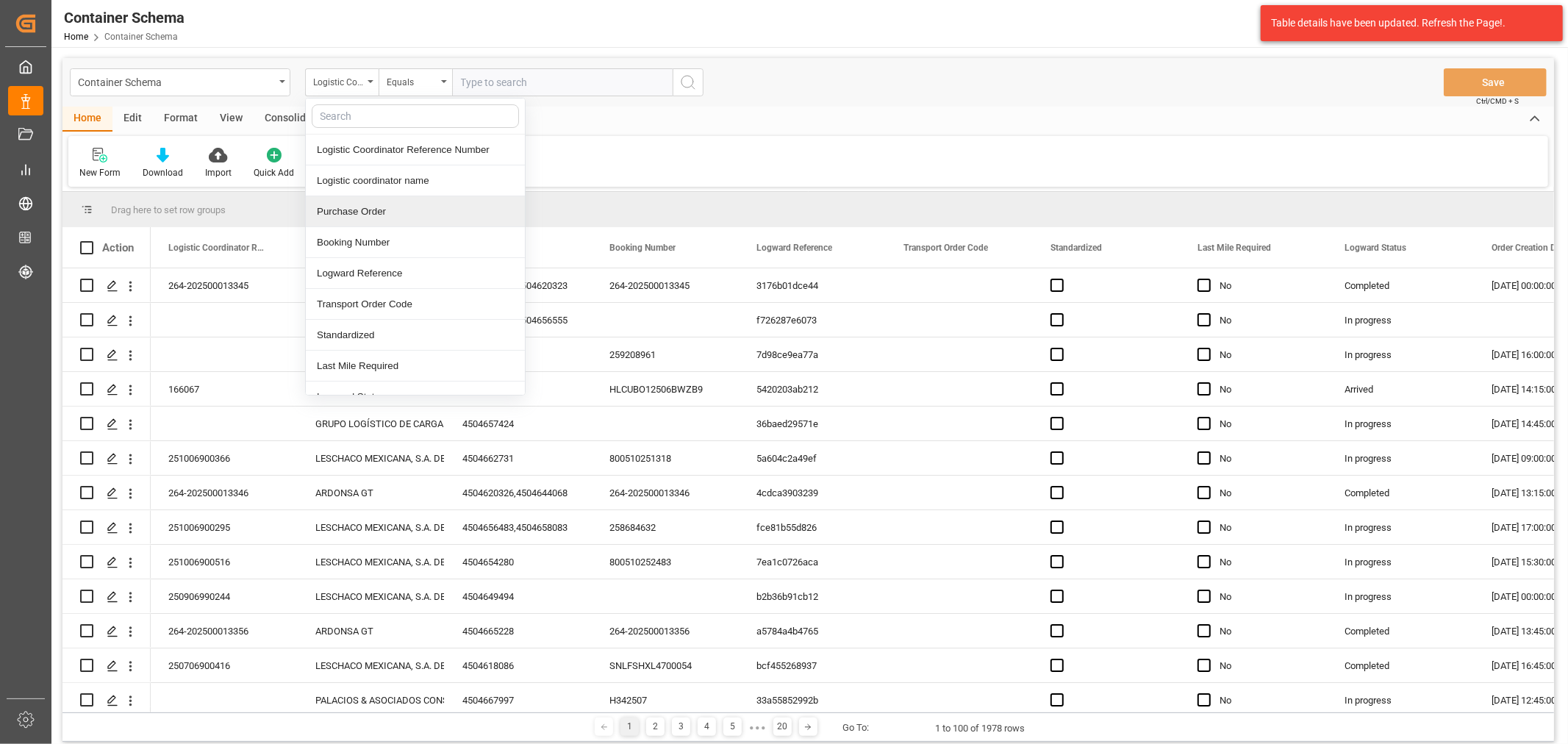
click at [380, 216] on div "Purchase Order" at bounding box center [415, 211] width 219 height 31
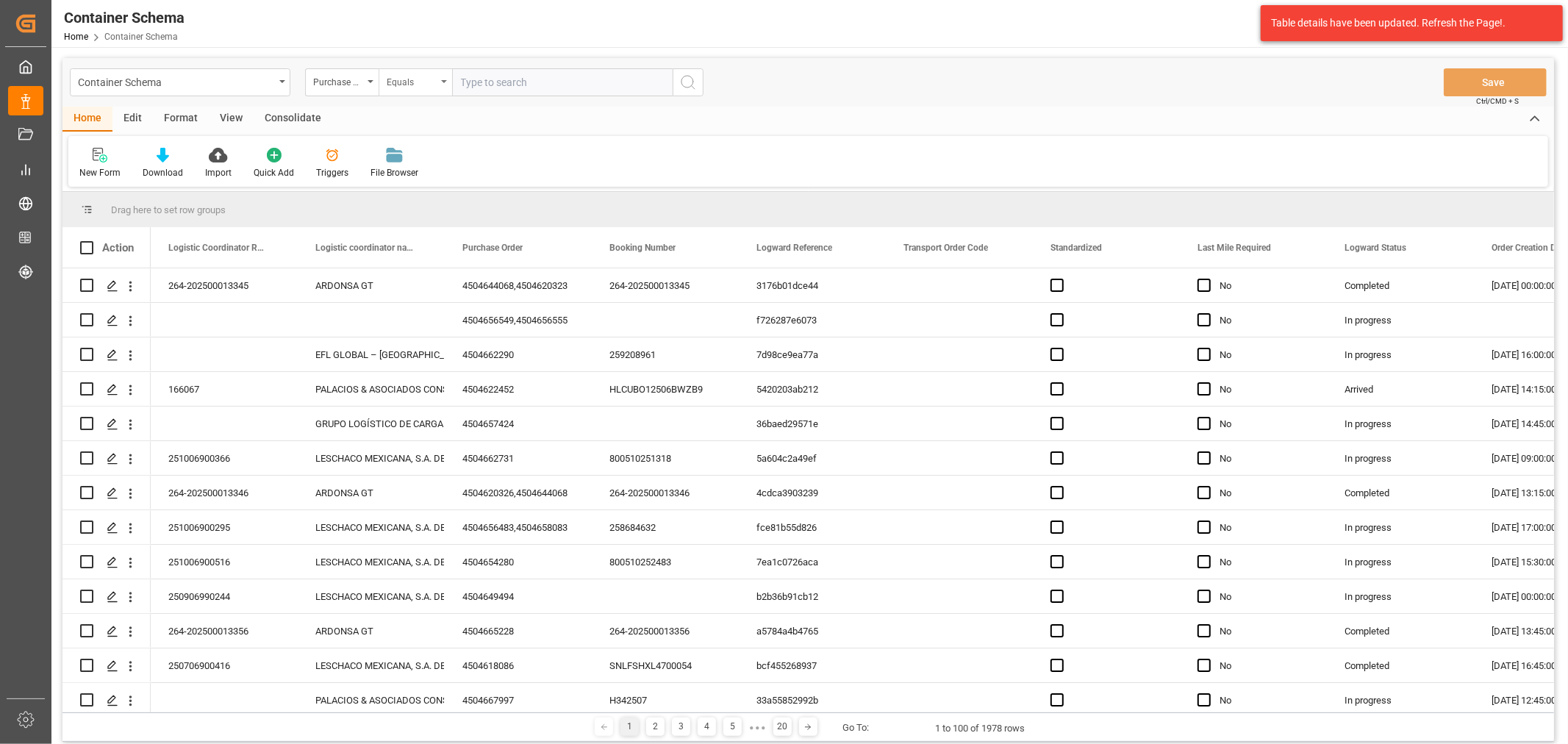
click at [398, 84] on div "Equals" at bounding box center [411, 80] width 50 height 17
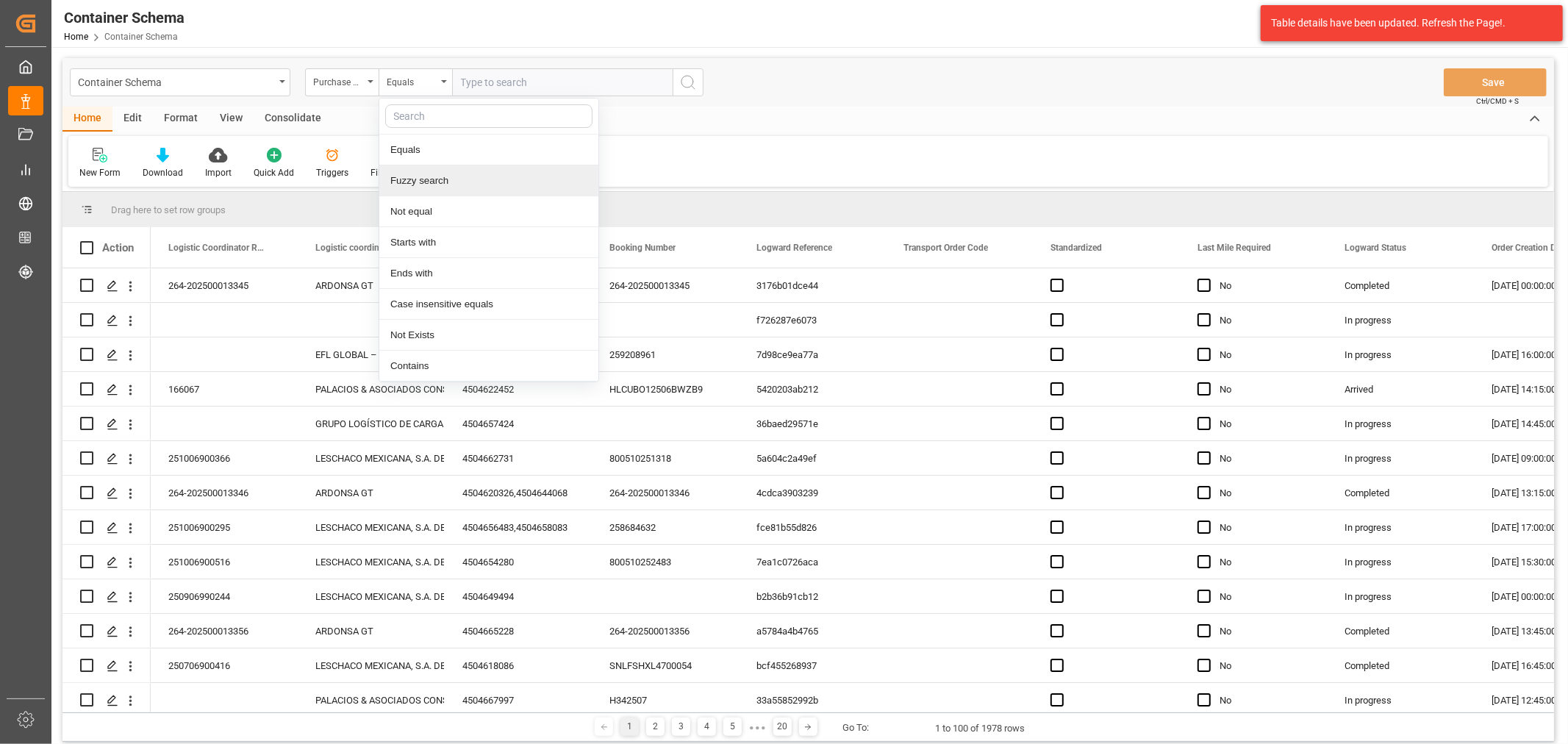
click at [440, 178] on div "Fuzzy search" at bounding box center [489, 180] width 219 height 31
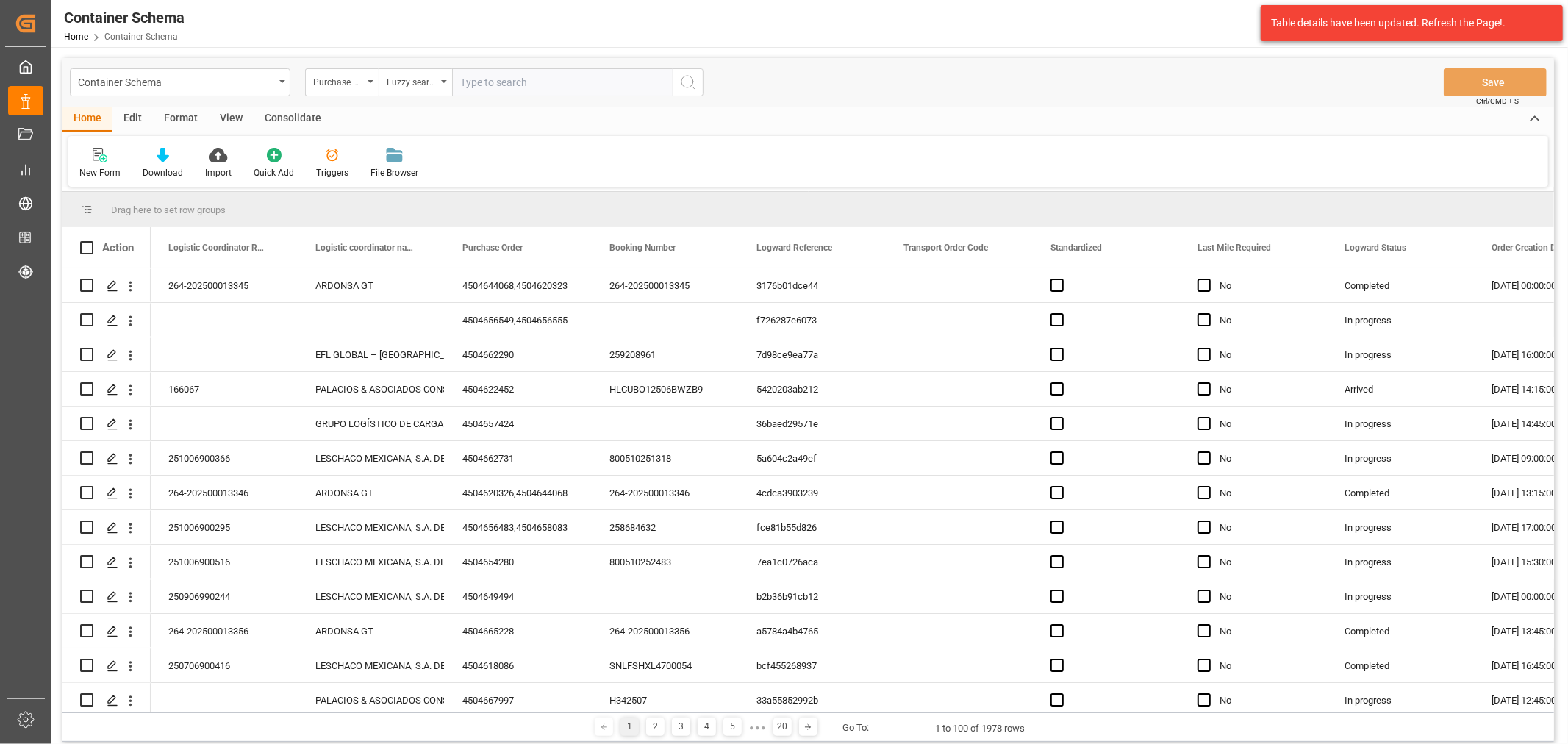
click at [474, 77] on input "text" at bounding box center [562, 82] width 221 height 28
paste input "4504662292"
type input "4504662292"
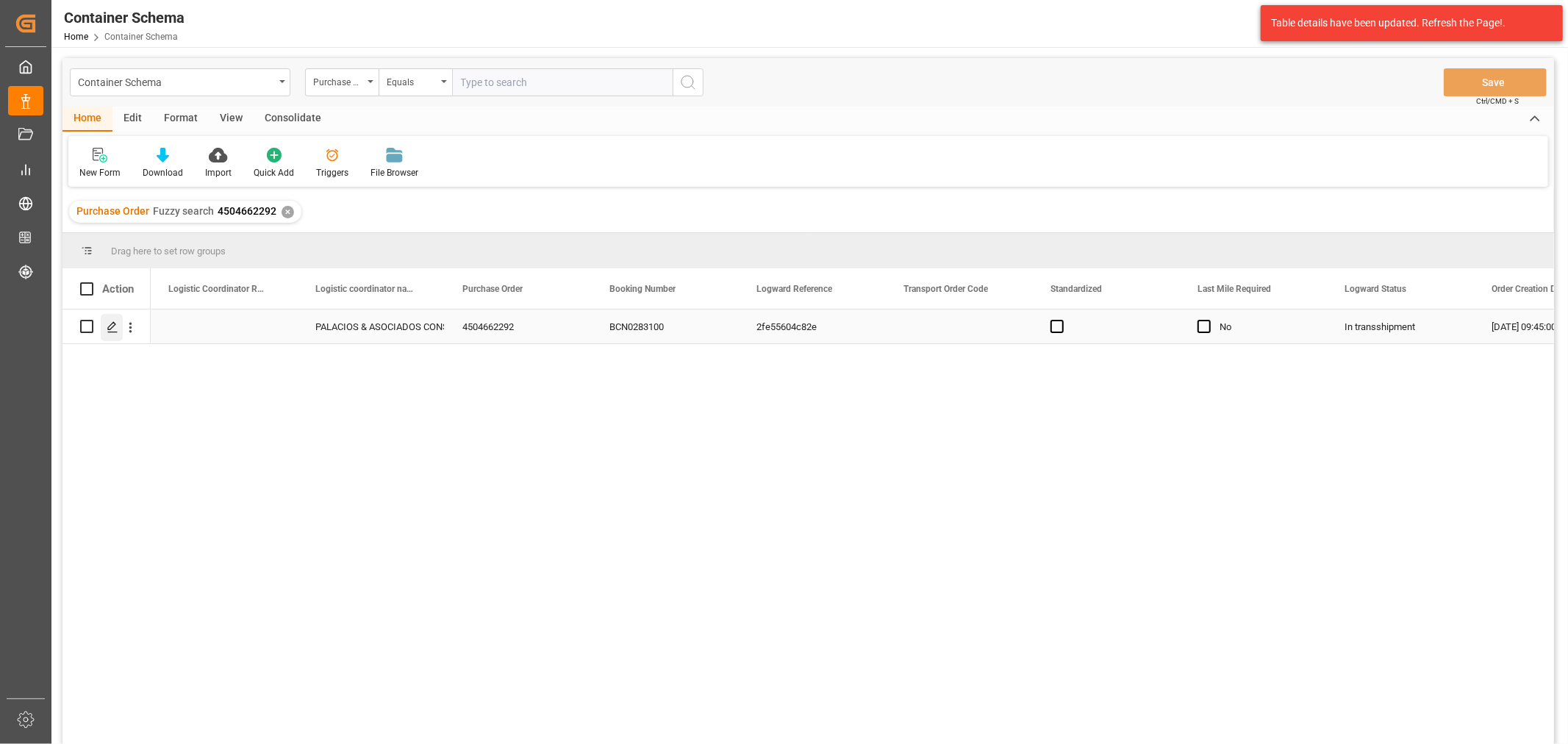
click at [114, 328] on icon "Press SPACE to select this row." at bounding box center [112, 326] width 12 height 12
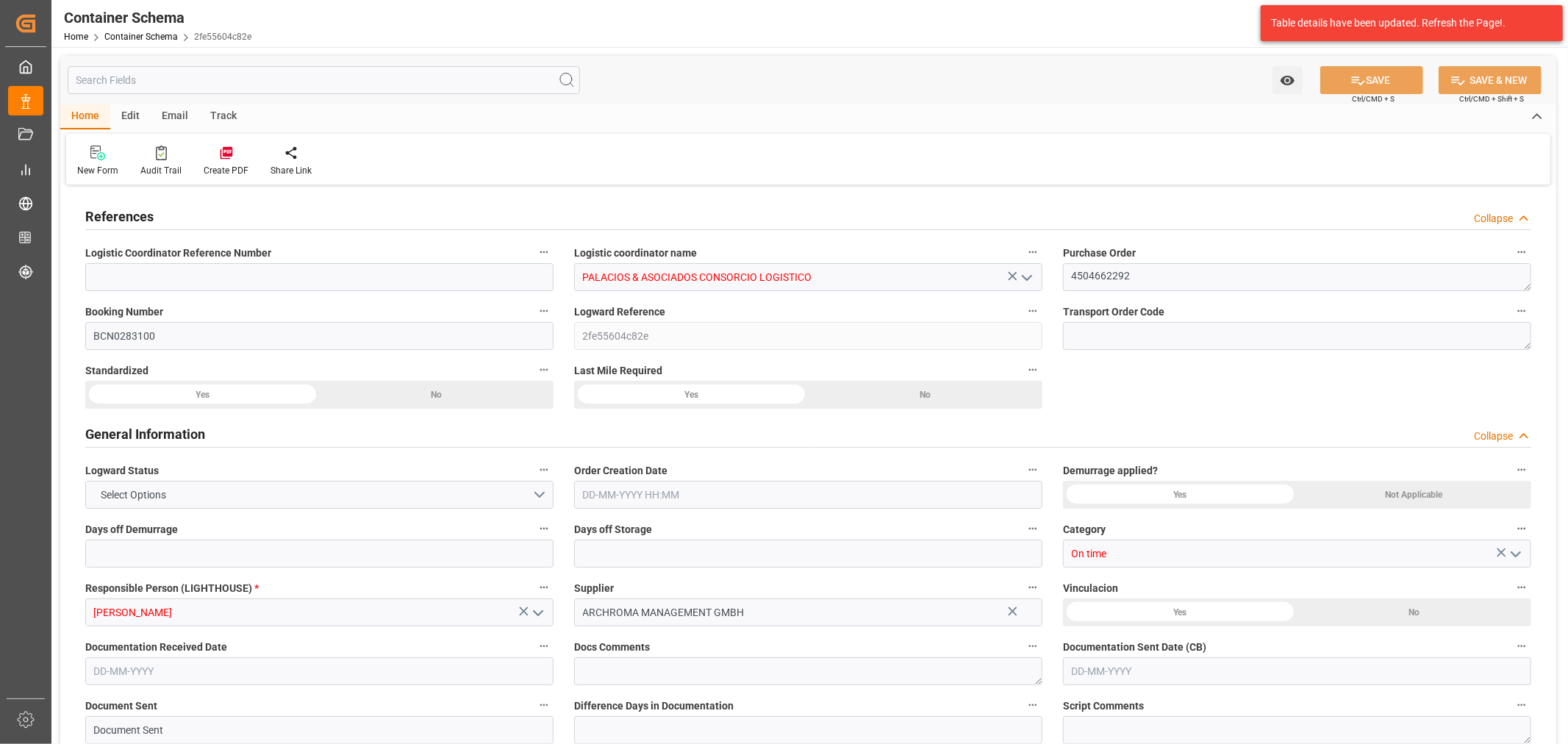
type input "0"
type input "3"
type input "1"
type input "100"
type input "7000"
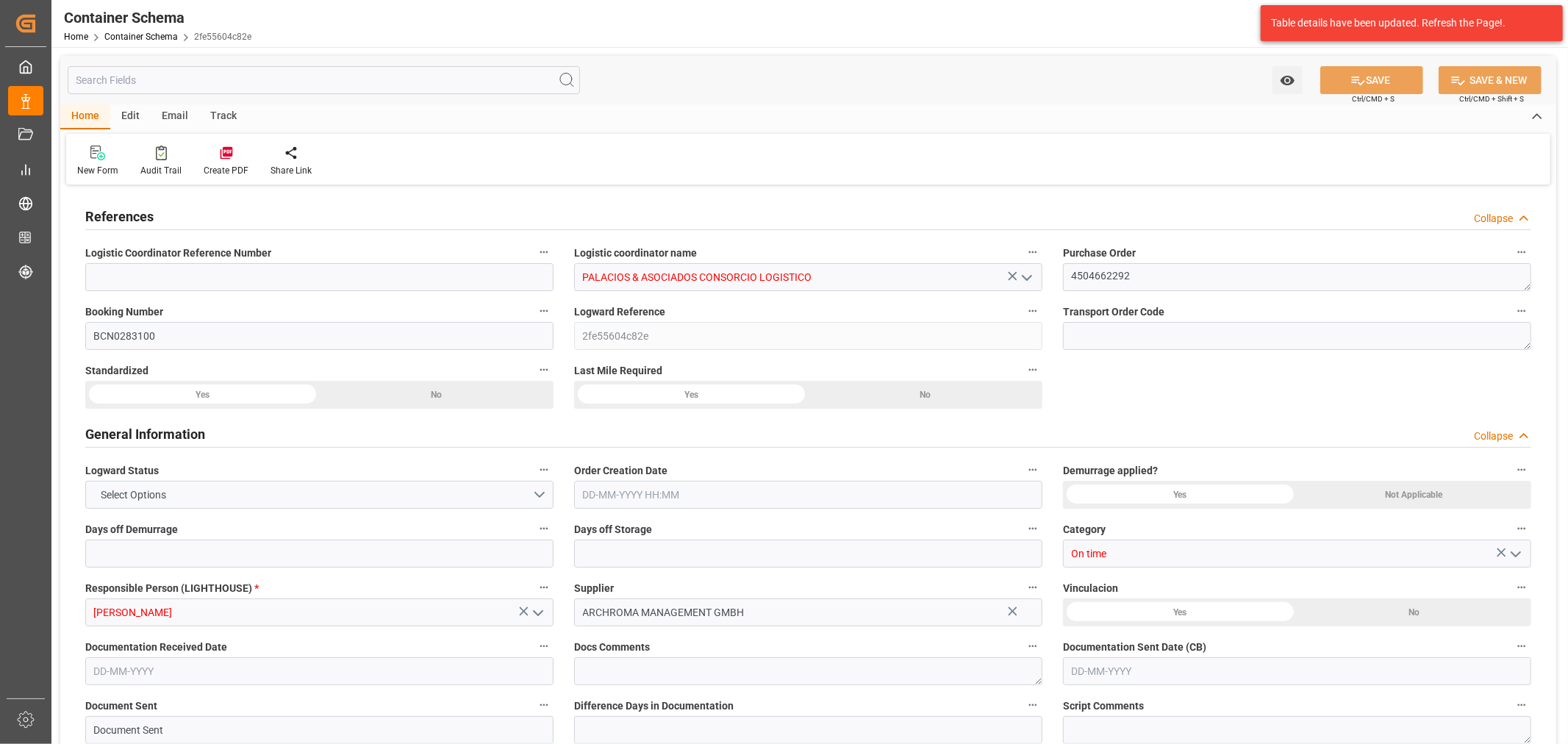
type input "7294"
type input "MSC"
type input "Mediterranean Shipping Company"
type input "ESBCN"
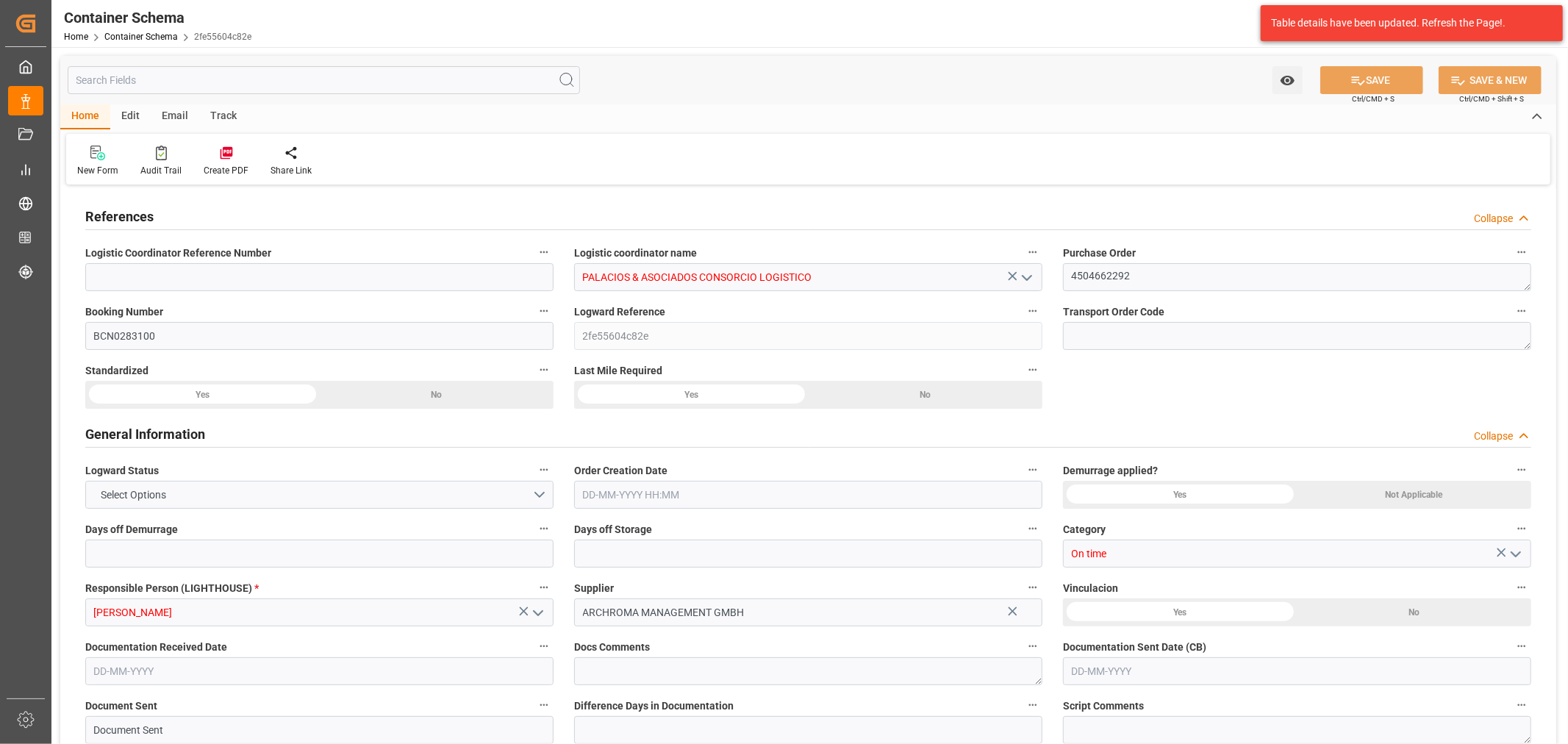
type input "PECLL"
type input "9618288"
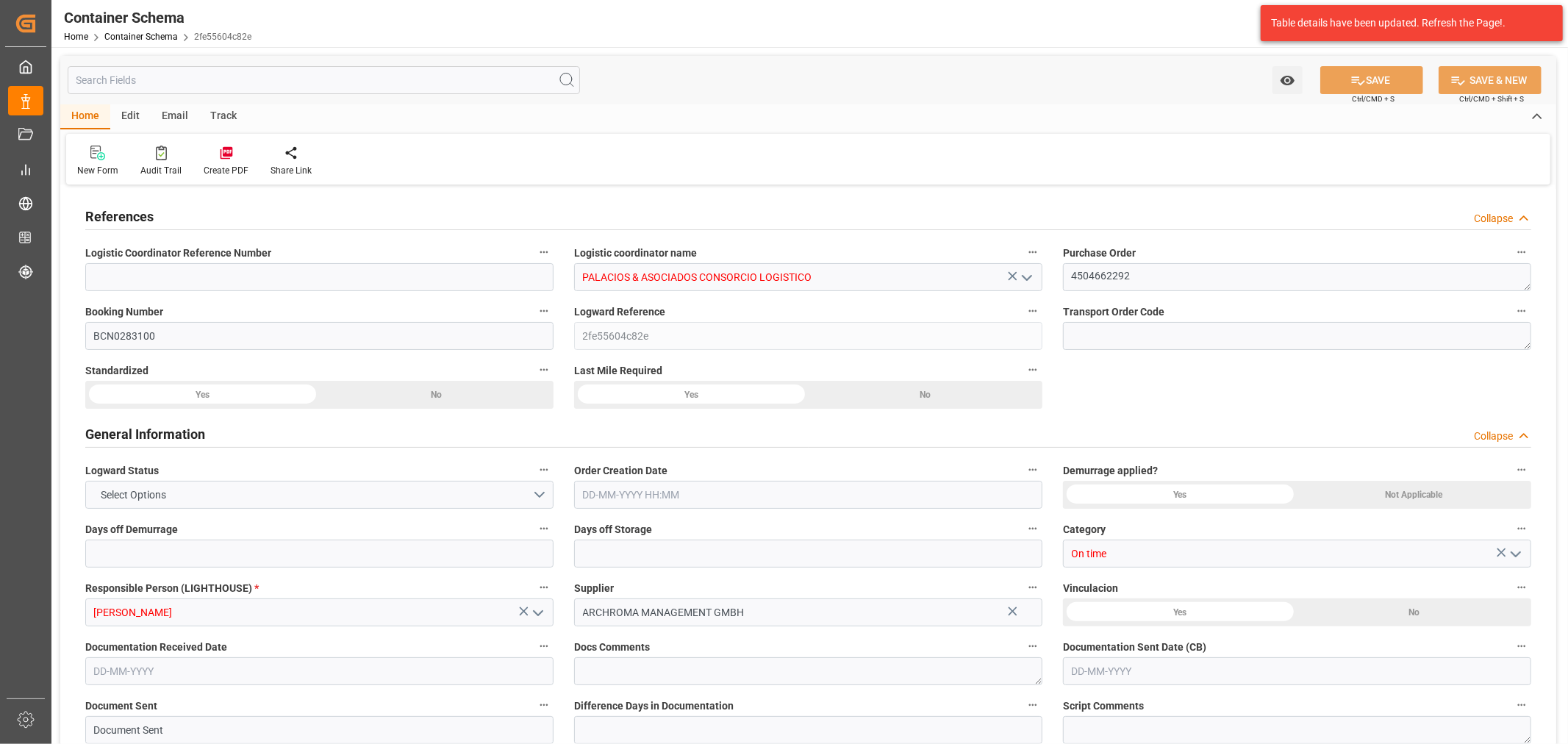
type input "9618288"
type input "0"
type input "23-09-2025 09:45"
type input "22-09-2025"
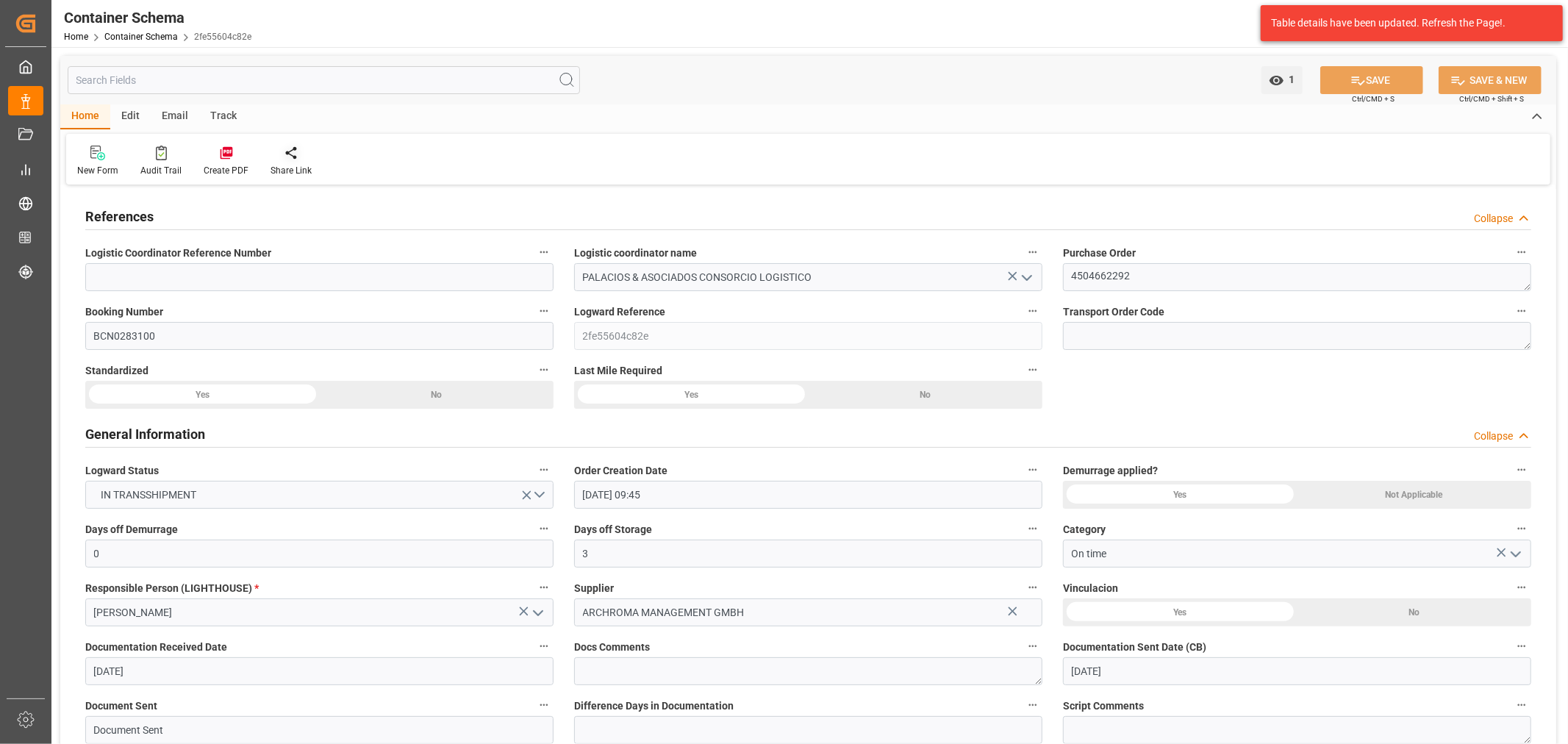
type input "23-09-2025"
type input "17-10-2025"
type input "29-09-2025"
type input "30-09-2025"
type input "30-09-2025 08:52"
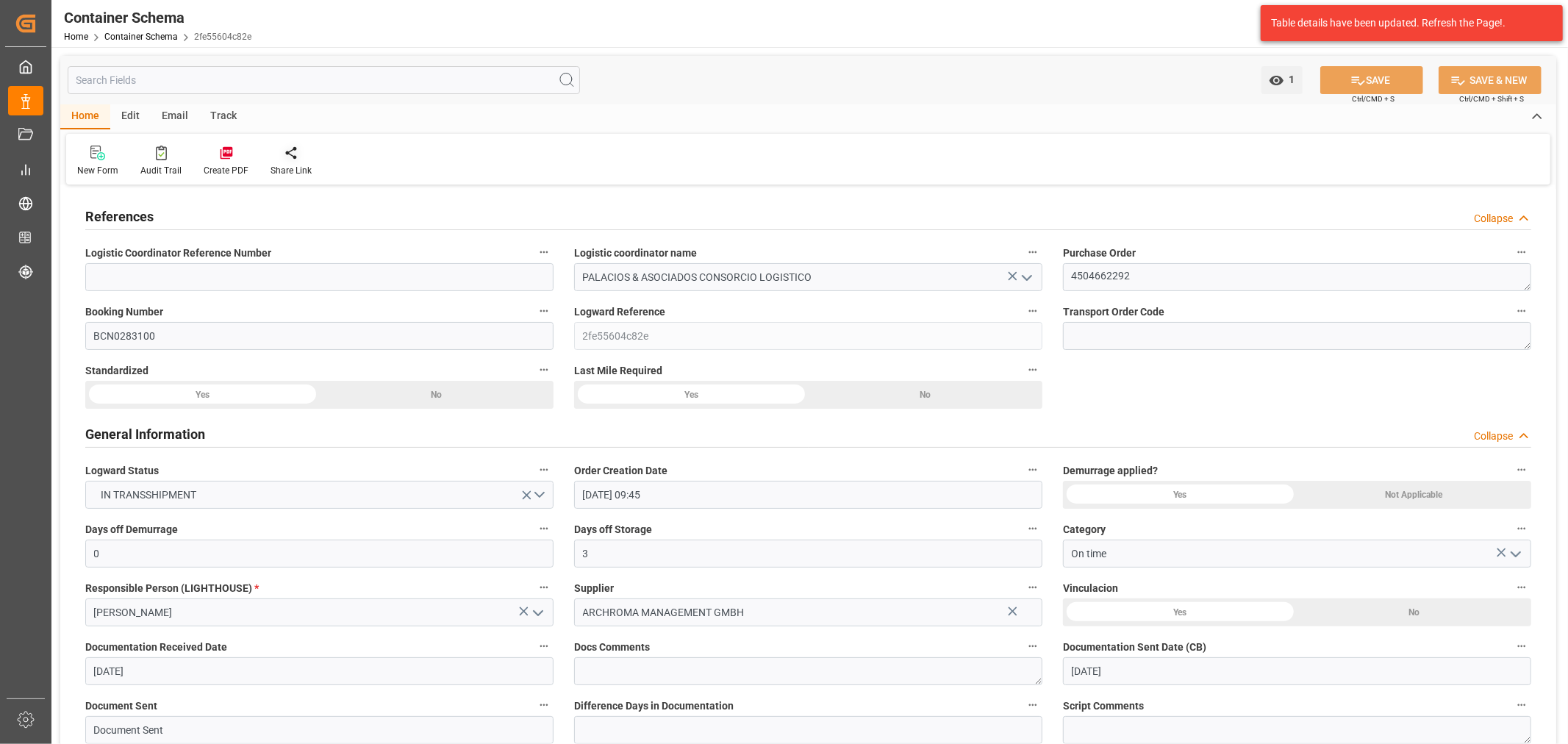
type input "23-09-2025 14:57"
type input "01-10-2025"
click at [215, 103] on div "1 Watch Option SAVE Ctrl/CMD + S SAVE & NEW Ctrl/CMD + Shift + S" at bounding box center [807, 80] width 1495 height 49
click at [215, 110] on div "Track" at bounding box center [224, 117] width 49 height 25
click at [90, 153] on icon at bounding box center [95, 153] width 15 height 15
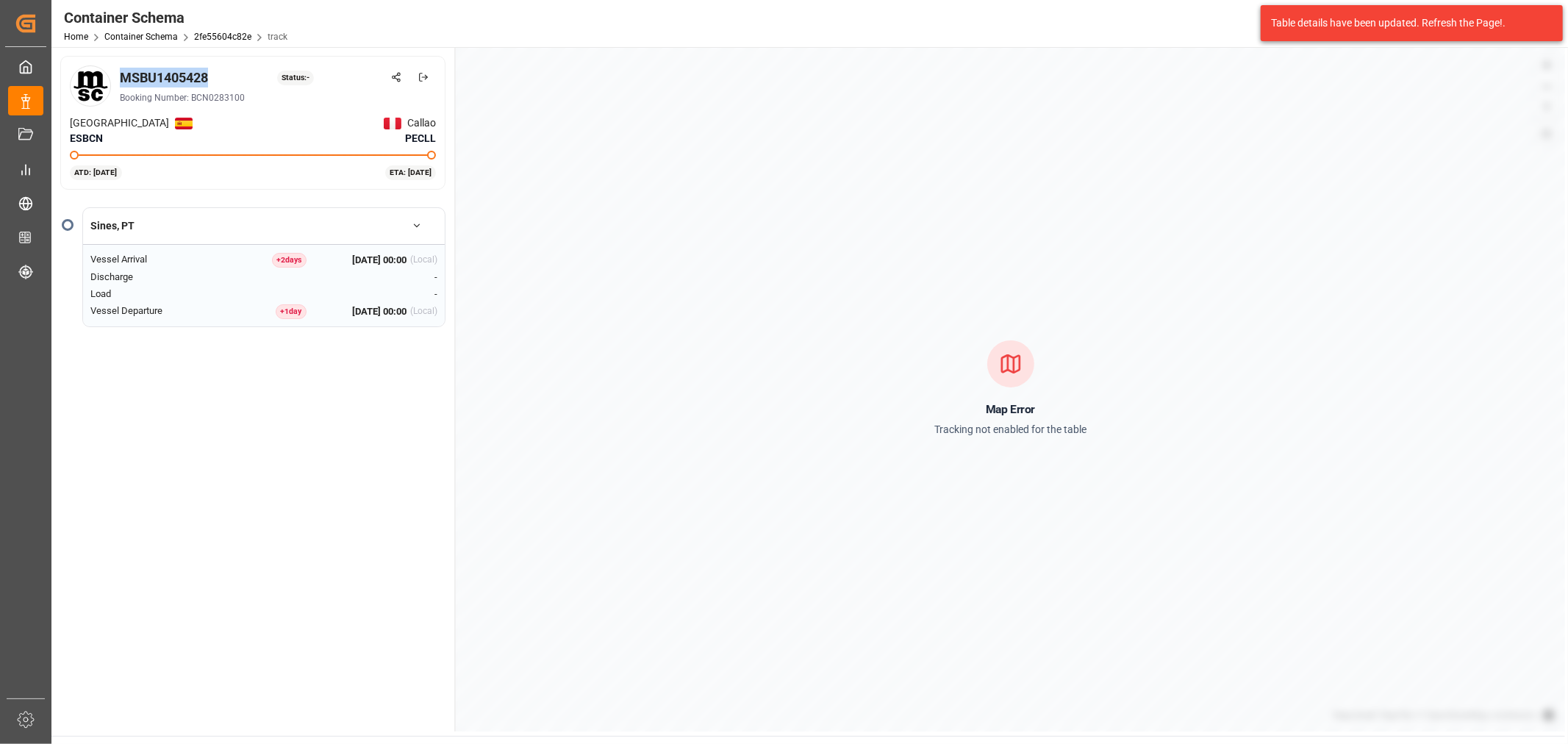
drag, startPoint x: 214, startPoint y: 82, endPoint x: 119, endPoint y: 81, distance: 95.0
click at [120, 81] on div "MSBU1405428 Status: -" at bounding box center [277, 77] width 316 height 20
copy div "MSBU1405428"
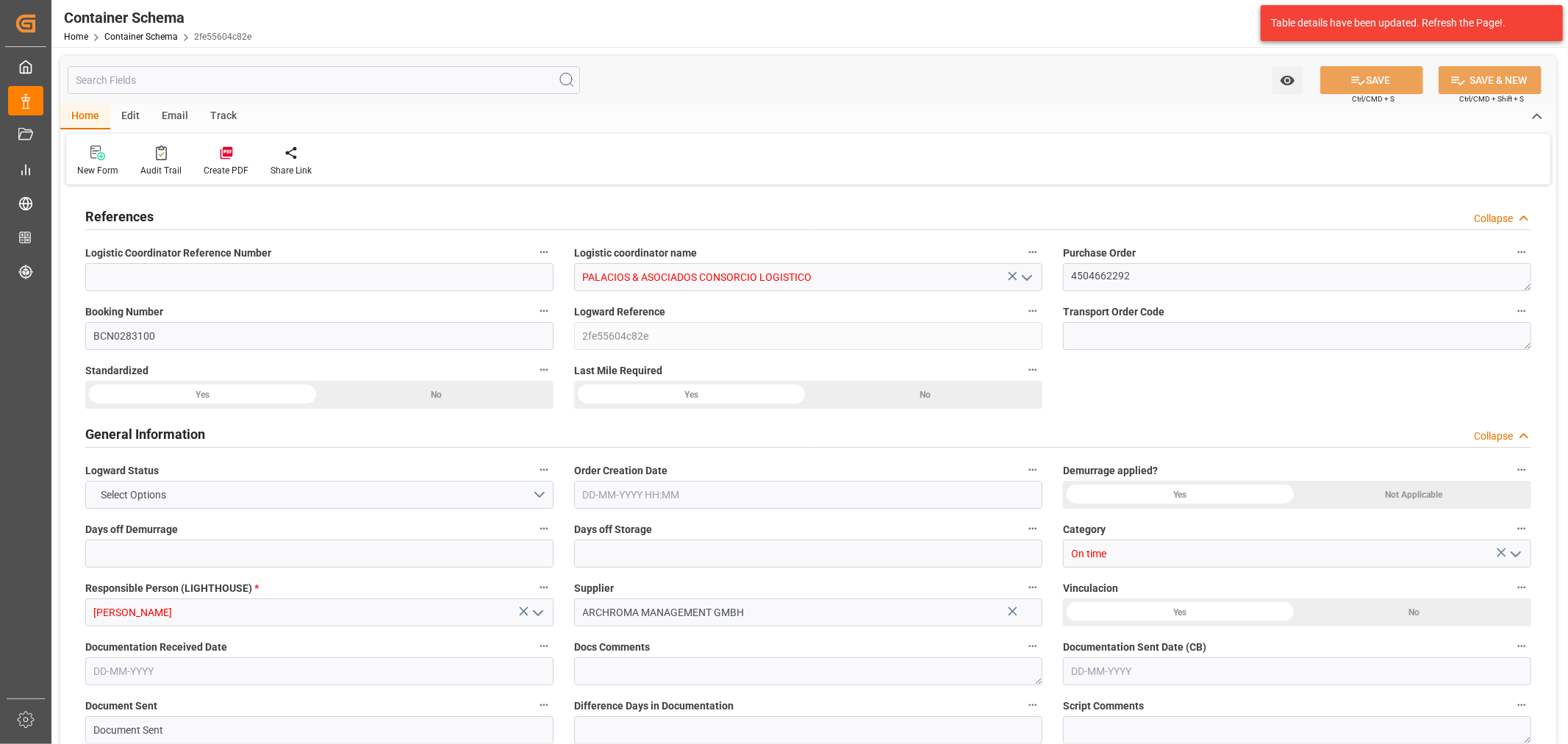
type input "0"
type input "3"
type input "1"
type input "100"
type input "7000"
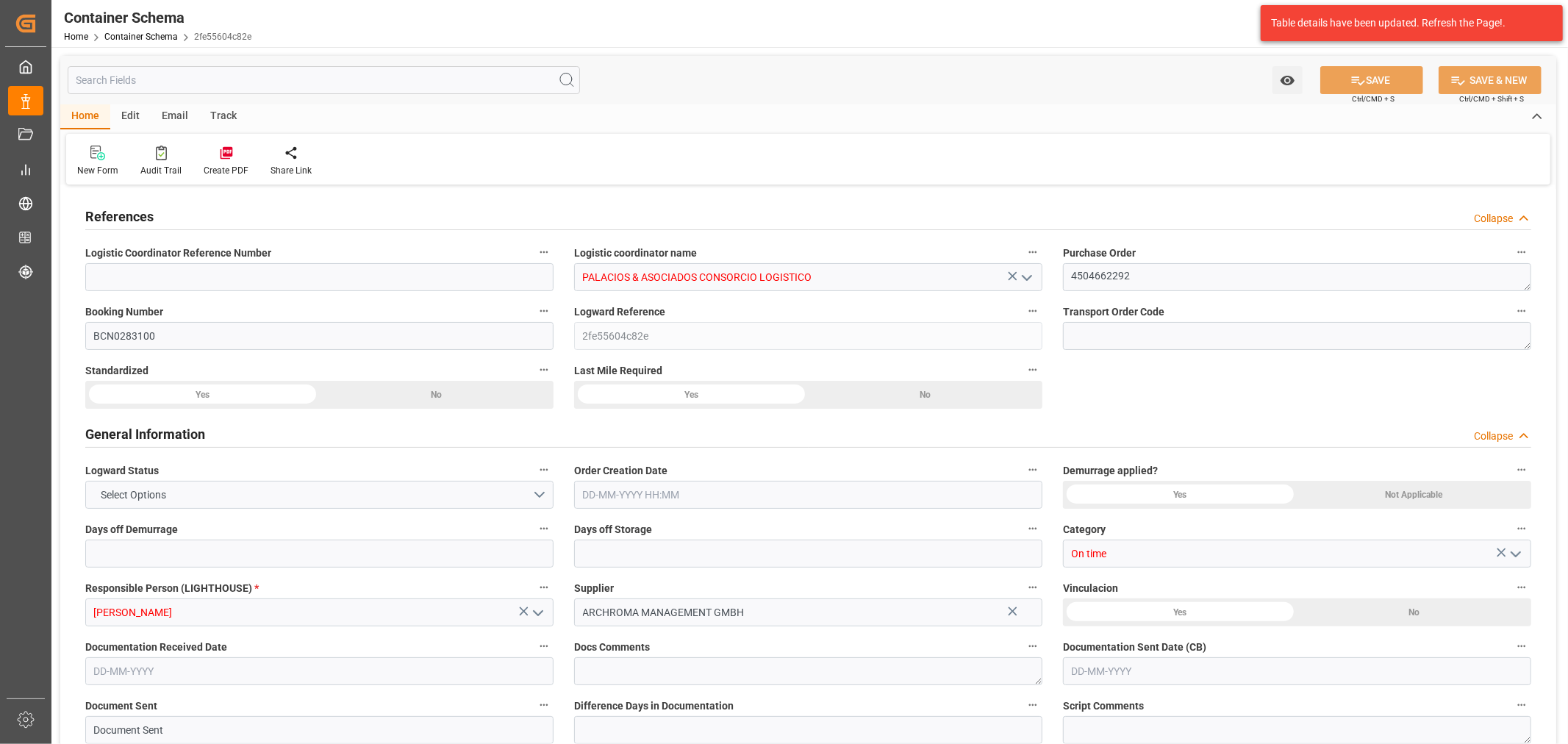
type input "7294"
type input "MSC"
type input "Mediterranean Shipping Company"
type input "ESBCN"
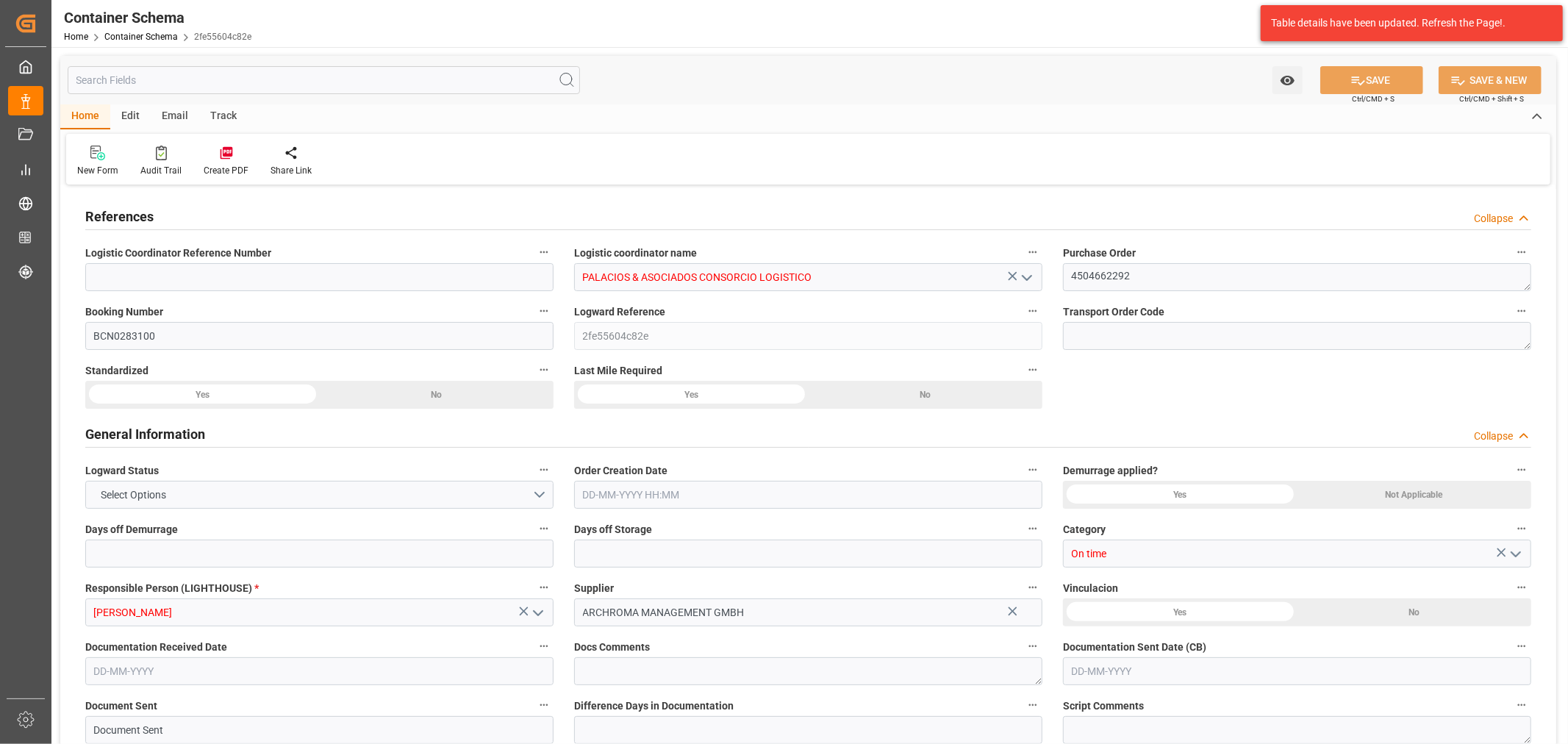
type input "PECLL"
type input "9618288"
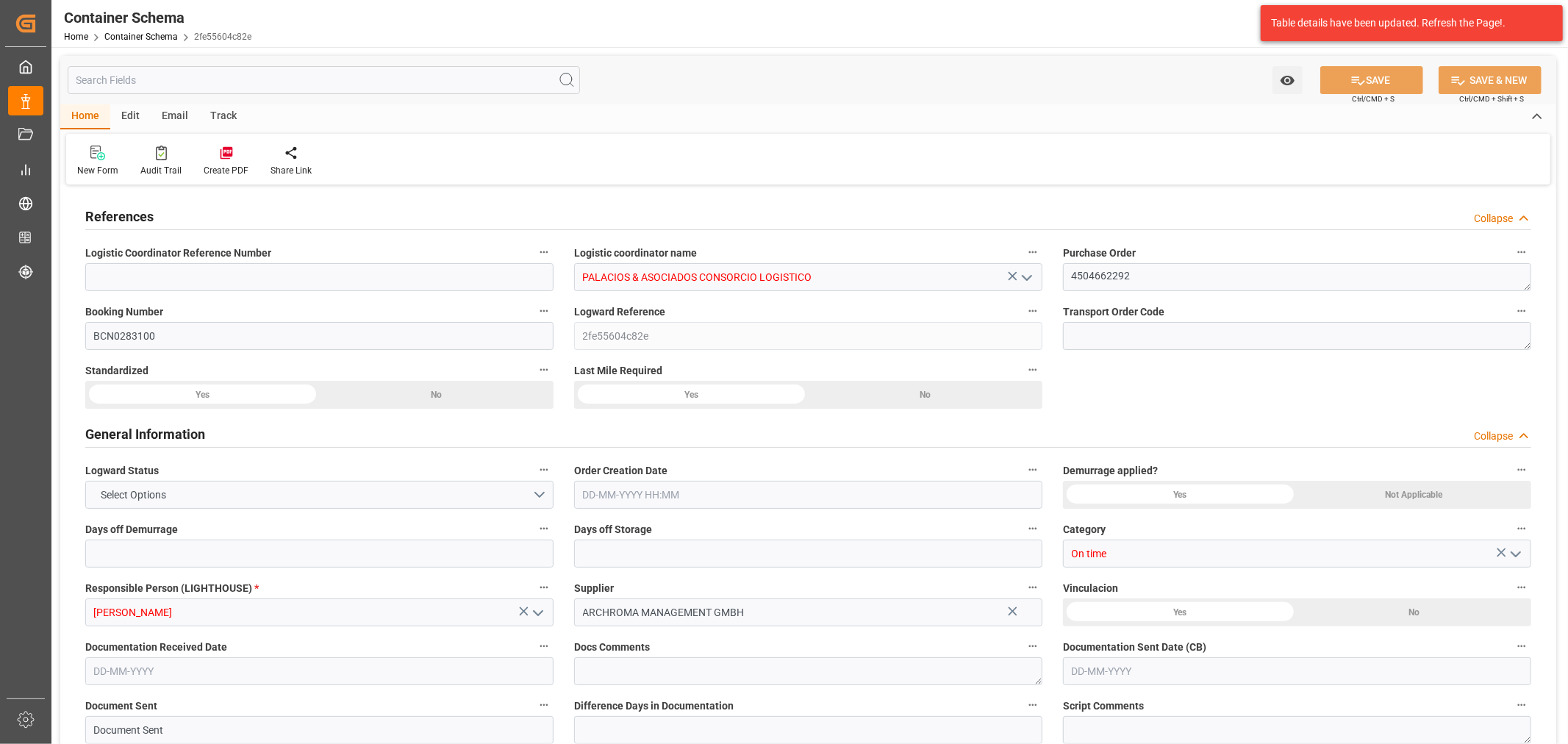
type input "9618288"
type input "0"
type input "23-09-2025 09:45"
type input "22-09-2025"
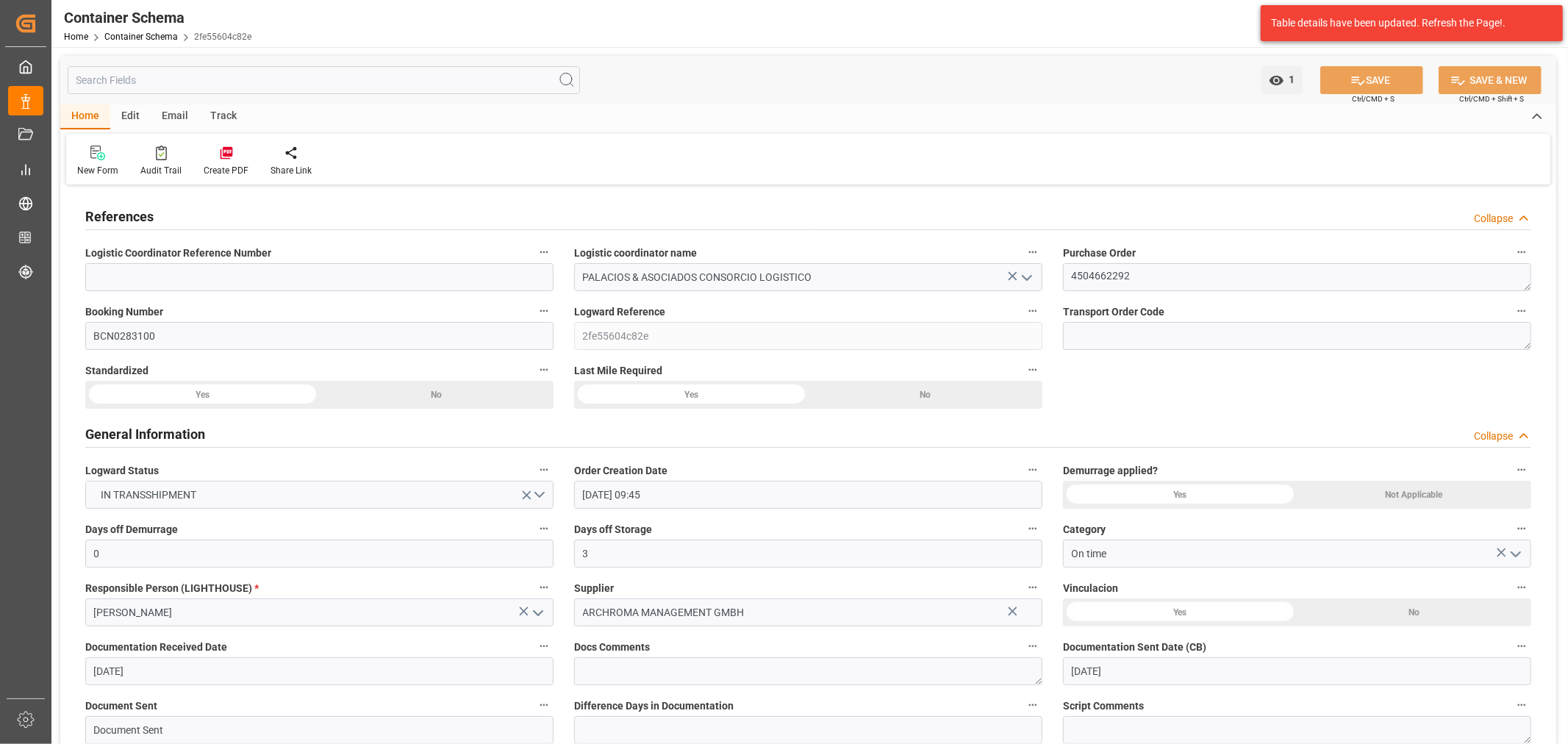
type input "23-09-2025"
type input "17-10-2025"
type input "29-09-2025"
type input "30-09-2025"
type input "30-09-2025 08:52"
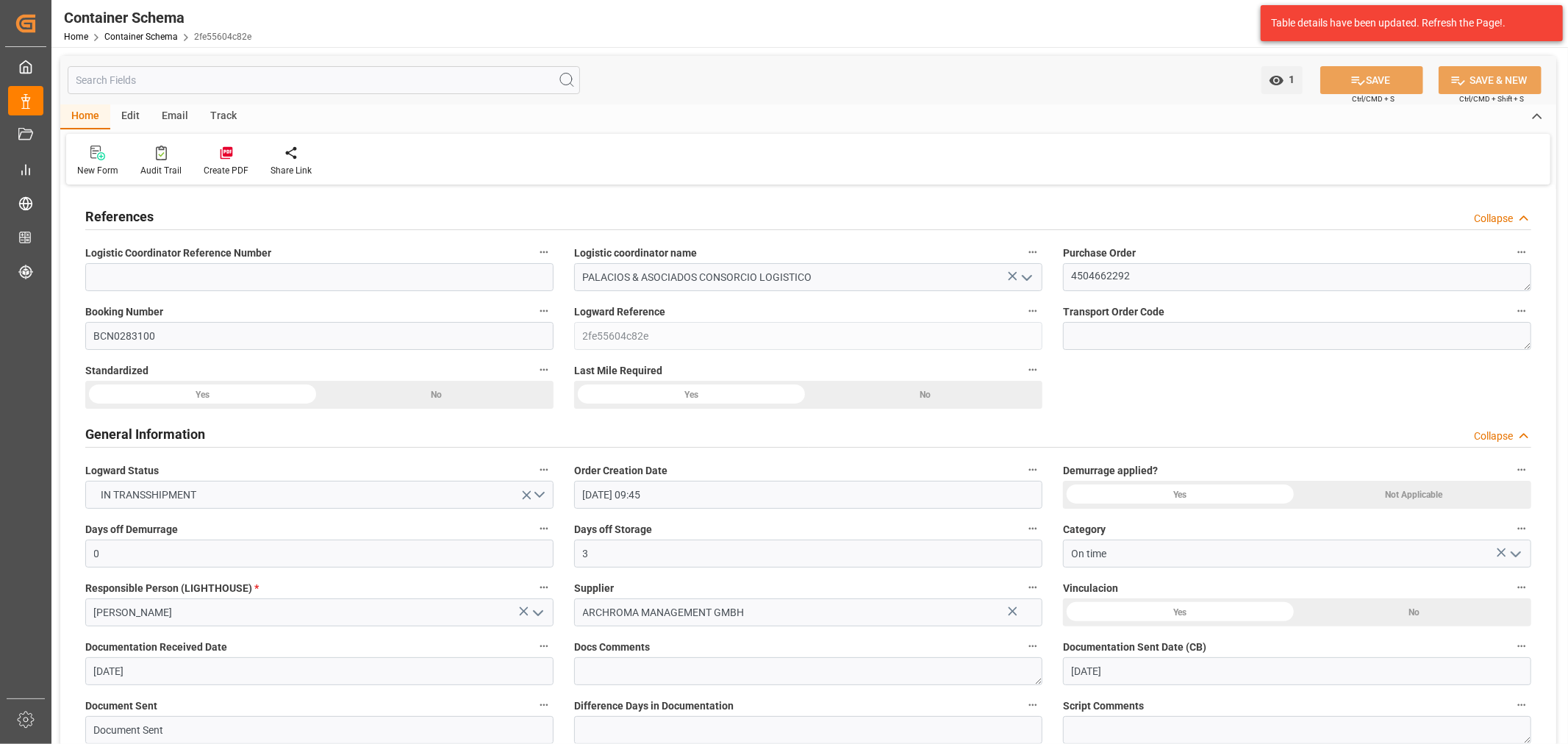
type input "23-09-2025 14:57"
type input "01-10-2025"
click at [188, 113] on div "Email" at bounding box center [175, 117] width 49 height 25
click at [110, 152] on div at bounding box center [99, 153] width 45 height 16
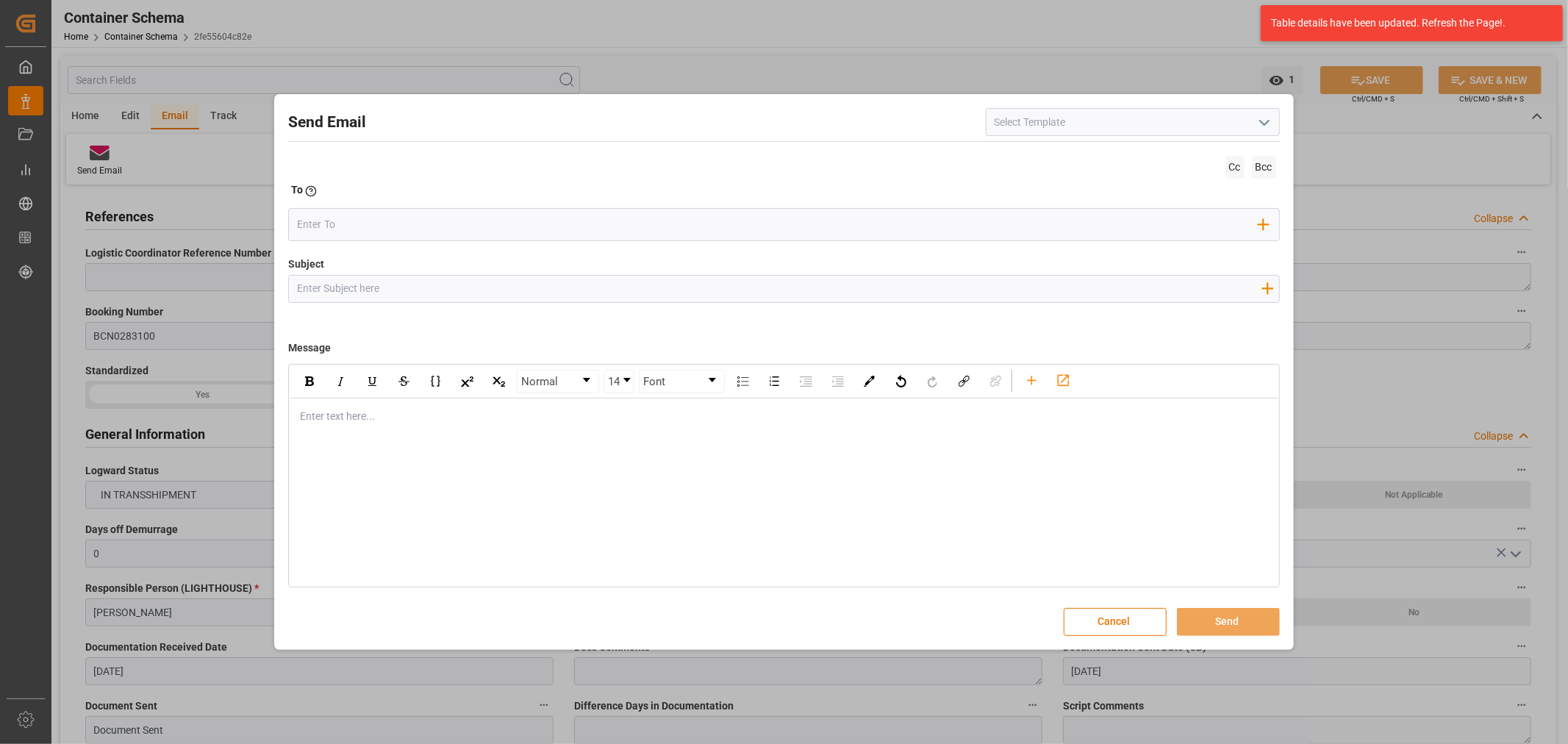
click at [437, 292] on input "Subject" at bounding box center [778, 288] width 980 height 26
click at [395, 284] on input "Subject" at bounding box center [778, 288] width 980 height 26
paste input "PO 4504662292//TE//VARIACION ETA//ARCHROMA MANAGEMENT GMBH//ARCHROMA PERU//FCL/…"
drag, startPoint x: 471, startPoint y: 289, endPoint x: 397, endPoint y: 285, distance: 74.1
click at [397, 285] on input "PO 4504662292//TE//VARIACION ETA//ARCHROMA MANAGEMENT GMBH//ARCHROMA PERU//FCL/…" at bounding box center [778, 288] width 980 height 26
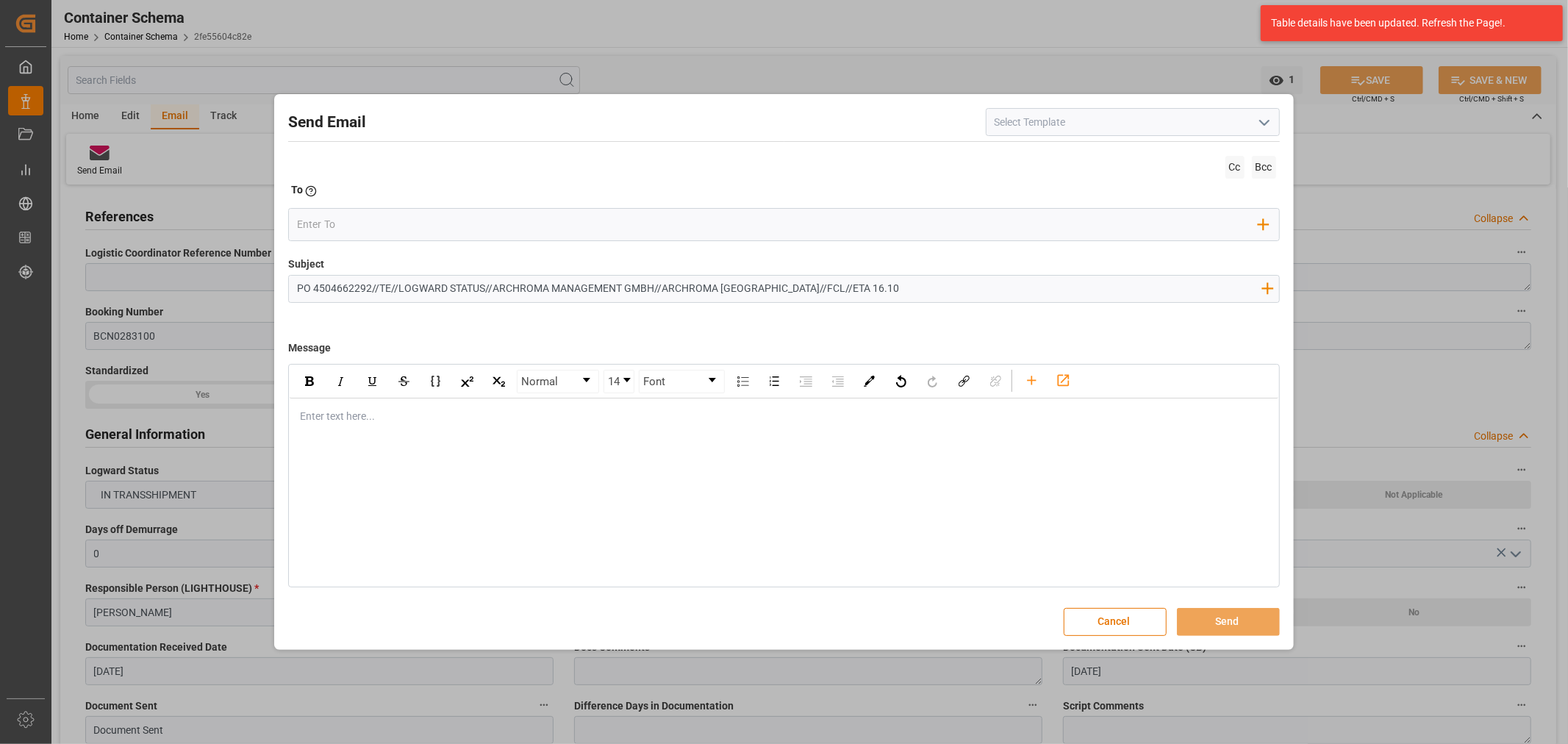
type input "PO 4504662292//TE//LOGWARD STATUS//ARCHROMA MANAGEMENT GMBH//ARCHROMA PERU//FCL…"
drag, startPoint x: 371, startPoint y: 414, endPoint x: 379, endPoint y: 396, distance: 19.7
click at [371, 415] on div "rdw-editor" at bounding box center [784, 416] width 966 height 16
click at [454, 415] on div "rdw-editor" at bounding box center [784, 416] width 966 height 16
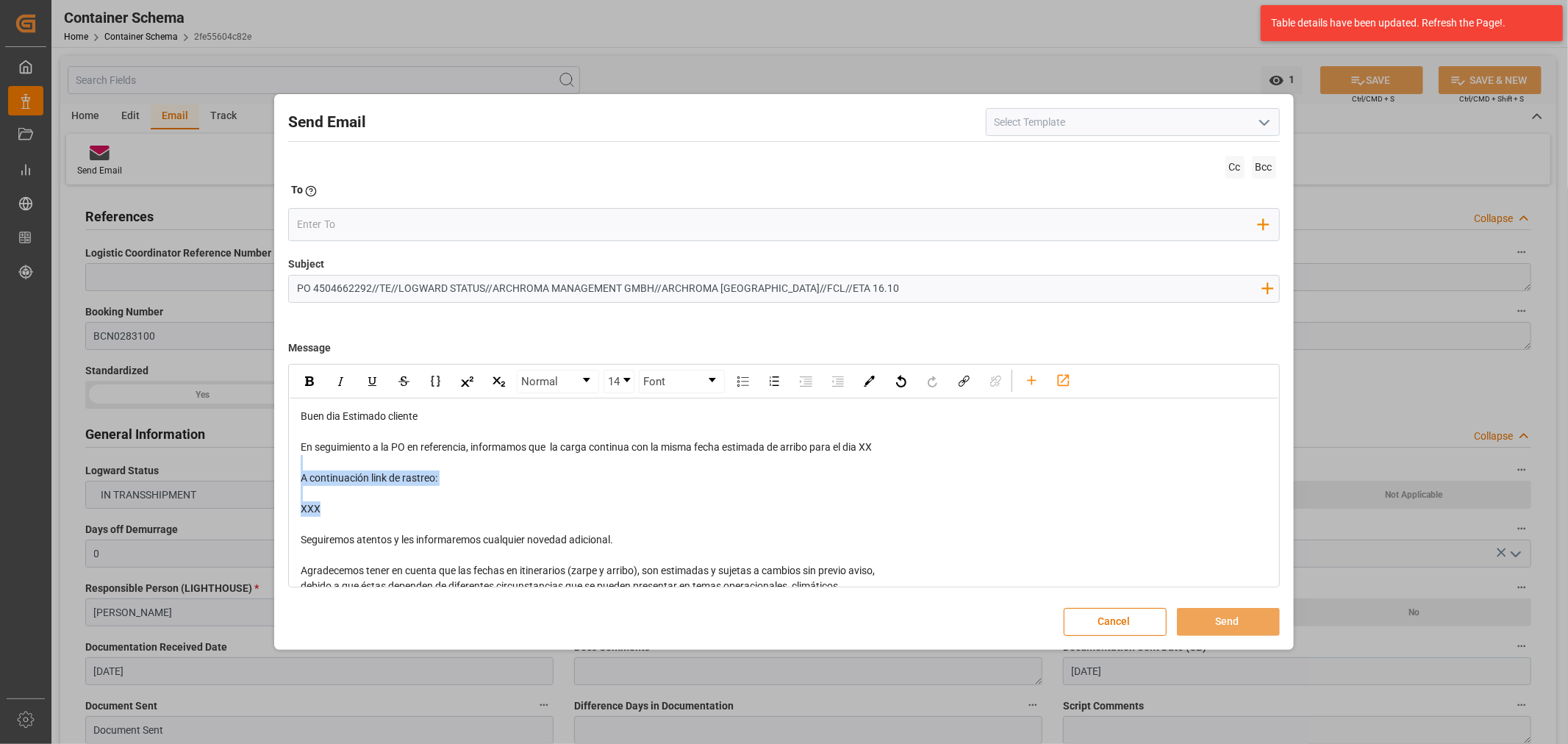
drag, startPoint x: 341, startPoint y: 517, endPoint x: 301, endPoint y: 466, distance: 64.8
click at [301, 466] on div "Buen dia Estimado cliente En seguimiento a la PO en referencia, informamos que …" at bounding box center [784, 547] width 966 height 277
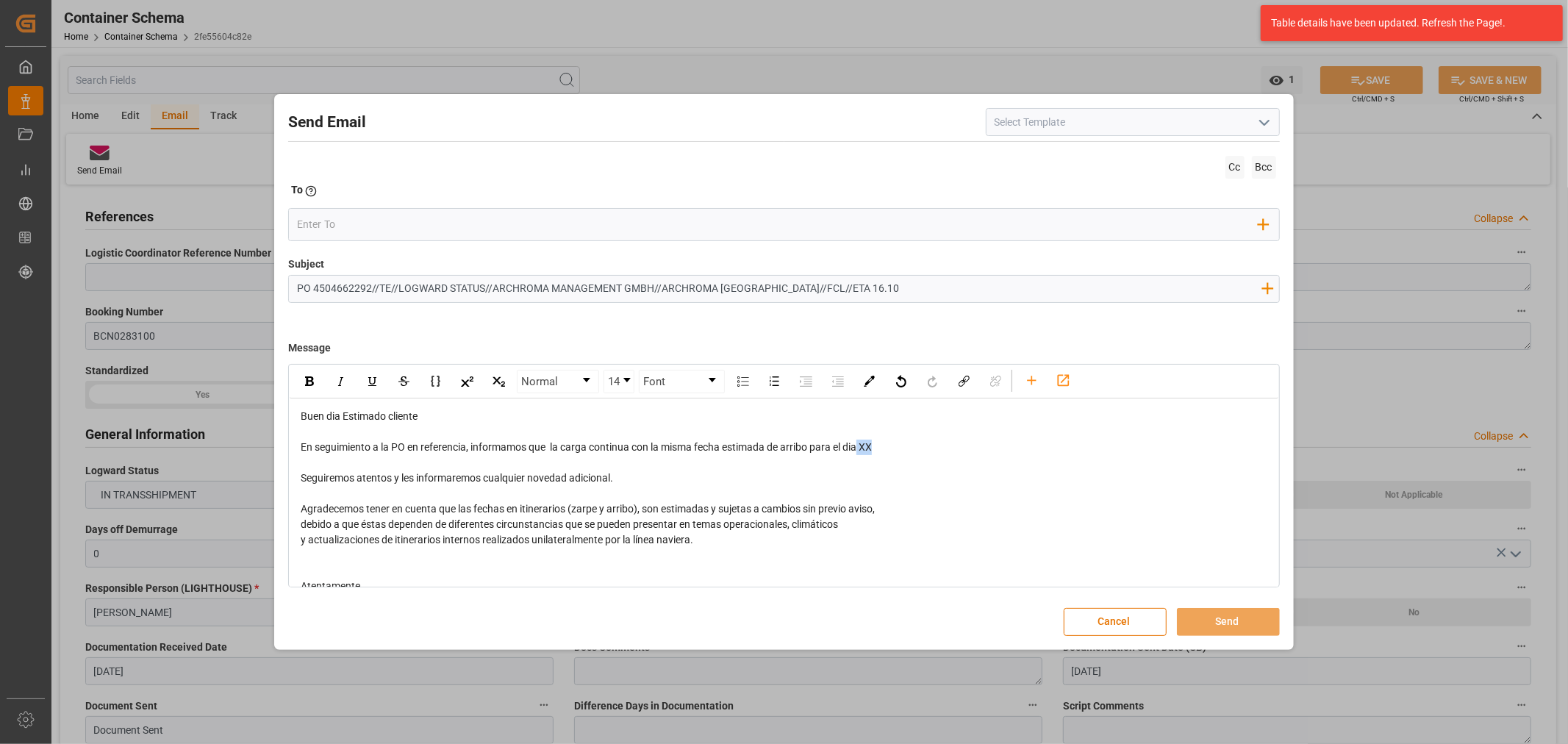
drag, startPoint x: 883, startPoint y: 451, endPoint x: 863, endPoint y: 447, distance: 20.4
click at [863, 447] on div "En seguimiento a la PO en referencia, informamos que la carga continua con la m…" at bounding box center [784, 448] width 966 height 16
drag, startPoint x: 902, startPoint y: 442, endPoint x: 869, endPoint y: 447, distance: 33.4
click at [869, 447] on div "En seguimiento a la PO en referencia, informamos que la carga continua con la m…" at bounding box center [784, 448] width 966 height 16
click at [302, 376] on div "rdw-inline-control" at bounding box center [309, 381] width 26 height 22
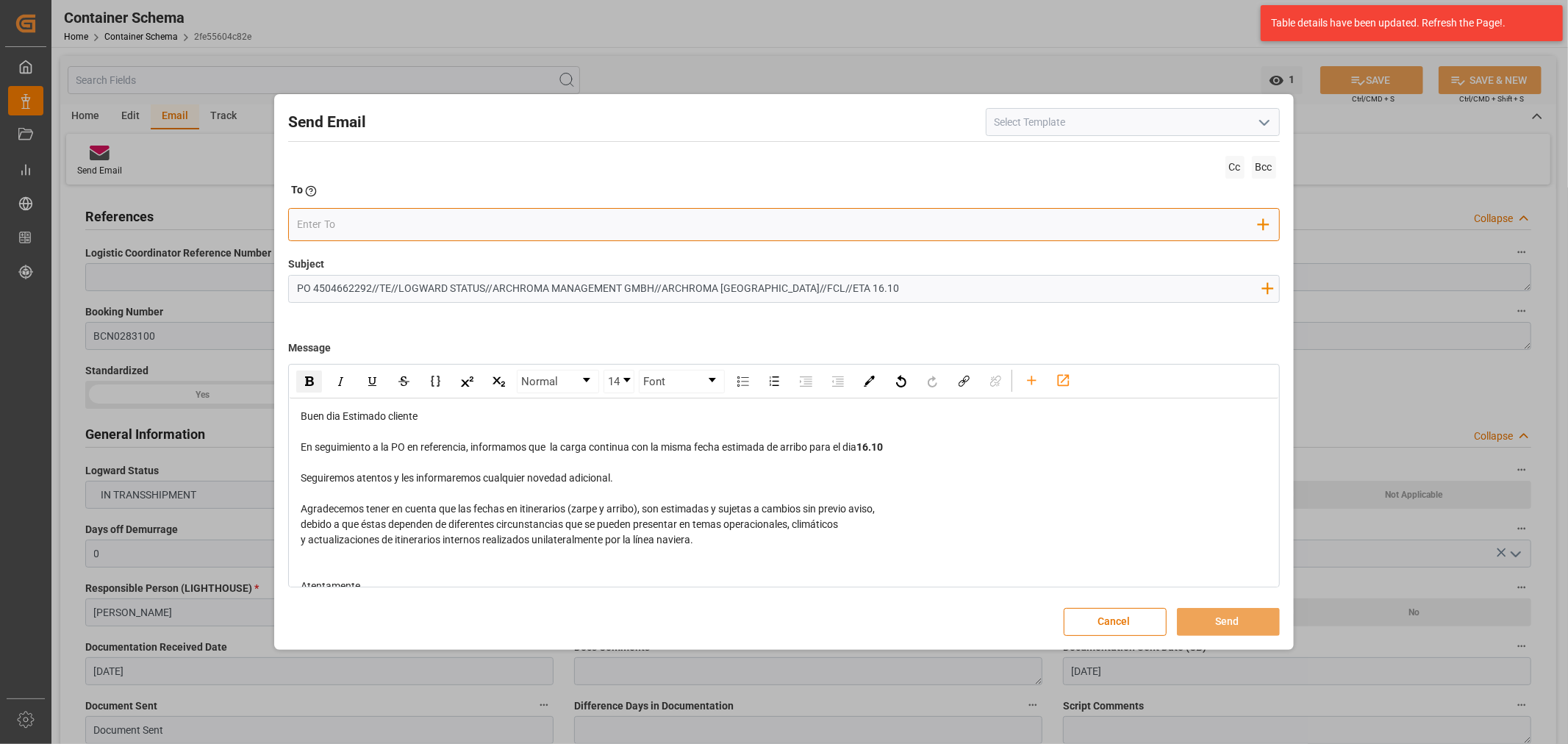
click at [434, 233] on input "email" at bounding box center [777, 225] width 961 height 22
type input "angie"
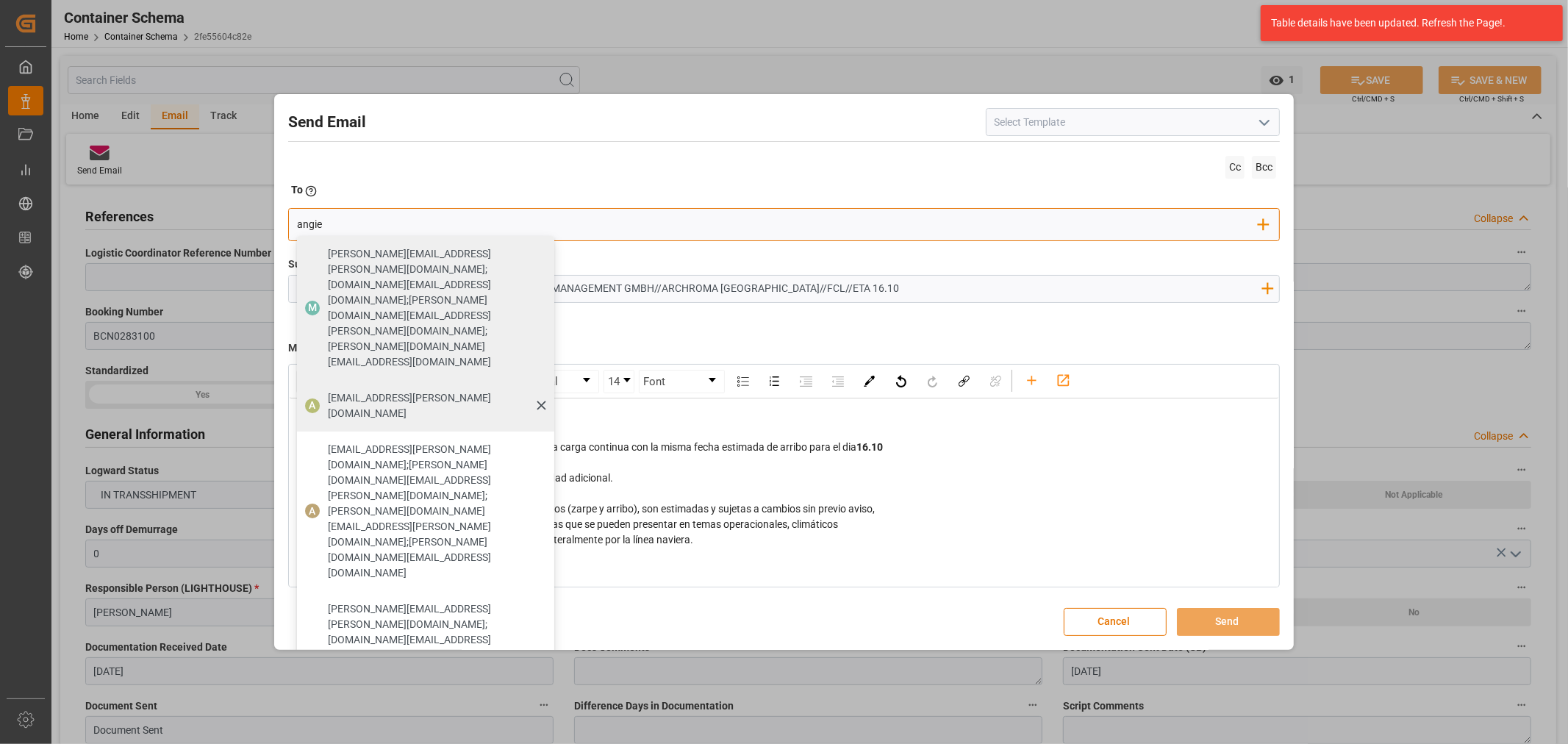
click at [355, 390] on span "angiee.lamilla@archroma.com" at bounding box center [436, 405] width 216 height 31
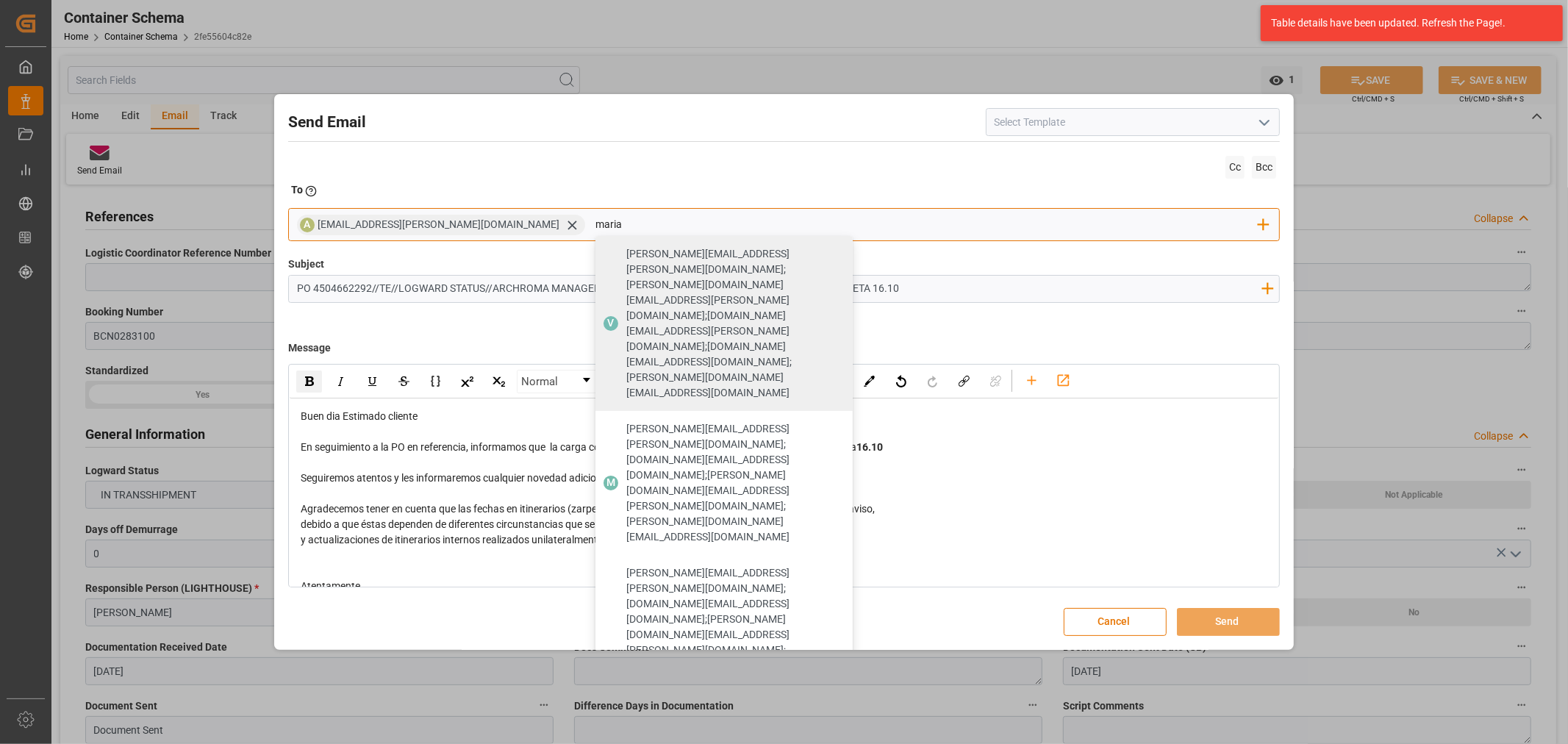
type input "maria"
drag, startPoint x: 576, startPoint y: 397, endPoint x: 581, endPoint y: 353, distance: 44.3
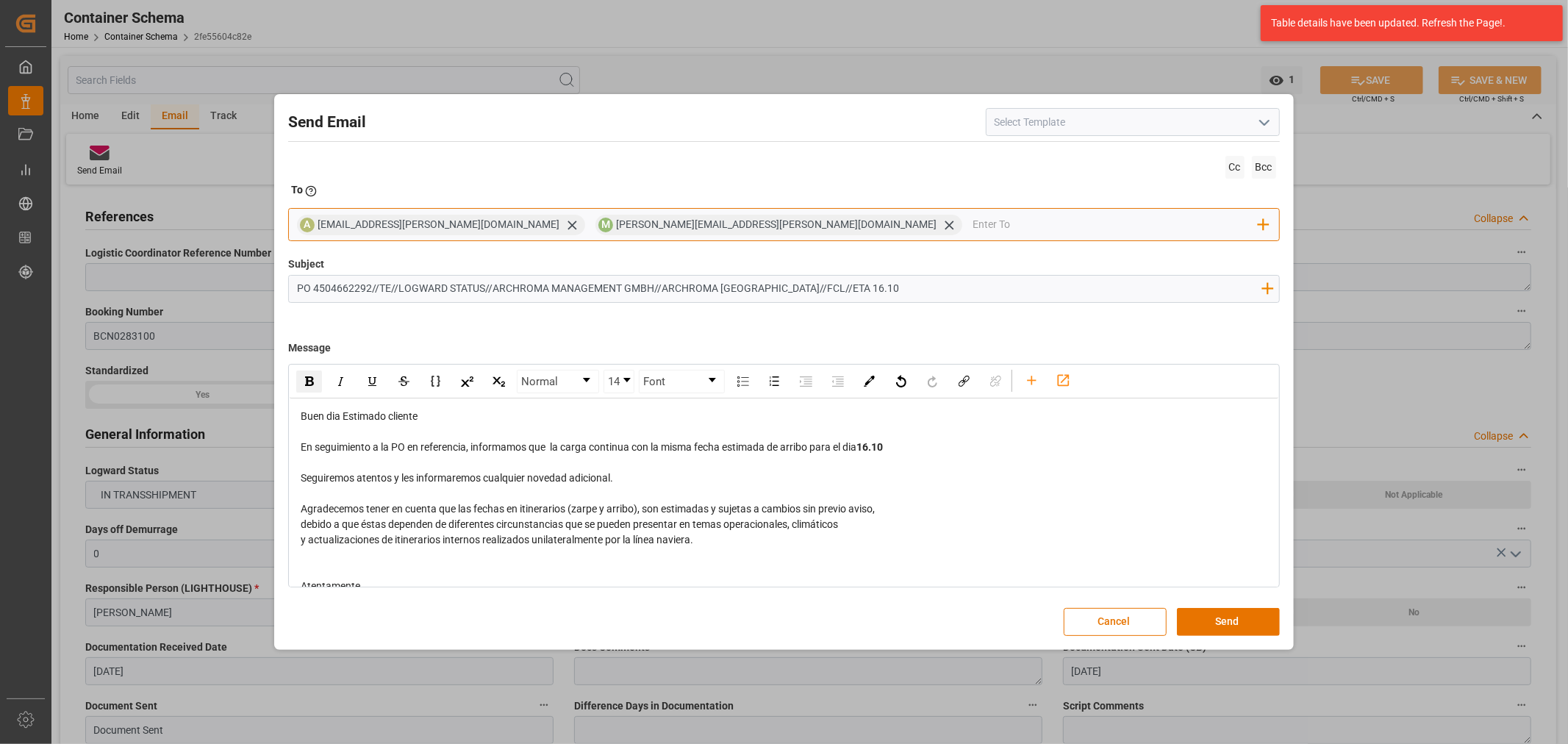
click at [972, 216] on input "email" at bounding box center [1115, 225] width 286 height 22
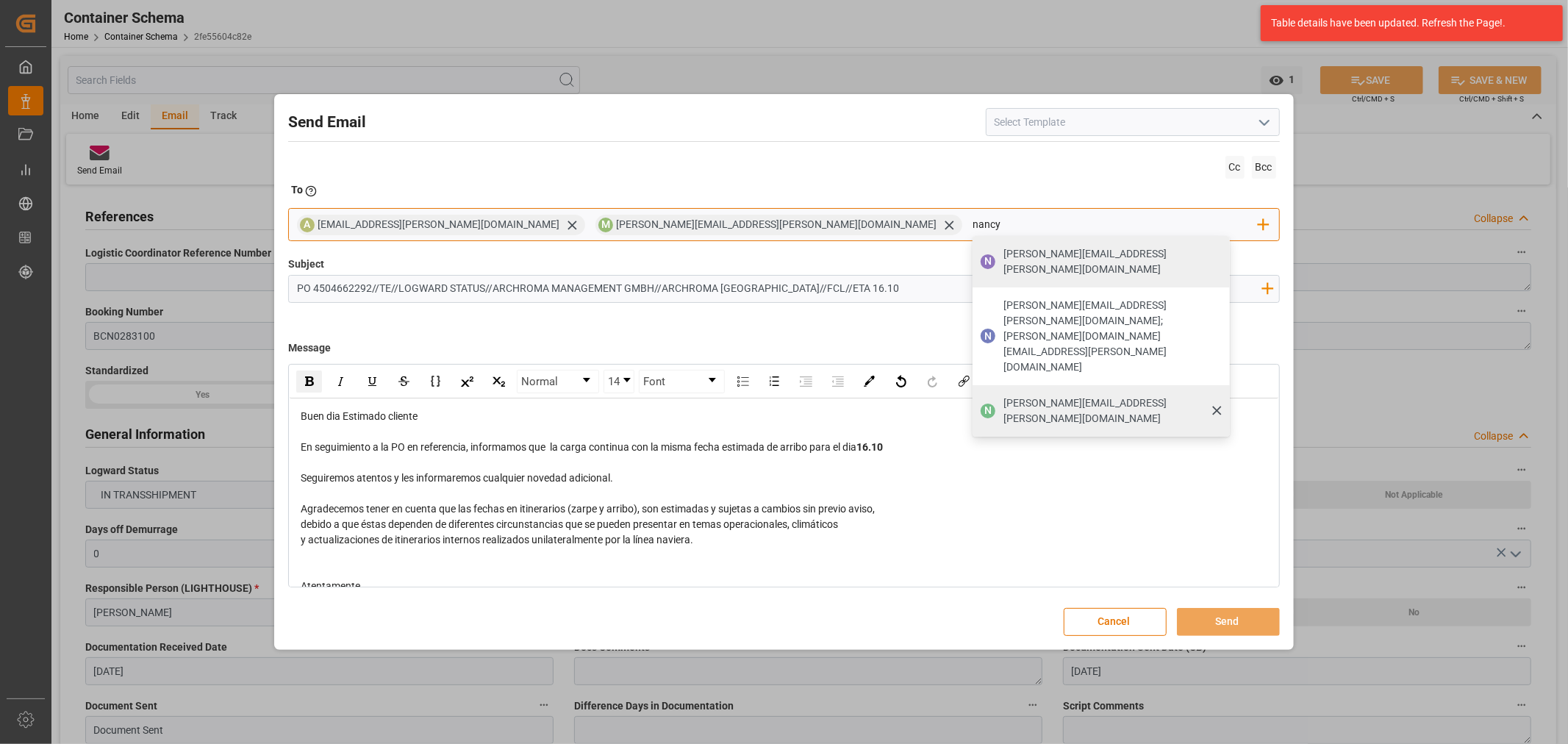
type input "nancy"
click at [1004, 396] on span "nancy.castellanos@archroma.com" at bounding box center [1112, 411] width 216 height 31
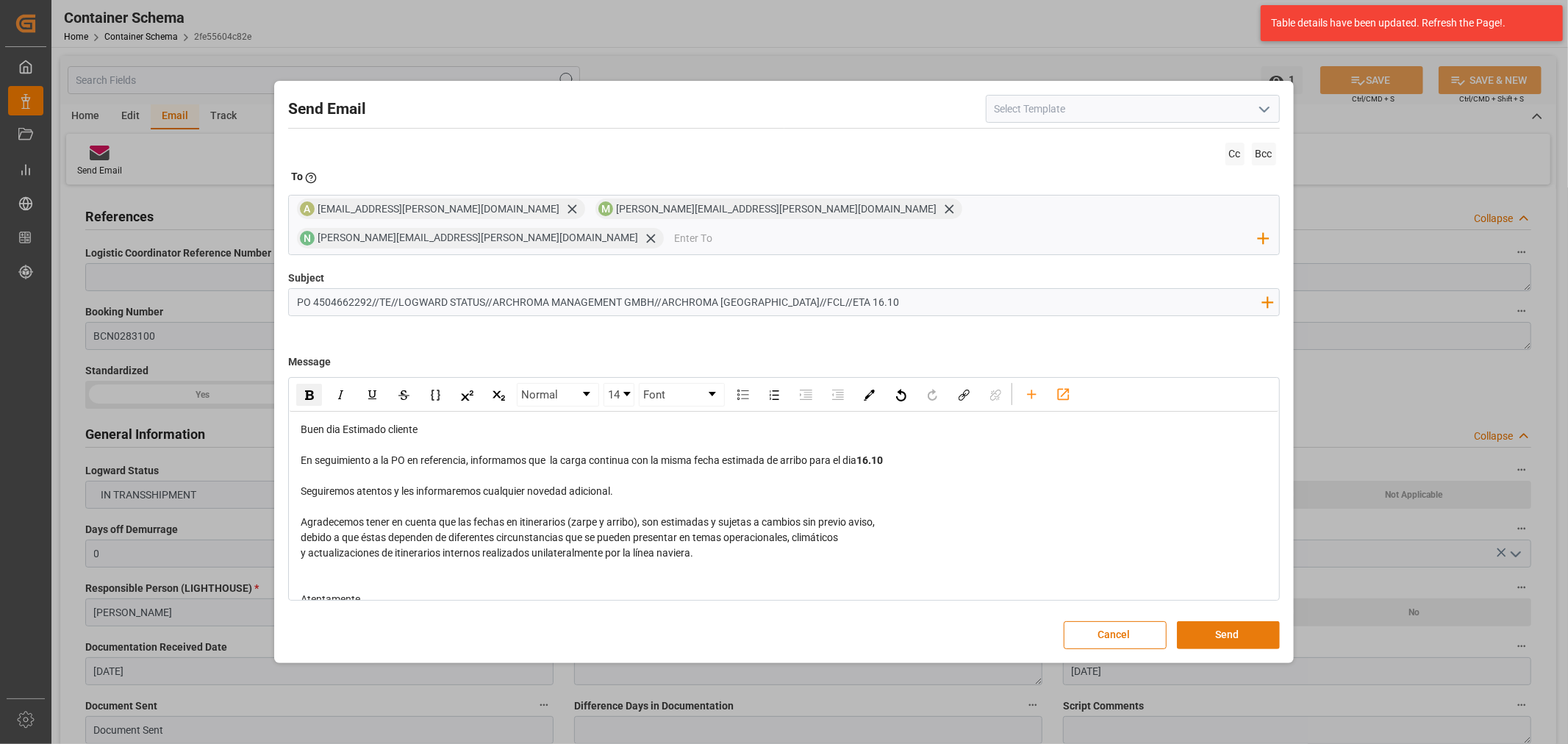
click at [1198, 621] on button "Send" at bounding box center [1228, 634] width 103 height 28
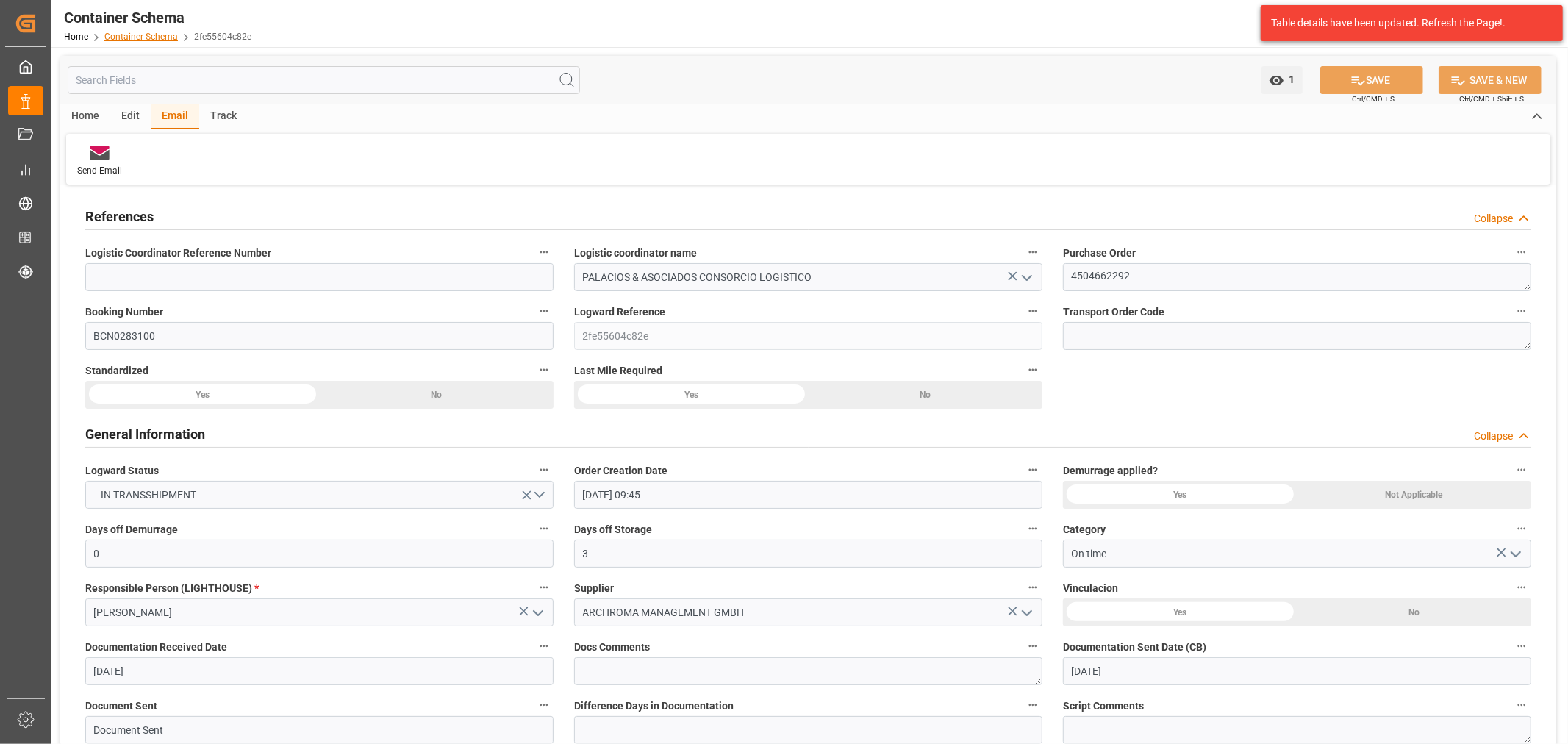
click at [151, 32] on link "Container Schema" at bounding box center [140, 36] width 73 height 10
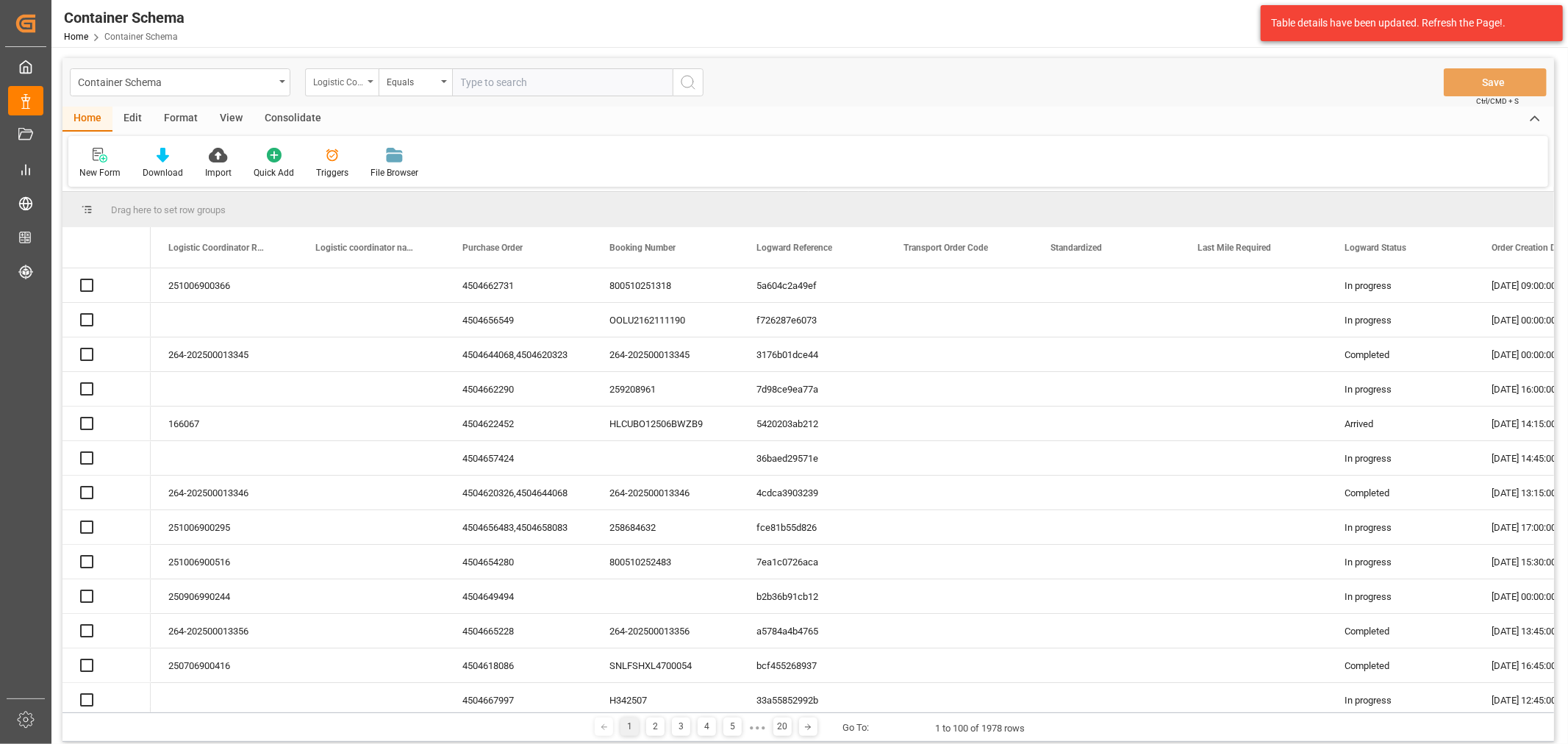
click at [342, 84] on div "Logistic Coordinator Reference Number" at bounding box center [337, 80] width 50 height 17
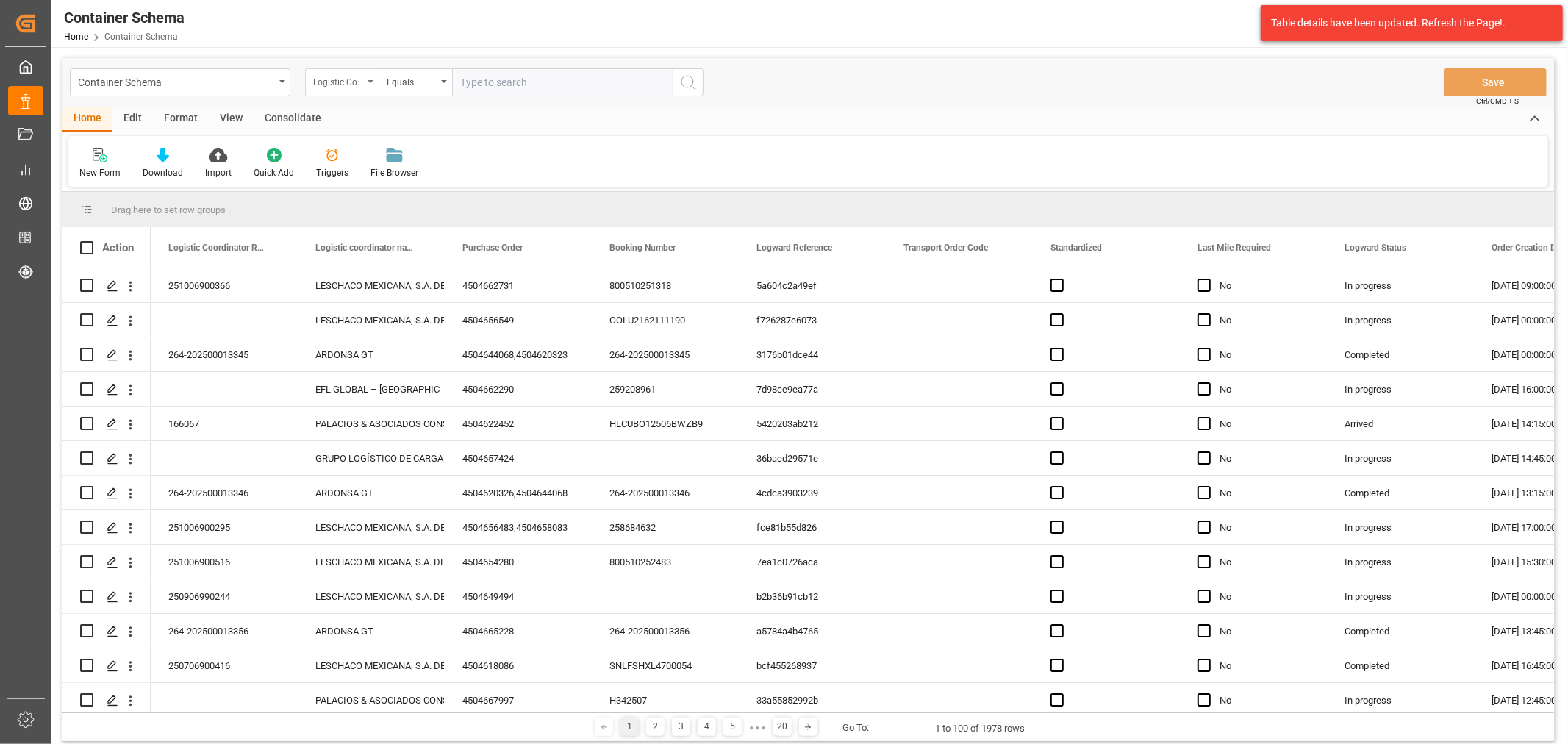
click at [356, 93] on div "Logistic Coordinator Reference Number" at bounding box center [341, 82] width 73 height 28
click at [352, 87] on div "Logistic Coordinator Reference Number" at bounding box center [337, 80] width 50 height 17
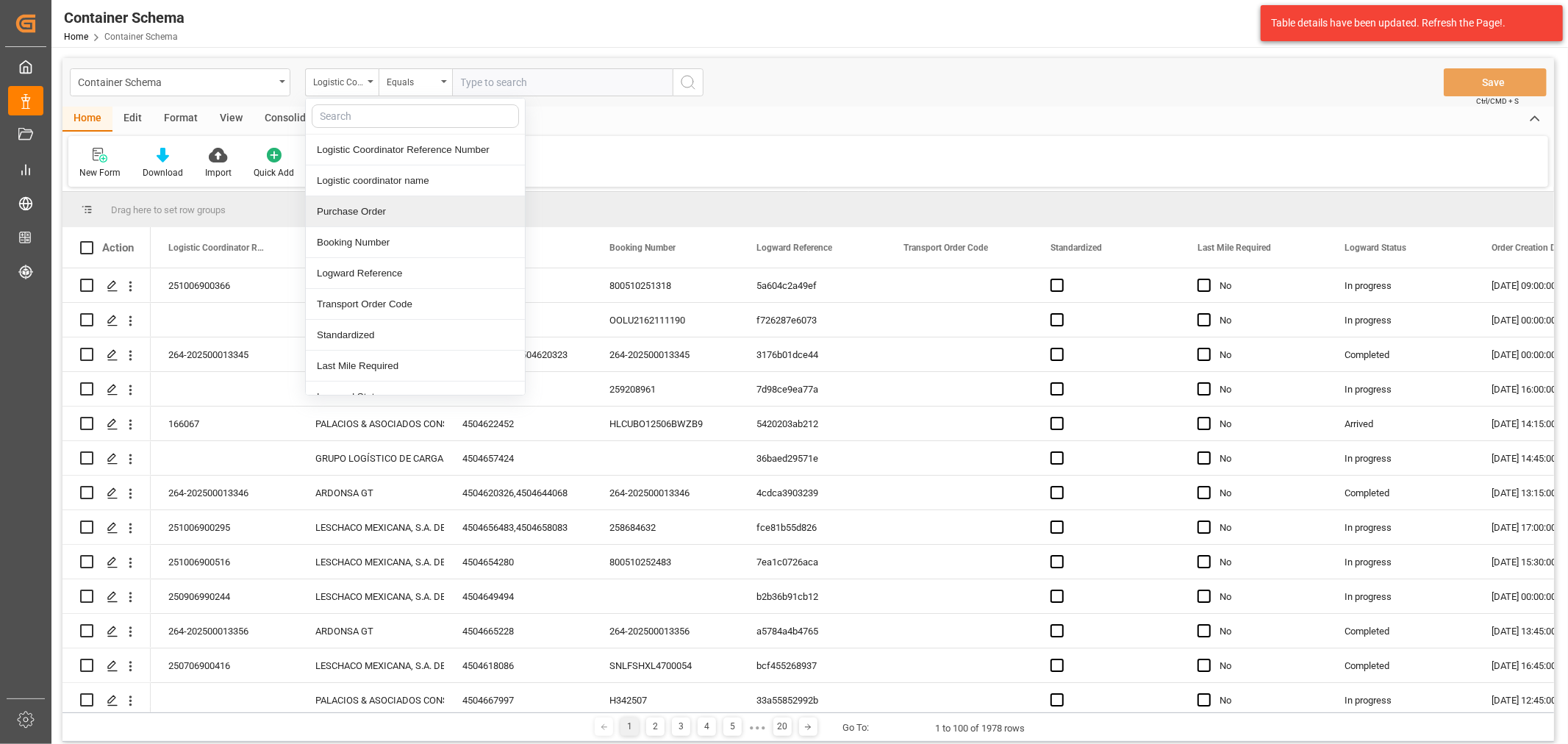
click at [374, 210] on div "Purchase Order" at bounding box center [415, 211] width 219 height 31
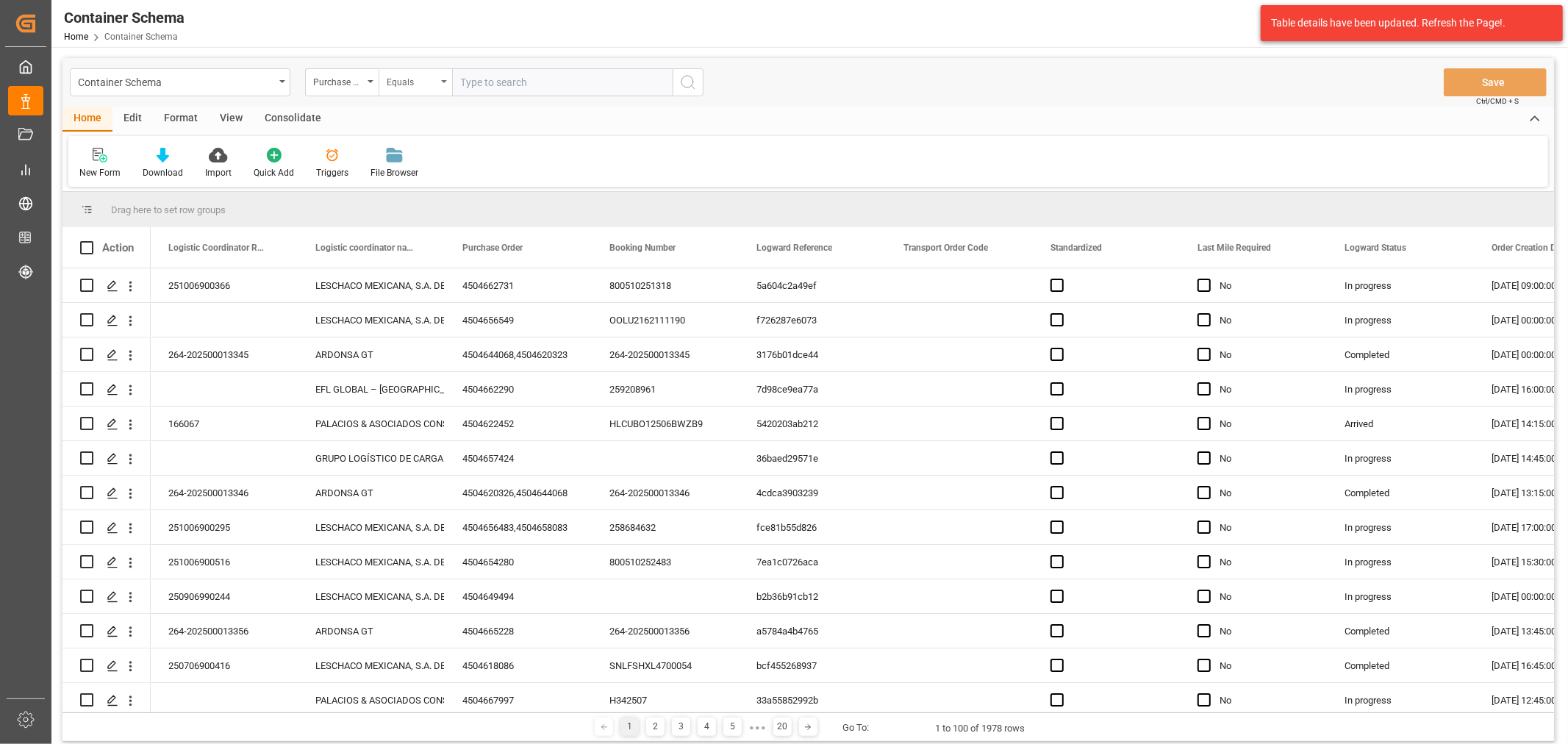
click at [416, 67] on div "Container Schema Purchase Order Equals Save Ctrl/CMD + S" at bounding box center [808, 83] width 1492 height 49
click at [429, 82] on div "Equals" at bounding box center [411, 80] width 50 height 17
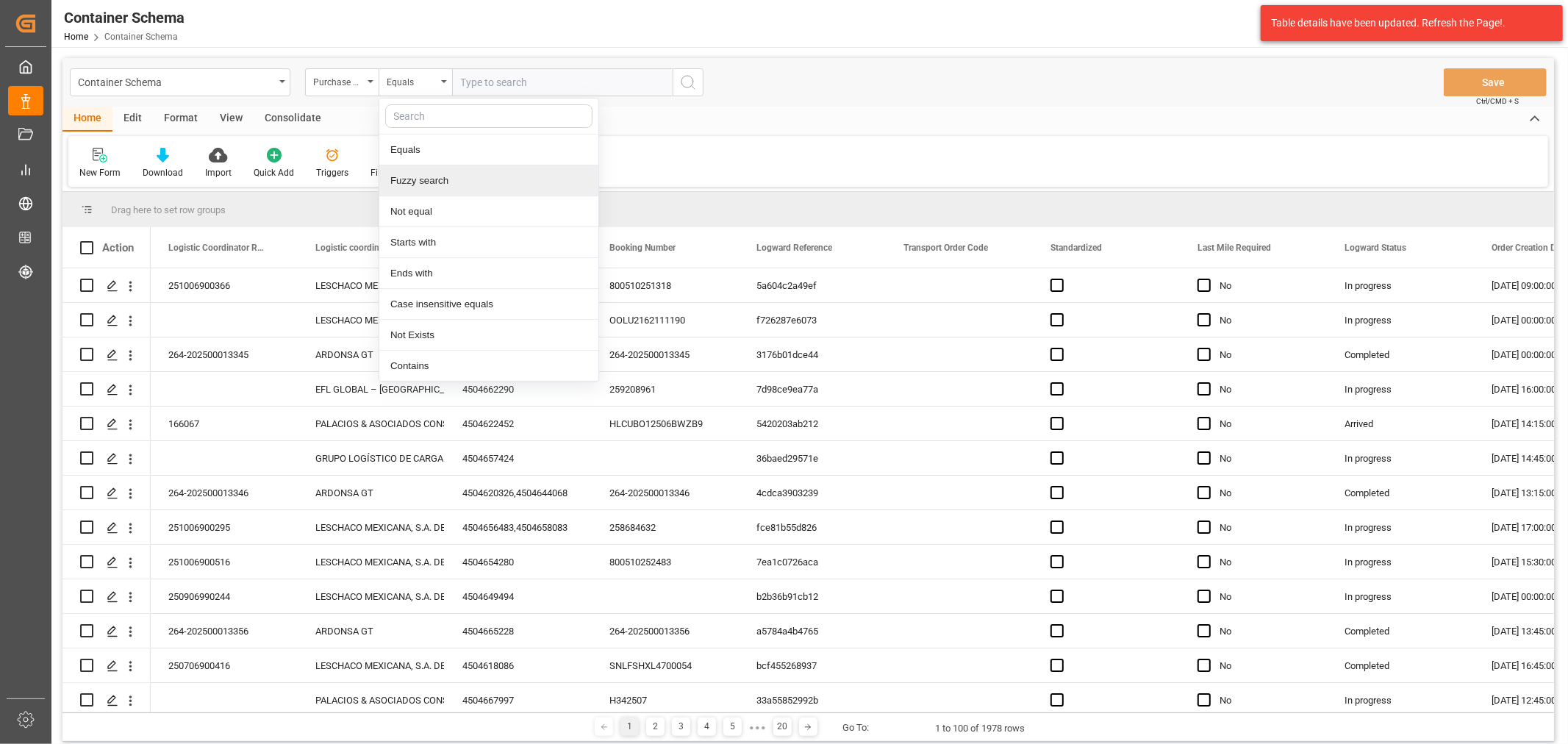
drag, startPoint x: 444, startPoint y: 179, endPoint x: 472, endPoint y: 131, distance: 55.6
click at [444, 178] on div "Fuzzy search" at bounding box center [489, 180] width 219 height 31
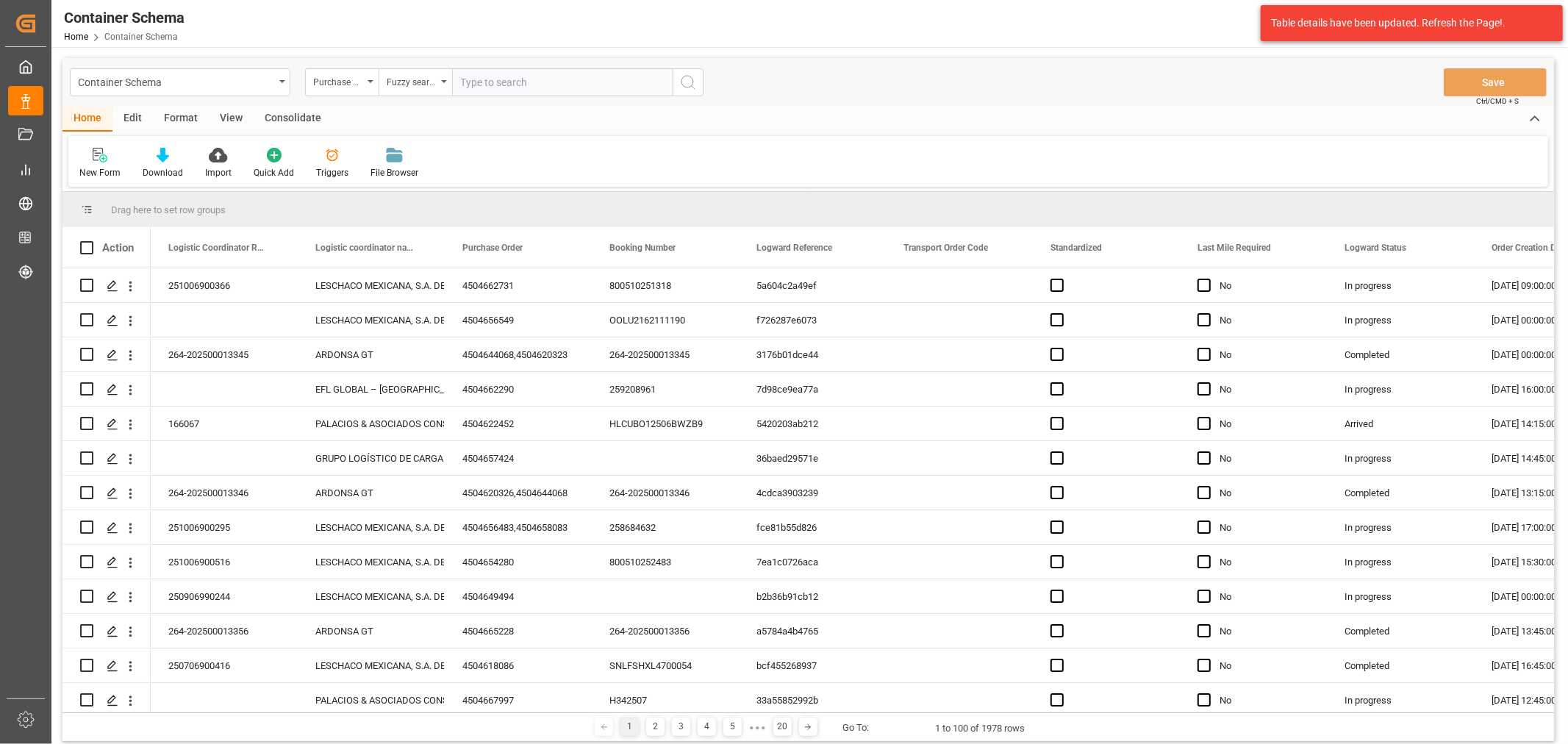
click at [490, 82] on input "text" at bounding box center [562, 82] width 221 height 28
paste input "4504659843"
type input "4504659843"
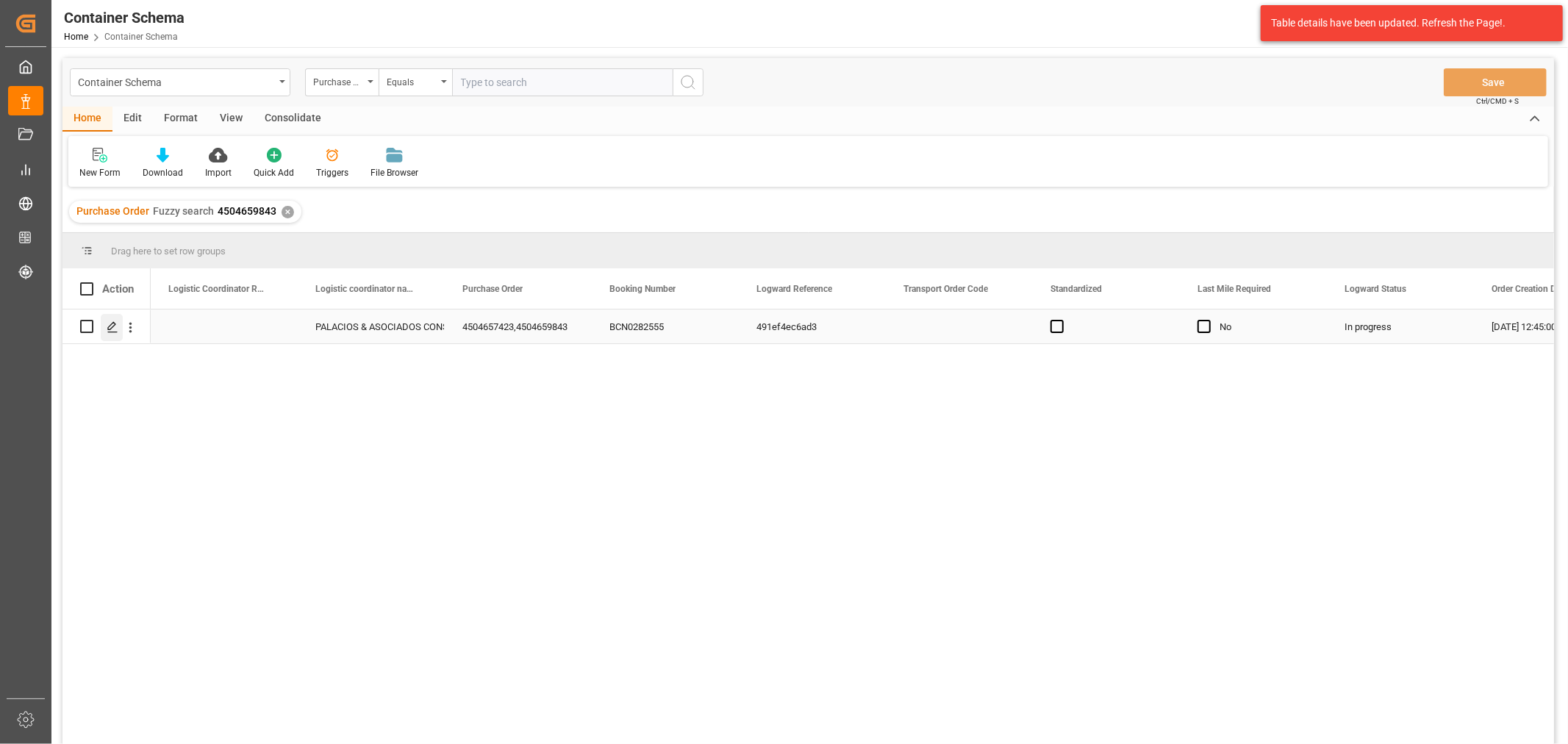
click at [102, 320] on div "Press SPACE to select this row." at bounding box center [112, 327] width 22 height 27
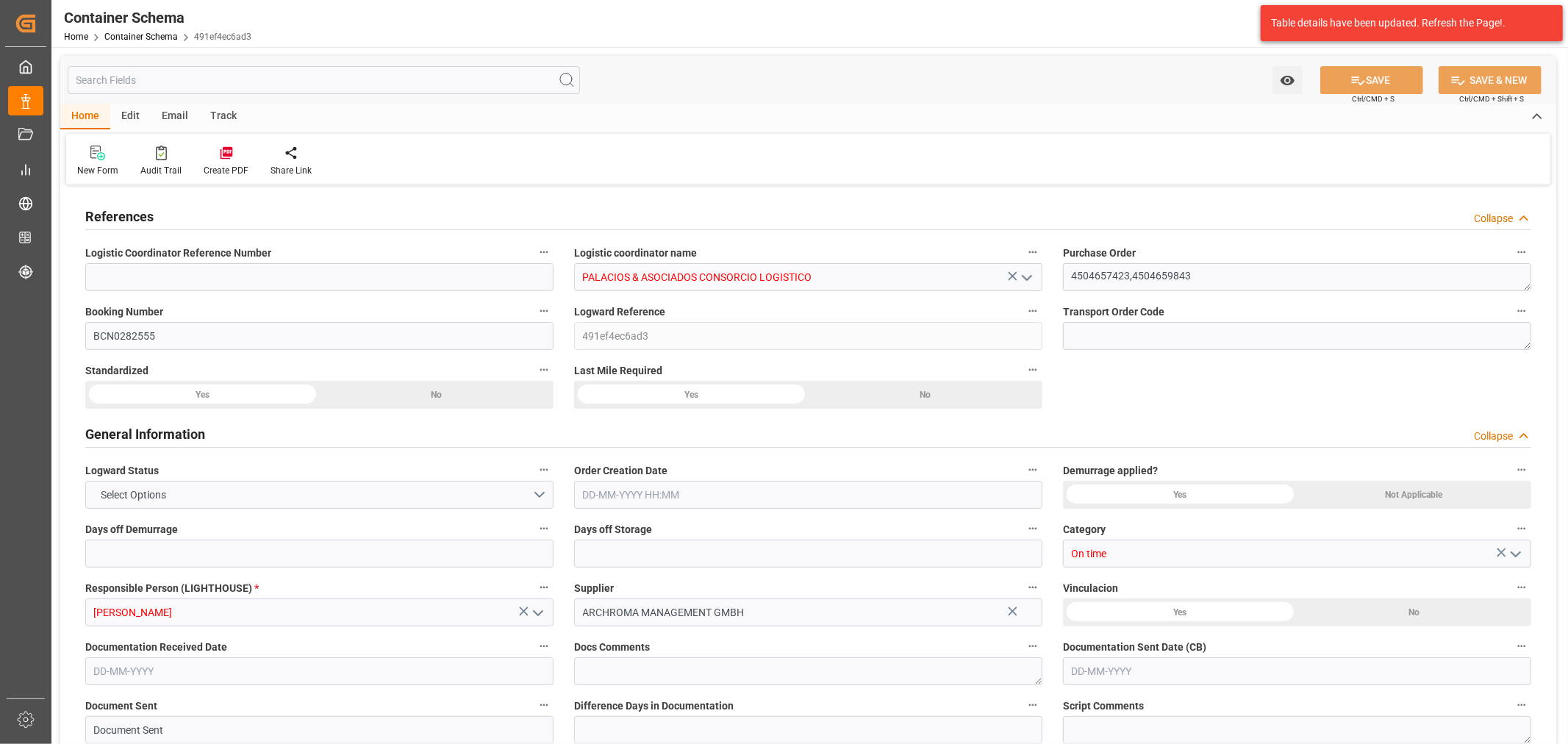
type input "0"
type input "3"
type input "2"
type input "7"
type input "6240"
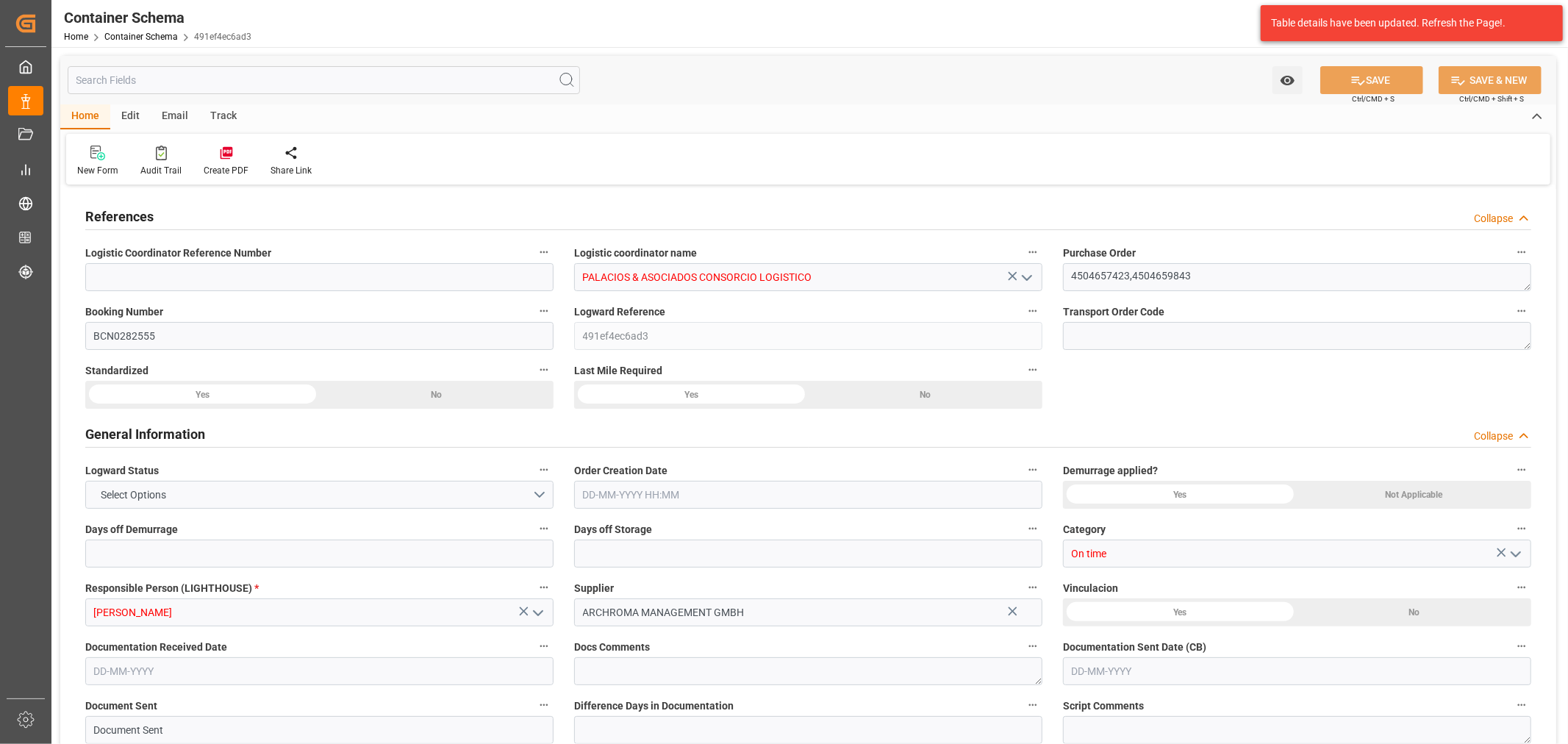
type input "3442.08"
type input "CMACGM"
type input "CMA CGM Group"
type input "ESBCN"
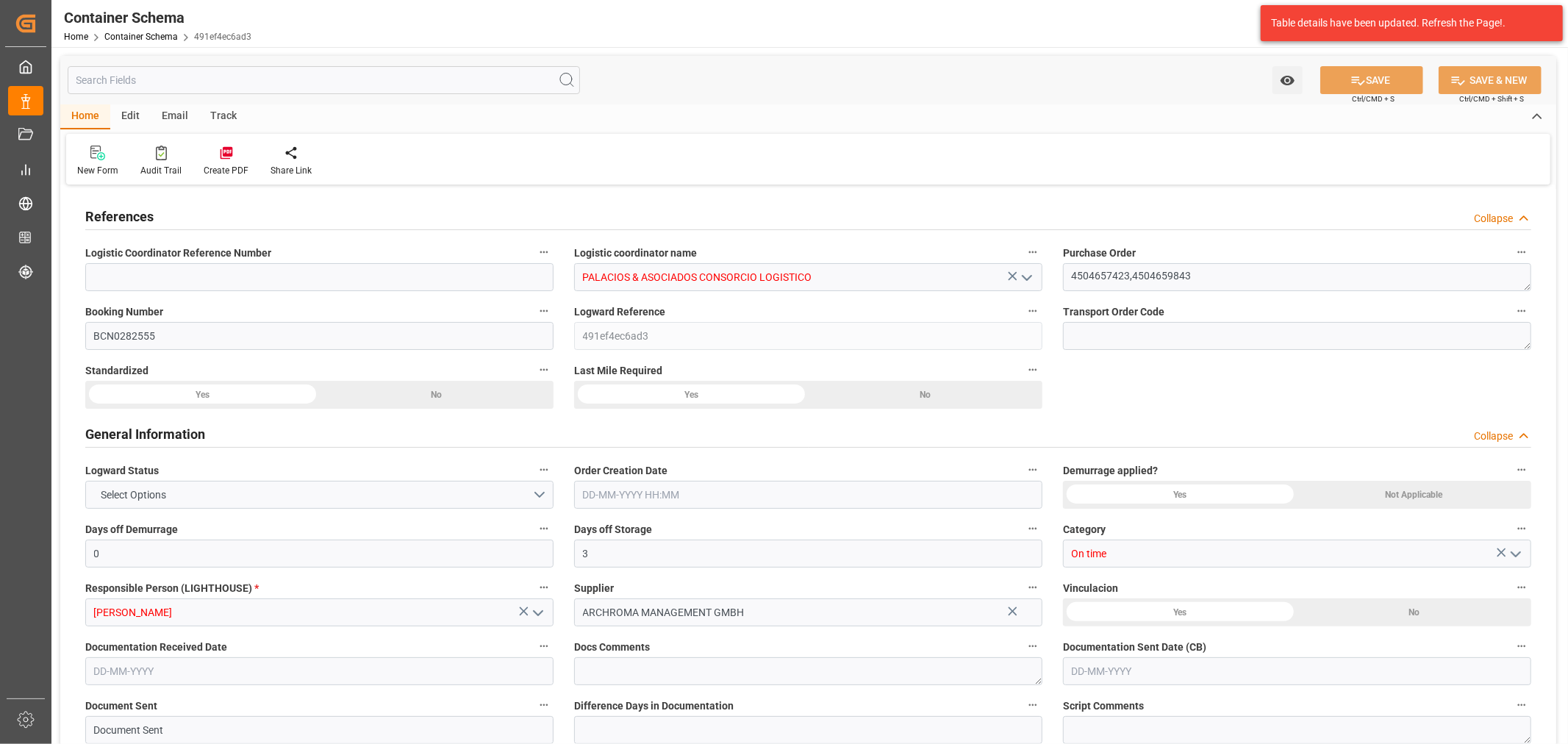
type input "PECLL"
type input "9948217"
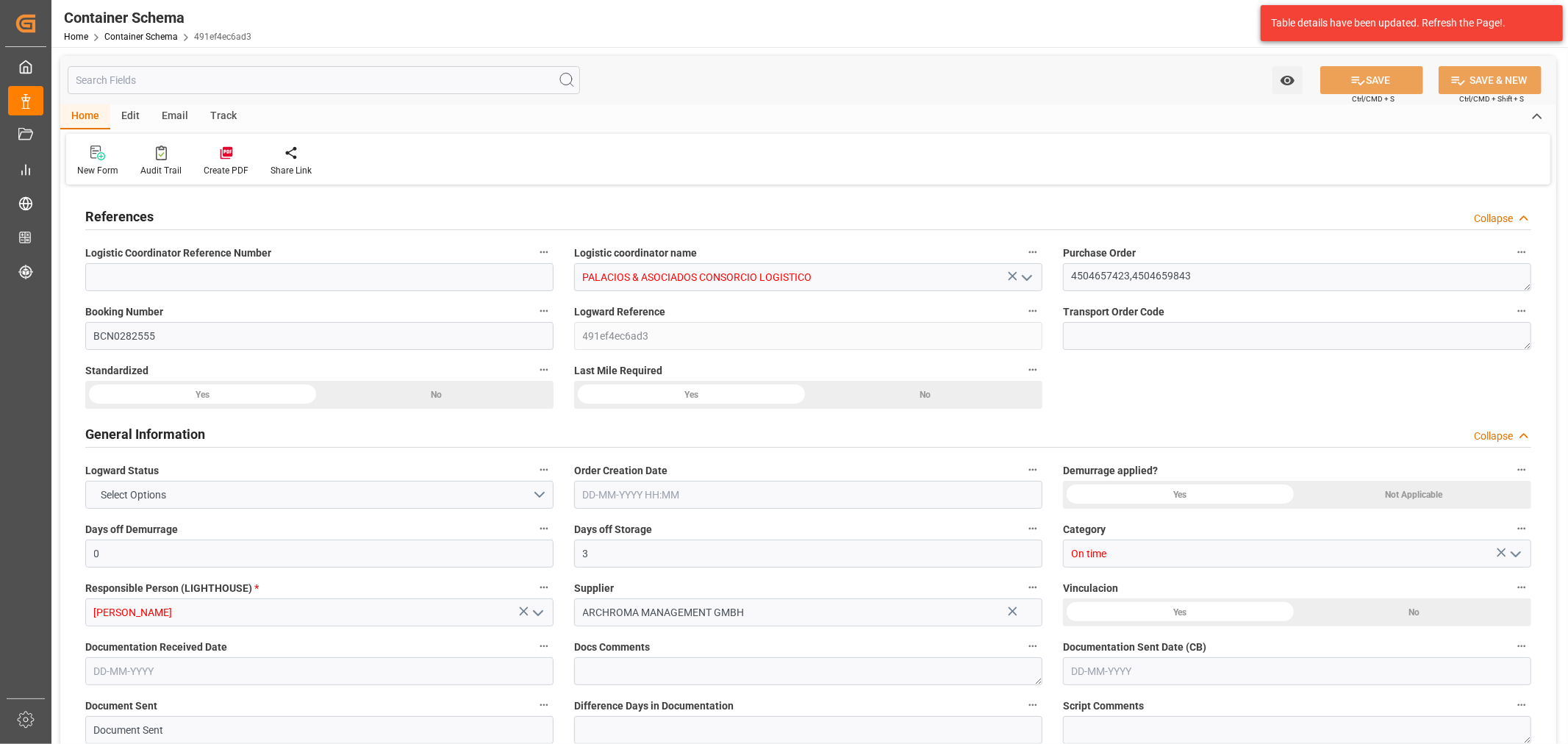
type input "9948217"
type input "0"
type input "23-09-2025 12:45"
type input "23-09-2025"
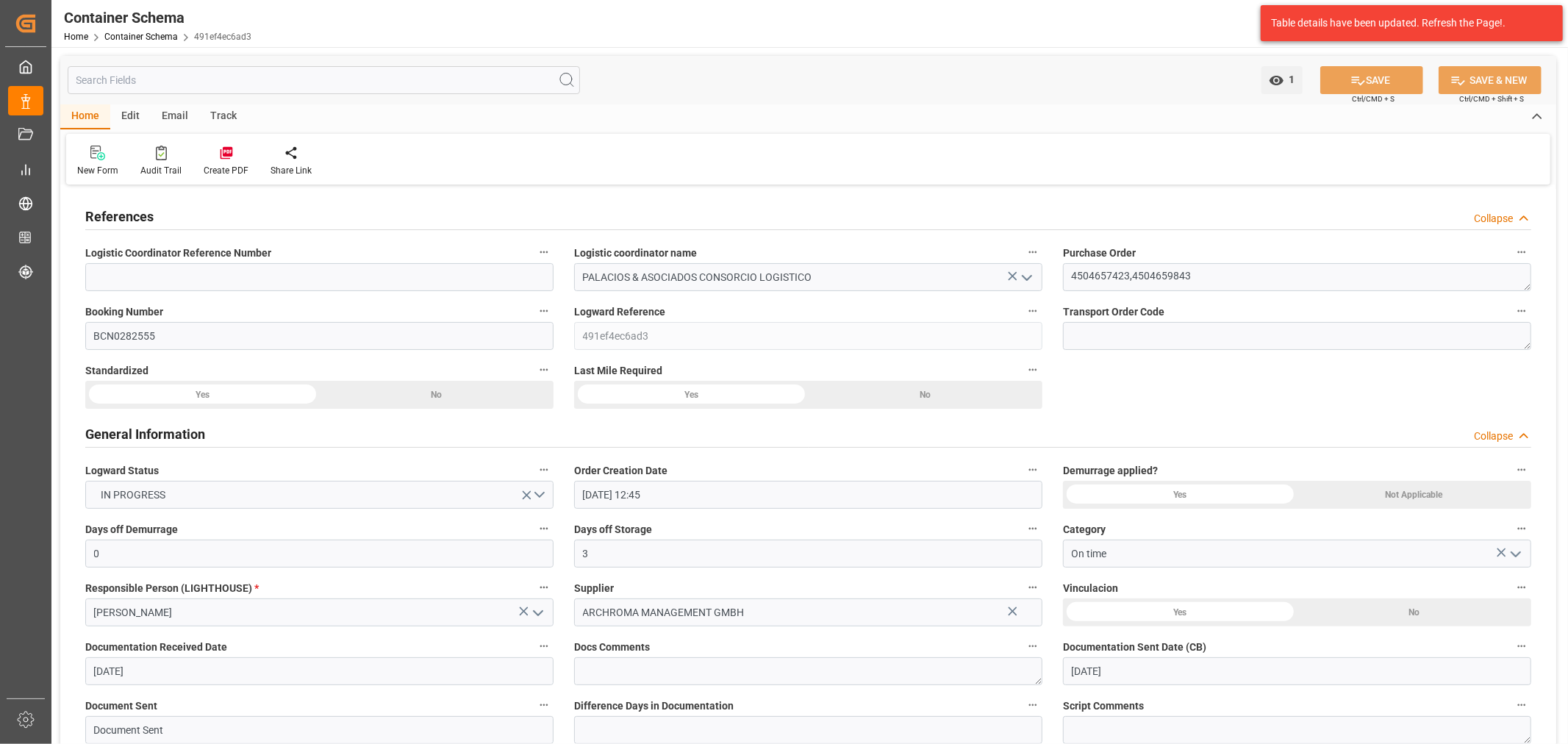
type input "23-09-2025"
type input "24-10-2025"
type input "29-09-2025"
type input "30-09-2025"
type input "30-09-2025 04:36"
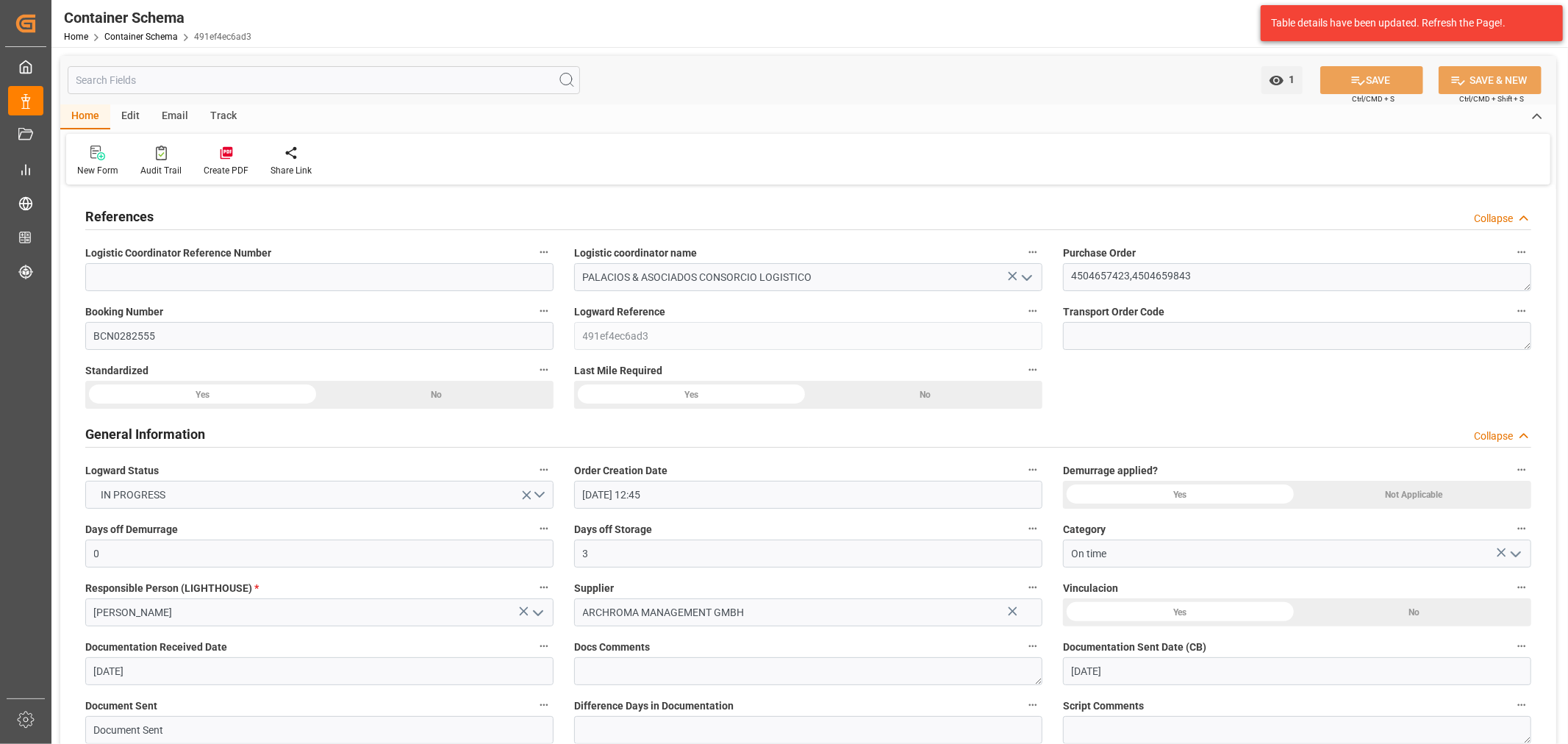
type input "23-09-2025 17:43"
type input "01-10-2025"
